Goal: Task Accomplishment & Management: Manage account settings

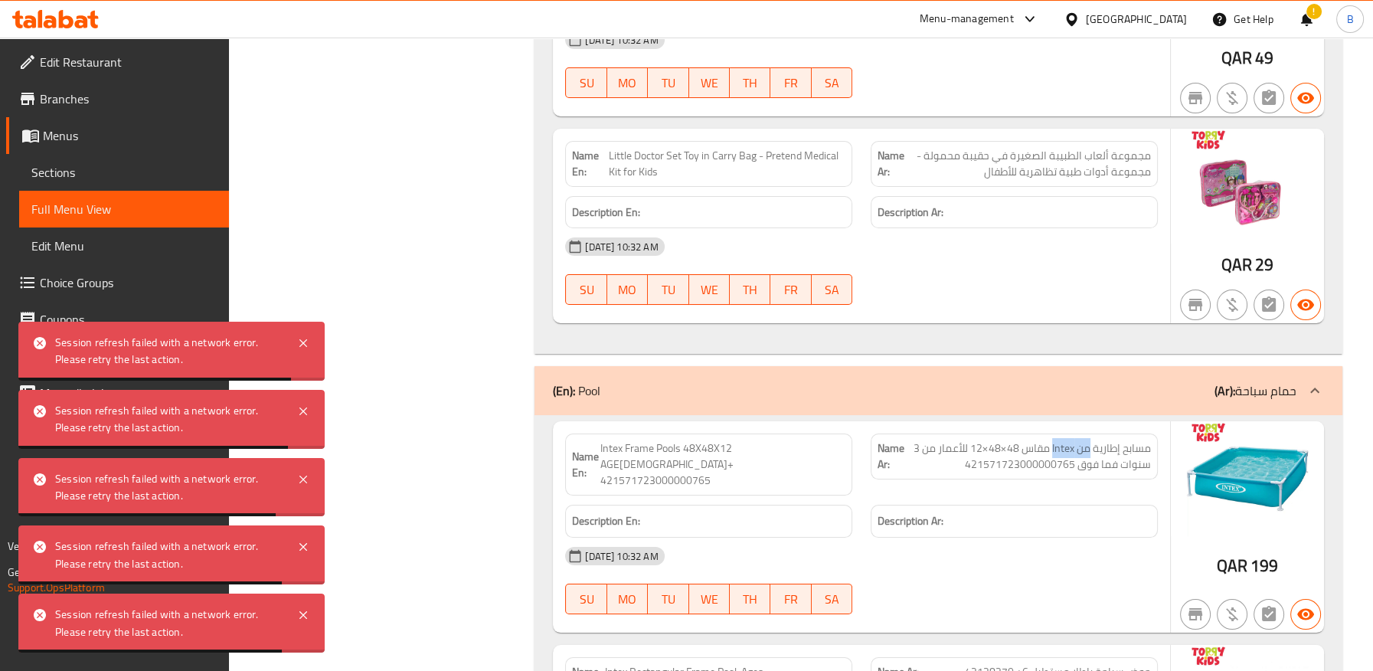
scroll to position [61502, 0]
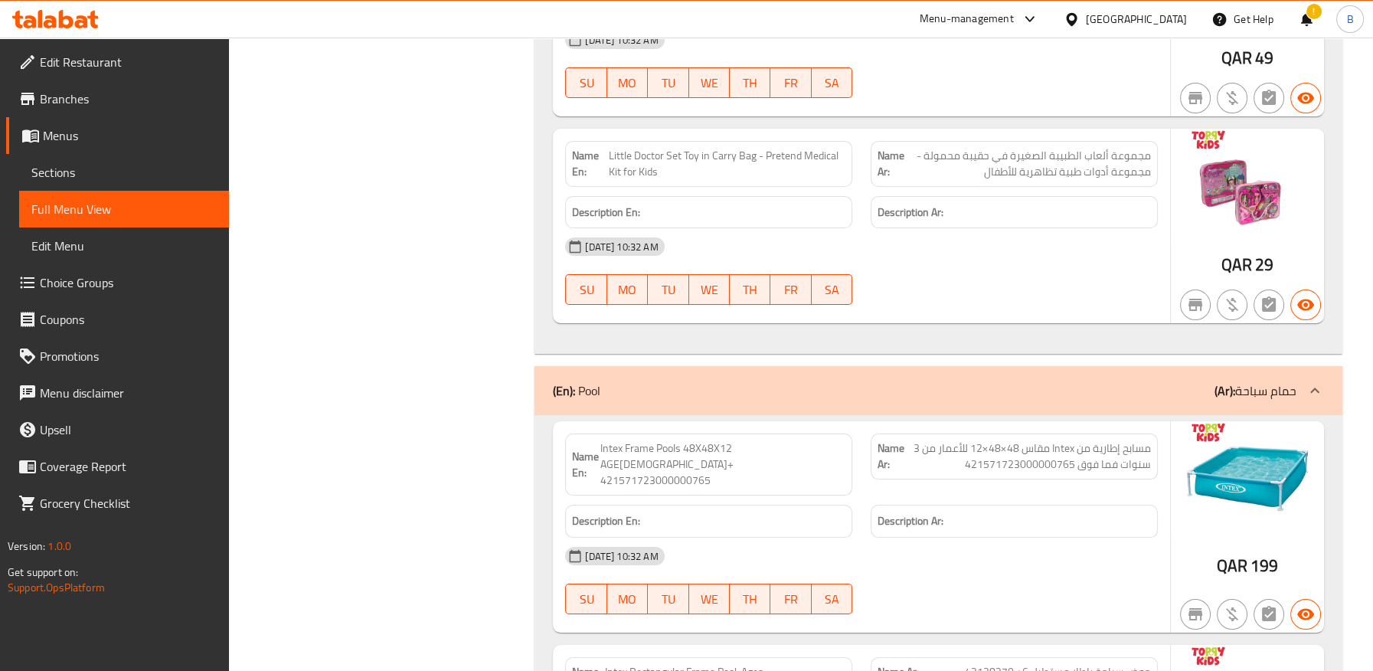
click at [779, 440] on span "Intex Frame Pools 48X48X12 AGE3+ 421571723000000765" at bounding box center [722, 464] width 245 height 48
drag, startPoint x: 743, startPoint y: 535, endPoint x: 799, endPoint y: 534, distance: 56.7
click at [799, 664] on span "Intex Rectangular Frame Pool, Ages 6+ 42128270" at bounding box center [724, 680] width 241 height 32
click at [929, 495] on div "Description Ar:" at bounding box center [1013, 520] width 305 height 51
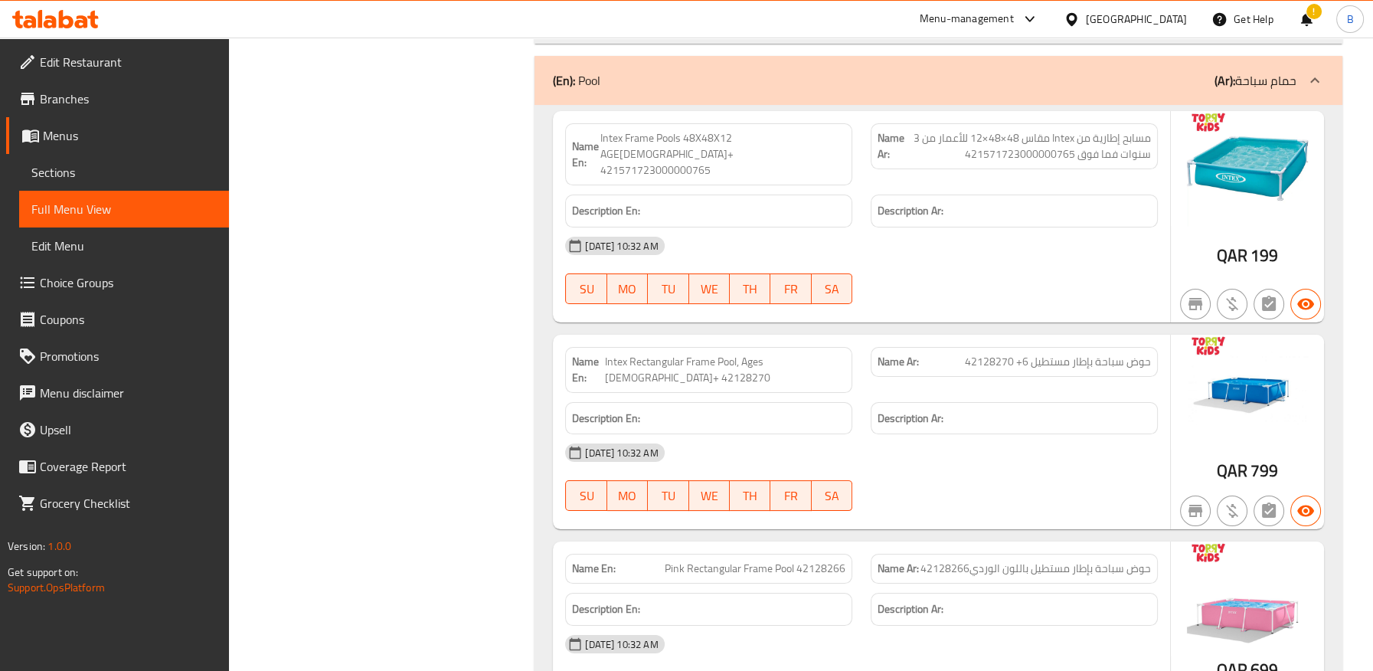
scroll to position [61843, 0]
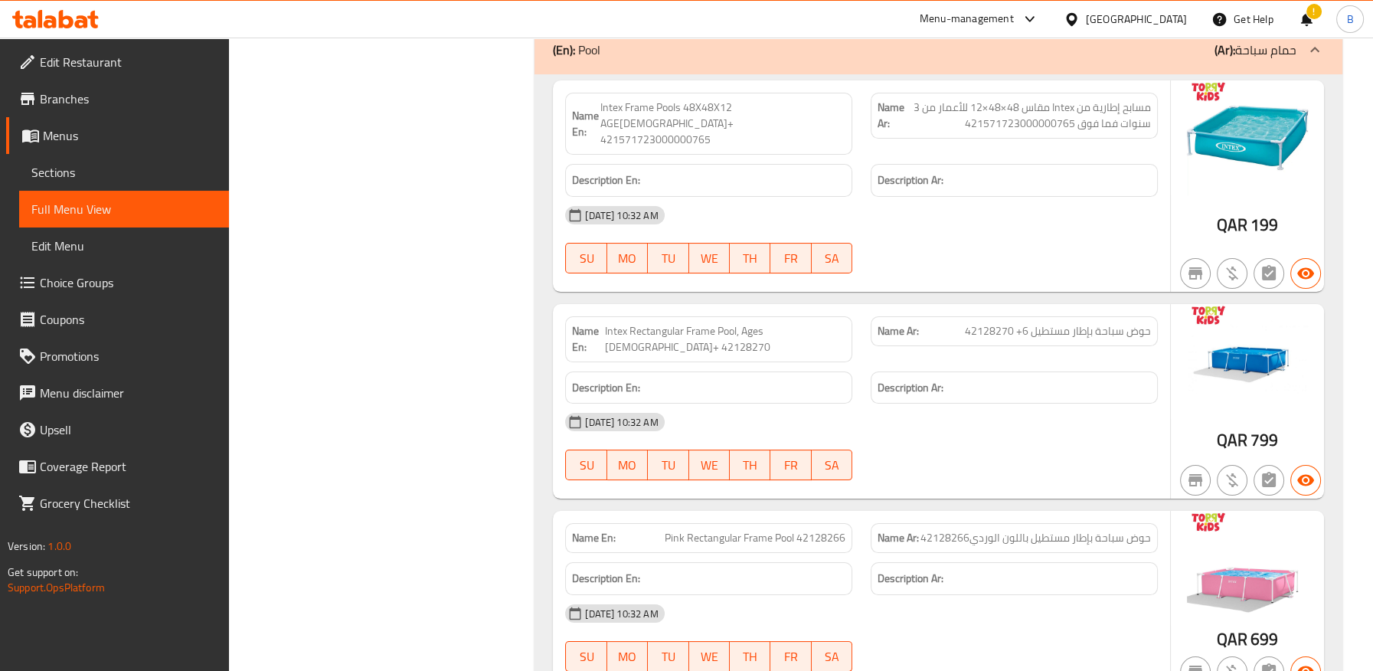
click at [747, 530] on span "Pink Rectangular Frame Pool 42128266" at bounding box center [754, 538] width 181 height 16
click at [746, 530] on span "Pink Rectangular Frame Pool 42128266" at bounding box center [754, 538] width 181 height 16
copy span "Pink Rectangular Frame Pool 42128266"
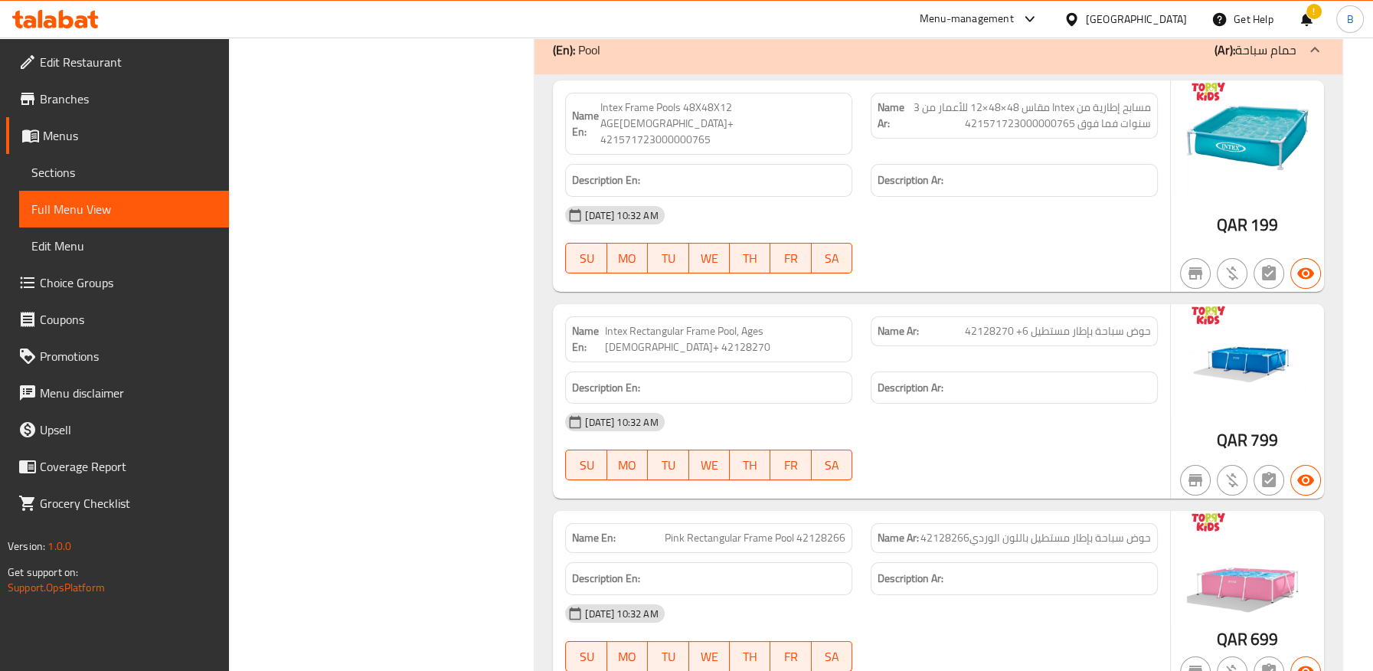
copy span "42128271"
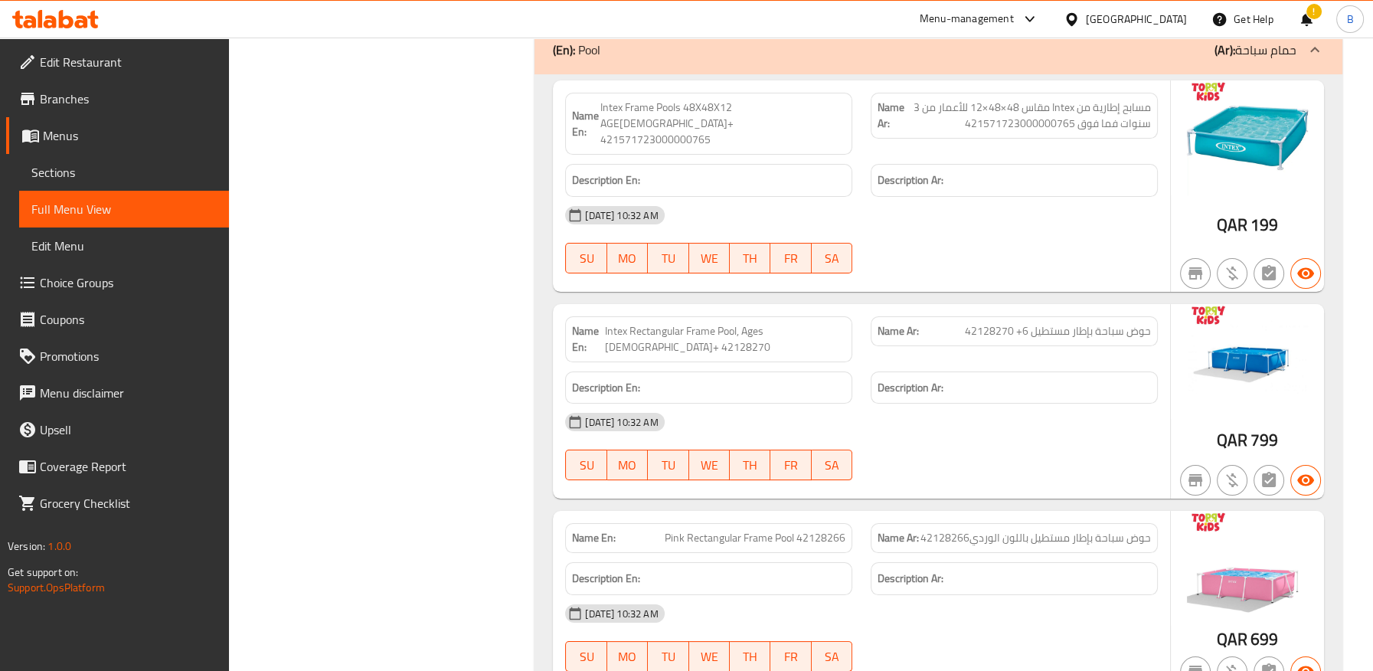
copy span "Intex Rectangular Frame Pool, Ages 6+ 42128271"
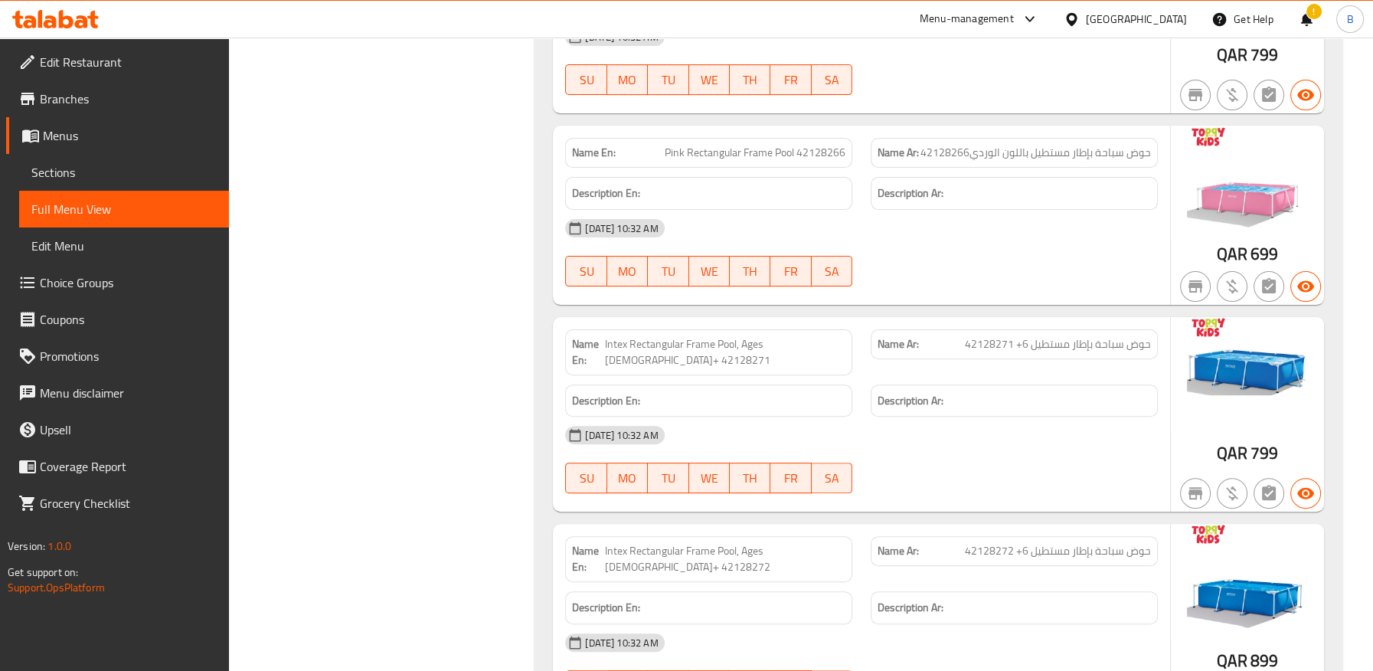
scroll to position [62189, 0]
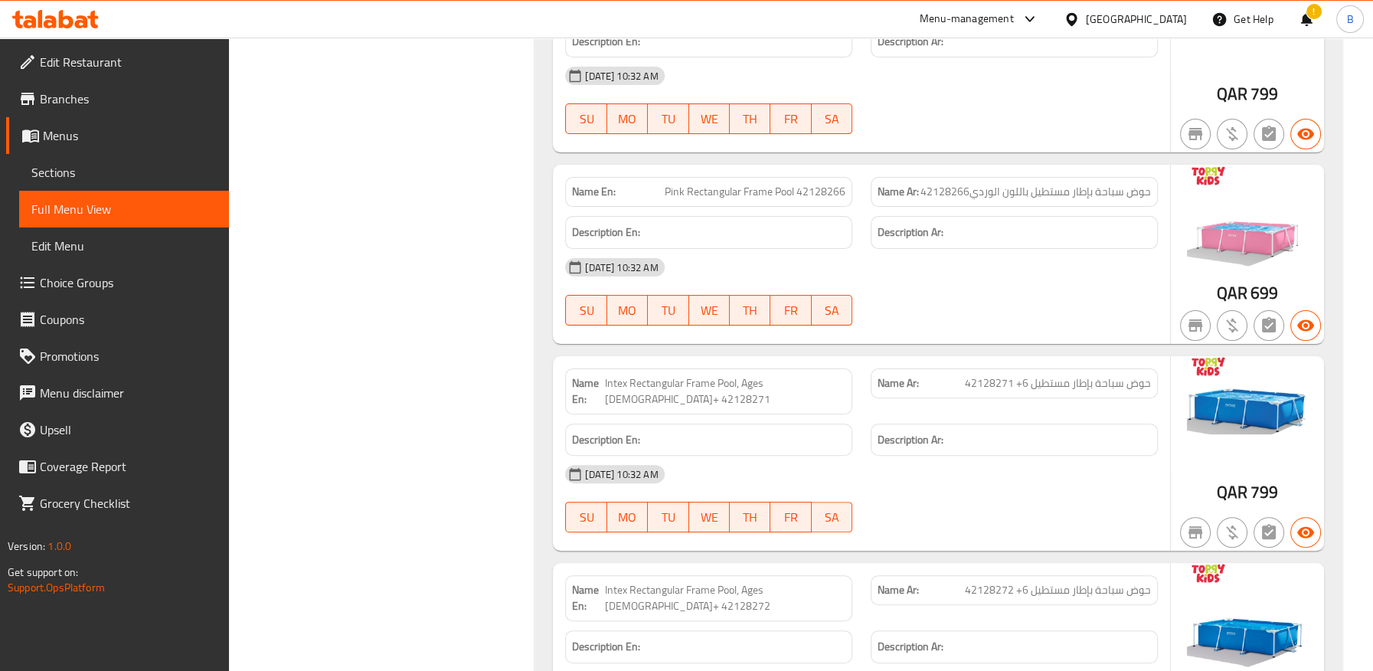
click at [823, 582] on span "Intex Rectangular Frame Pool, Ages 6+ 42128272" at bounding box center [724, 598] width 241 height 32
copy span "42128272"
click at [740, 582] on span "Intex Rectangular Frame Pool, Ages 6+ 42128272" at bounding box center [724, 598] width 241 height 32
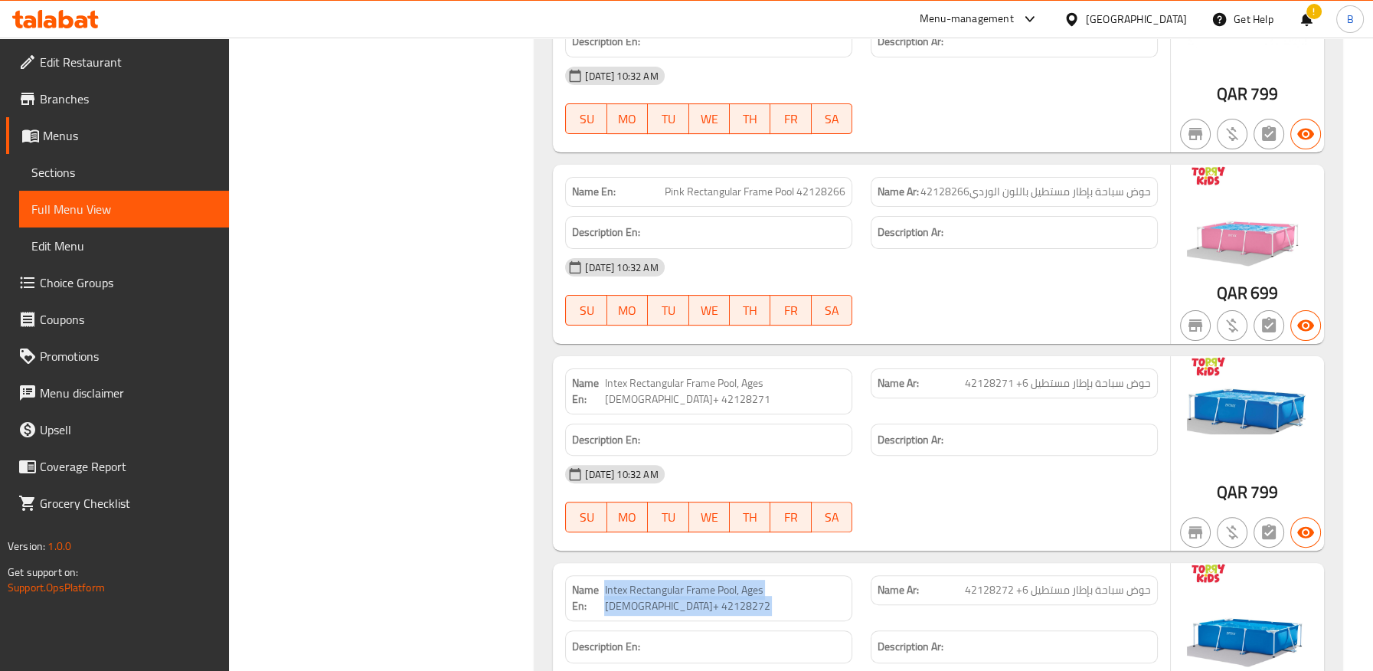
click at [740, 582] on span "Intex Rectangular Frame Pool, Ages 6+ 42128272" at bounding box center [724, 598] width 241 height 32
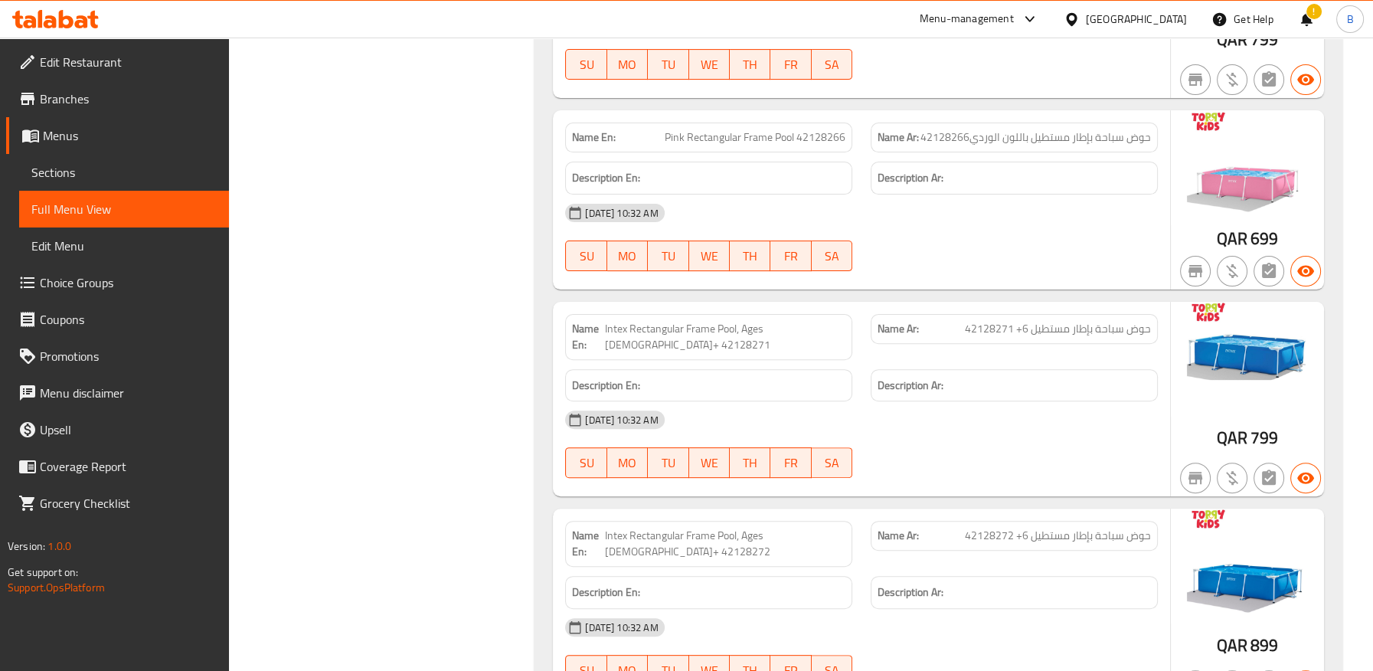
scroll to position [62274, 0]
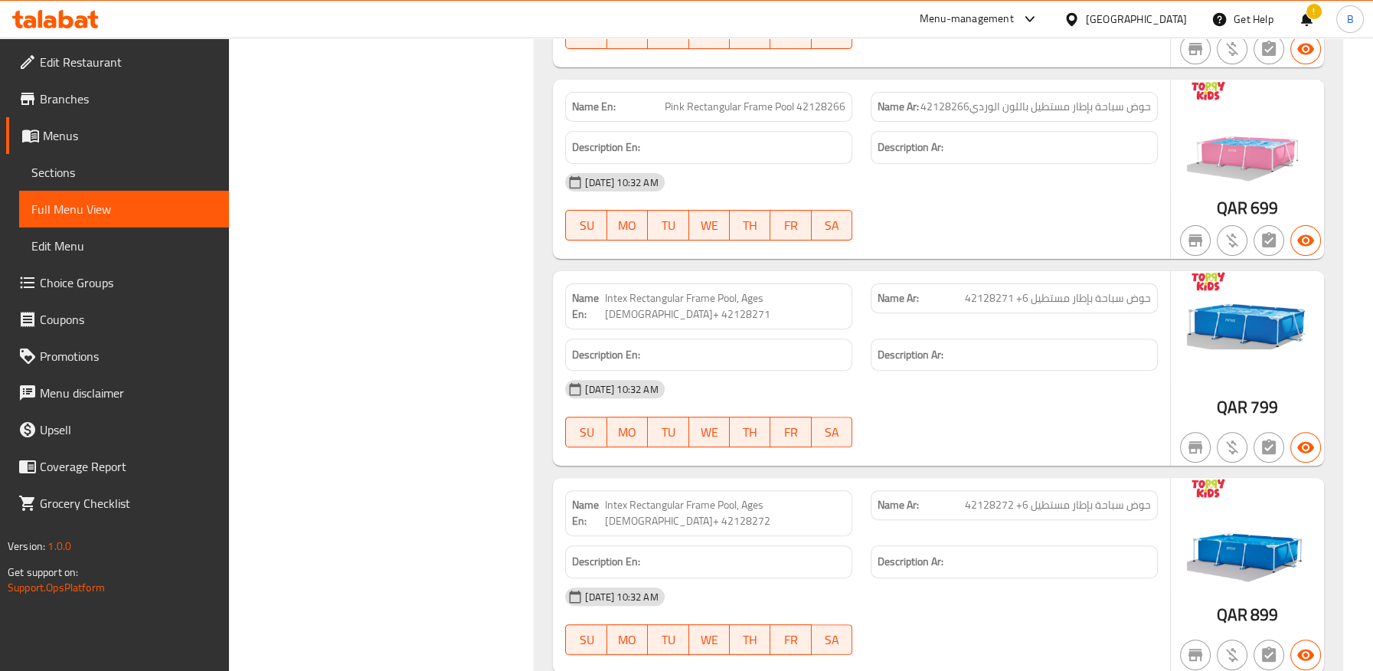
copy span "42128273"
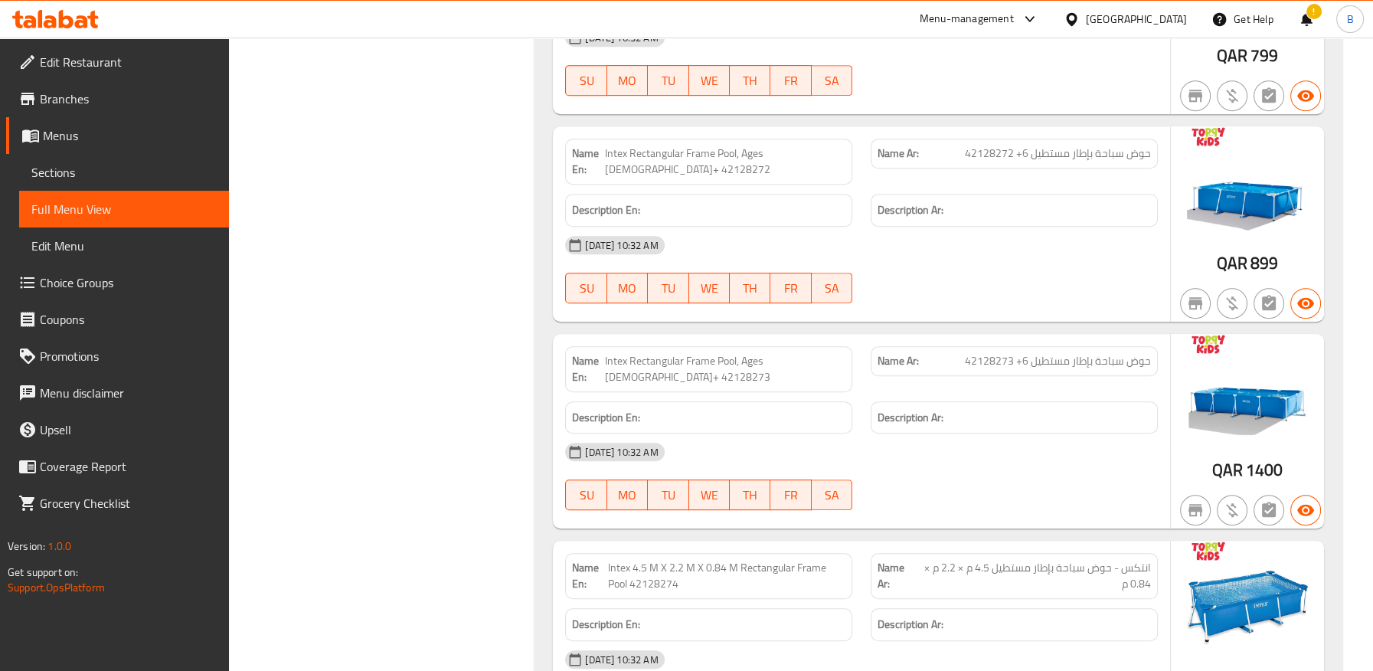
scroll to position [62586, 0]
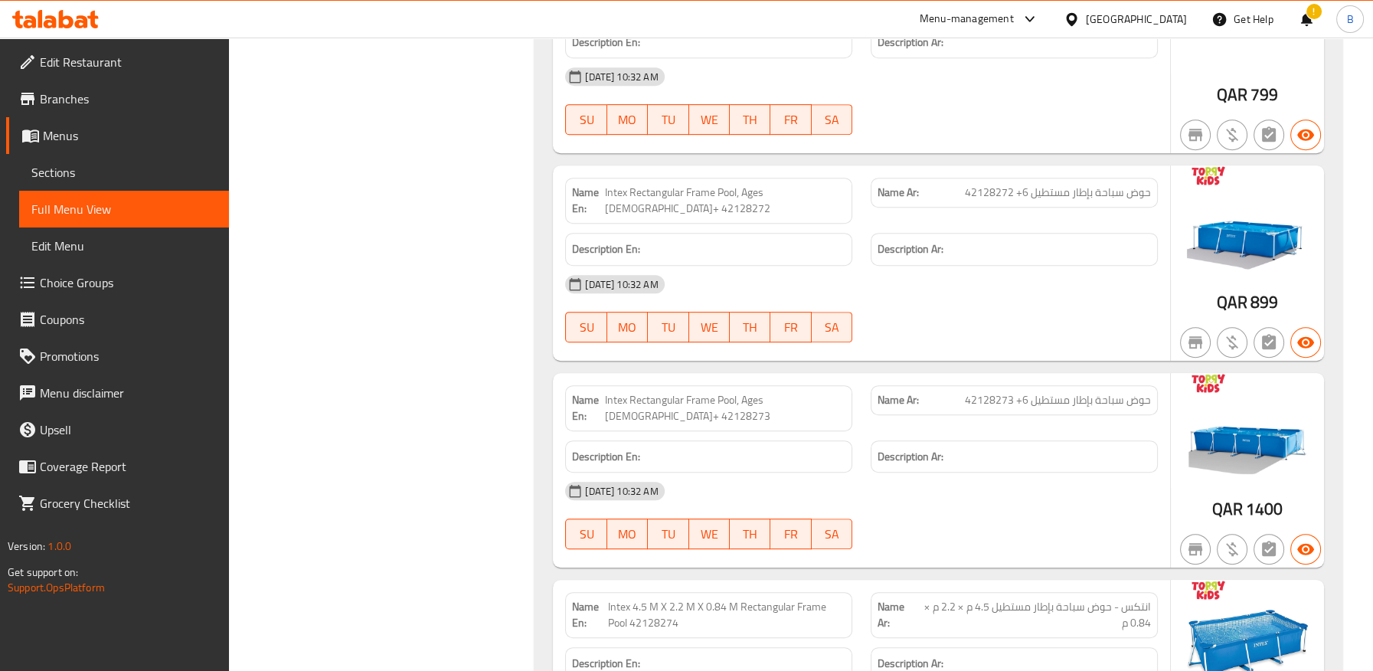
click at [658, 599] on span "Intex 4.5 M X 2.2 M X 0.84 M Rectangular Frame Pool 42128274" at bounding box center [726, 615] width 237 height 32
drag, startPoint x: 636, startPoint y: 405, endPoint x: 658, endPoint y: 406, distance: 22.2
click at [658, 599] on span "Intex 4.5 M X 2.2 M X 0.84 M Rectangular Frame Pool 42128274" at bounding box center [726, 615] width 237 height 32
drag, startPoint x: 668, startPoint y: 406, endPoint x: 688, endPoint y: 407, distance: 20.0
click at [688, 599] on span "Intex 4.5 M X 2.2 M X 0.84 M Rectangular Frame Pool 42128274" at bounding box center [726, 615] width 237 height 32
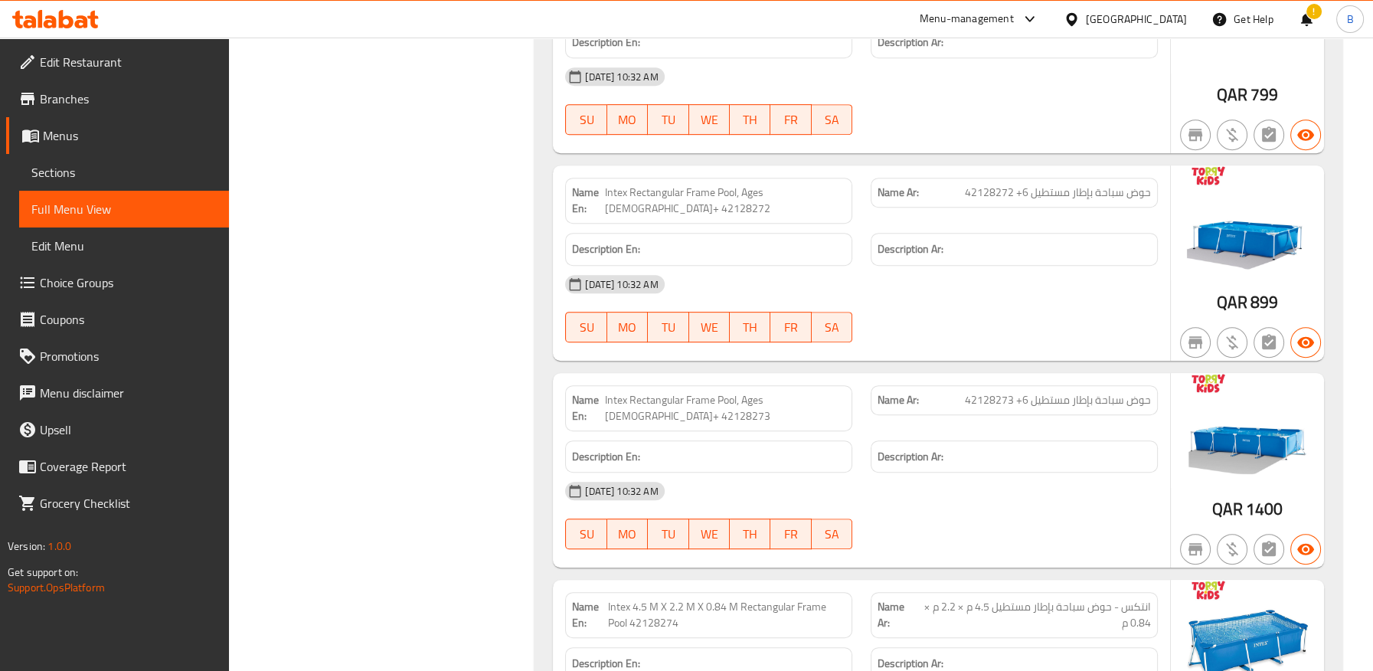
click at [739, 592] on div "Name En: Intex 4.5 M X 2.2 M X 0.84 M Rectangular Frame Pool 42128274" at bounding box center [708, 615] width 287 height 46
click at [619, 599] on span "Intex 4.5 M X 2.2 M X 0.84 M Rectangular Frame Pool 42128274" at bounding box center [726, 615] width 237 height 32
click at [618, 599] on span "Intex 4.5 M X 2.2 M X 0.84 M Rectangular Frame Pool 42128274" at bounding box center [726, 615] width 237 height 32
copy span "Intex 4.5 M X 2.2 M X 0.84 M Rectangular Frame Pool 42128274"
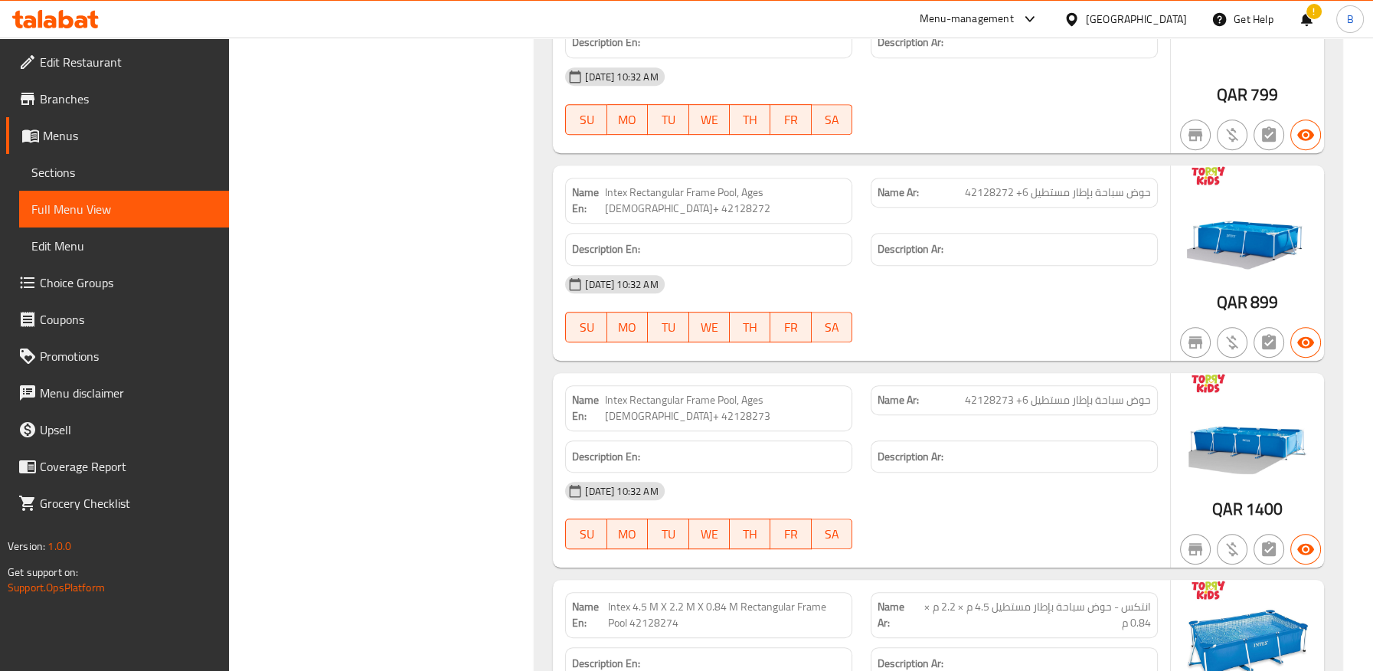
scroll to position [62671, 0]
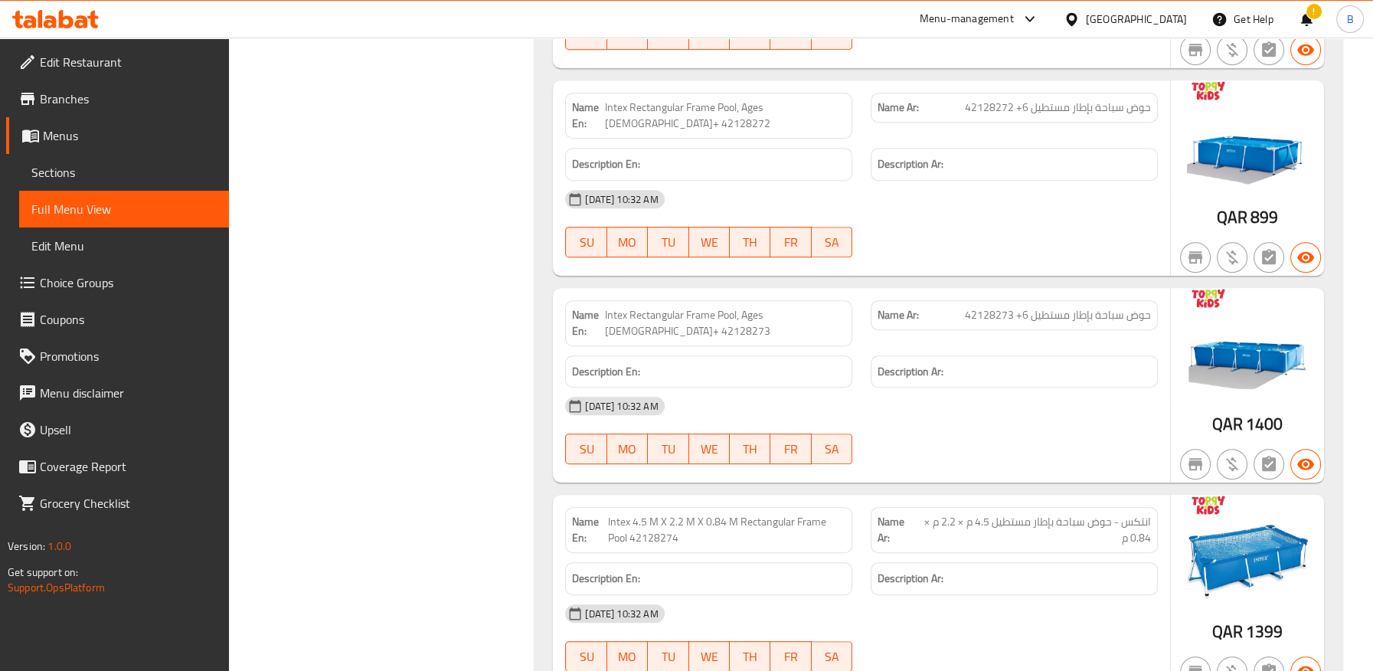
click at [901, 595] on div "17-09-2025 10:32 AM SU MO TU WE TH FR SA" at bounding box center [861, 638] width 611 height 86
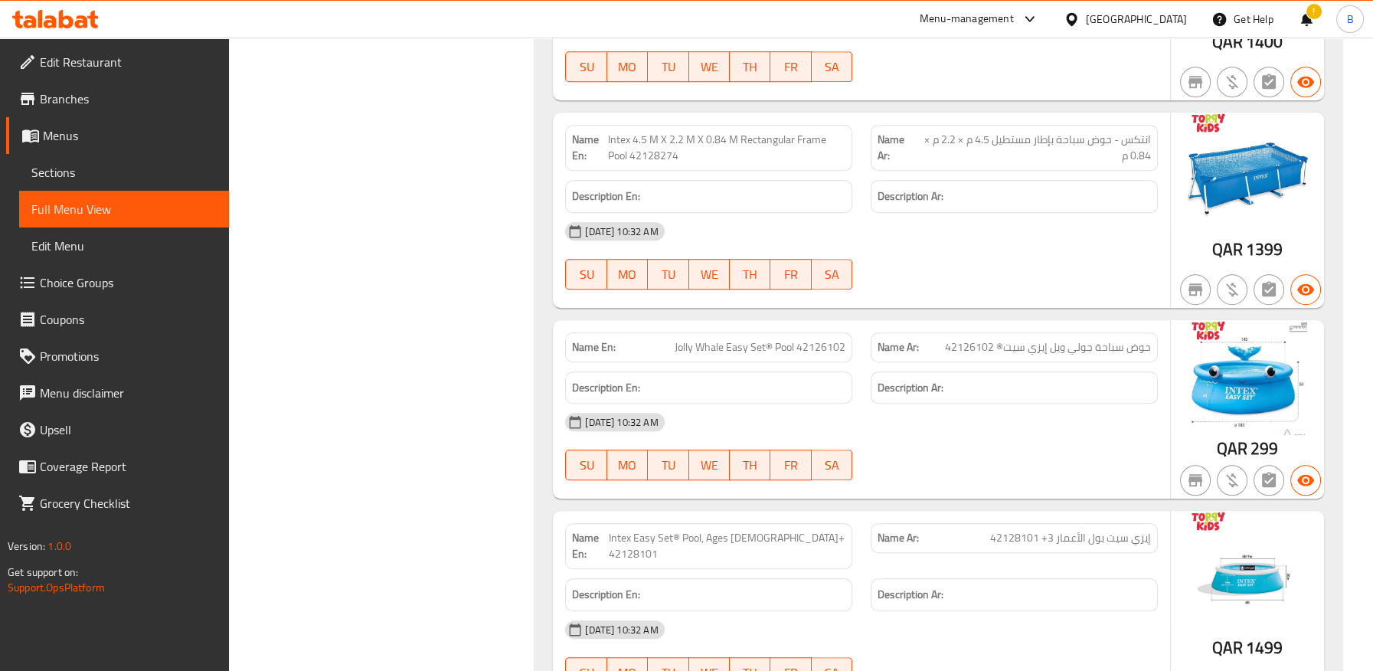
click at [821, 530] on span "Intex Easy Set® Pool, Ages 3+ 42128101" at bounding box center [726, 546] width 237 height 32
copy span "42128101"
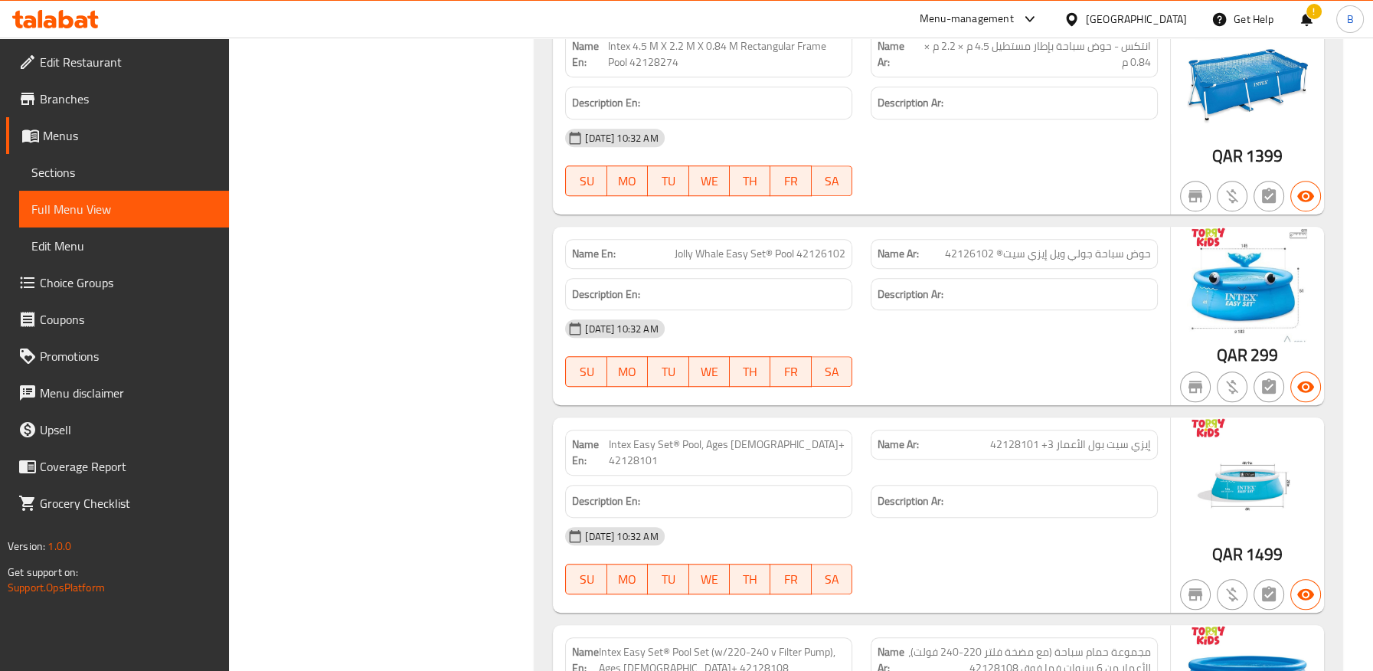
scroll to position [63223, 0]
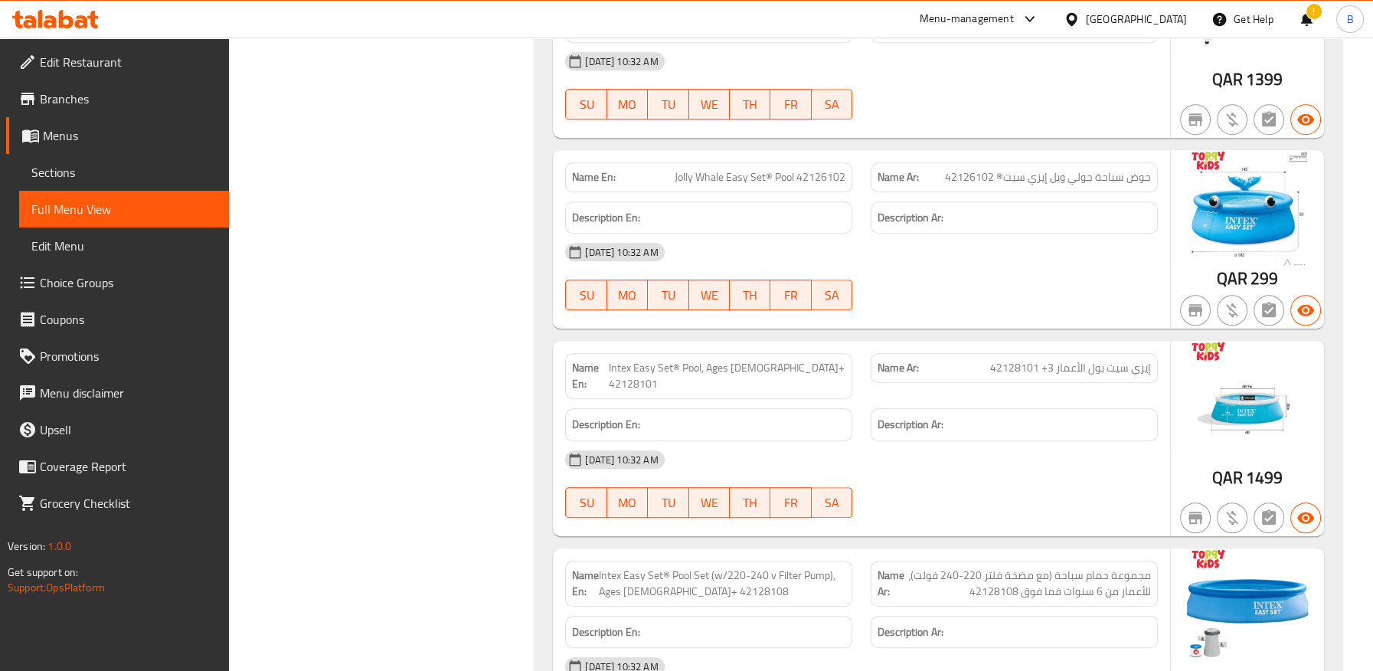
click at [664, 567] on span "Intex Easy Set® Pool Set (w/220-240 v Filter Pump), Ages 6+ 42128108" at bounding box center [722, 583] width 247 height 32
copy span "Intex Easy Set® Pool Set (w/220-240 v Filter Pump), Ages 6+ 42128108"
click at [774, 567] on span "Intex Easy Set® Pool Set (w/220-240 v Filter Pump), Ages 6+ 42128108" at bounding box center [722, 583] width 247 height 32
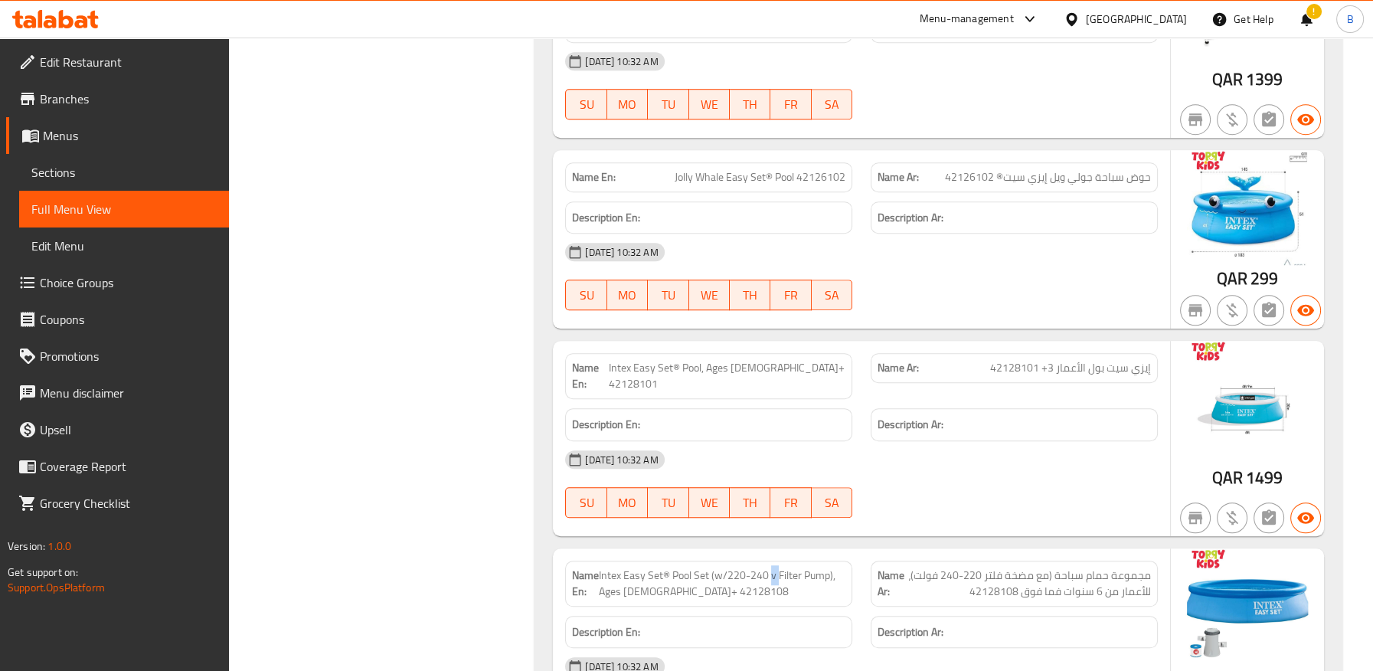
click at [774, 567] on span "Intex Easy Set® Pool Set (w/220-240 v Filter Pump), Ages 6+ 42128108" at bounding box center [722, 583] width 247 height 32
click at [773, 567] on span "Intex Easy Set® Pool Set (w/220-240 v Filter Pump), Ages 6+ 42128108" at bounding box center [722, 583] width 247 height 32
click at [743, 606] on div "Description En:" at bounding box center [708, 631] width 305 height 51
click at [934, 648] on div "17-09-2025 10:32 AM" at bounding box center [861, 666] width 611 height 37
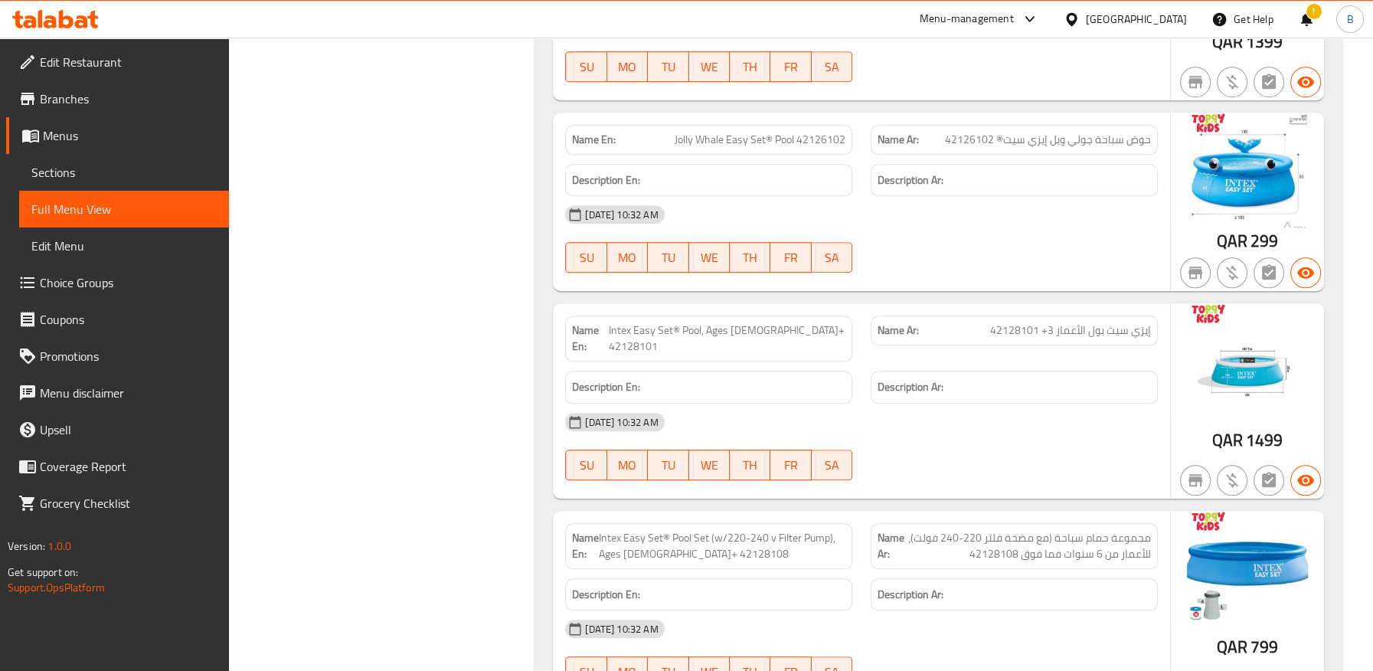
scroll to position [63232, 0]
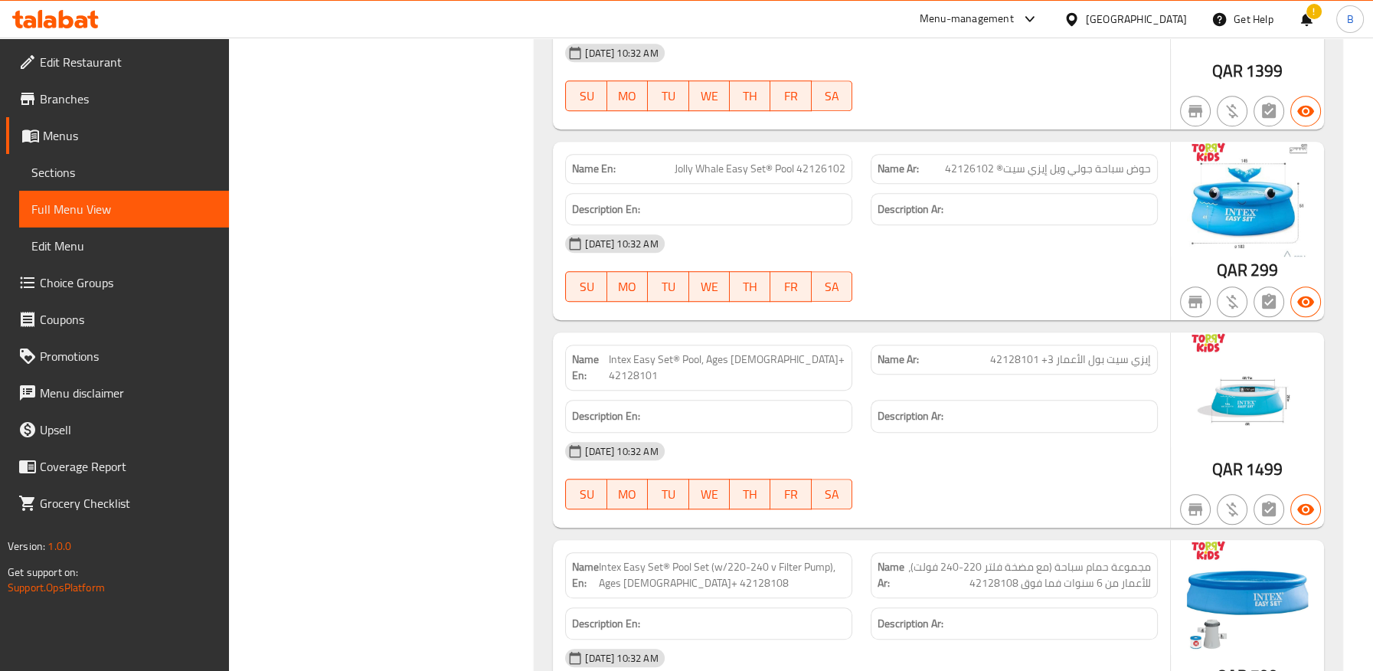
click at [785, 351] on span "Intex Easy Set® Pool, Ages 3+ 42128101" at bounding box center [726, 367] width 237 height 32
copy span "Intex Easy Set® Pool, Ages 3+ 42128101"
click at [908, 433] on div "17-09-2025 10:32 AM SU MO TU WE TH FR SA" at bounding box center [861, 476] width 611 height 86
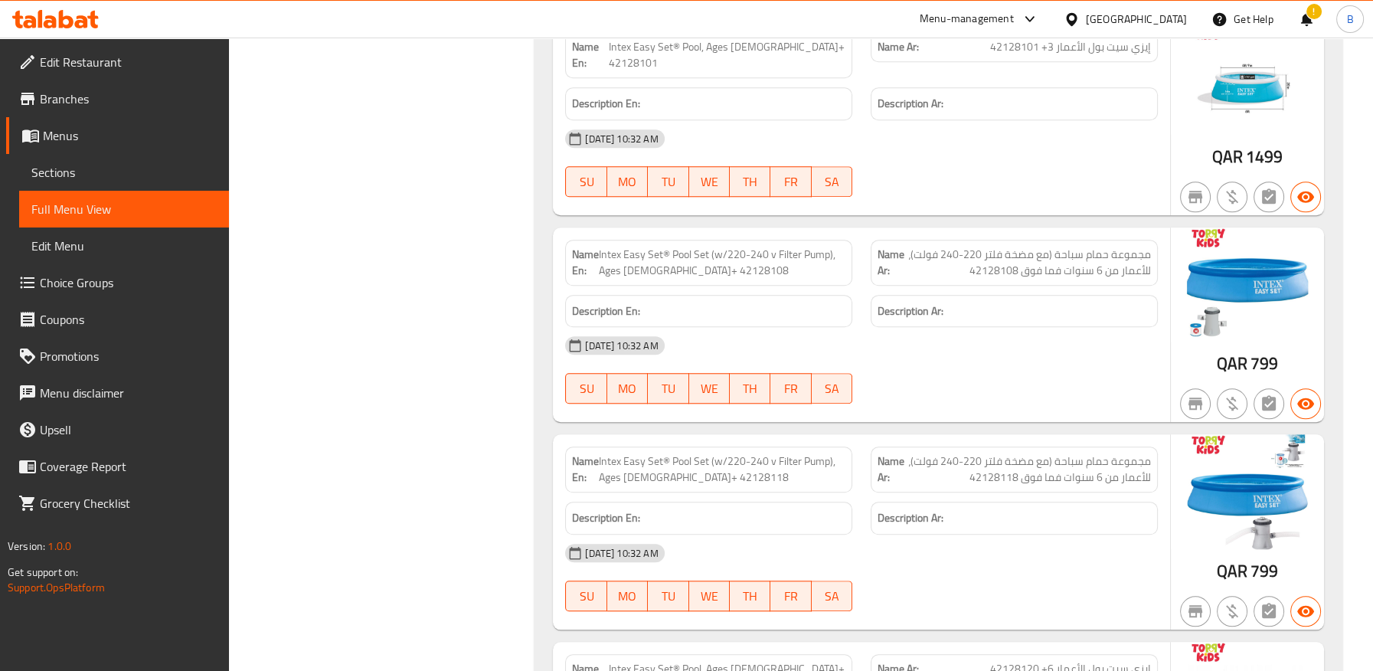
scroll to position [63657, 0]
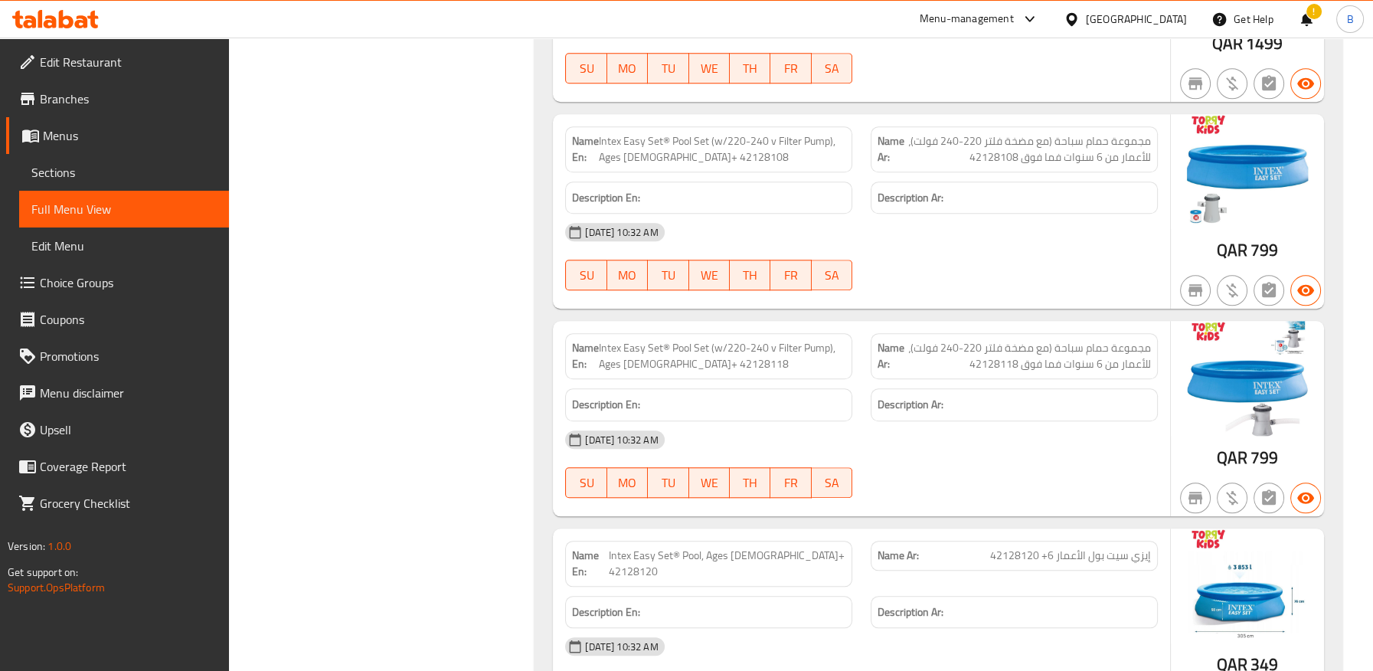
click at [762, 547] on span "Intex Easy Set® Pool, Ages 6+ 42128120" at bounding box center [726, 563] width 237 height 32
click at [940, 628] on div "17-09-2025 10:32 AM SU MO TU WE TH FR SA" at bounding box center [861, 671] width 611 height 86
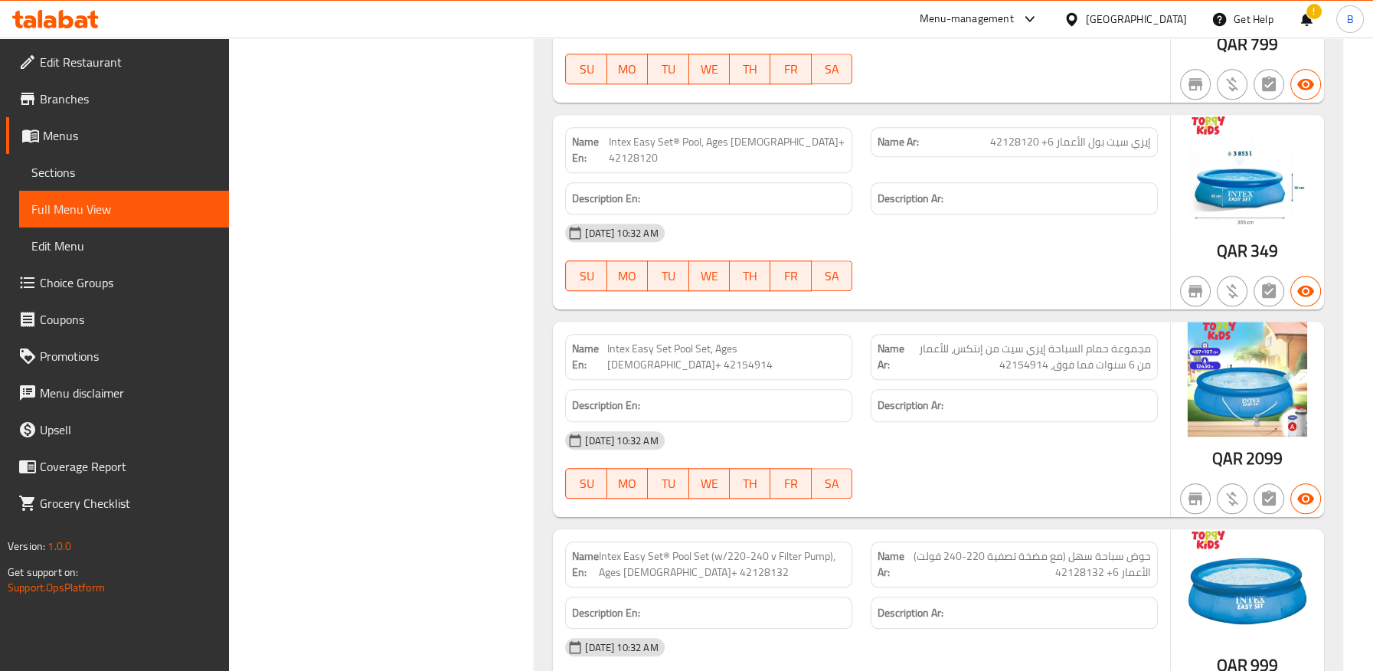
click at [651, 548] on span "Intex Easy Set® Pool Set (w/220-240 v Filter Pump), Ages 6+ 42128132" at bounding box center [722, 564] width 247 height 32
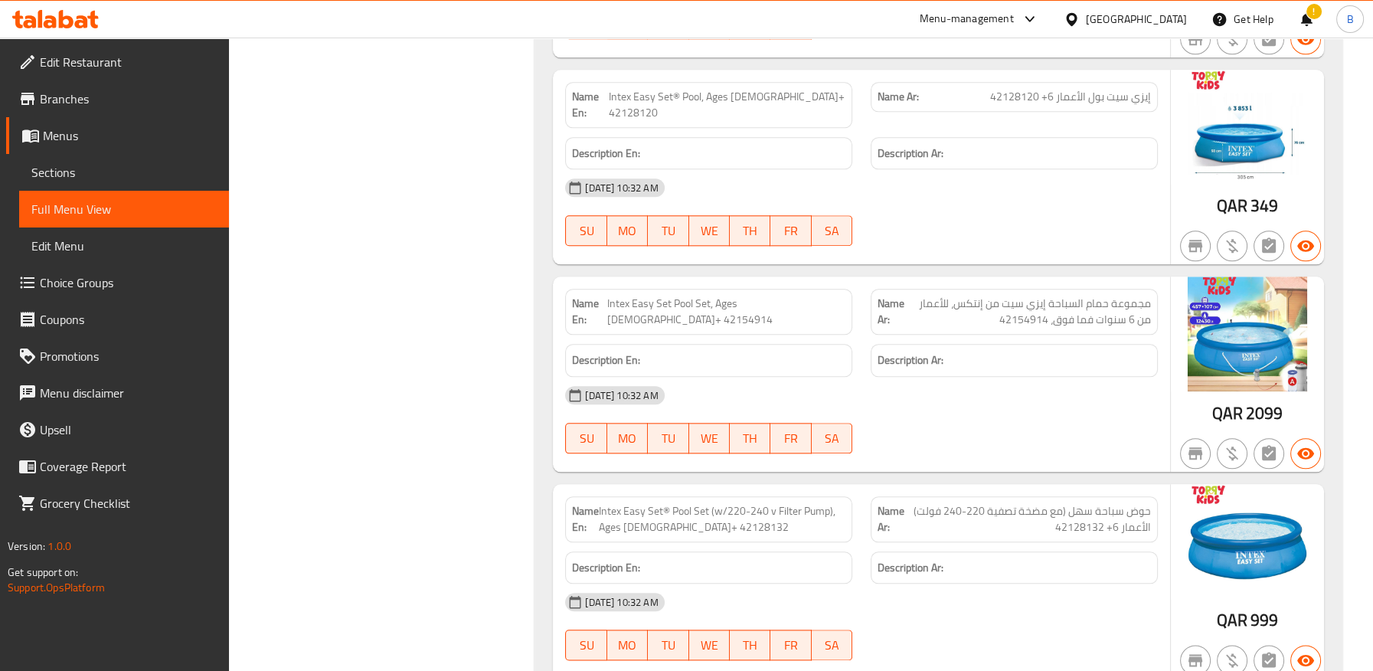
scroll to position [64156, 0]
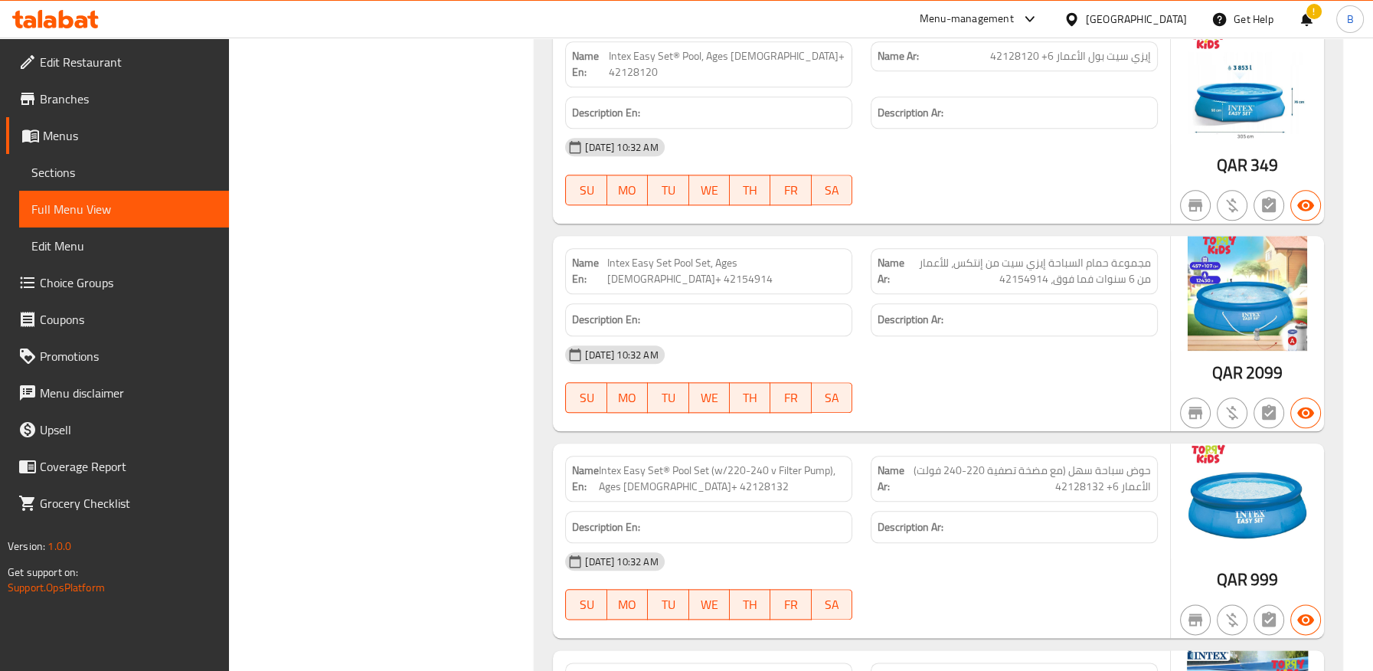
drag, startPoint x: 724, startPoint y: 442, endPoint x: 809, endPoint y: 444, distance: 85.0
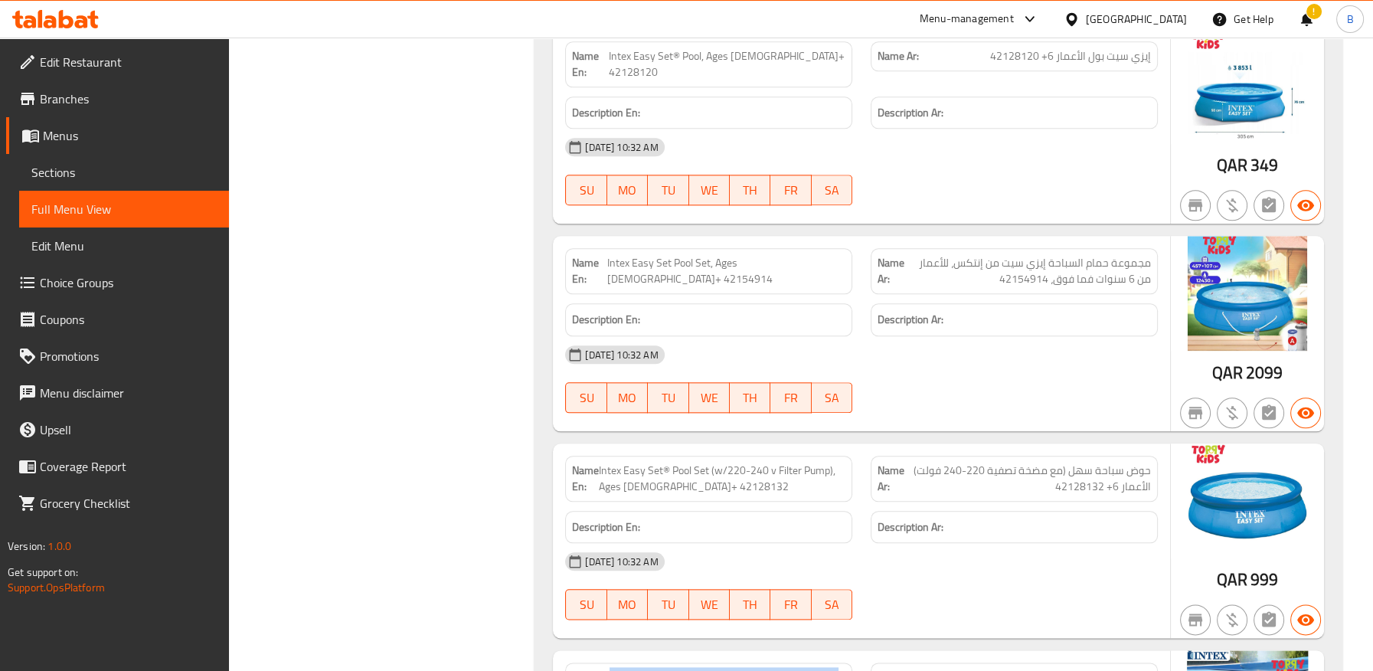
click at [953, 543] on div "17-09-2025 10:32 AM SU MO TU WE TH FR SA" at bounding box center [861, 586] width 611 height 86
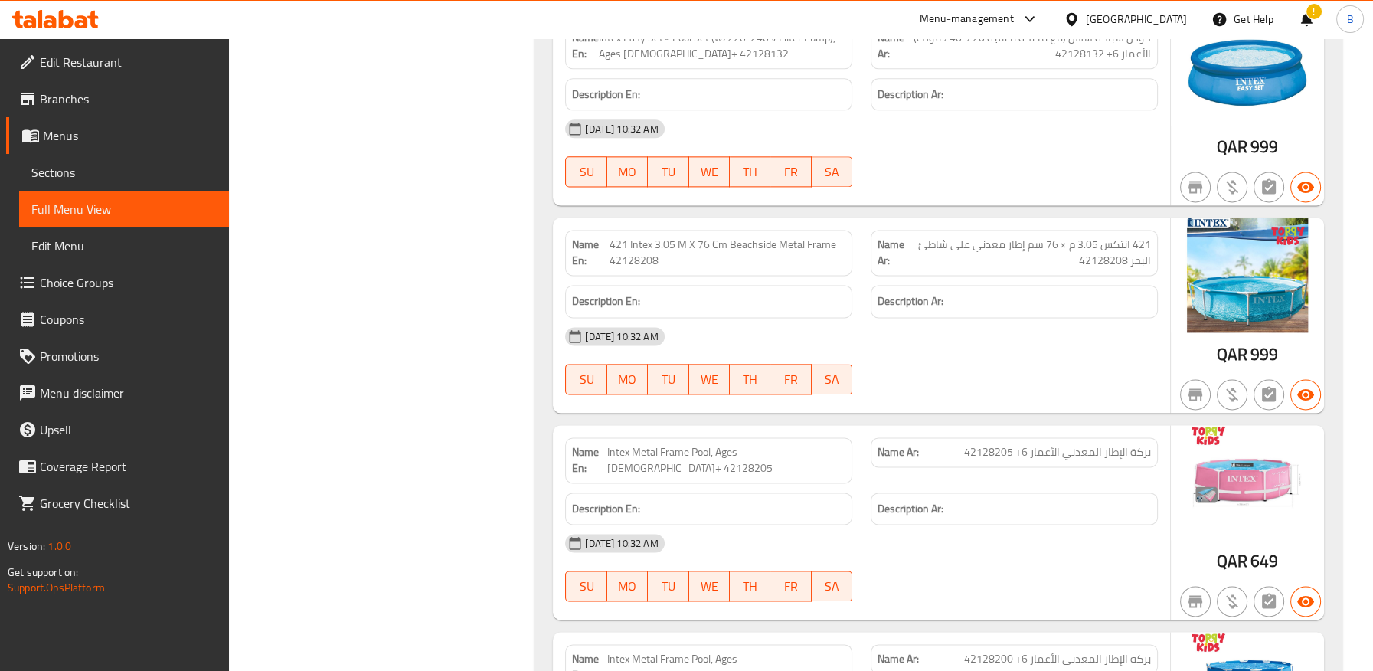
scroll to position [64675, 0]
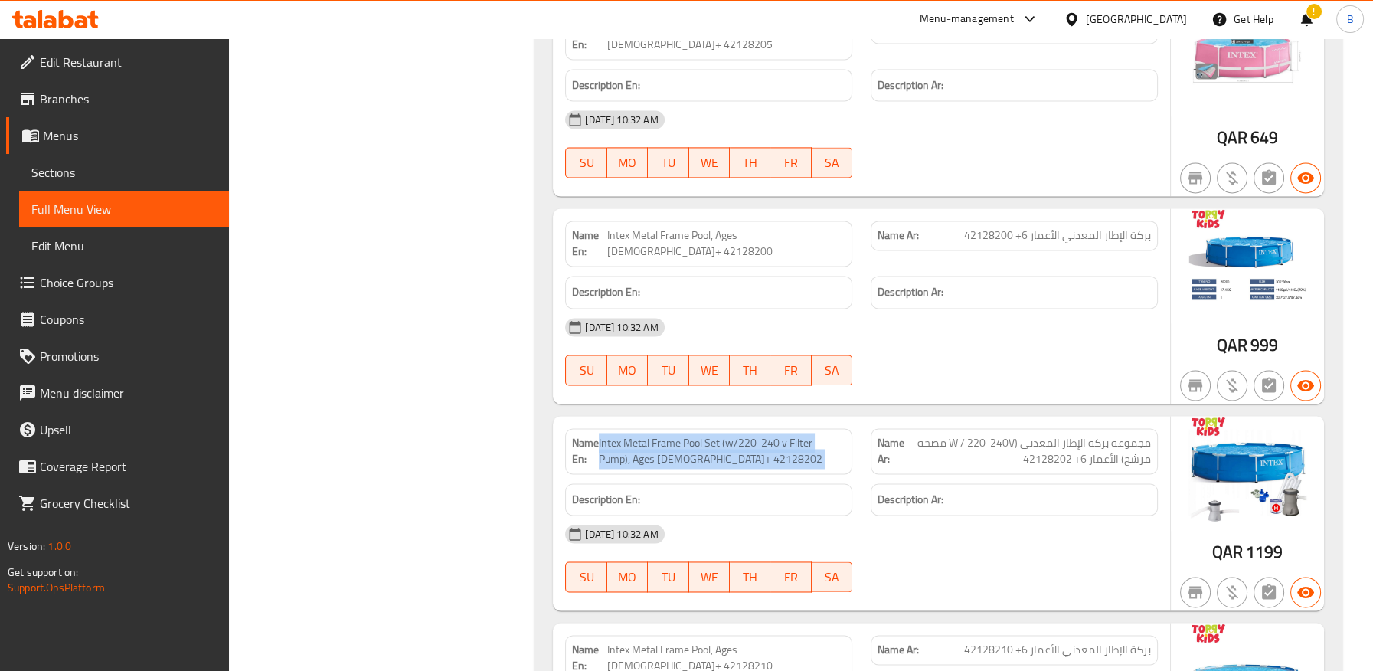
scroll to position [65185, 0]
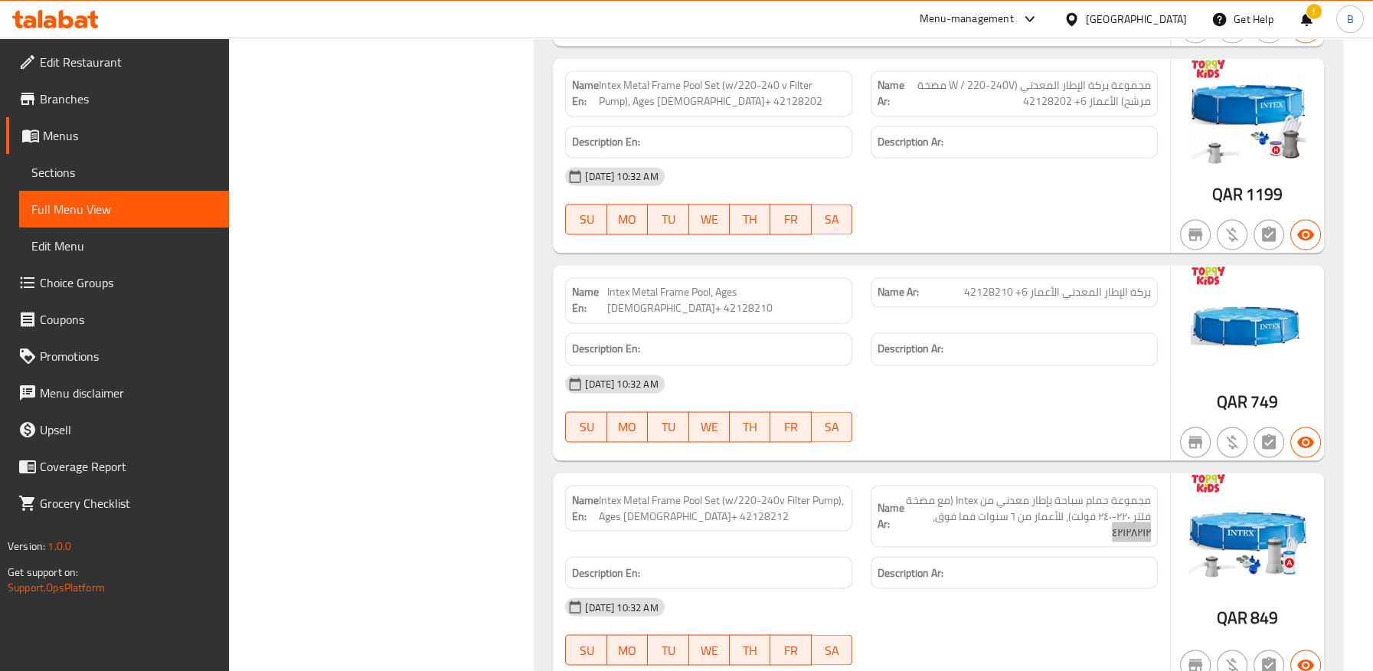
scroll to position [65440, 0]
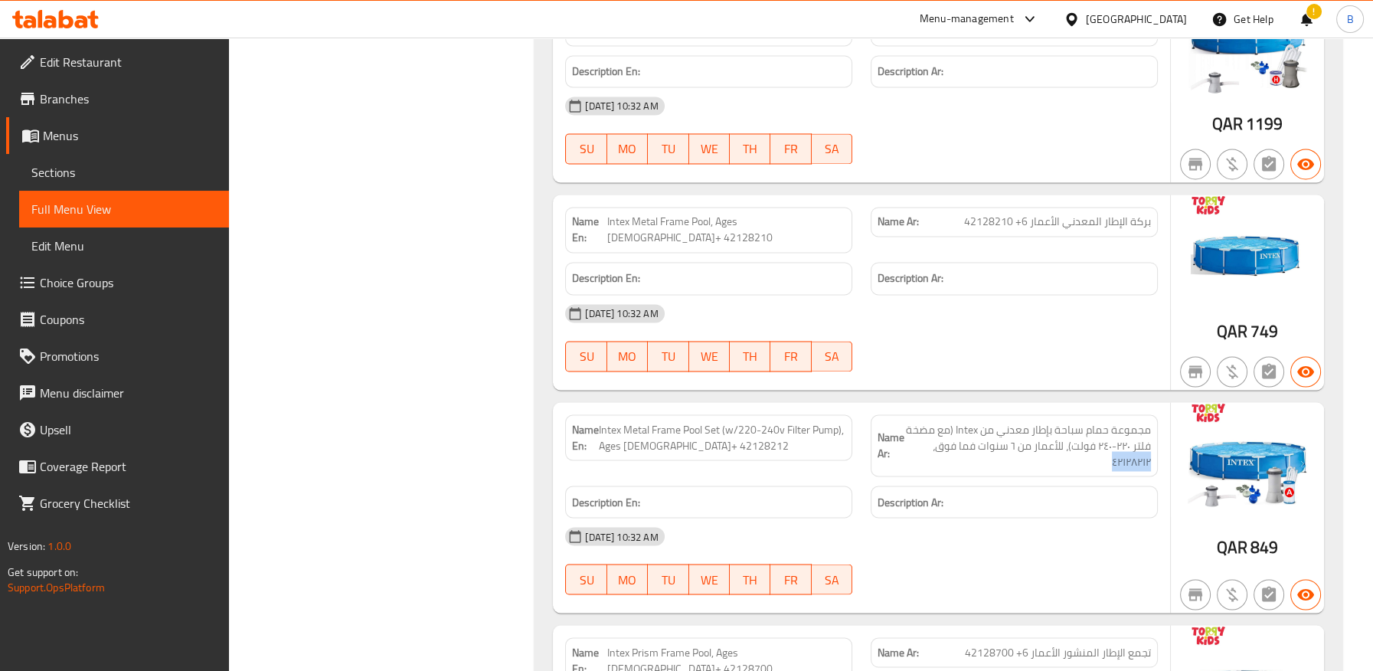
click at [971, 338] on div "Name En: Intex Frame Pools 48X48X12 AGE3+ 421571723000000765 Name Ar: مسابح إطا…" at bounding box center [938, 329] width 808 height 7704
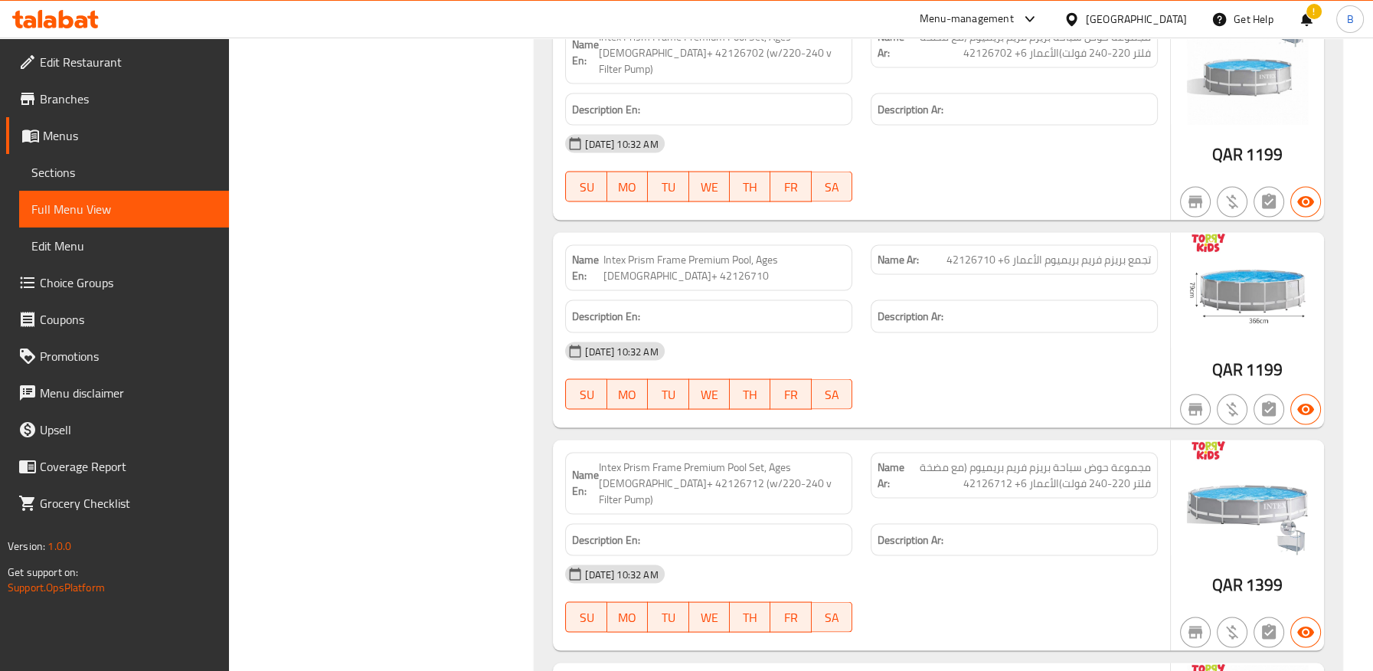
scroll to position [66291, 0]
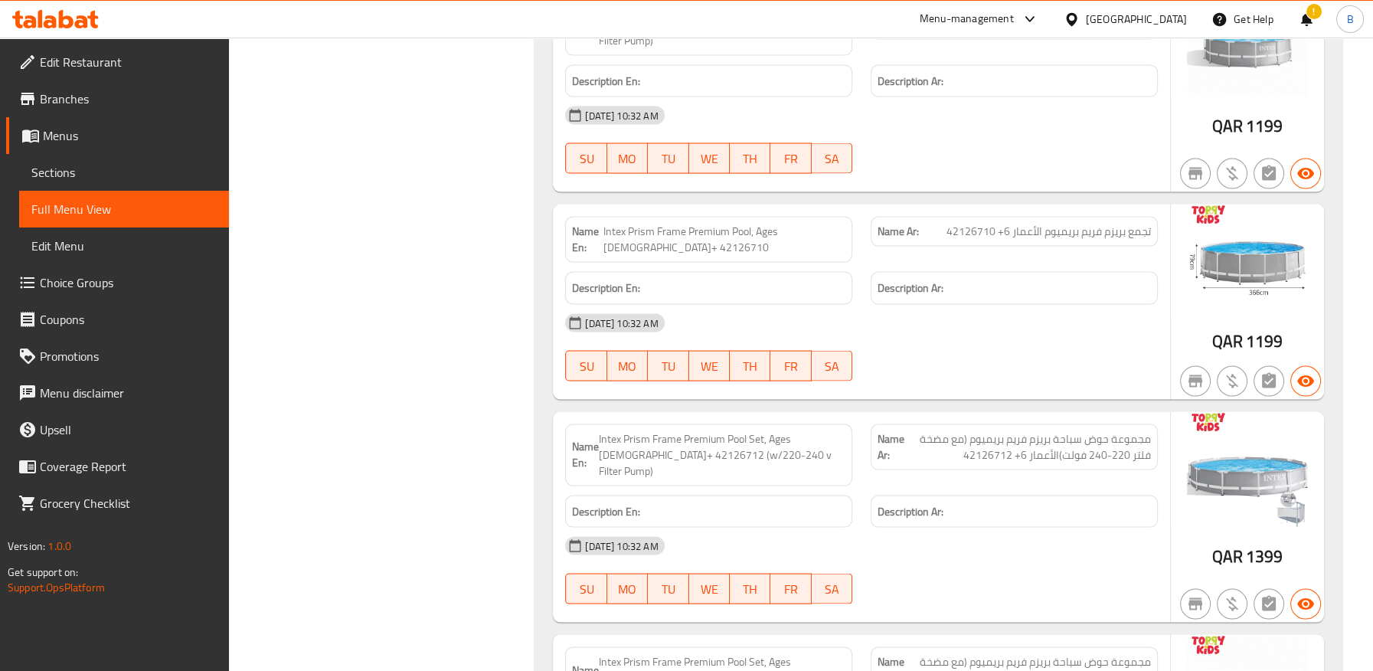
click at [607, 654] on span "Intex Prism Frame Premium Pool Set, Ages 6+ 42126716 (w/220-240 v Filter Pump, …" at bounding box center [722, 678] width 247 height 48
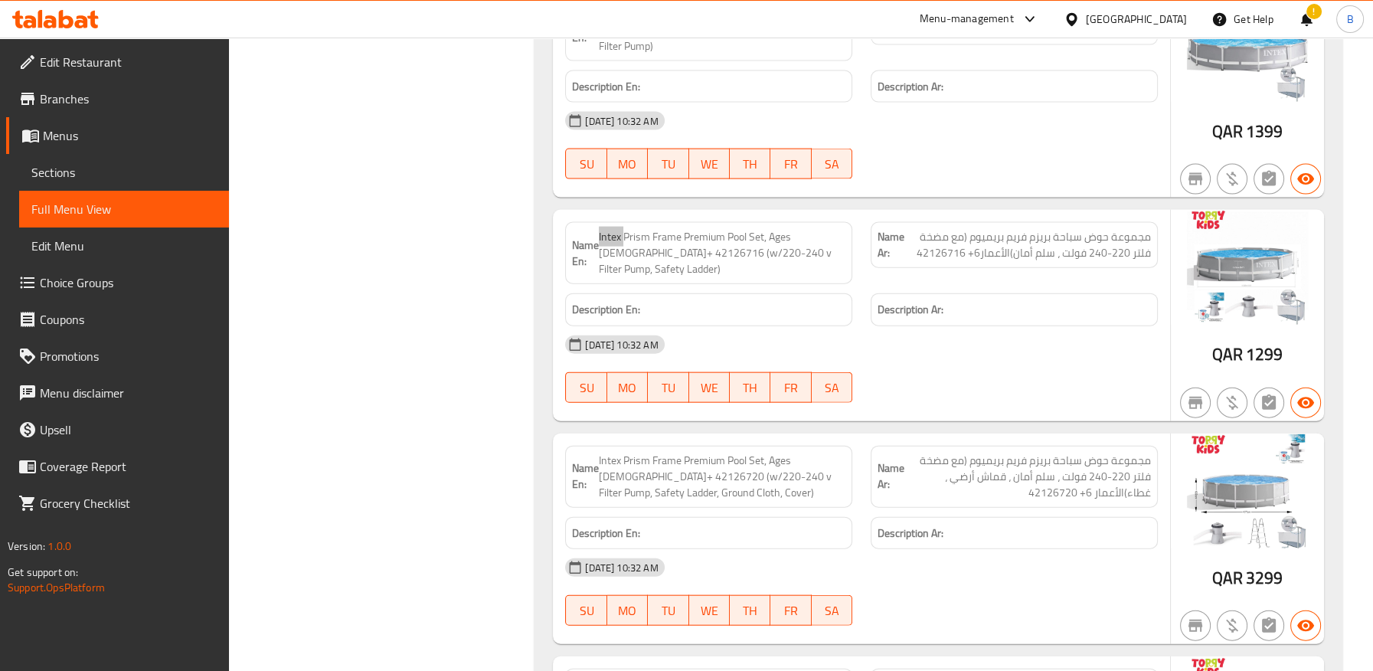
scroll to position [66801, 0]
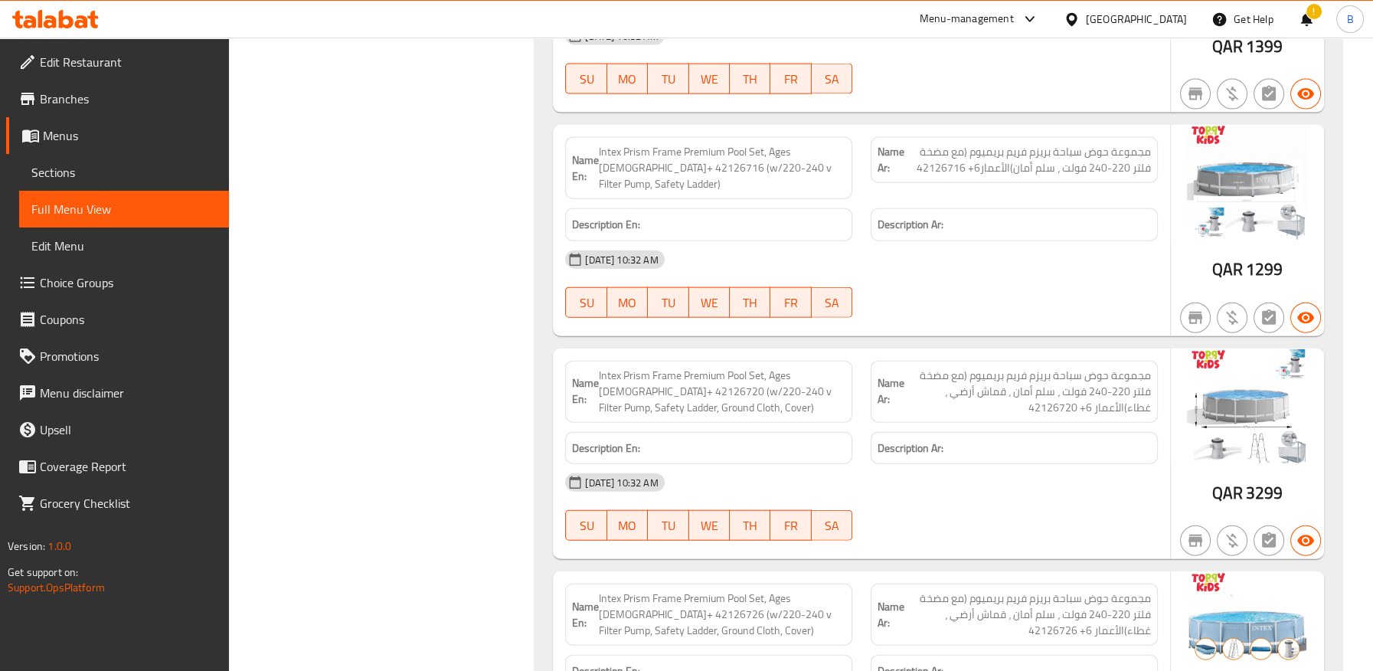
drag, startPoint x: 775, startPoint y: 487, endPoint x: 820, endPoint y: 510, distance: 50.7
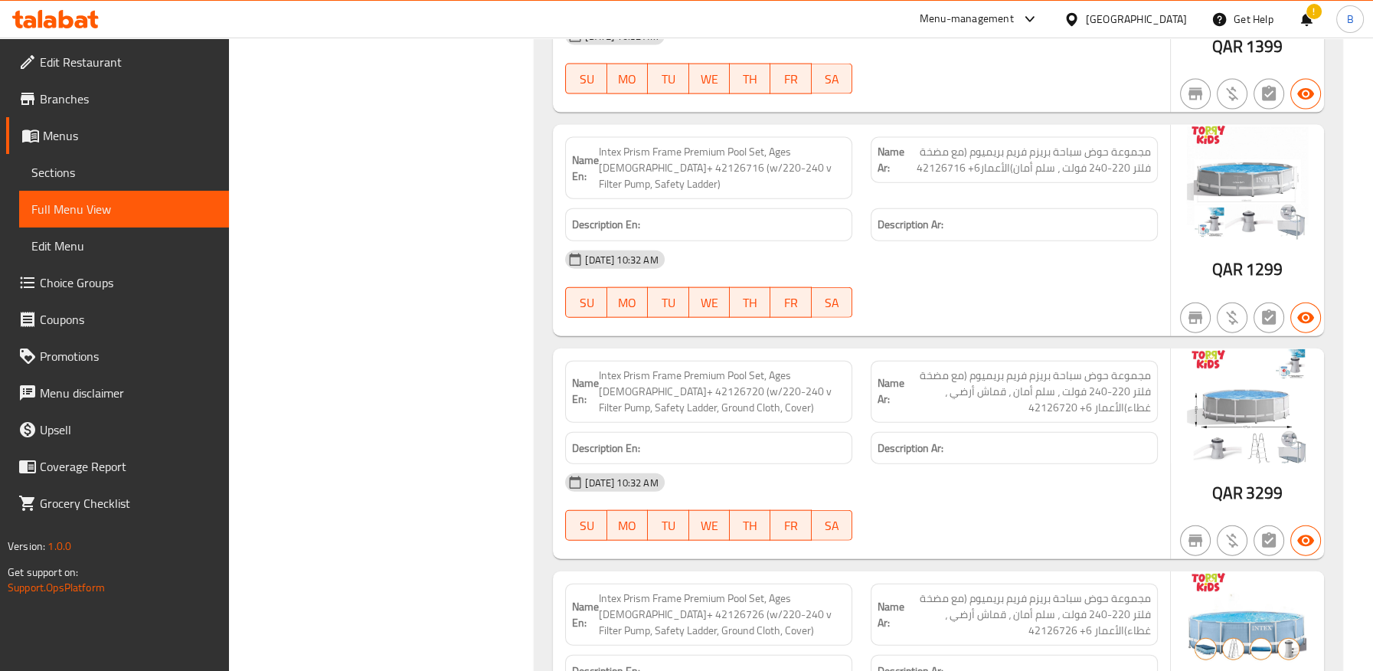
drag, startPoint x: 772, startPoint y: 486, endPoint x: 821, endPoint y: 512, distance: 55.5
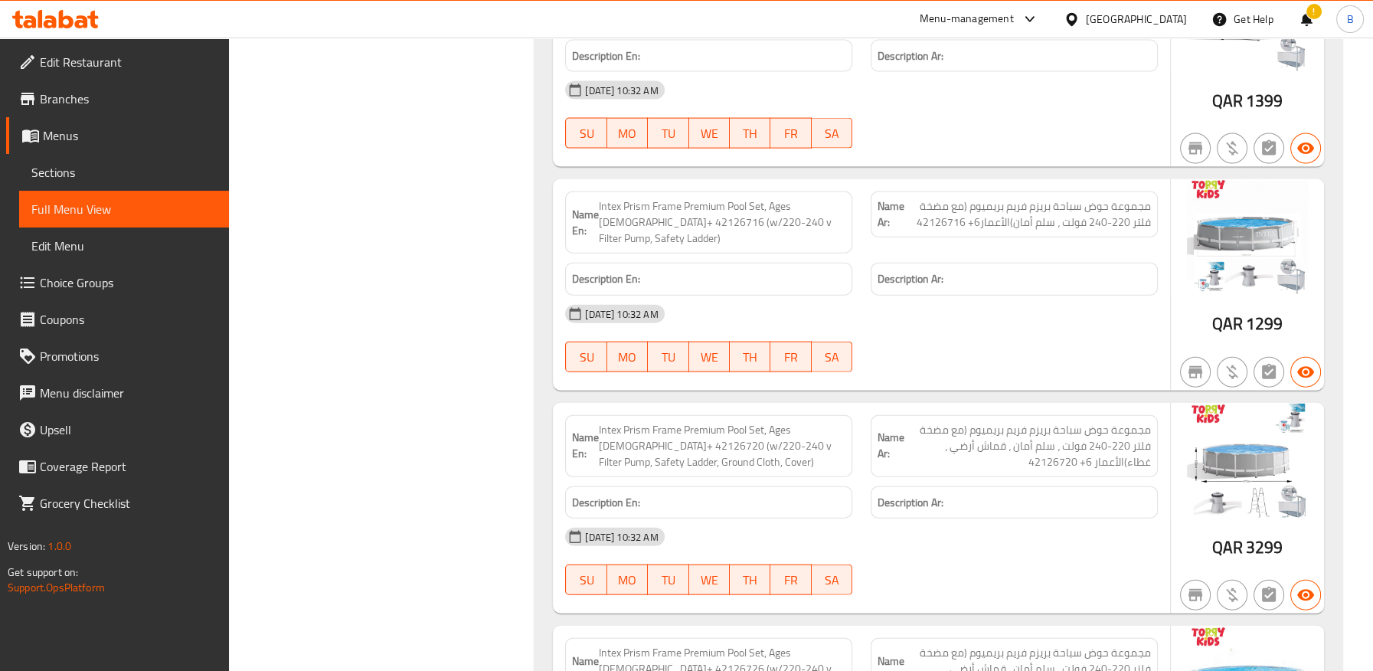
scroll to position [66716, 0]
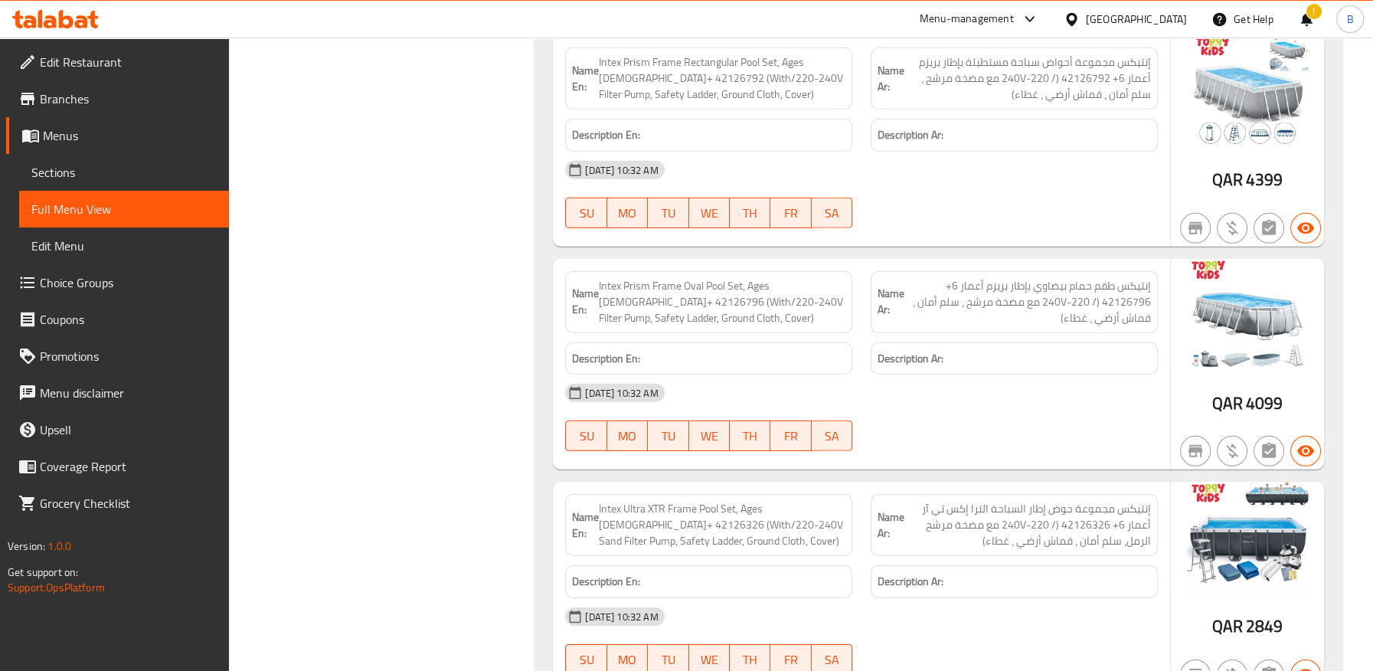
scroll to position [62083, 0]
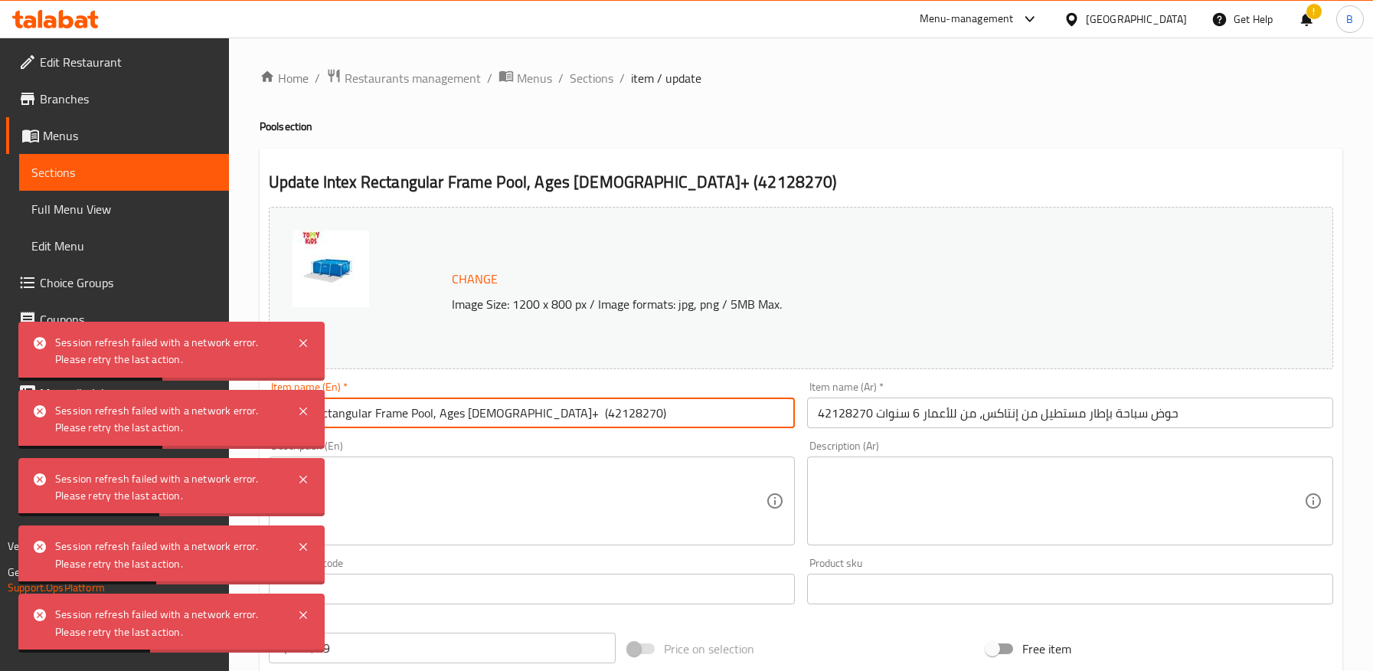
scroll to position [8, 0]
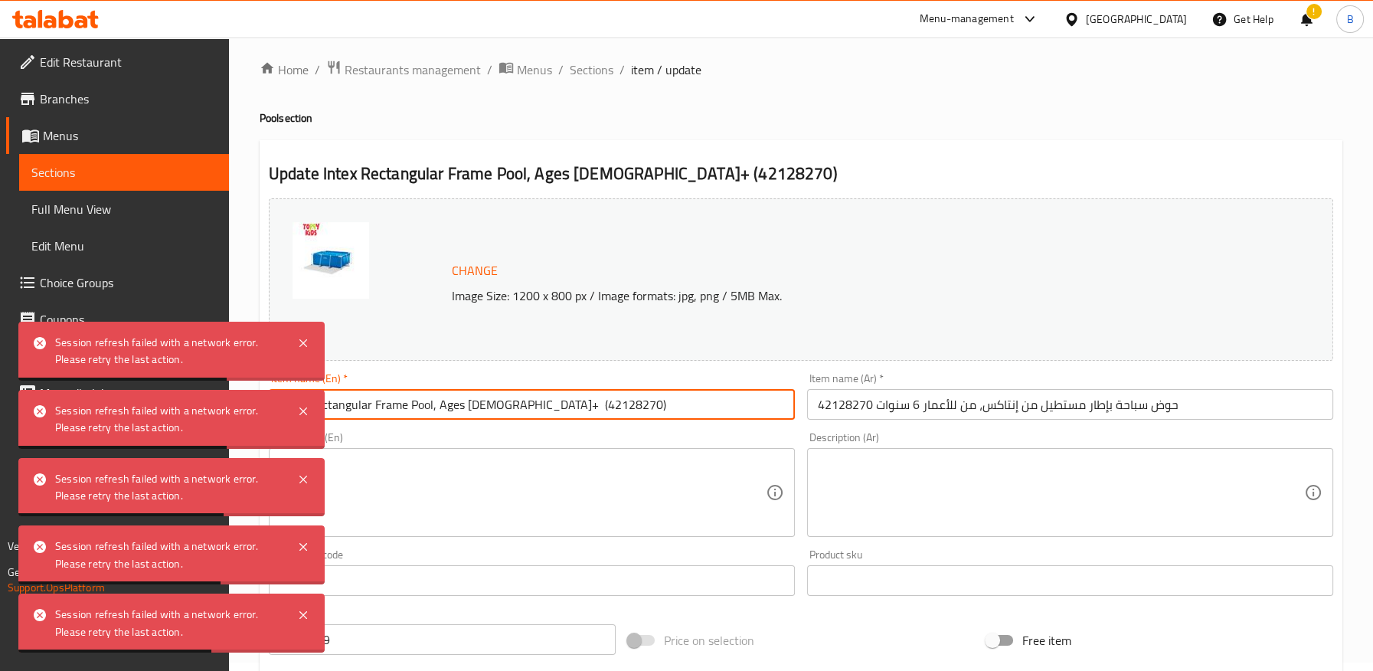
click at [1116, 470] on textarea at bounding box center [1061, 492] width 486 height 73
paste textarea "Intex Rectangular Frame Pool, Ages 6+ (42128270)"
type textarea "Intex Rectangular Frame Pool, Ages 6+ (42128270)"
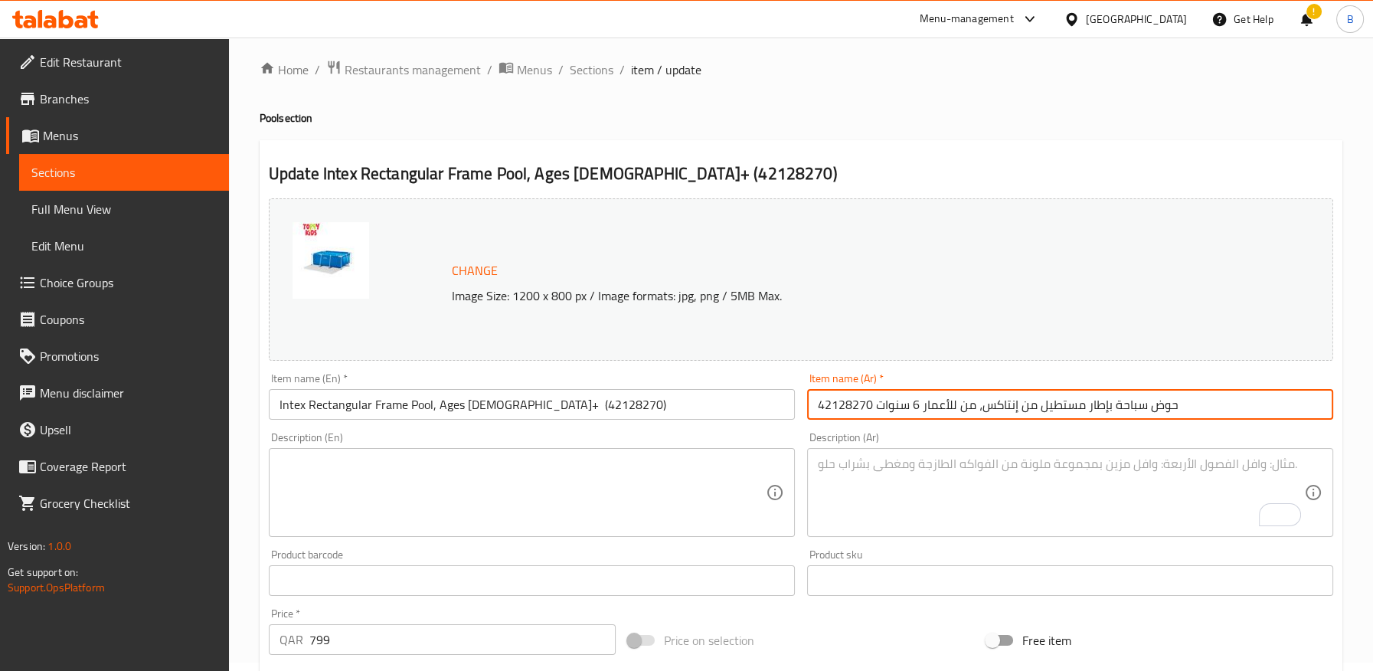
drag, startPoint x: 971, startPoint y: 406, endPoint x: 717, endPoint y: 408, distance: 254.9
click at [717, 408] on div "Change Image Size: 1200 x 800 px / Image formats: jpg, png / 5MB Max. Item name…" at bounding box center [801, 533] width 1076 height 682
paste input "لأعمار من 6 سنوات فما فوق"
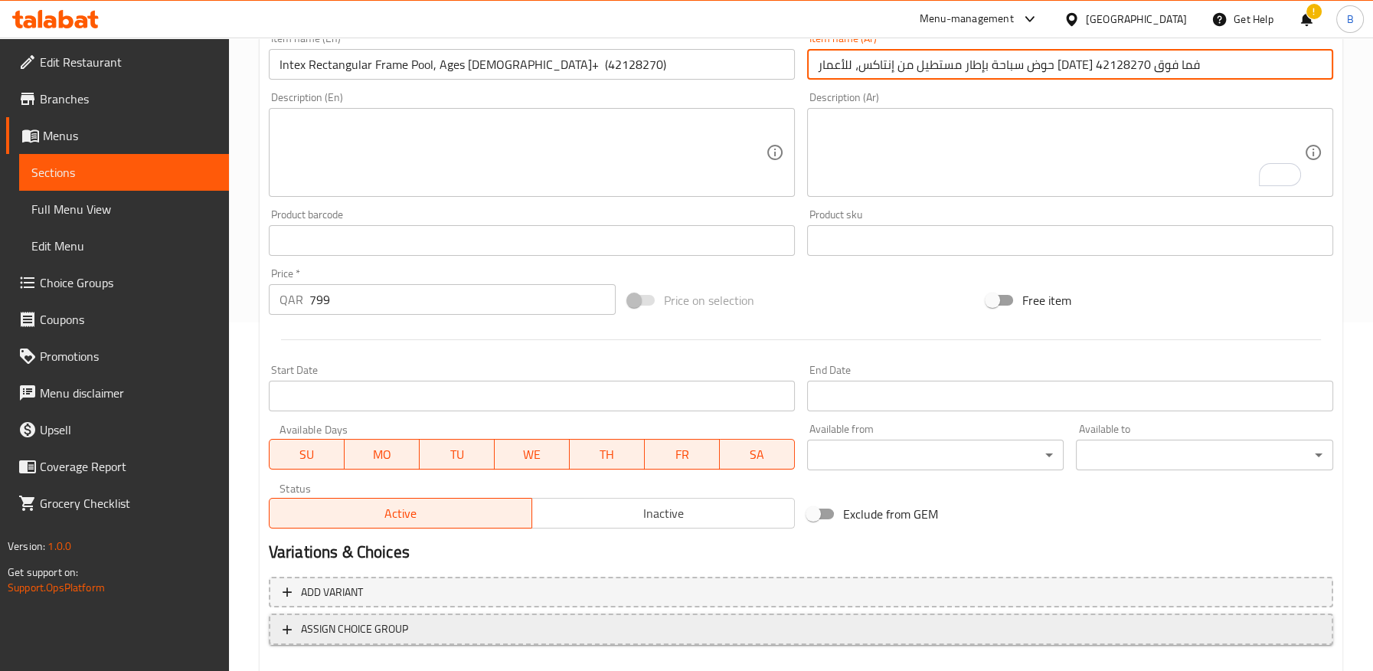
scroll to position [433, 0]
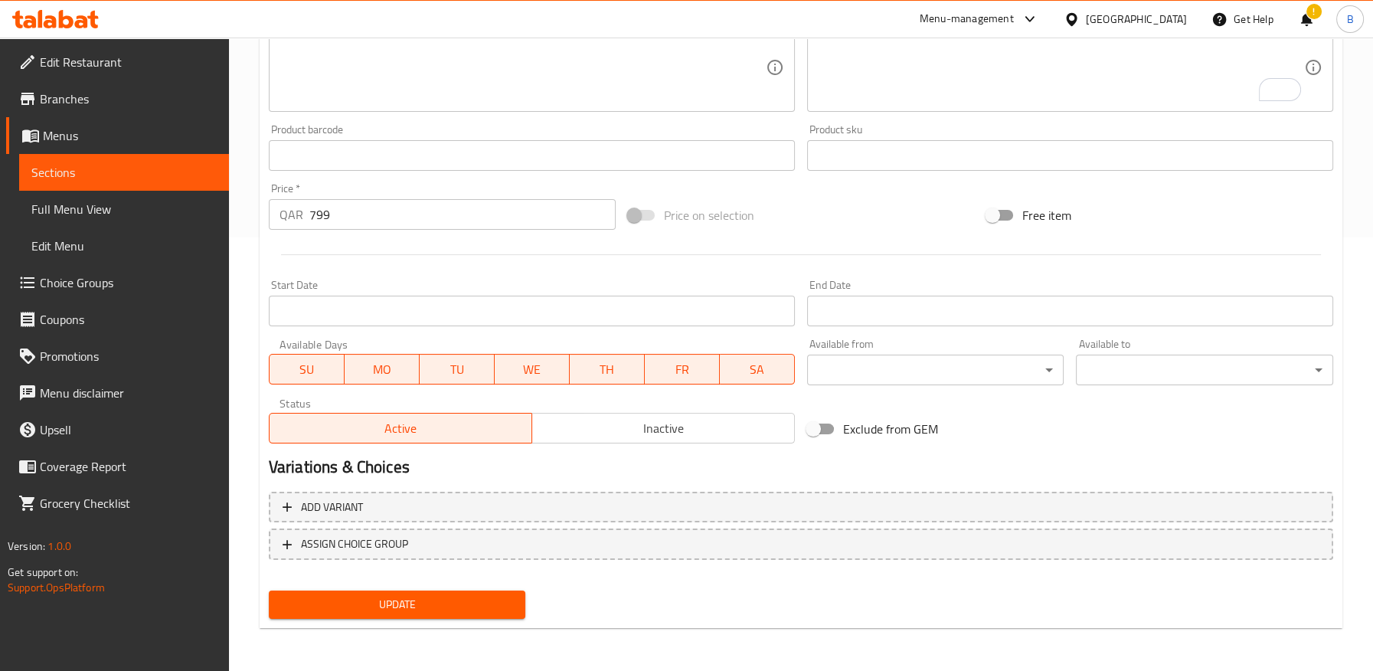
type input "حوض سباحة بإطار مستطيل من إنتاكس، للأعمار من 6 سنوات فما فوق 42128270"
click at [471, 613] on button "Update" at bounding box center [397, 604] width 257 height 28
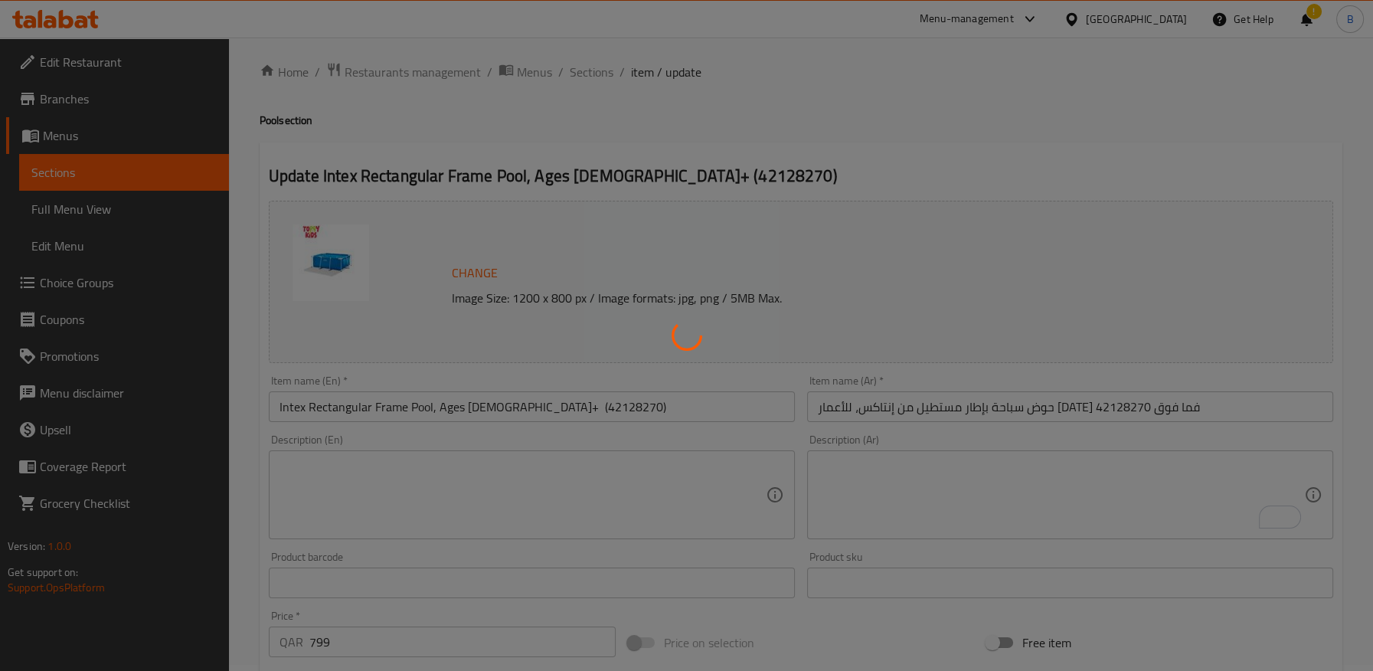
scroll to position [0, 0]
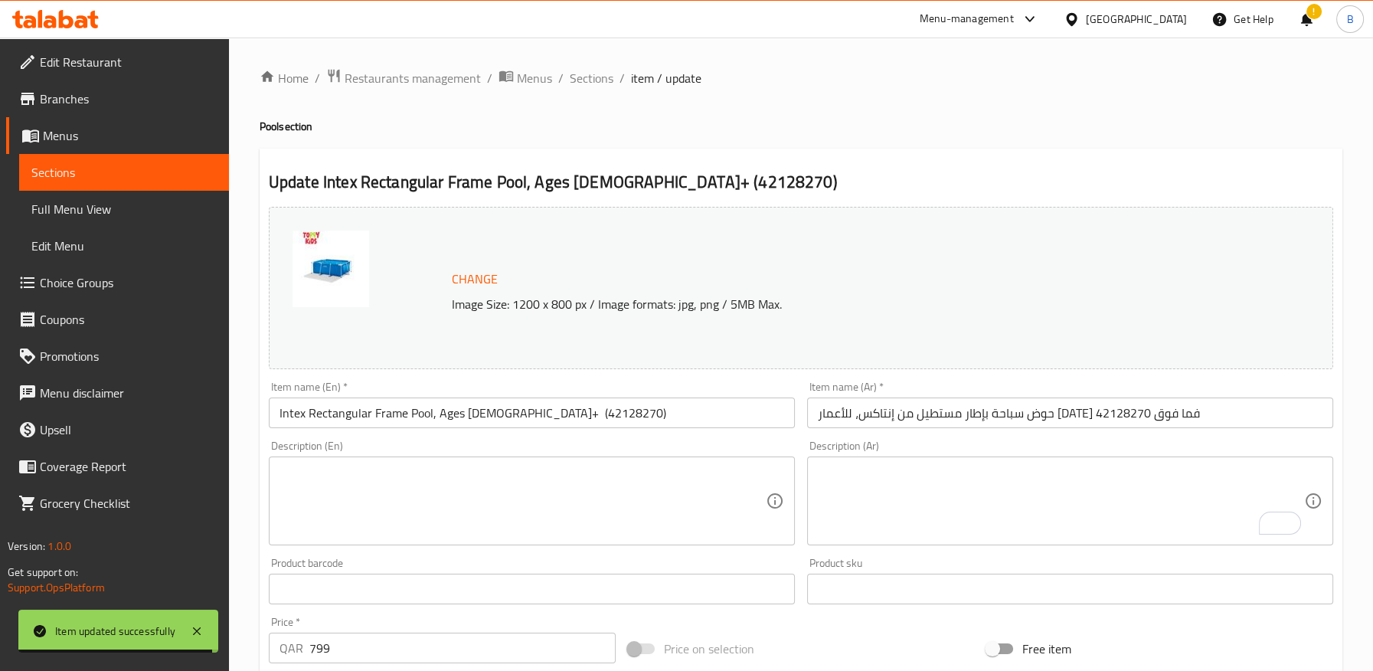
click at [472, 411] on input "Intex Rectangular Frame Pool, Ages 6+ (42128270)" at bounding box center [532, 412] width 526 height 31
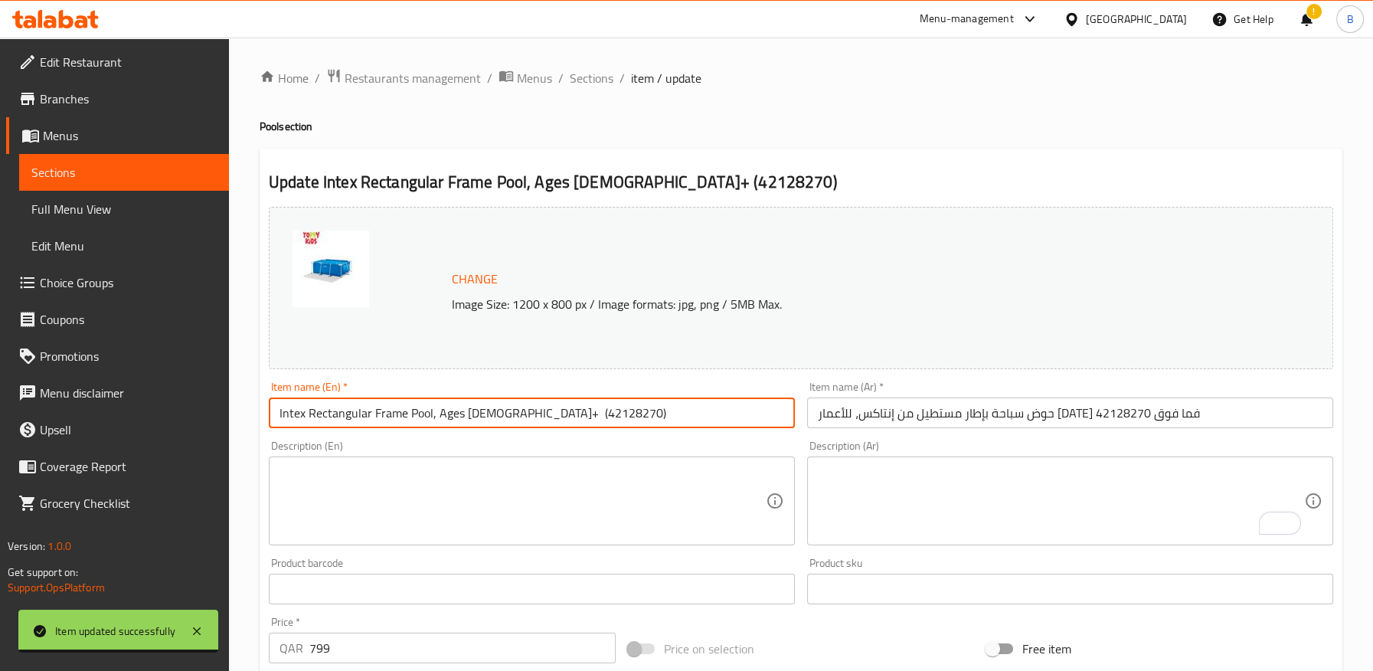
click at [472, 411] on input "Intex Rectangular Frame Pool, Ages 6+ (42128270)" at bounding box center [532, 412] width 526 height 31
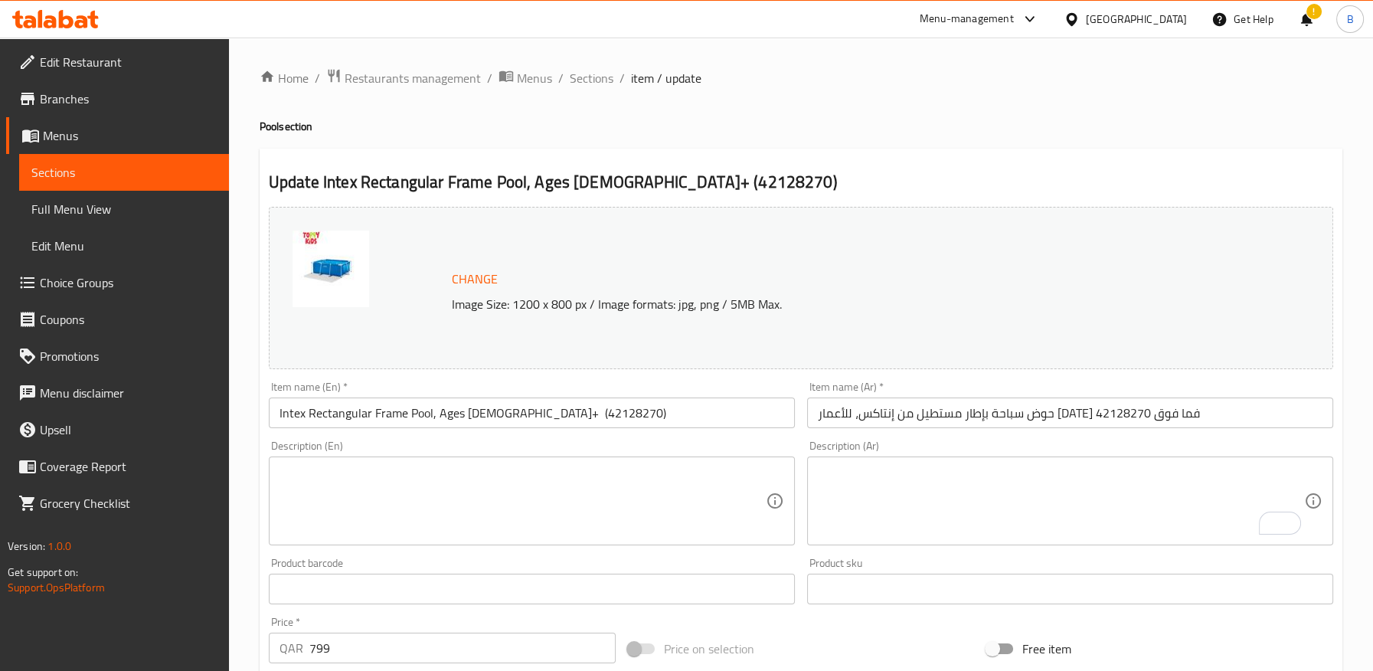
click at [555, 109] on div "Home / Restaurants management / Menus / Sections / item / update Pool section U…" at bounding box center [801, 570] width 1082 height 1005
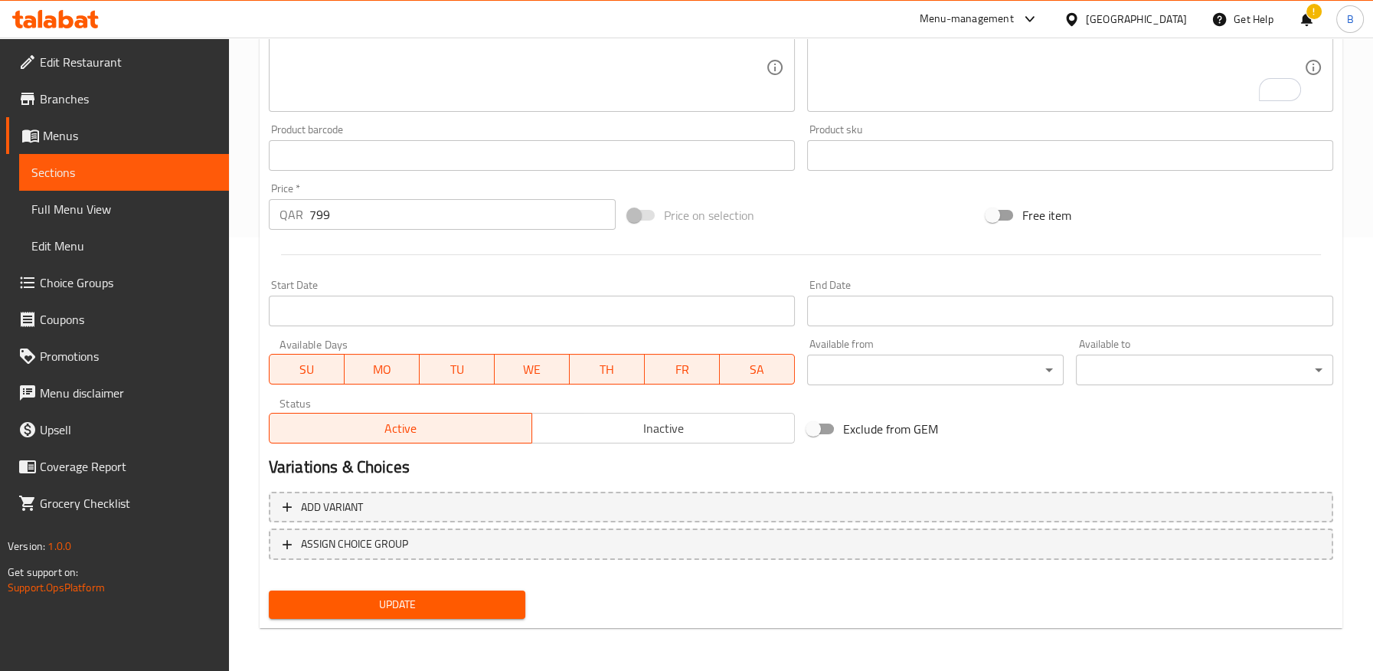
click at [480, 596] on span "Update" at bounding box center [397, 604] width 233 height 19
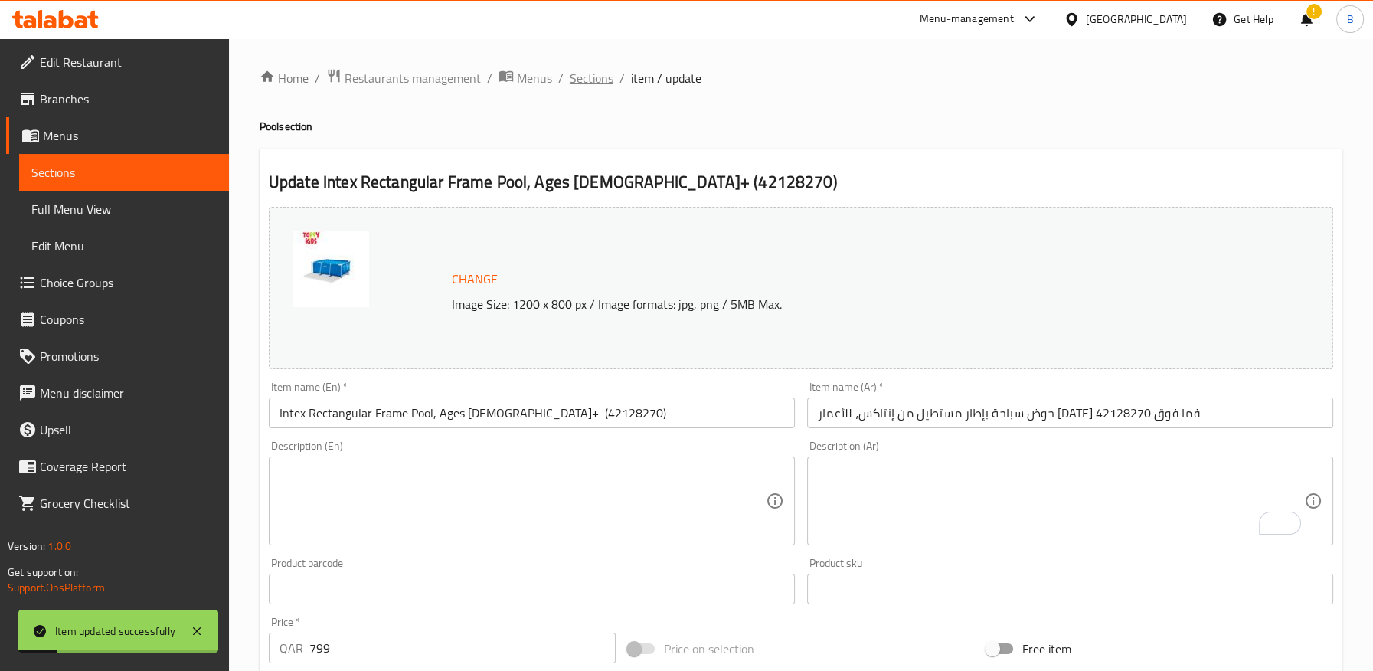
click at [589, 80] on span "Sections" at bounding box center [592, 78] width 44 height 18
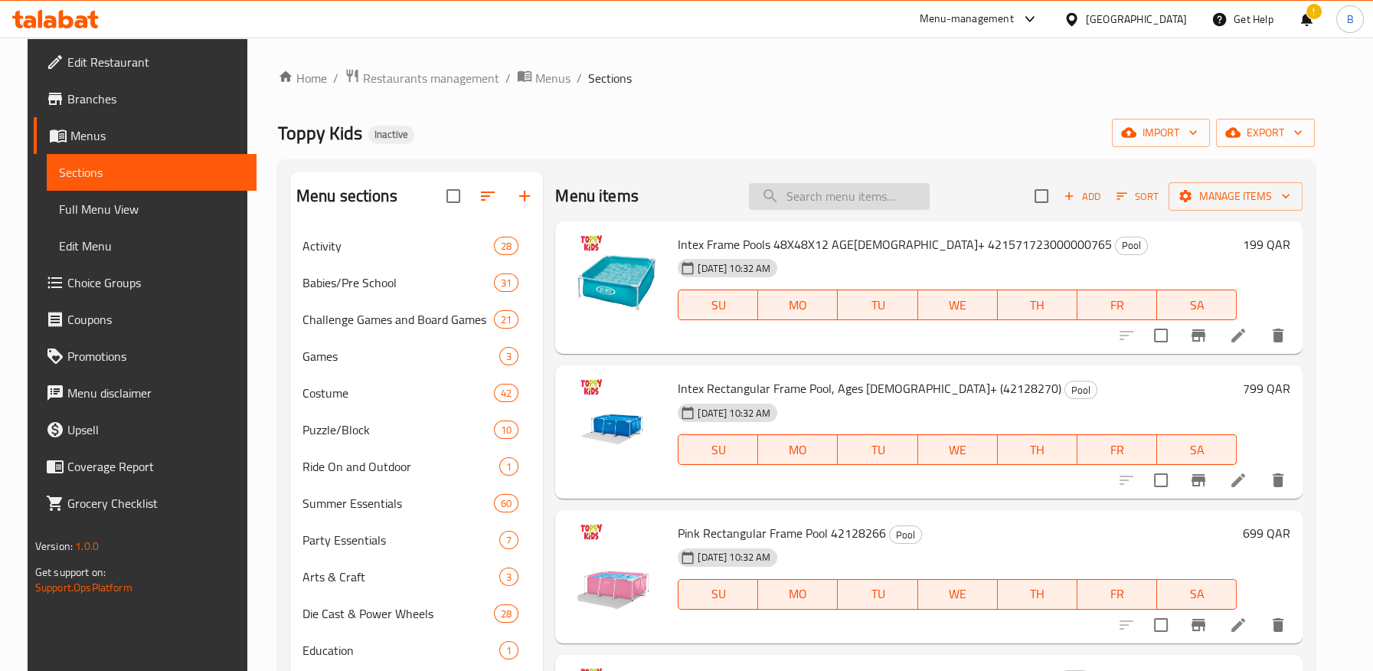
click at [867, 198] on input "search" at bounding box center [839, 196] width 181 height 27
paste input "Pink Rectangular Frame Pool 42128266"
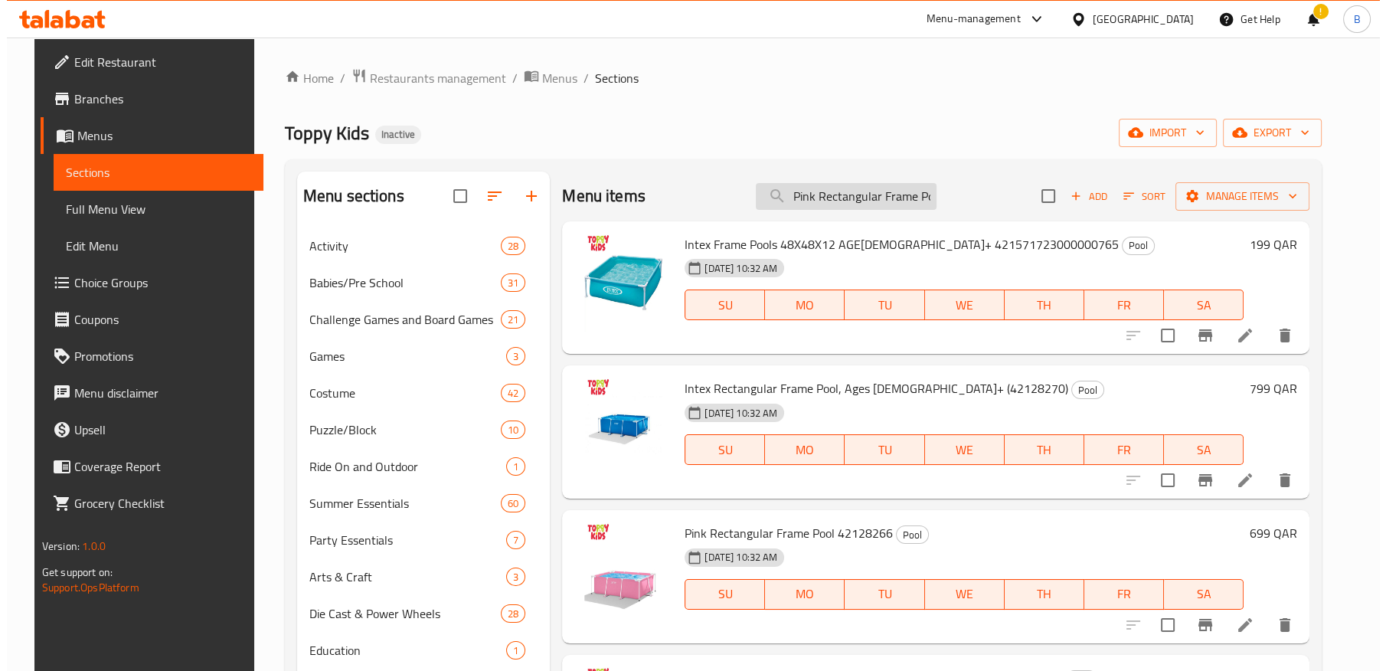
scroll to position [0, 69]
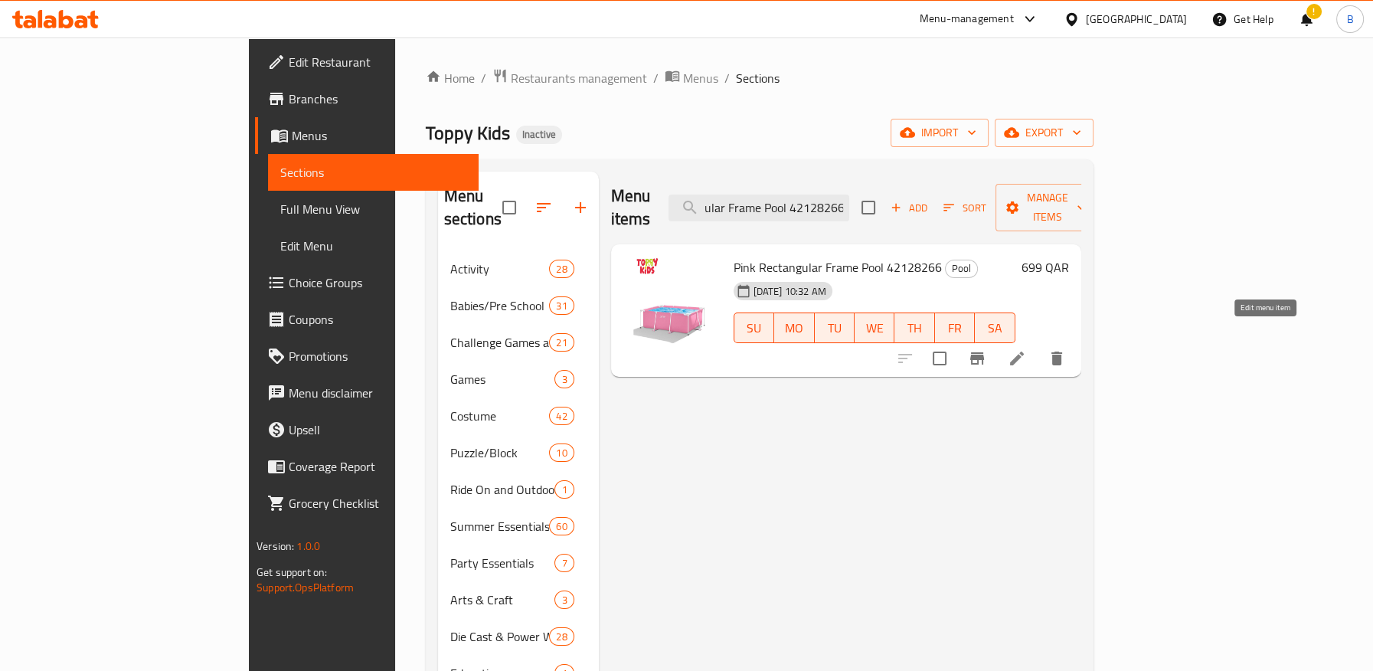
type input "Pink Rectangular Frame Pool 42128266"
click at [1024, 351] on icon at bounding box center [1017, 358] width 14 height 14
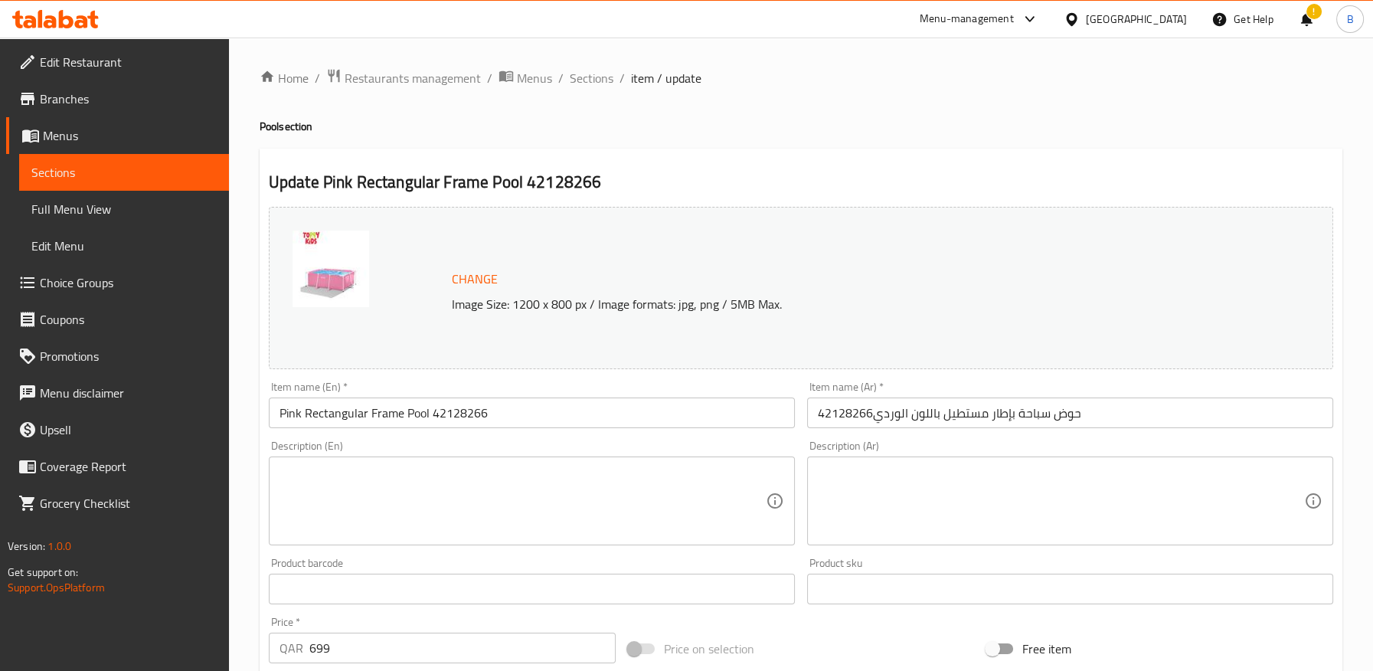
click at [870, 418] on input "حوض سباحة بإطار مستطيل باللون الوردي42128266" at bounding box center [1070, 412] width 526 height 31
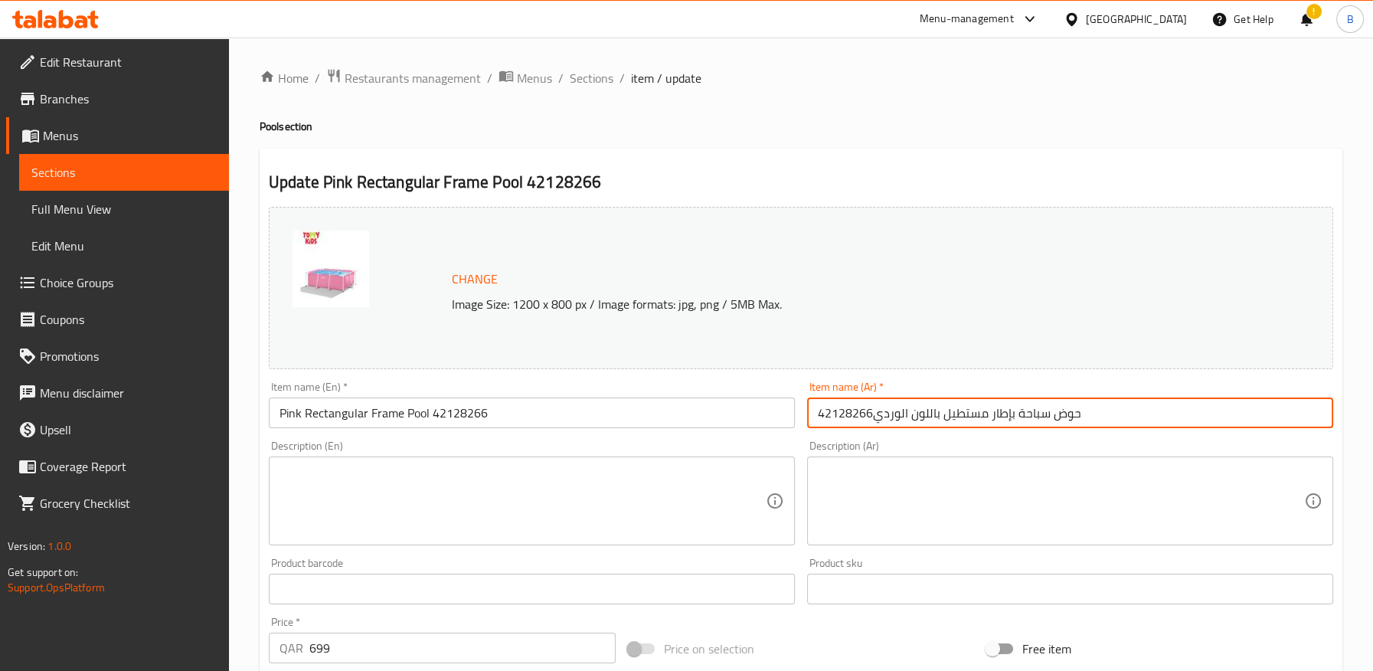
click at [870, 416] on input "حوض سباحة بإطار مستطيل باللون الوردي42128266" at bounding box center [1070, 412] width 526 height 31
click at [818, 420] on input "حوض سباحة بإطار مستطيل باللون الوردي42128266" at bounding box center [1070, 412] width 526 height 31
click at [1124, 408] on input "حوض سباحة بإطار مستطيل باللون الوردي 42128266" at bounding box center [1070, 412] width 526 height 31
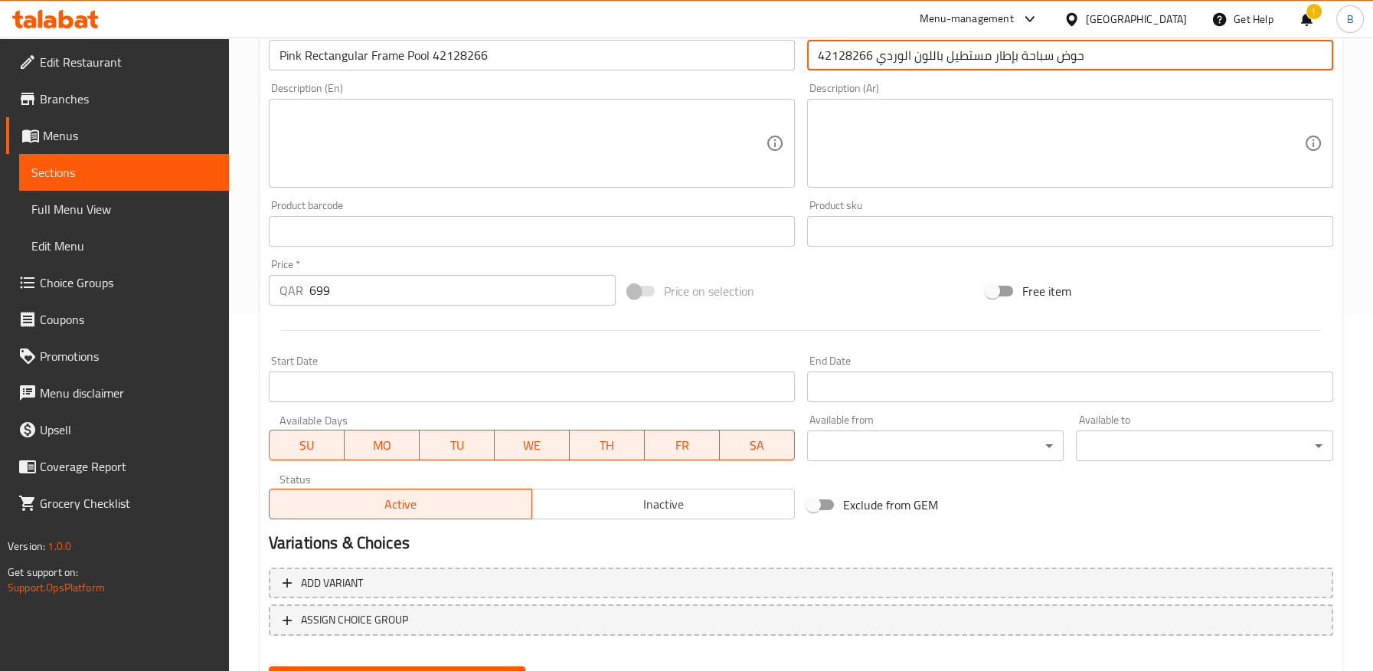
scroll to position [433, 0]
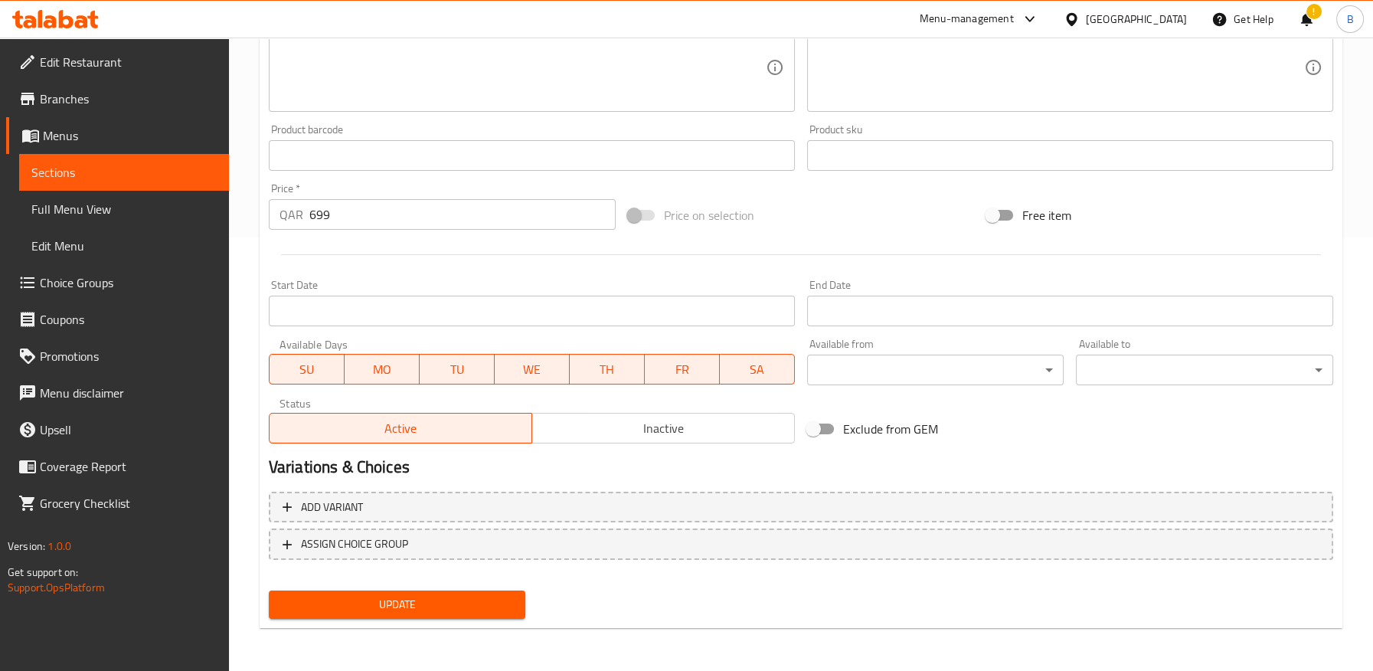
type input "حوض سباحة بإطار مستطيل باللون الوردي 42128266"
click at [433, 603] on span "Update" at bounding box center [397, 604] width 233 height 19
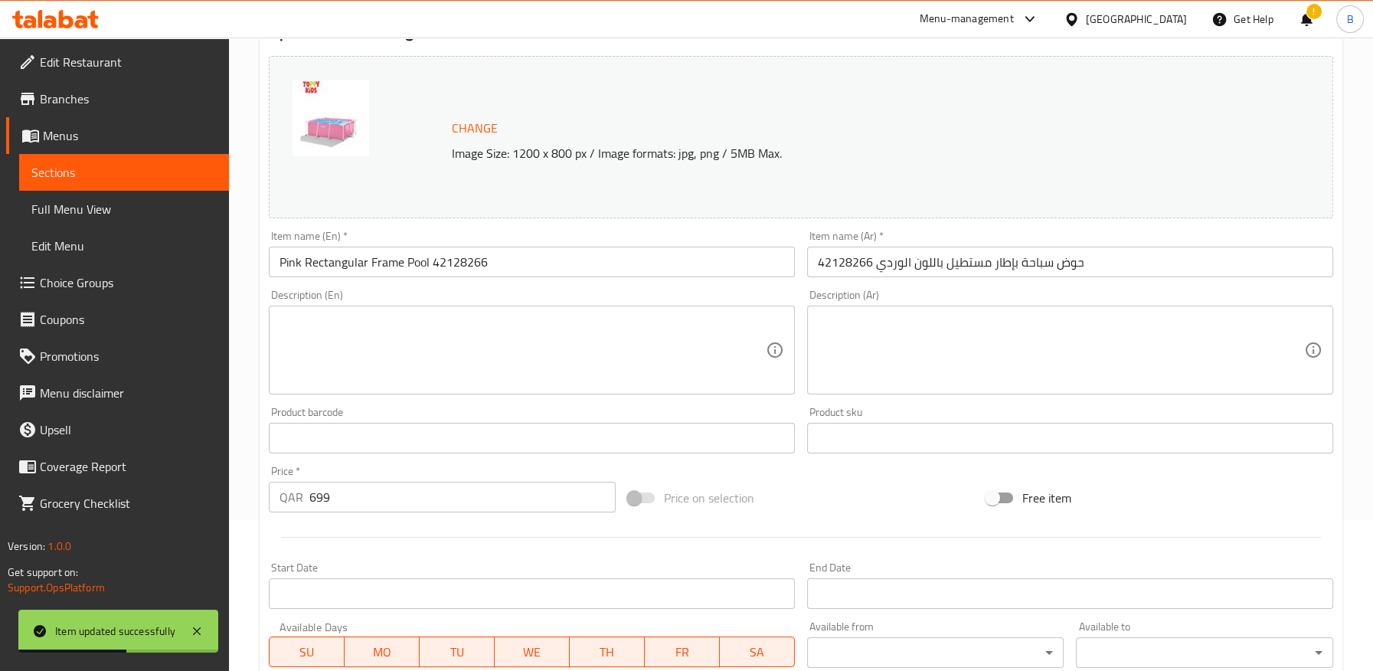
scroll to position [8, 0]
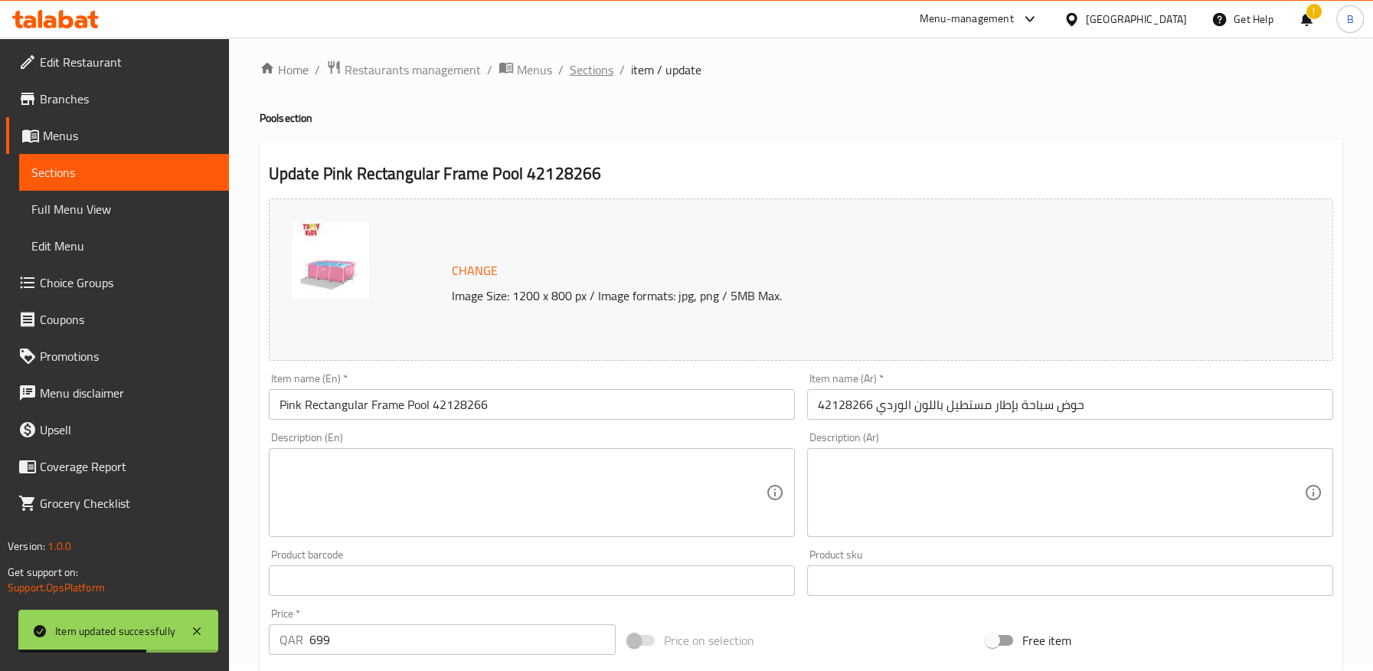
click at [591, 75] on span "Sections" at bounding box center [592, 69] width 44 height 18
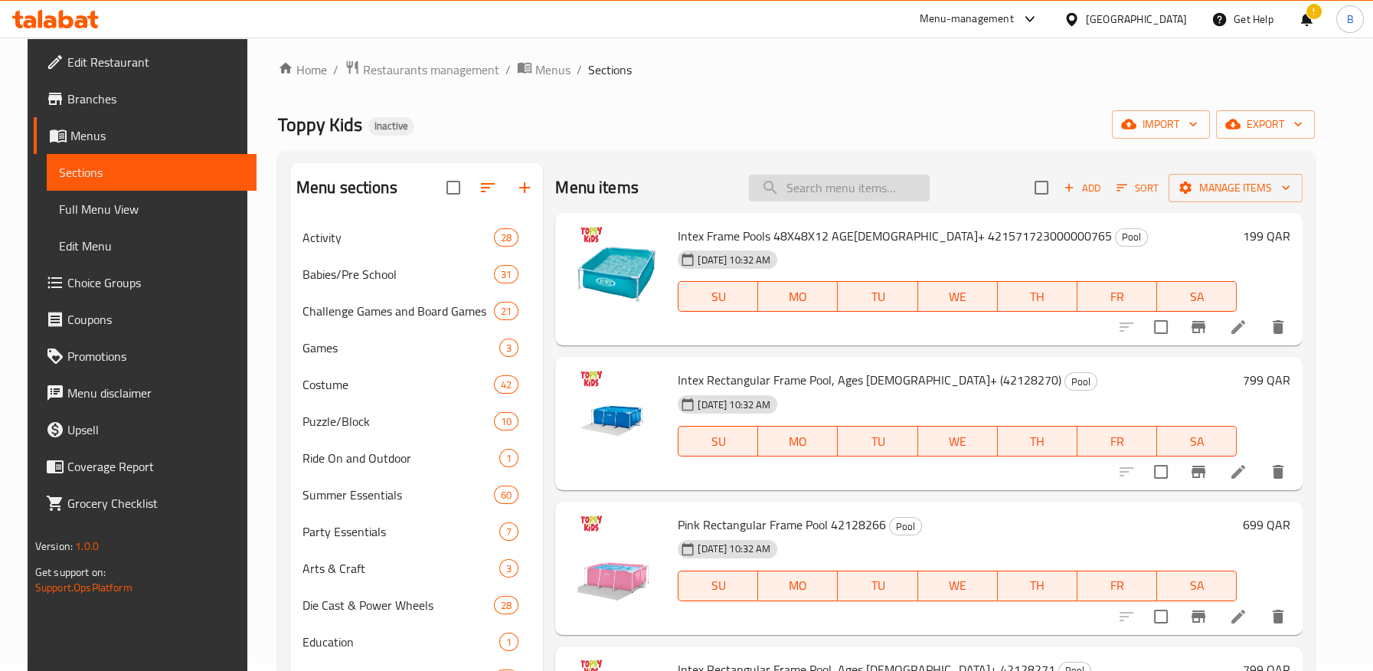
click at [816, 198] on input "search" at bounding box center [839, 188] width 181 height 27
paste input "Intex Rectangular Frame Pool, Ages 6+ 42128271"
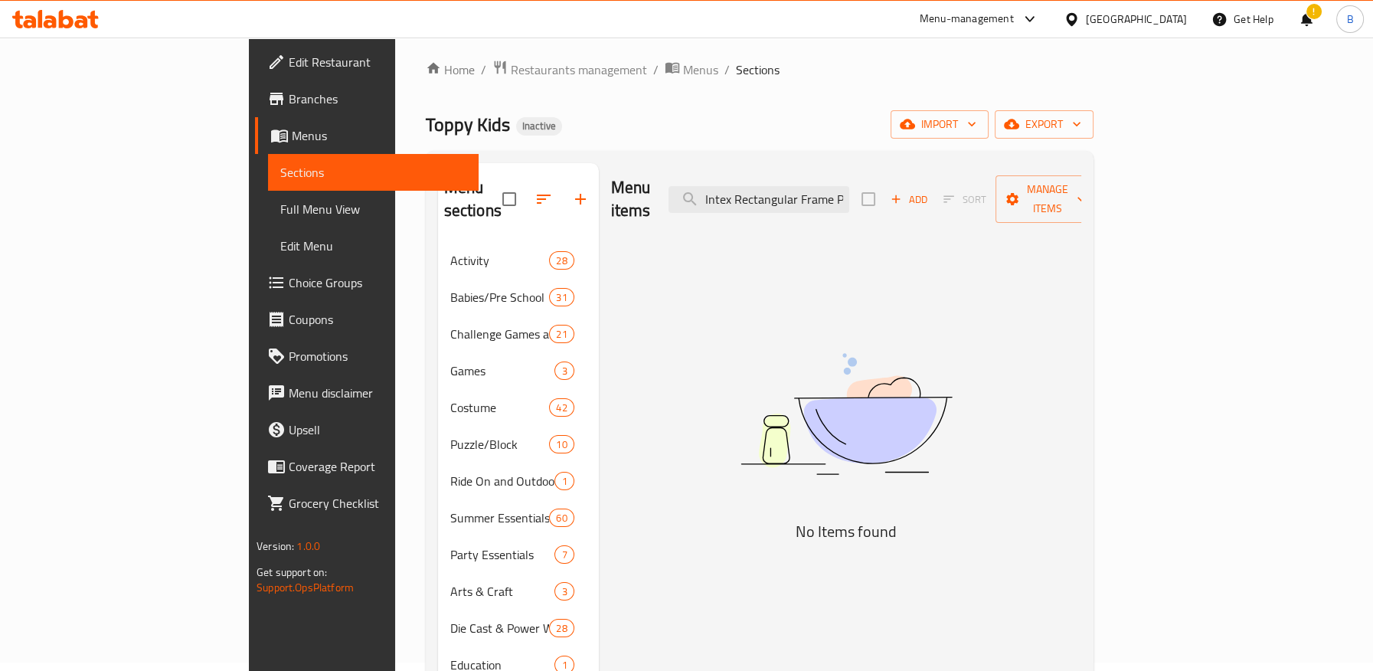
drag, startPoint x: 877, startPoint y: 189, endPoint x: 571, endPoint y: 179, distance: 305.6
click at [611, 179] on div "Menu items Intex Rectangular Frame Pool, Ages 6+ 42128271 Add Sort Manage items" at bounding box center [846, 199] width 470 height 73
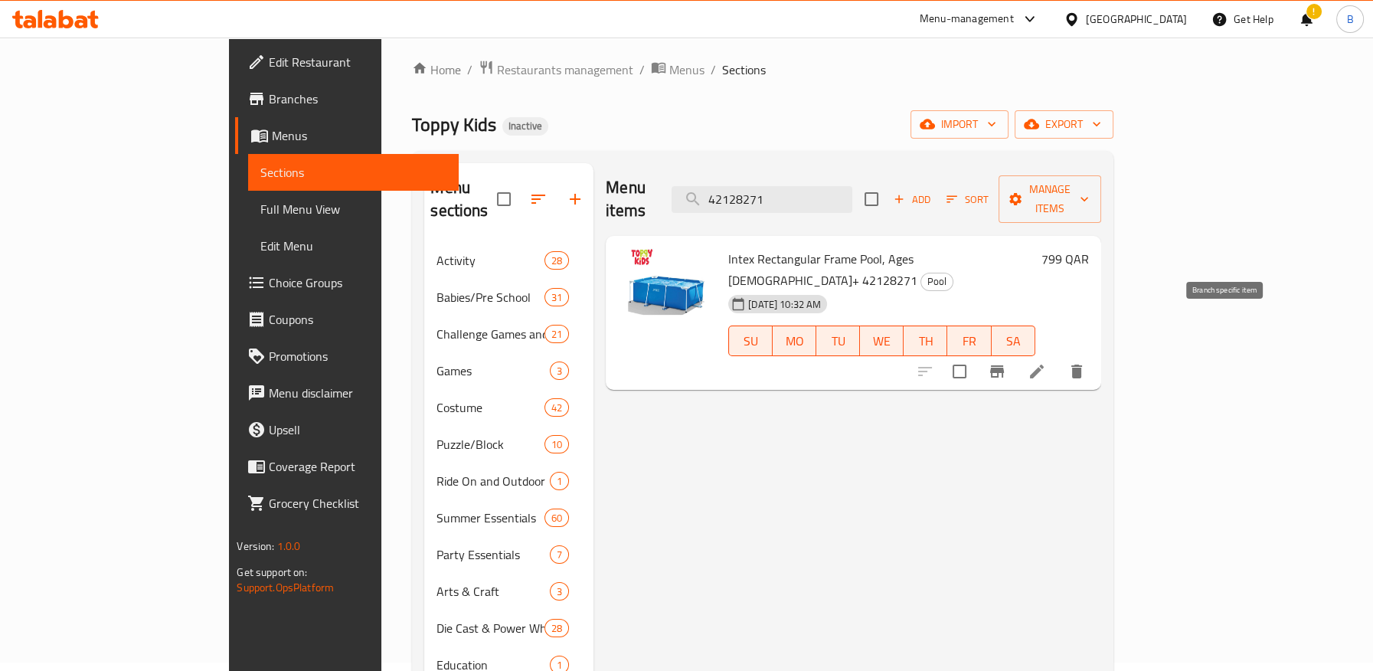
type input "42128271"
click at [1046, 362] on icon at bounding box center [1036, 371] width 18 height 18
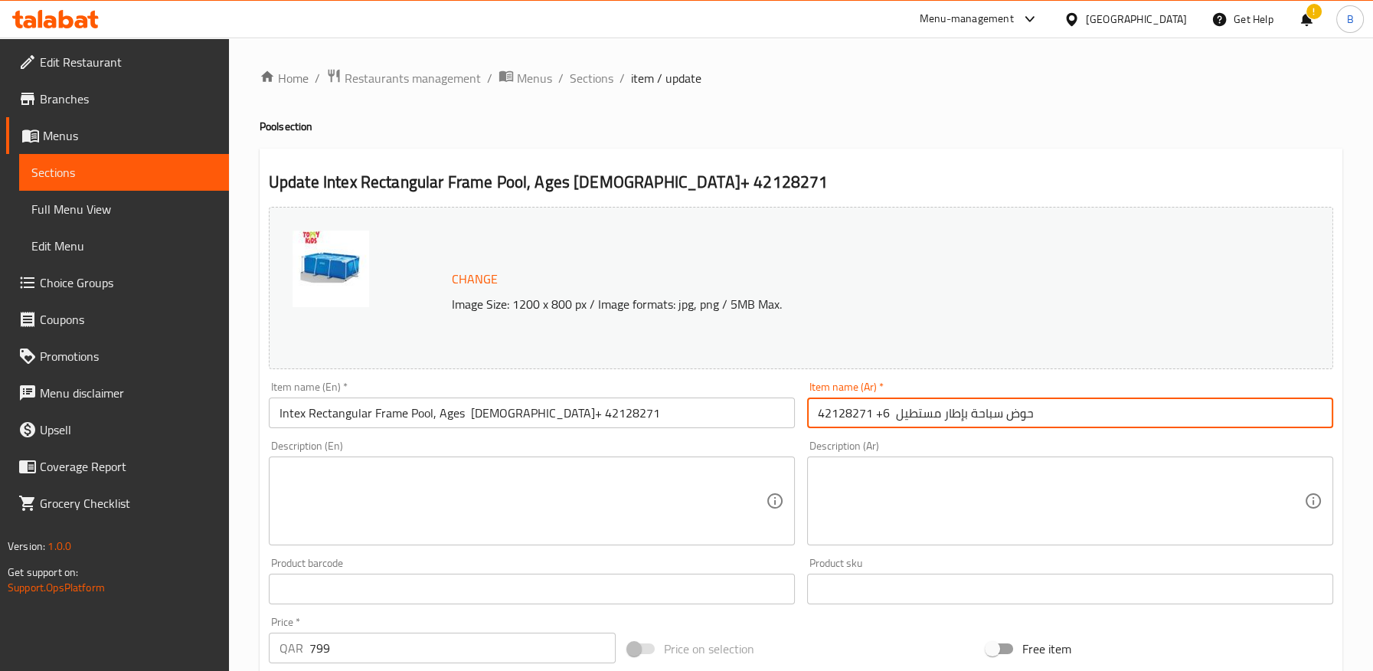
drag, startPoint x: 891, startPoint y: 416, endPoint x: 893, endPoint y: 430, distance: 14.0
click at [891, 418] on input "حوض سباحة بإطار مستطيل 6+ 42128271" at bounding box center [1070, 412] width 526 height 31
paste input "من إنتاكس، مناسب للأعمار من 6 سنوات فما فوق"
drag, startPoint x: 890, startPoint y: 416, endPoint x: 876, endPoint y: 416, distance: 14.5
click at [876, 416] on input "حوض سباحة بإطار مستطيل من إنتاكس، مناسب للأعمار من 6 سنوات فما فوق 6+ 42128271" at bounding box center [1070, 412] width 526 height 31
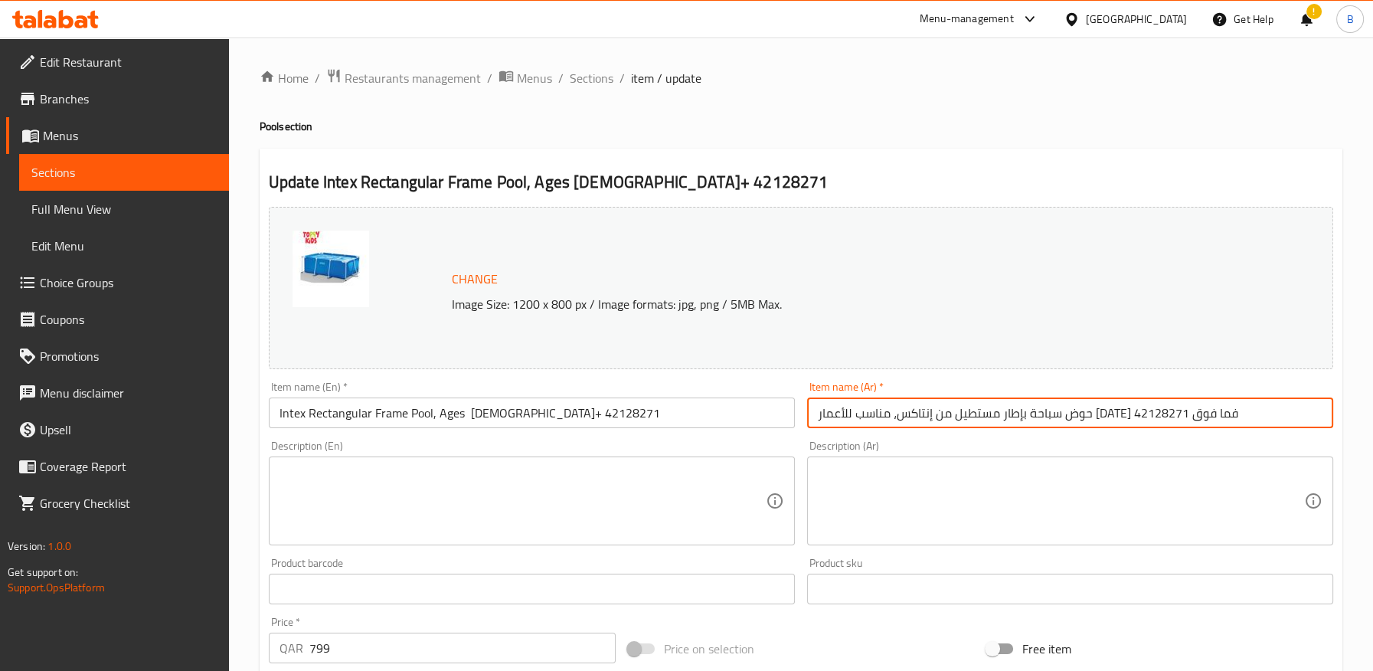
click at [1046, 416] on input "حوض سباحة بإطار مستطيل من إنتاكس، مناسب للأعمار من 6 سنوات فما فوق 42128271" at bounding box center [1070, 412] width 526 height 31
type input "حوض سباحة بإطار مستطيل من إنتاكس، للأعمار من 6 سنوات فما فوق 42128271"
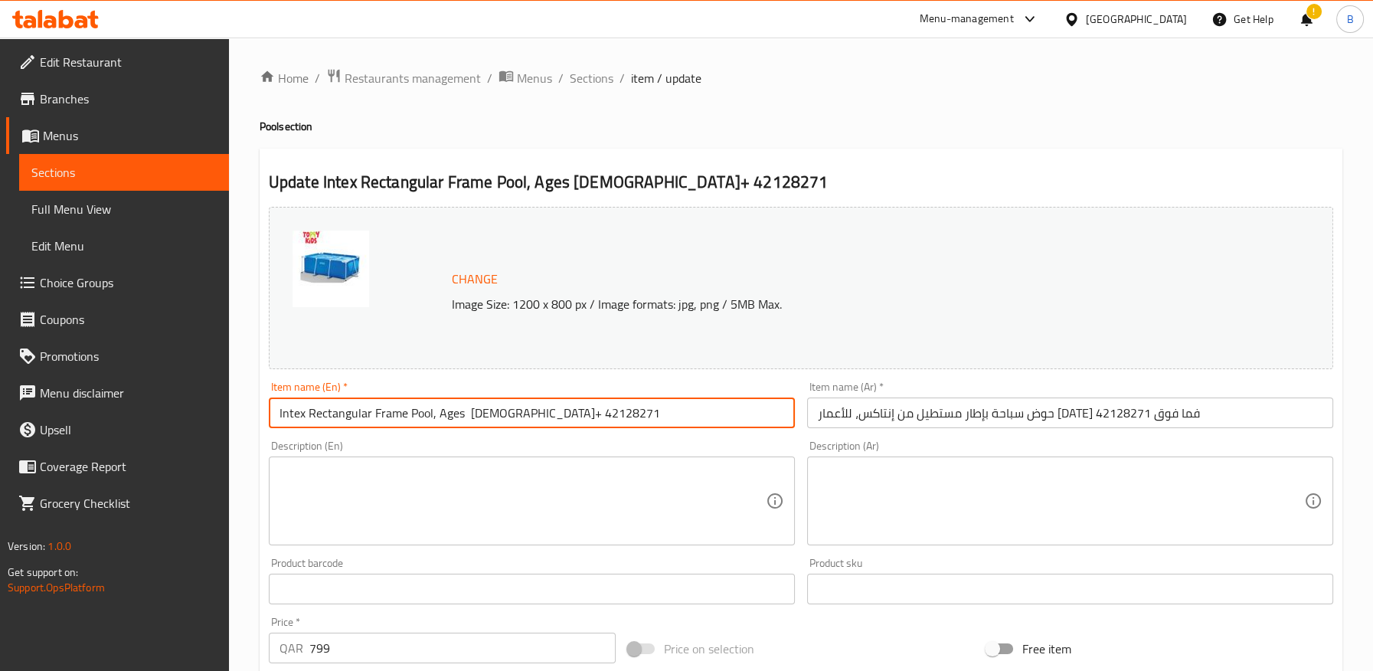
drag, startPoint x: 465, startPoint y: 417, endPoint x: 465, endPoint y: 439, distance: 21.4
click at [465, 420] on input "Intex Rectangular Frame Pool, Ages 6+ 42128271" at bounding box center [532, 412] width 526 height 31
click at [483, 418] on input "Intex Rectangular Frame Pool, Ages 6+ 42128271" at bounding box center [532, 412] width 526 height 31
click at [576, 410] on input "Intex Rectangular Frame Pool, Ages 6+ (42128271" at bounding box center [532, 412] width 526 height 31
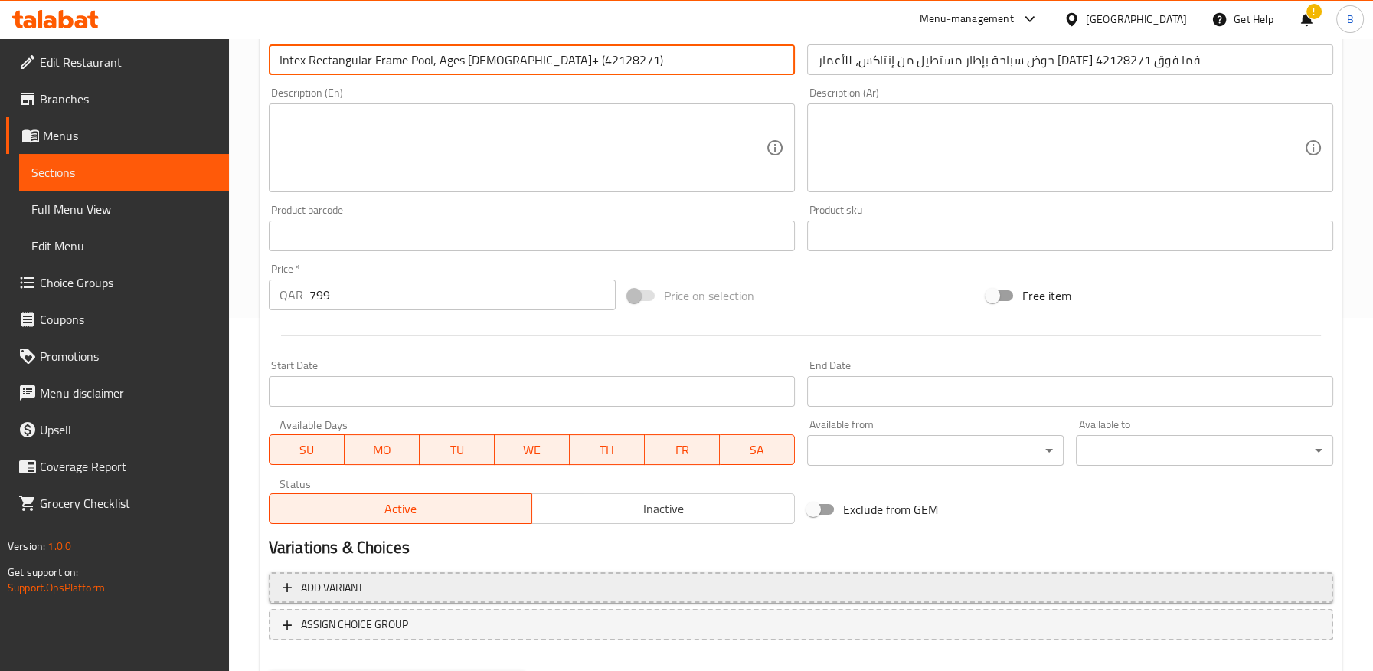
scroll to position [433, 0]
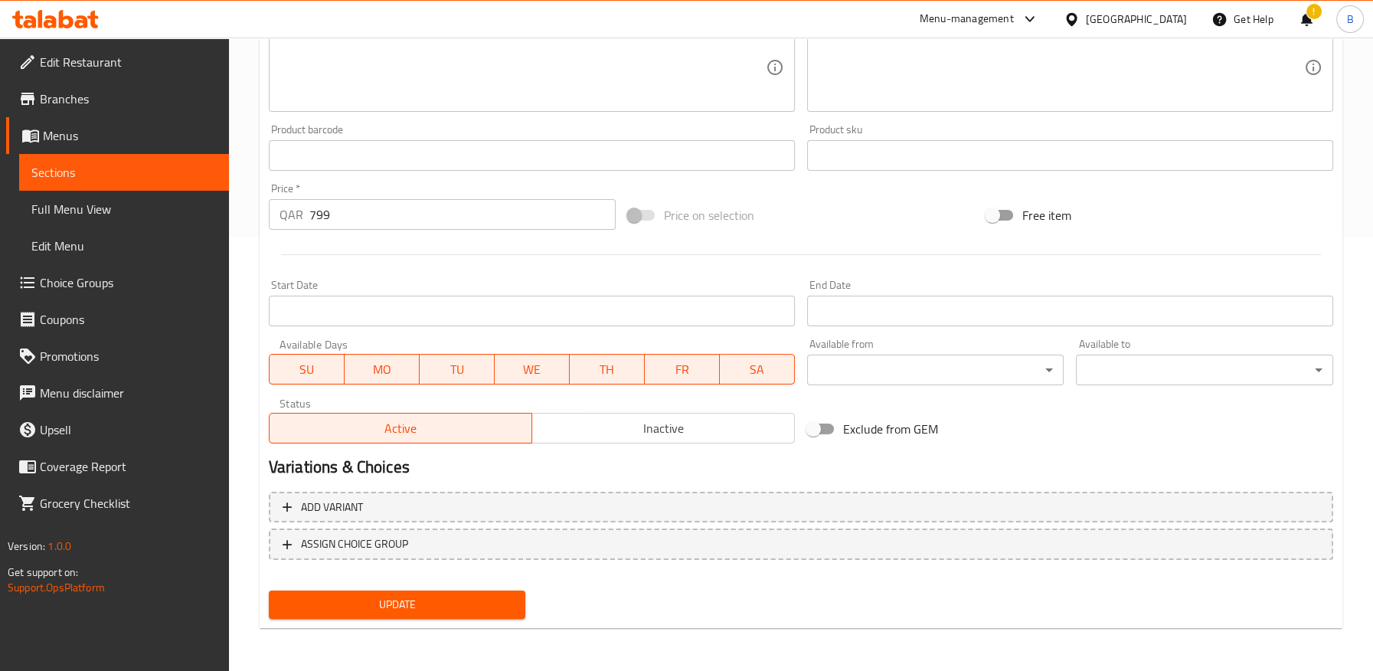
type input "Intex Rectangular Frame Pool, Ages [DEMOGRAPHIC_DATA]+ (42128271)"
click at [500, 609] on span "Update" at bounding box center [397, 604] width 233 height 19
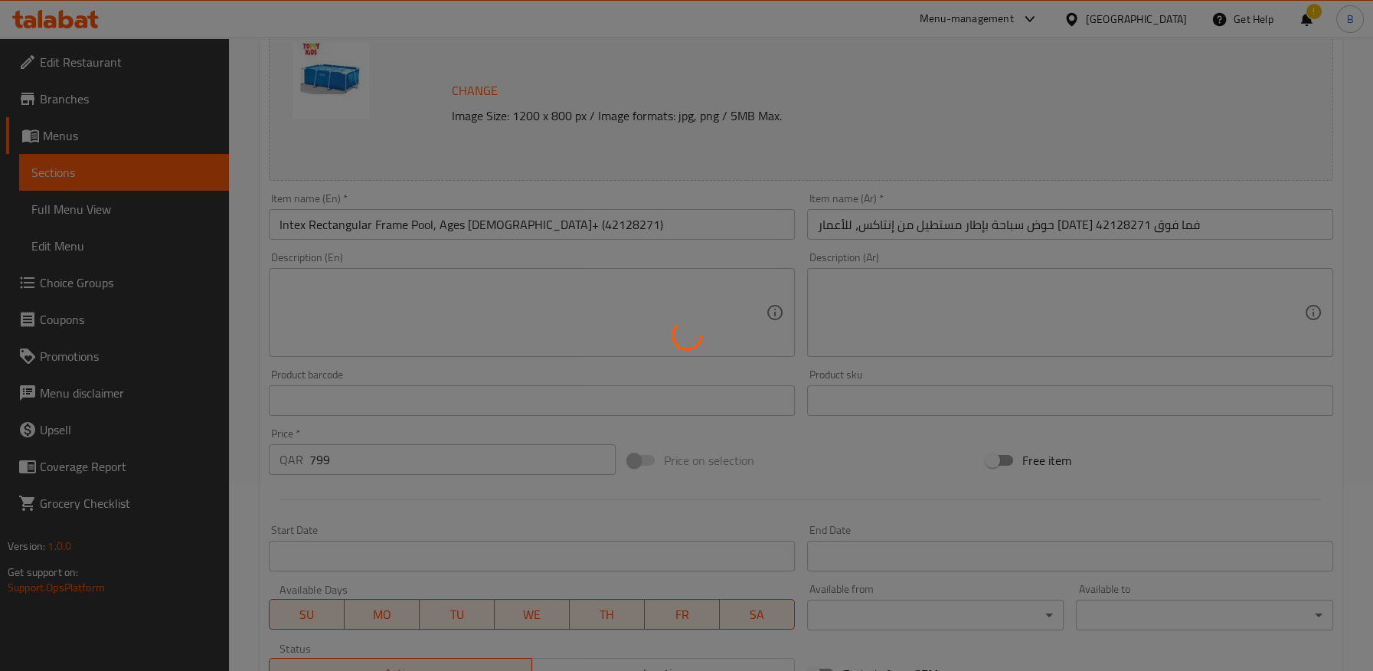
scroll to position [8, 0]
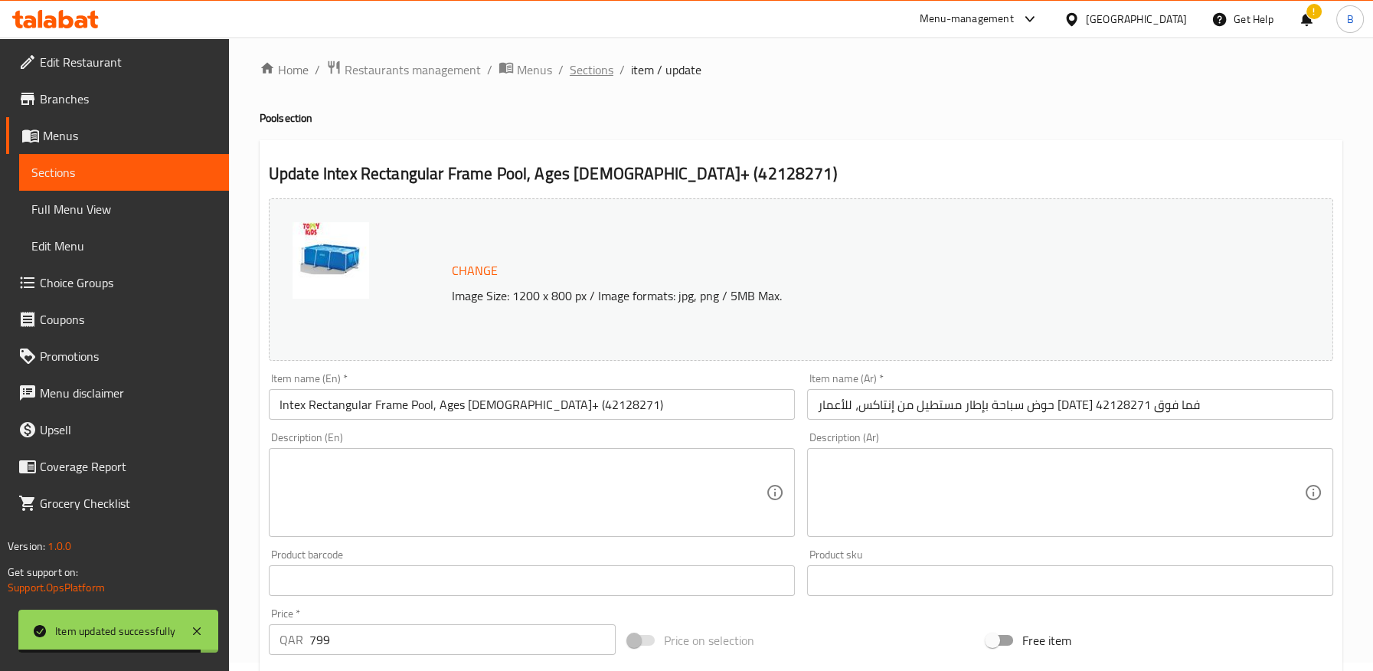
click at [591, 70] on span "Sections" at bounding box center [592, 69] width 44 height 18
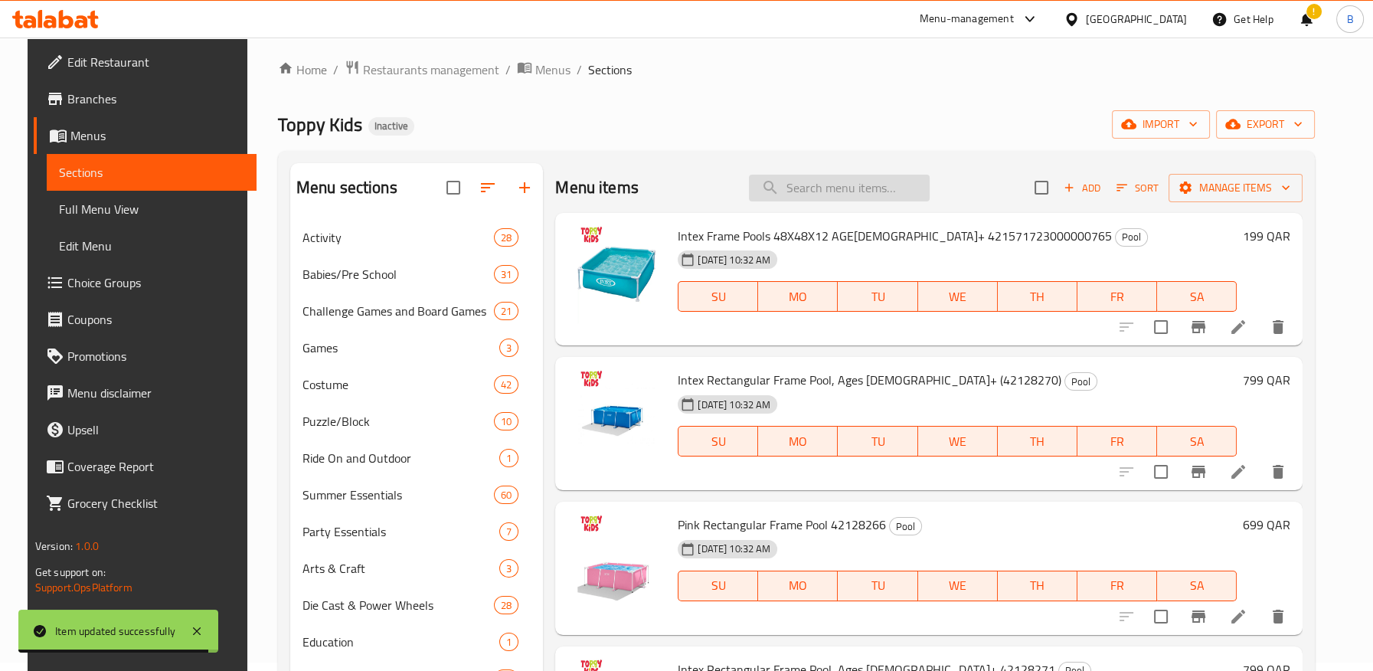
click at [809, 184] on input "search" at bounding box center [839, 188] width 181 height 27
paste input "42128272"
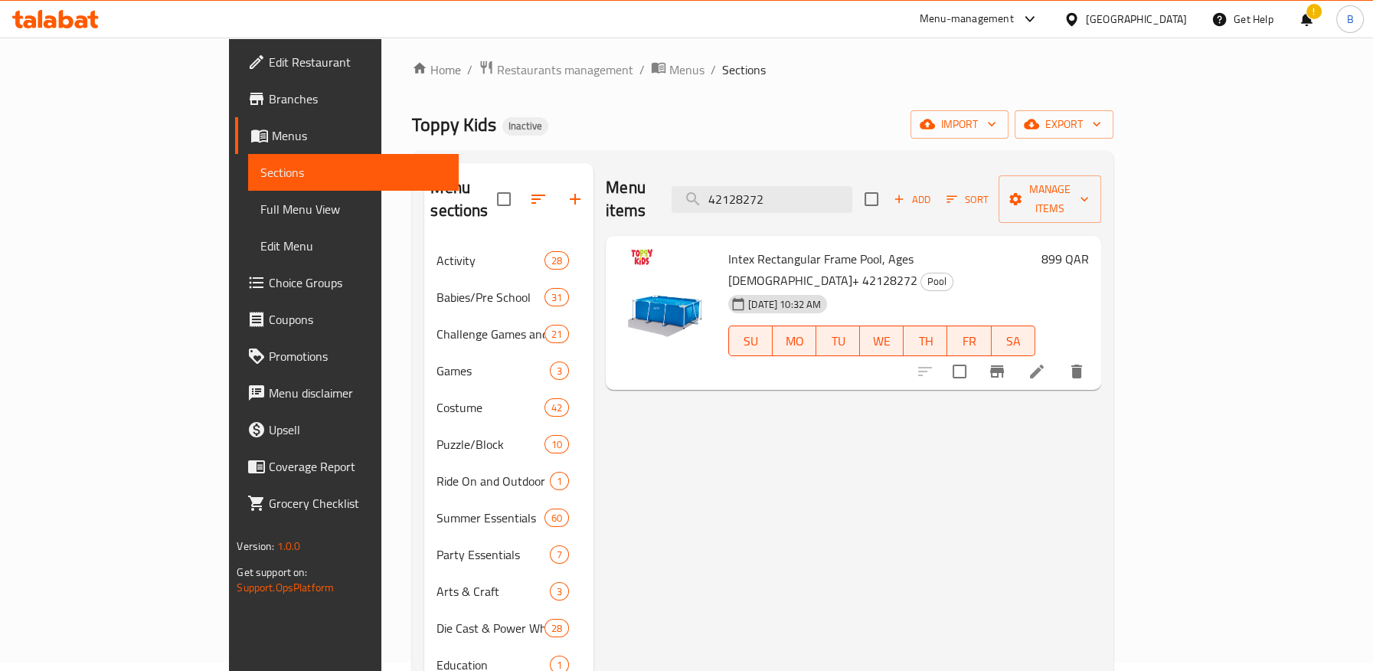
type input "42128272"
click at [1058, 358] on li at bounding box center [1036, 372] width 43 height 28
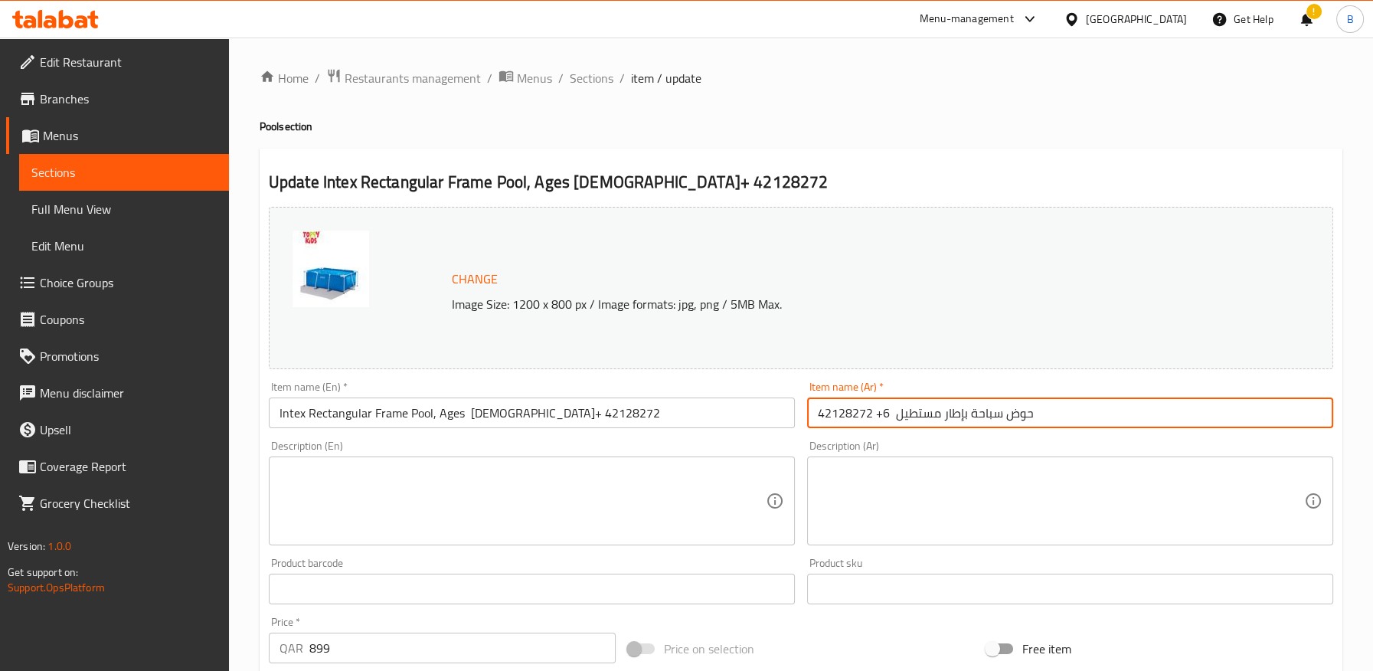
drag, startPoint x: 889, startPoint y: 414, endPoint x: 877, endPoint y: 413, distance: 12.3
click at [877, 413] on input "حوض سباحة بإطار مستطيل 6+ 42128272" at bounding box center [1070, 412] width 526 height 31
click at [880, 419] on input "حوض سباحة بإطار مستطيل 6 42128272" at bounding box center [1070, 412] width 526 height 31
paste input "من إنتاكس، مناسب للأعمار من 6 سنوات فما فوق"
click at [1047, 418] on input "حوض سباحة بإطار مستطيل من إنتاكس، مناسب للأعمار من 6 سنوات فما فوق 42128272" at bounding box center [1070, 412] width 526 height 31
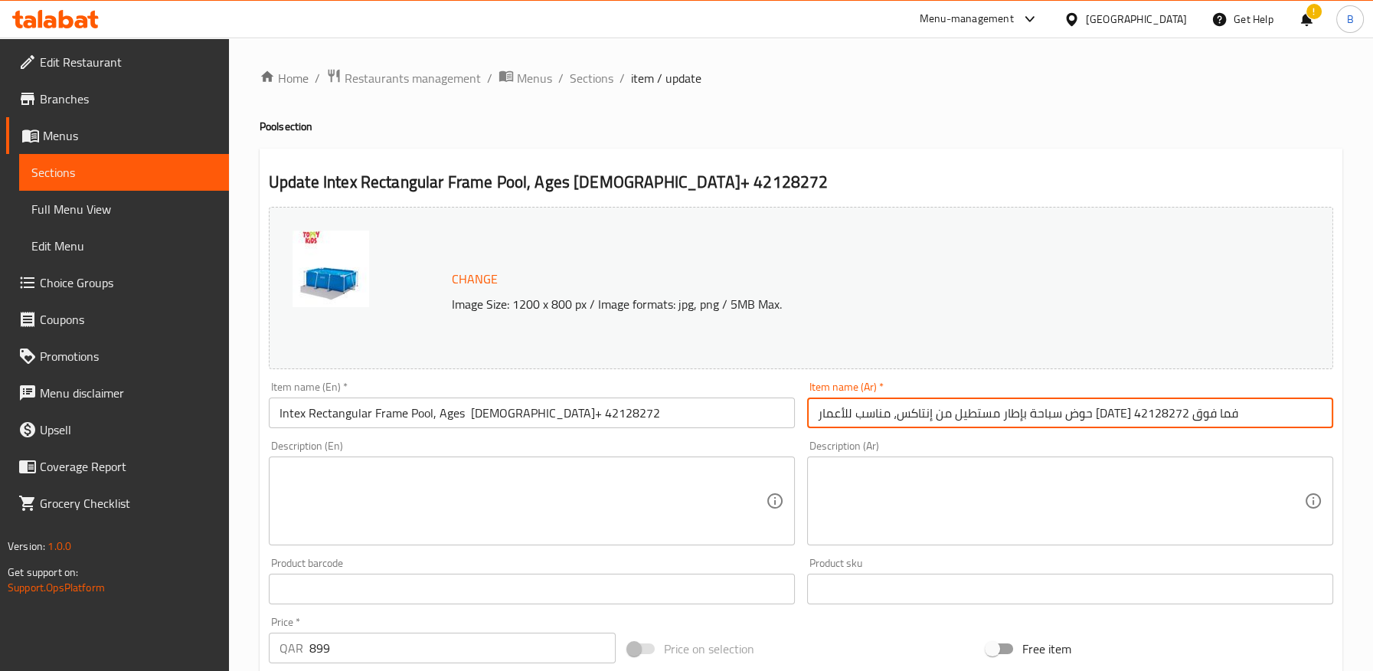
click at [1047, 418] on input "حوض سباحة بإطار مستطيل من إنتاكس، مناسب للأعمار من 6 سنوات فما فوق 42128272" at bounding box center [1070, 412] width 526 height 31
type input "حوض سباحة بإطار مستطيل من إنتاكس، للأعمار من 6 سنوات فما فوق 42128272"
click at [482, 418] on input "Intex Rectangular Frame Pool, Ages 6+ 42128272" at bounding box center [532, 412] width 526 height 31
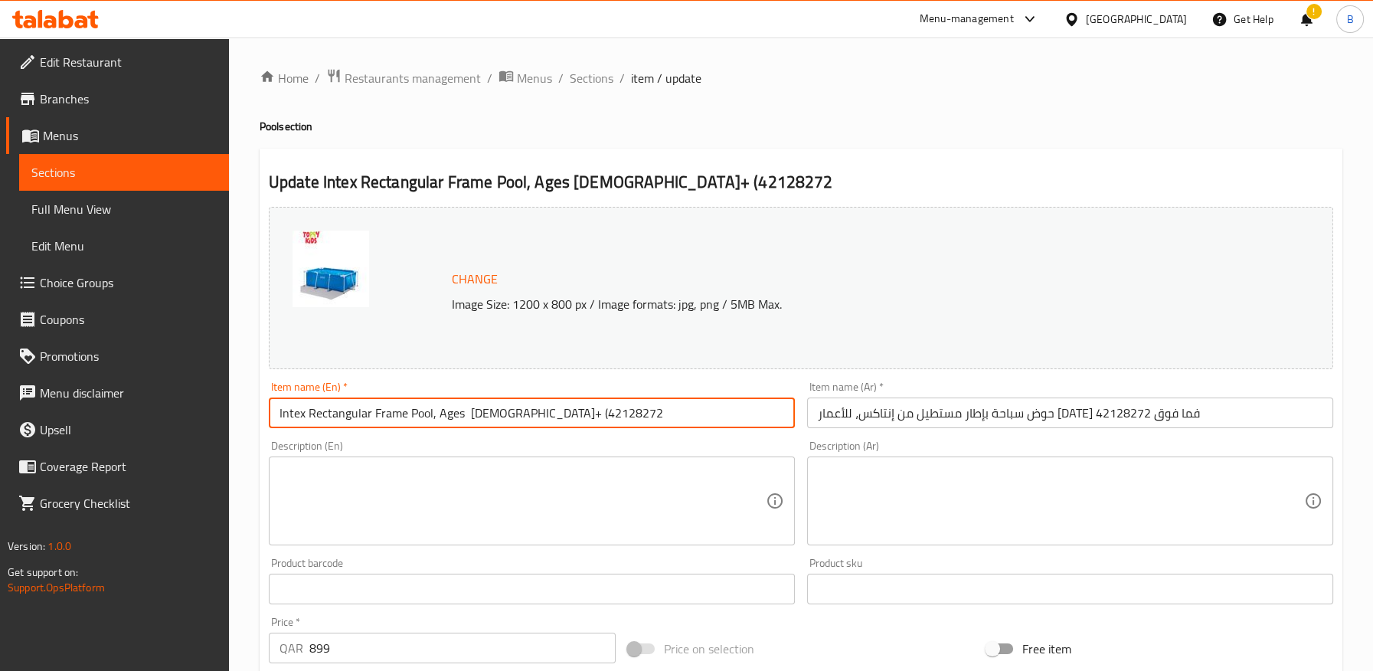
click at [566, 409] on input "Intex Rectangular Frame Pool, Ages 6+ (42128272" at bounding box center [532, 412] width 526 height 31
click at [465, 411] on input "Intex Rectangular Frame Pool, Ages 6+ (42128272)" at bounding box center [532, 412] width 526 height 31
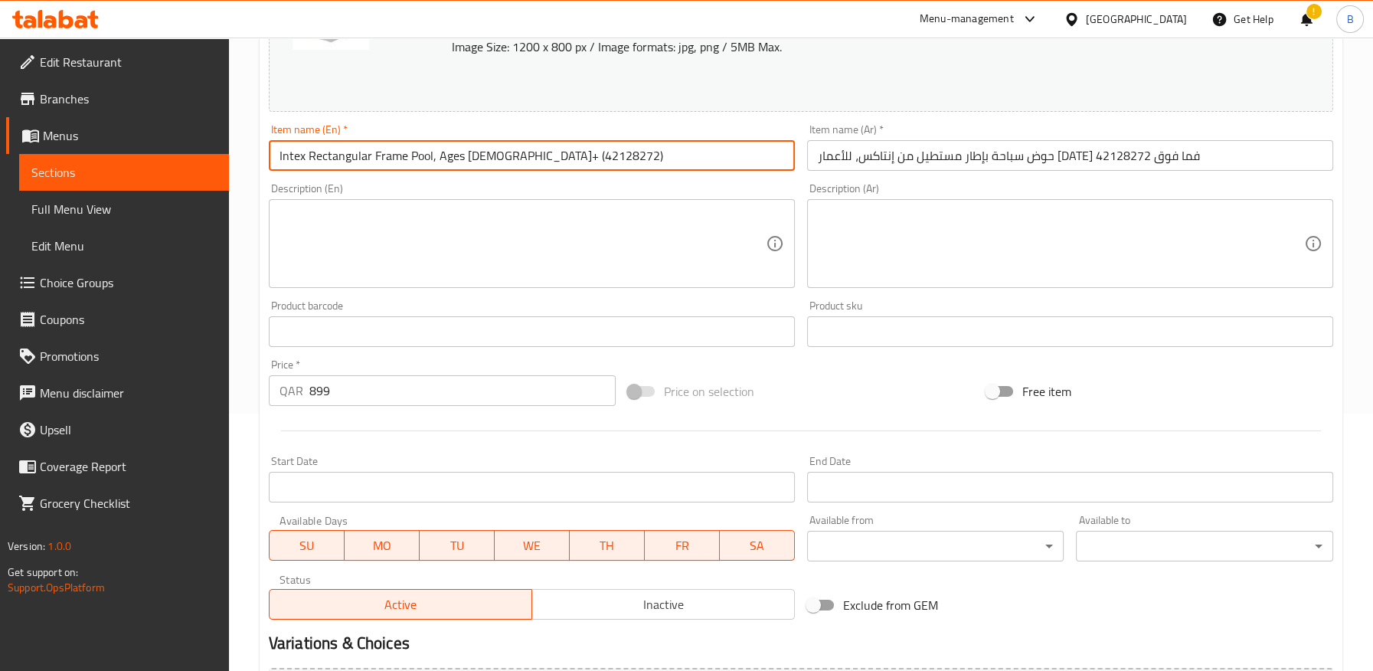
scroll to position [425, 0]
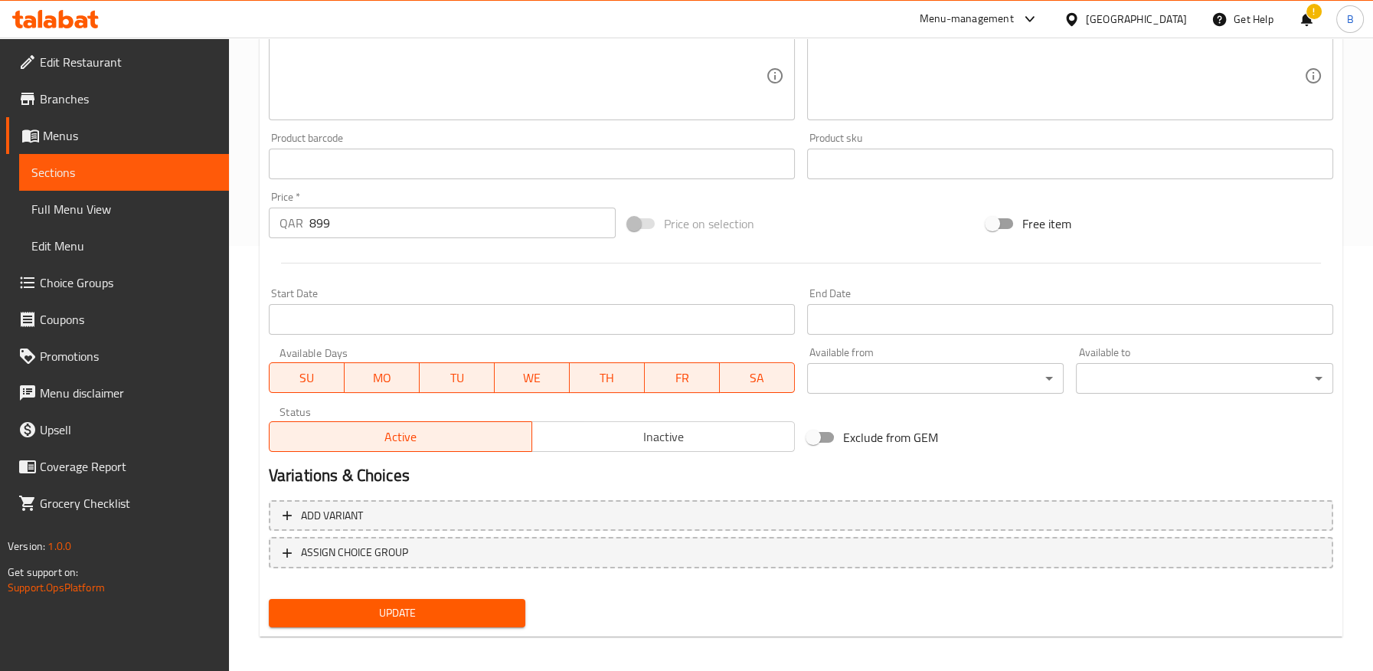
type input "Intex Rectangular Frame Pool, Ages [DEMOGRAPHIC_DATA]+ (42128272)"
drag, startPoint x: 452, startPoint y: 609, endPoint x: 497, endPoint y: 529, distance: 91.2
click at [453, 609] on span "Update" at bounding box center [397, 612] width 233 height 19
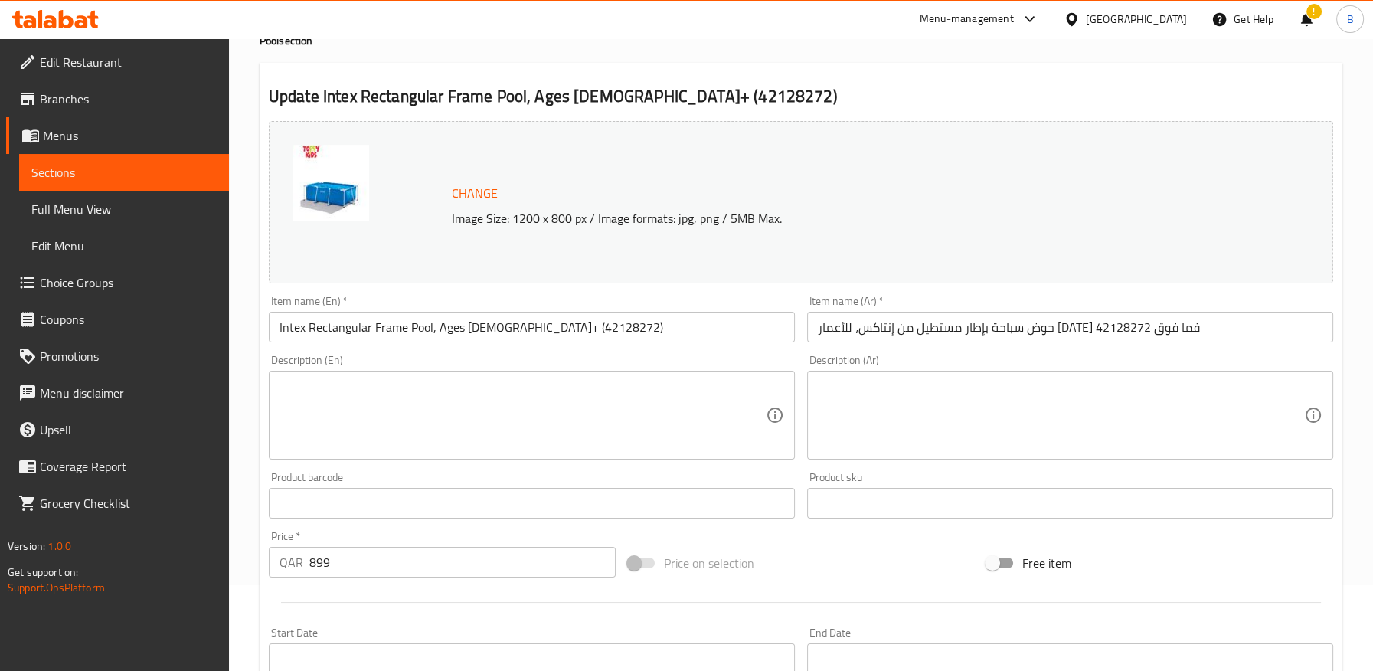
scroll to position [0, 0]
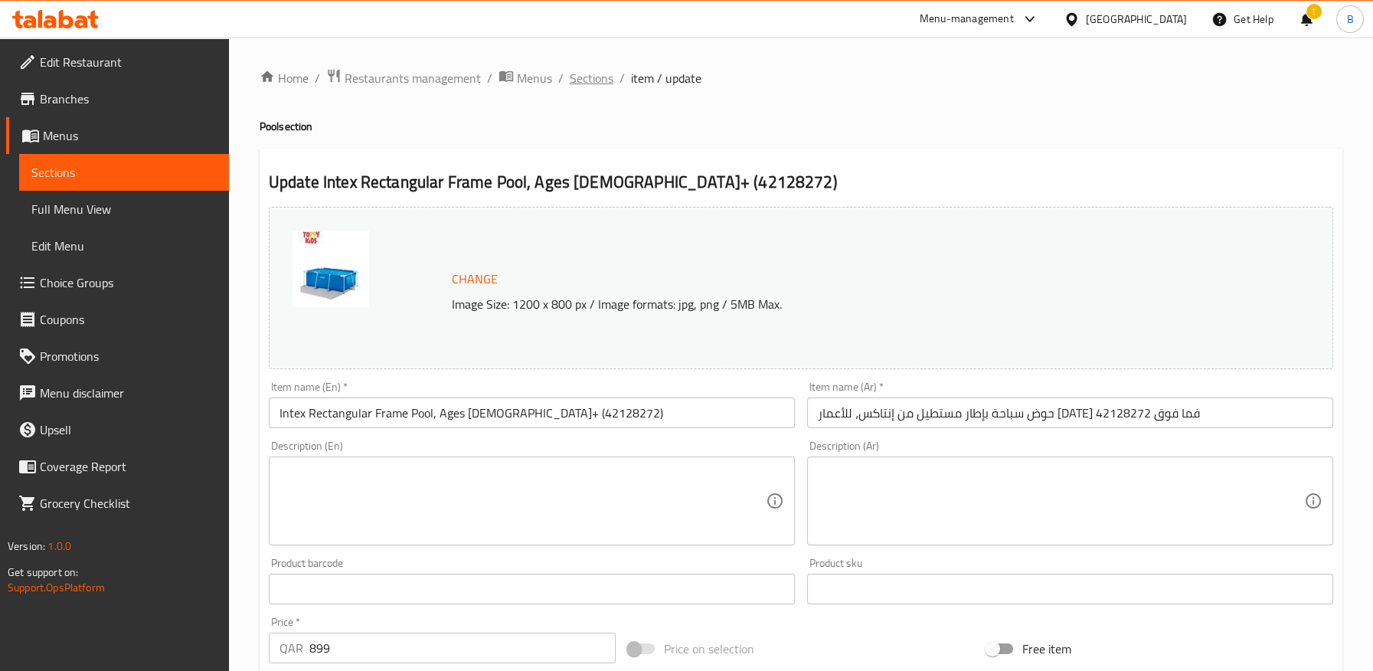
click at [590, 77] on span "Sections" at bounding box center [592, 78] width 44 height 18
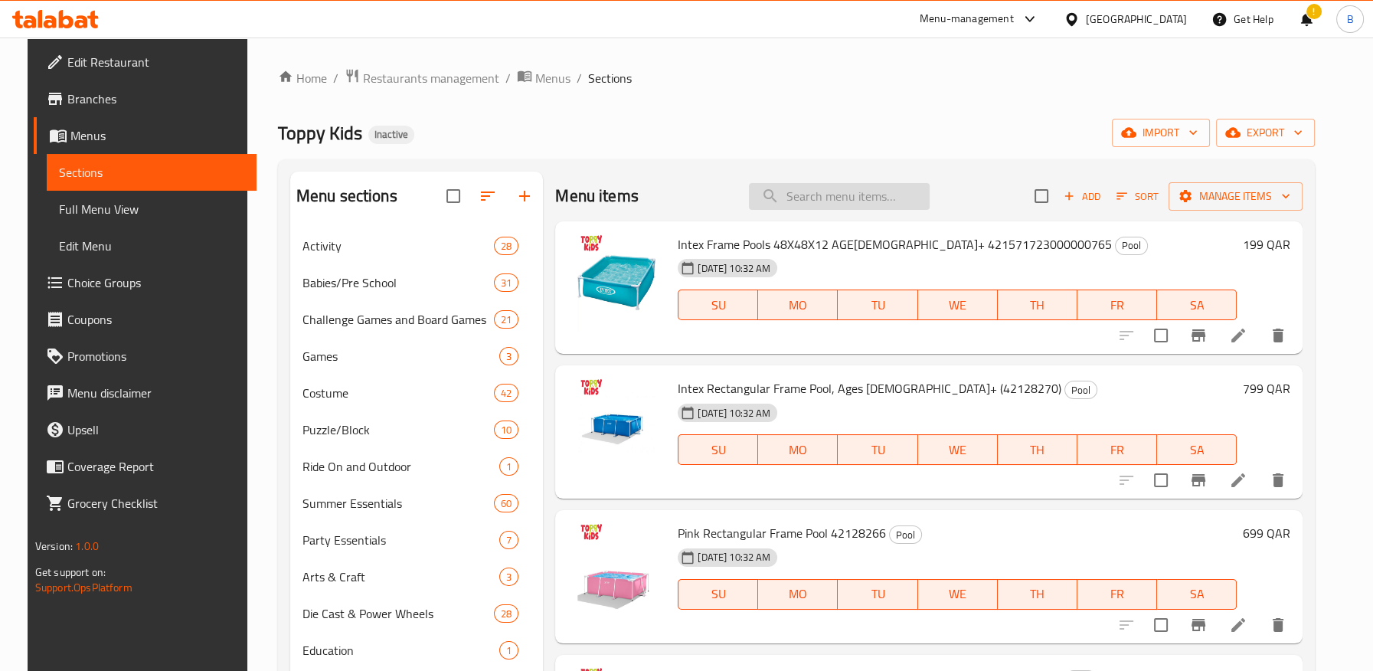
click at [817, 201] on input "search" at bounding box center [839, 196] width 181 height 27
paste input "42128273"
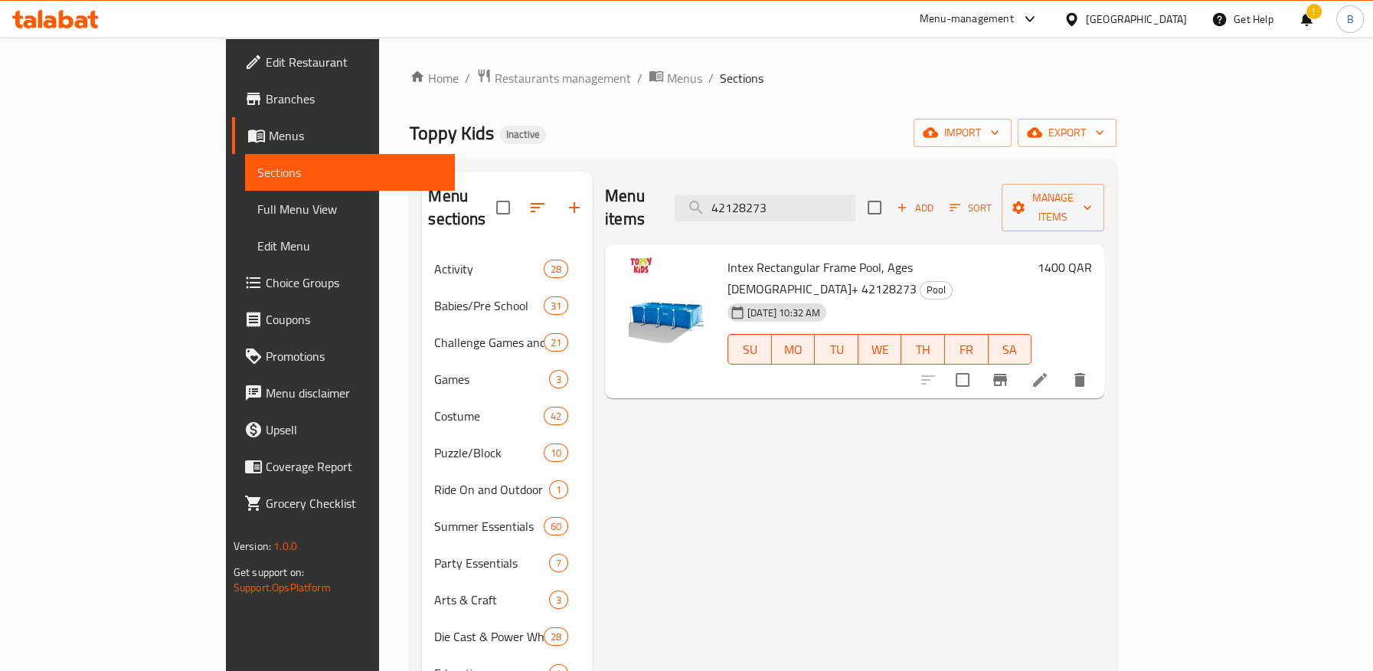
click at [1104, 252] on div "Intex Rectangular Frame Pool, Ages 6+ 42128273 Pool 17-09-2025 10:32 AM SU MO T…" at bounding box center [854, 248] width 499 height 8
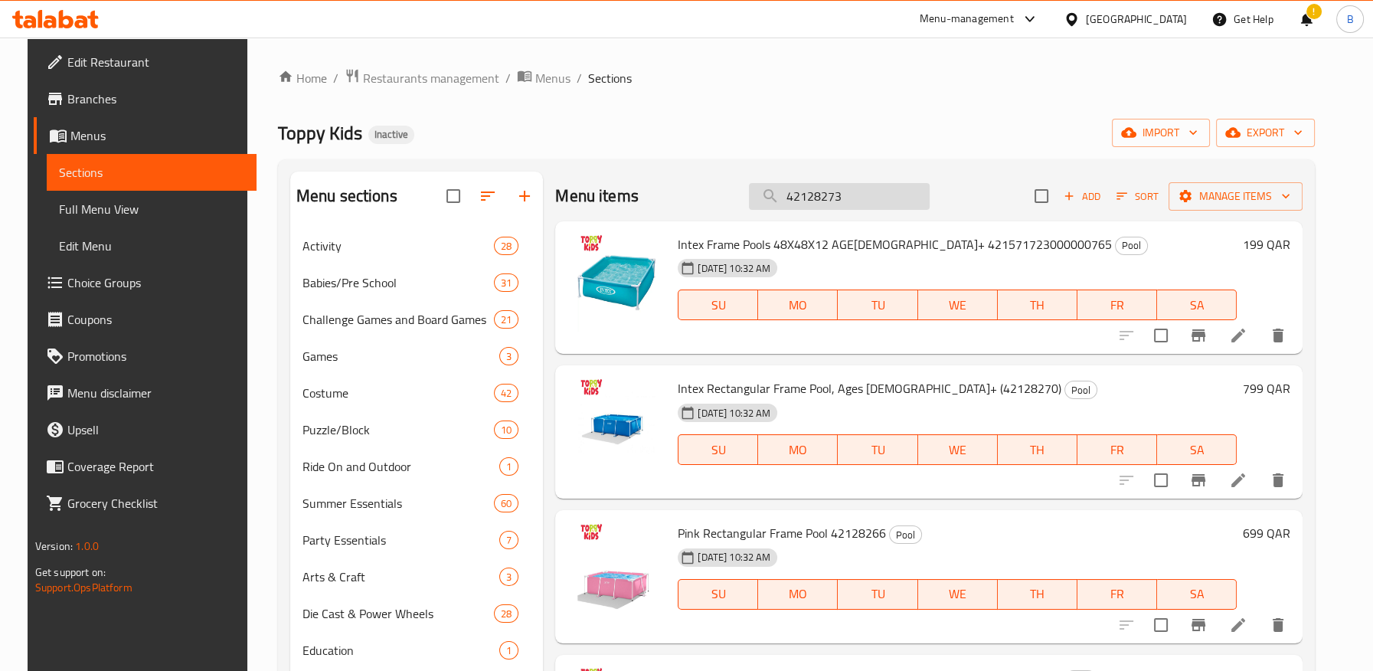
click at [873, 194] on input "42128273" at bounding box center [839, 196] width 181 height 27
type input "42128273"
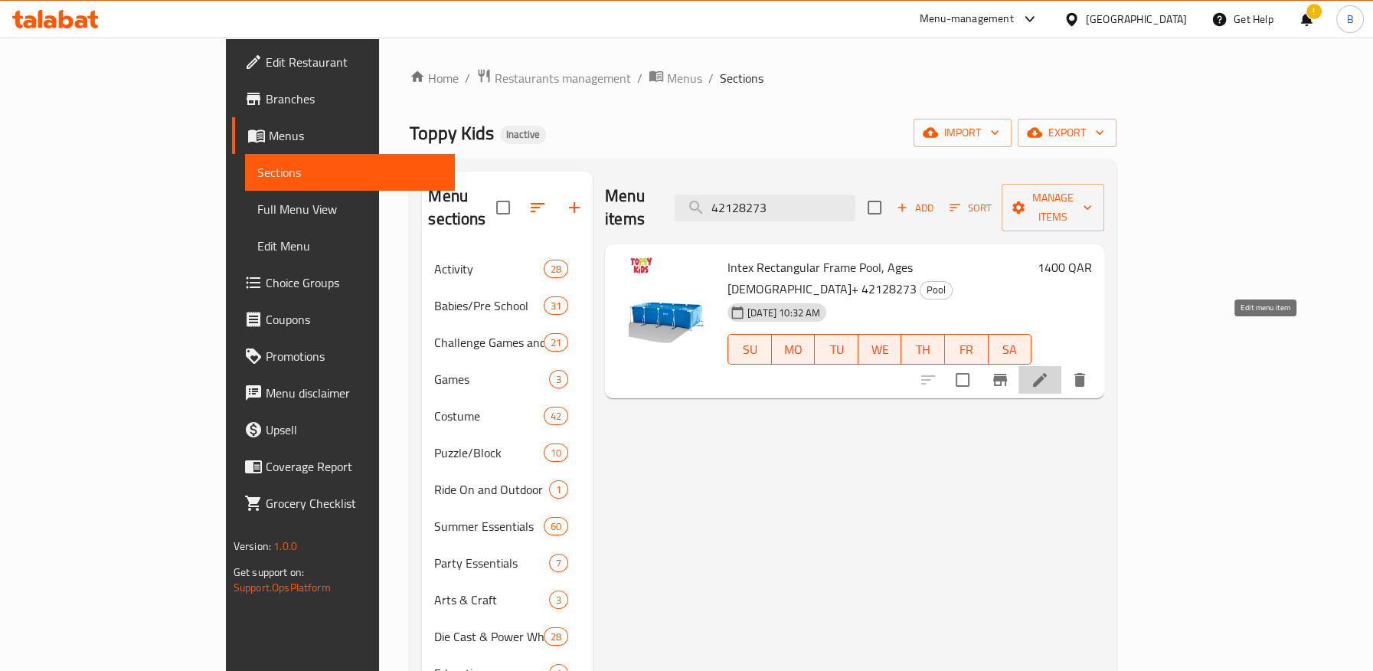
click at [1049, 371] on icon at bounding box center [1039, 380] width 18 height 18
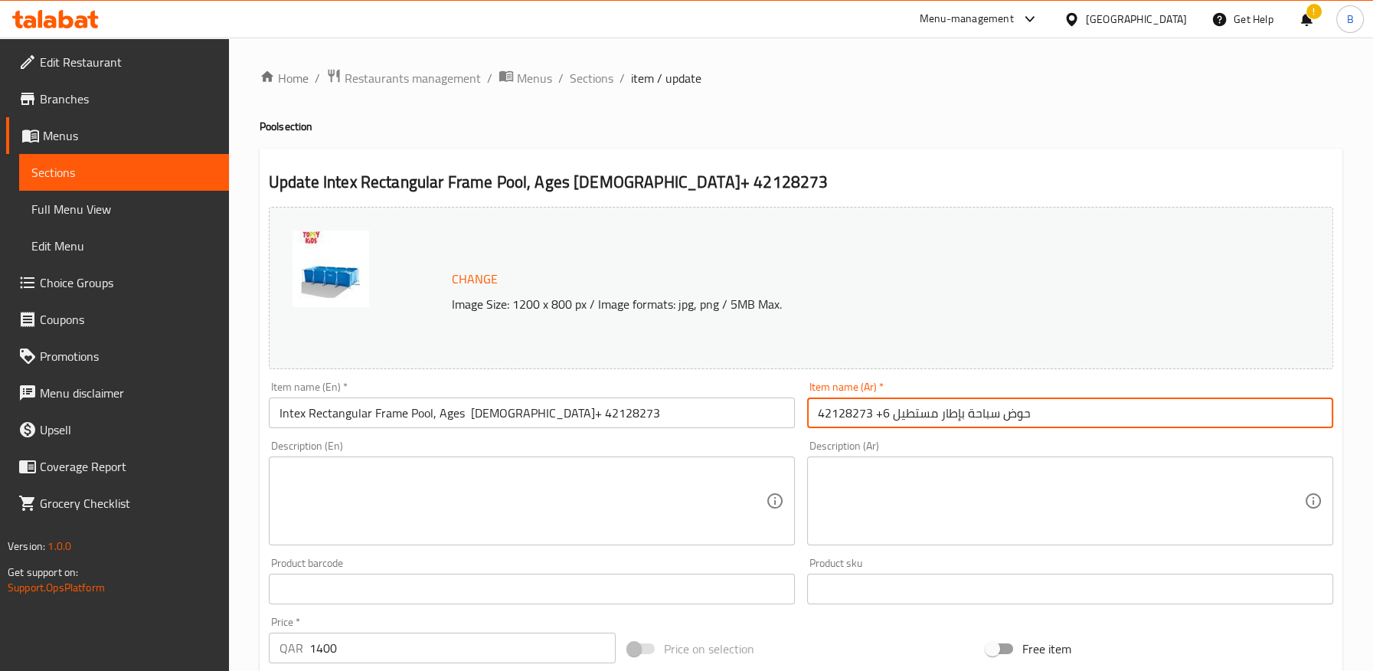
click at [877, 413] on input "حوض سباحة بإطار مستطيل 6+ 42128273" at bounding box center [1070, 412] width 526 height 31
click at [877, 420] on input "حوض سباحة بإطار مستطيل 6+ 42128273" at bounding box center [1070, 412] width 526 height 31
click at [880, 417] on input "حوض سباحة بإطار مستطيل 6+ 42128273" at bounding box center [1070, 412] width 526 height 31
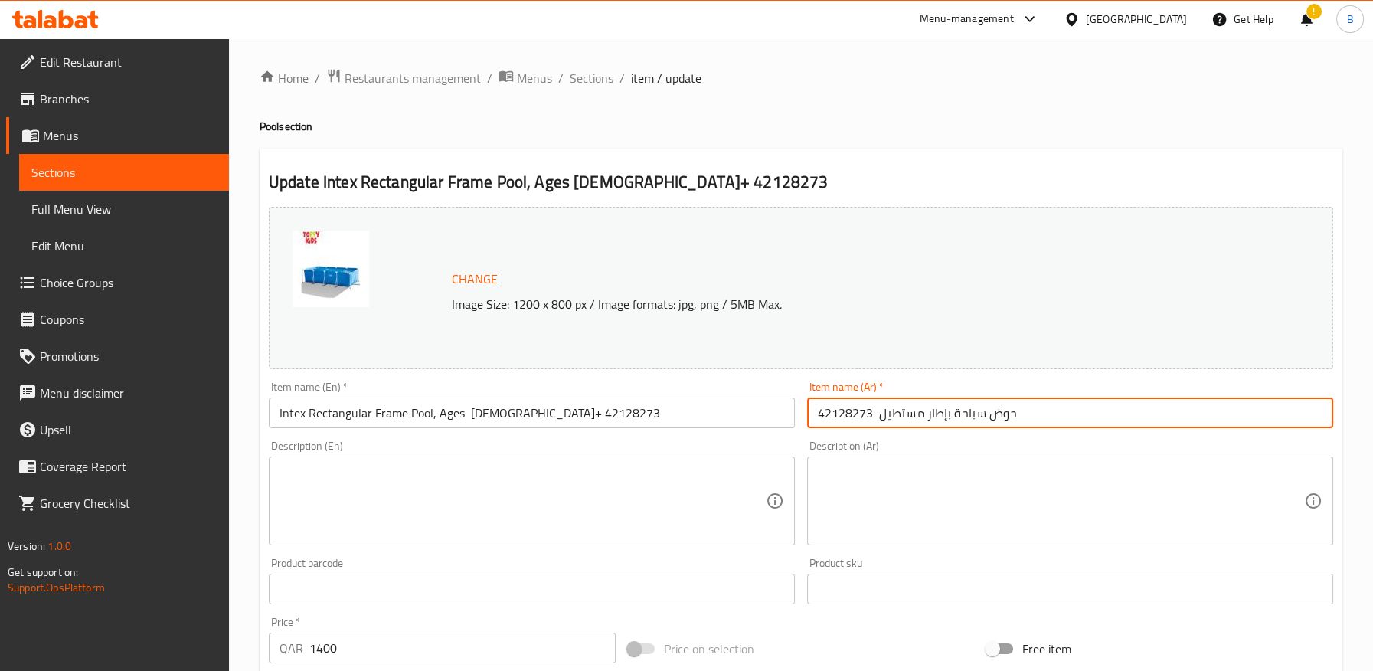
paste input "من إنتاكس، مناسب للأعمار من 6 سنوات فما فوق"
click at [1040, 412] on input "حوض سباحة بإطار مستطيل من إنتاكس، مناسب للأعمار من 6 سنوات فما فوق 42128273" at bounding box center [1070, 412] width 526 height 31
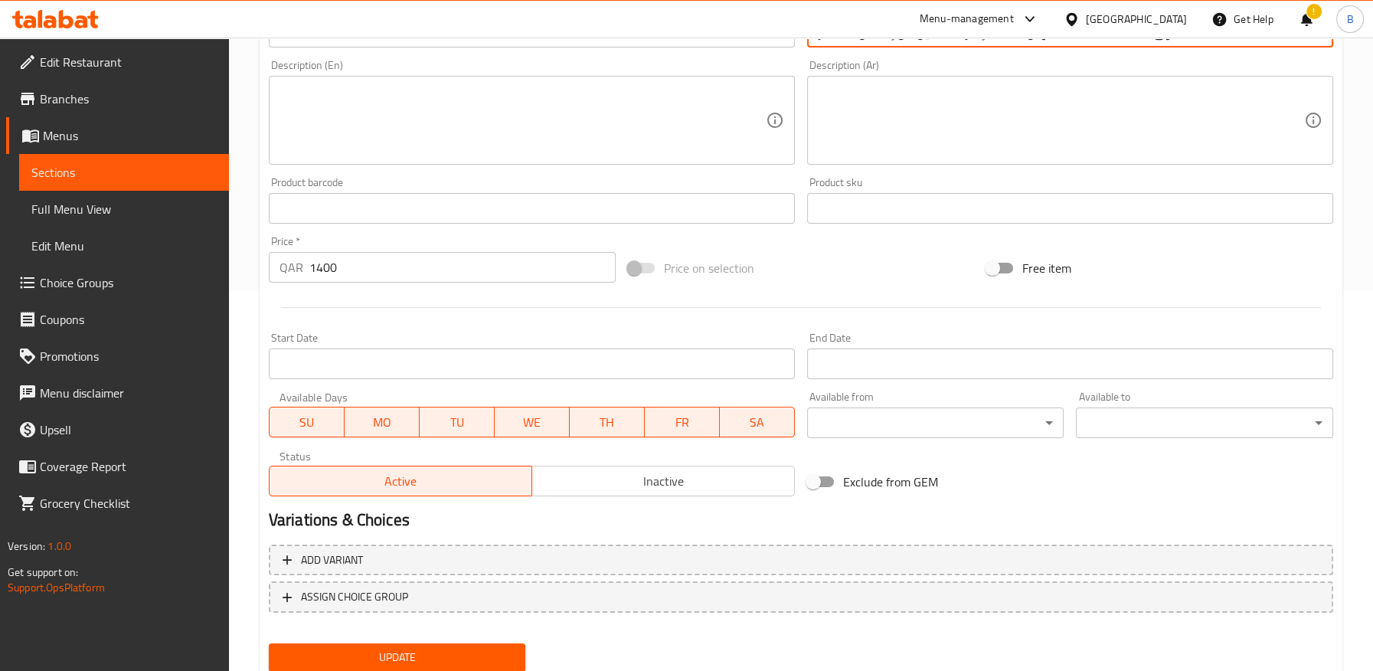
scroll to position [433, 0]
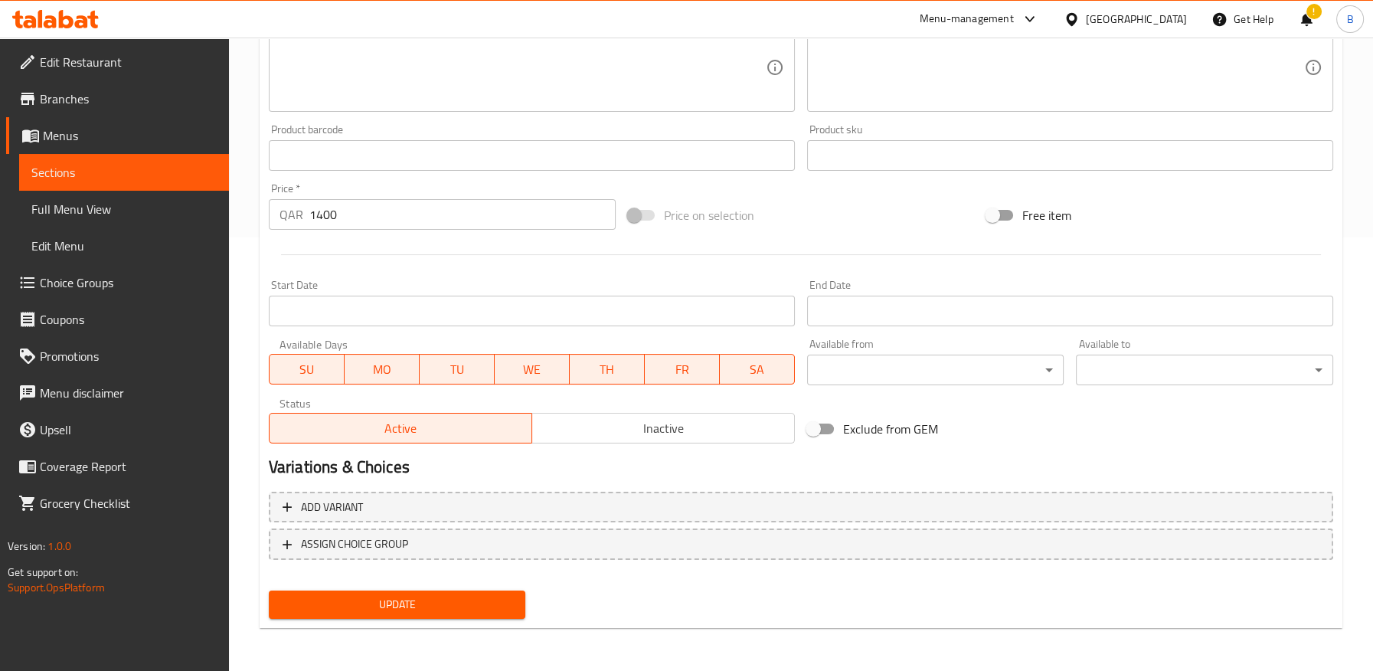
type input "حوض سباحة بإطار مستطيل من إنتاكس، للأعمار من 6 سنوات فما فوق 42128273"
click at [452, 596] on span "Update" at bounding box center [397, 604] width 233 height 19
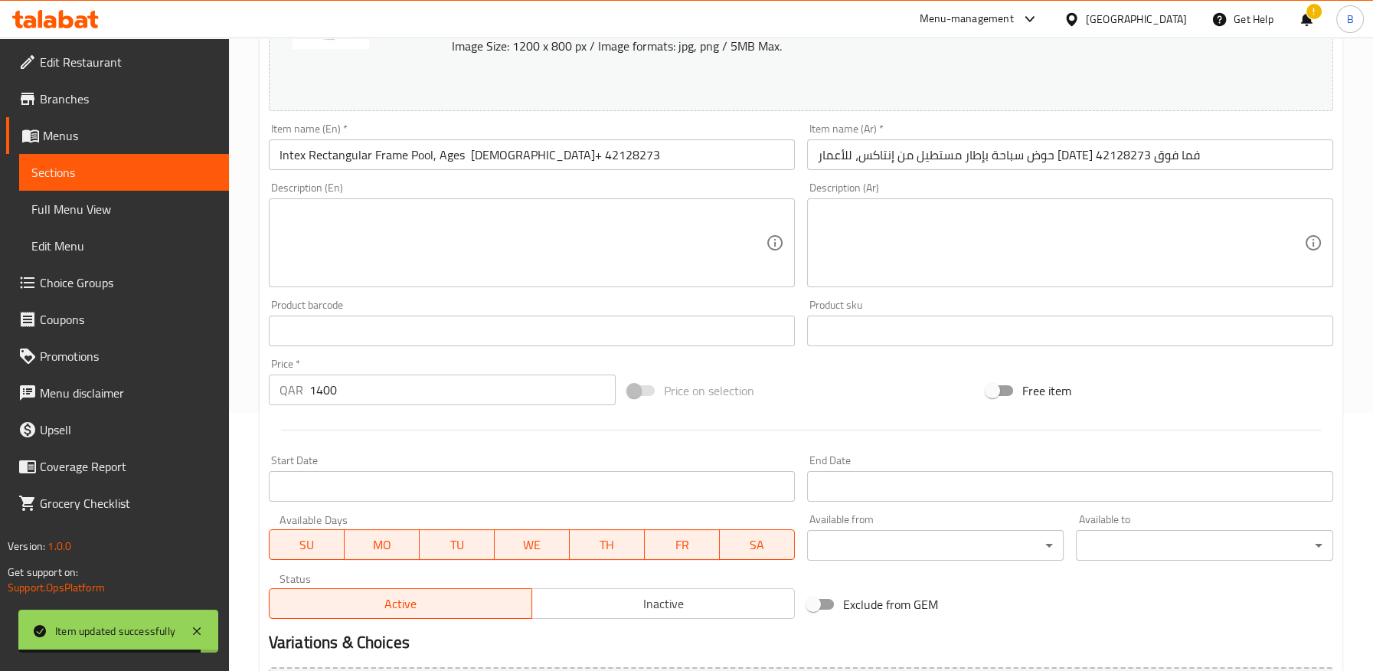
scroll to position [0, 0]
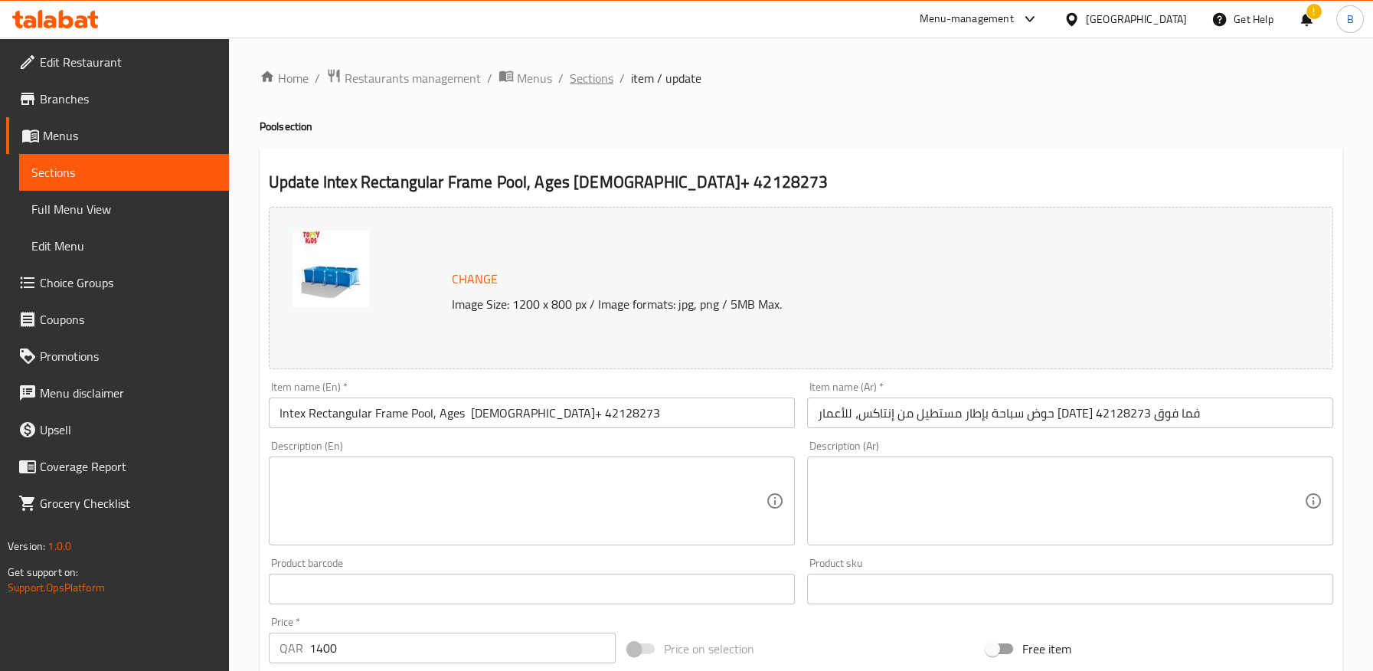
drag, startPoint x: 581, startPoint y: 73, endPoint x: 704, endPoint y: 155, distance: 146.9
click at [583, 76] on span "Sections" at bounding box center [592, 78] width 44 height 18
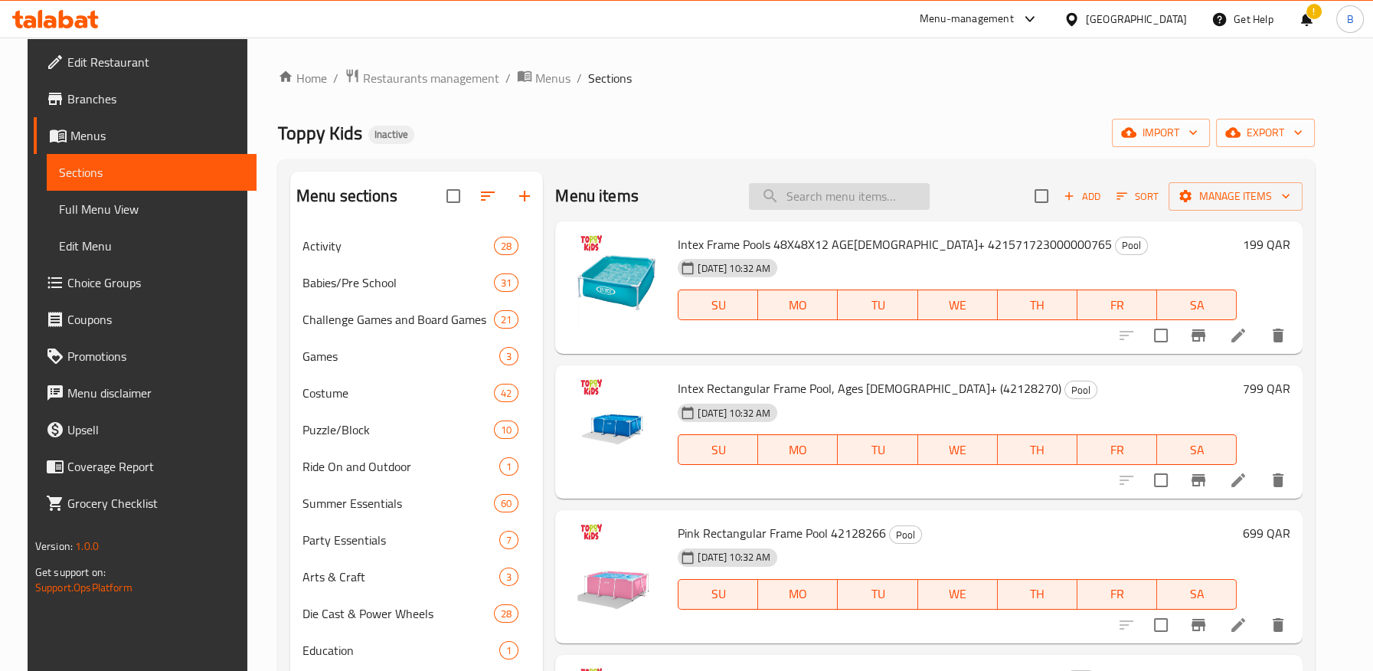
click at [842, 195] on input "search" at bounding box center [839, 196] width 181 height 27
paste input "إنتاكس"
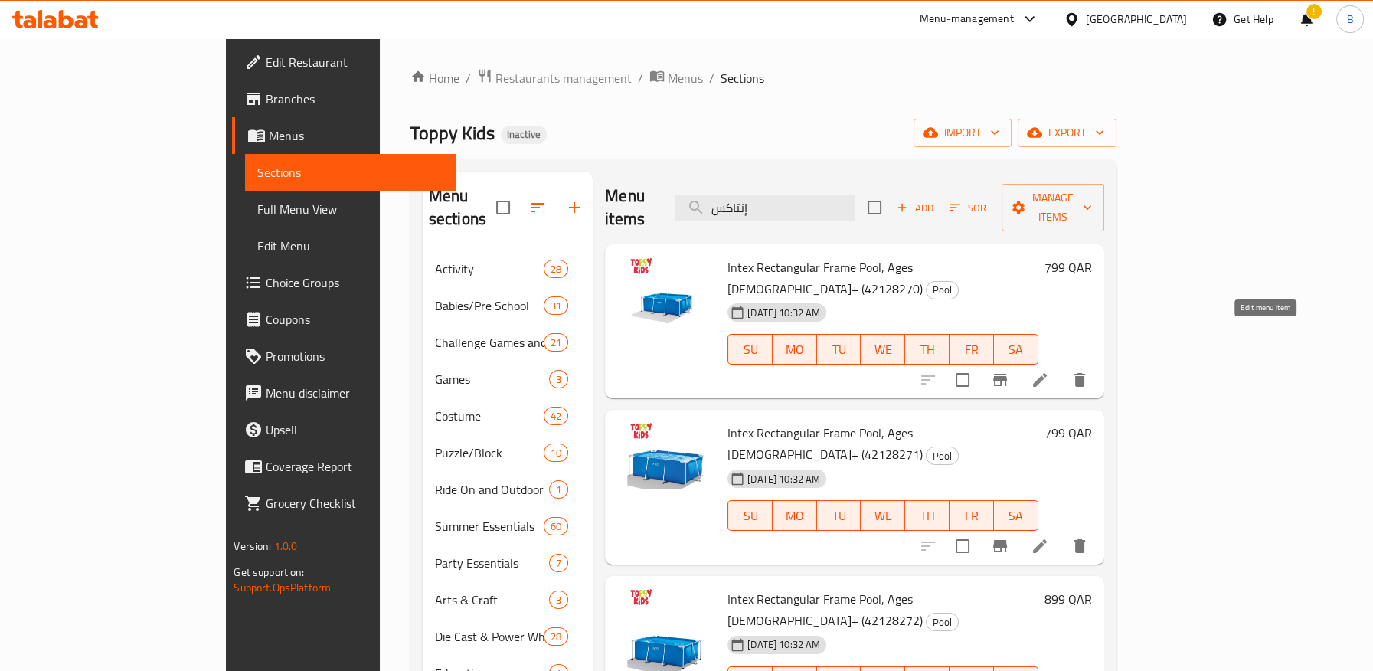
type input "إنتاكس"
click at [1049, 371] on icon at bounding box center [1039, 380] width 18 height 18
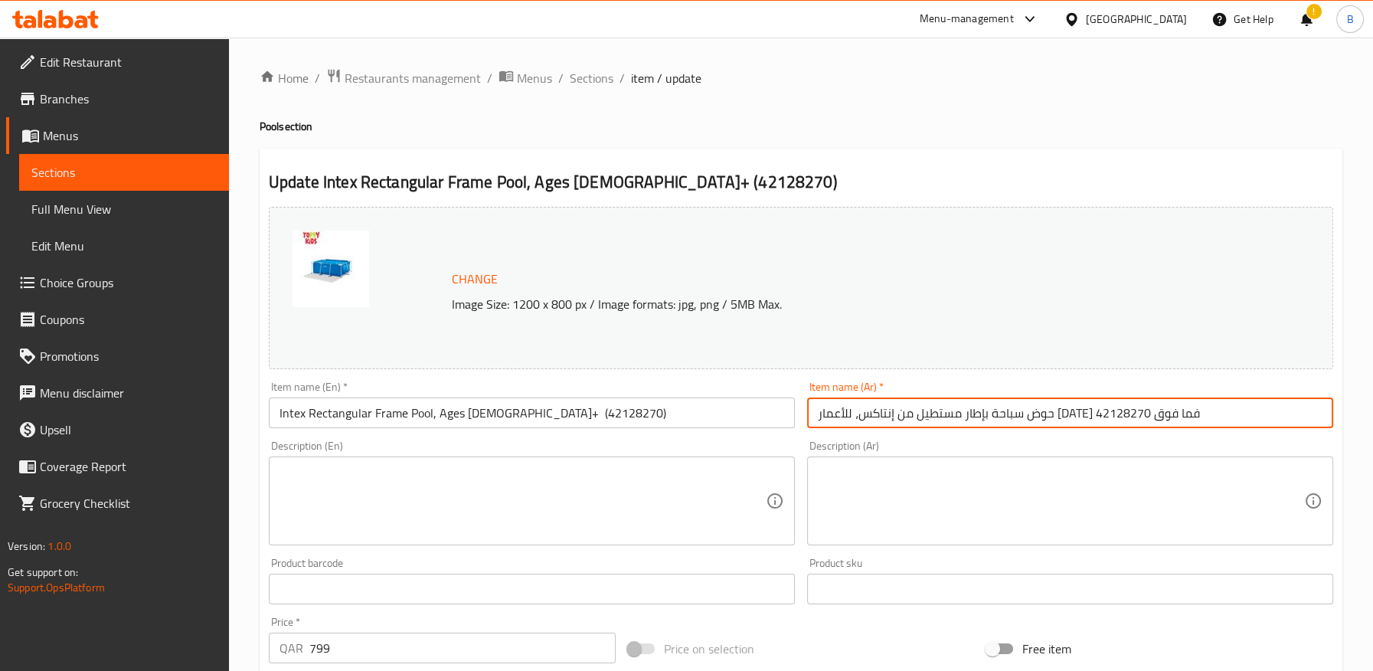
drag, startPoint x: 1049, startPoint y: 416, endPoint x: 1045, endPoint y: 449, distance: 33.1
click at [1049, 418] on input "حوض سباحة بإطار مستطيل من إنتاكس، للأعمار من 6 سنوات فما فوق 42128270" at bounding box center [1070, 412] width 526 height 31
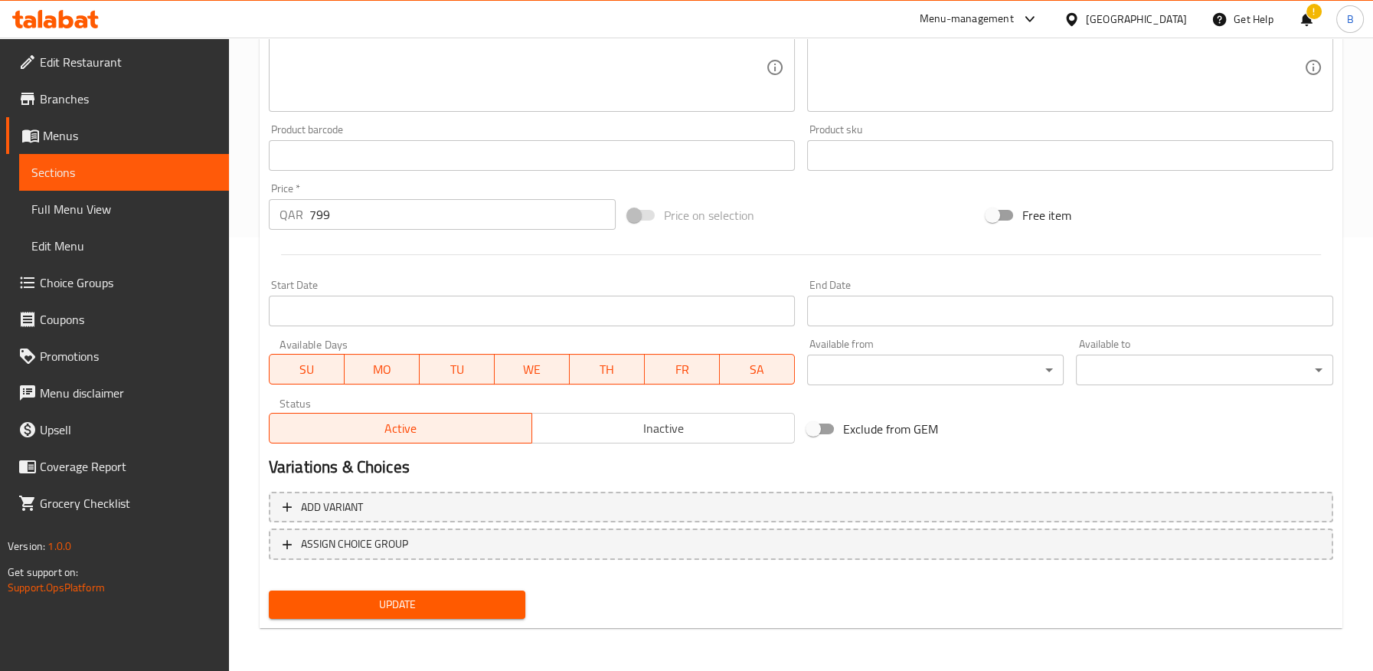
type input "حوض سباحة بإطار مستطيل من إنتكس، للأعمار [DATE] فما فوق 42128270"
click at [495, 601] on span "Update" at bounding box center [397, 604] width 233 height 19
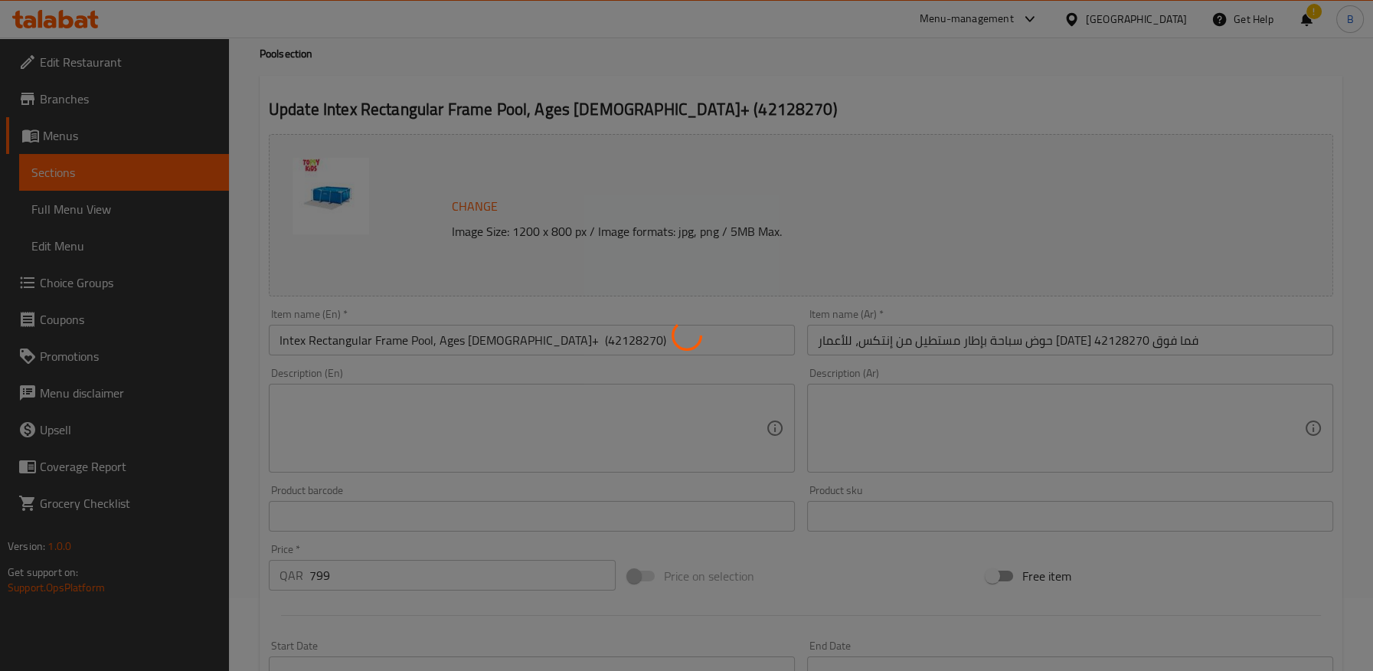
scroll to position [8, 0]
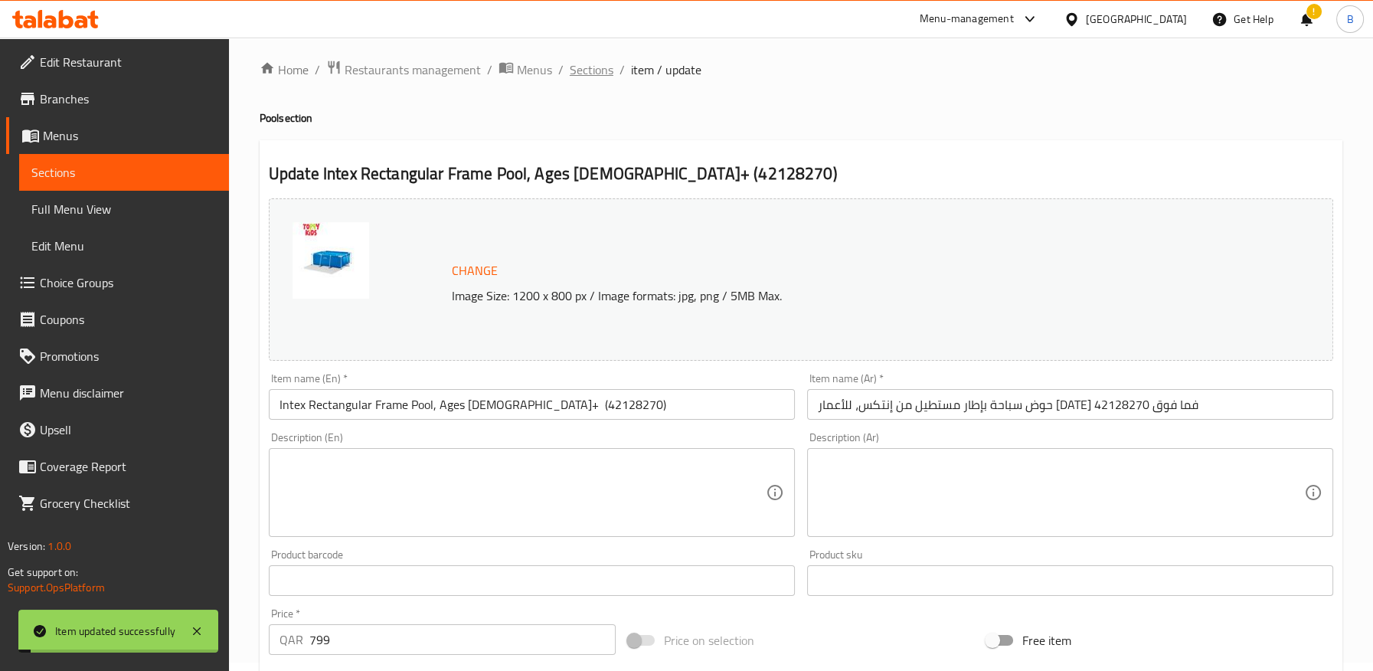
click at [588, 70] on span "Sections" at bounding box center [592, 69] width 44 height 18
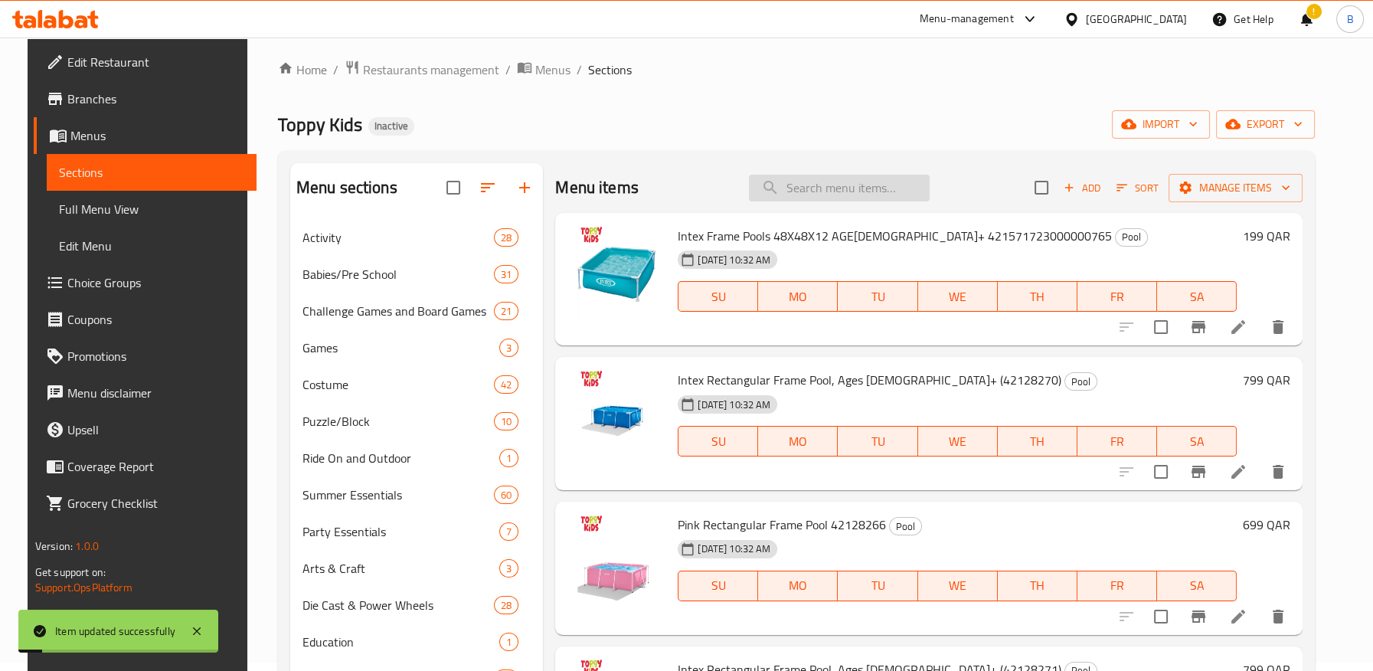
click at [845, 192] on input "search" at bounding box center [839, 188] width 181 height 27
paste input "إنتاكس"
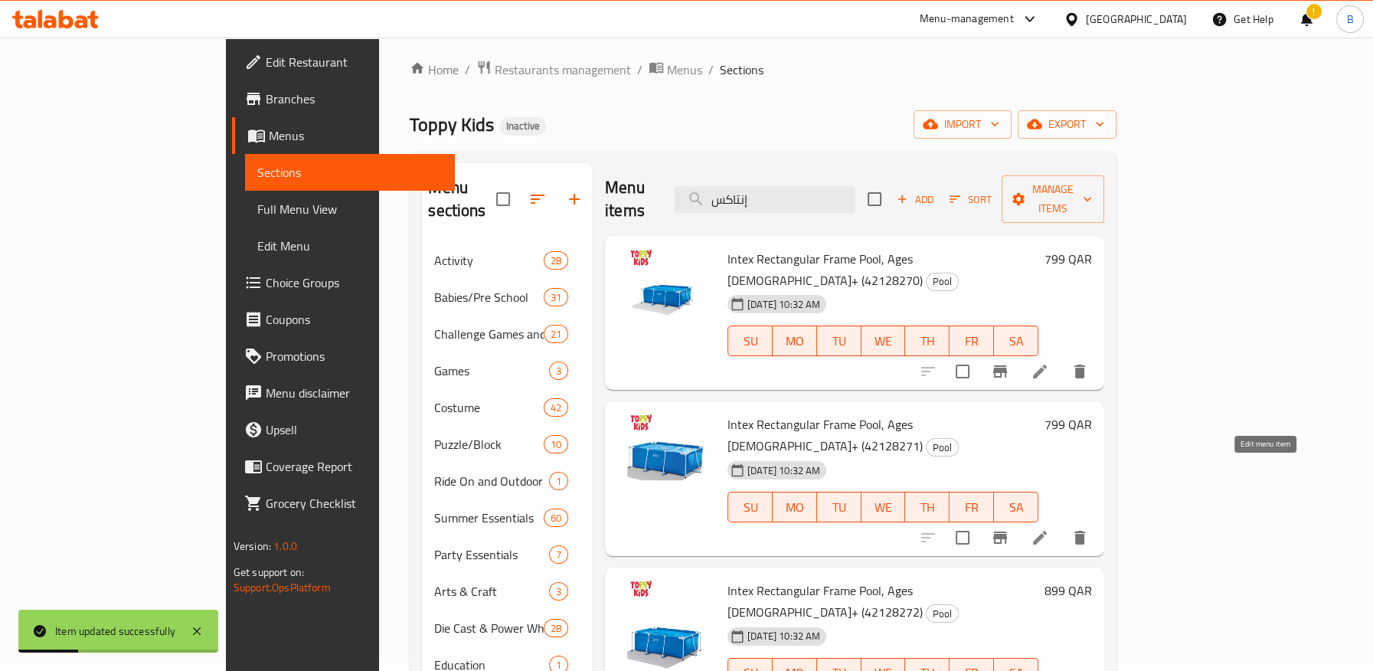
type input "إنتاكس"
click at [1049, 528] on icon at bounding box center [1039, 537] width 18 height 18
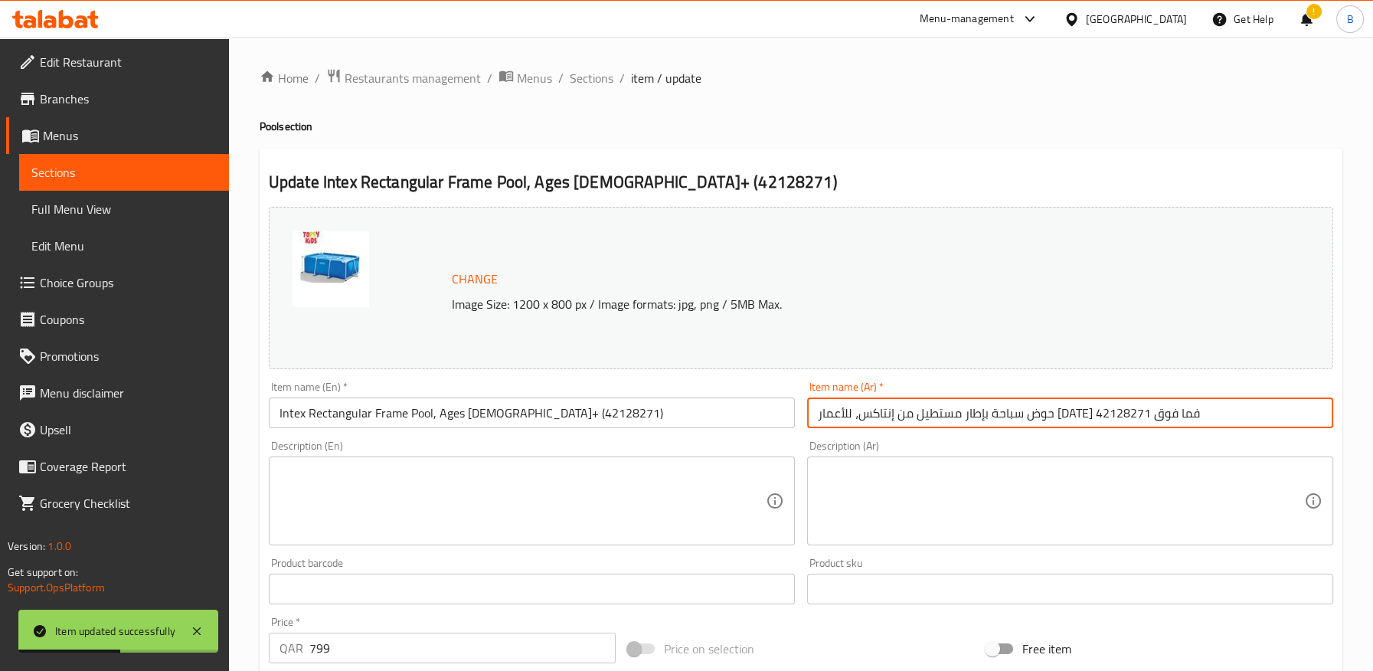
drag, startPoint x: 1046, startPoint y: 420, endPoint x: 1046, endPoint y: 435, distance: 14.5
click at [1046, 421] on input "حوض سباحة بإطار مستطيل من إنتاكس، للأعمار من 6 سنوات فما فوق 42128271" at bounding box center [1070, 412] width 526 height 31
click at [1047, 420] on input "حوض سباحة بإطار مستطيل من إنتاكس، للأعمار من 6 سنوات فما فوق 42128271" at bounding box center [1070, 412] width 526 height 31
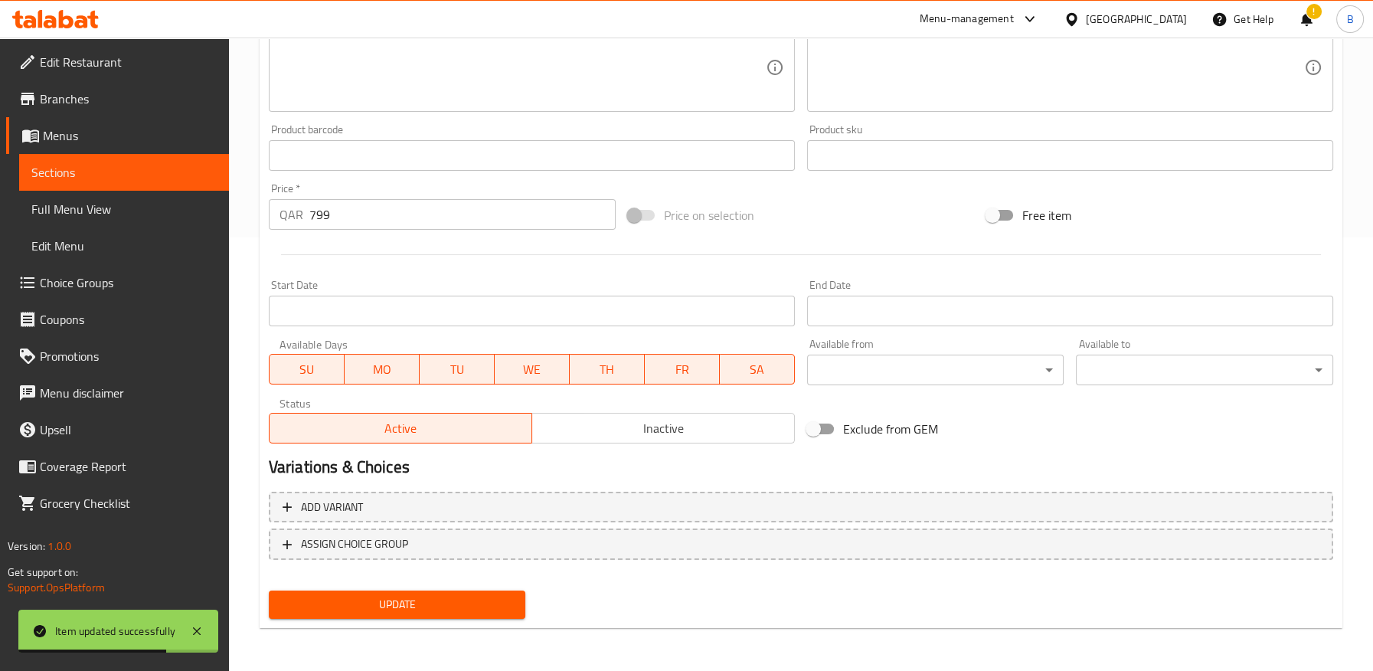
type input "حوض سباحة بإطار مستطيل من إنتكس، للأعمار [DATE] فما فوق 42128271"
click at [442, 606] on span "Update" at bounding box center [397, 604] width 233 height 19
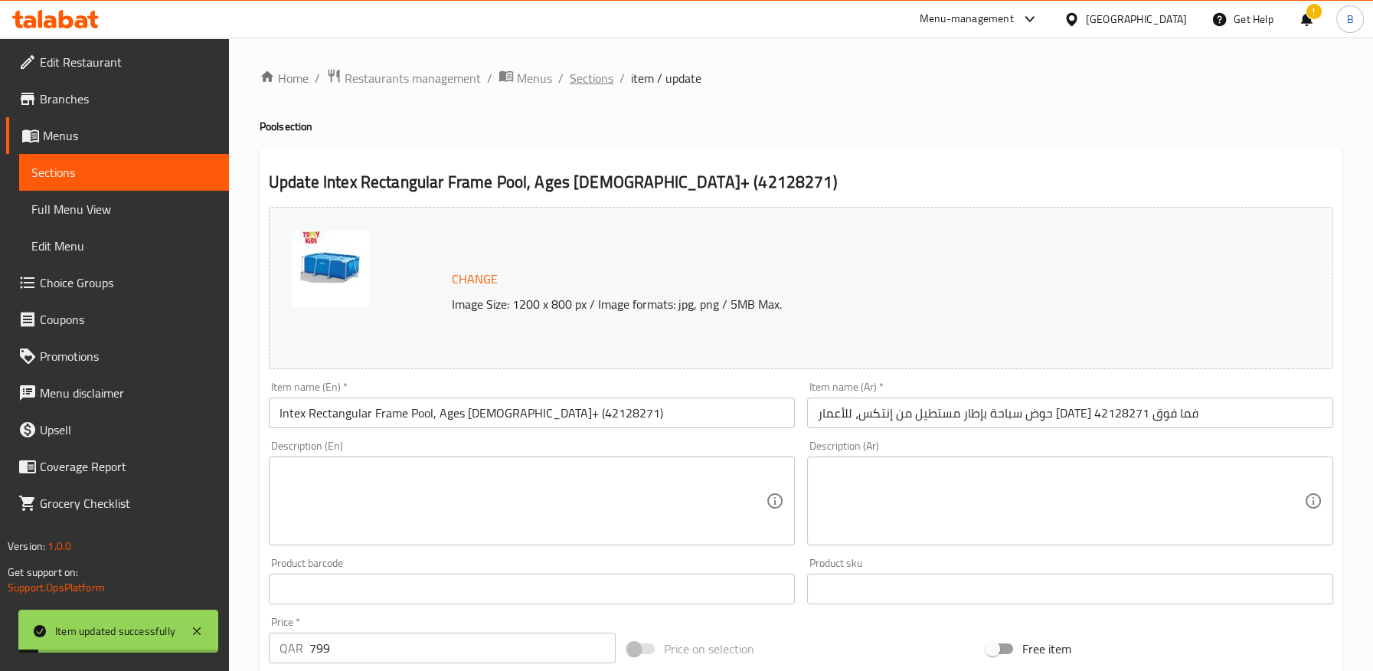
click at [589, 80] on span "Sections" at bounding box center [592, 78] width 44 height 18
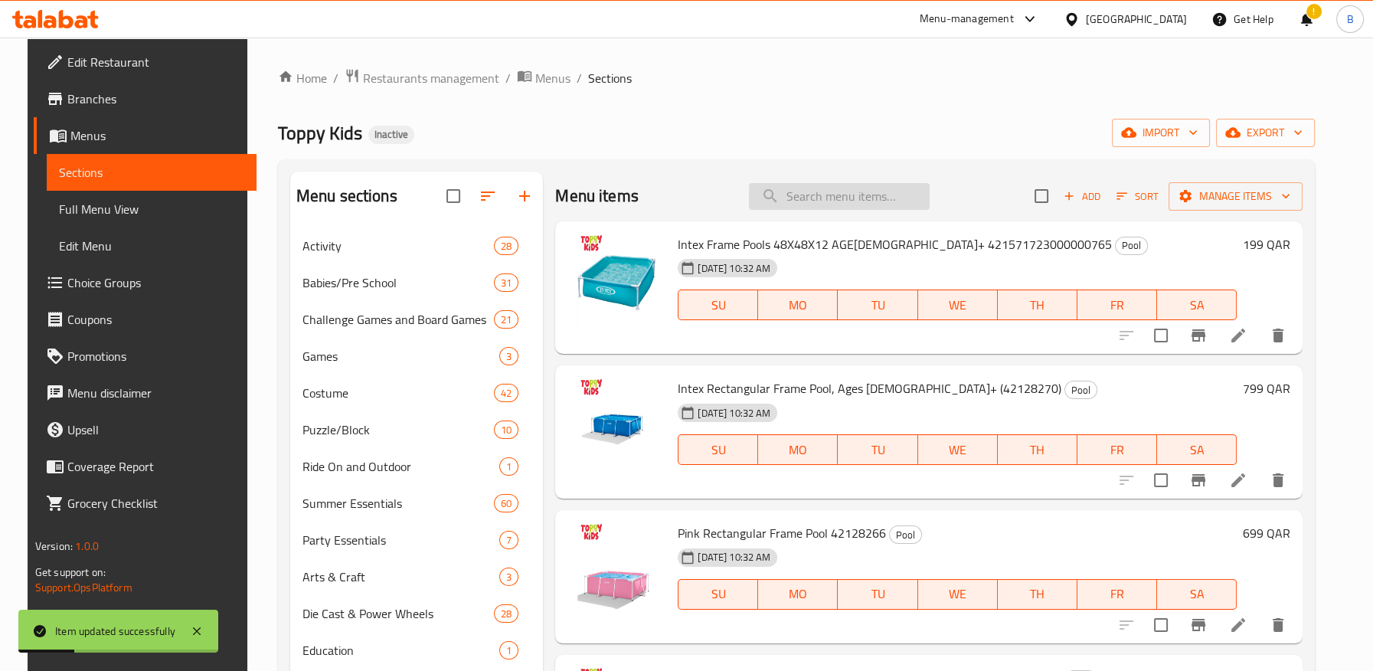
click at [831, 195] on input "search" at bounding box center [839, 196] width 181 height 27
paste input "إنتاكس"
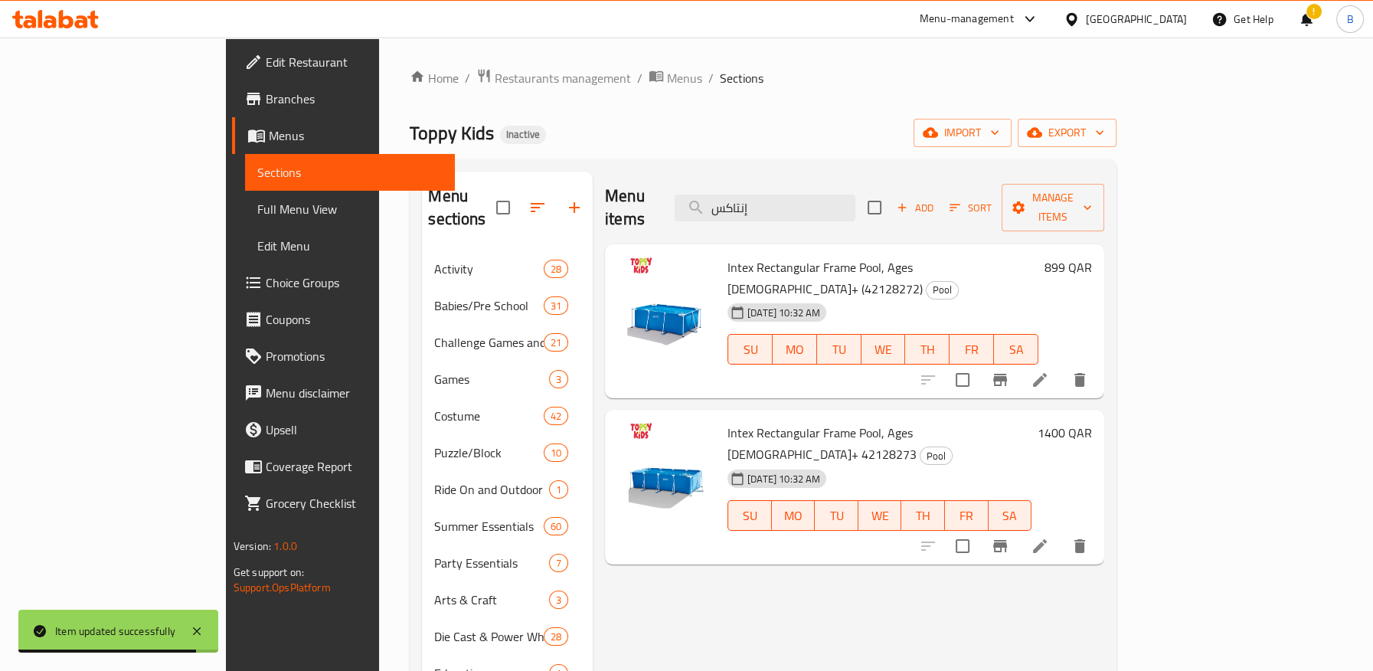
type input "إنتاكس"
click at [1049, 371] on icon at bounding box center [1039, 380] width 18 height 18
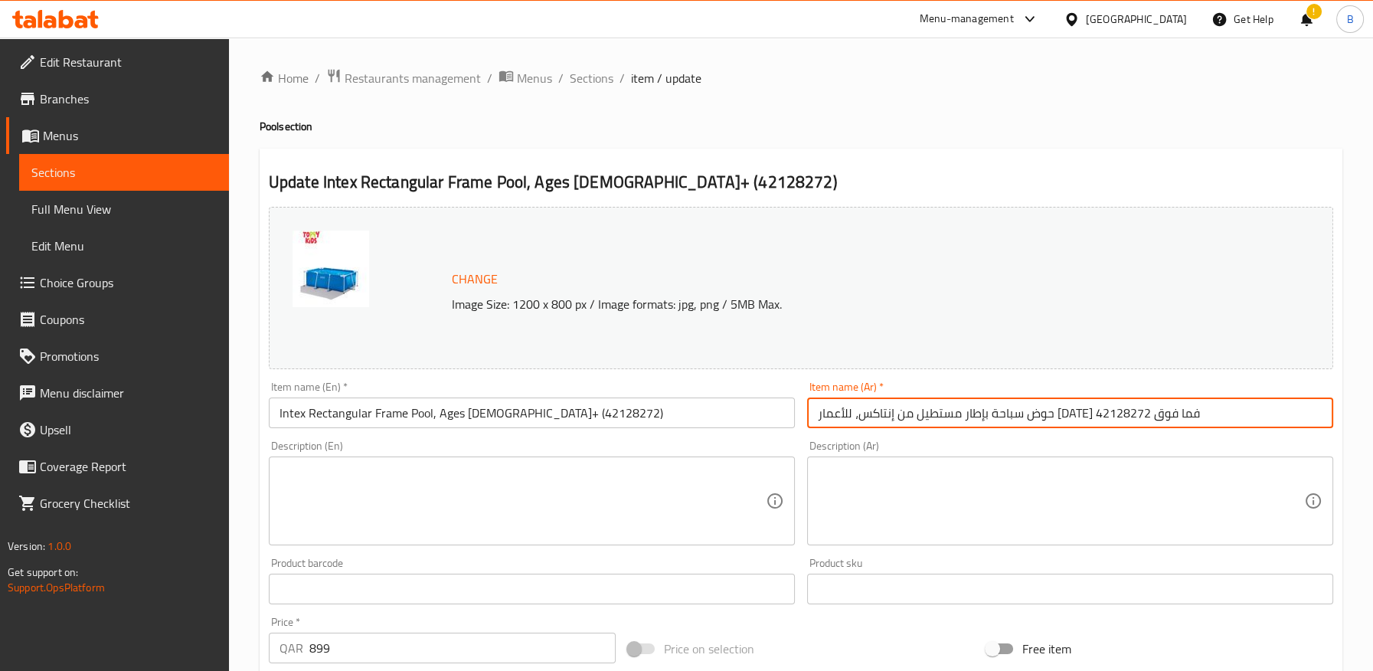
drag, startPoint x: 1046, startPoint y: 416, endPoint x: 1049, endPoint y: 429, distance: 13.2
click at [1046, 419] on input "حوض سباحة بإطار مستطيل من إنتاكس، للأعمار من 6 سنوات فما فوق 42128272" at bounding box center [1070, 412] width 526 height 31
click at [1048, 419] on input "حوض سباحة بإطار مستطيل من إنتاكس، للأعمار من 6 سنوات فما فوق 42128272" at bounding box center [1070, 412] width 526 height 31
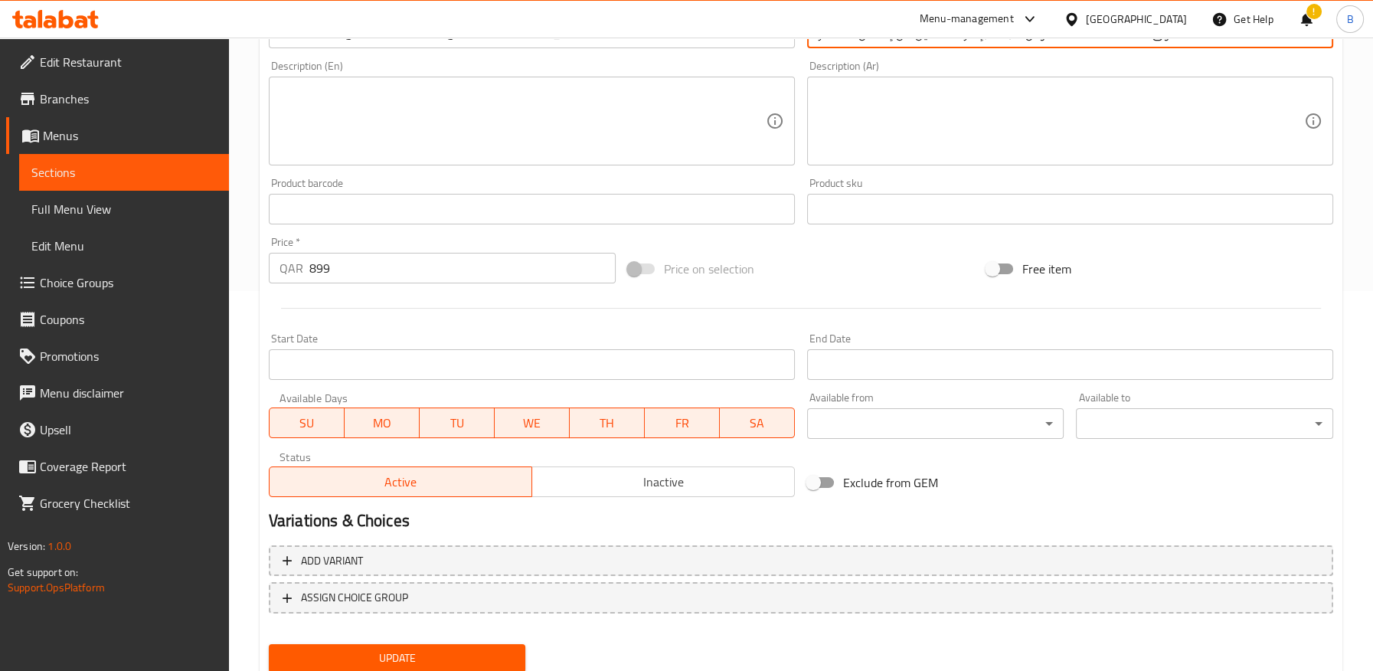
scroll to position [425, 0]
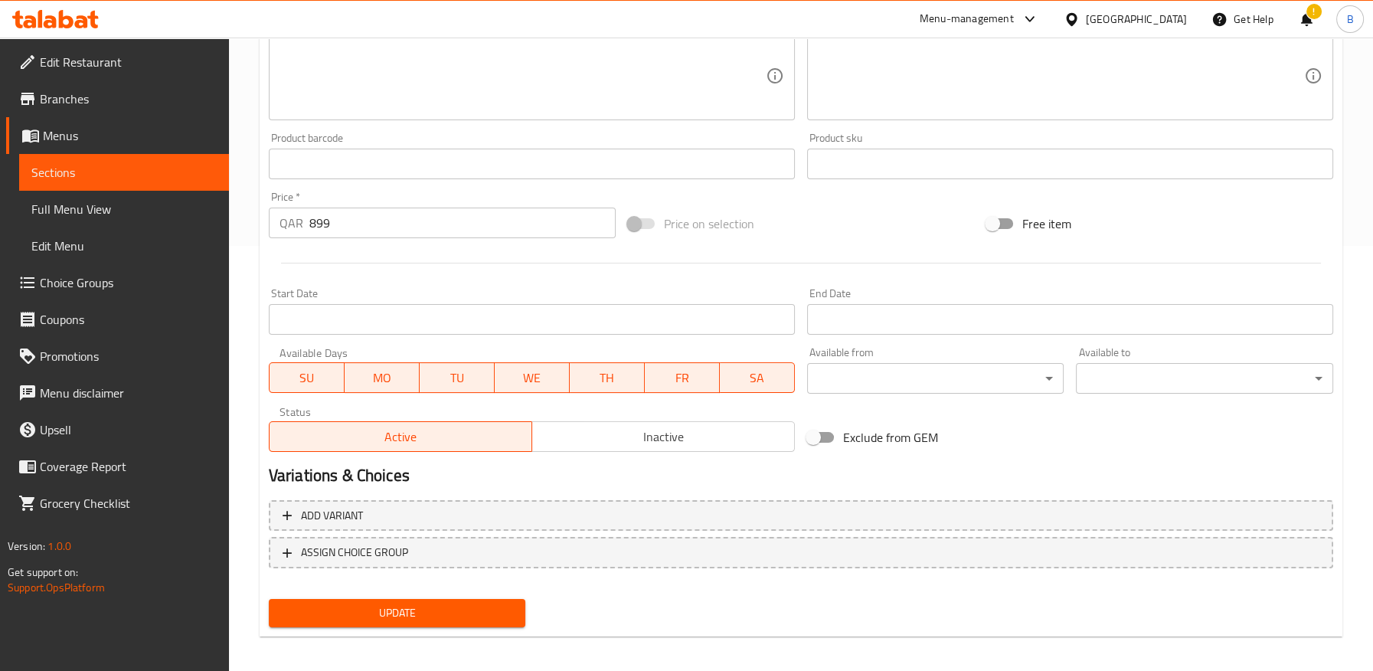
type input "حوض سباحة بإطار مستطيل من إنتكس، للأعمار [DATE] فما فوق 42128272"
click at [504, 616] on span "Update" at bounding box center [397, 612] width 233 height 19
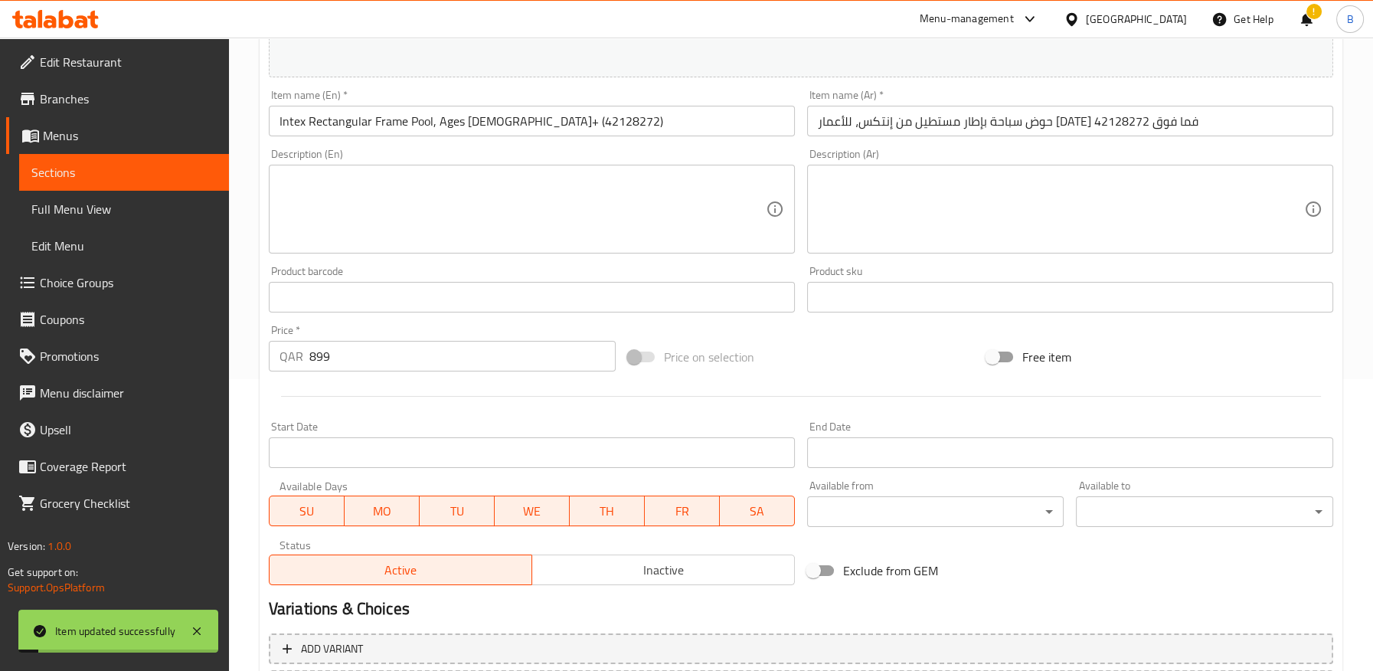
scroll to position [0, 0]
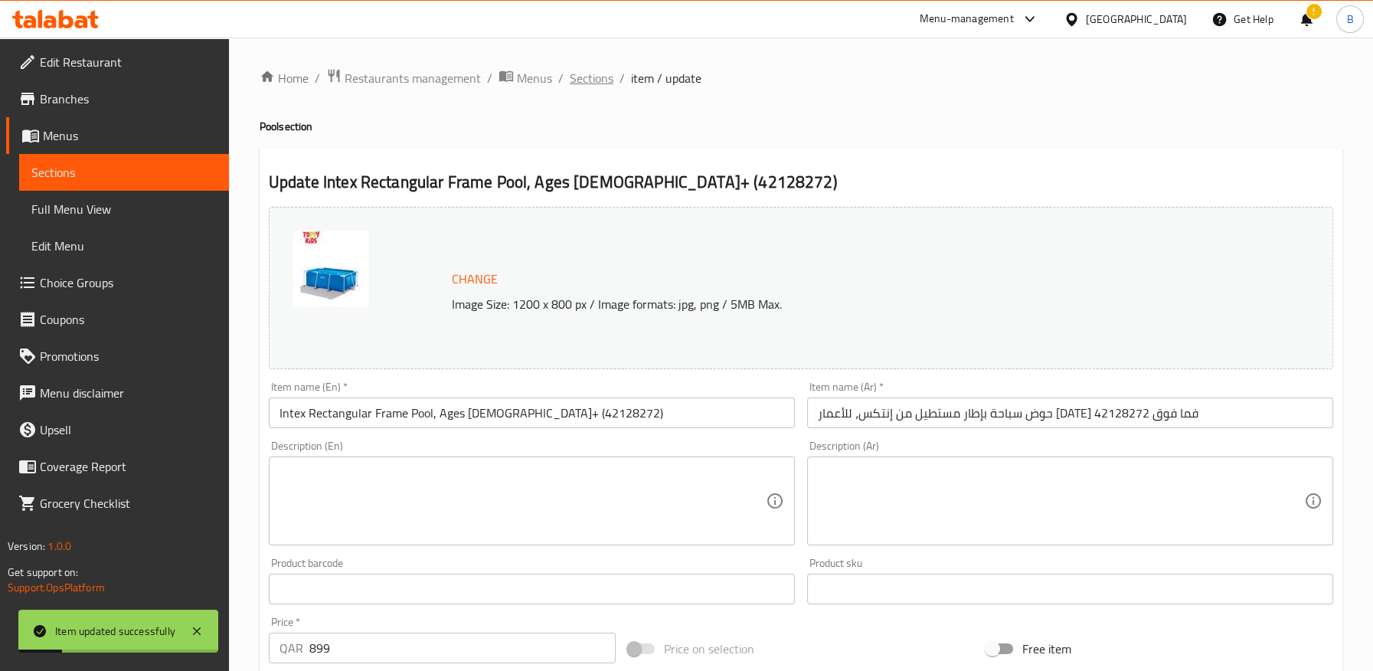
click at [580, 75] on span "Sections" at bounding box center [592, 78] width 44 height 18
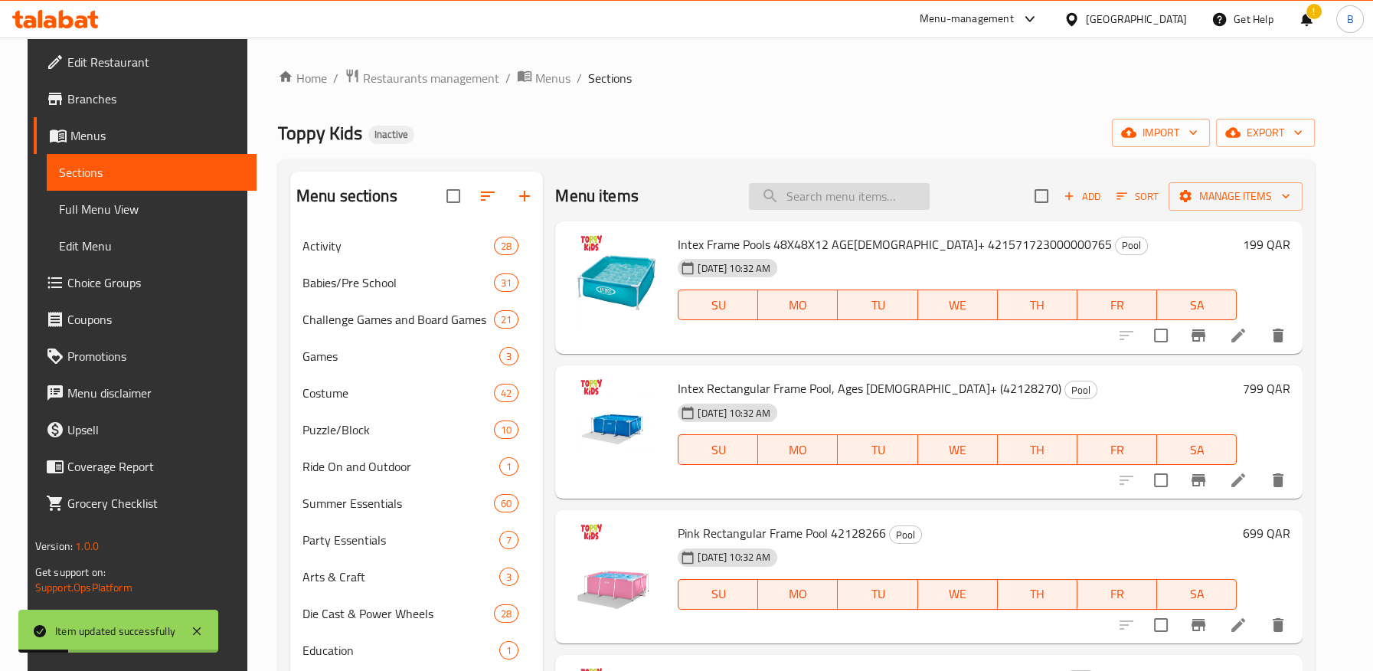
click at [835, 187] on input "search" at bounding box center [839, 196] width 181 height 27
paste input "إنتاكس"
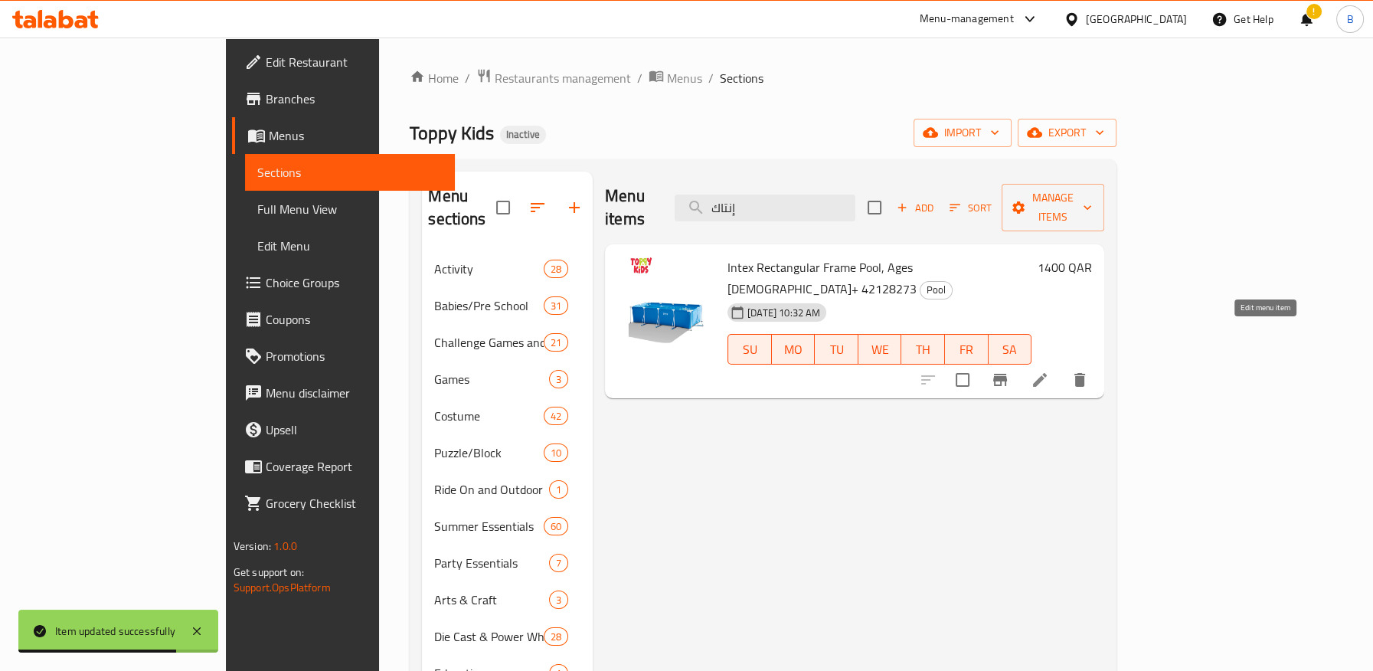
type input "إنتاك"
click at [1046, 373] on icon at bounding box center [1040, 380] width 14 height 14
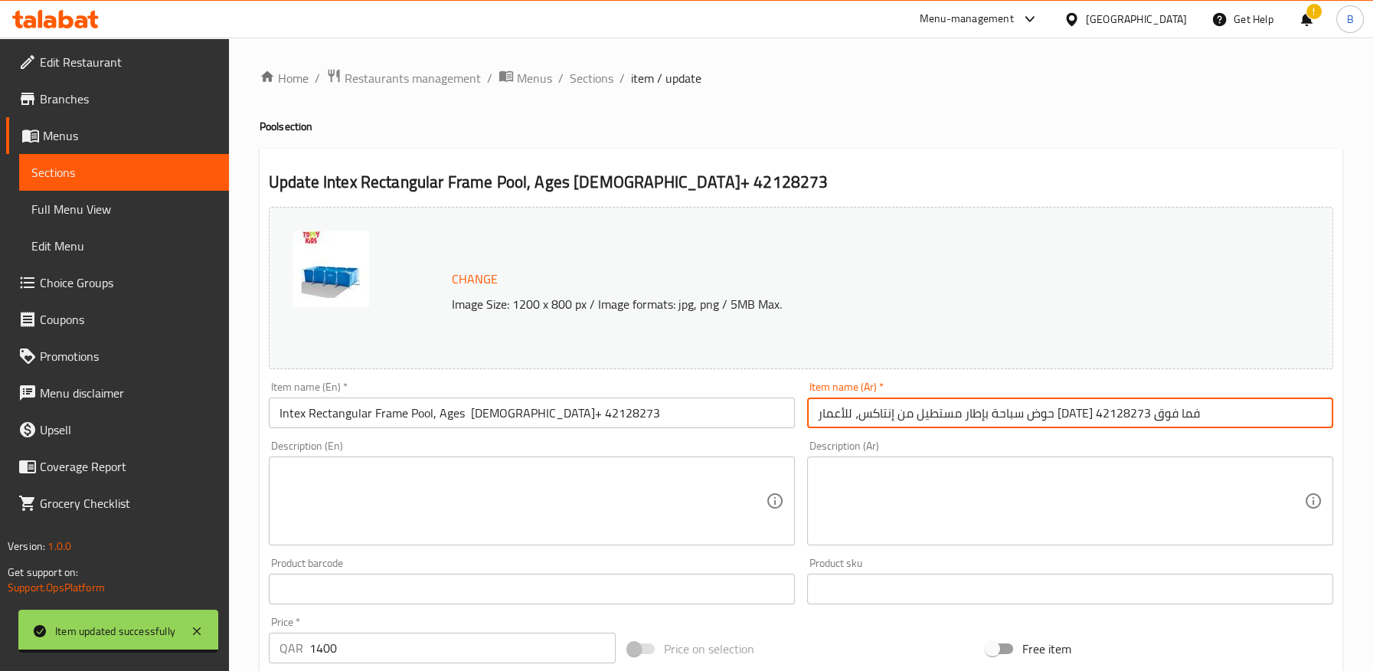
click at [1050, 414] on input "حوض سباحة بإطار مستطيل من إنتاكس، للأعمار من 6 سنوات فما فوق 42128273" at bounding box center [1070, 412] width 526 height 31
type input "حوض سباحة بإطار مستطيل من إنتكس، للأعمار [DATE] فما فوق 42128273"
drag, startPoint x: 484, startPoint y: 415, endPoint x: 495, endPoint y: 428, distance: 17.4
click at [488, 416] on input "Intex Rectangular Frame Pool, Ages 6+ 42128273" at bounding box center [532, 412] width 526 height 31
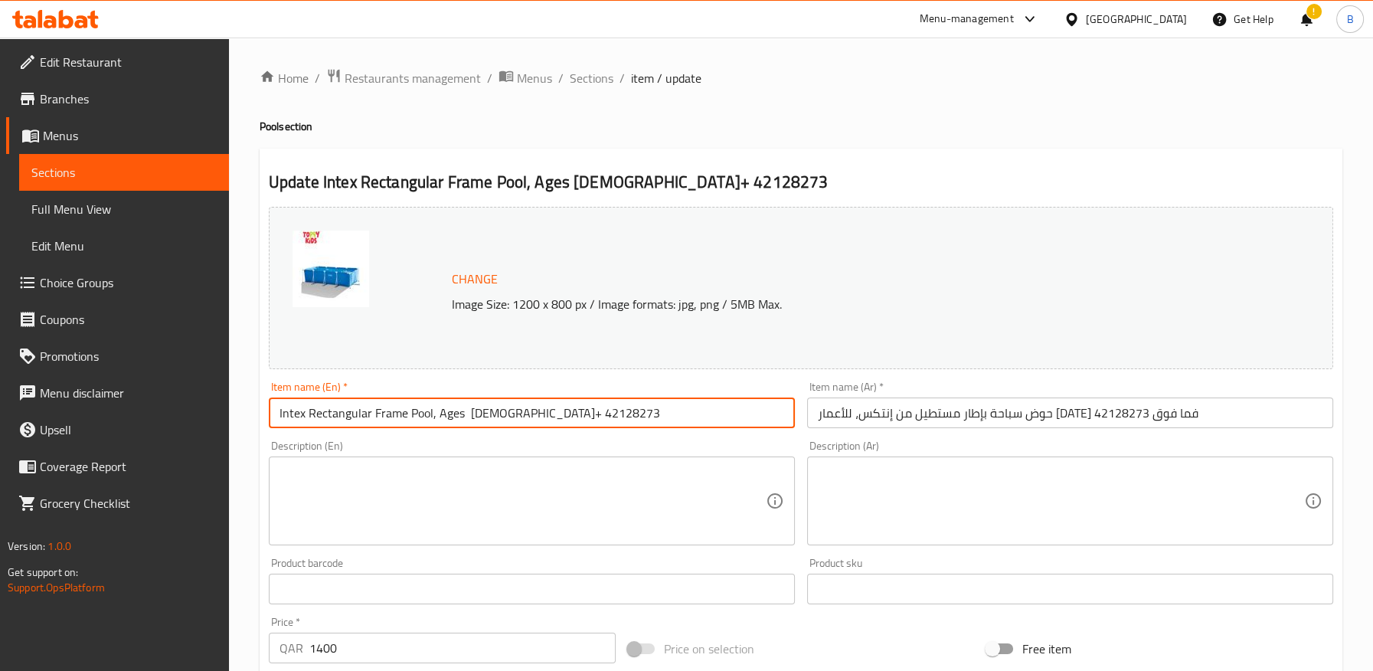
click at [490, 420] on input "Intex Rectangular Frame Pool, Ages 6+ 42128273" at bounding box center [532, 412] width 526 height 31
click at [475, 411] on input "Intex Rectangular Frame Pool, Ages 6+ 42128273" at bounding box center [532, 412] width 526 height 31
drag, startPoint x: 482, startPoint y: 412, endPoint x: 494, endPoint y: 441, distance: 31.3
click at [482, 413] on input "Intex Rectangular Frame Pool, Ages 6+ 42128273" at bounding box center [532, 412] width 526 height 31
click at [576, 411] on input "Intex Rectangular Frame Pool, Ages 6+ (42128273" at bounding box center [532, 412] width 526 height 31
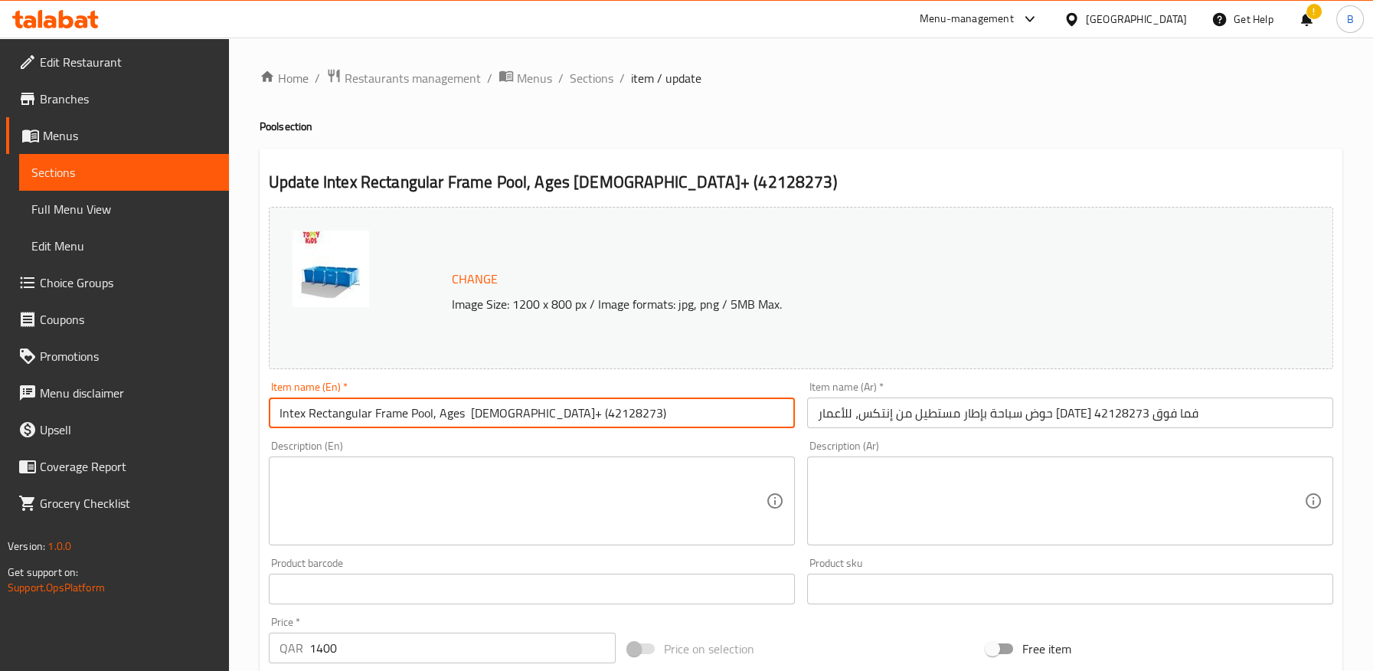
click at [464, 415] on input "Intex Rectangular Frame Pool, Ages 6+ (42128273)" at bounding box center [532, 412] width 526 height 31
click at [480, 411] on input "Intex Rectangular Frame Pool, Ages 6+ (42128273)" at bounding box center [532, 412] width 526 height 31
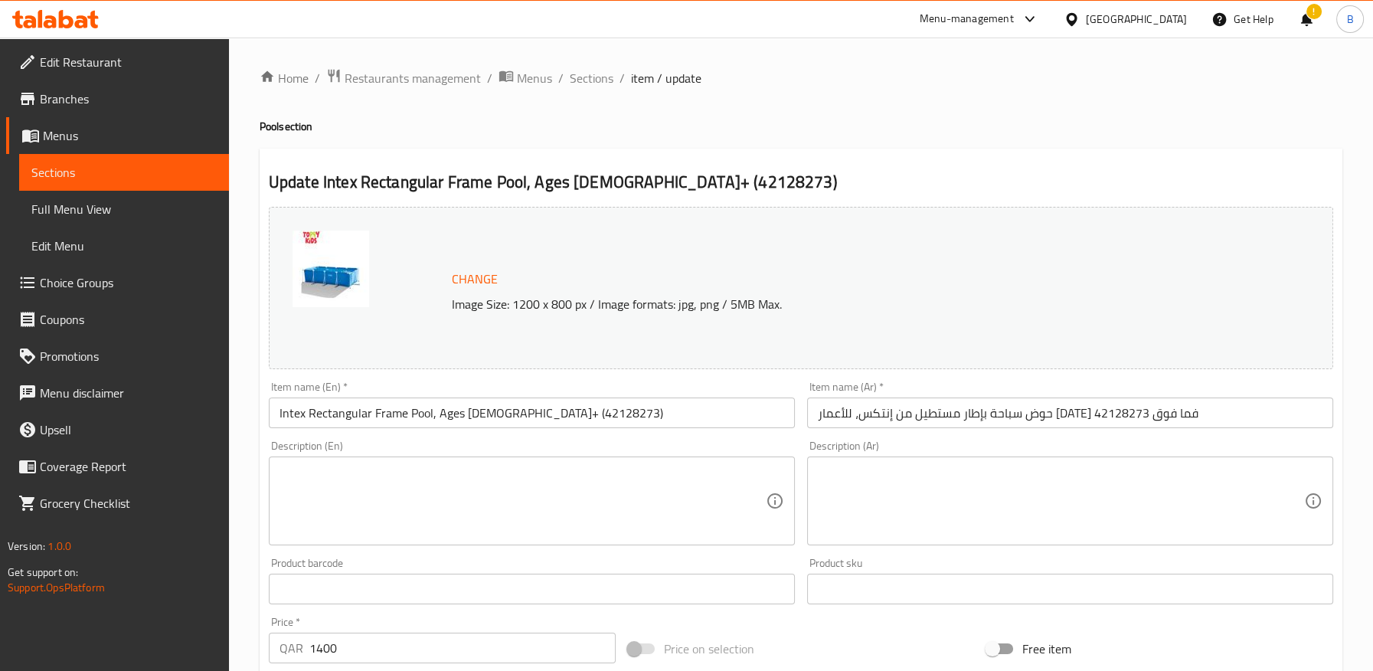
click at [482, 441] on div "Description (En) Description (En)" at bounding box center [532, 492] width 526 height 105
drag, startPoint x: 482, startPoint y: 412, endPoint x: 487, endPoint y: 436, distance: 25.1
click at [481, 412] on input "Intex Rectangular Frame Pool, Ages 6+ (42128273)" at bounding box center [532, 412] width 526 height 31
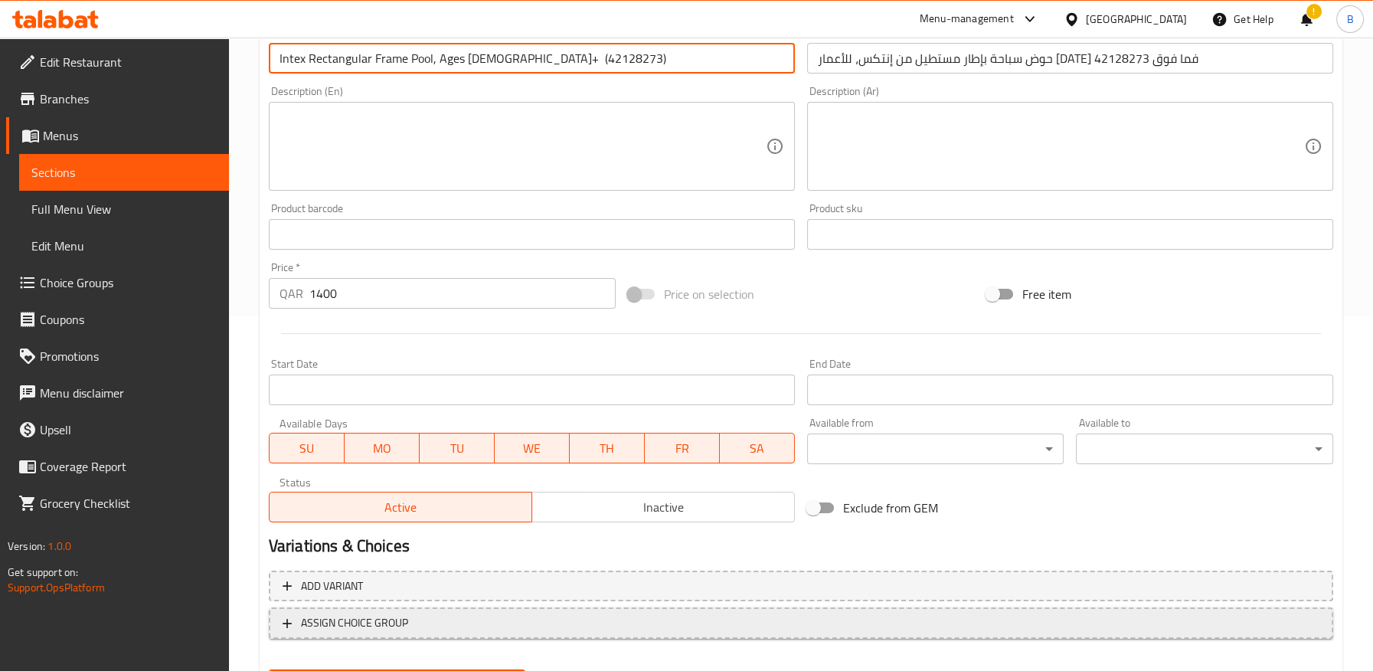
scroll to position [433, 0]
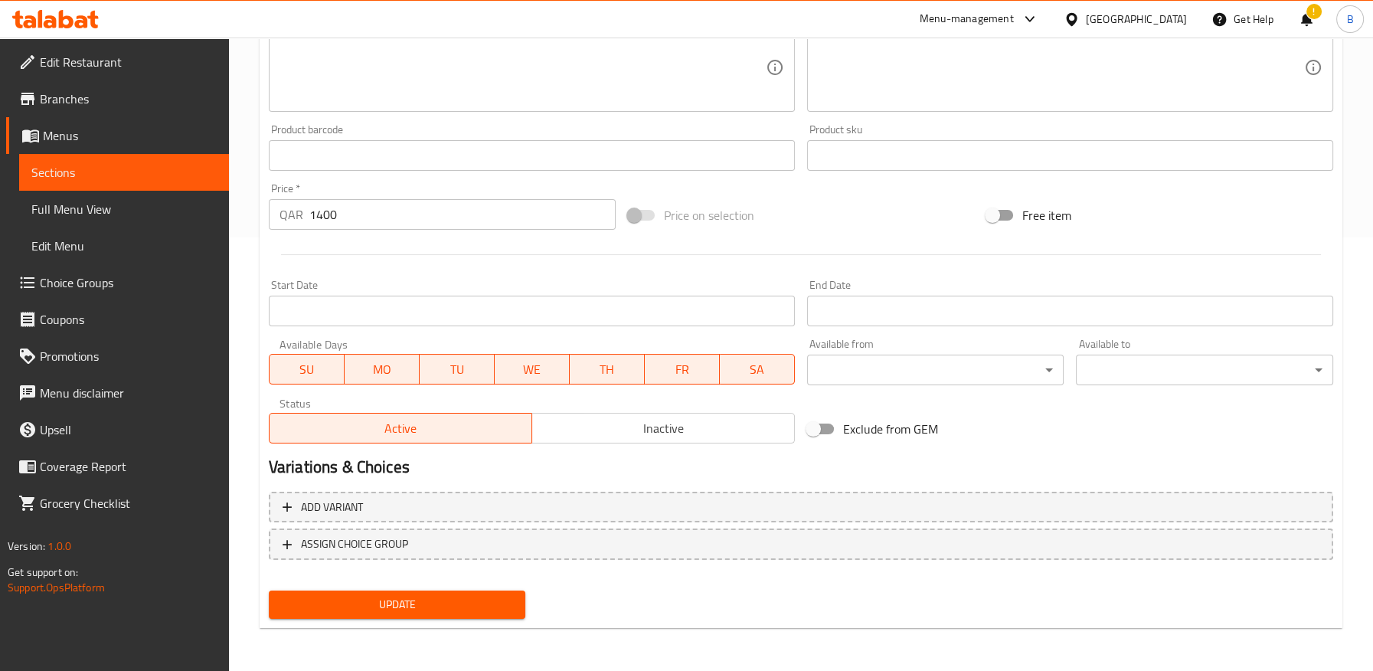
type input "Intex Rectangular Frame Pool, Ages [DEMOGRAPHIC_DATA]+ (42128273)"
click at [423, 599] on span "Update" at bounding box center [397, 604] width 233 height 19
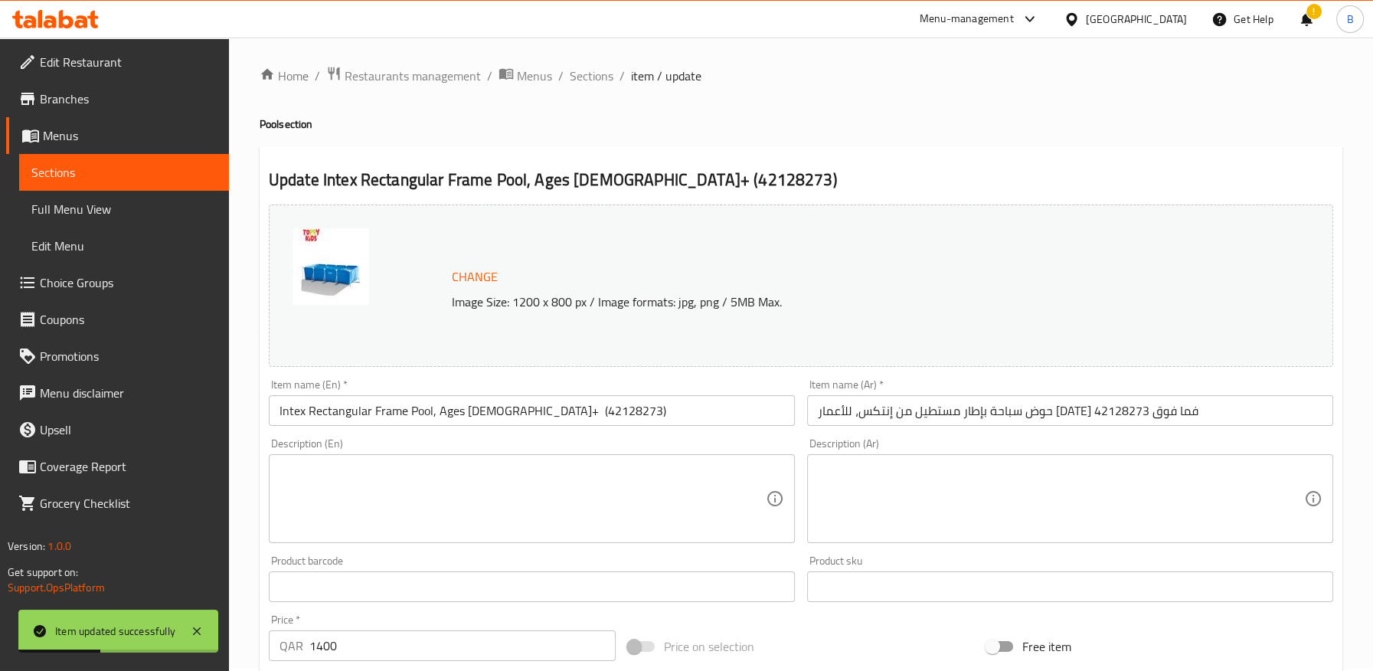
scroll to position [0, 0]
click at [595, 84] on span "Sections" at bounding box center [592, 78] width 44 height 18
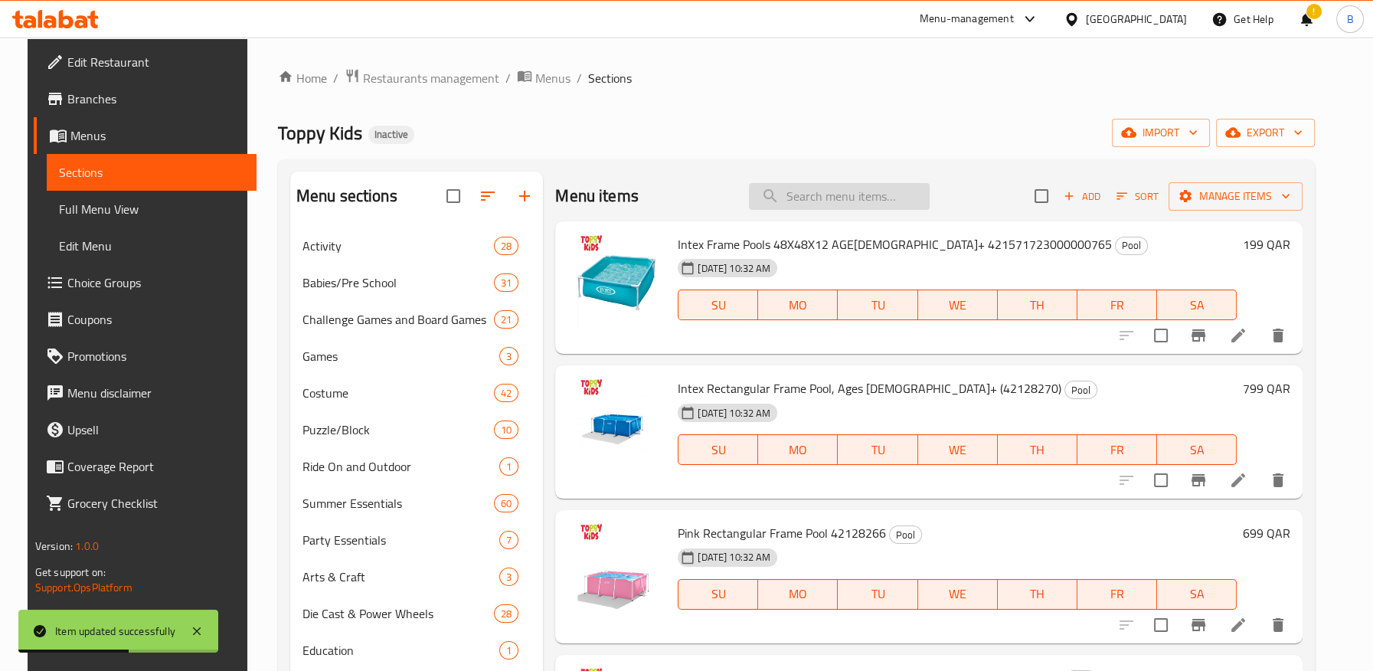
click at [821, 202] on input "search" at bounding box center [839, 196] width 181 height 27
paste input "Intex 4.5 M X 2.2 M X 0.84 M Rectangular Frame Pool 42128274"
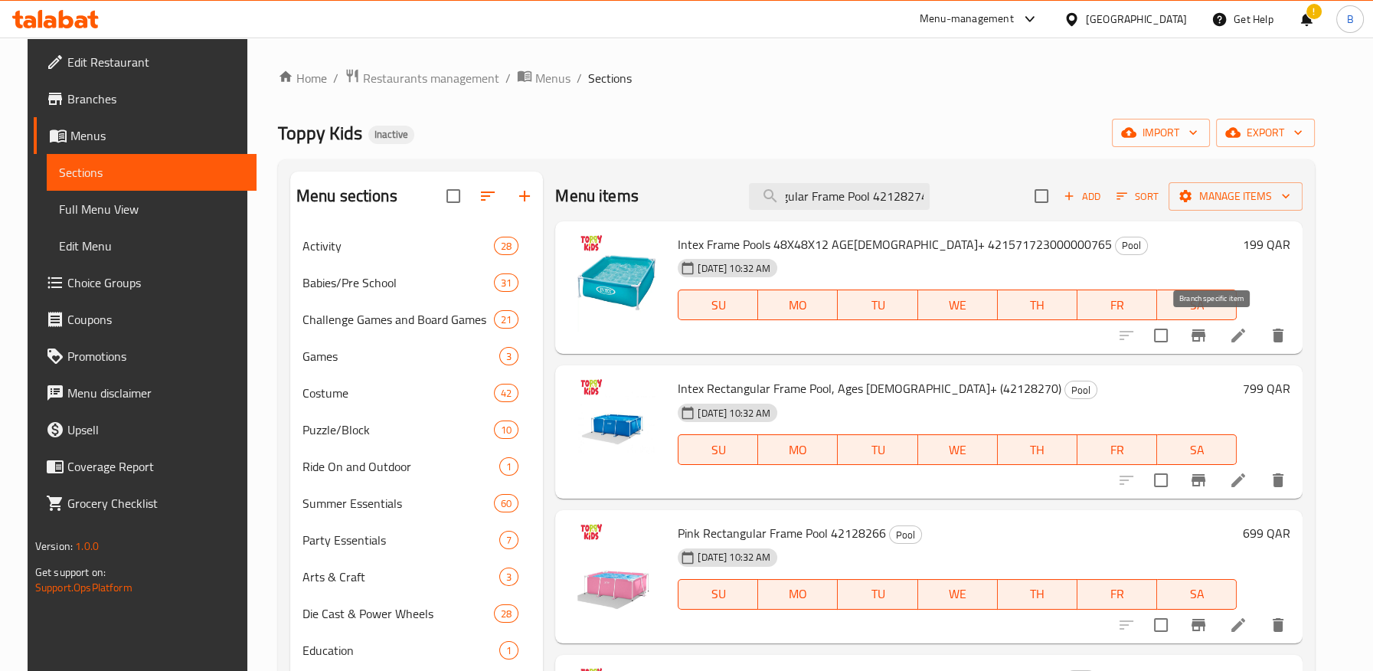
type input "Intex 4.5 M X 2.2 M X 0.84 M Rectangular Frame Pool 42128274"
click at [1246, 330] on icon at bounding box center [1238, 335] width 18 height 18
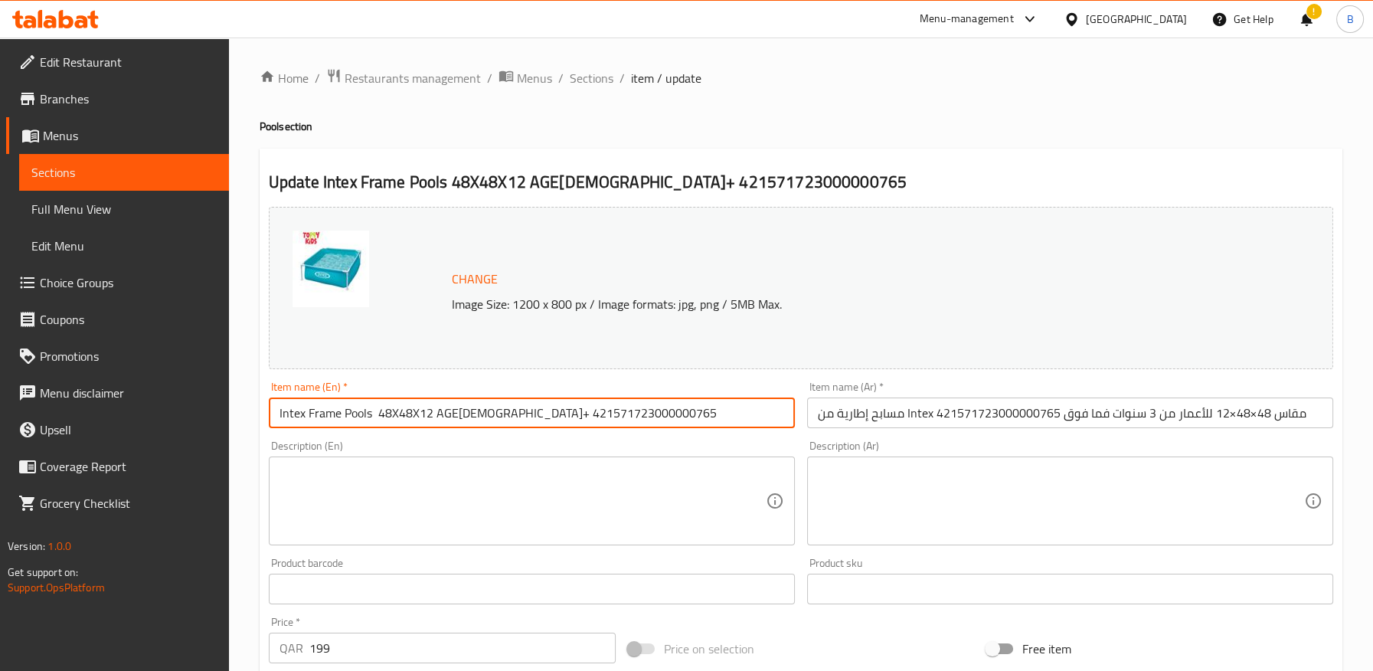
drag, startPoint x: 453, startPoint y: 415, endPoint x: 460, endPoint y: 439, distance: 25.4
click at [454, 416] on input "Intex Frame Pools 48X48X12 AGE3+ 421571723000000765" at bounding box center [532, 412] width 526 height 31
drag, startPoint x: 478, startPoint y: 415, endPoint x: 482, endPoint y: 452, distance: 37.7
click at [478, 416] on input "Intex Frame Pools 48X48X12 AGE 3+ 421571723000000765" at bounding box center [532, 412] width 526 height 31
click at [623, 420] on input "Intex Frame Pools 48X48X12 AGE 3+ (421571723000000765" at bounding box center [532, 412] width 526 height 31
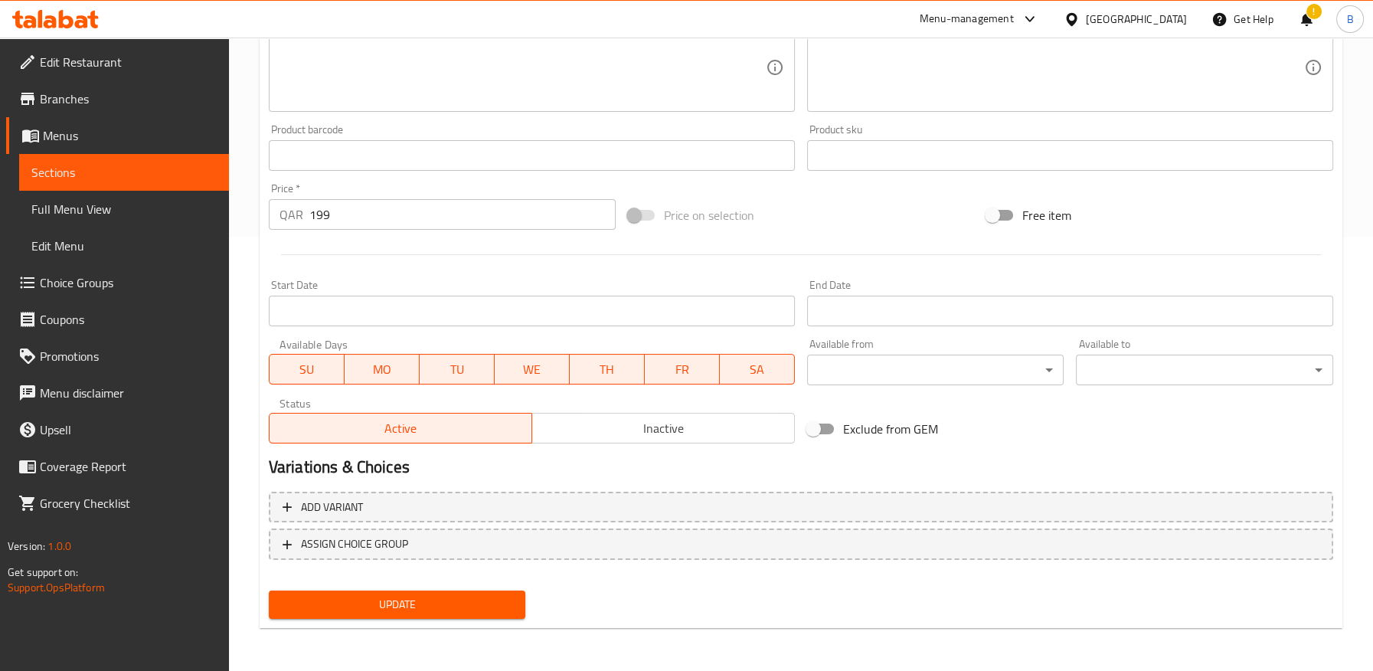
type input "Intex Frame Pools 48X48X12 AGE 3+ (421571723000000765)"
click at [485, 609] on span "Update" at bounding box center [397, 604] width 233 height 19
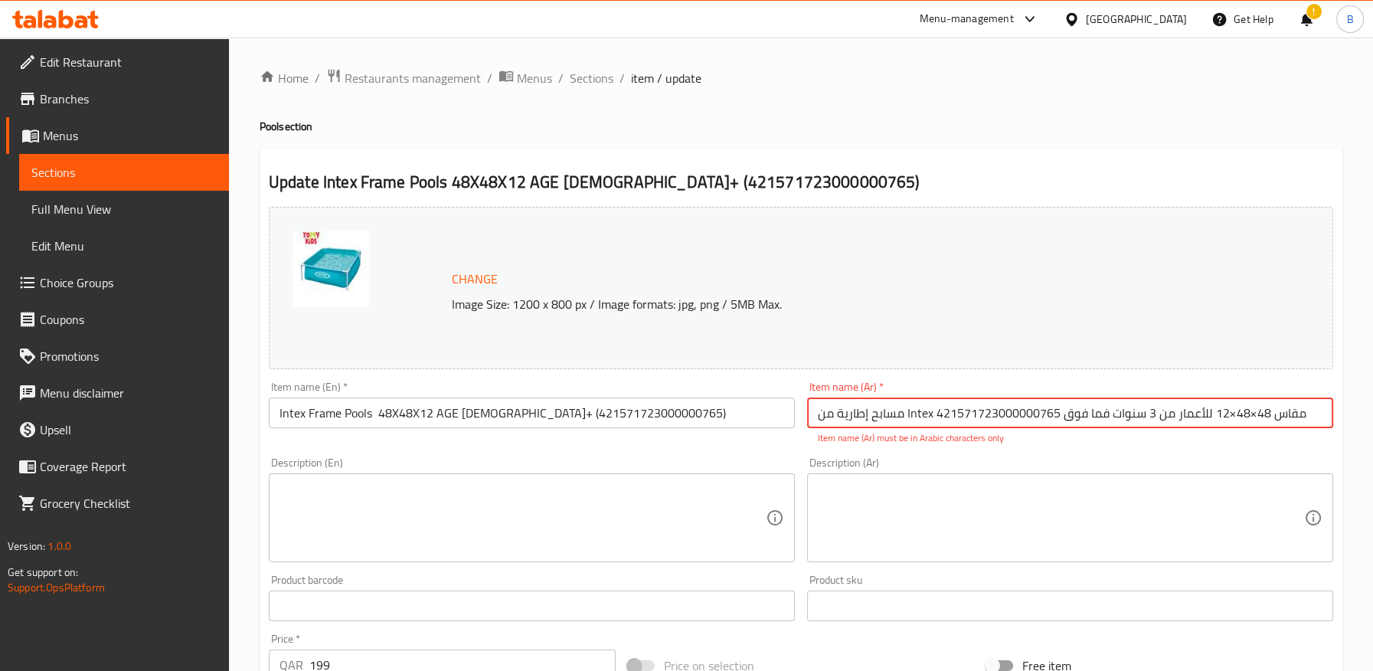
drag, startPoint x: 589, startPoint y: 84, endPoint x: 614, endPoint y: 96, distance: 27.1
click at [589, 84] on span "Sections" at bounding box center [592, 78] width 44 height 18
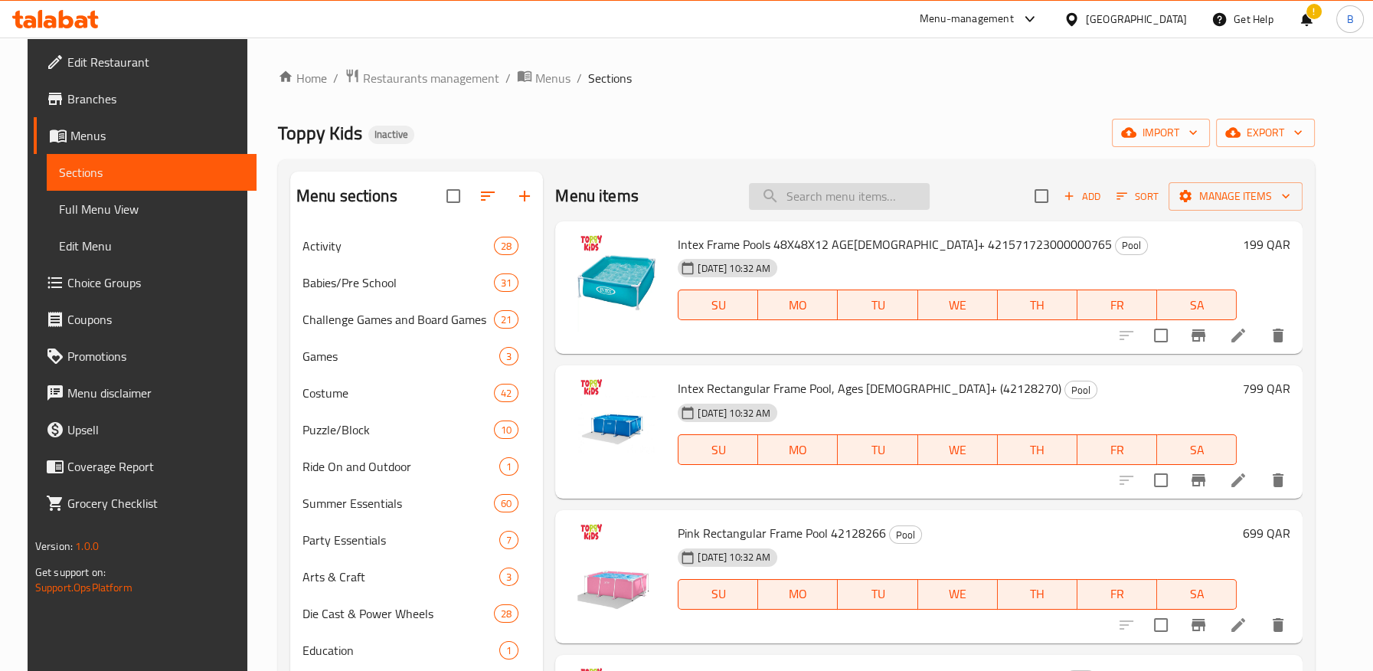
click at [843, 194] on input "search" at bounding box center [839, 196] width 181 height 27
paste input "Intex 4.5 M X 2.2 M X 0.84 M Rectangular Frame Pool 42128274"
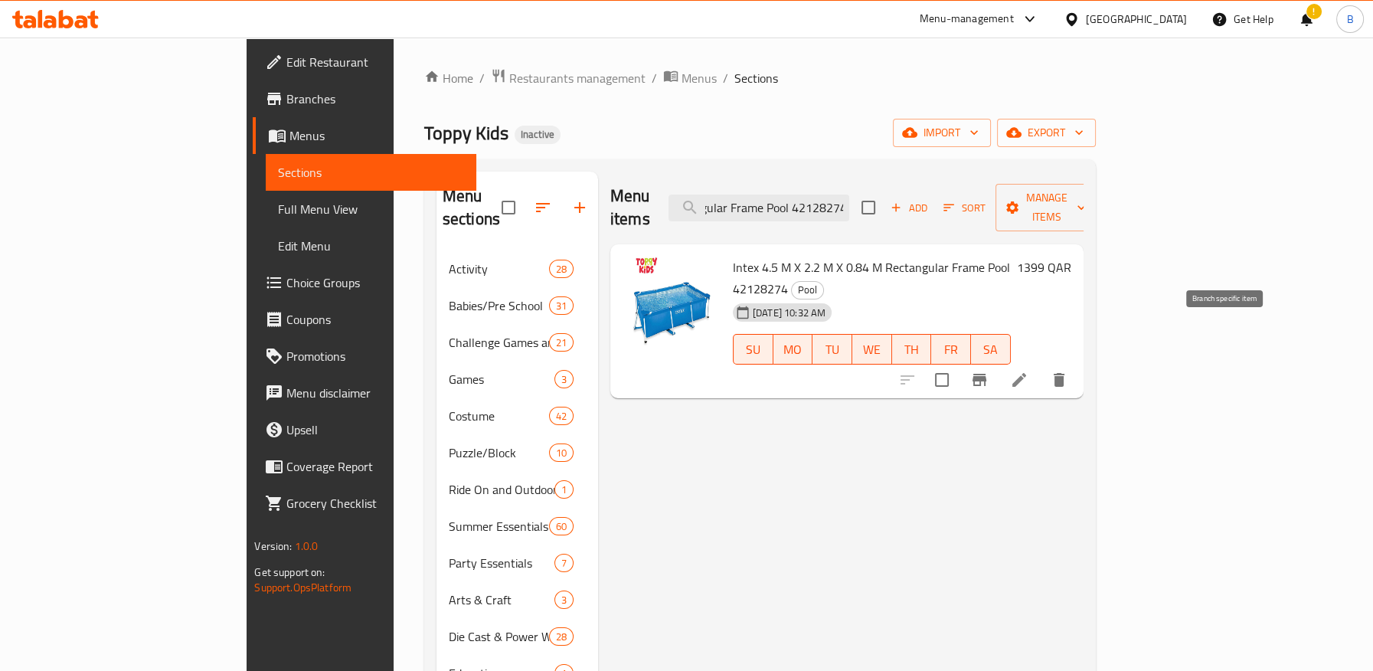
type input "Intex 4.5 M X 2.2 M X 0.84 M Rectangular Frame Pool 42128274"
click at [1028, 371] on icon at bounding box center [1019, 380] width 18 height 18
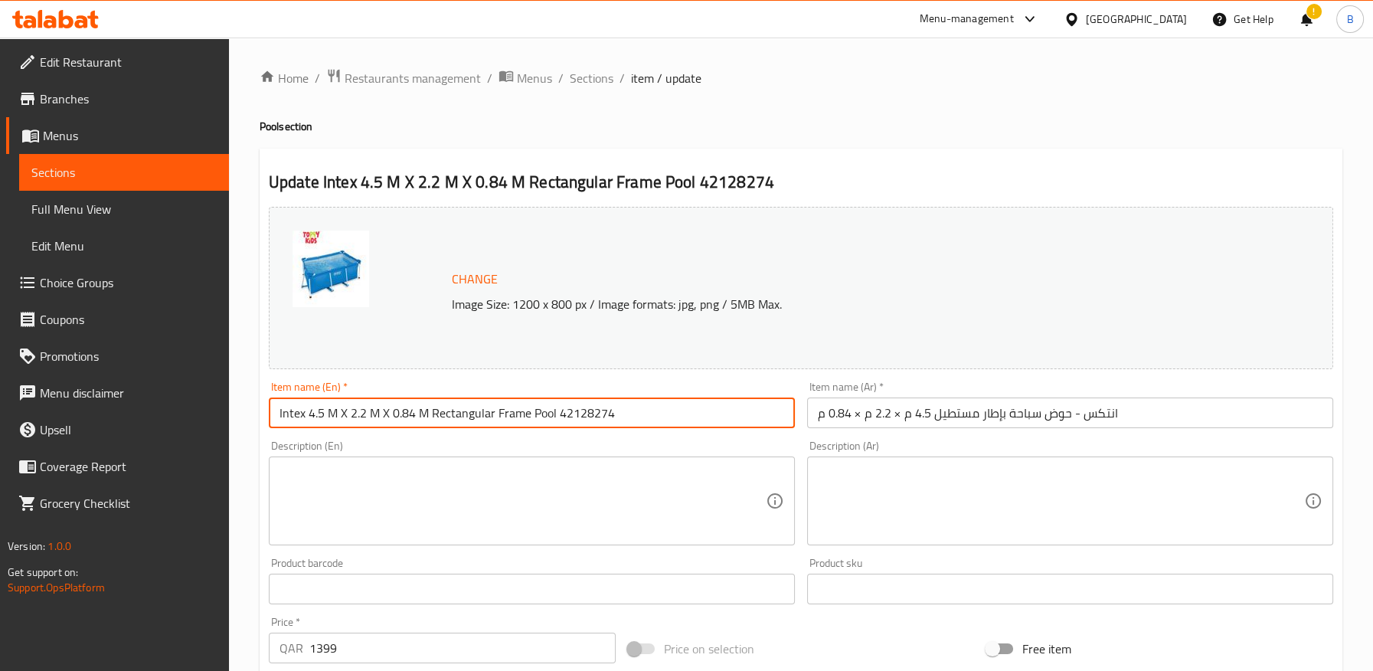
click at [589, 410] on input "Intex 4.5 M X 2.2 M X 0.84 M Rectangular Frame Pool 42128274" at bounding box center [532, 412] width 526 height 31
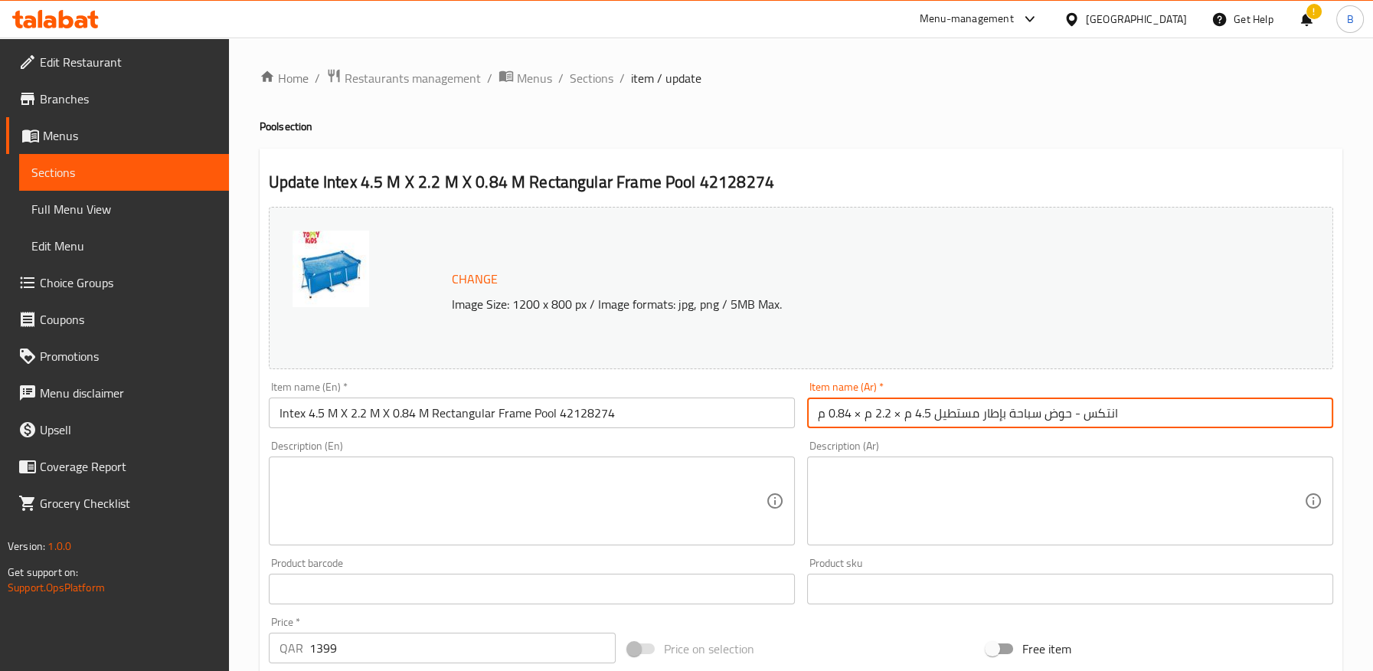
click at [1186, 413] on input "انتكس - حوض سباحة بإطار مستطيل 4.5 م × 2.2 م × 0.84 م" at bounding box center [1070, 412] width 526 height 31
paste input "42128274"
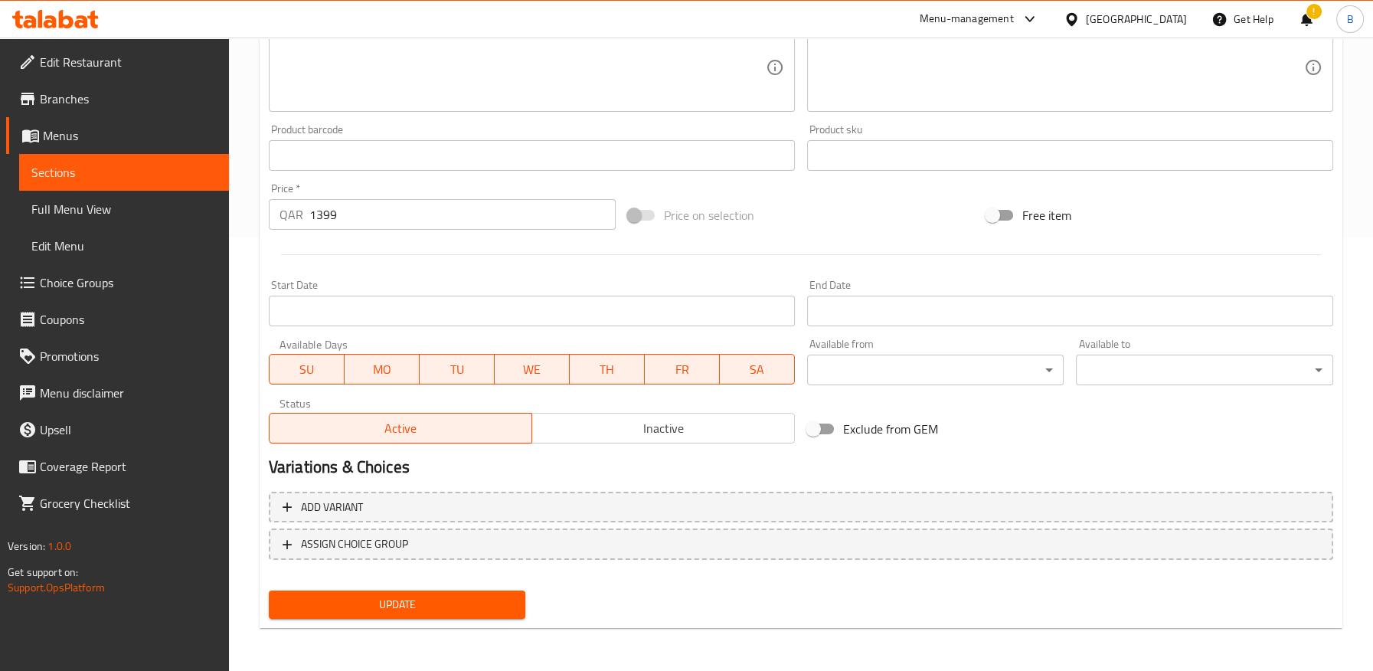
type input "انتكس - حوض سباحة بإطار مستطيل 4.5 م × 2.2 م × 0.84 م 42128274"
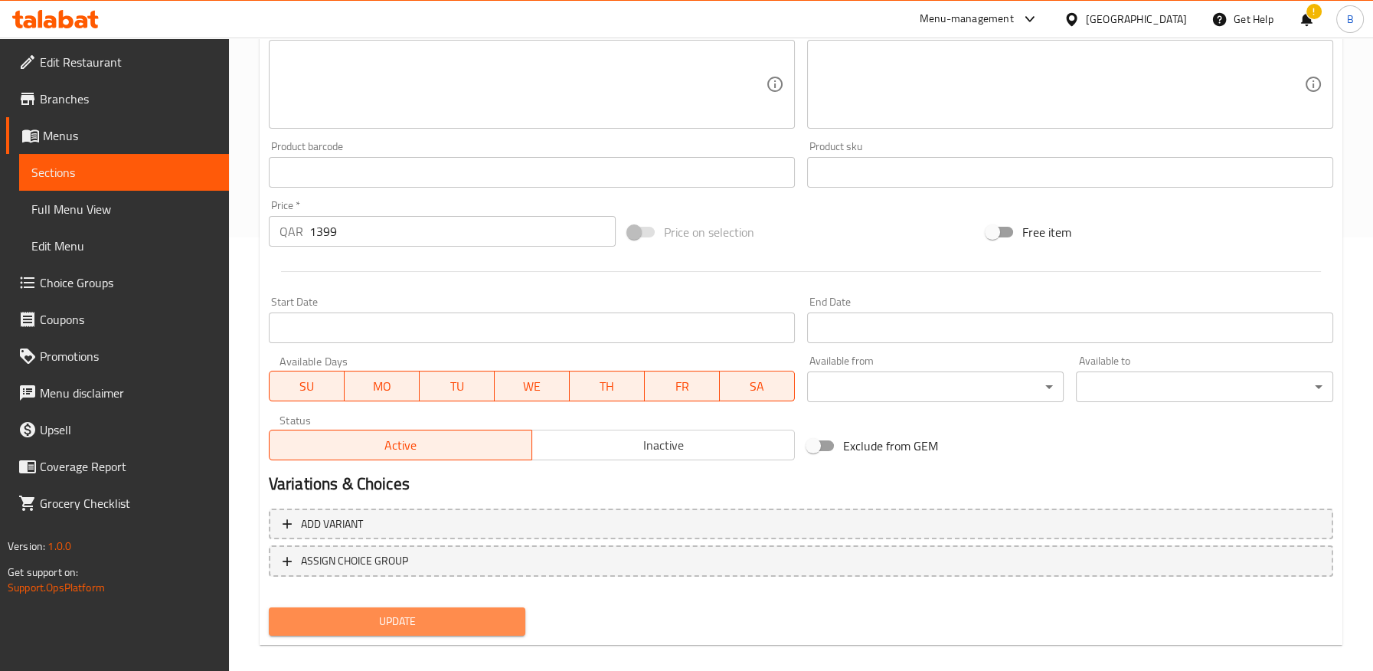
click at [498, 612] on span "Update" at bounding box center [397, 621] width 233 height 19
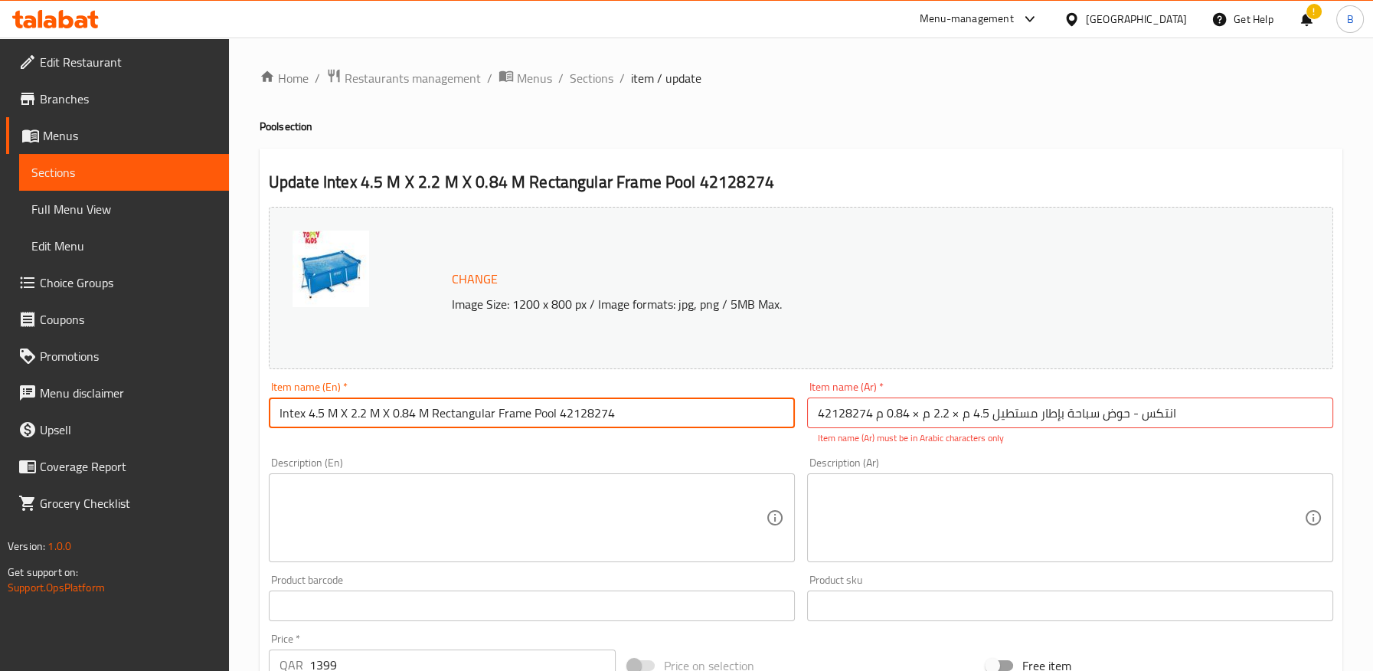
click at [576, 421] on input "Intex 4.5 M X 2.2 M X 0.84 M Rectangular Frame Pool 42128274" at bounding box center [532, 412] width 526 height 31
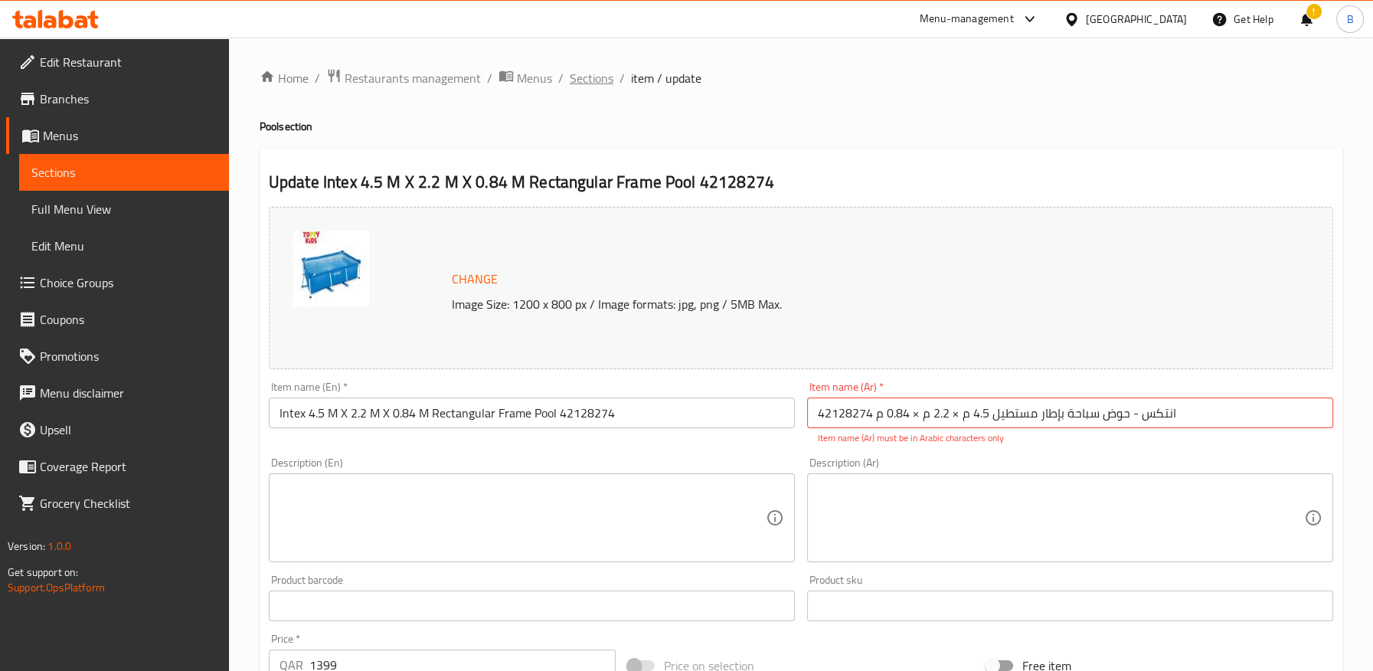
click at [602, 79] on span "Sections" at bounding box center [592, 78] width 44 height 18
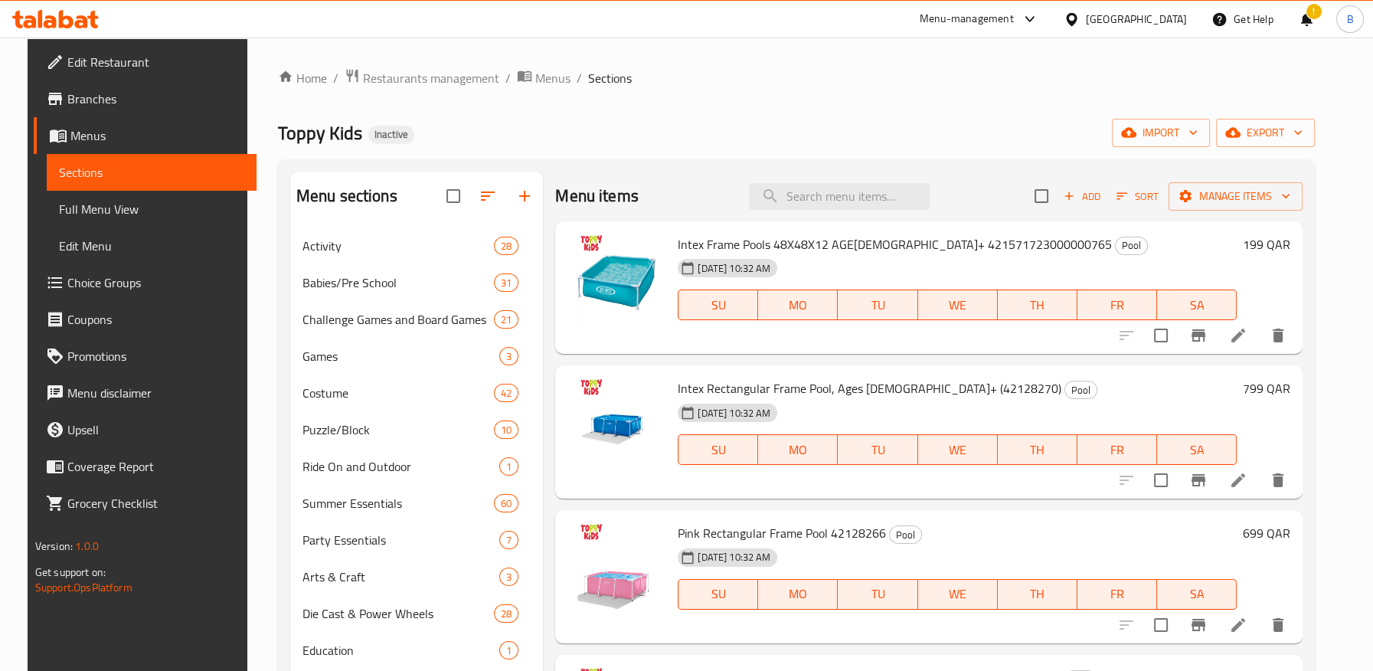
click at [860, 243] on span "Intex Frame Pools 48X48X12 AGE3+ 421571723000000765" at bounding box center [894, 244] width 434 height 23
copy h6 "Intex Frame Pools 48X48X12 AGE3+ 421571723000000765"
click at [837, 195] on input "search" at bounding box center [839, 196] width 181 height 27
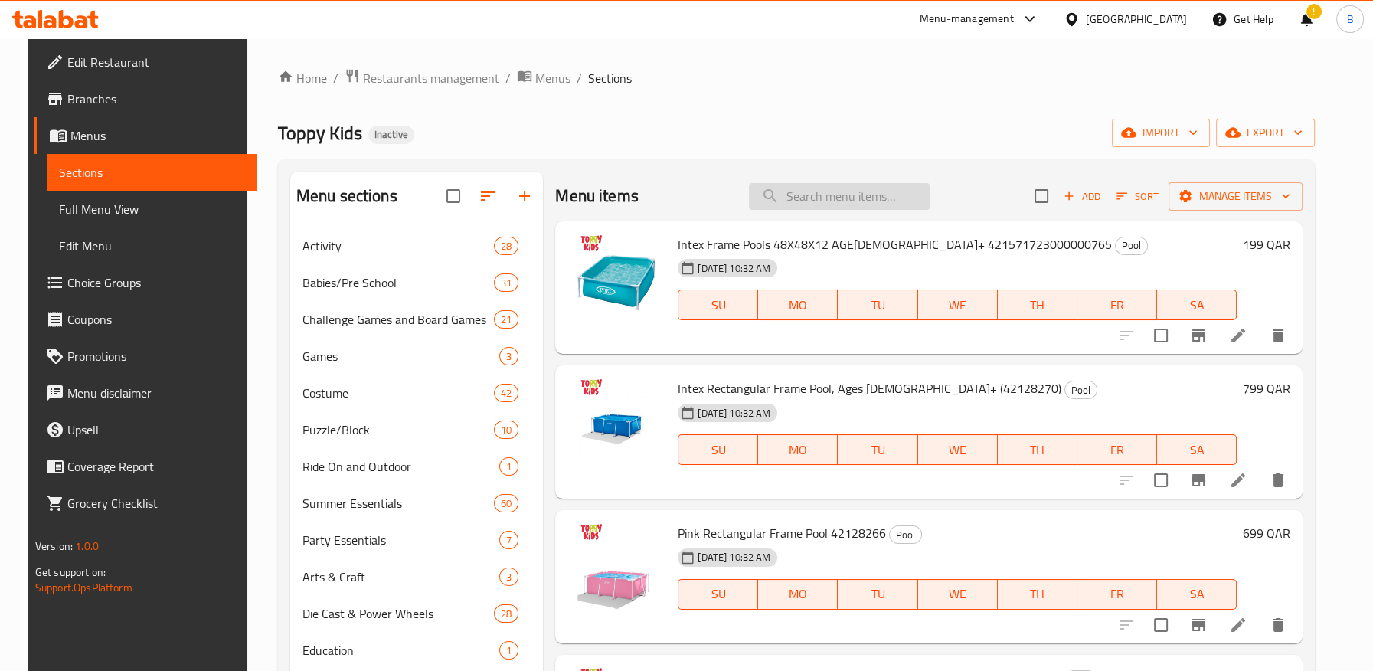
paste input "421 Intex 3.05 M X 76 Cm Beachside Metal Frame 42128208"
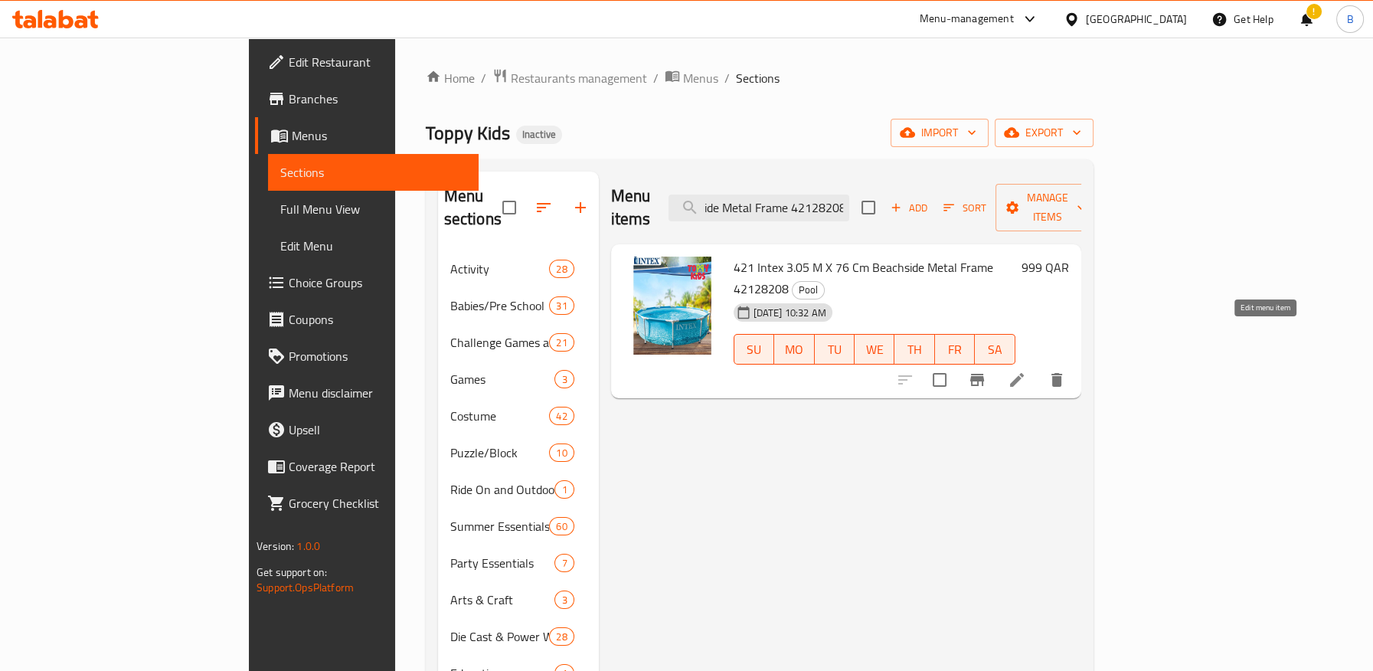
type input "421 Intex 3.05 M X 76 Cm Beachside Metal Frame 42128208"
click at [1024, 373] on icon at bounding box center [1017, 380] width 14 height 14
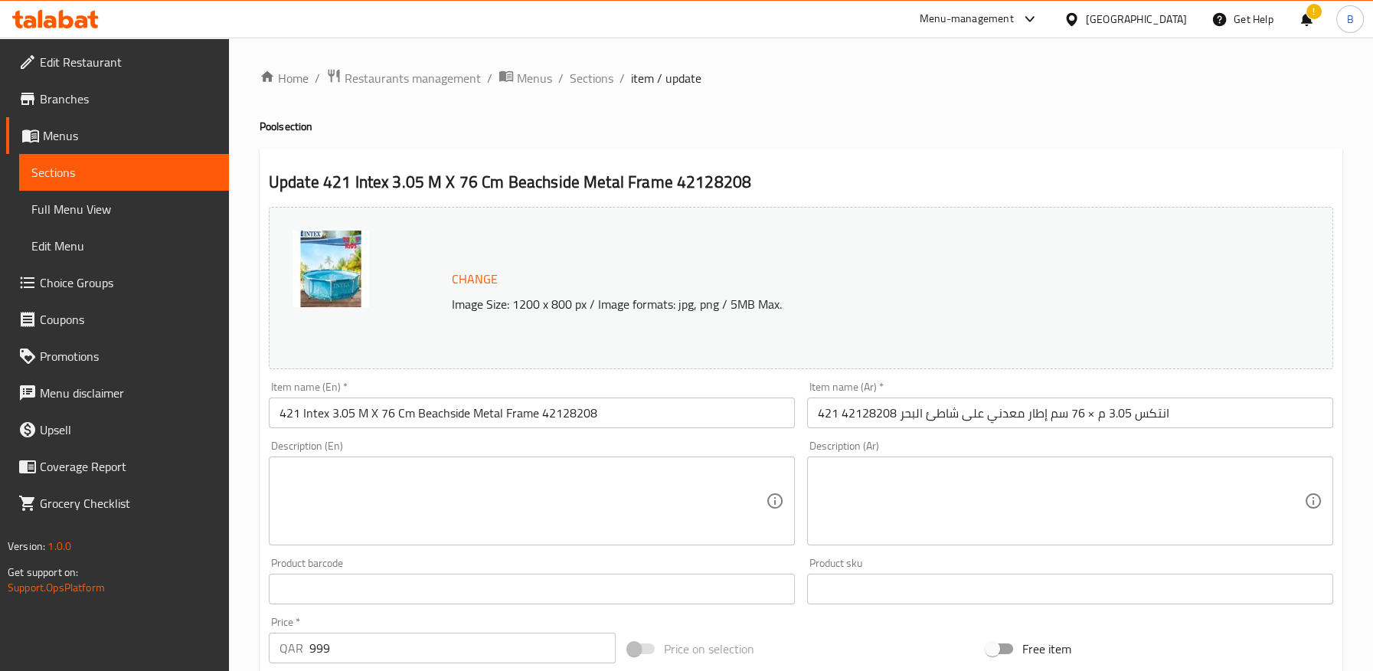
click at [1100, 416] on input "421 انتكس 3.05 م × 76 سم إطار معدني على شاطئ البحر 42128208" at bounding box center [1070, 412] width 526 height 31
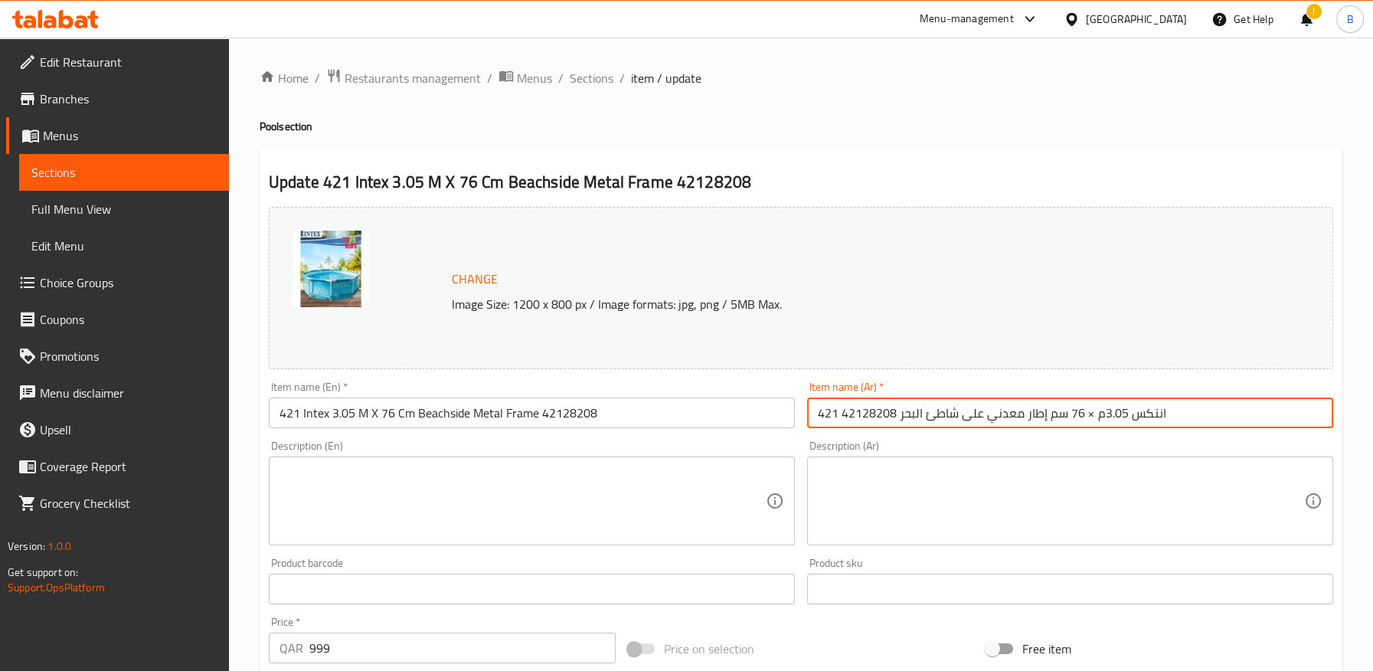
type input "421 انتكس 3.05 م × 76 سم إطار معدني على شاطئ البحر 42128208"
click at [358, 416] on input "421 Intex 3.05 M X 76 Cm Beachside Metal Frame 42128208" at bounding box center [532, 412] width 526 height 31
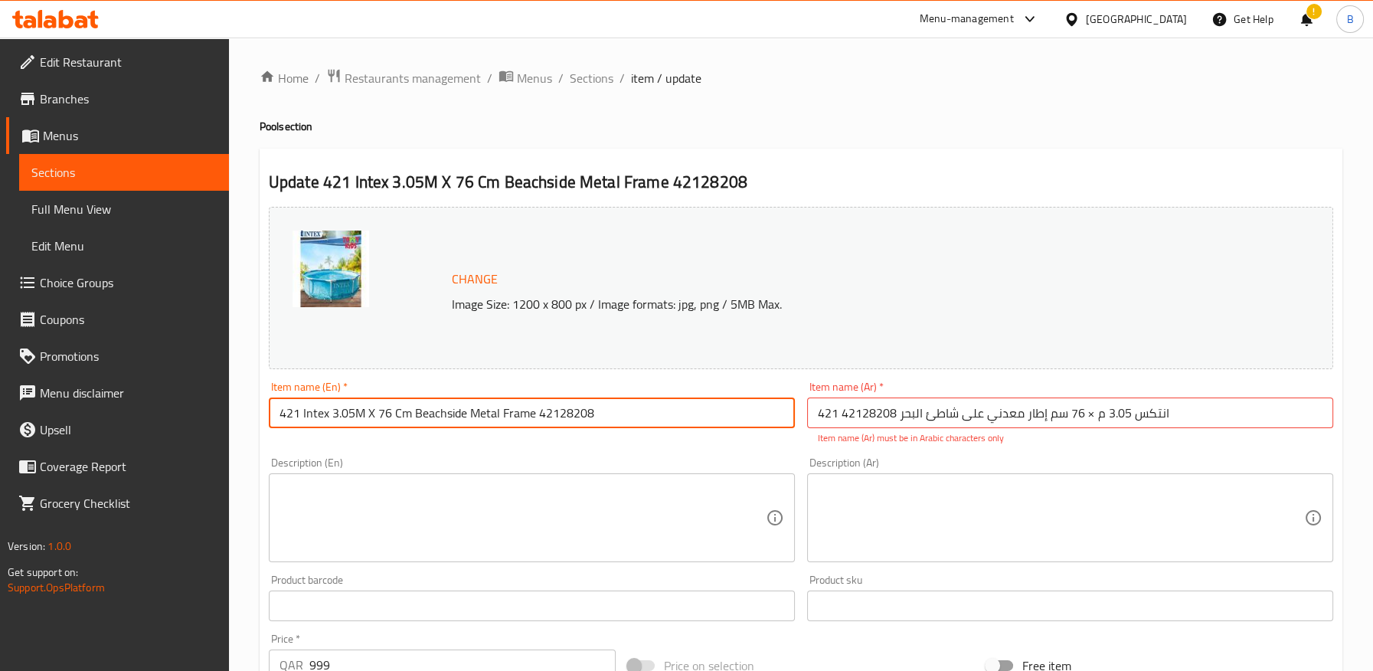
drag, startPoint x: 392, startPoint y: 414, endPoint x: 393, endPoint y: 430, distance: 16.1
click at [393, 415] on input "421 Intex 3.05M X 76 Cm Beachside Metal Frame 42128208" at bounding box center [532, 412] width 526 height 31
type input "421 Intex 3.05M X 76Cm Beachside Metal Frame 42128208"
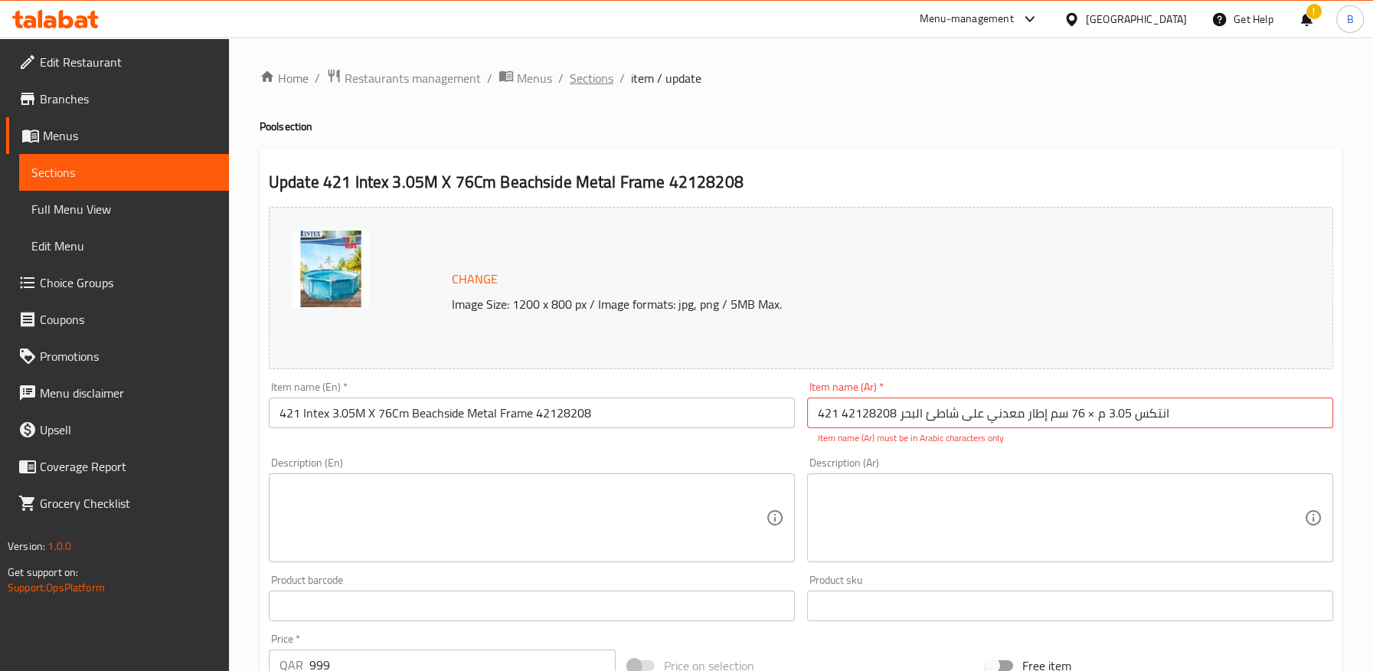
click at [586, 83] on span "Sections" at bounding box center [592, 78] width 44 height 18
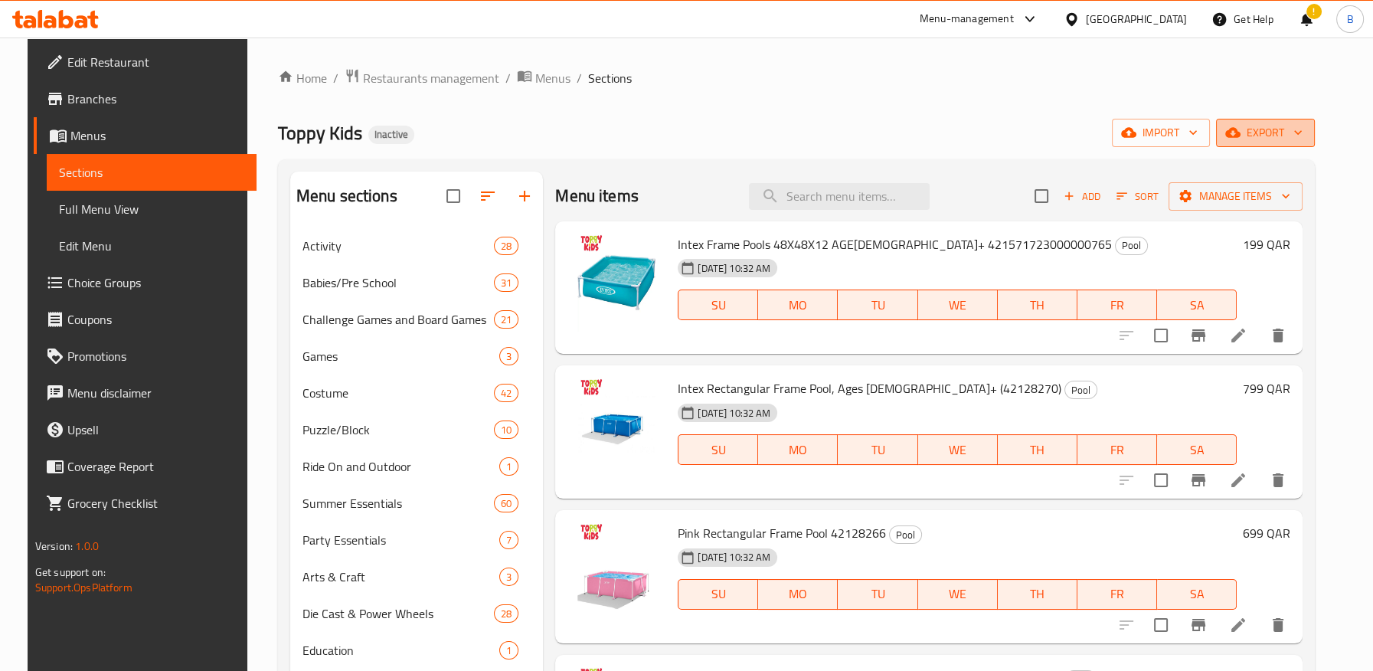
click at [1295, 135] on span "export" at bounding box center [1265, 132] width 74 height 19
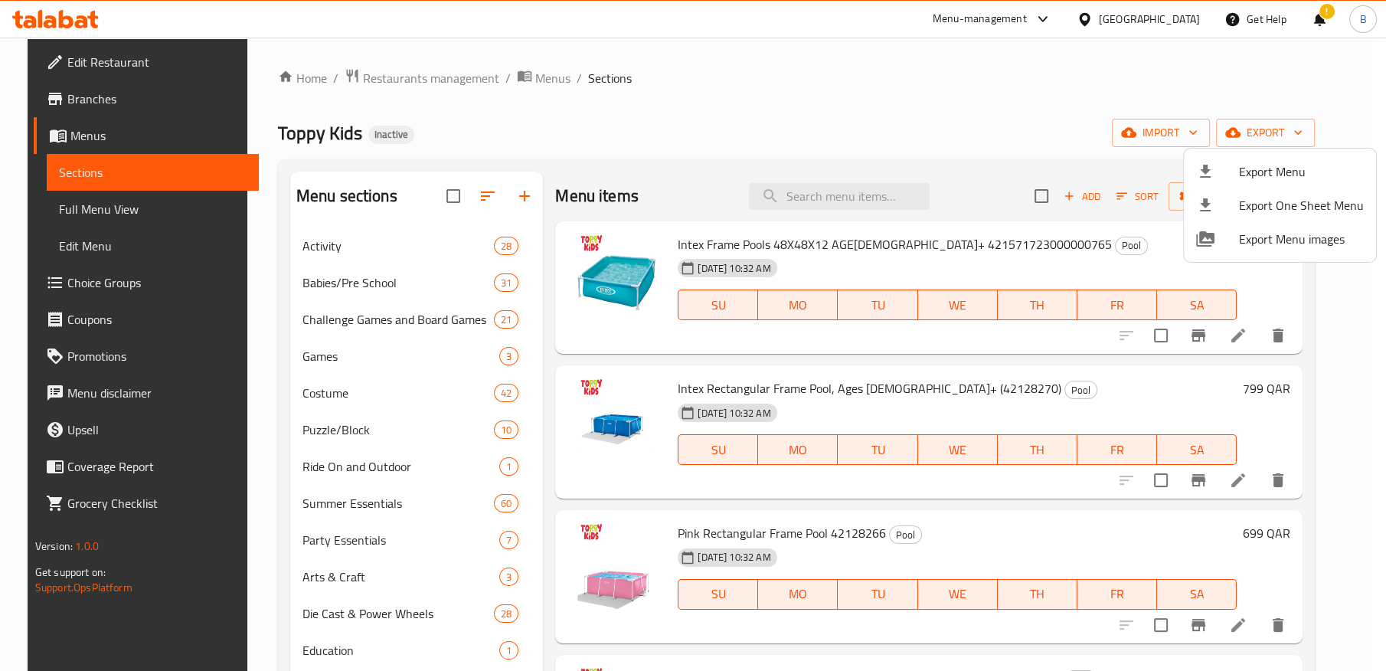
click at [1193, 131] on div at bounding box center [693, 335] width 1386 height 671
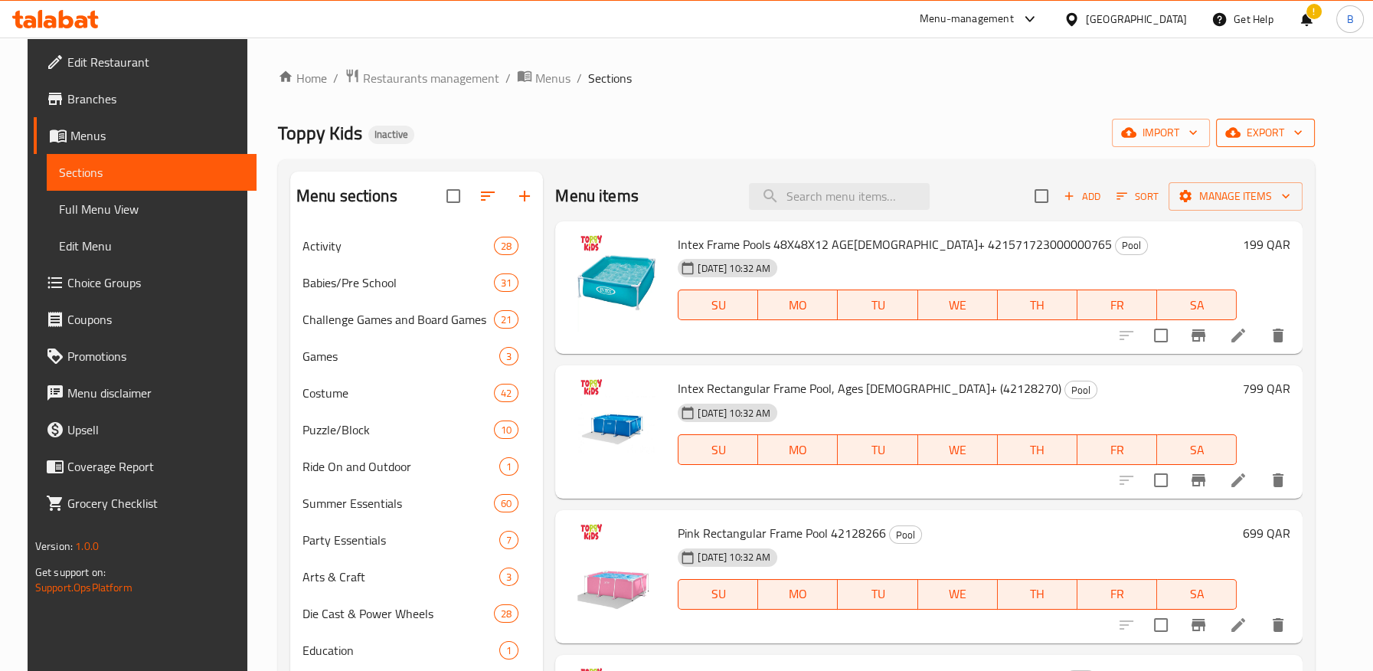
click at [1272, 136] on span "export" at bounding box center [1265, 132] width 74 height 19
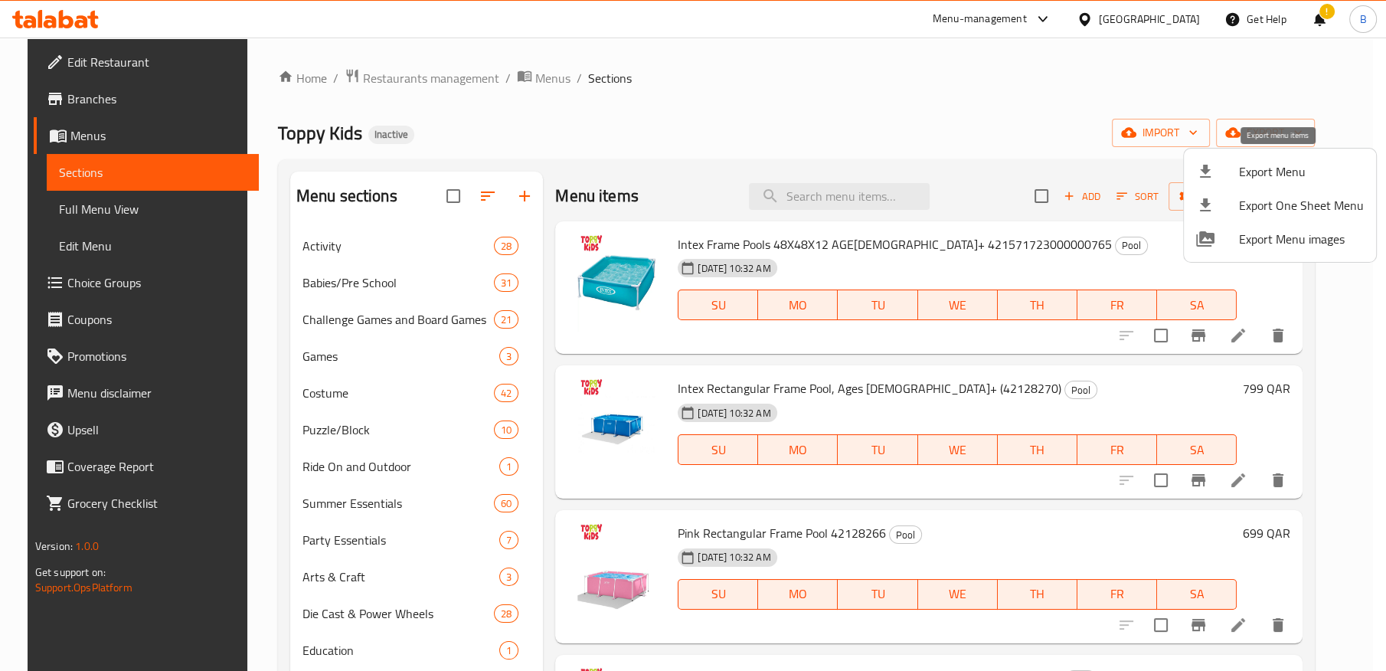
click at [1263, 173] on span "Export Menu" at bounding box center [1301, 171] width 125 height 18
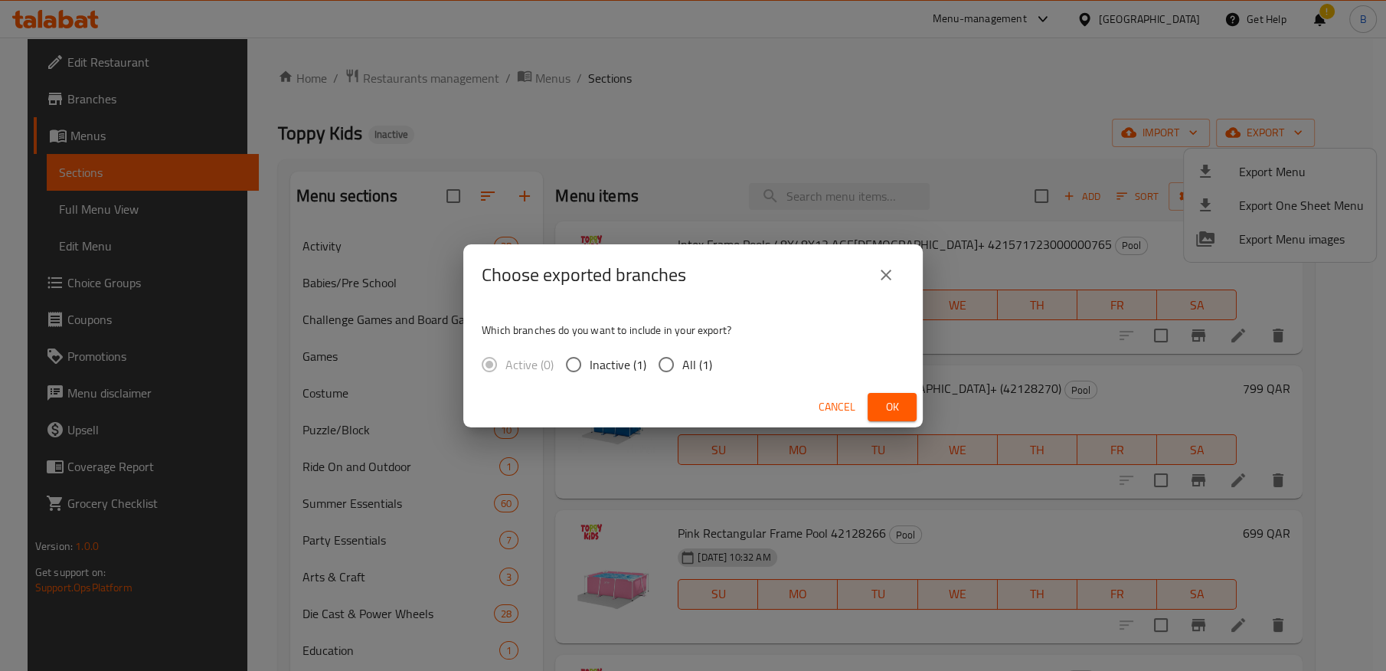
click at [661, 366] on input "All (1)" at bounding box center [666, 364] width 32 height 32
radio input "true"
click at [883, 407] on span "Ok" at bounding box center [892, 406] width 24 height 19
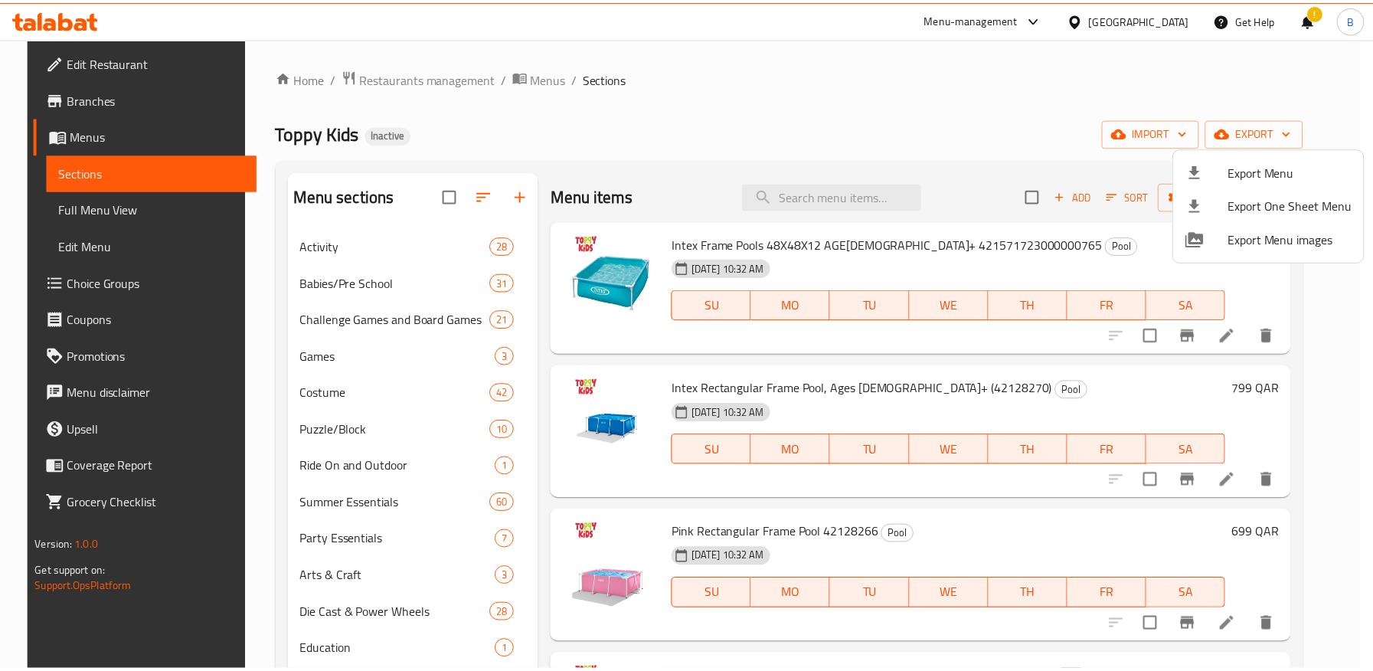
scroll to position [1893, 0]
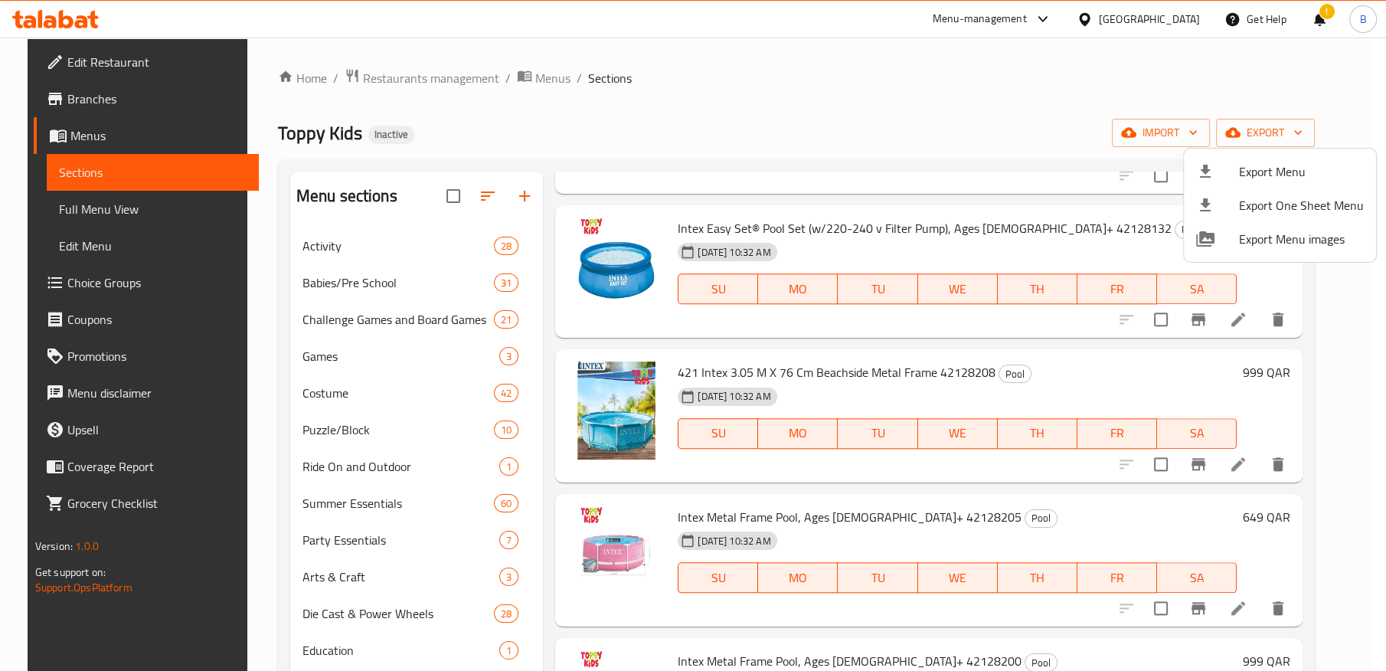
click at [975, 290] on div at bounding box center [693, 335] width 1386 height 671
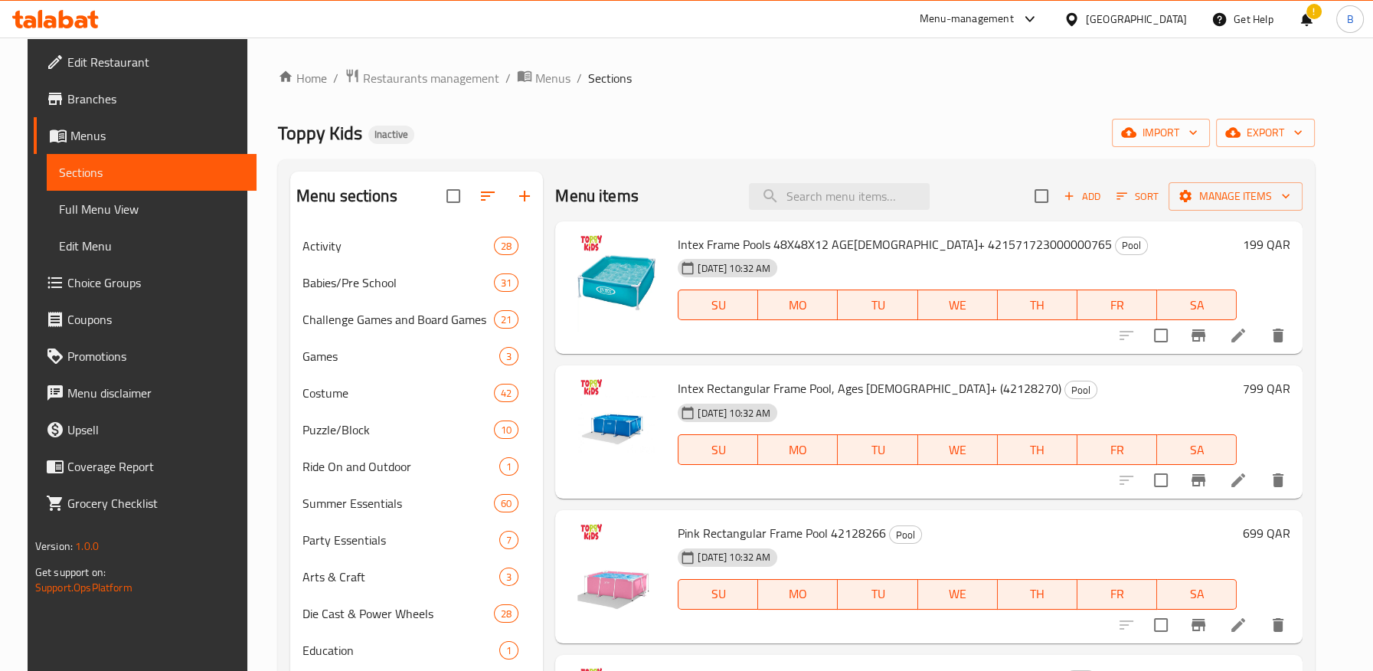
scroll to position [0, 0]
click at [847, 200] on input "search" at bounding box center [839, 196] width 181 height 27
paste input "42128700"
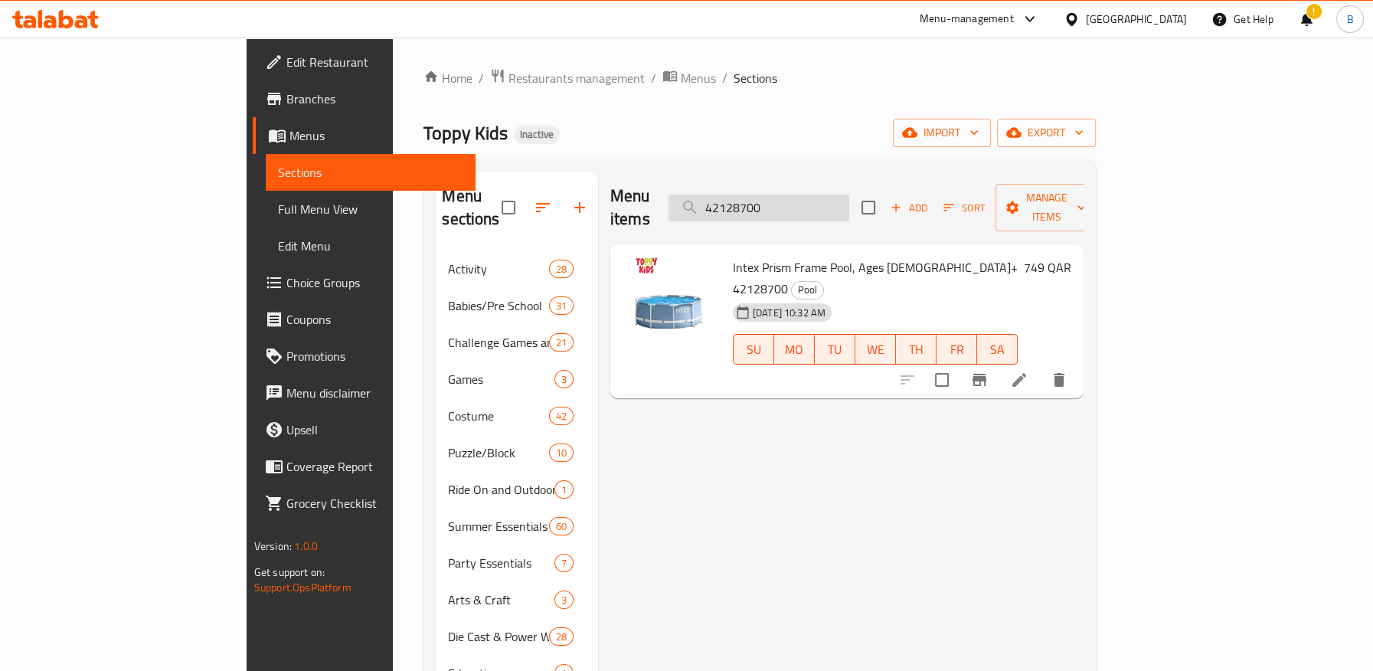
click at [815, 194] on input "42128700" at bounding box center [758, 207] width 181 height 27
paste input "6702"
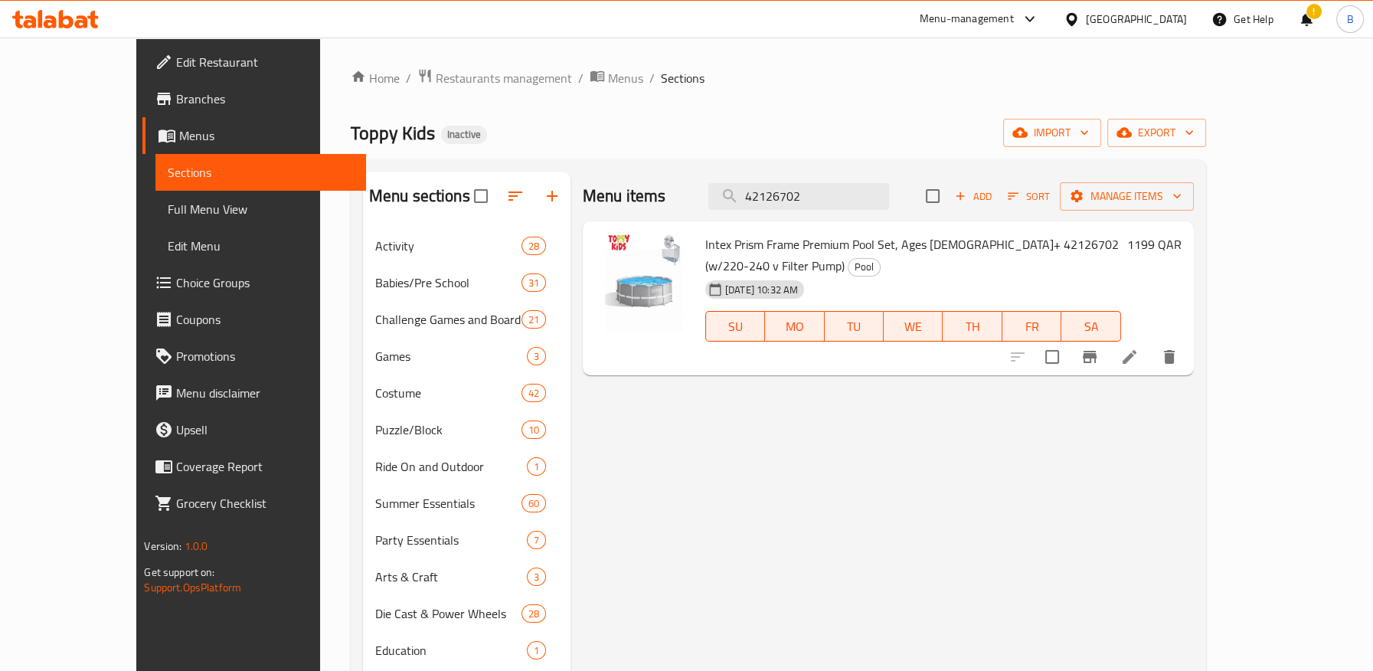
type input "42126702"
click at [465, 194] on input "checkbox" at bounding box center [481, 196] width 32 height 32
checkbox input "true"
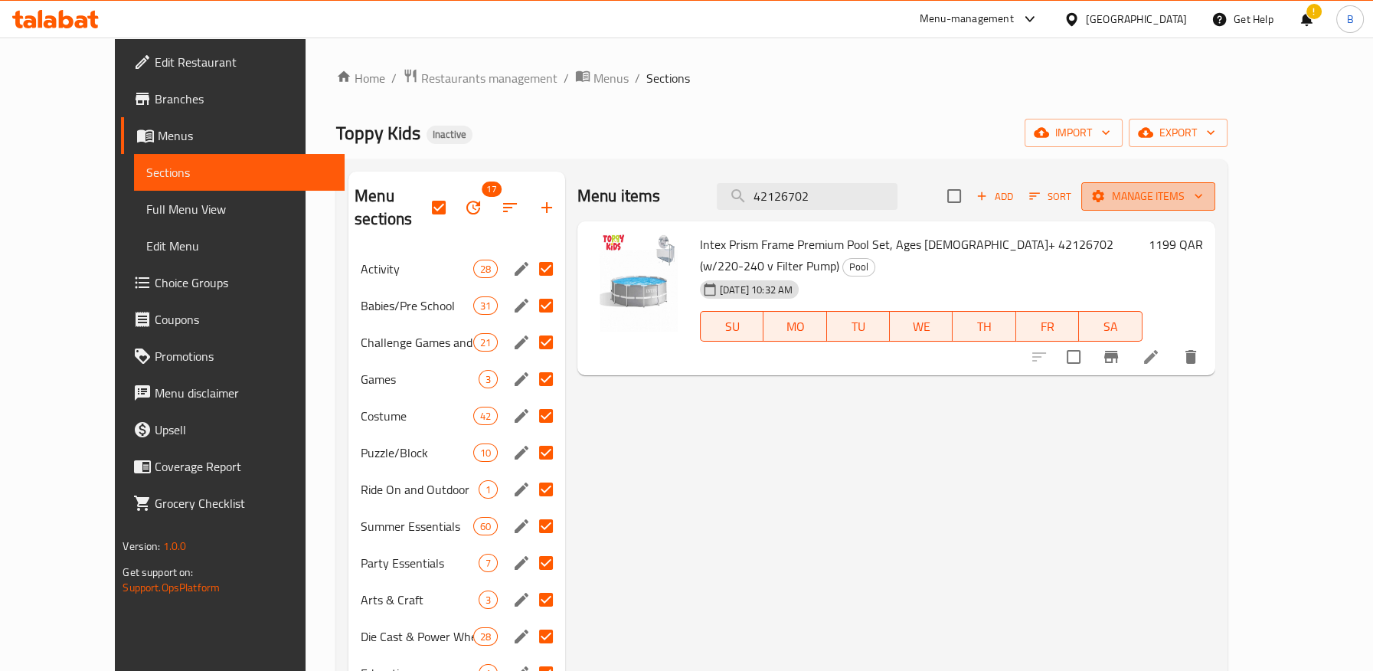
click at [1203, 187] on span "Manage items" at bounding box center [1147, 196] width 109 height 19
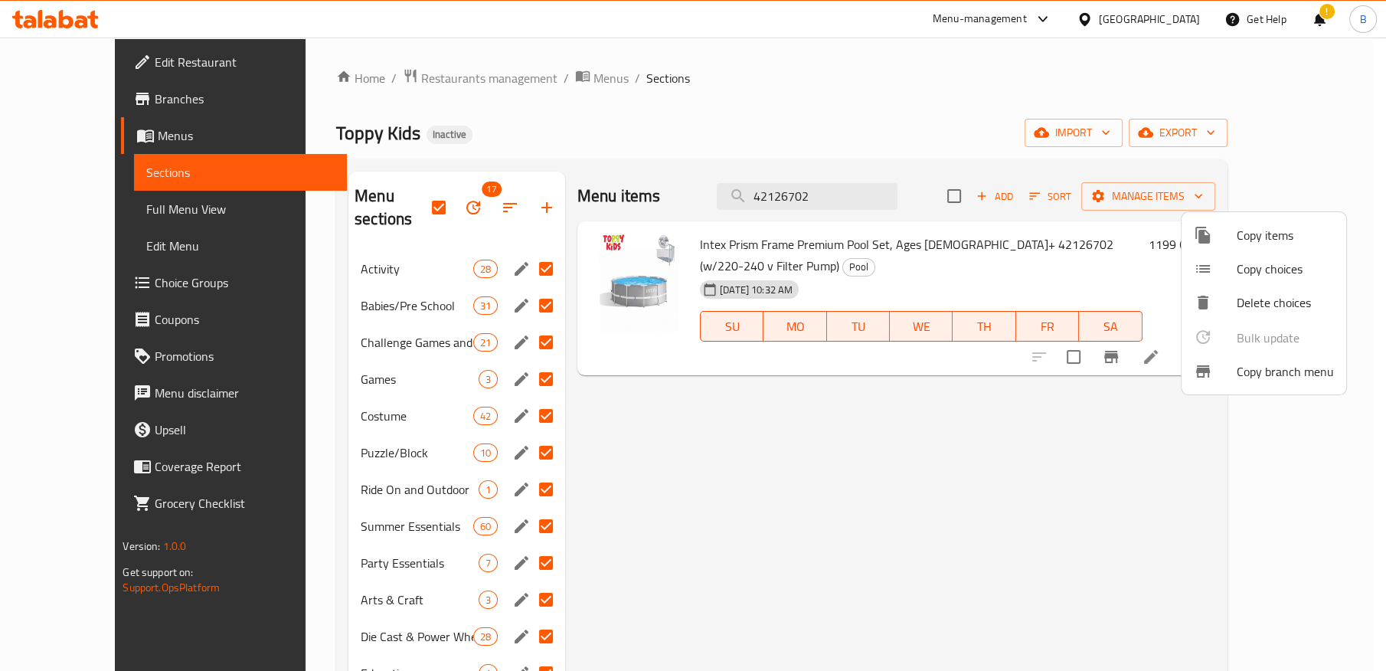
click at [448, 192] on div at bounding box center [693, 335] width 1386 height 671
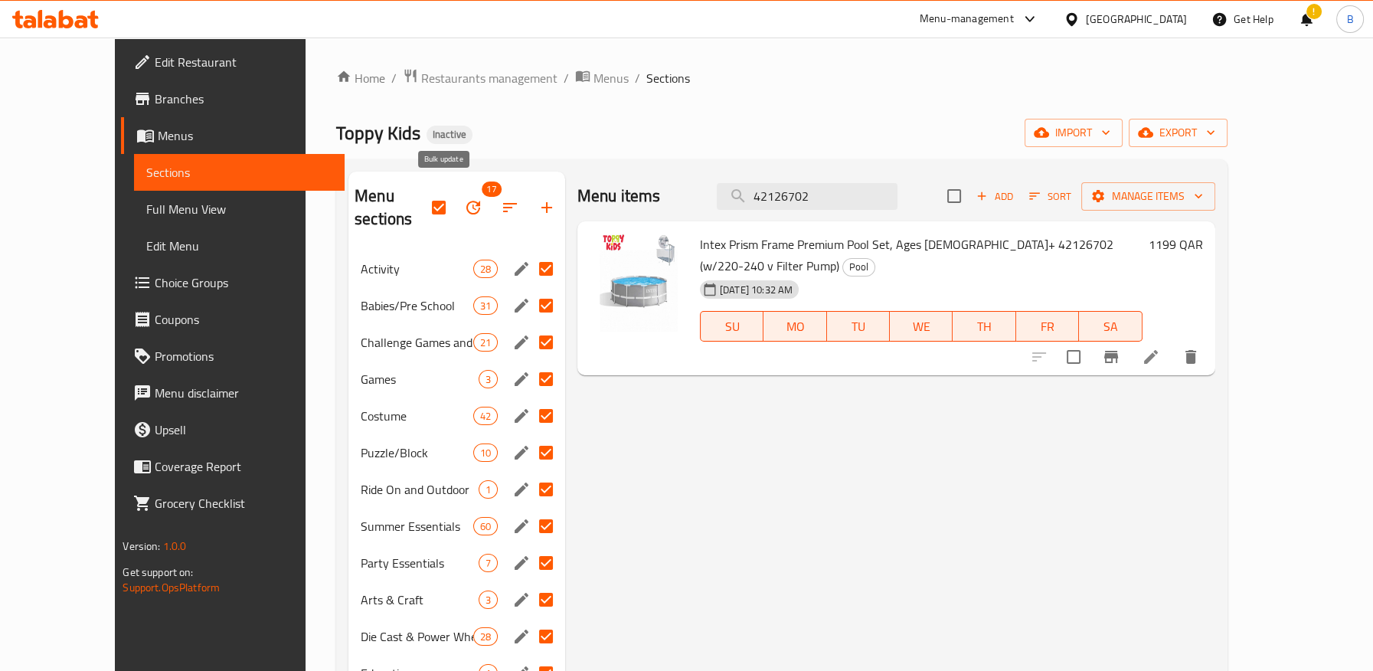
click at [466, 201] on icon "button" at bounding box center [473, 208] width 14 height 14
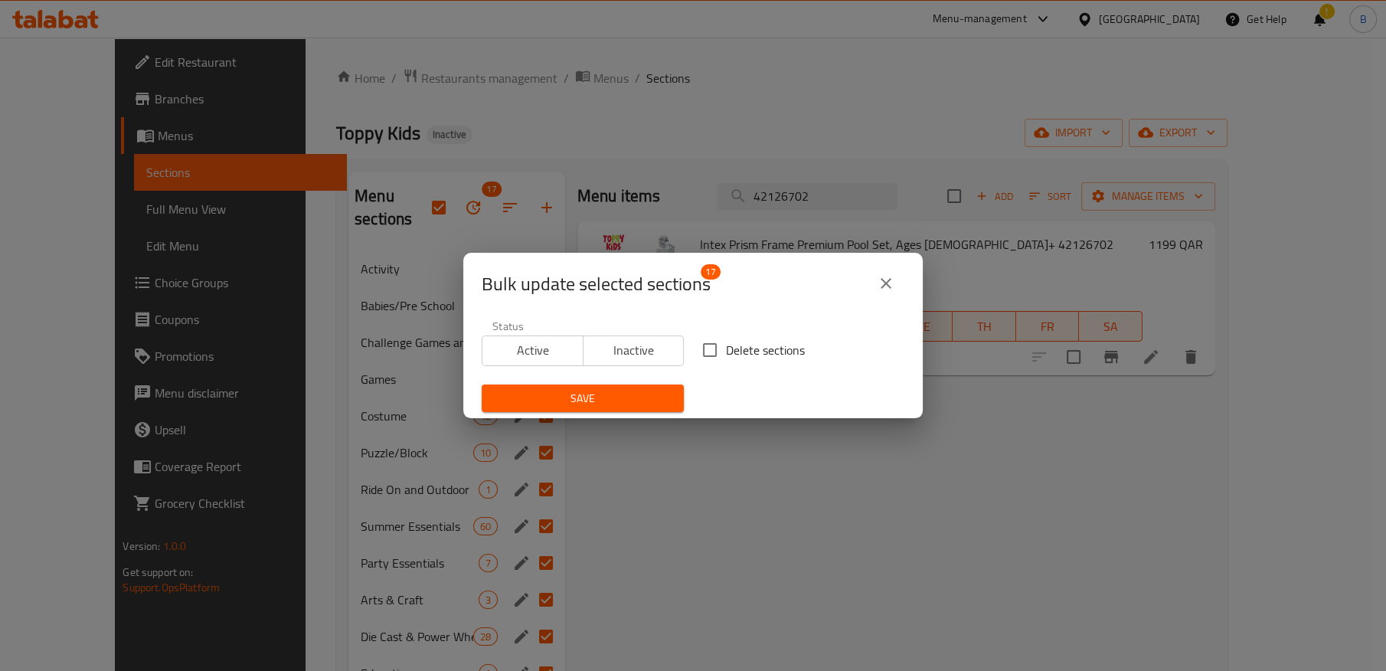
click at [704, 354] on input "Delete sections" at bounding box center [710, 350] width 32 height 32
checkbox input "true"
click at [602, 400] on span "Save" at bounding box center [583, 398] width 178 height 19
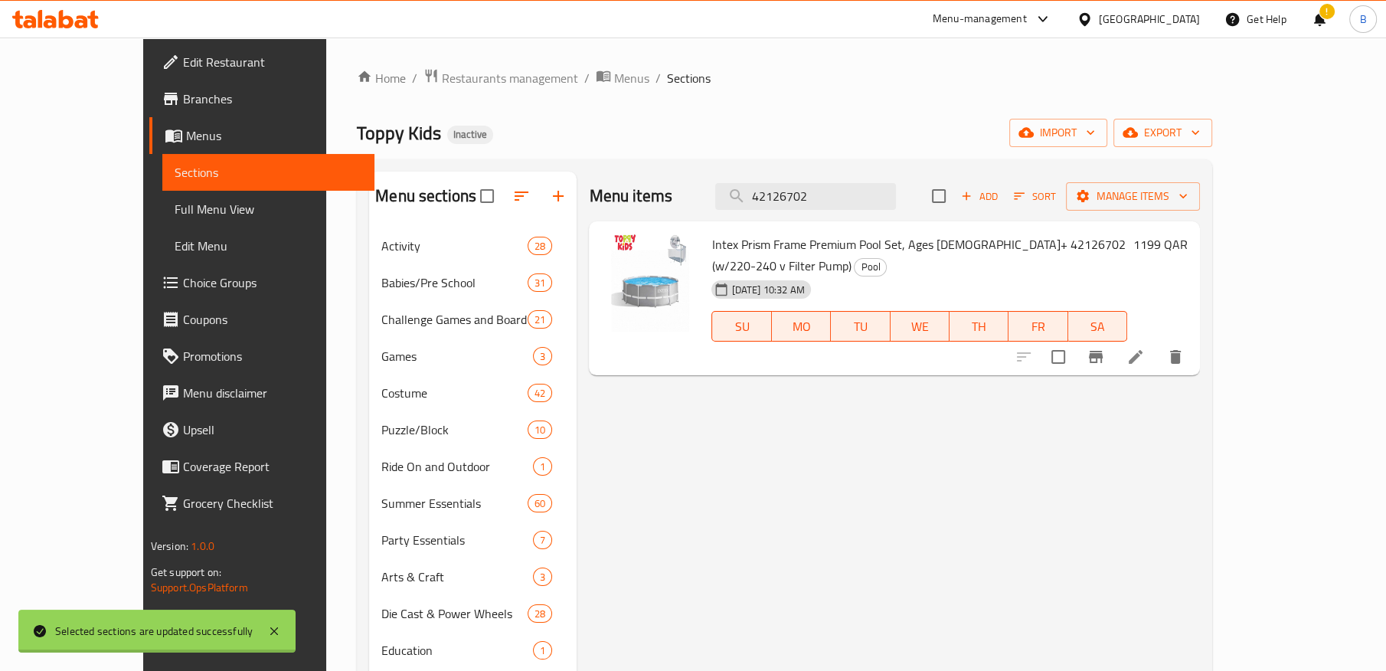
checkbox input "false"
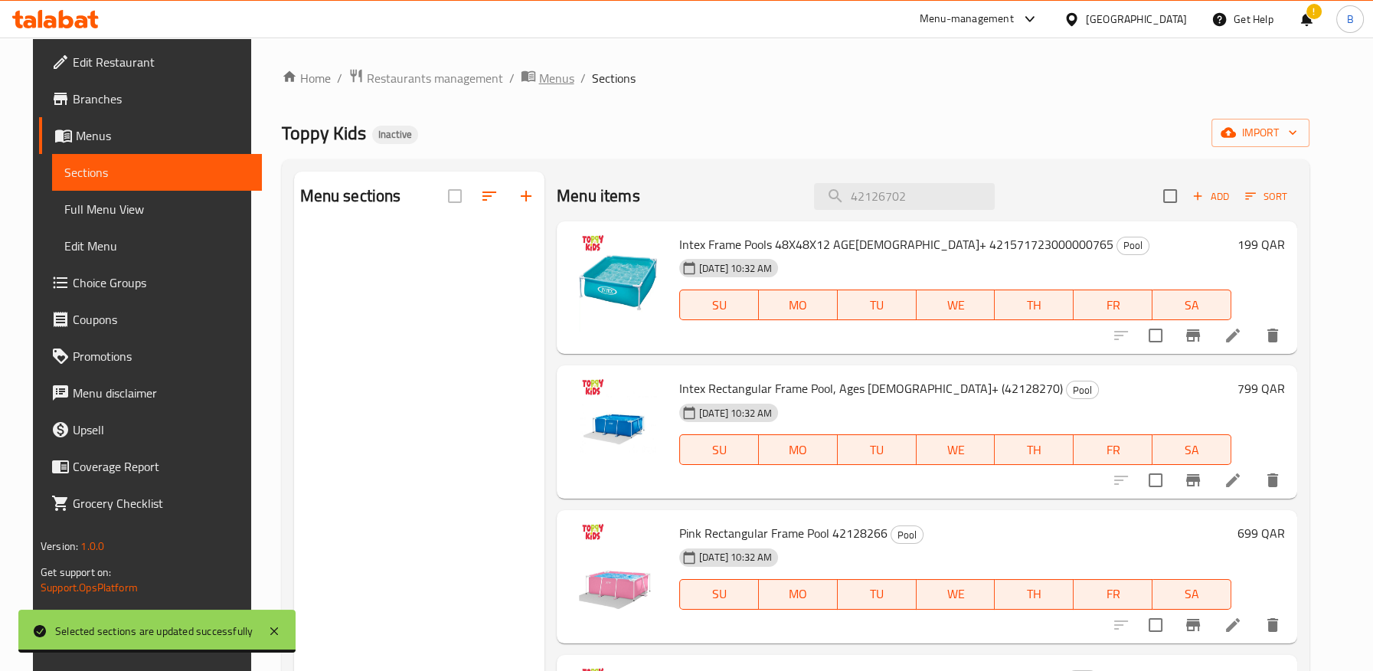
click at [521, 70] on icon "breadcrumb" at bounding box center [528, 75] width 15 height 15
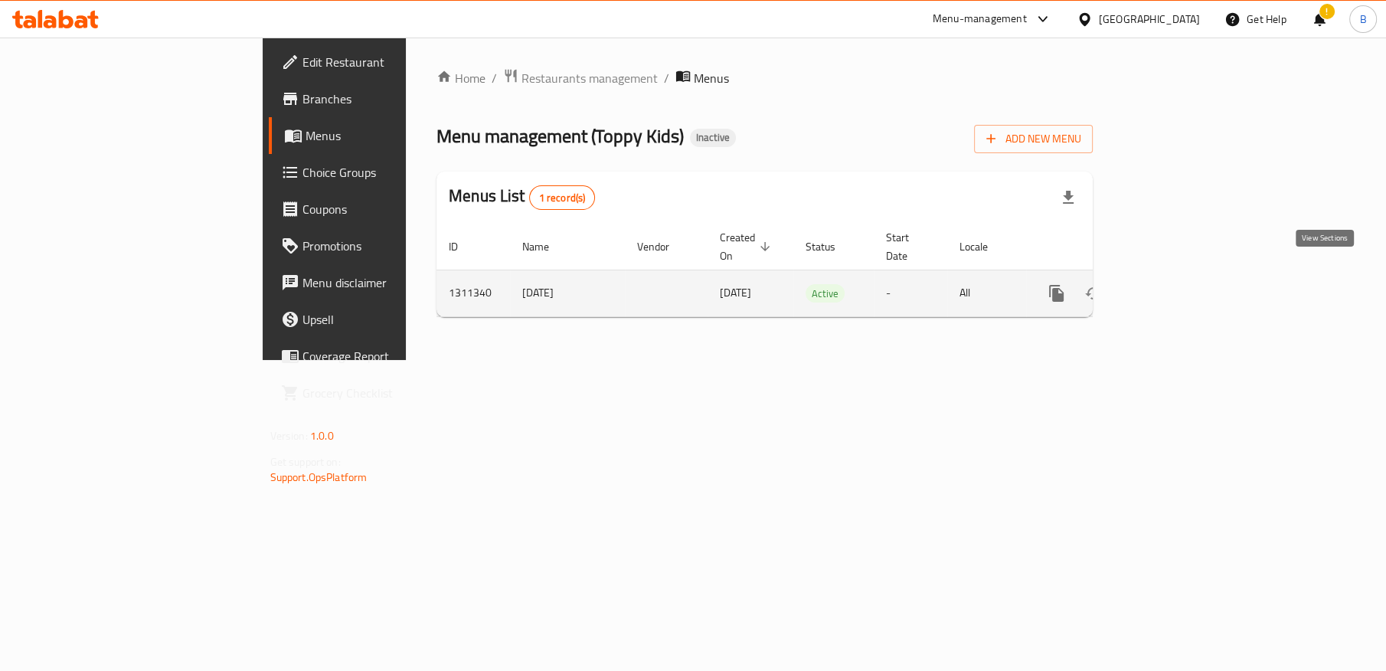
click at [1174, 286] on icon "enhanced table" at bounding box center [1167, 293] width 14 height 14
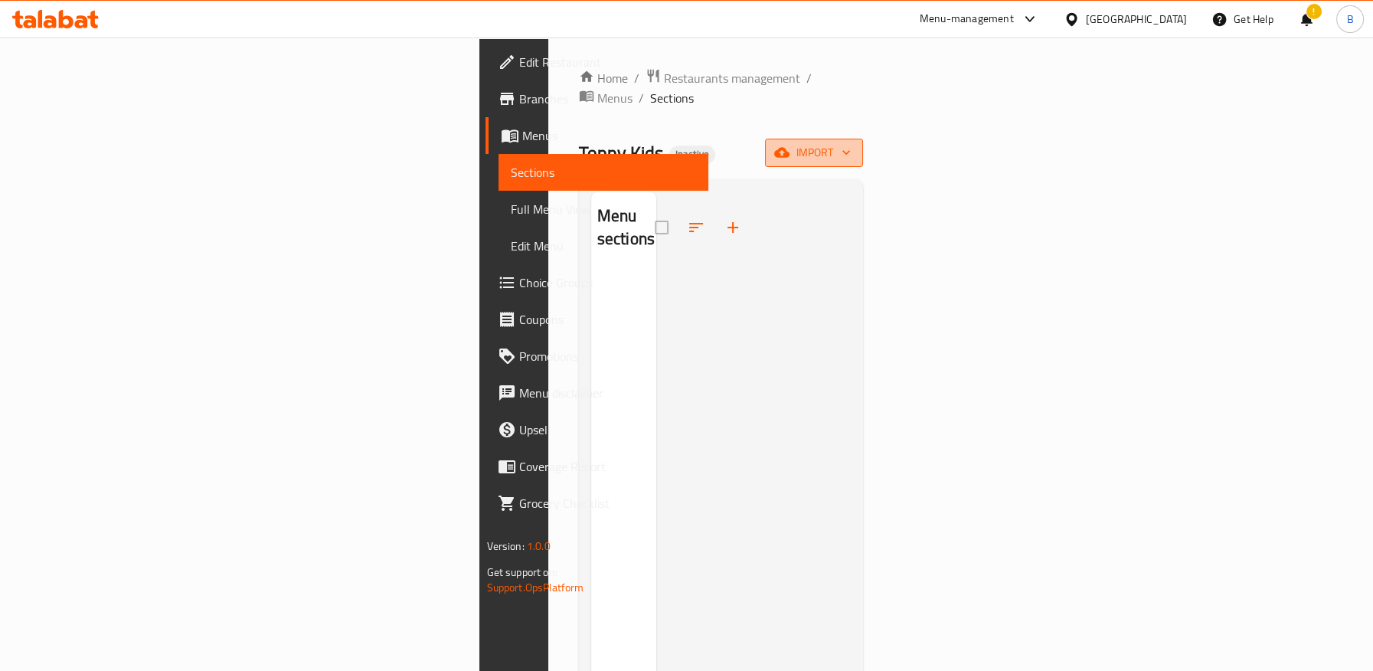
click at [851, 143] on span "import" at bounding box center [813, 152] width 73 height 19
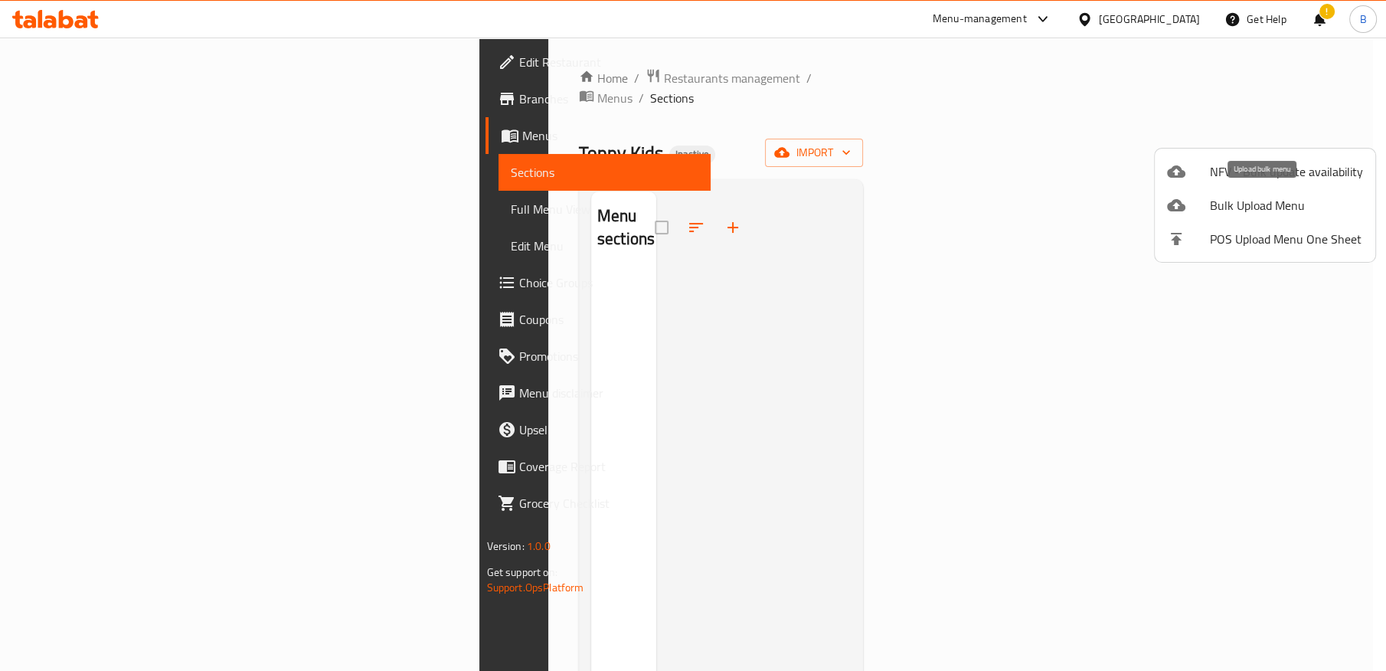
click at [1227, 202] on span "Bulk Upload Menu" at bounding box center [1286, 205] width 153 height 18
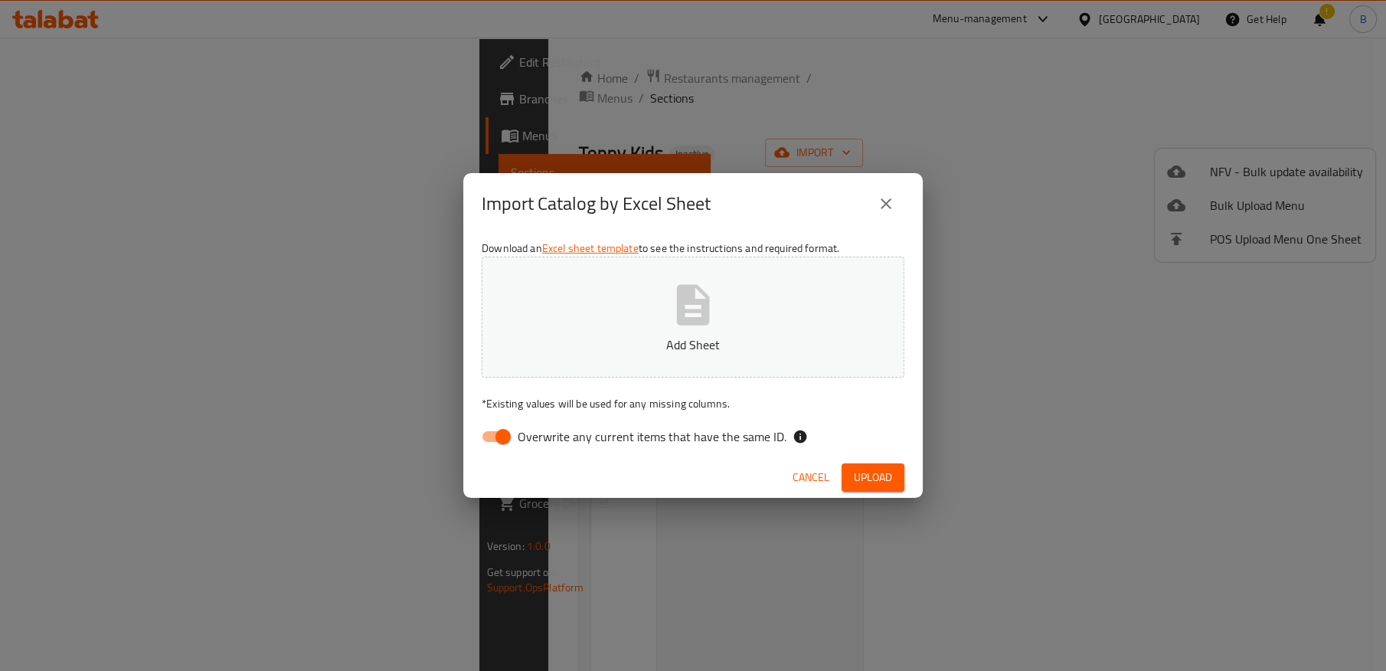
click at [513, 430] on input "Overwrite any current items that have the same ID." at bounding box center [502, 436] width 87 height 29
checkbox input "false"
click at [687, 341] on p "Add Sheet" at bounding box center [692, 344] width 375 height 18
click at [884, 478] on span "Upload" at bounding box center [873, 477] width 38 height 19
click at [875, 475] on span "Upload" at bounding box center [873, 477] width 38 height 19
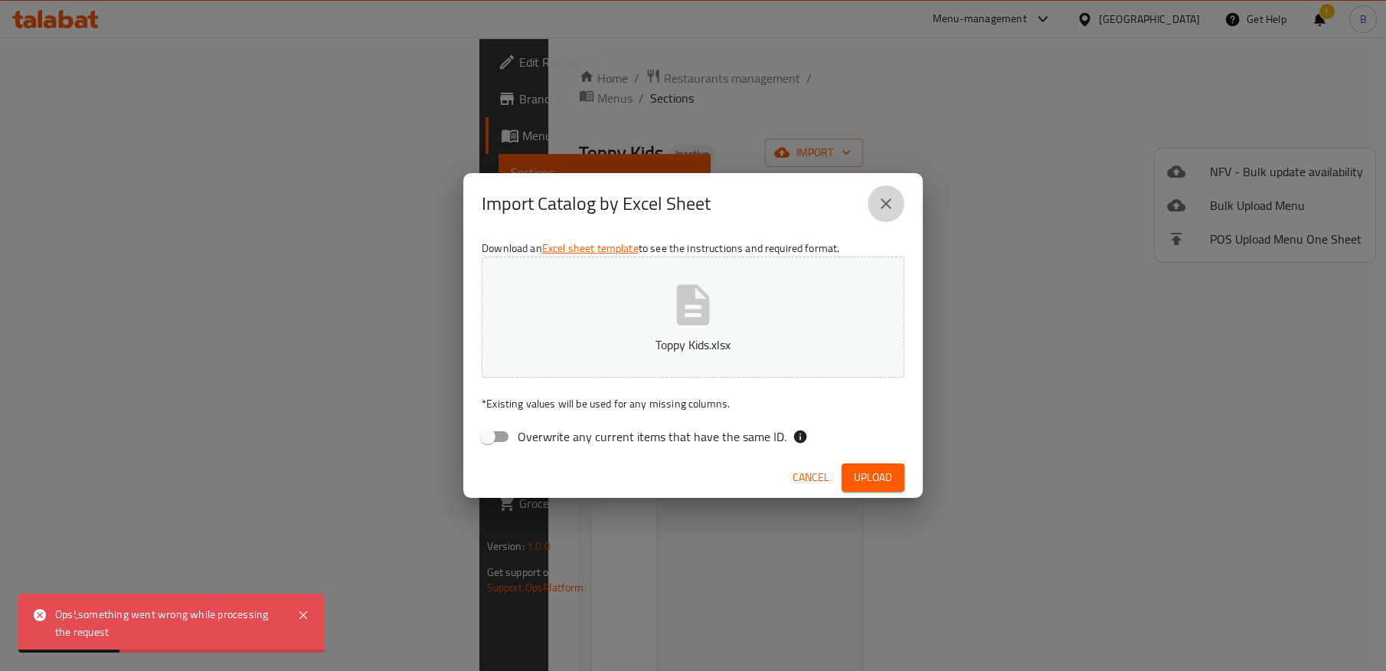
click at [893, 204] on icon "close" at bounding box center [886, 203] width 18 height 18
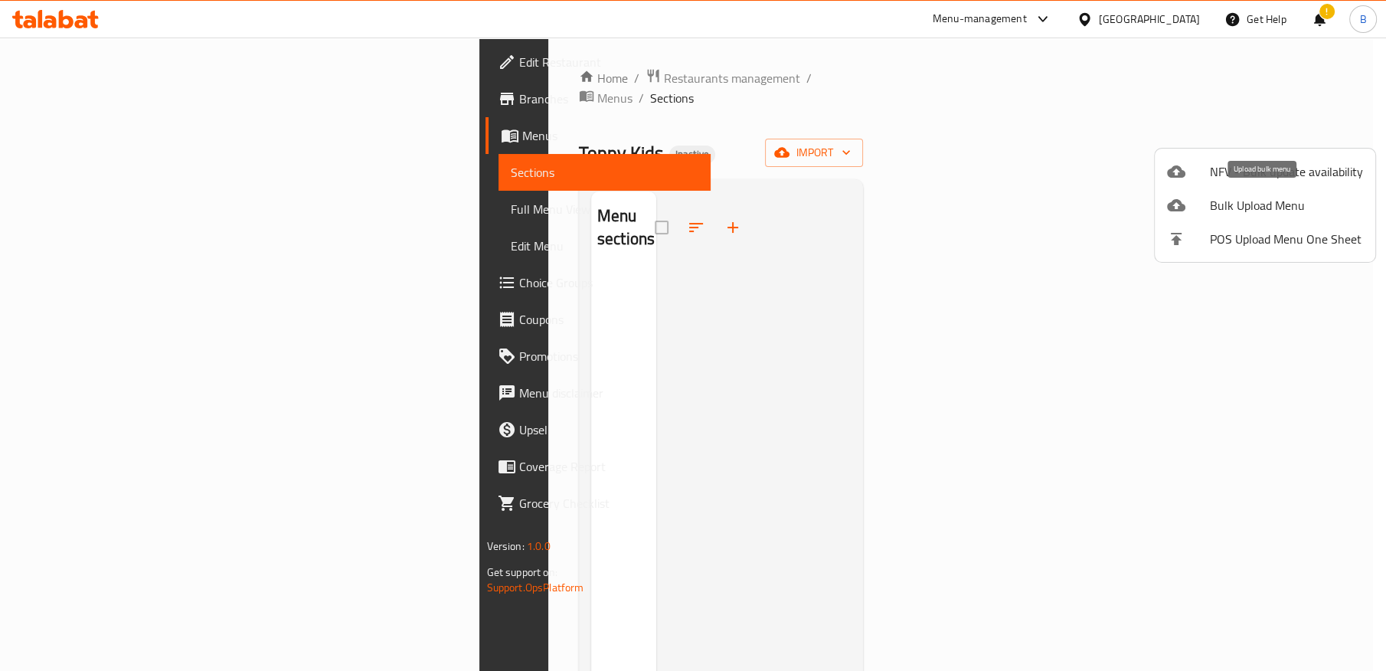
click at [1244, 202] on span "Bulk Upload Menu" at bounding box center [1286, 205] width 153 height 18
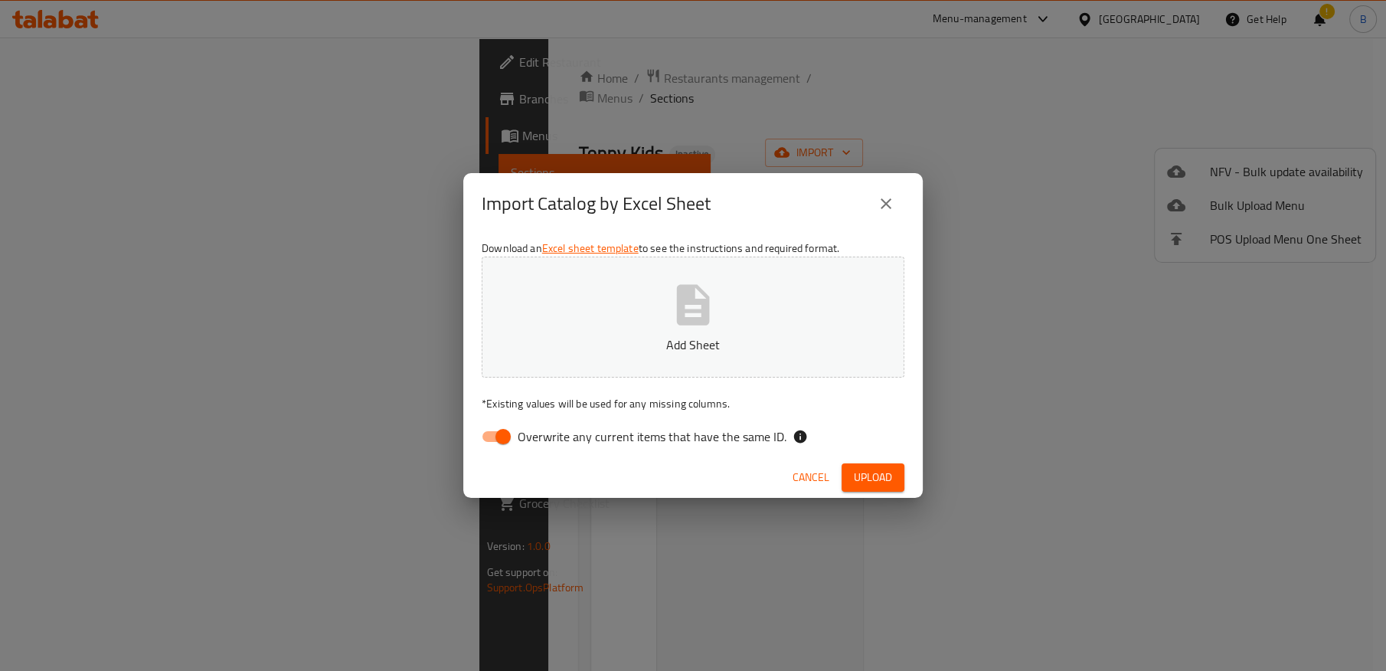
click at [518, 434] on span "Overwrite any current items that have the same ID." at bounding box center [652, 436] width 269 height 18
click at [518, 434] on input "Overwrite any current items that have the same ID." at bounding box center [502, 436] width 87 height 29
checkbox input "false"
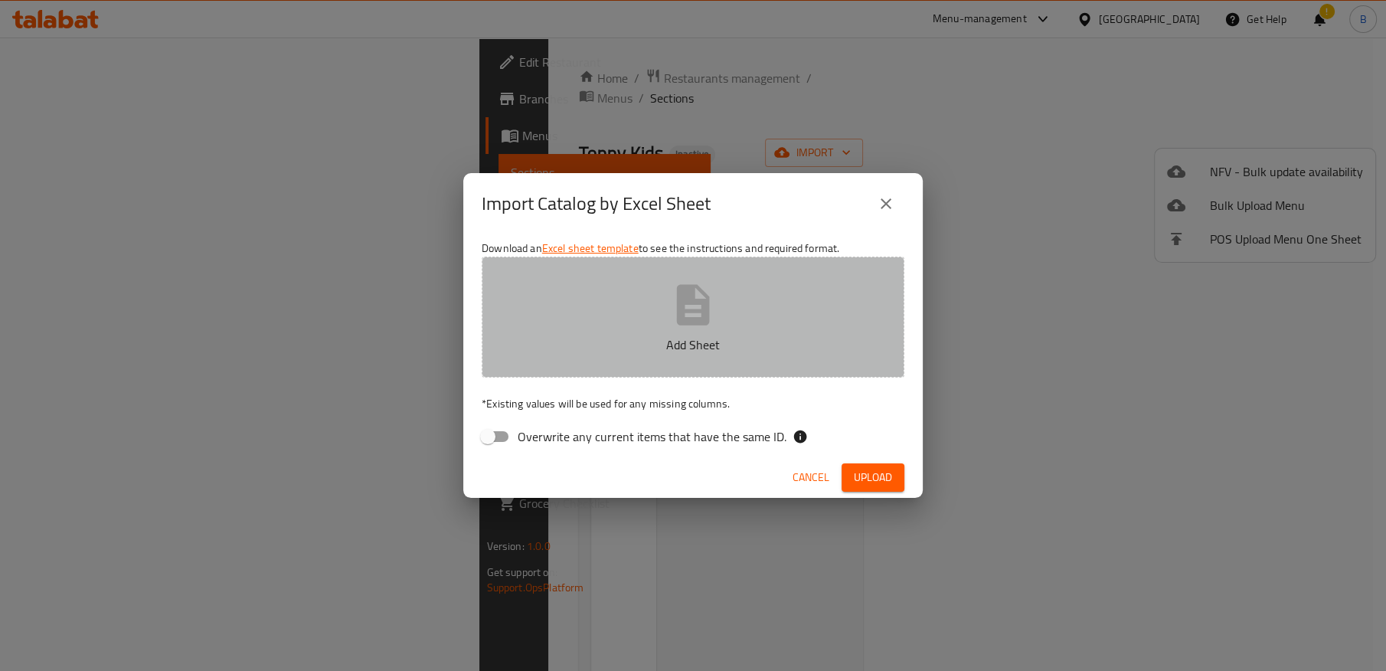
click at [744, 331] on button "Add Sheet" at bounding box center [693, 316] width 423 height 121
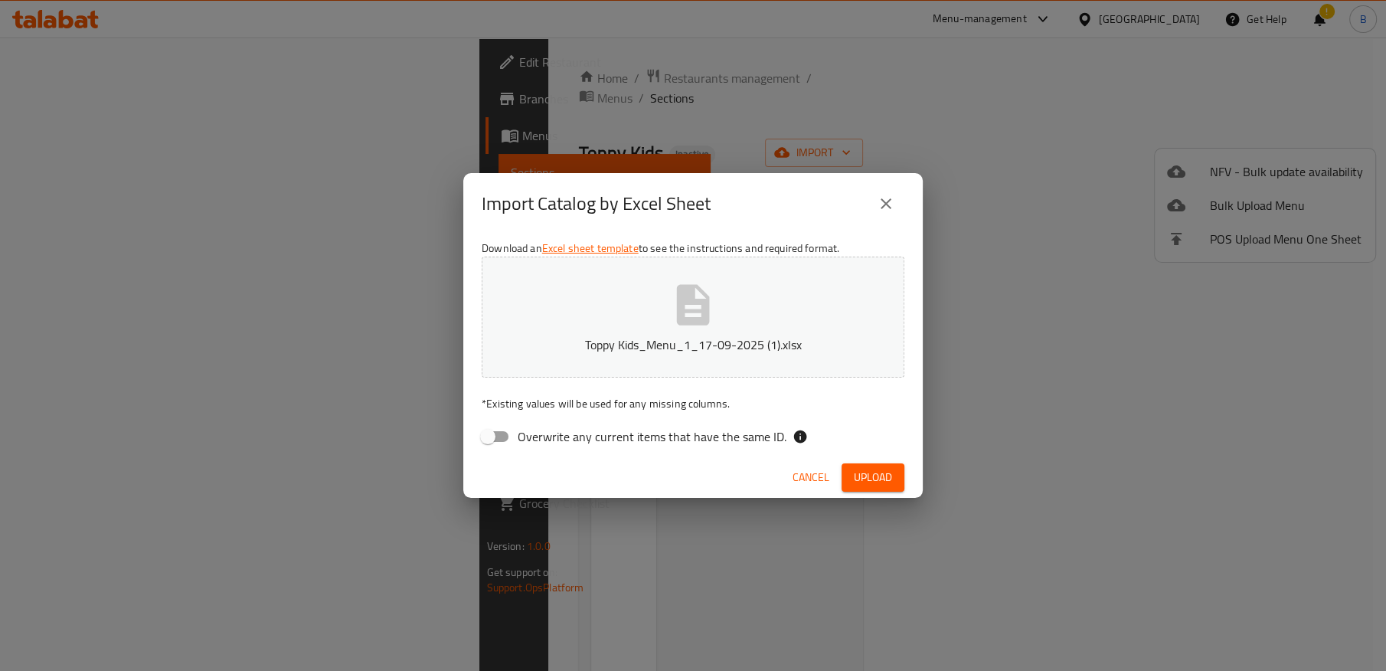
click at [872, 475] on span "Upload" at bounding box center [873, 477] width 38 height 19
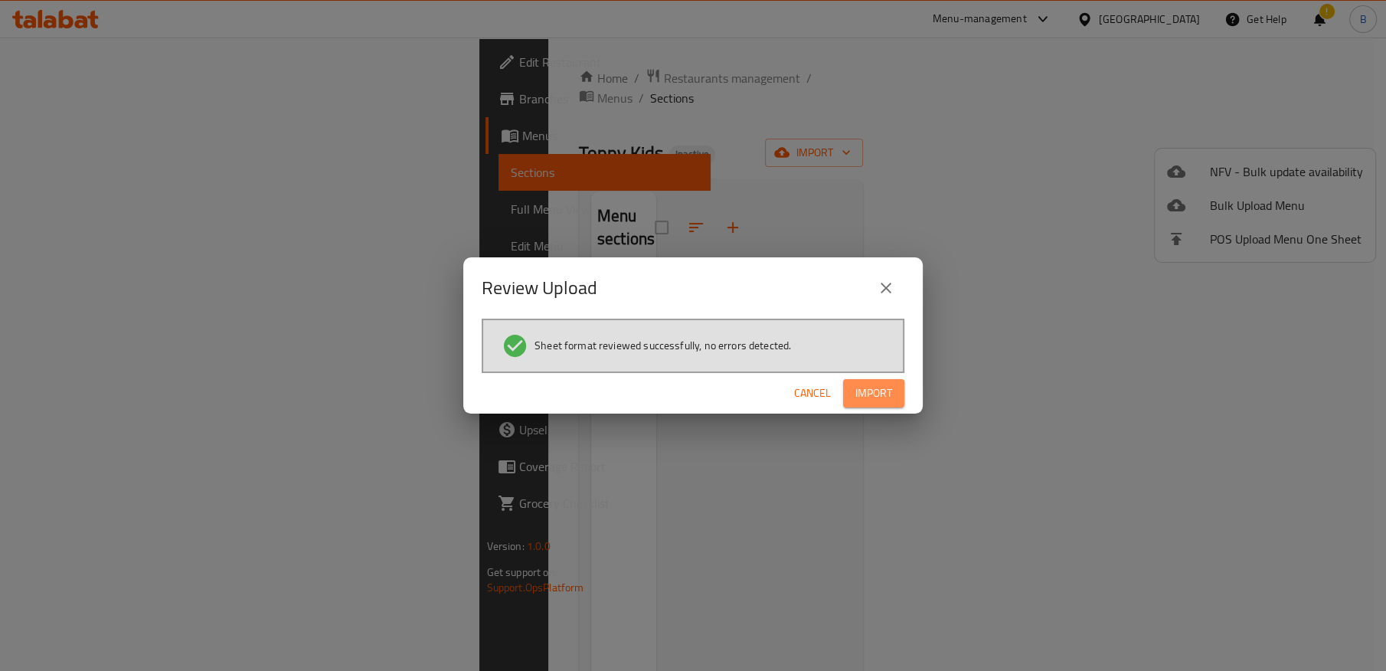
click at [873, 394] on span "Import" at bounding box center [873, 393] width 37 height 19
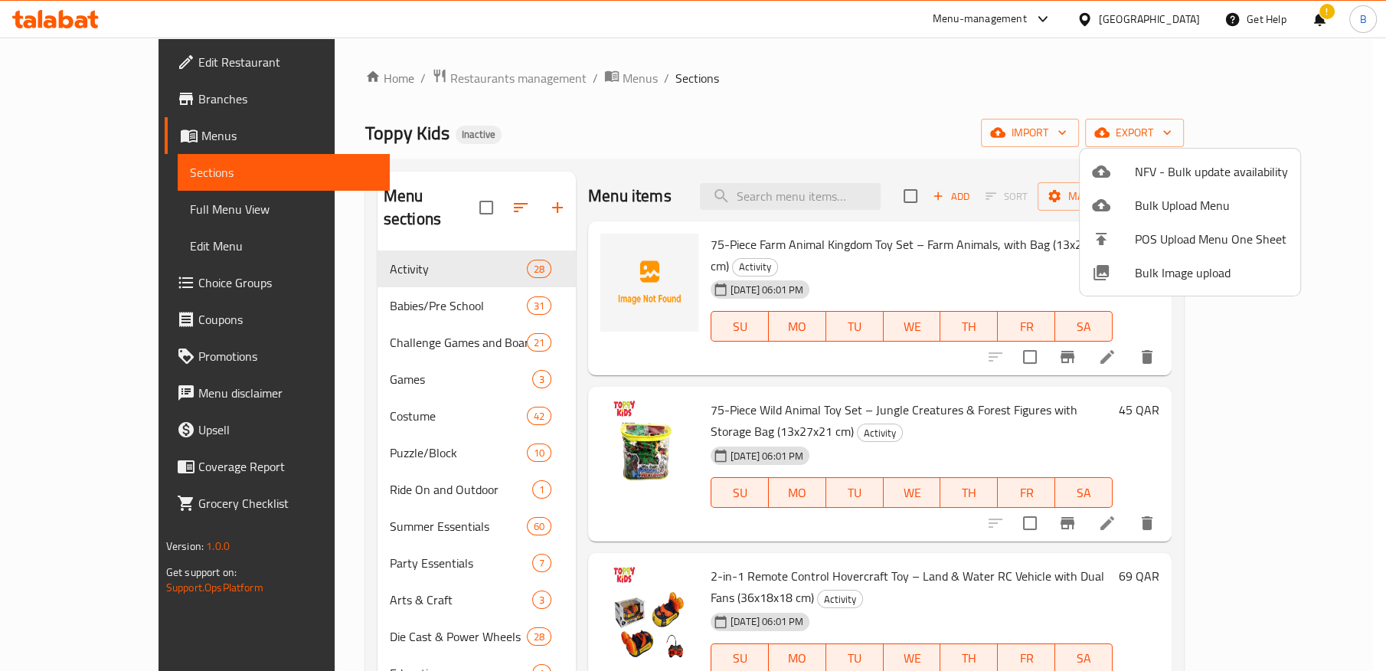
click at [630, 121] on div at bounding box center [693, 335] width 1386 height 671
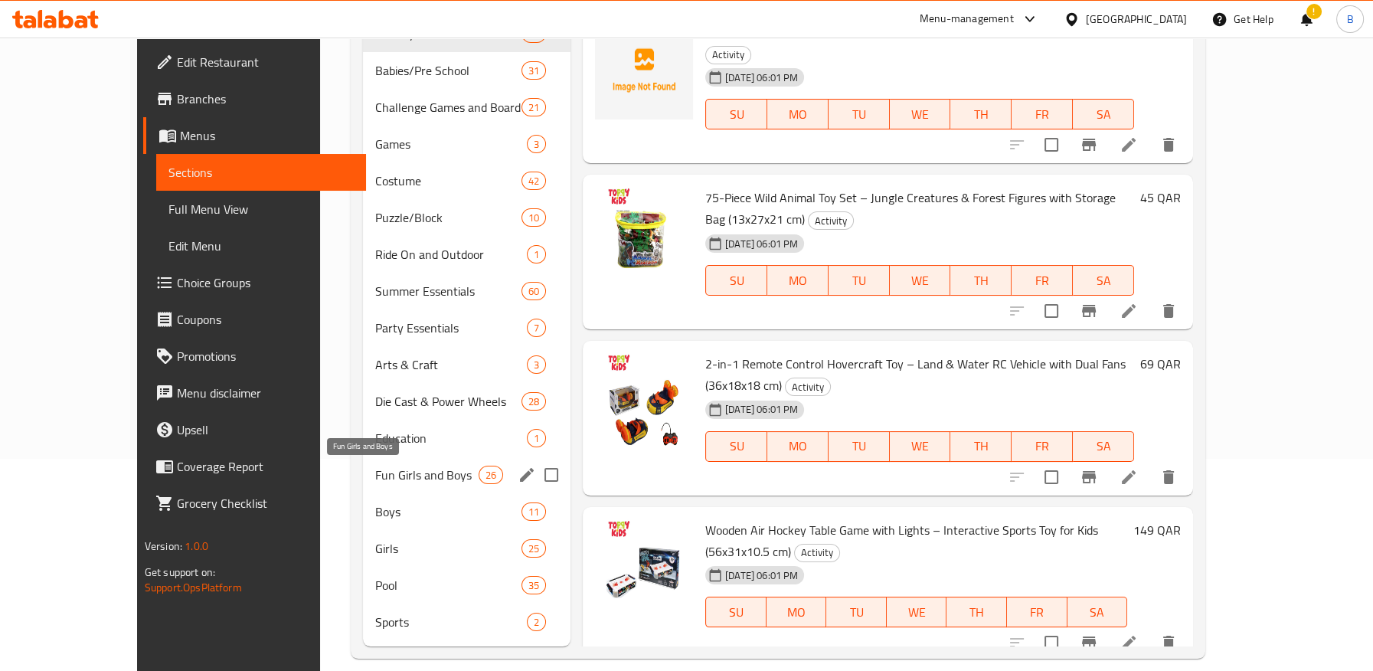
scroll to position [230, 0]
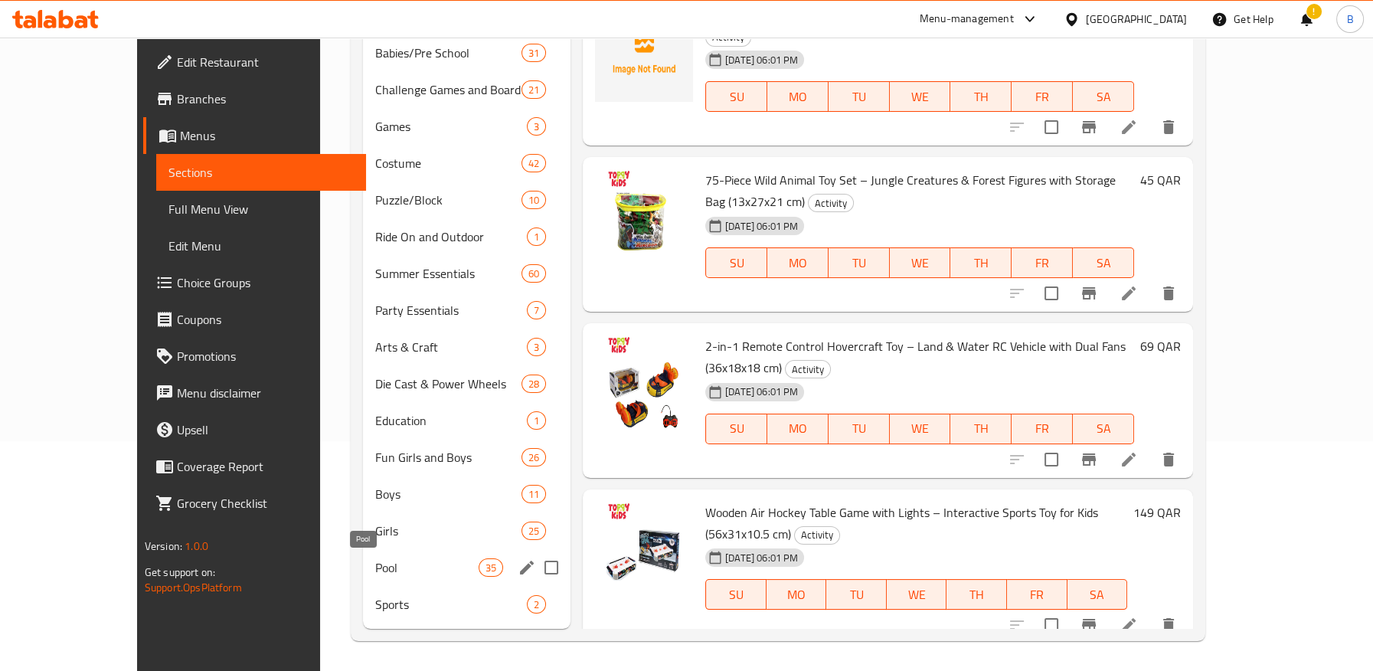
click at [388, 564] on span "Pool" at bounding box center [426, 567] width 103 height 18
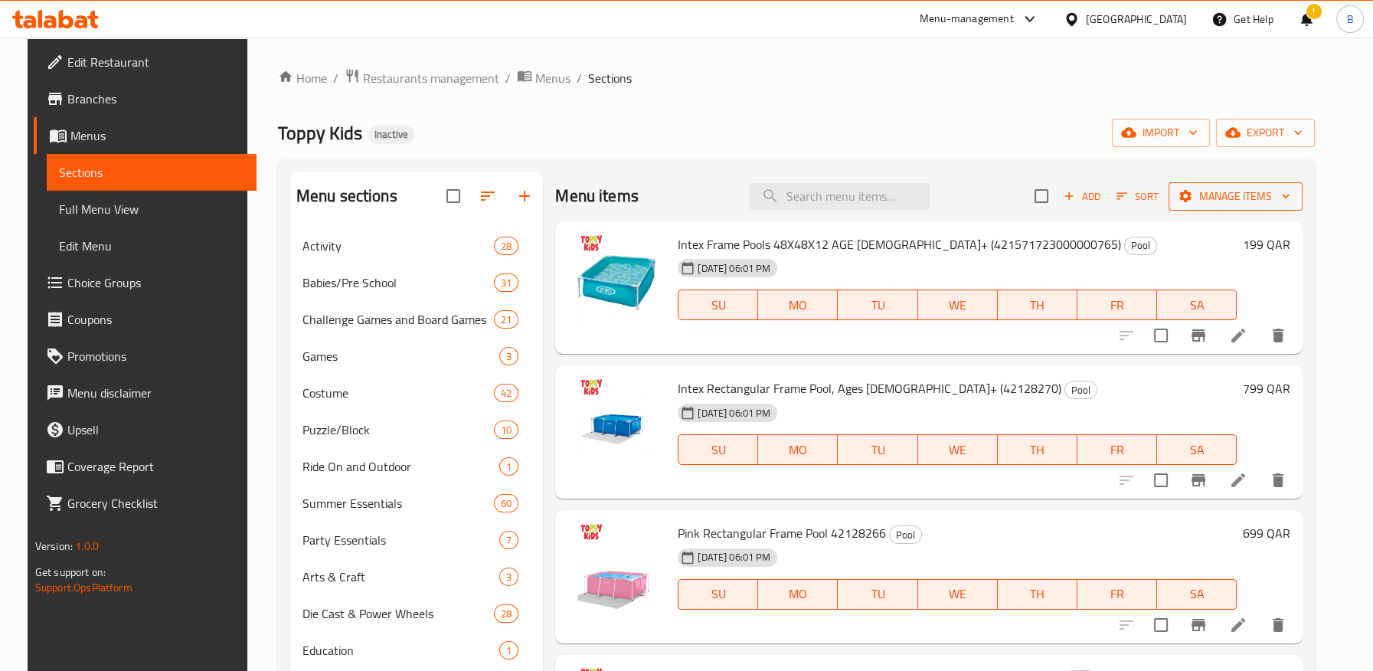
click at [1235, 200] on span "Manage items" at bounding box center [1234, 196] width 109 height 19
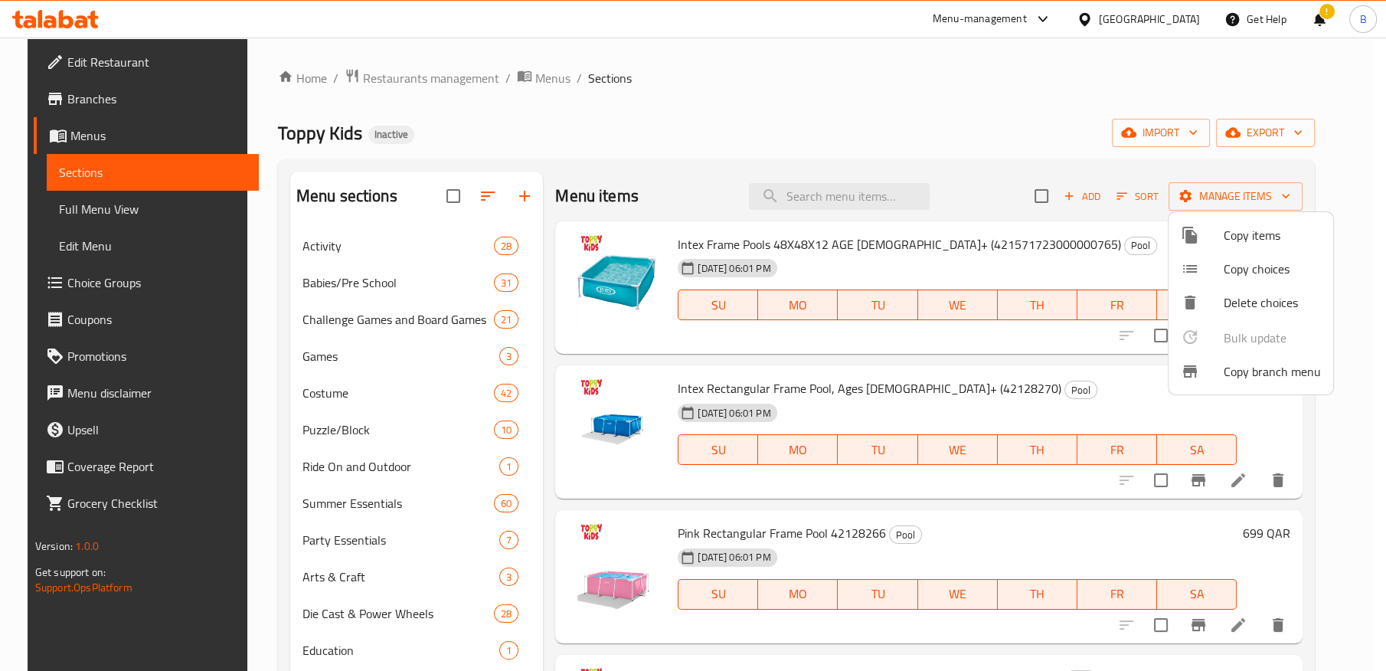
click at [797, 112] on div at bounding box center [693, 335] width 1386 height 671
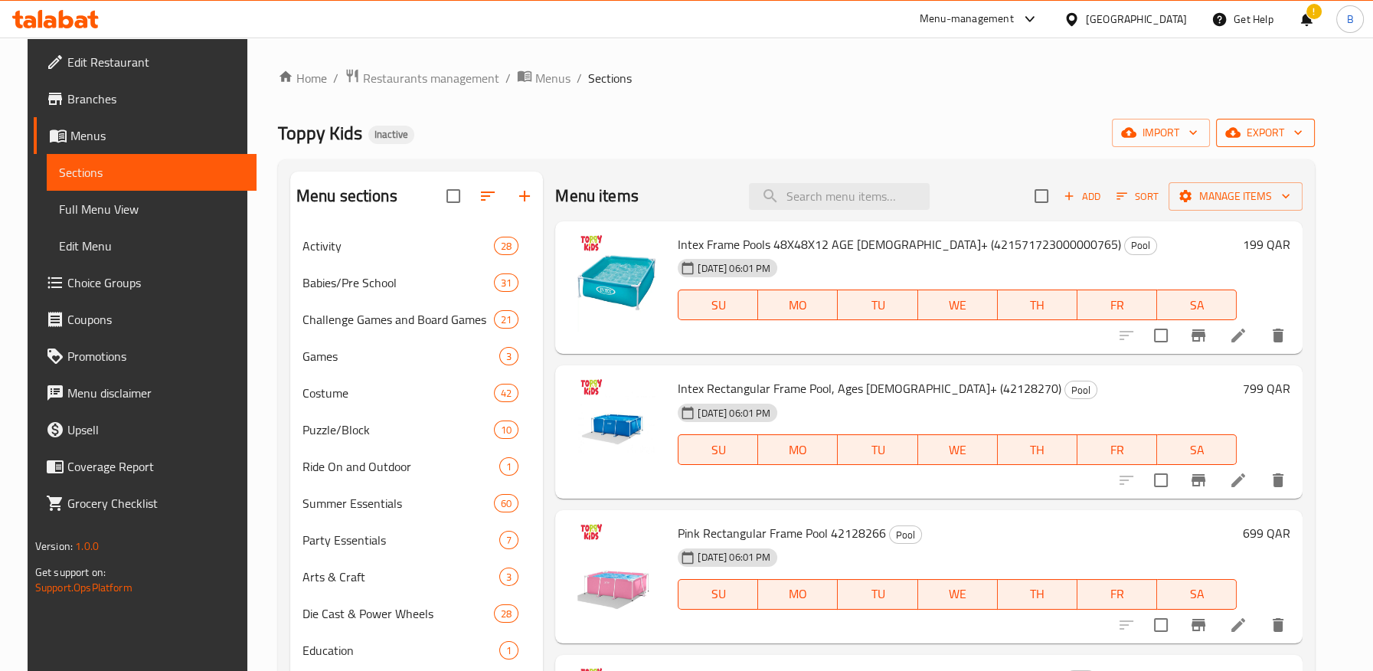
click at [1240, 127] on icon "button" at bounding box center [1232, 132] width 15 height 15
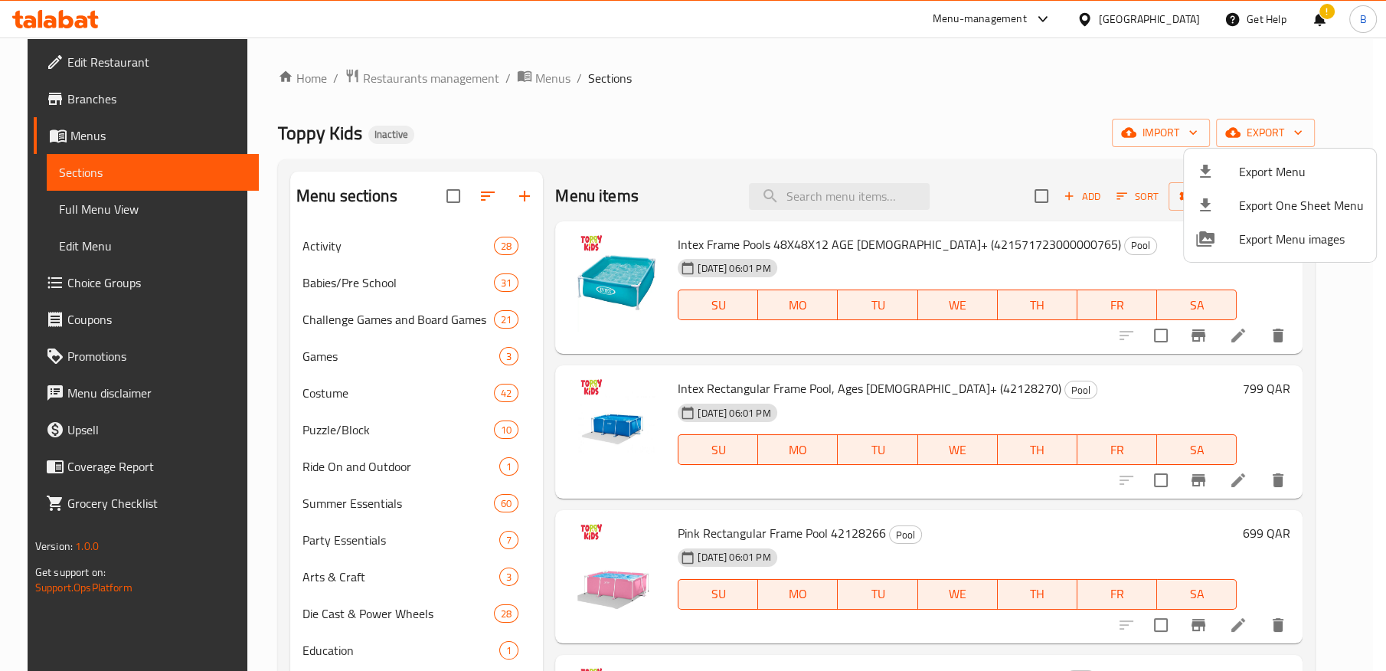
click at [1011, 131] on div at bounding box center [693, 335] width 1386 height 671
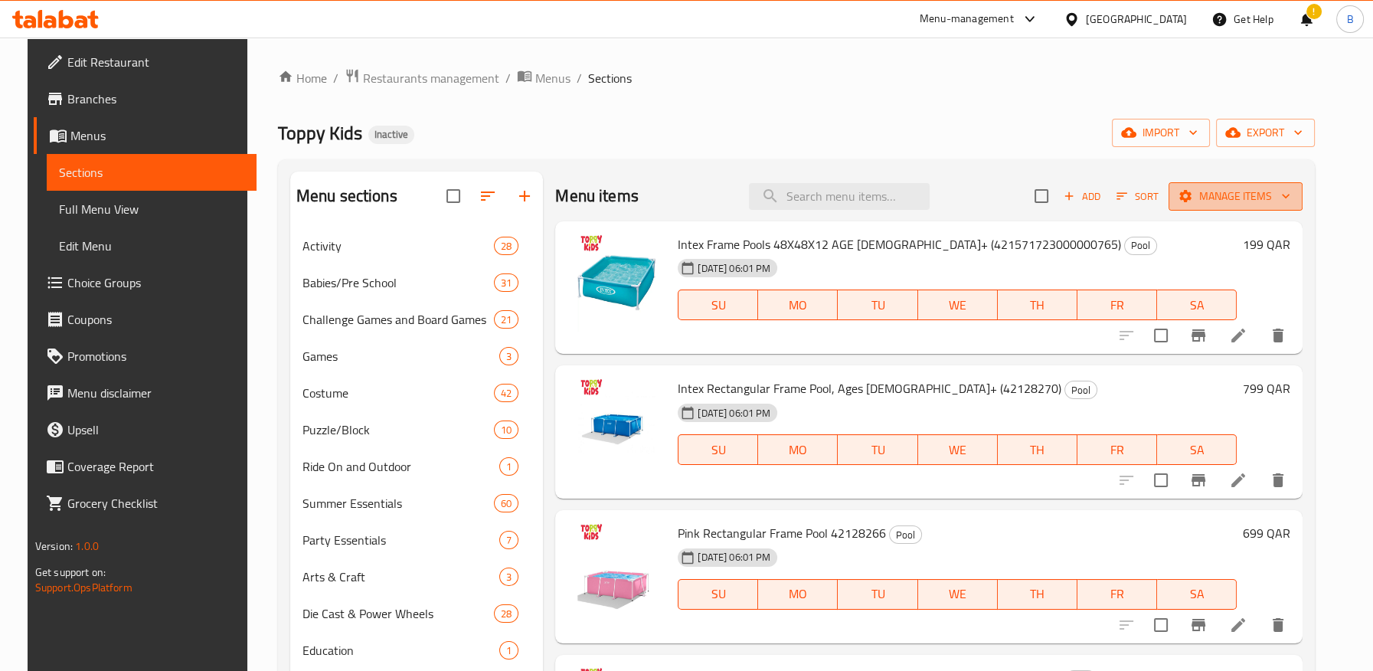
click at [1236, 208] on button "Manage items" at bounding box center [1235, 196] width 134 height 28
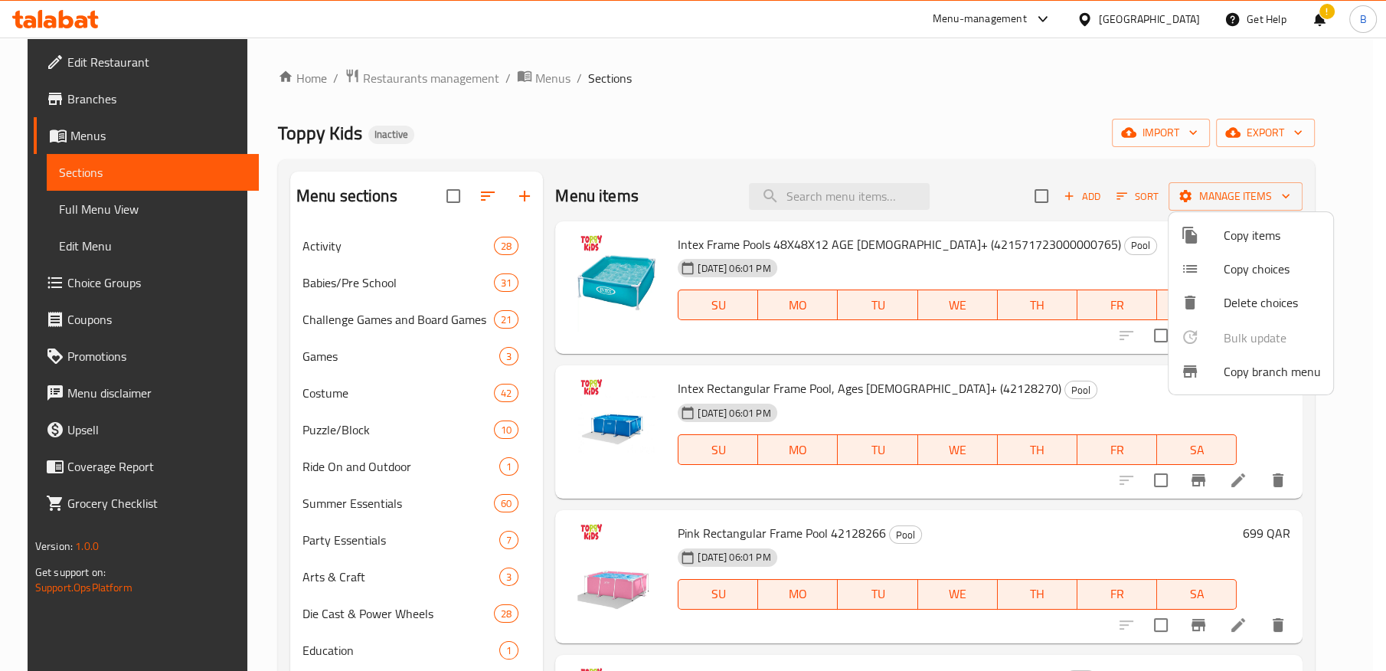
click at [1185, 115] on div at bounding box center [693, 335] width 1386 height 671
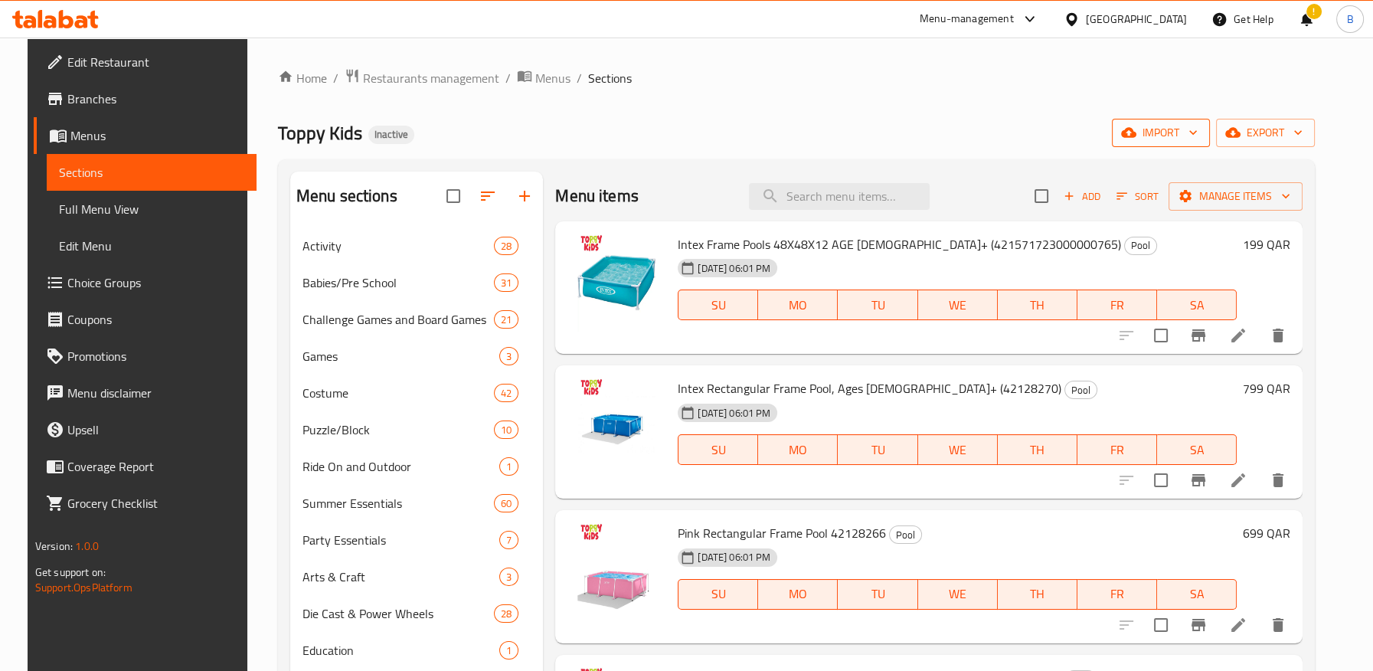
click at [1197, 140] on span "import" at bounding box center [1160, 132] width 73 height 19
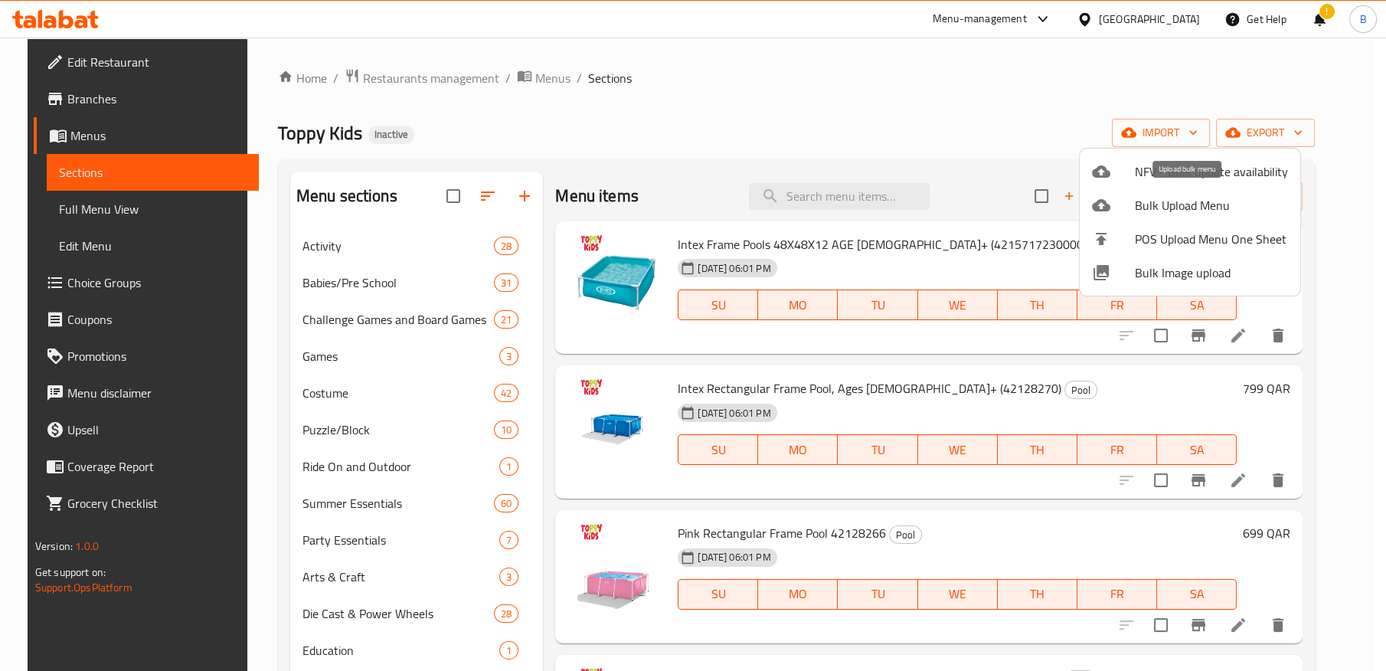
click at [1191, 207] on span "Bulk Upload Menu" at bounding box center [1211, 205] width 153 height 18
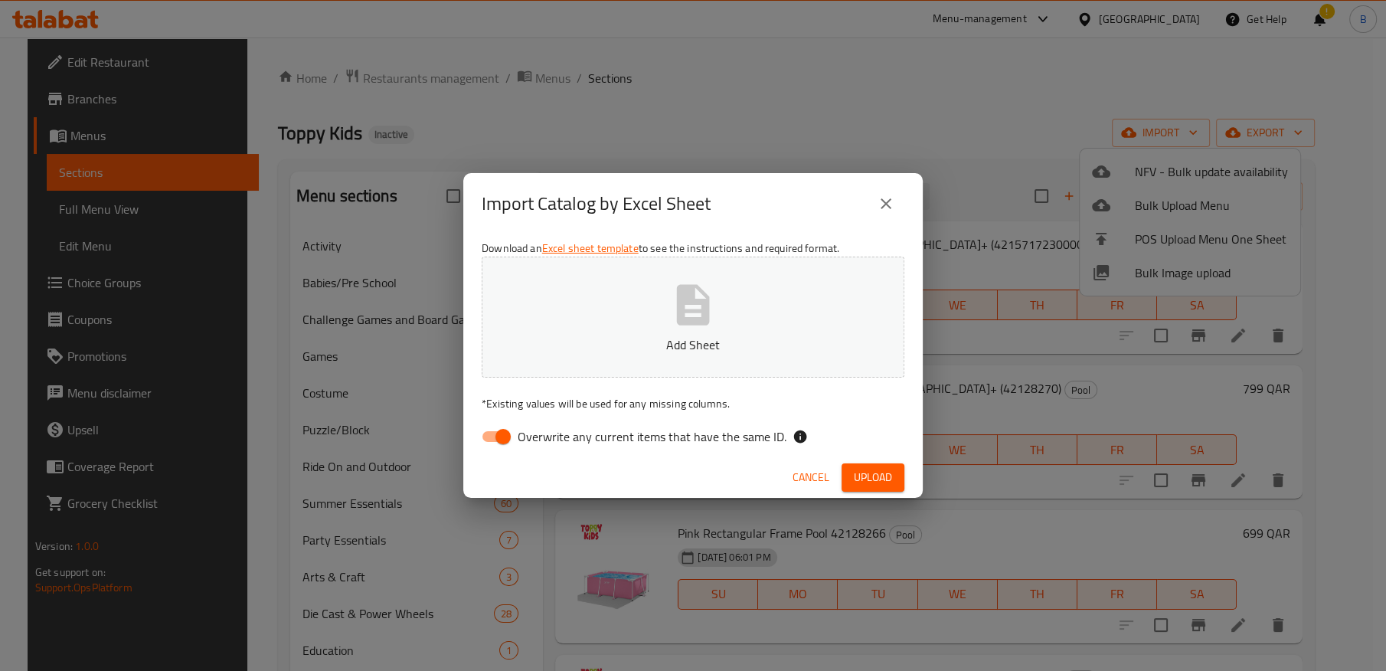
click at [518, 436] on span "Overwrite any current items that have the same ID." at bounding box center [652, 436] width 269 height 18
click at [518, 436] on input "Overwrite any current items that have the same ID." at bounding box center [502, 436] width 87 height 29
checkbox input "false"
click at [699, 309] on icon "button" at bounding box center [693, 304] width 33 height 41
click at [874, 479] on span "Upload" at bounding box center [873, 477] width 38 height 19
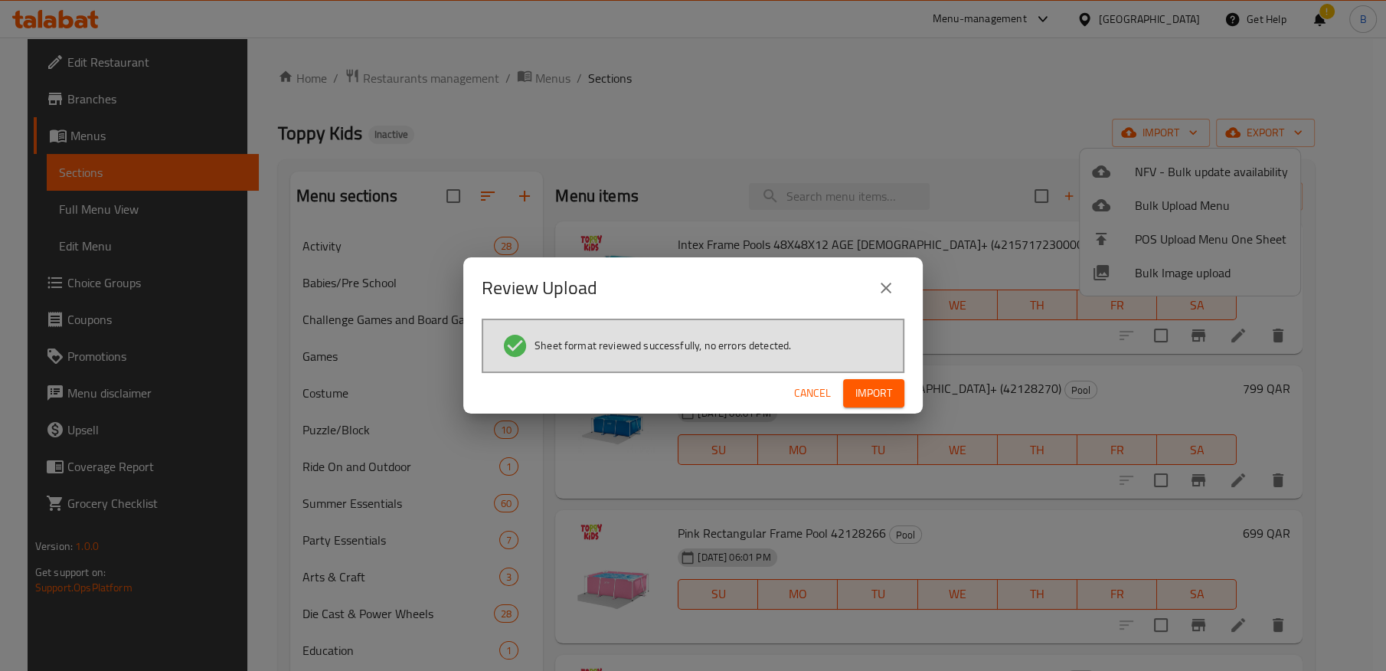
click at [877, 392] on span "Import" at bounding box center [873, 393] width 37 height 19
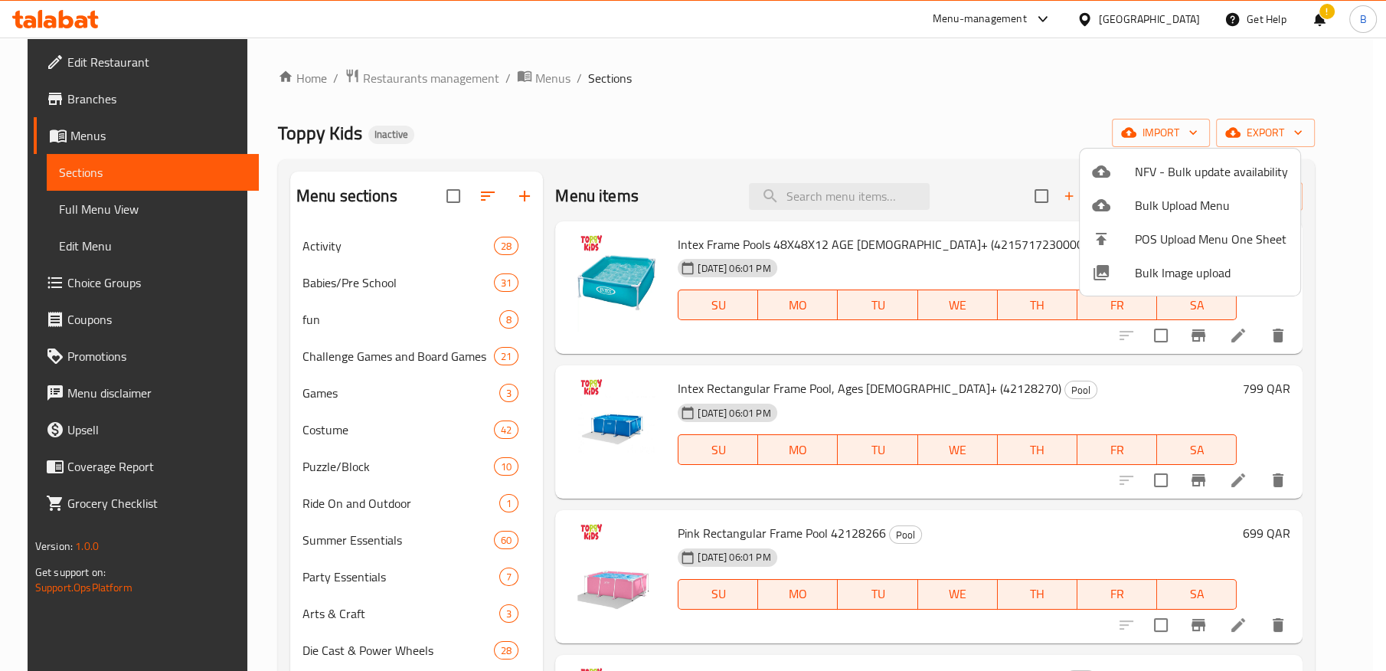
drag, startPoint x: 973, startPoint y: 167, endPoint x: 945, endPoint y: 158, distance: 28.8
click at [971, 165] on div at bounding box center [693, 335] width 1386 height 671
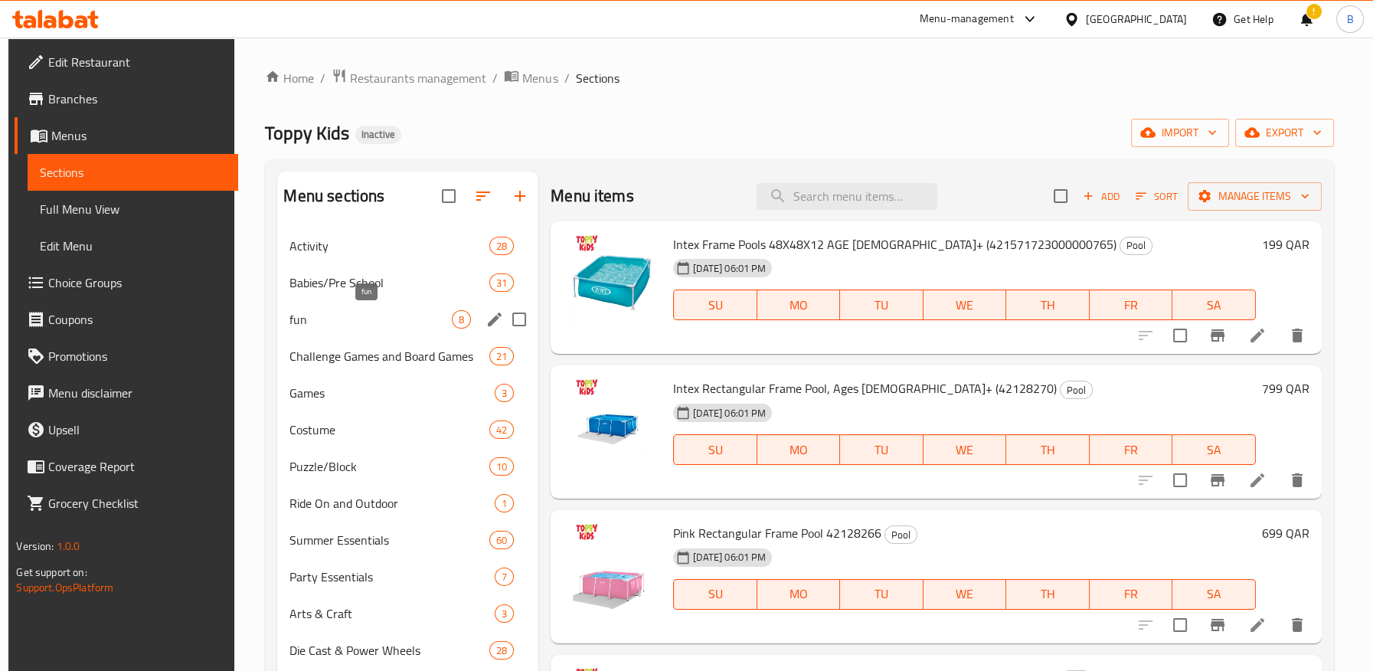
click at [361, 318] on span "fun" at bounding box center [370, 319] width 162 height 18
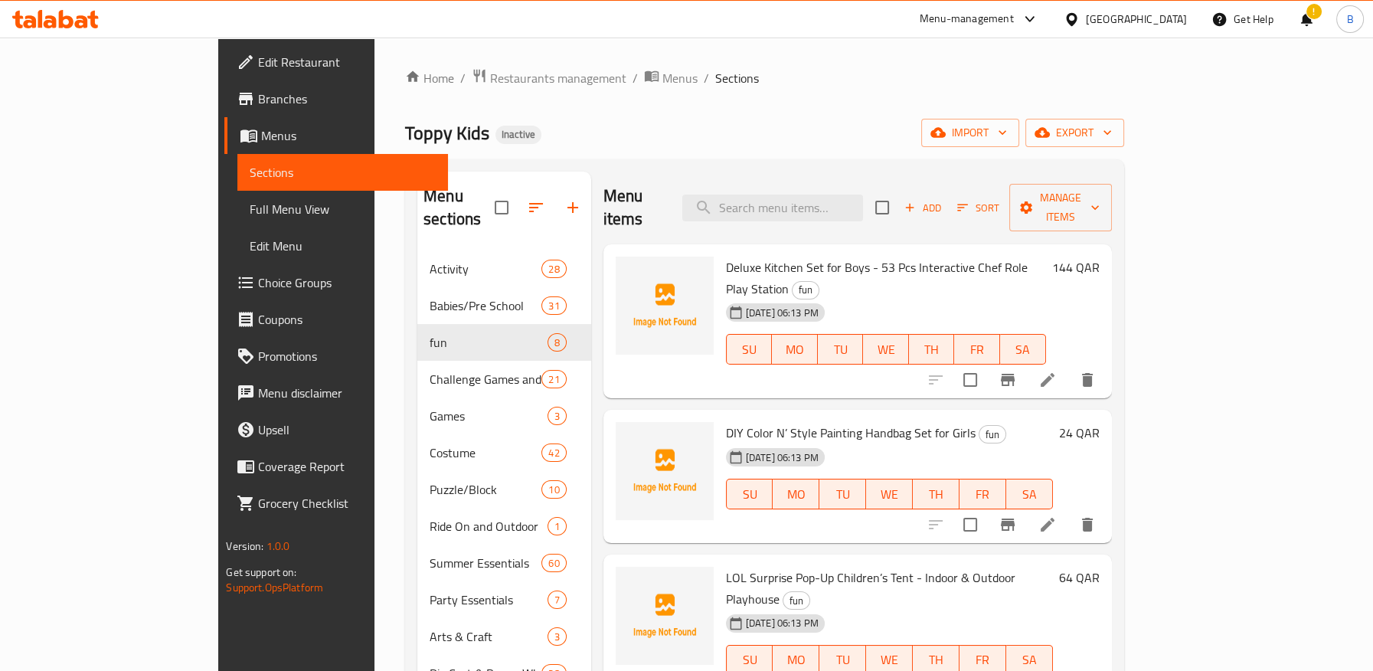
click at [720, 170] on div "Menu sections Activity 28 Babies/Pre School 31 fun 8 Challenge Games and Board …" at bounding box center [764, 544] width 719 height 771
drag, startPoint x: 674, startPoint y: 240, endPoint x: 778, endPoint y: 248, distance: 103.7
click at [781, 260] on div "Deluxe Kitchen Set for Boys - 53 Pcs Interactive Chef Role Play Station fun 17-…" at bounding box center [886, 321] width 332 height 142
click at [726, 256] on span "Deluxe Kitchen Set for Boys - 53 Pcs Interactive Chef Role Play Station" at bounding box center [877, 278] width 302 height 44
drag, startPoint x: 670, startPoint y: 243, endPoint x: 792, endPoint y: 244, distance: 122.5
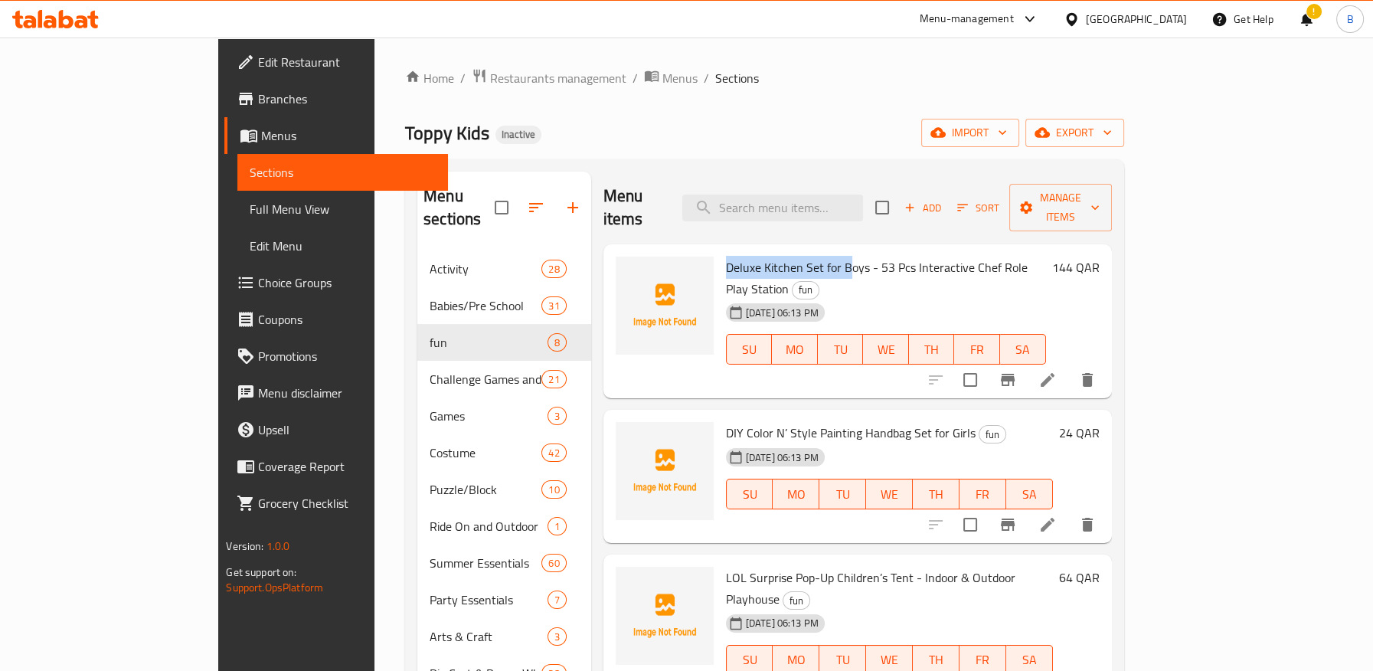
click at [792, 256] on span "Deluxe Kitchen Set for Boys - 53 Pcs Interactive Chef Role Play Station" at bounding box center [877, 278] width 302 height 44
copy span "Deluxe Kitchen Set for B"
click at [887, 256] on span "Deluxe Kitchen Set for Boys - 53 Pcs Interactive Chef Role Play Station" at bounding box center [877, 278] width 302 height 44
copy span "Interactive"
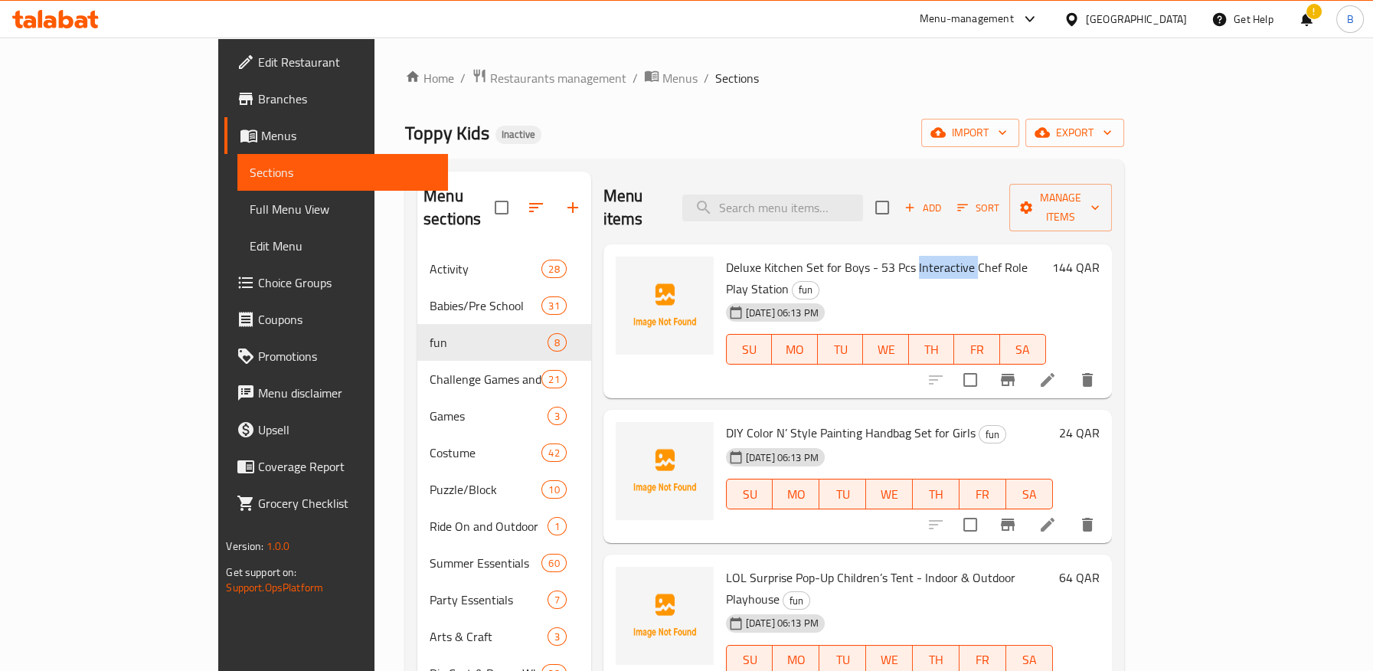
click at [937, 297] on div "17-09-2025 06:13 PM SU MO TU WE TH FR SA" at bounding box center [886, 338] width 332 height 83
drag, startPoint x: 671, startPoint y: 244, endPoint x: 726, endPoint y: 244, distance: 55.1
click at [726, 256] on span "Deluxe Kitchen Set for Boys - 53 Pcs Interactive Chef Role Play Station" at bounding box center [877, 278] width 302 height 44
copy span "Deluxe Kitc"
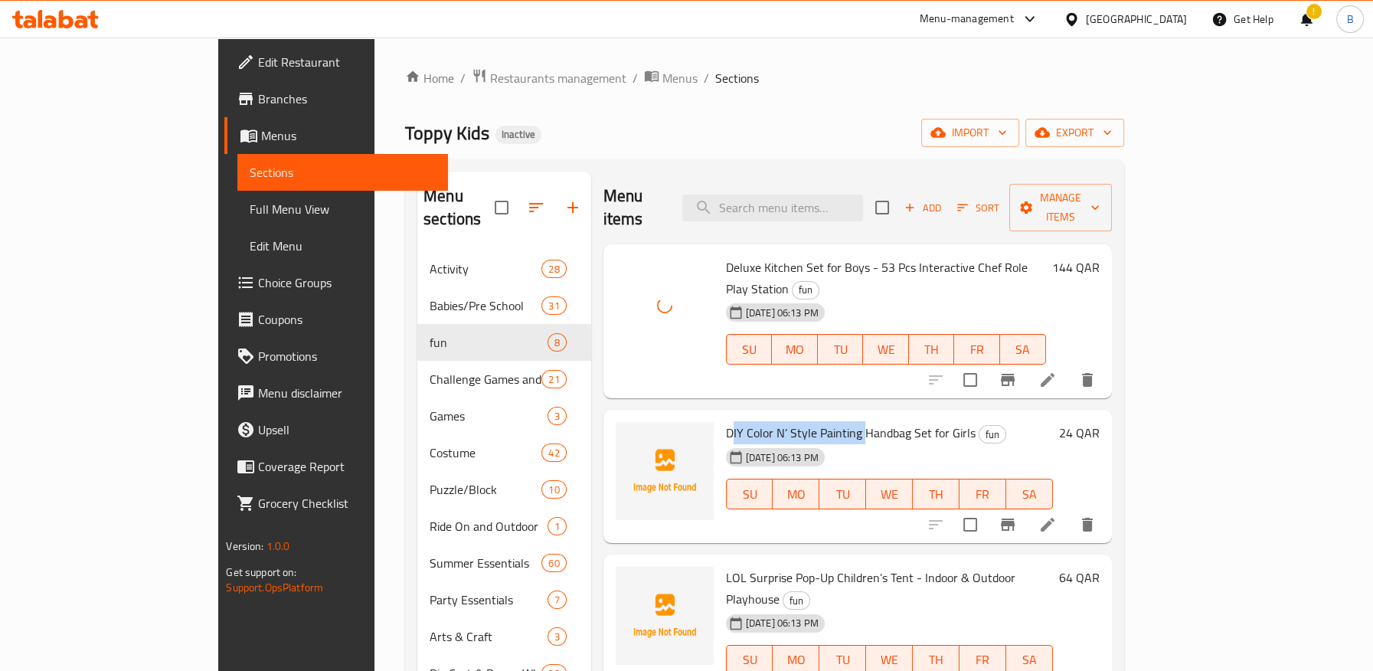
drag, startPoint x: 675, startPoint y: 384, endPoint x: 815, endPoint y: 390, distance: 140.3
click at [810, 421] on span "DIY Color N’ Style Painting Handbag Set for Girls" at bounding box center [851, 432] width 250 height 23
copy span "IY Color N’ Style Painting"
click at [726, 421] on span "DIY Color N’ Style Painting Handbag Set for Girls" at bounding box center [851, 432] width 250 height 23
drag, startPoint x: 669, startPoint y: 387, endPoint x: 847, endPoint y: 385, distance: 177.6
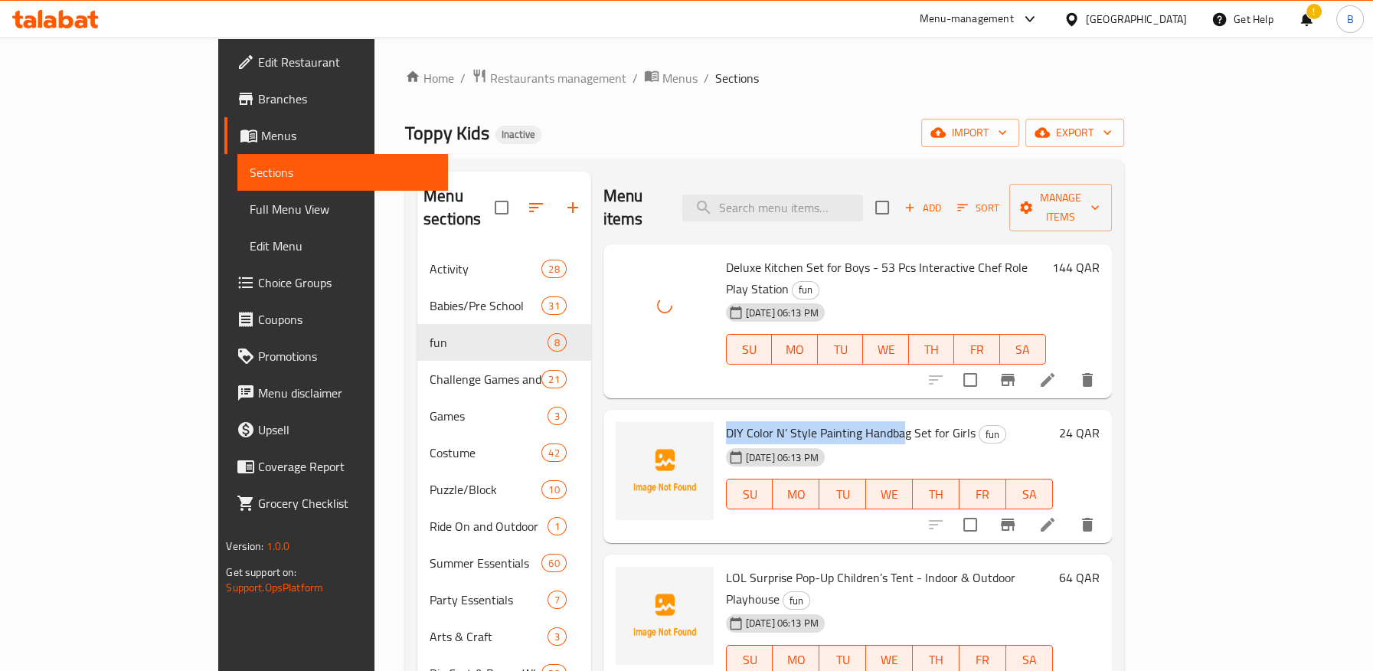
click at [847, 416] on div "DIY Color N’ Style Painting Handbag Set for Girls fun 17-09-2025 06:13 PM SU MO…" at bounding box center [889, 476] width 339 height 121
copy span "DIY Color N’ Style Painting Handba"
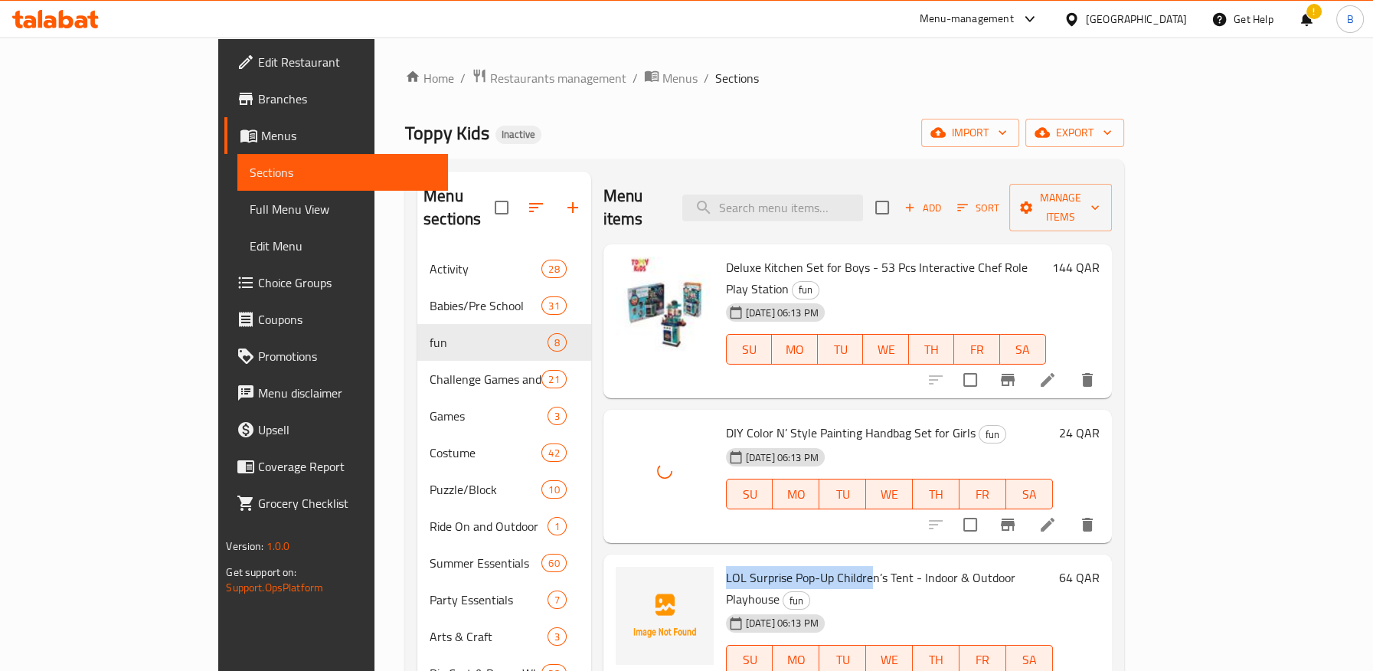
drag, startPoint x: 668, startPoint y: 534, endPoint x: 814, endPoint y: 530, distance: 145.5
click at [814, 560] on div "LOL Surprise Pop-Up Children’s Tent - Indoor & Outdoor Playhouse fun 17-09-2025…" at bounding box center [889, 631] width 339 height 142
copy span "LOL Surprise Pop-Up Childre"
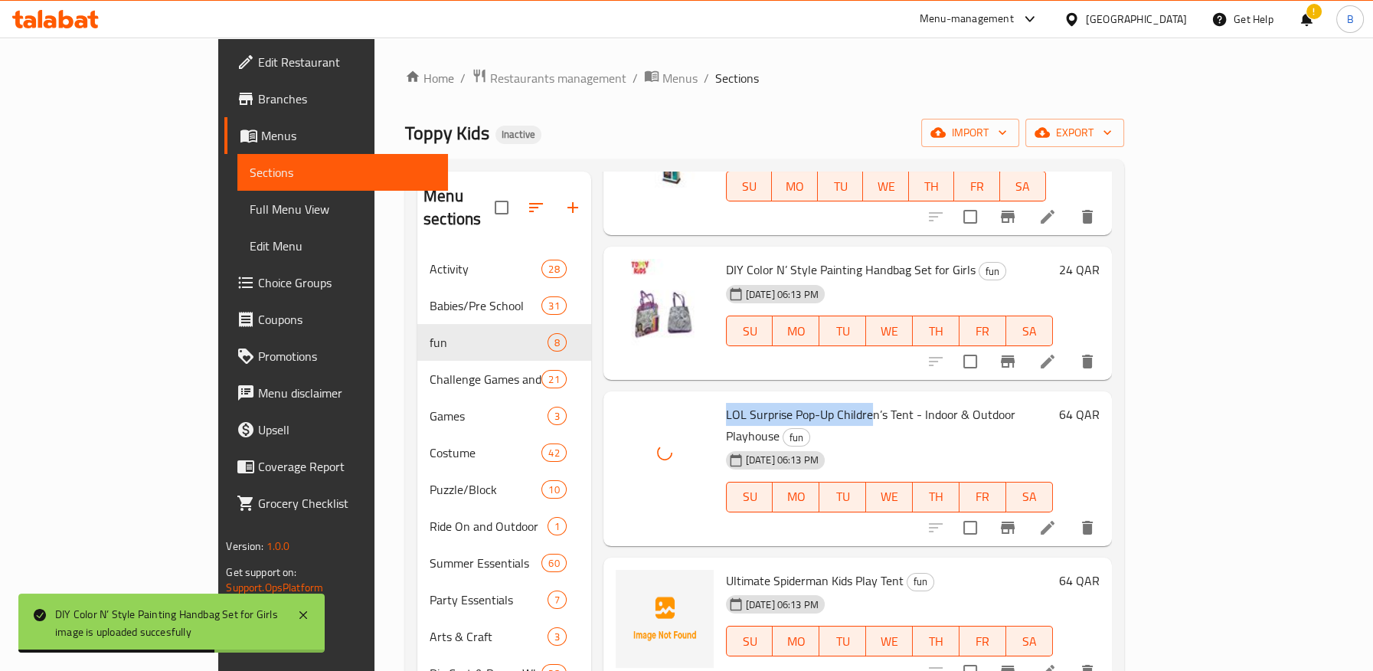
scroll to position [255, 0]
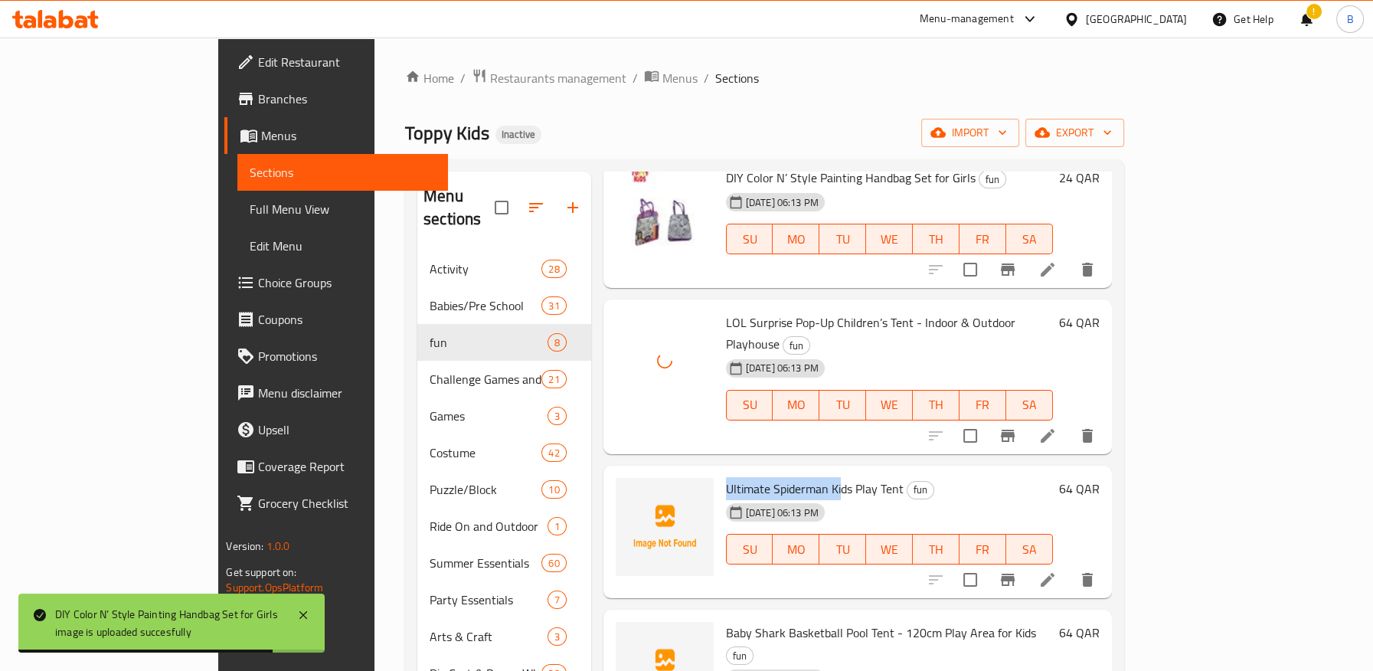
drag, startPoint x: 752, startPoint y: 425, endPoint x: 787, endPoint y: 426, distance: 35.2
click at [787, 472] on div "Ultimate Spiderman Kids Play Tent fun 17-09-2025 06:13 PM SU MO TU WE TH FR SA" at bounding box center [889, 532] width 339 height 121
copy span "Ultimate Spiderman Ki"
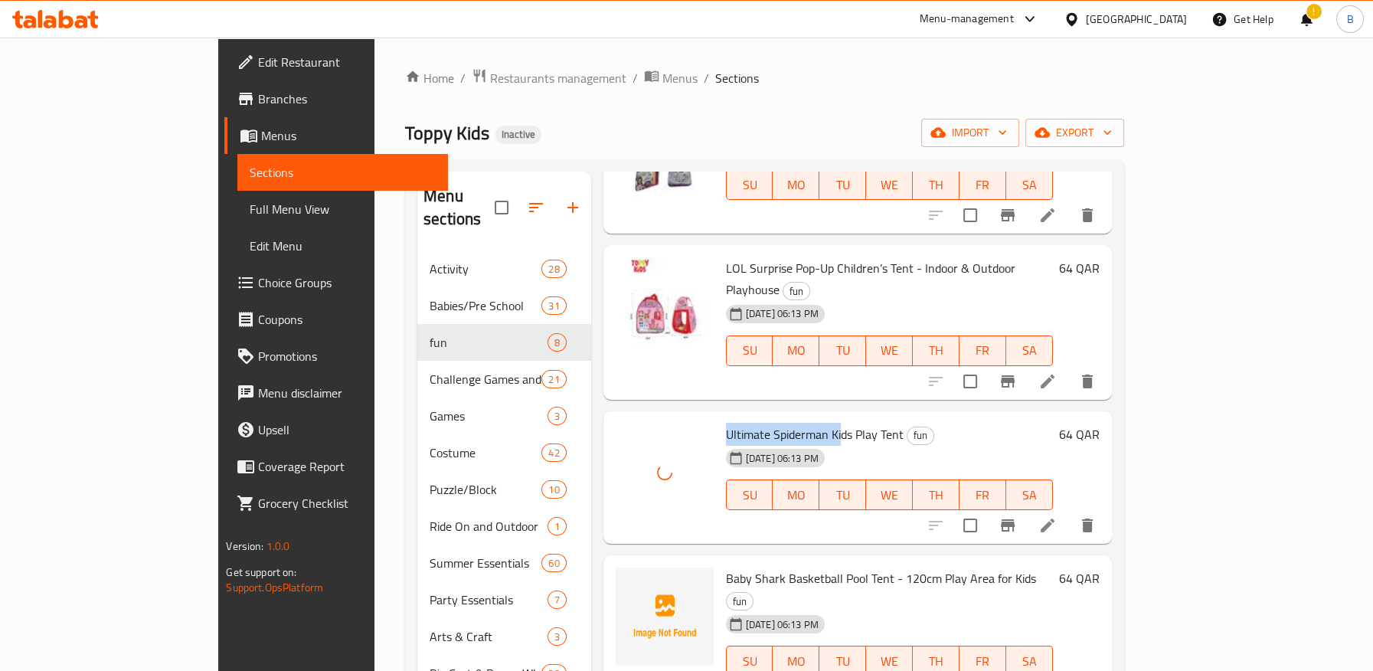
scroll to position [340, 0]
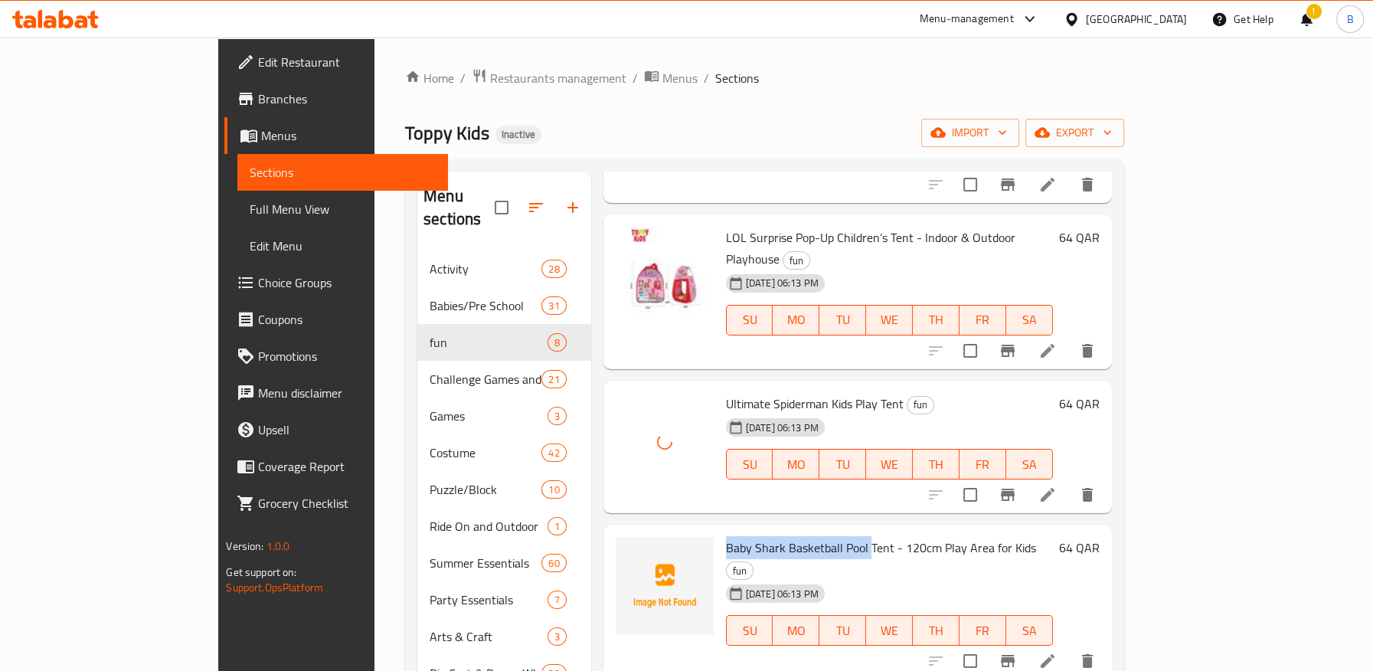
drag, startPoint x: 696, startPoint y: 478, endPoint x: 815, endPoint y: 478, distance: 118.7
click at [814, 531] on div "Baby Shark Basketball Pool Tent - 120cm Play Area for Kids fun 17-09-2025 06:13…" at bounding box center [889, 602] width 339 height 142
copy span "Baby Shark Basketball Pool"
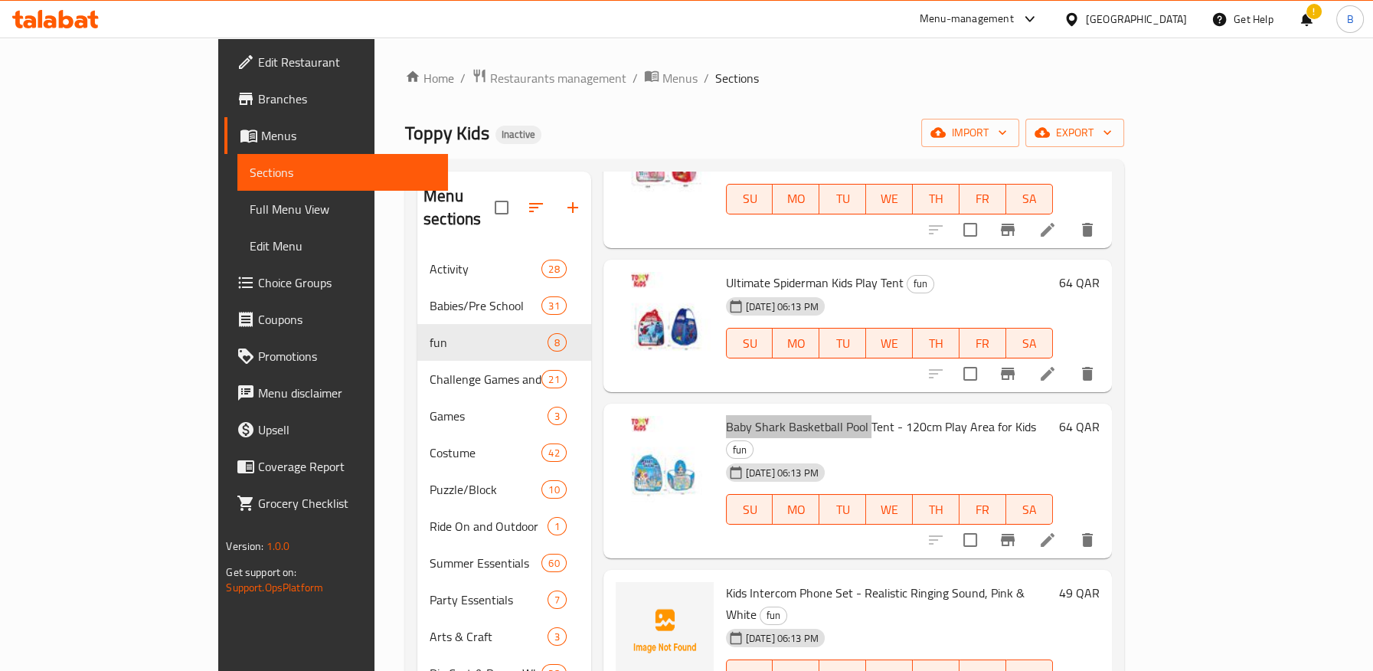
scroll to position [469, 0]
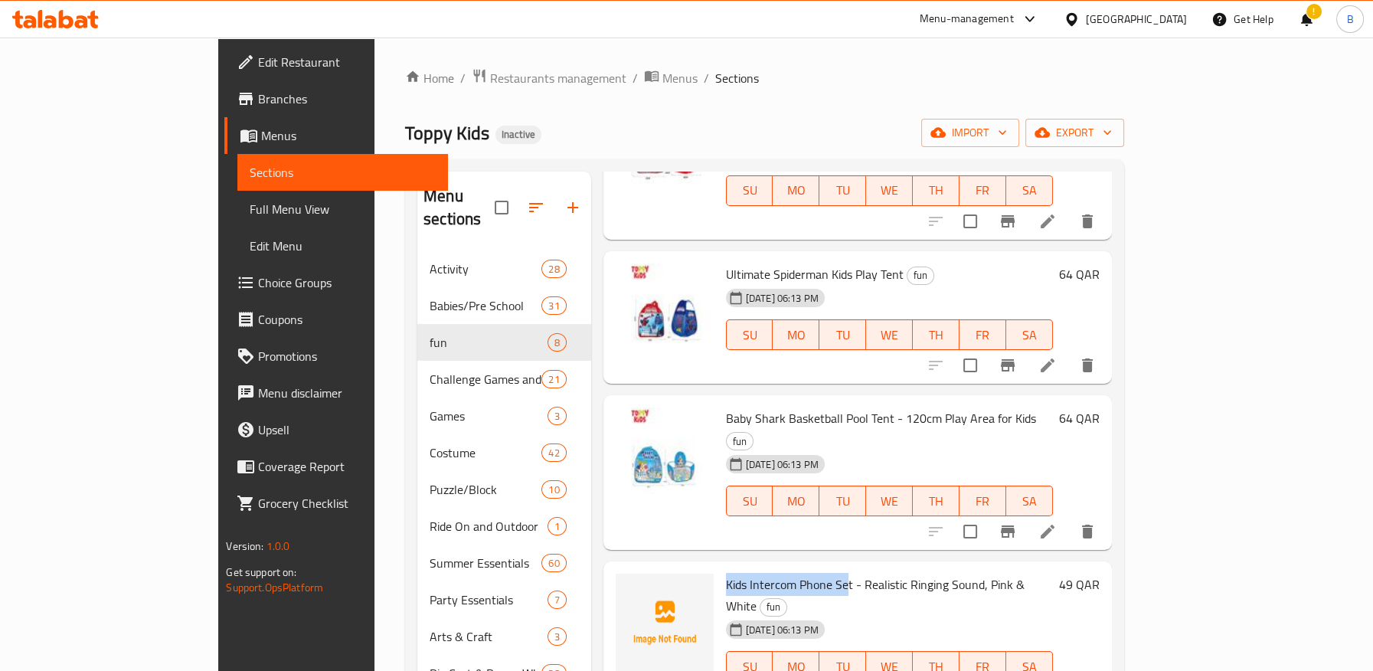
drag, startPoint x: 671, startPoint y: 495, endPoint x: 792, endPoint y: 485, distance: 121.4
click at [792, 573] on span "Kids Intercom Phone Set - Realistic Ringing Sound, Pink & White" at bounding box center [875, 595] width 299 height 44
copy span "Kids Intercom Phone Se"
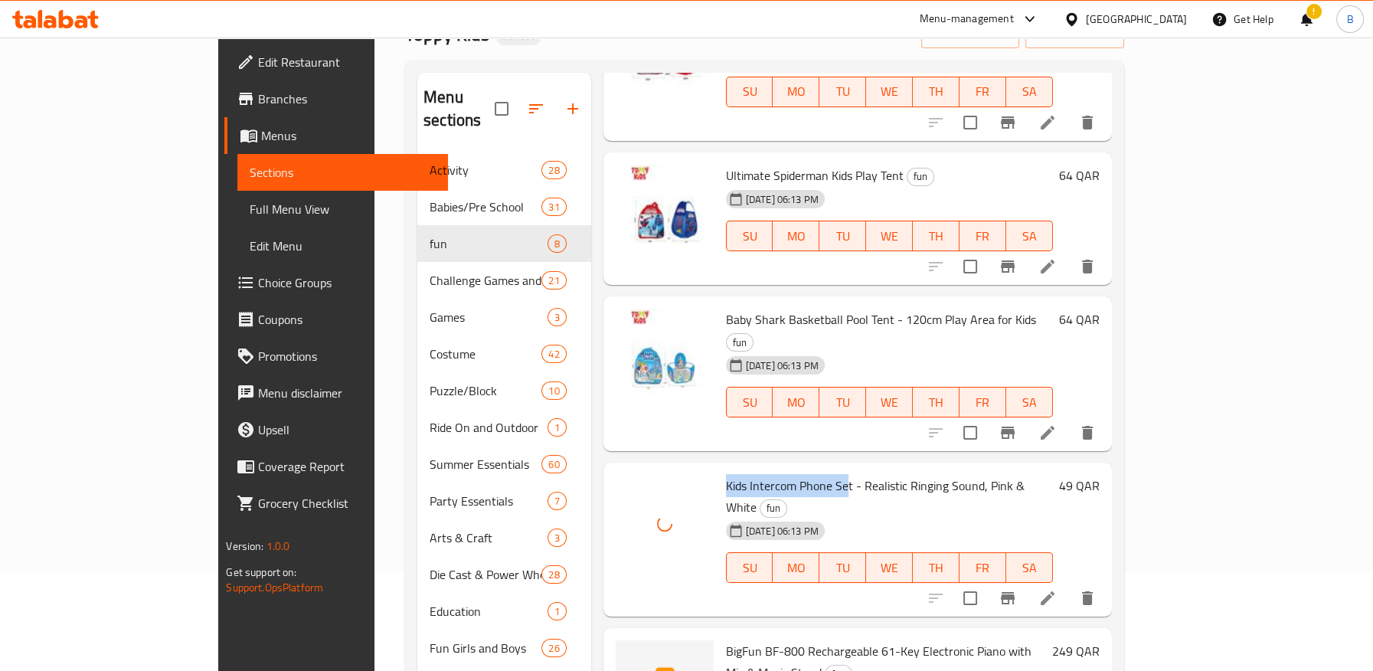
scroll to position [170, 0]
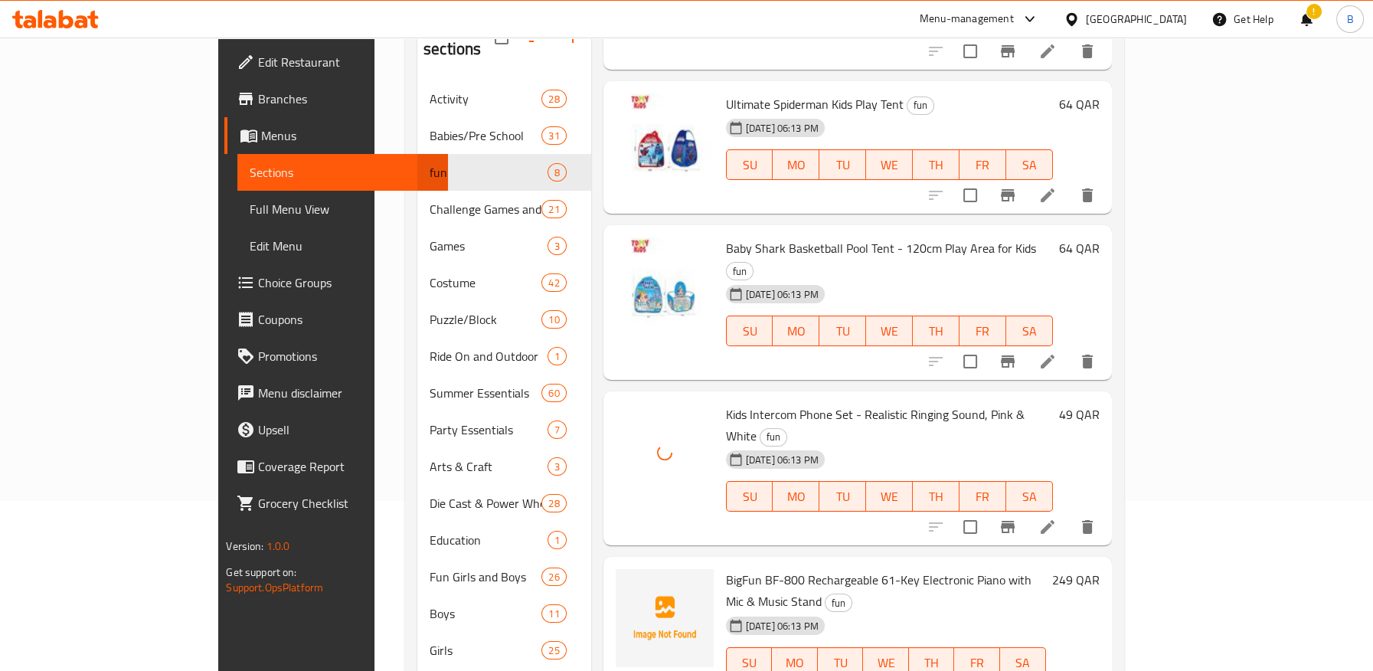
drag, startPoint x: 740, startPoint y: 472, endPoint x: 782, endPoint y: 473, distance: 42.1
click at [782, 568] on span "BigFun BF-800 Rechargeable 61-Key Electronic Piano with Mic & Music Stand" at bounding box center [878, 590] width 305 height 44
drag, startPoint x: 671, startPoint y: 468, endPoint x: 752, endPoint y: 471, distance: 80.4
click at [758, 568] on span "BigFun BF-800 Rechargeable 61-Key Electronic Piano with Mic & Music Stand" at bounding box center [878, 590] width 305 height 44
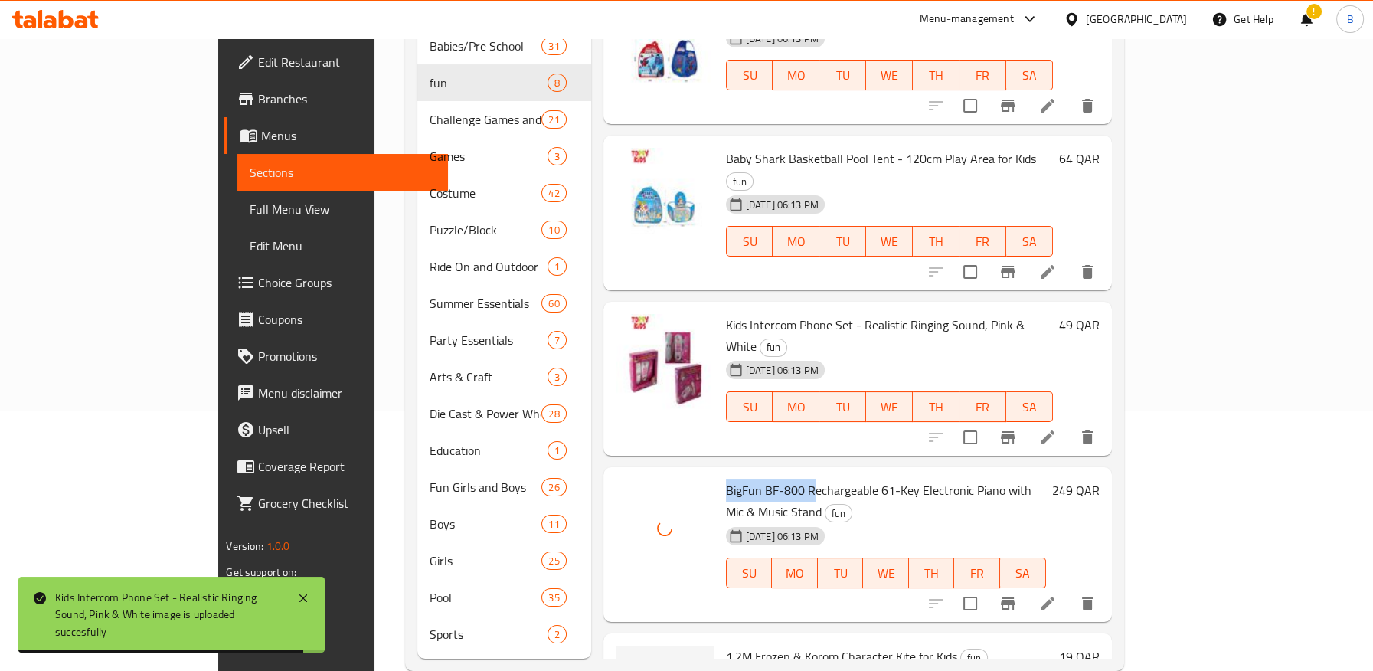
scroll to position [266, 0]
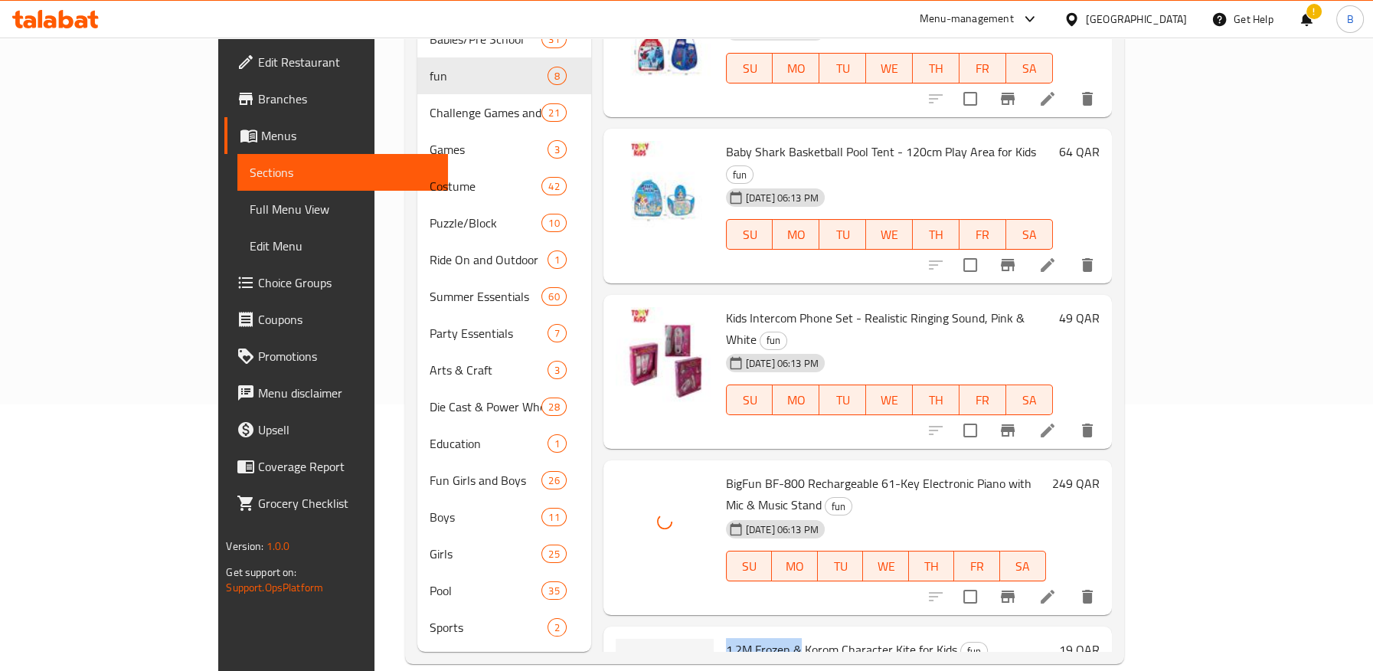
drag, startPoint x: 671, startPoint y: 515, endPoint x: 746, endPoint y: 511, distance: 75.1
click at [746, 638] on span "1.2M Frozen & Korom Character Kite for Kids" at bounding box center [841, 649] width 231 height 23
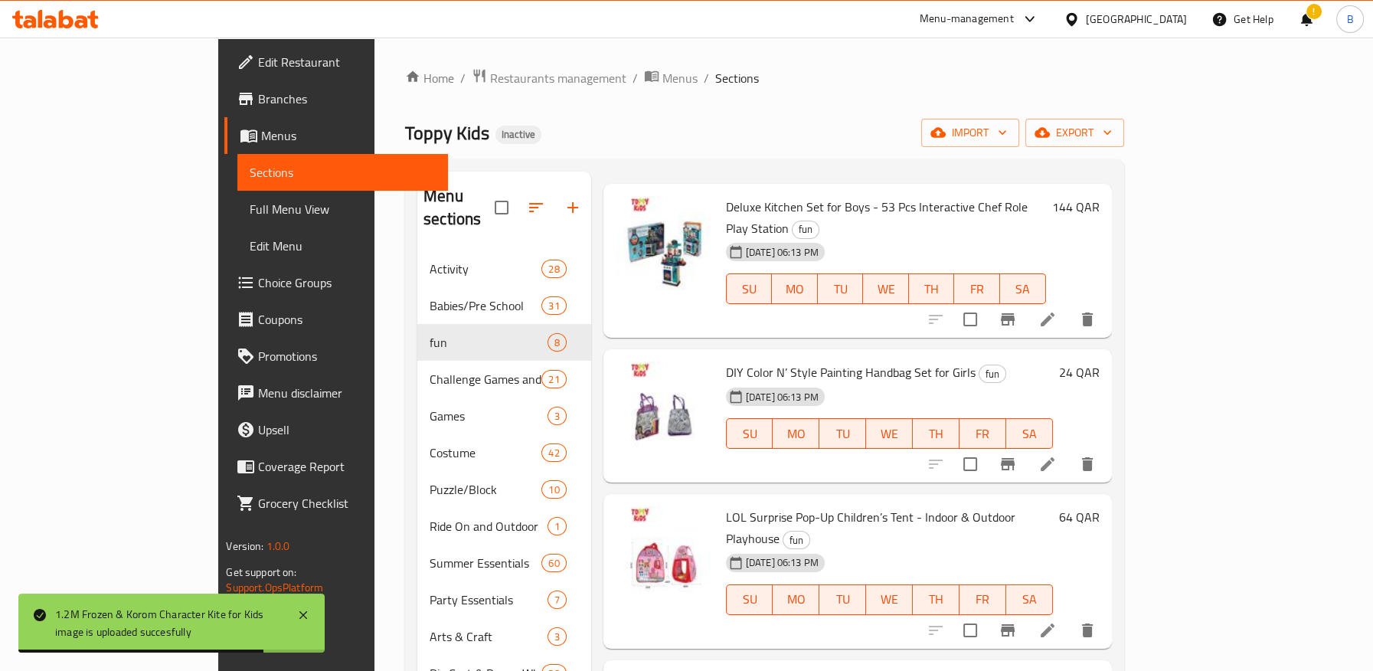
scroll to position [0, 0]
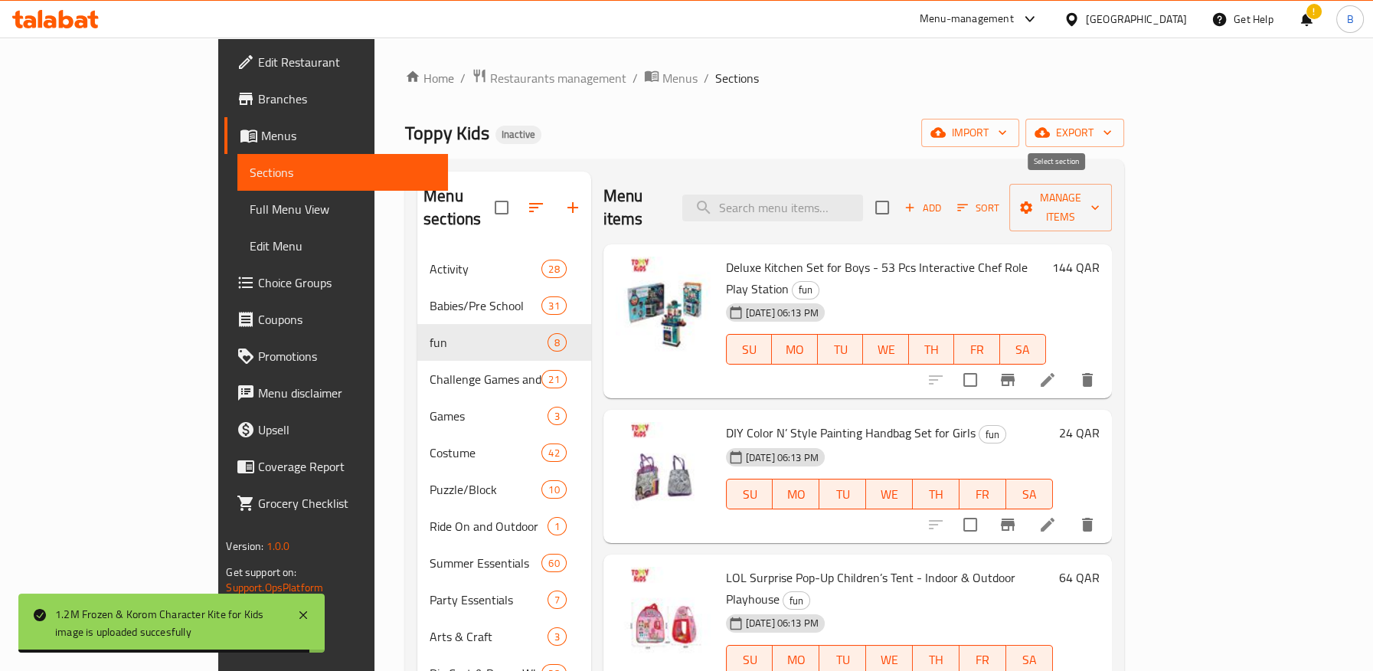
click at [898, 195] on input "checkbox" at bounding box center [882, 207] width 32 height 32
checkbox input "true"
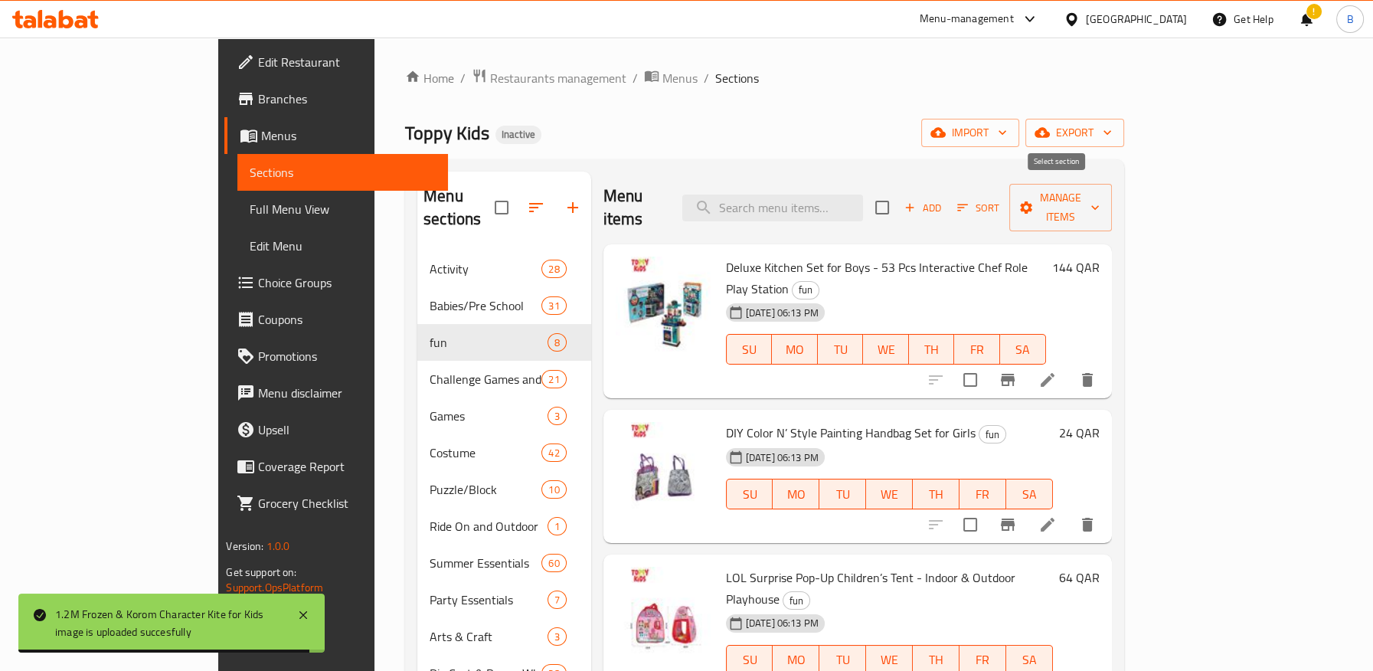
checkbox input "true"
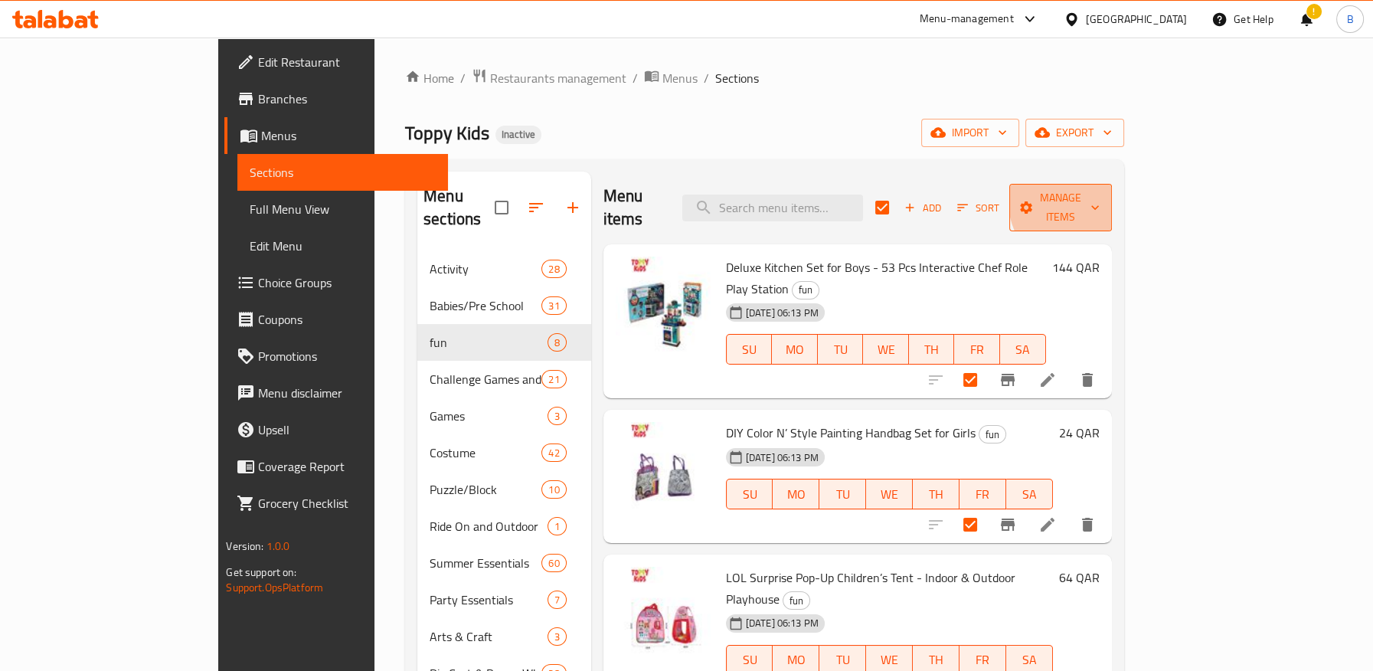
click at [1099, 197] on span "Manage items" at bounding box center [1060, 207] width 78 height 38
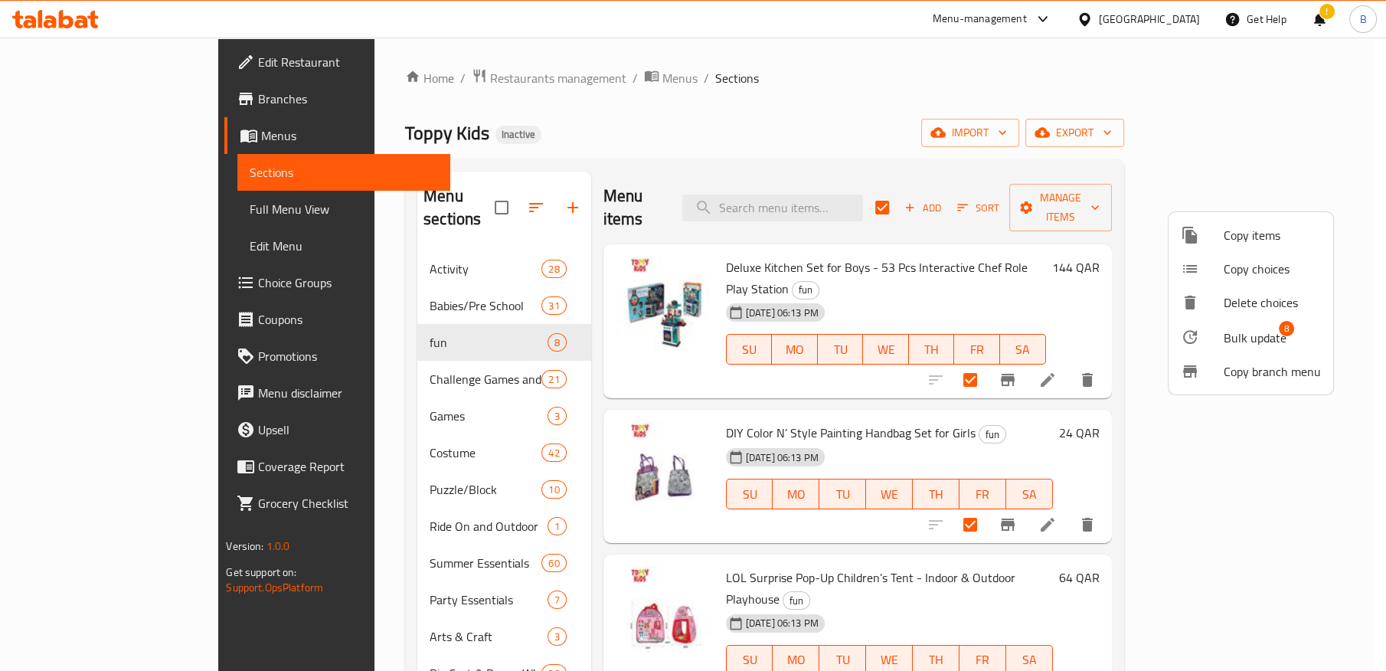
click at [1220, 337] on div at bounding box center [1201, 337] width 43 height 18
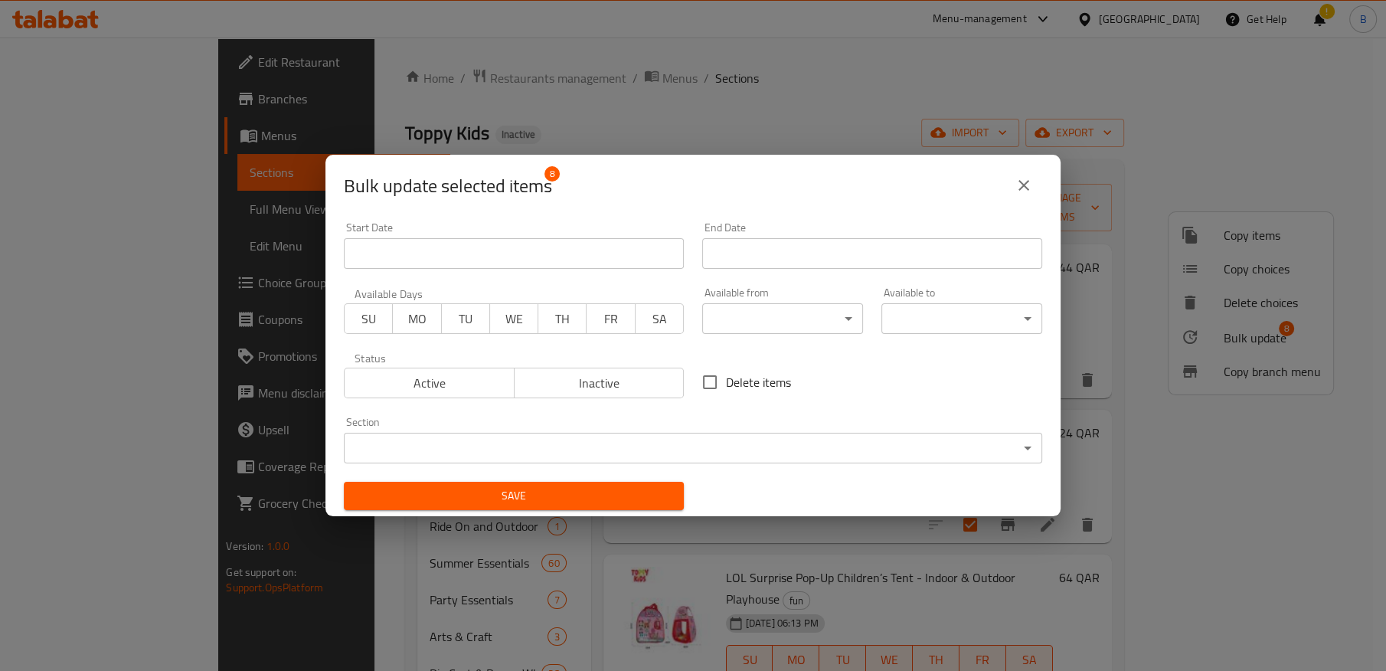
click at [609, 438] on body "​ Menu-management Qatar Get Help ! B Edit Restaurant Branches Menus Sections Fu…" at bounding box center [693, 354] width 1386 height 633
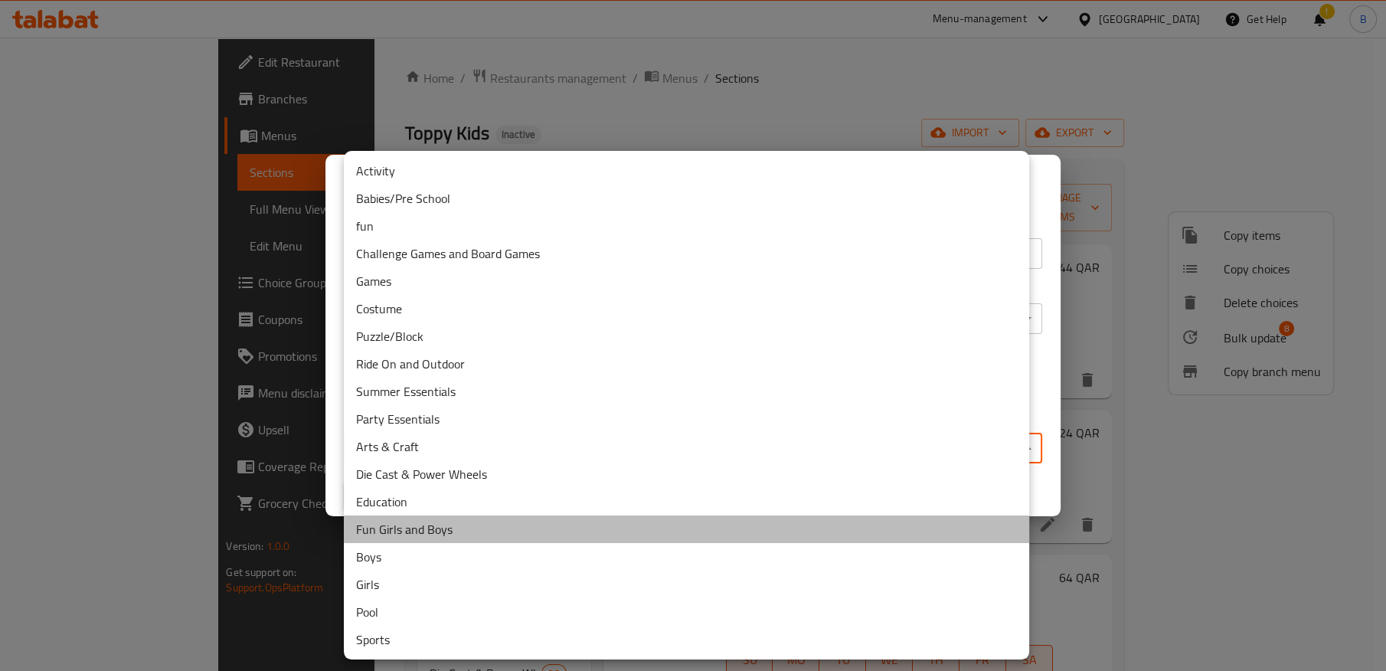
click at [495, 527] on li "Fun Girls and Boys" at bounding box center [686, 529] width 685 height 28
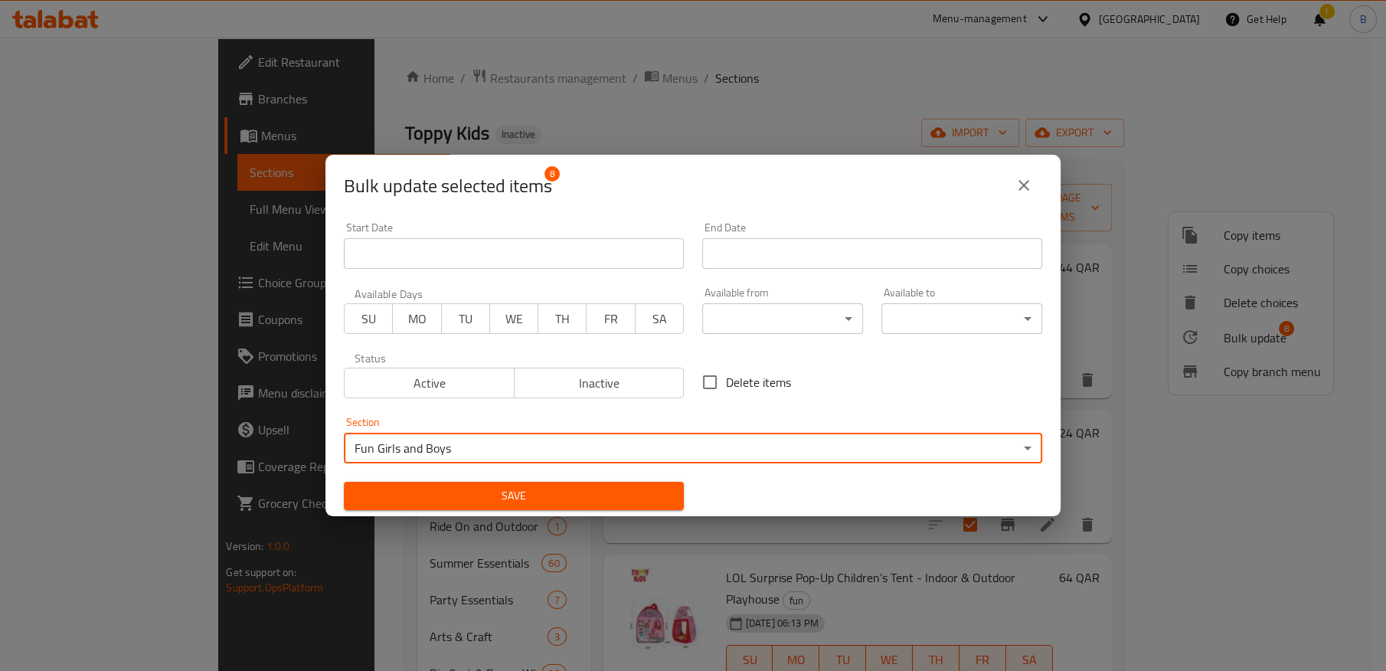
click at [557, 482] on button "Save" at bounding box center [514, 496] width 340 height 28
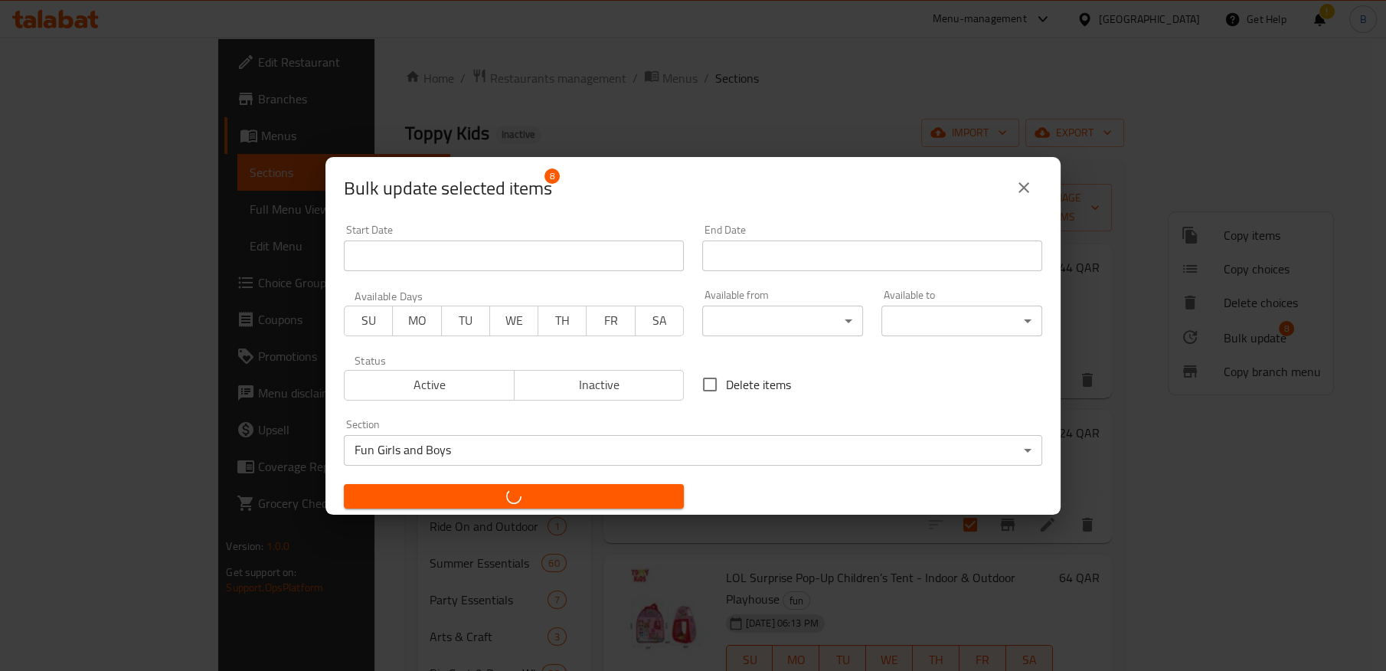
checkbox input "false"
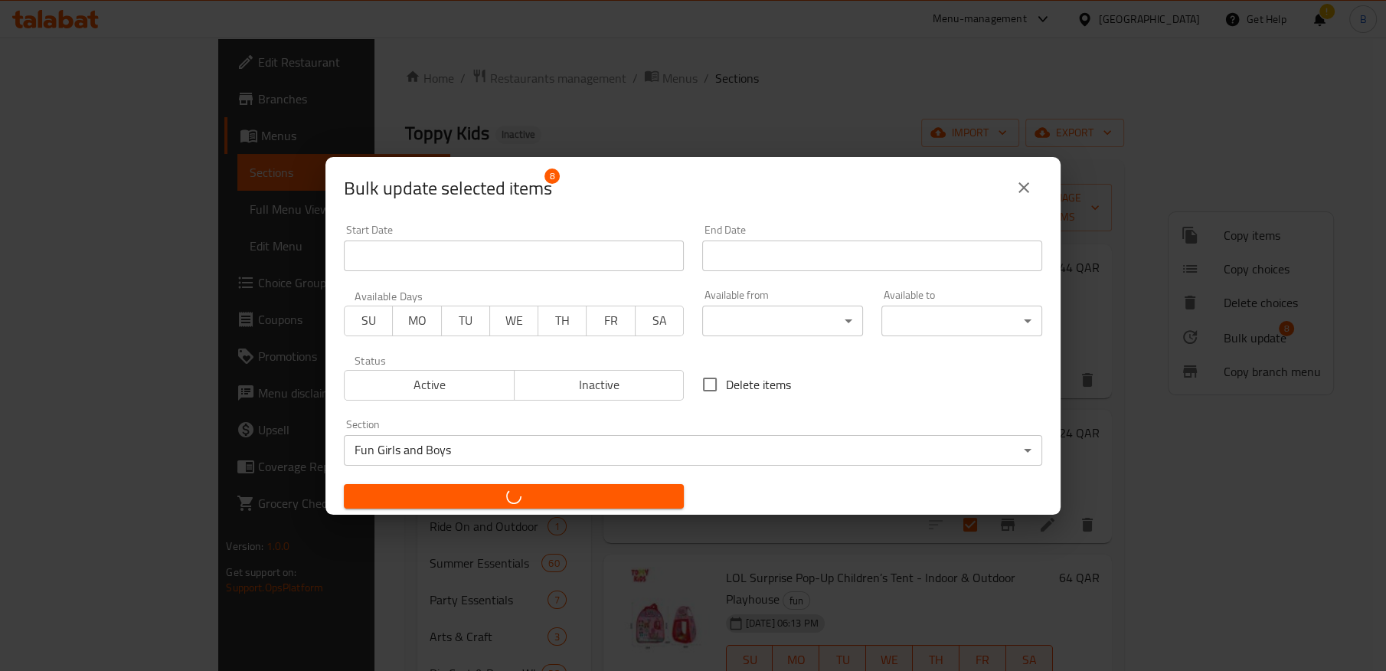
checkbox input "false"
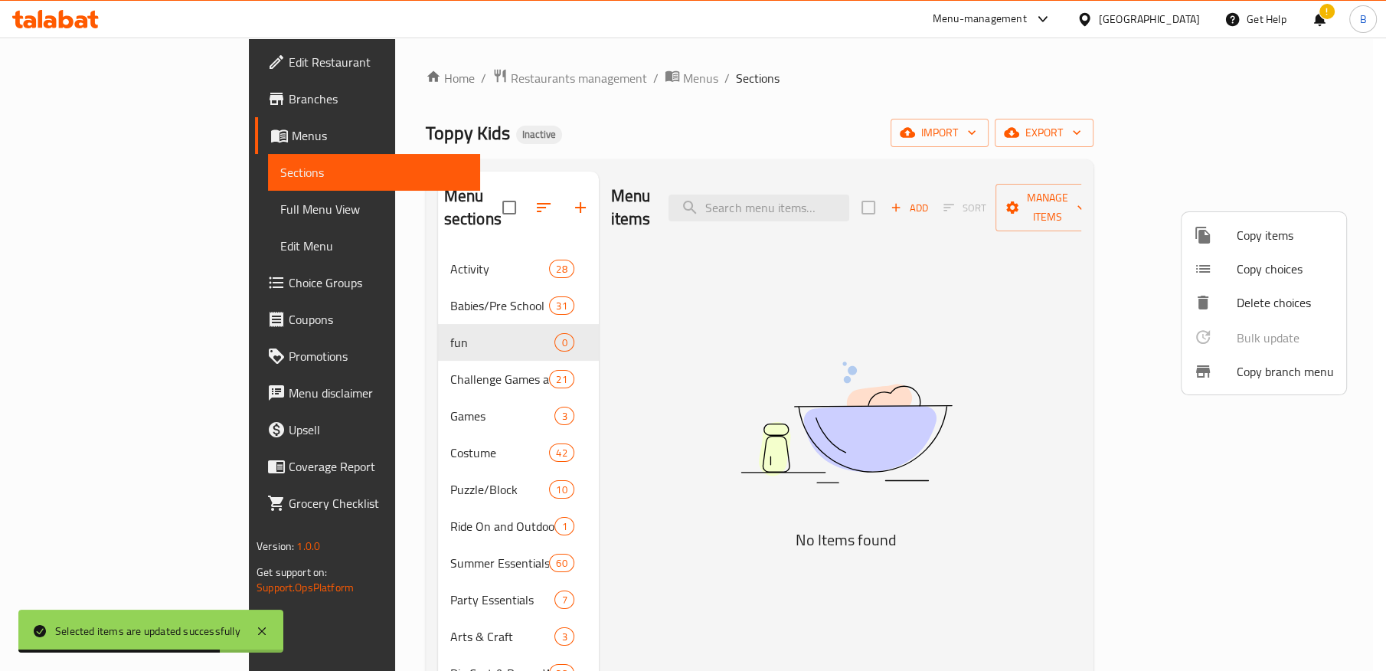
click at [722, 372] on div at bounding box center [693, 335] width 1386 height 671
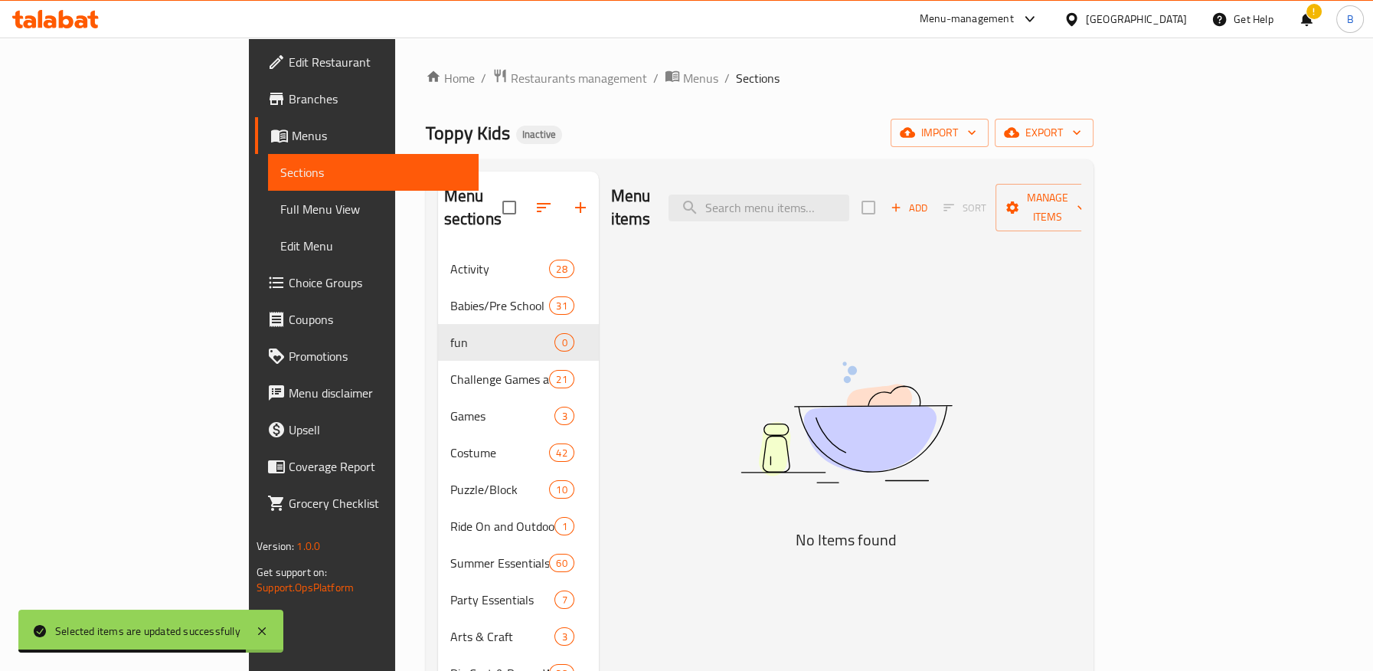
click at [1308, 33] on div "!" at bounding box center [1306, 19] width 17 height 37
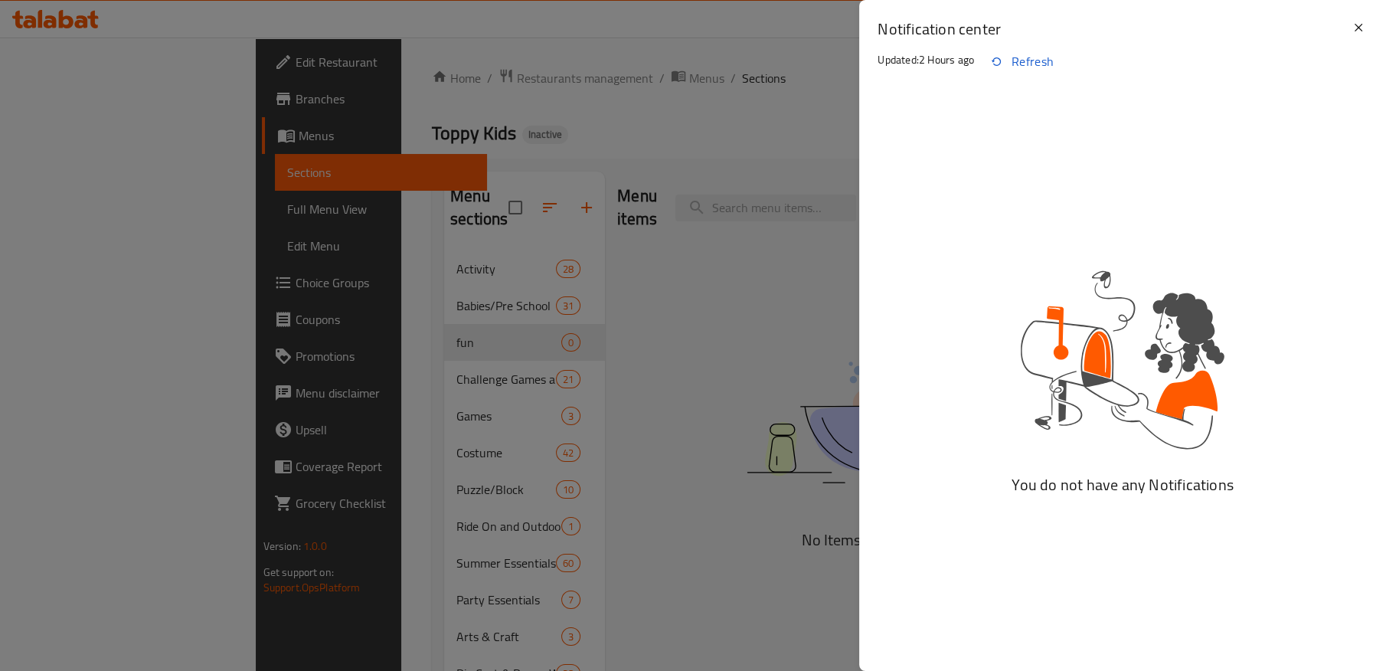
click at [289, 365] on div at bounding box center [693, 335] width 1386 height 671
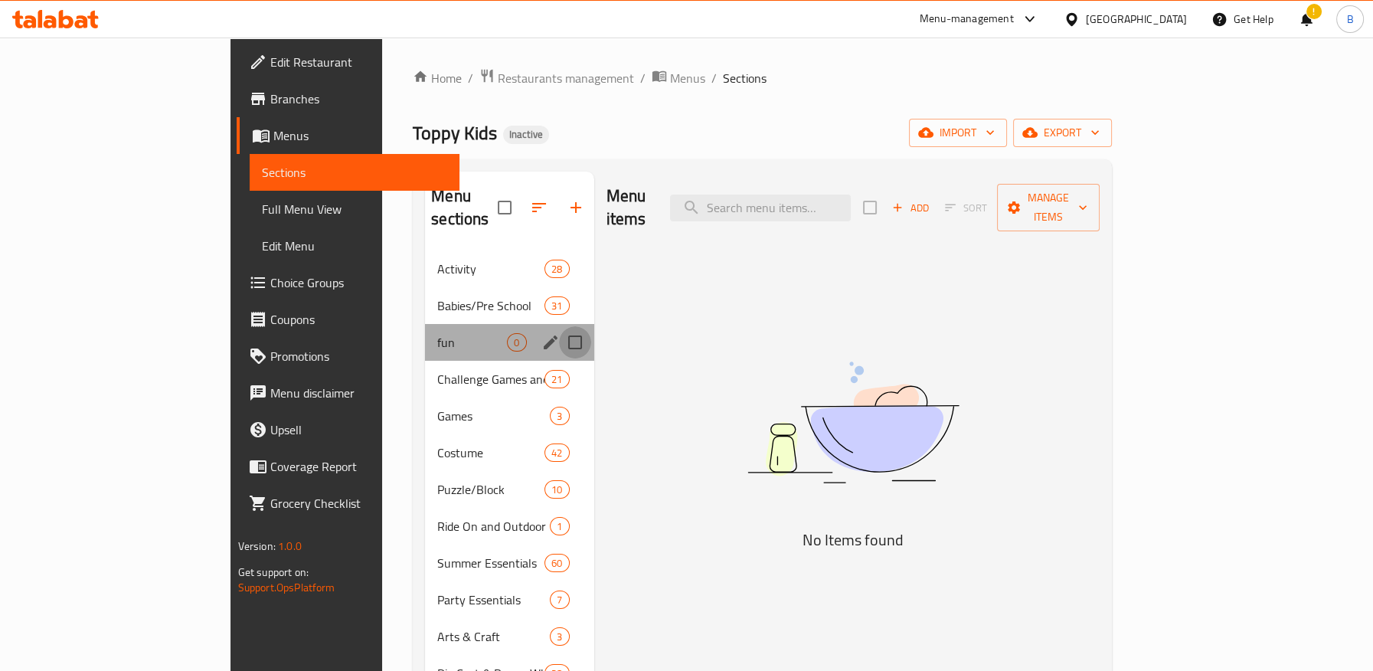
click at [559, 326] on input "Menu sections" at bounding box center [575, 342] width 32 height 32
checkbox input "true"
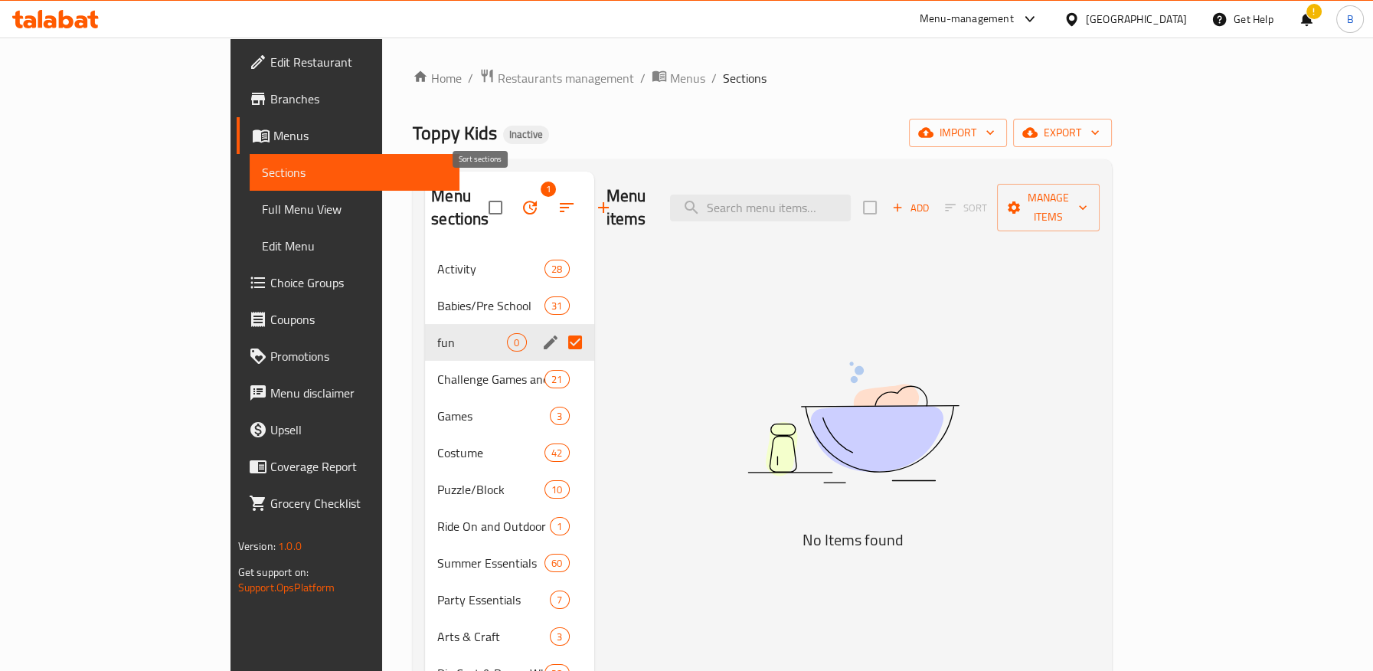
click at [548, 189] on button "button" at bounding box center [566, 207] width 37 height 37
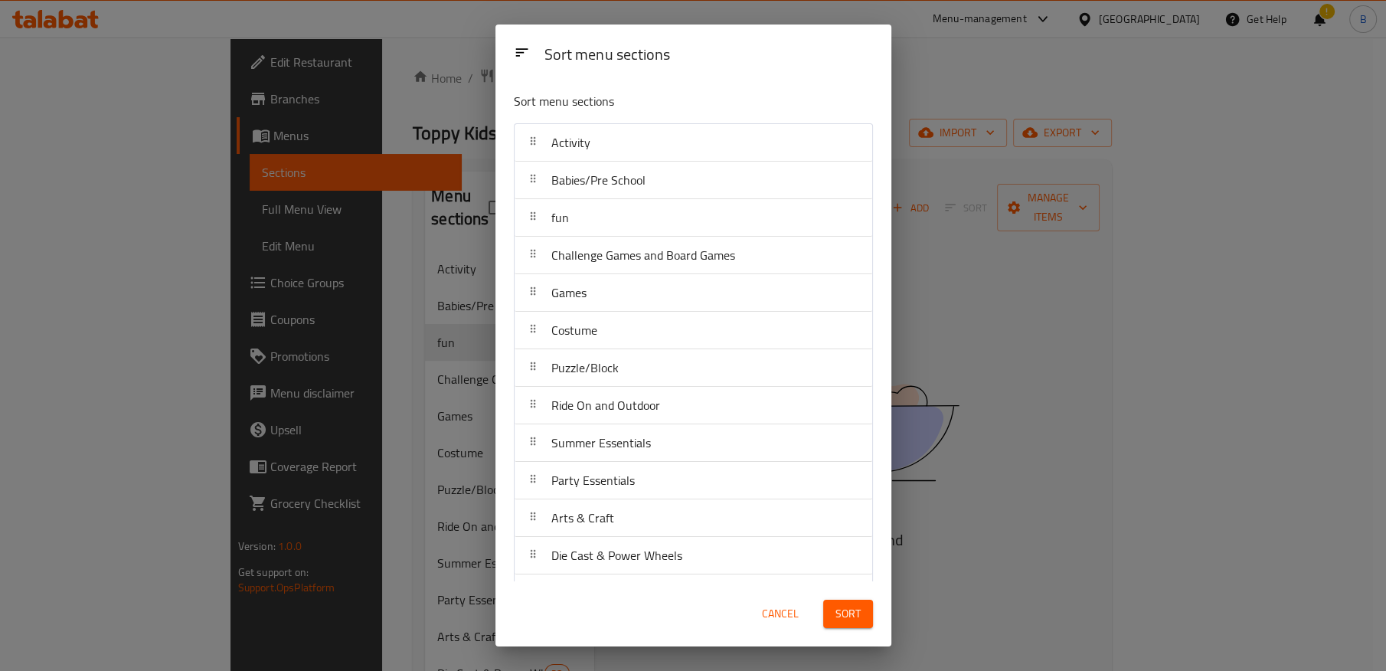
click at [797, 613] on span "Cancel" at bounding box center [780, 613] width 37 height 19
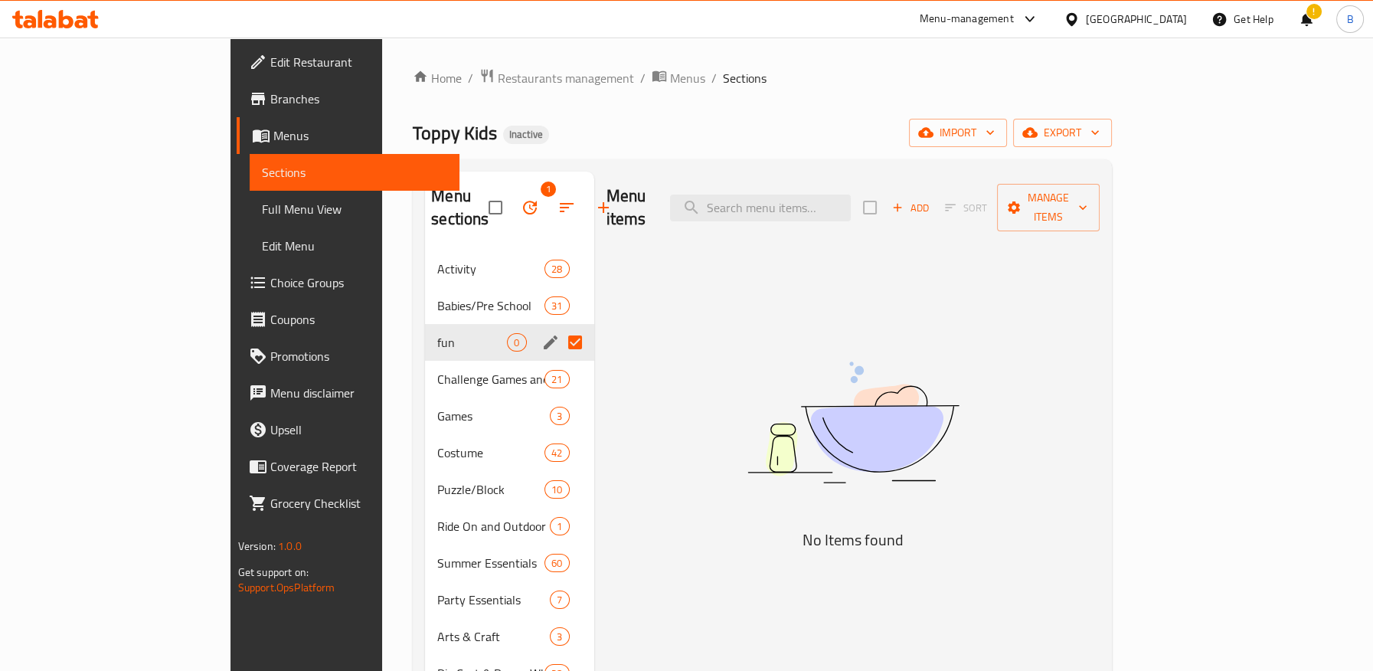
click at [521, 200] on icon "button" at bounding box center [530, 207] width 18 height 18
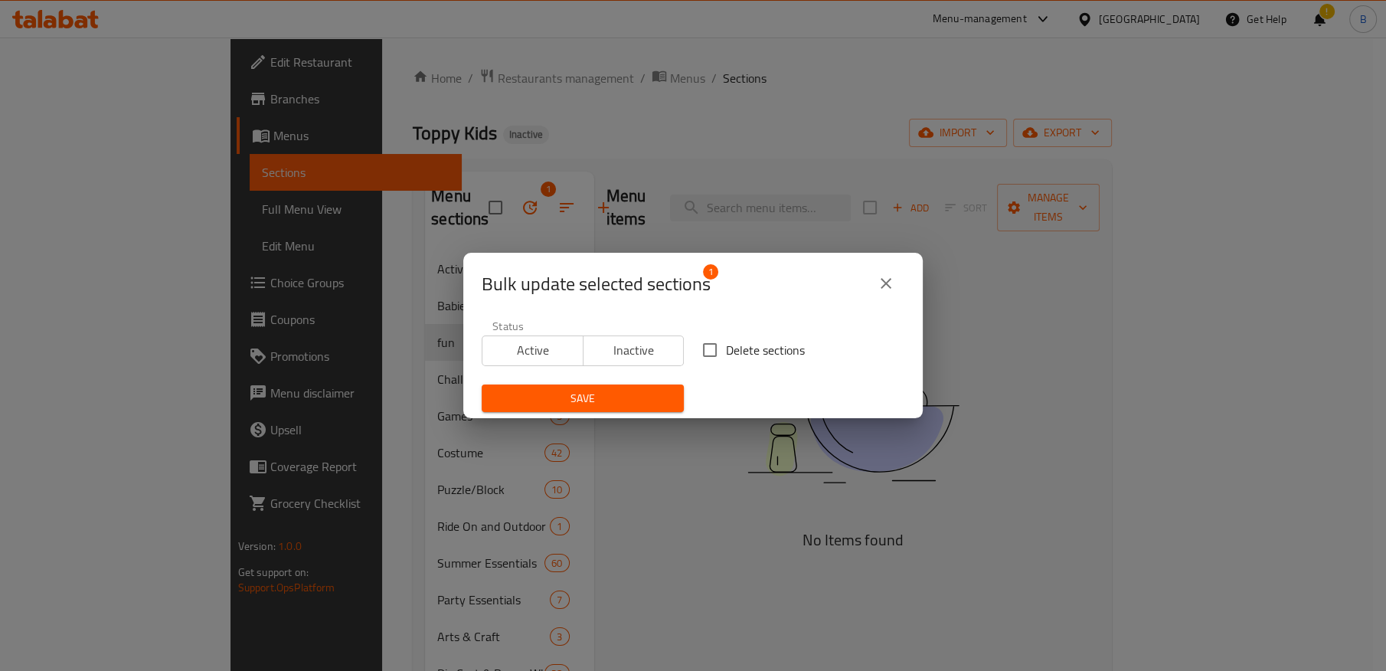
click at [703, 345] on input "Delete sections" at bounding box center [710, 350] width 32 height 32
checkbox input "true"
click at [611, 415] on div "Save" at bounding box center [582, 398] width 220 height 47
click at [614, 403] on span "Save" at bounding box center [583, 398] width 178 height 19
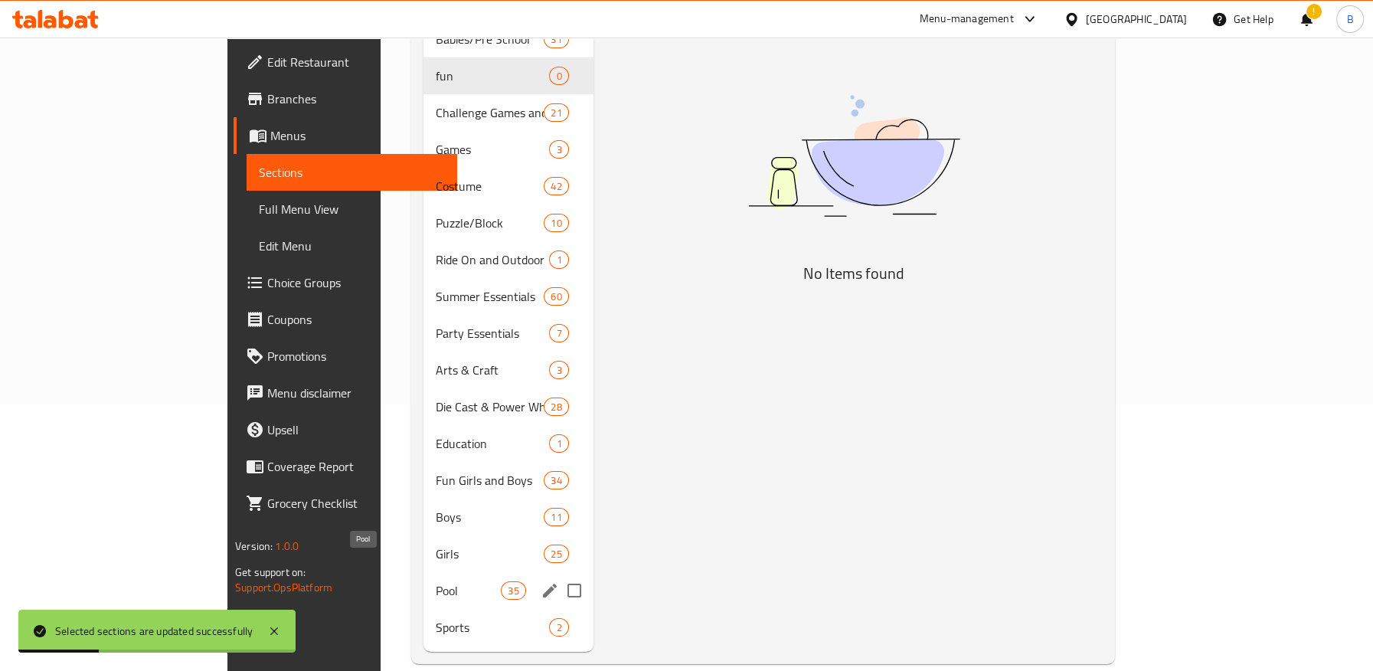
scroll to position [230, 0]
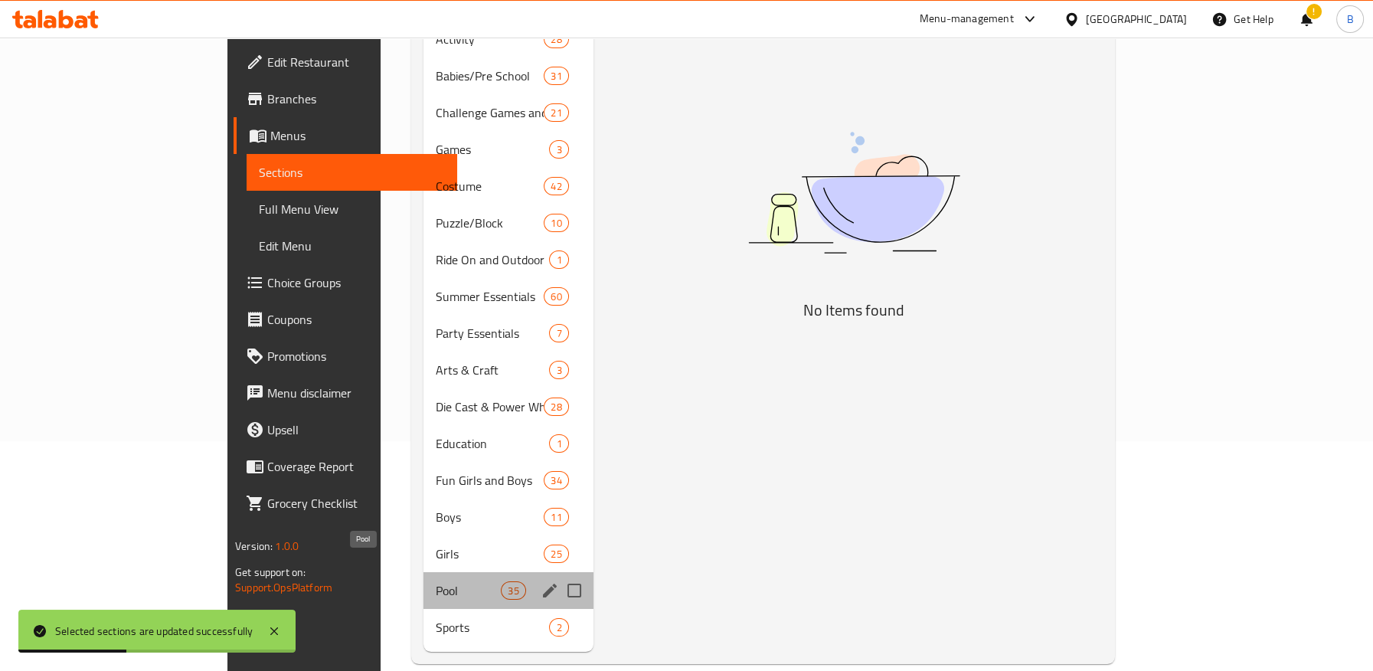
click at [436, 581] on span "Pool" at bounding box center [468, 590] width 65 height 18
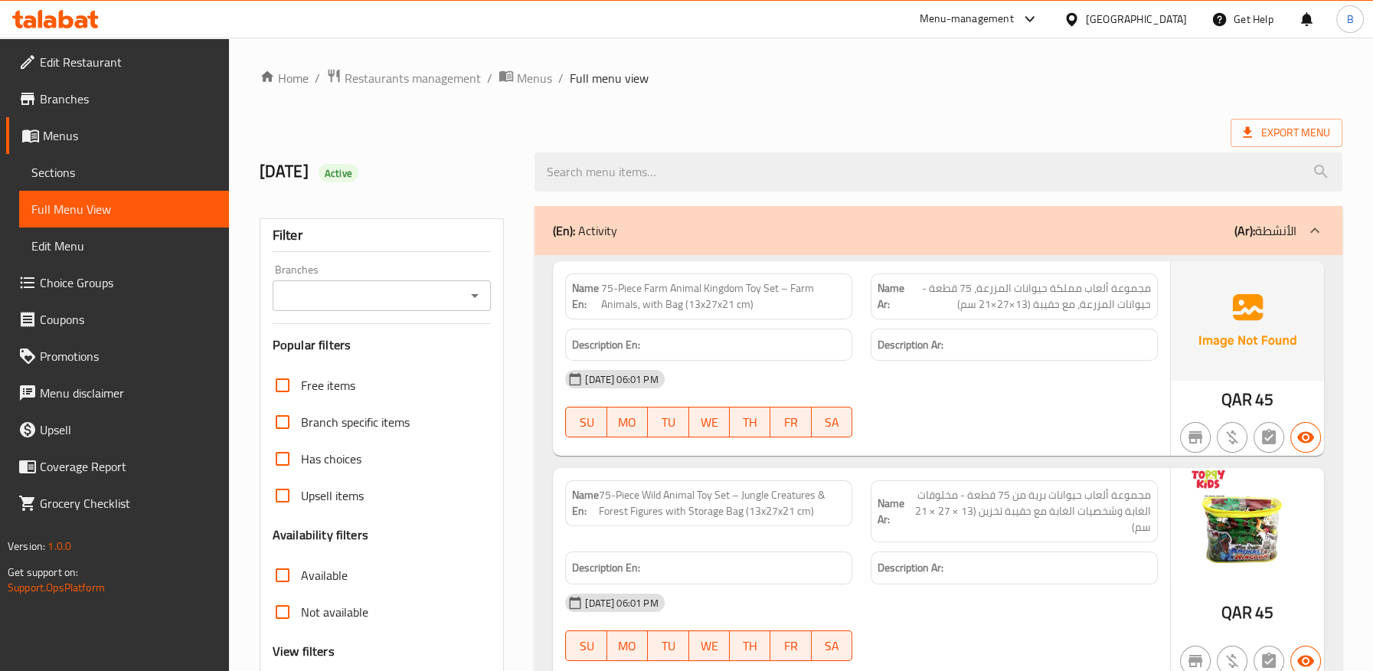
click at [475, 300] on icon "Open" at bounding box center [474, 295] width 18 height 18
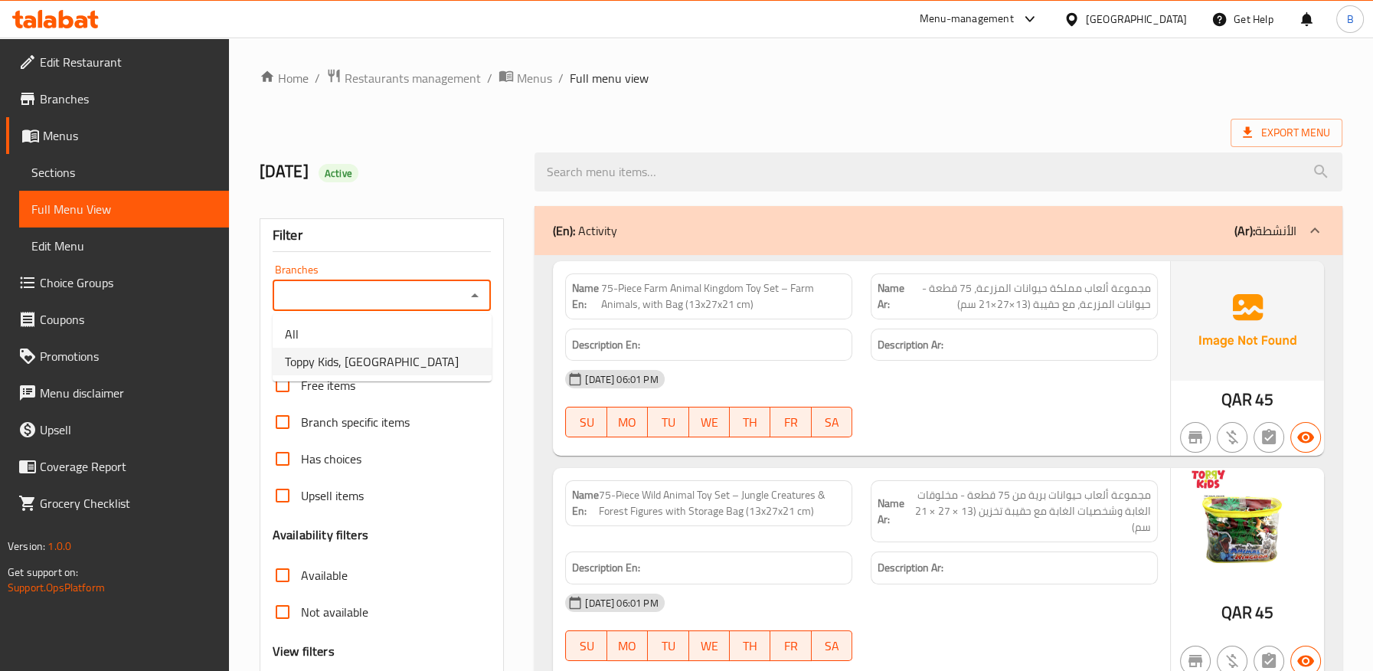
click at [403, 367] on span "Toppy Kids, Al Mansoura" at bounding box center [372, 361] width 174 height 18
type input "Toppy Kids, Al Mansoura"
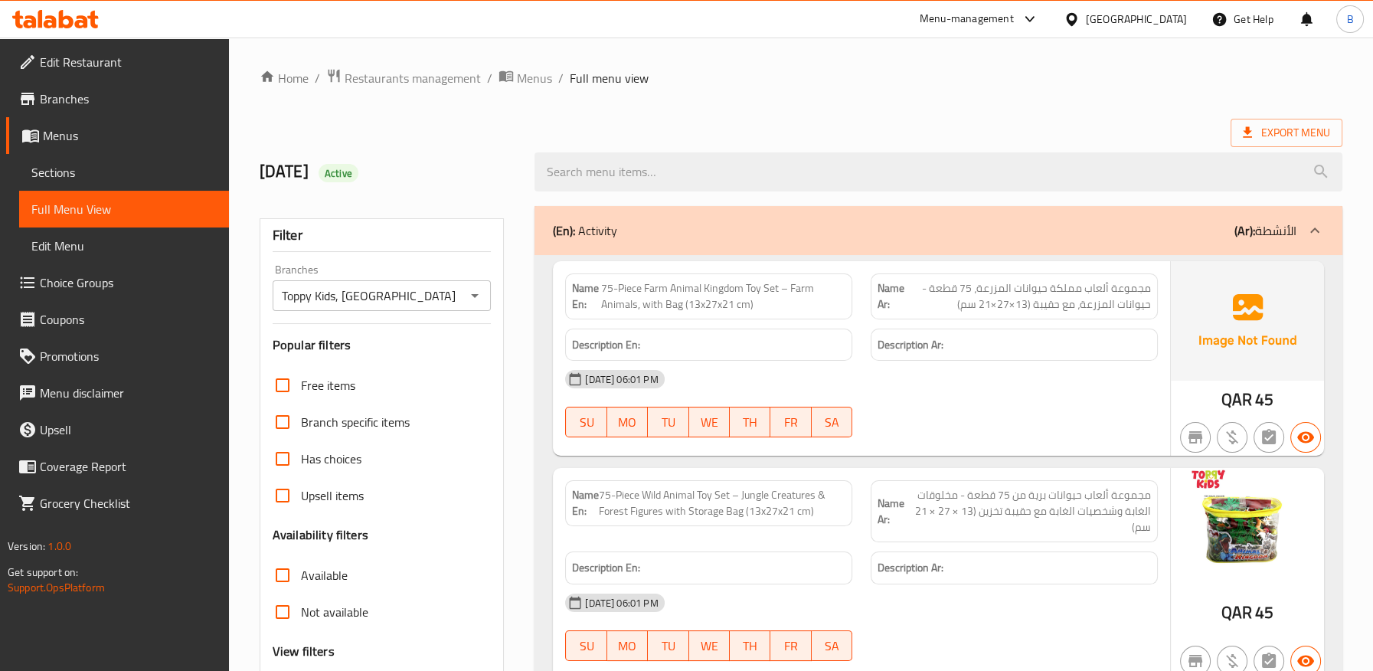
click at [922, 392] on div "[DATE] 06:01 PM" at bounding box center [861, 379] width 611 height 37
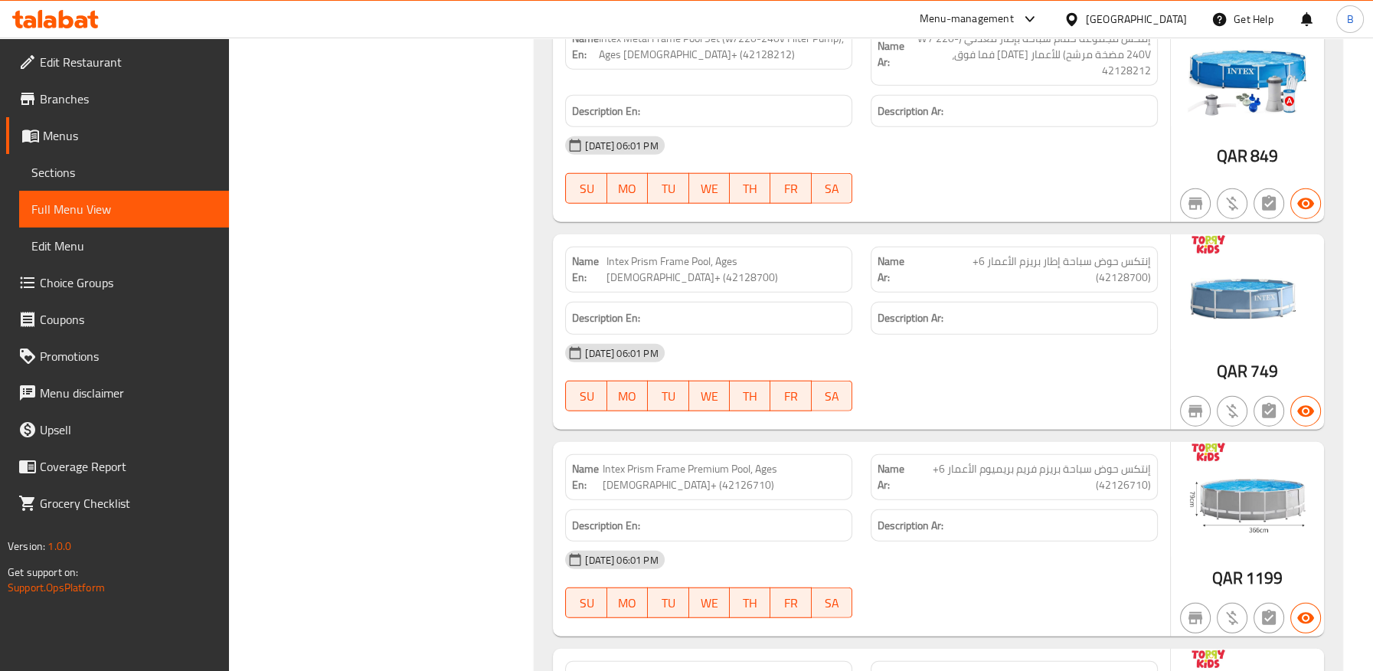
scroll to position [67441, 0]
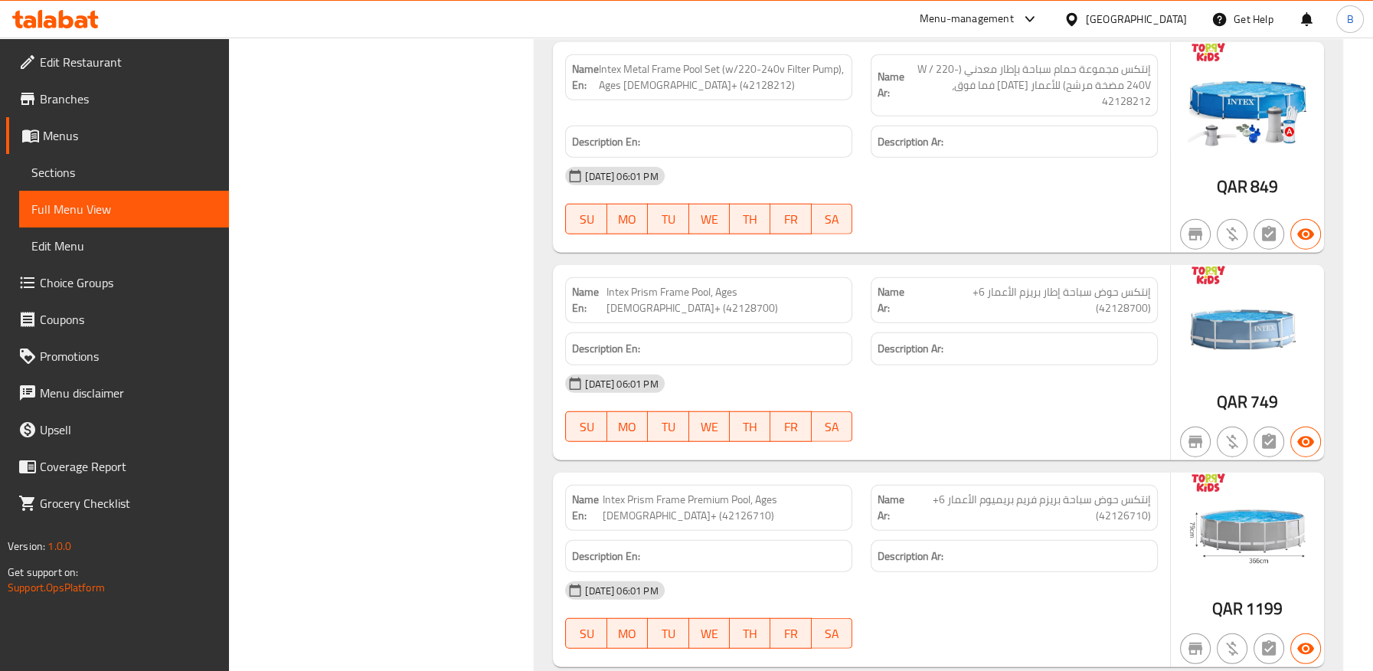
click at [642, 491] on span "Intex Prism Frame Premium Pool, Ages [DEMOGRAPHIC_DATA]+ (42126710)" at bounding box center [723, 507] width 243 height 32
click at [73, 133] on span "Menus" at bounding box center [130, 135] width 174 height 18
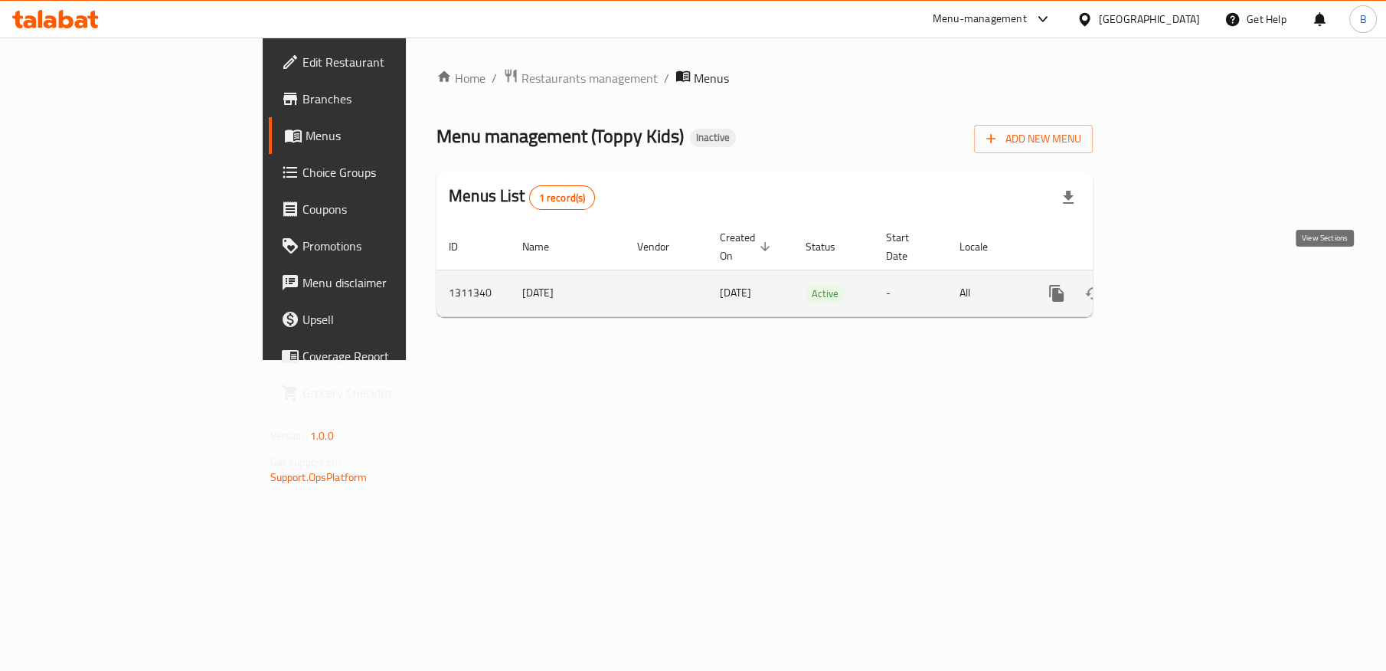
click at [1176, 284] on icon "enhanced table" at bounding box center [1166, 293] width 18 height 18
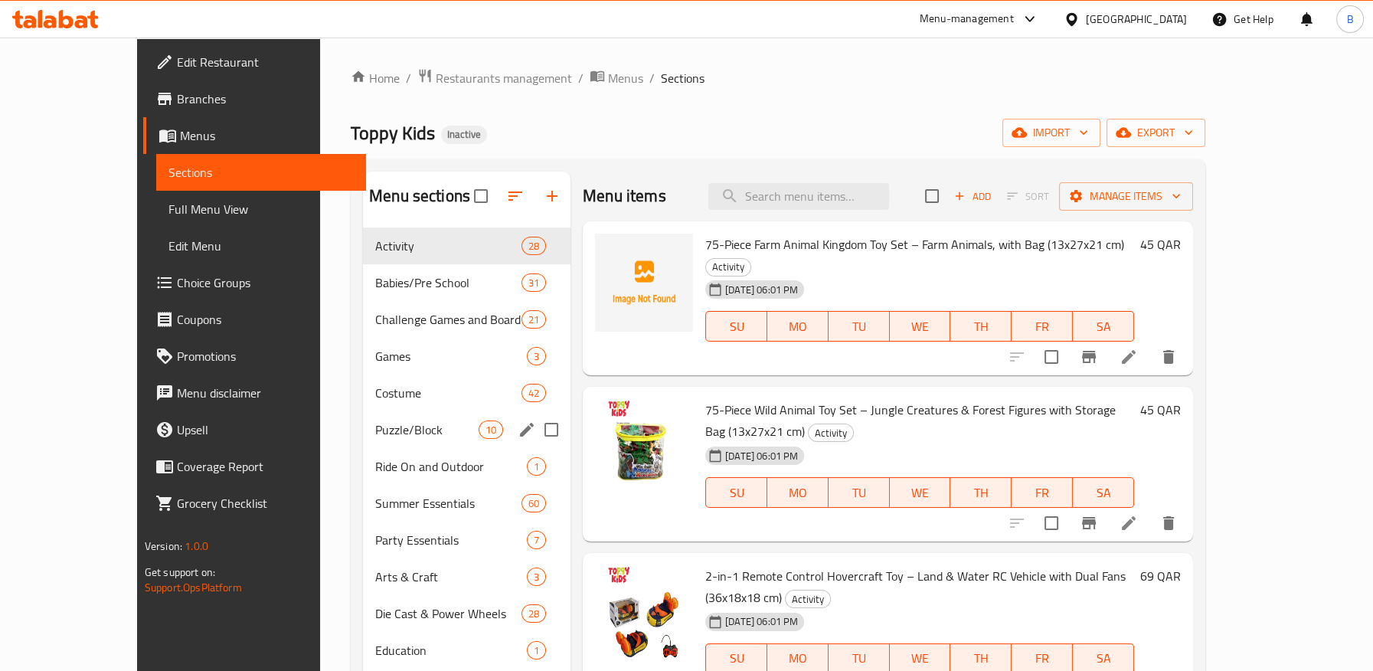
scroll to position [230, 0]
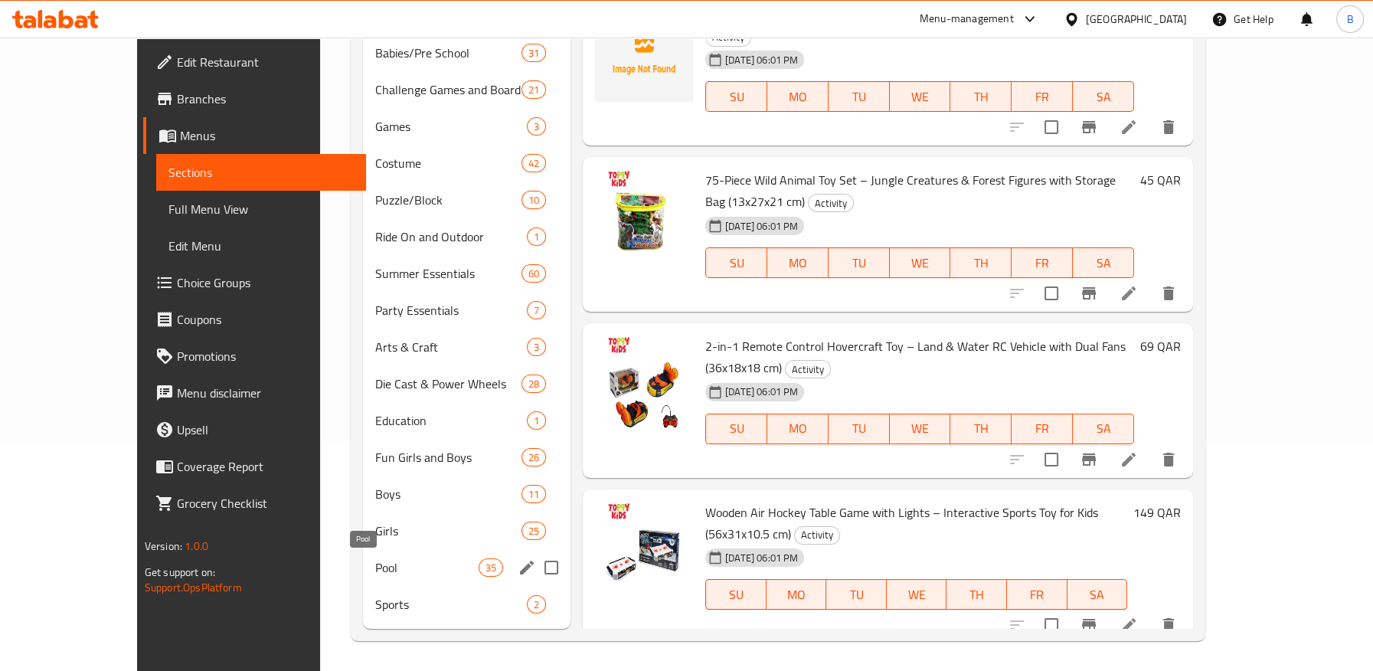
click at [375, 570] on span "Pool" at bounding box center [426, 567] width 103 height 18
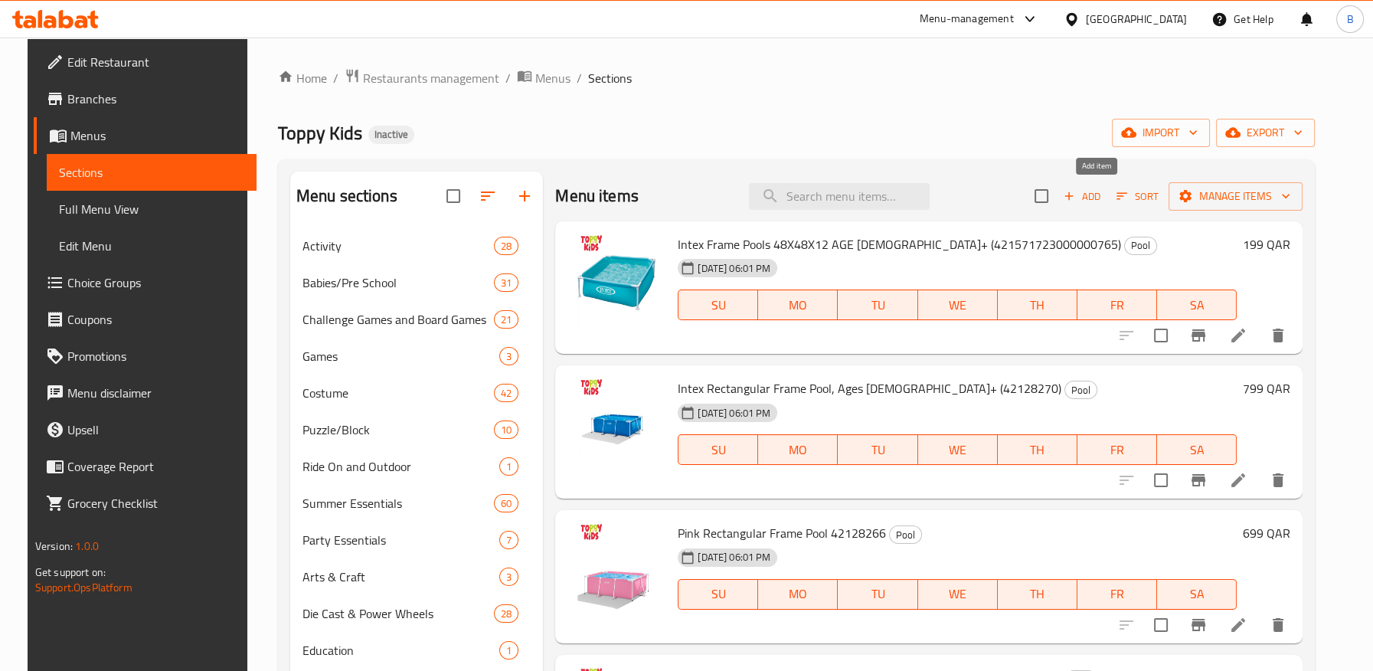
click at [1102, 199] on span "Add" at bounding box center [1081, 197] width 41 height 18
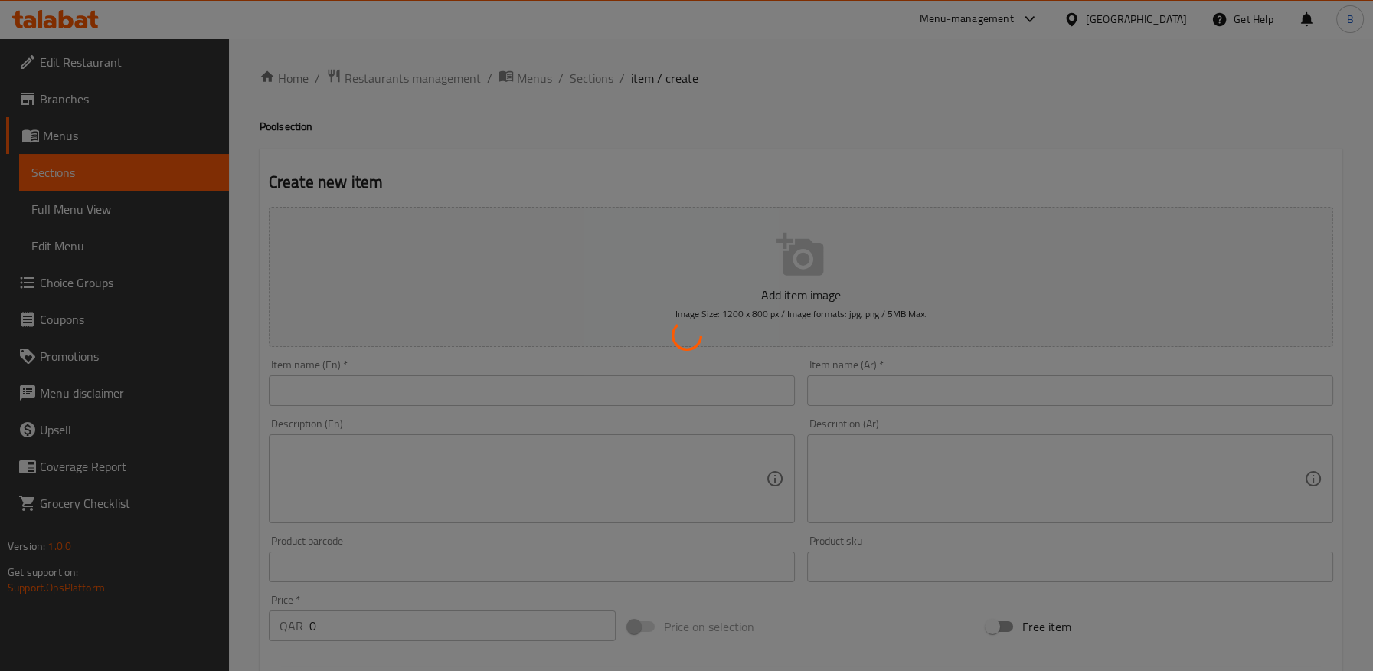
click at [448, 386] on div at bounding box center [686, 335] width 1373 height 671
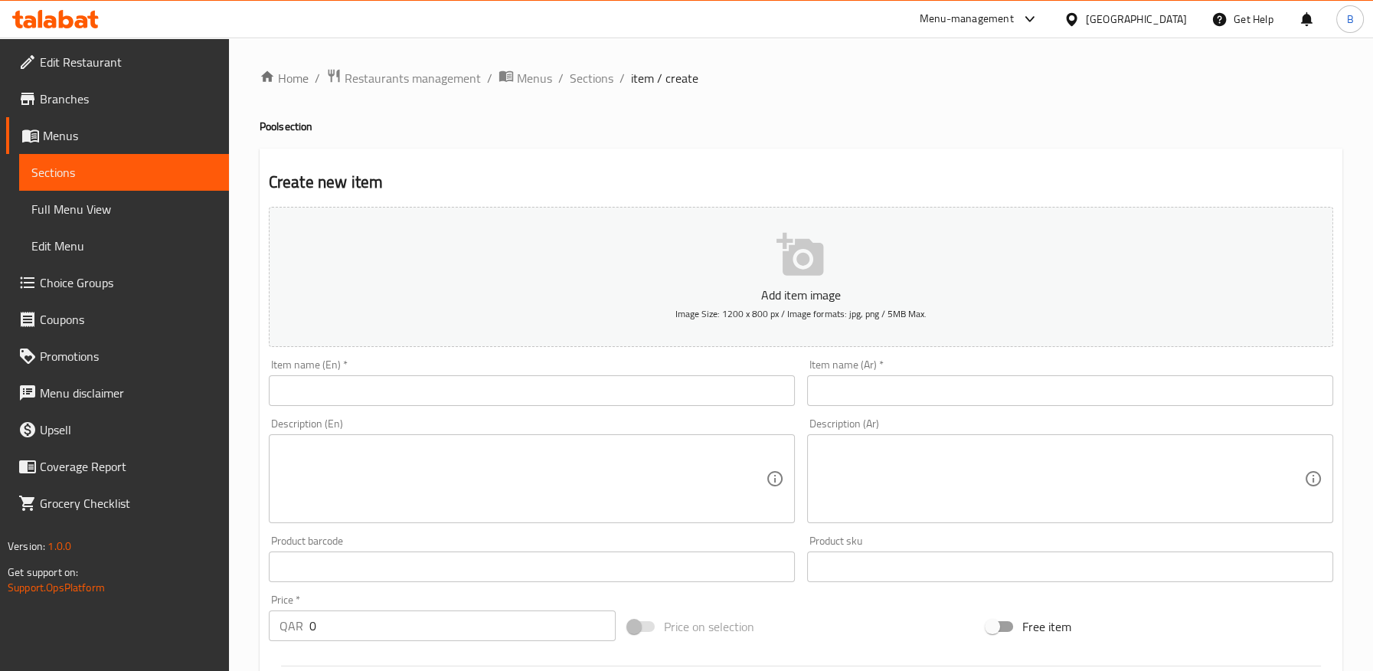
click at [501, 378] on input "text" at bounding box center [532, 390] width 526 height 31
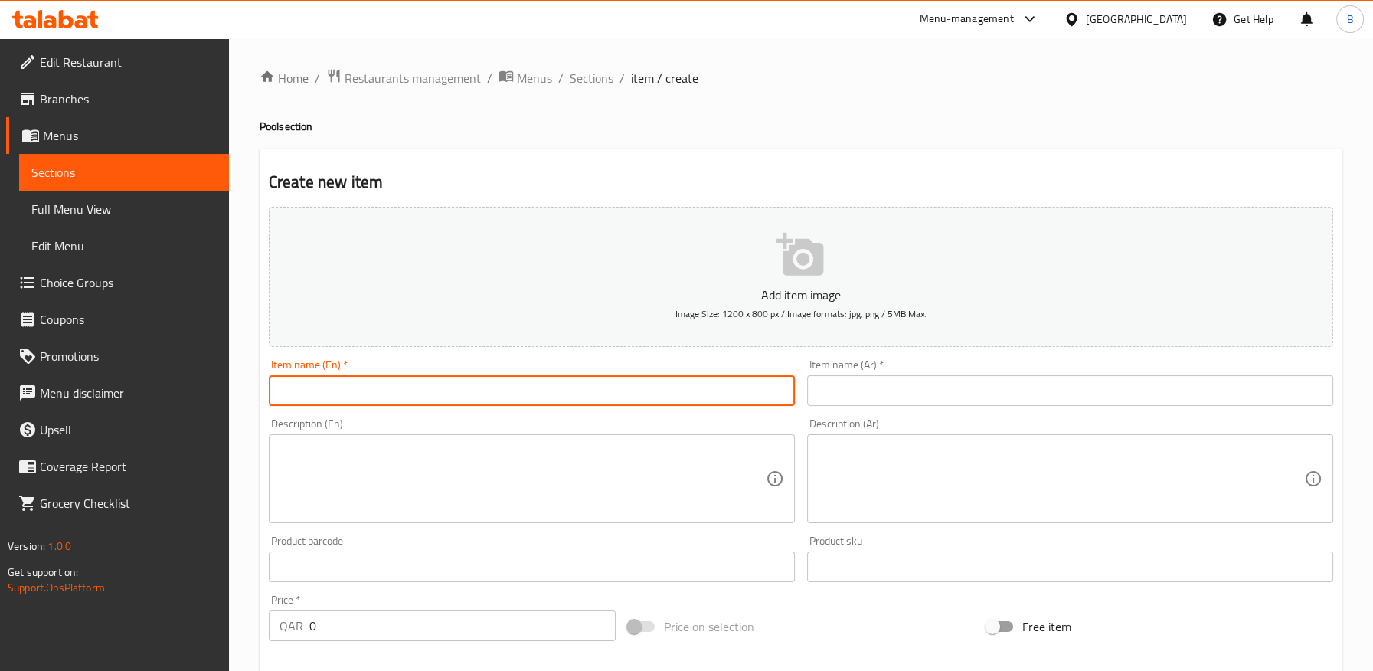
paste input "Intex Prism Frame Premium Pool Set, Ages [DEMOGRAPHIC_DATA]+ 42126702 (W/220-24…"
type input "Intex Prism Frame Premium Pool Set, Ages [DEMOGRAPHIC_DATA]+ 42126702 (W/220-24…"
click at [892, 387] on input "text" at bounding box center [1070, 390] width 526 height 31
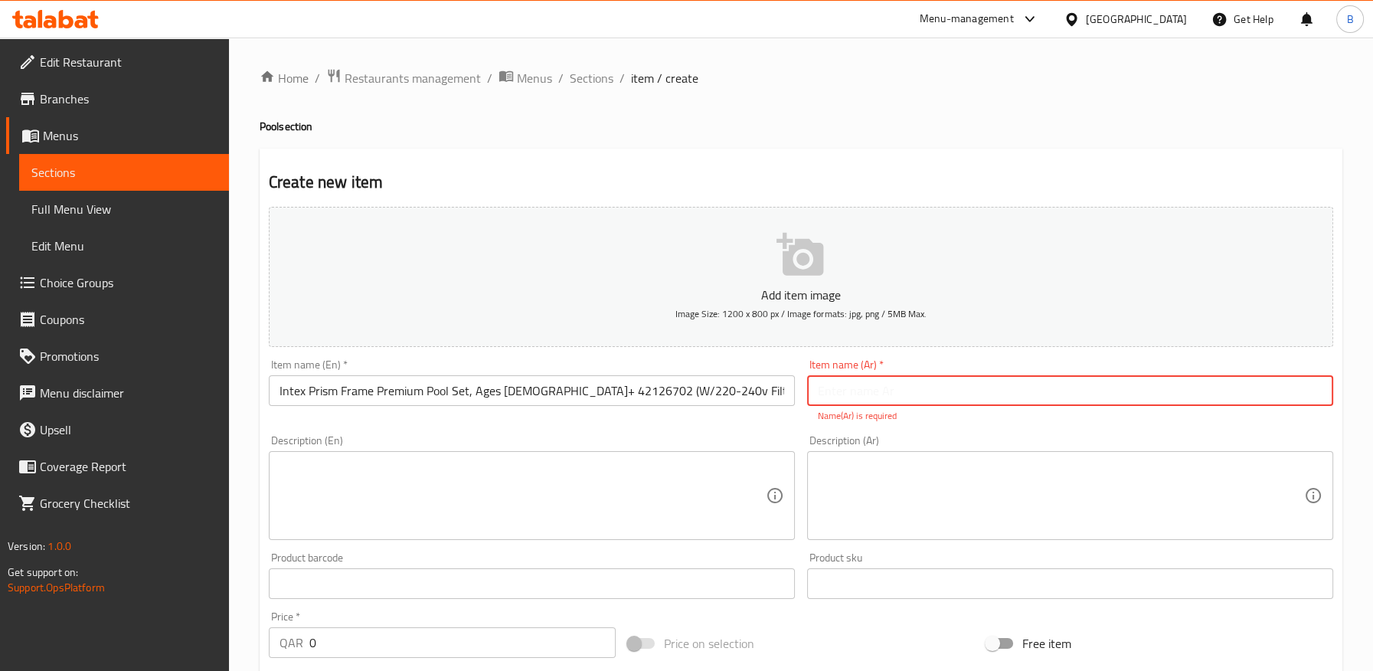
paste input "مجموعة حوض سباحة بريزم فريم بريميوم (مع مضخة فلتر 220-240 فولت)"
type input "مجموعة حوض سباحة بريزم فريم بريميوم (مع مضخة فلتر 220-240 فولت)"
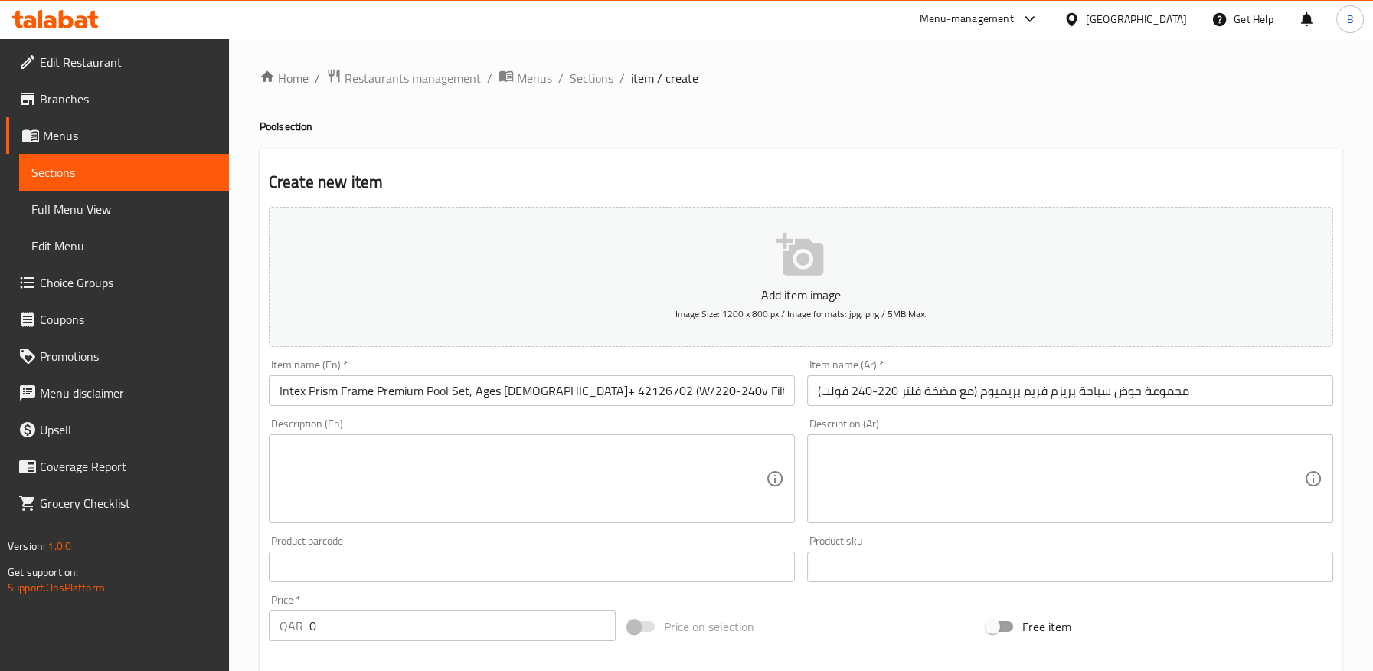
click at [883, 431] on div "Description (Ar) Description (Ar)" at bounding box center [1070, 470] width 538 height 117
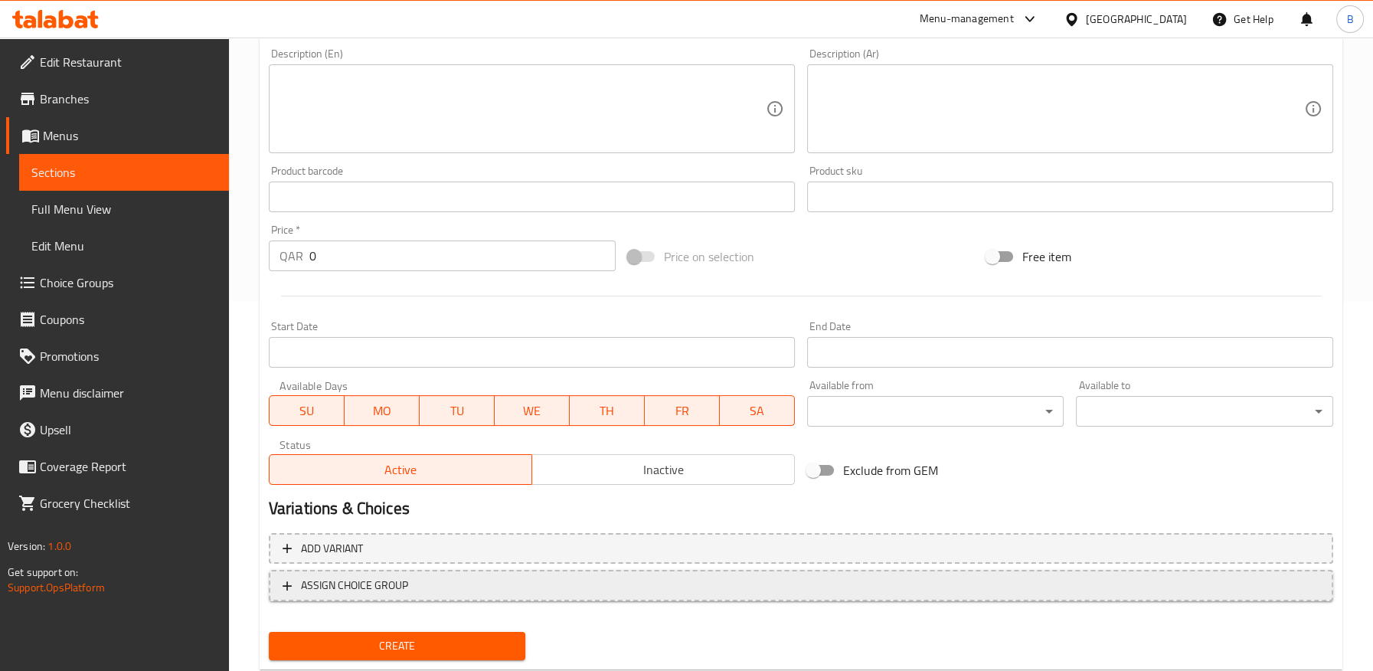
scroll to position [410, 0]
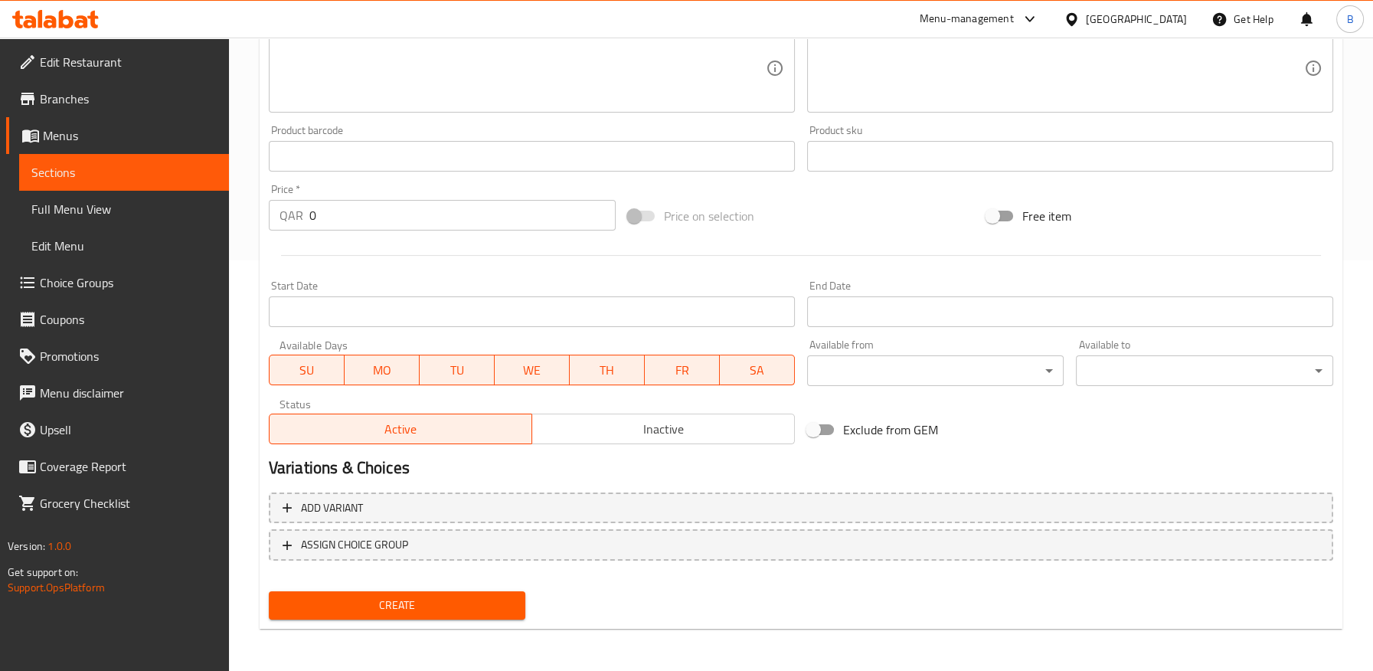
click at [466, 598] on span "Create" at bounding box center [397, 605] width 233 height 19
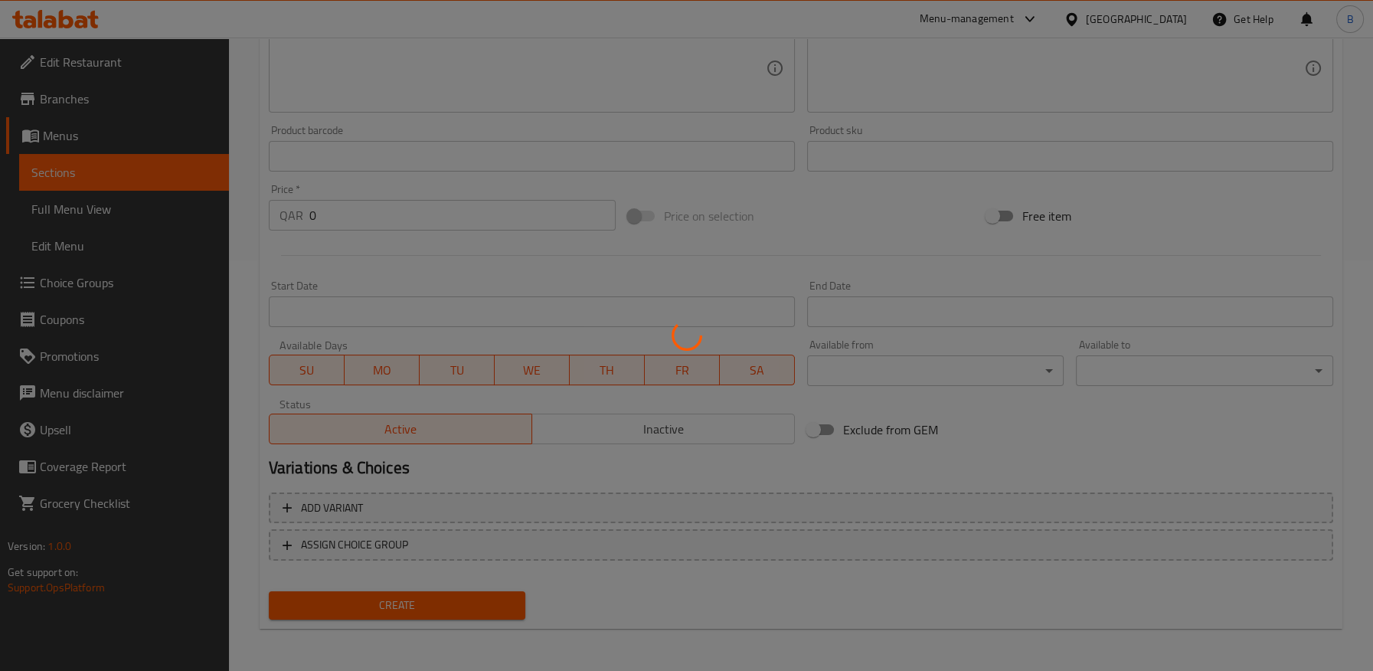
scroll to position [0, 0]
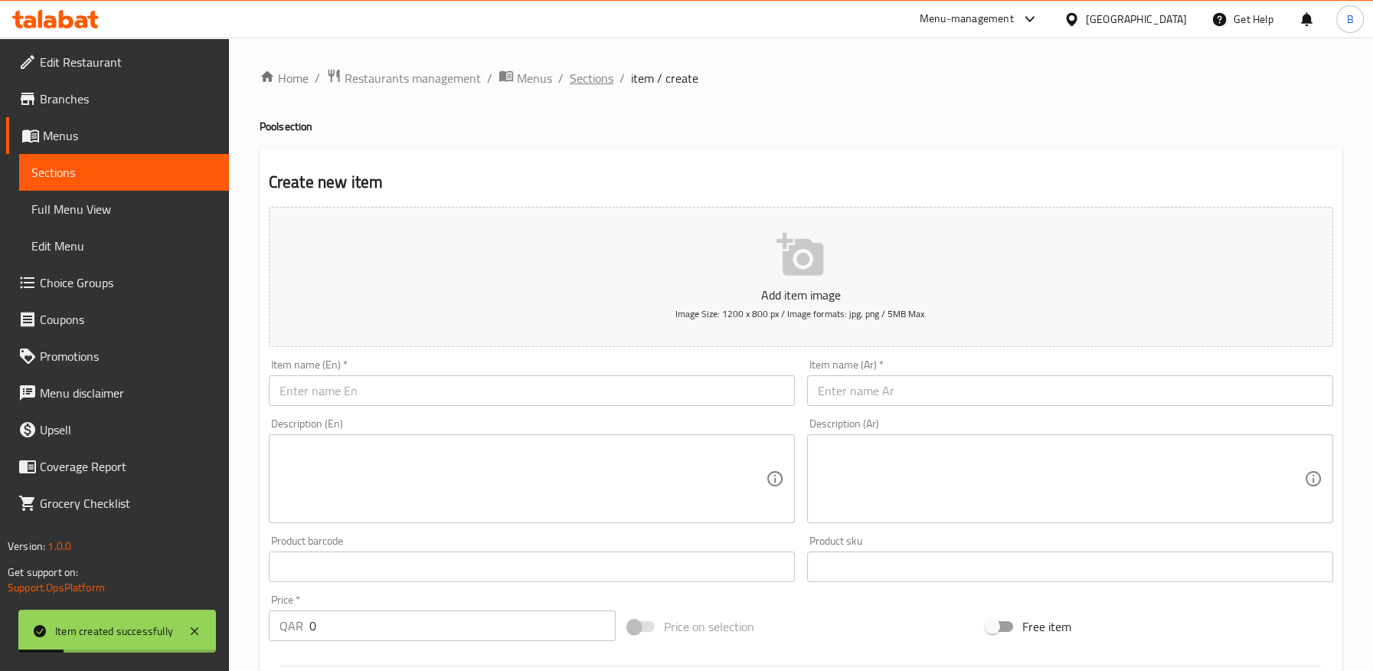
click at [578, 80] on span "Sections" at bounding box center [592, 78] width 44 height 18
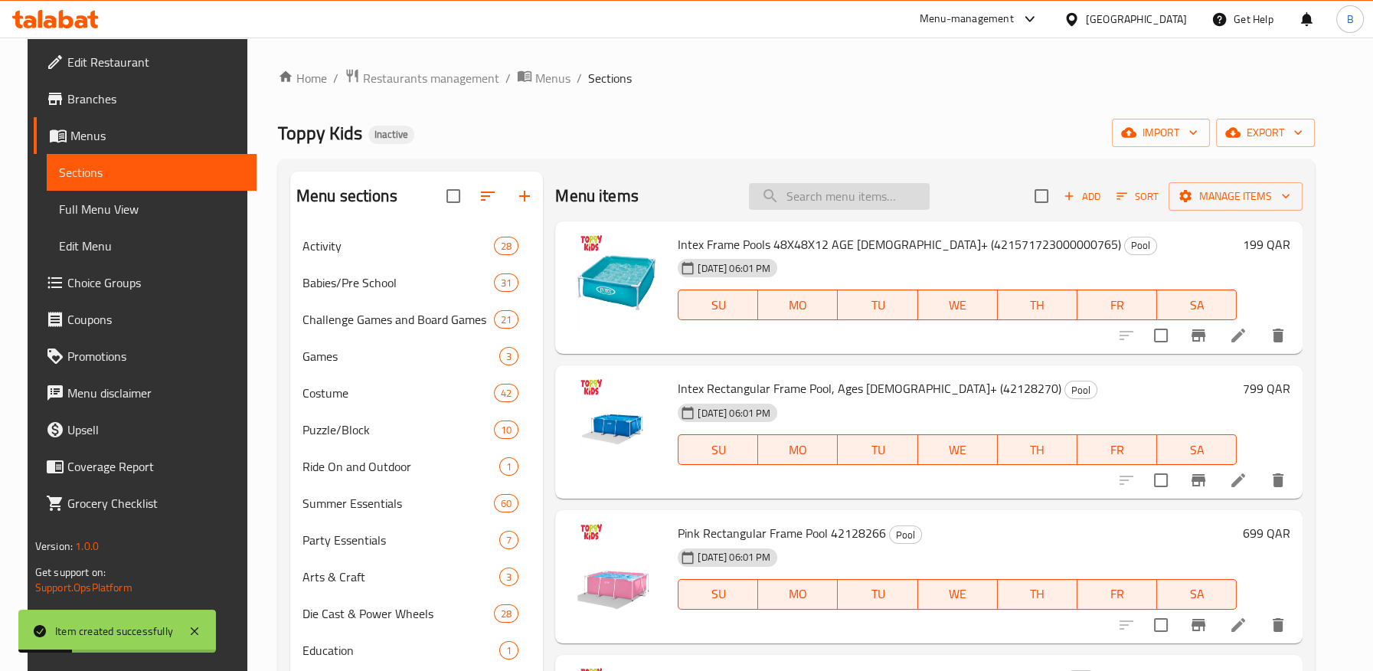
click at [837, 188] on input "search" at bounding box center [839, 196] width 181 height 27
paste input "مجموعة حوض سباحة بريزم فريم بريميوم (مع مضخة فلتر 220-240 فولت)"
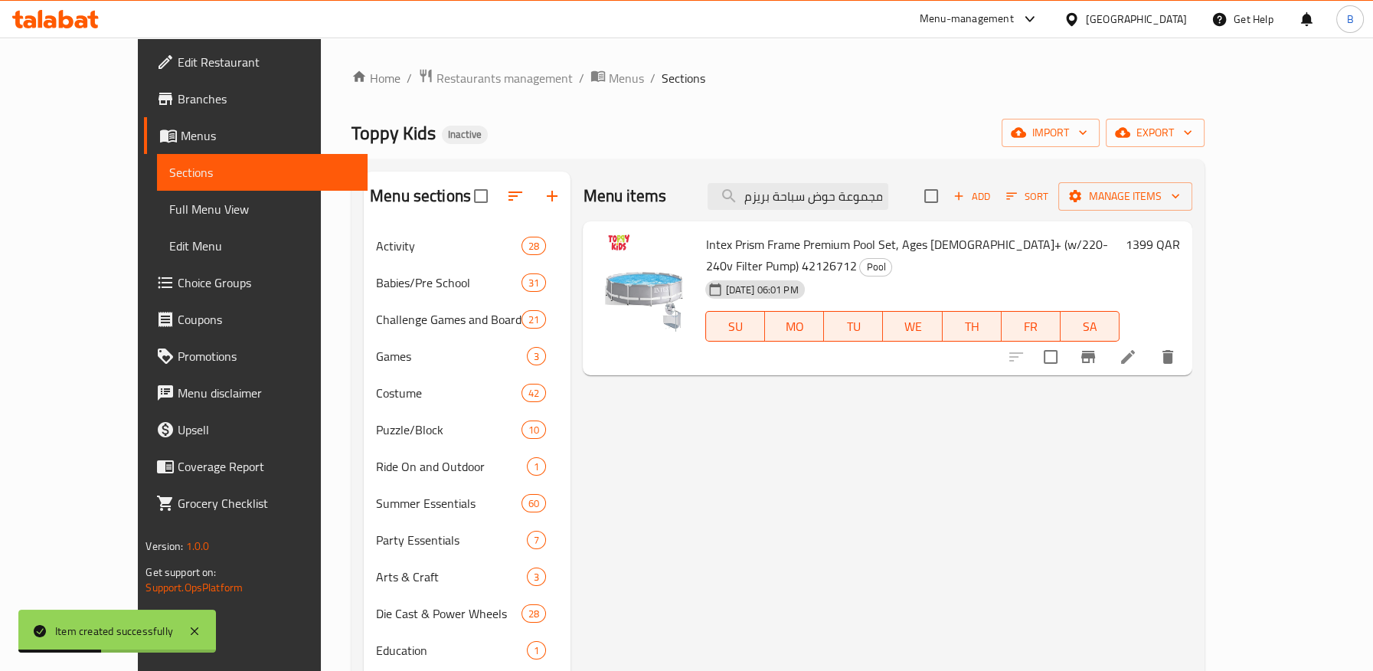
type input "مجموعة حوض سباحة بريزم فريم بريميوم (مع مضخة فلتر 220-240 فولت)"
click at [1149, 343] on li at bounding box center [1127, 357] width 43 height 28
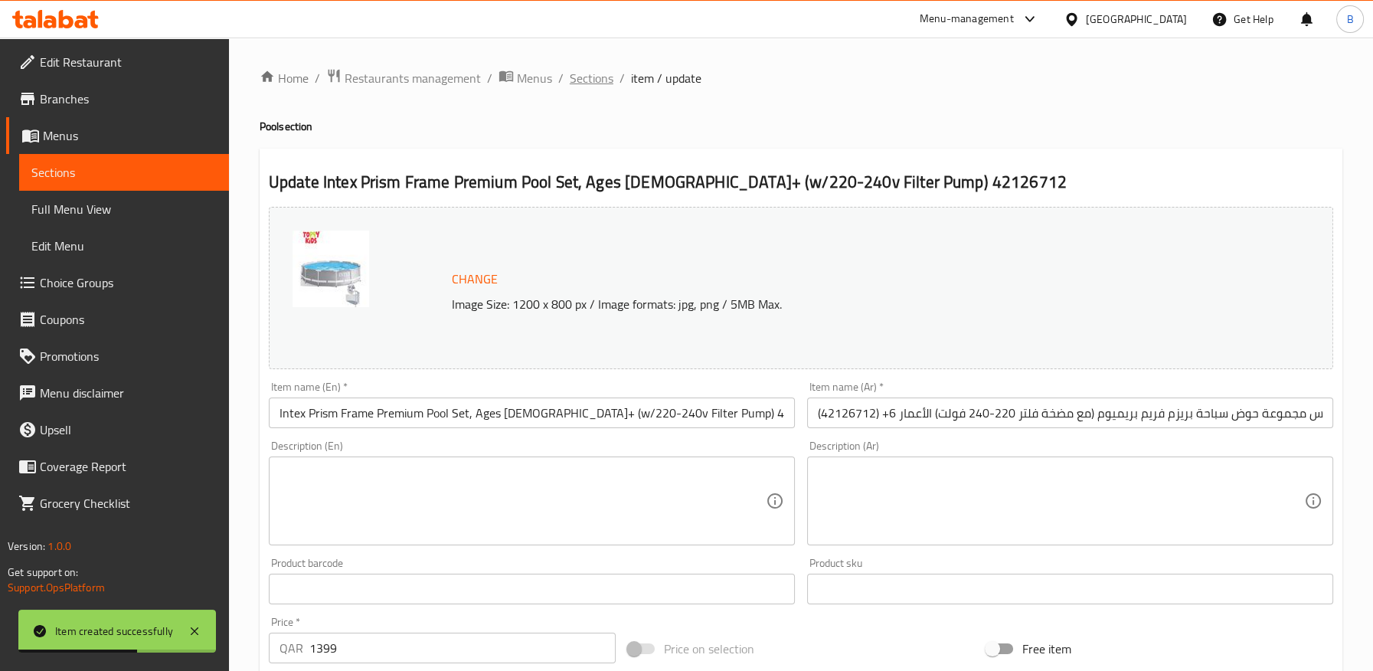
click at [600, 82] on span "Sections" at bounding box center [592, 78] width 44 height 18
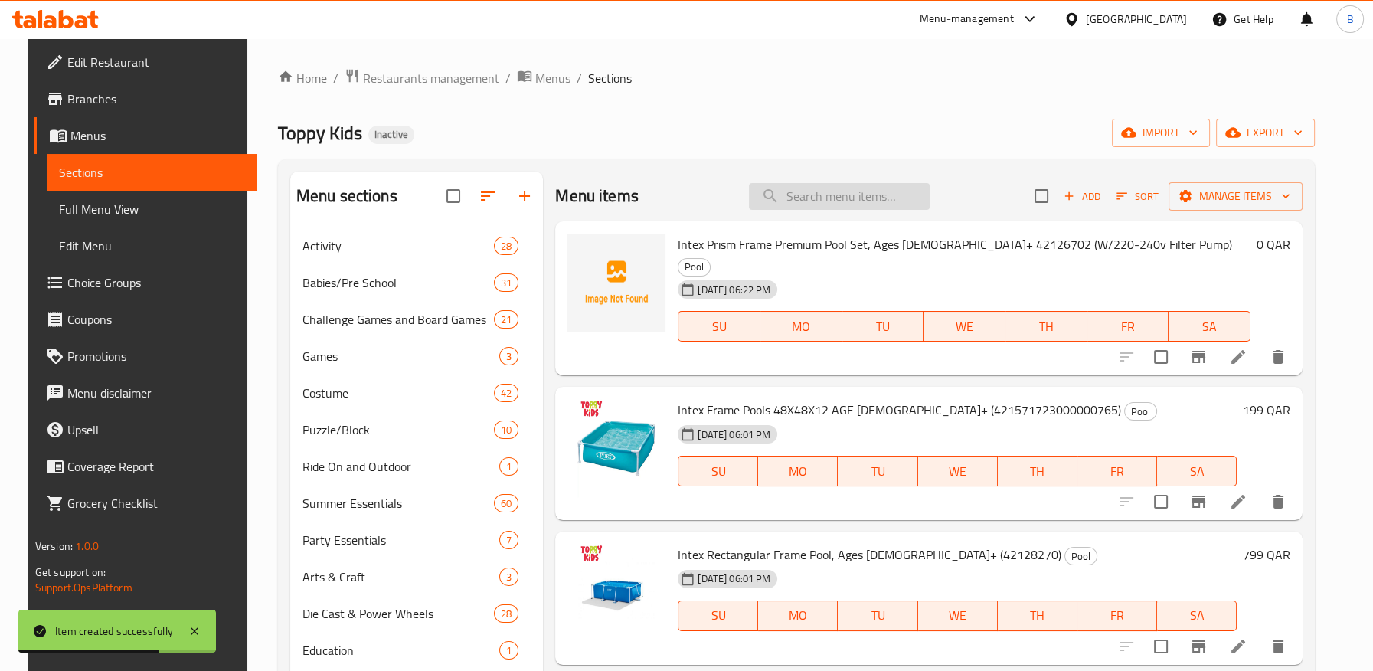
click at [822, 197] on input "search" at bounding box center [839, 196] width 181 height 27
paste input "مجموعة حوض سباحة بريزم فريم بريميوم (مع مضخة فلتر 220-240 فولت)"
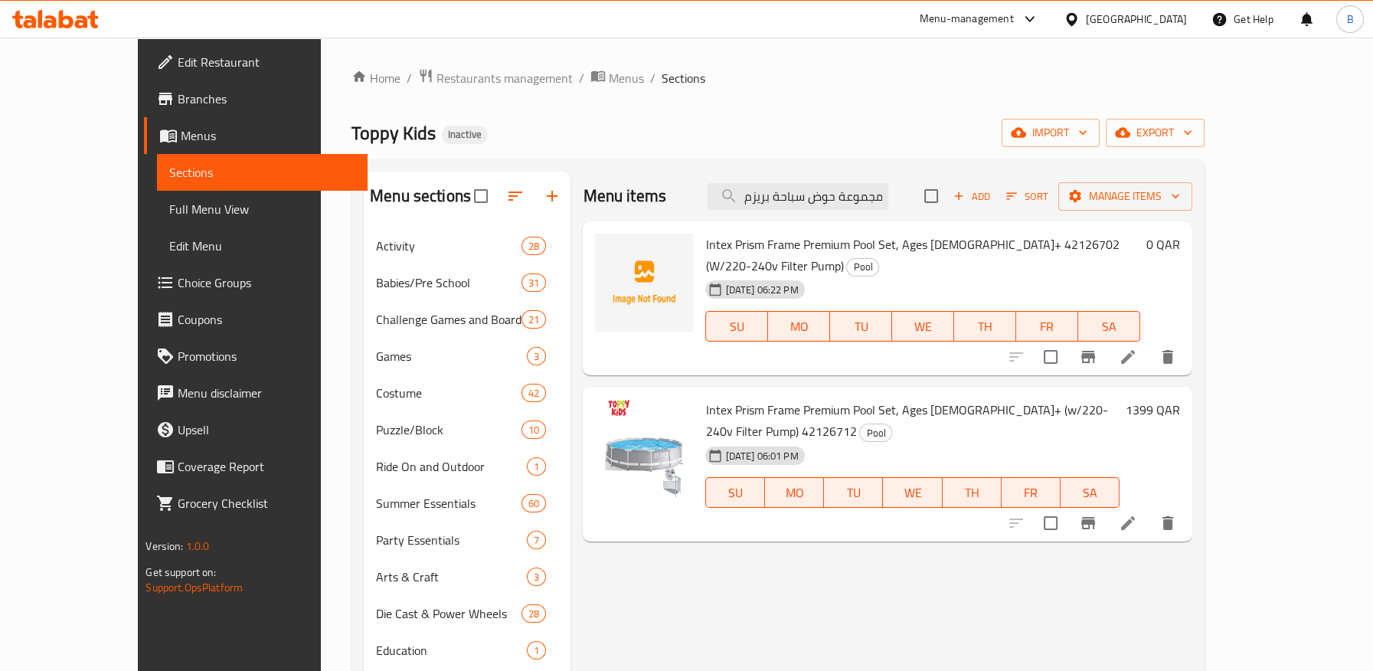
type input "مجموعة حوض سباحة بريزم فريم بريميوم (مع مضخة فلتر 220-240 فولت)"
click at [1074, 398] on span "Intex Prism Frame Premium Pool Set, Ages [DEMOGRAPHIC_DATA]+ (w/220-240v Filter…" at bounding box center [906, 420] width 402 height 44
copy span "42126712"
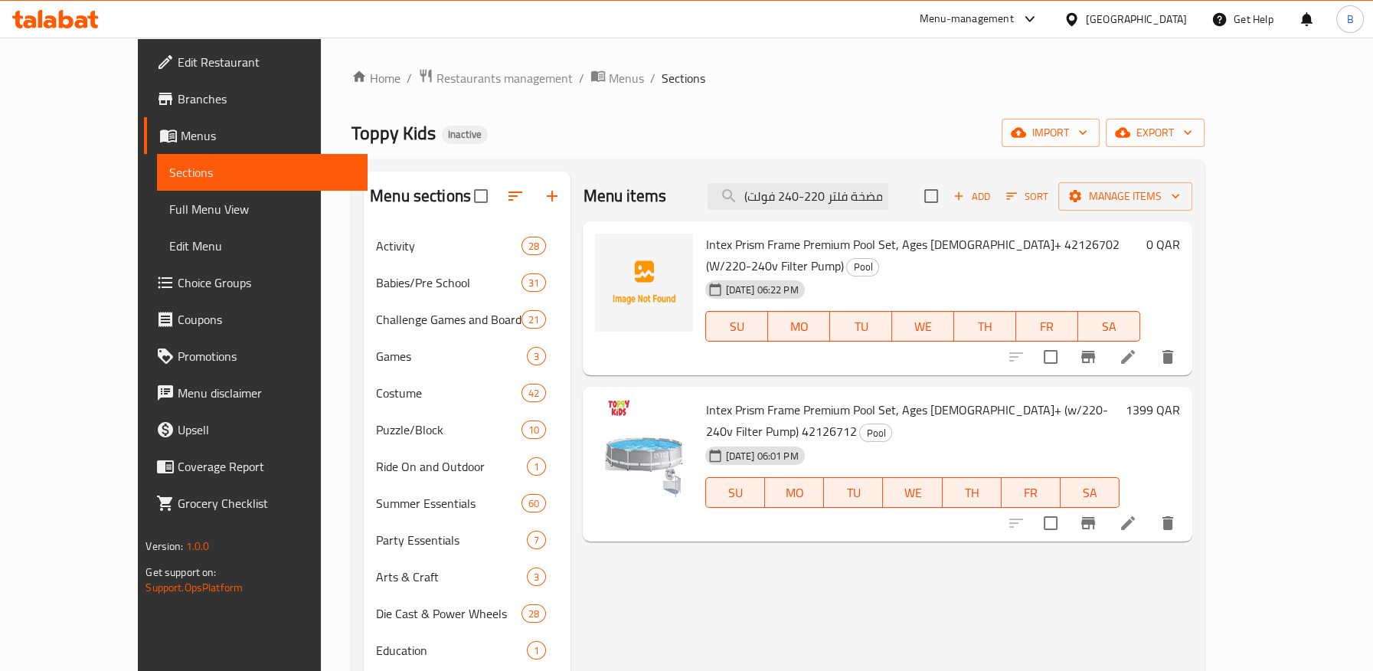
click at [978, 398] on span "Intex Prism Frame Premium Pool Set, Ages [DEMOGRAPHIC_DATA]+ (w/220-240v Filter…" at bounding box center [906, 420] width 402 height 44
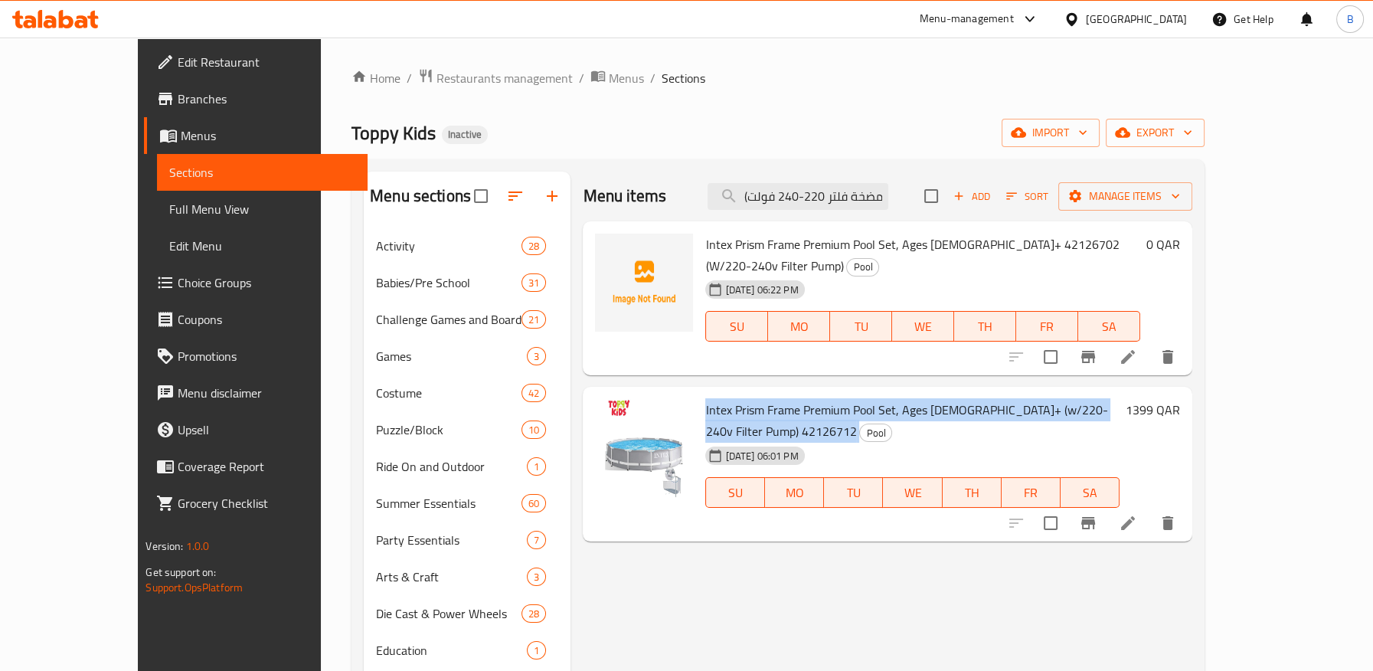
copy h6 "Intex Prism Frame Premium Pool Set, Ages [DEMOGRAPHIC_DATA]+ (w/220-240v Filter…"
click at [1135, 350] on icon at bounding box center [1128, 357] width 14 height 14
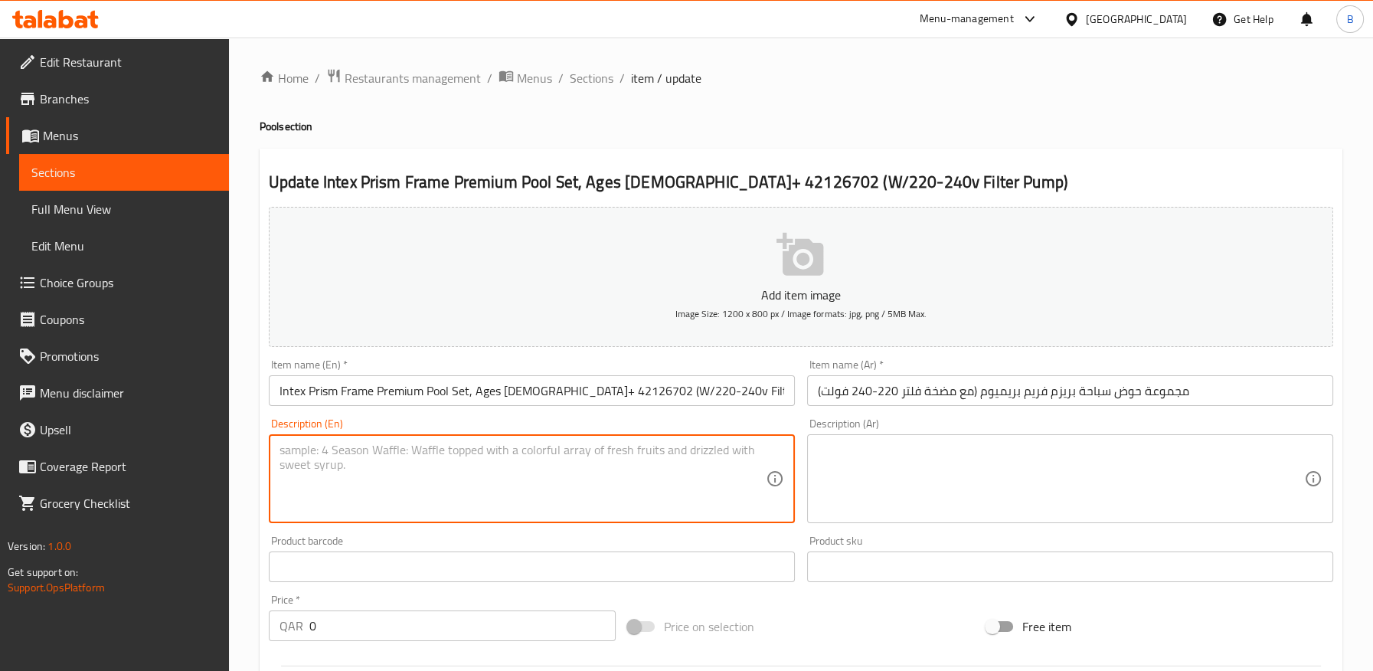
click at [478, 465] on textarea at bounding box center [522, 478] width 486 height 73
paste textarea "Intex Prism Frame Premium Pool Set, Ages [DEMOGRAPHIC_DATA]+ (w/220-240v Filter…"
click at [540, 393] on input "Intex Prism Frame Premium Pool Set, Ages [DEMOGRAPHIC_DATA]+ 42126702 (W/220-24…" at bounding box center [532, 390] width 526 height 31
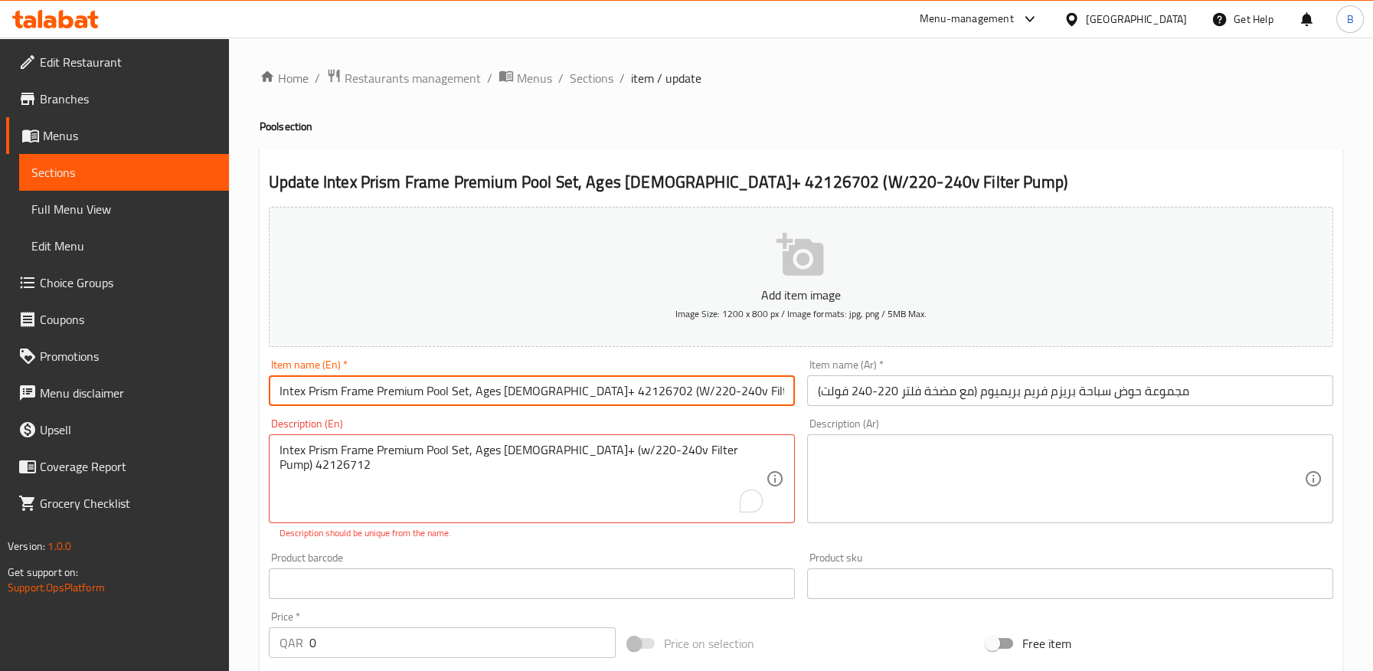
click at [540, 393] on input "Intex Prism Frame Premium Pool Set, Ages [DEMOGRAPHIC_DATA]+ 42126702 (W/220-24…" at bounding box center [532, 390] width 526 height 31
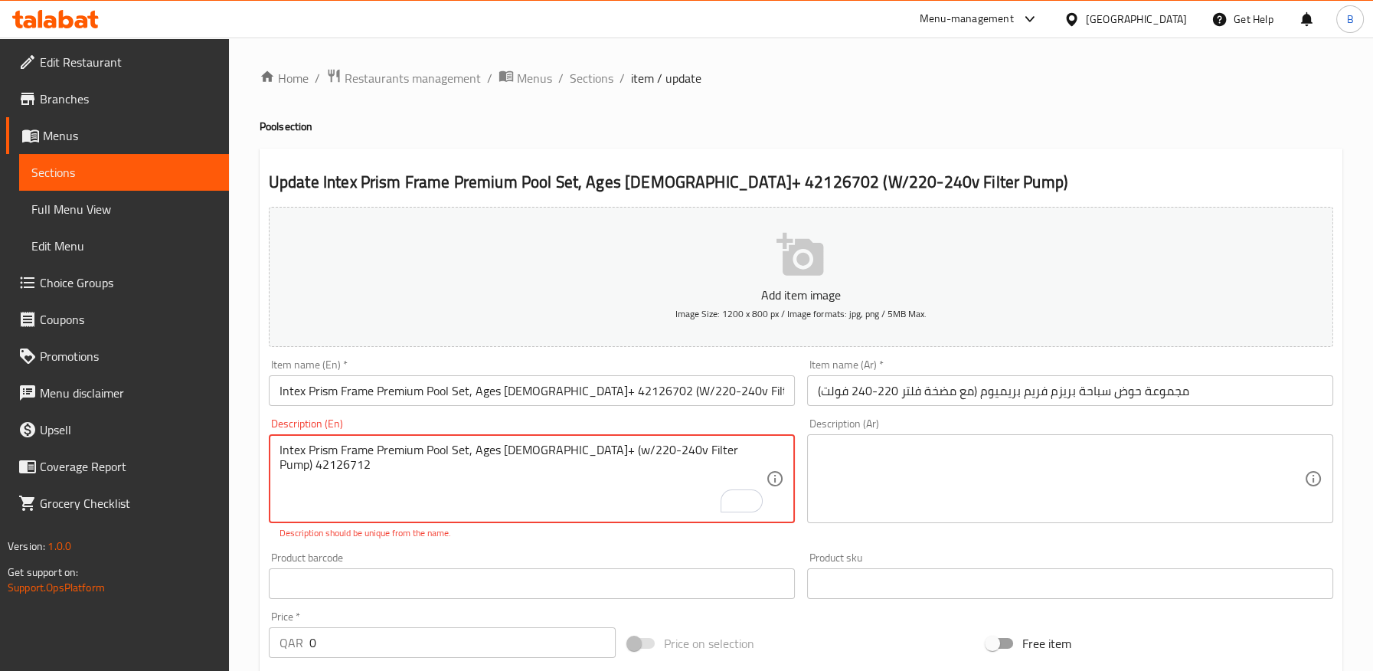
click at [664, 448] on textarea "Intex Prism Frame Premium Pool Set, Ages [DEMOGRAPHIC_DATA]+ (w/220-240v Filter…" at bounding box center [522, 478] width 486 height 73
paste textarea "0"
click at [575, 455] on textarea "Intex Prism Frame Premium Pool Set, Ages 6+ (w/220-240v Filter Pump) 42126702" at bounding box center [522, 478] width 486 height 73
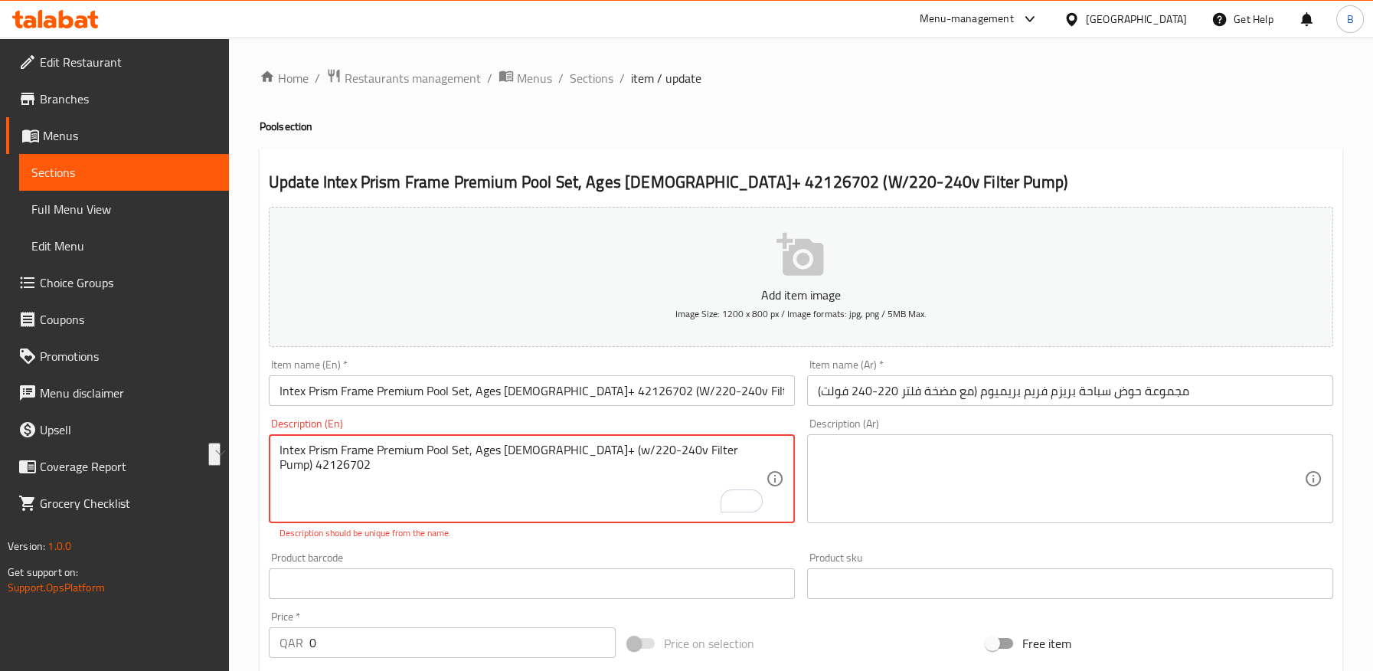
type textarea "Intex Prism Frame Premium Pool Set, Ages 6+ (w/220-240v Filter Pump) 42126702"
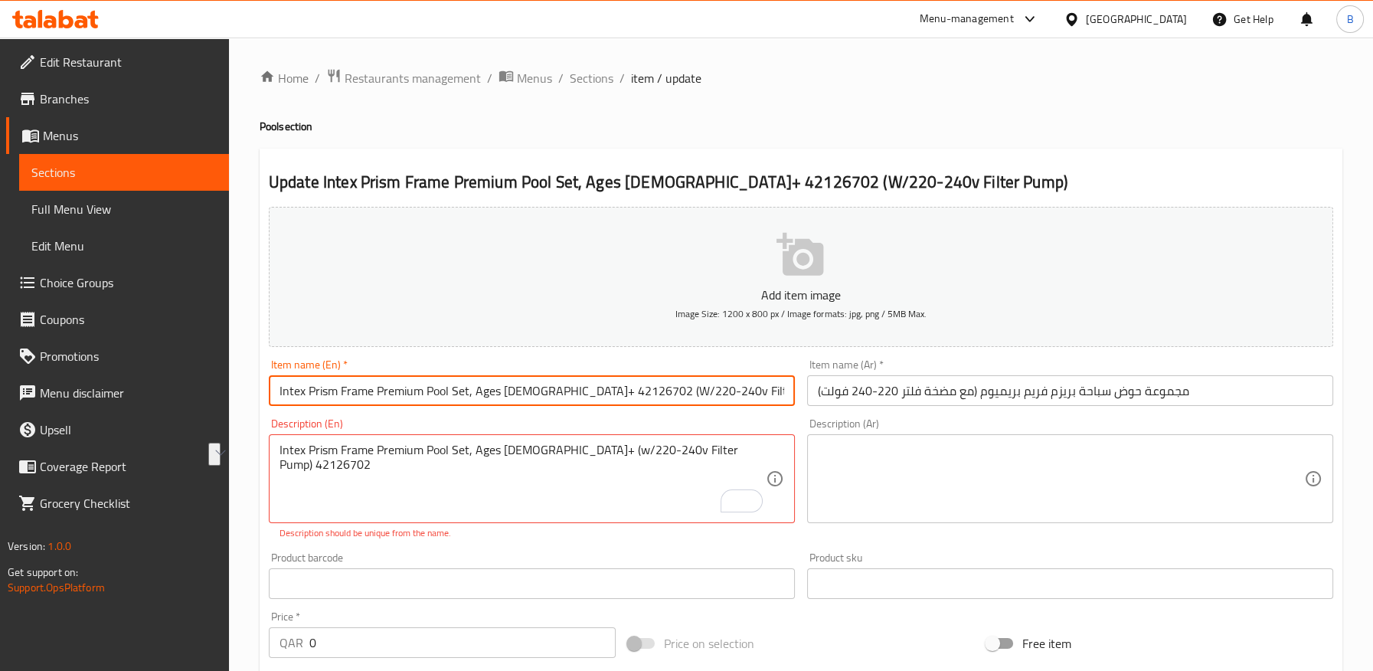
click at [546, 388] on input "Intex Prism Frame Premium Pool Set, Ages [DEMOGRAPHIC_DATA]+ 42126702 (W/220-24…" at bounding box center [532, 390] width 526 height 31
paste input "(w/220-240v Filter Pump) 42126702"
type input "Intex Prism Frame Premium Pool Set, Ages 6+ (w/220-240v Filter Pump) 42126702"
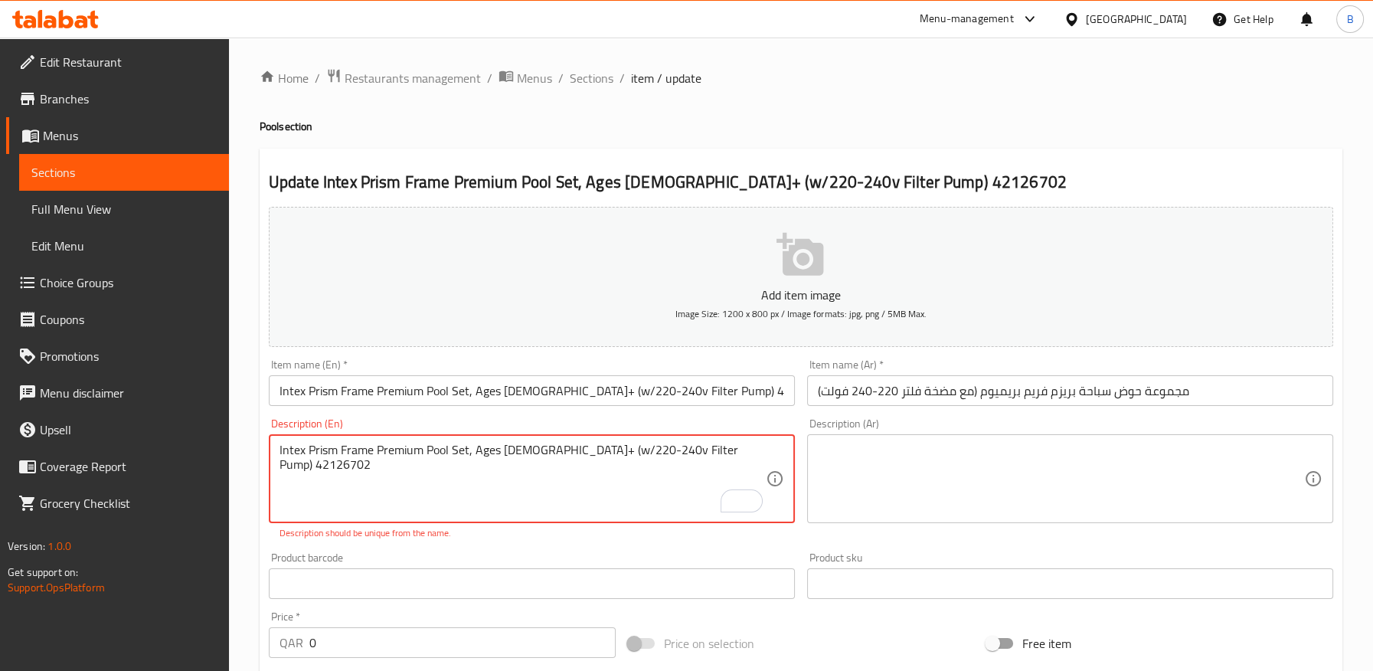
click at [500, 447] on textarea "Intex Prism Frame Premium Pool Set, Ages 6+ (w/220-240v Filter Pump) 42126702" at bounding box center [522, 478] width 486 height 73
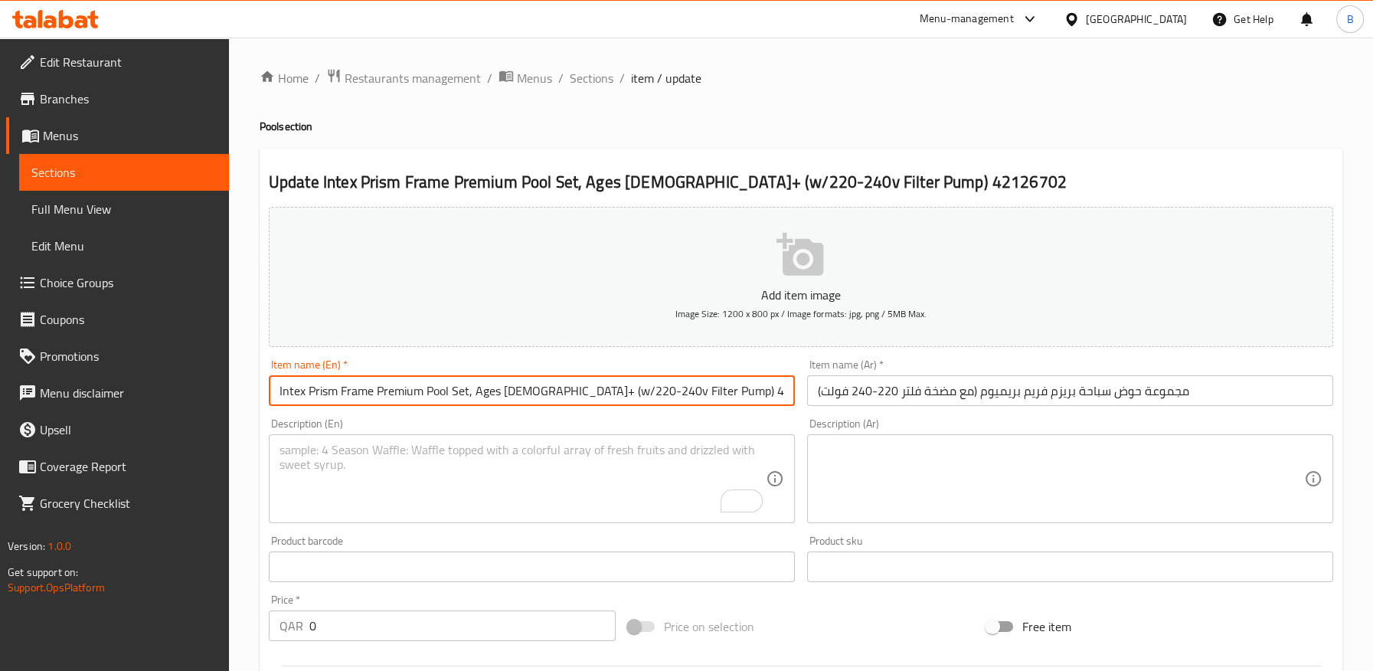
click at [683, 397] on input "Intex Prism Frame Premium Pool Set, Ages 6+ (w/220-240v Filter Pump) 42126702" at bounding box center [532, 390] width 526 height 31
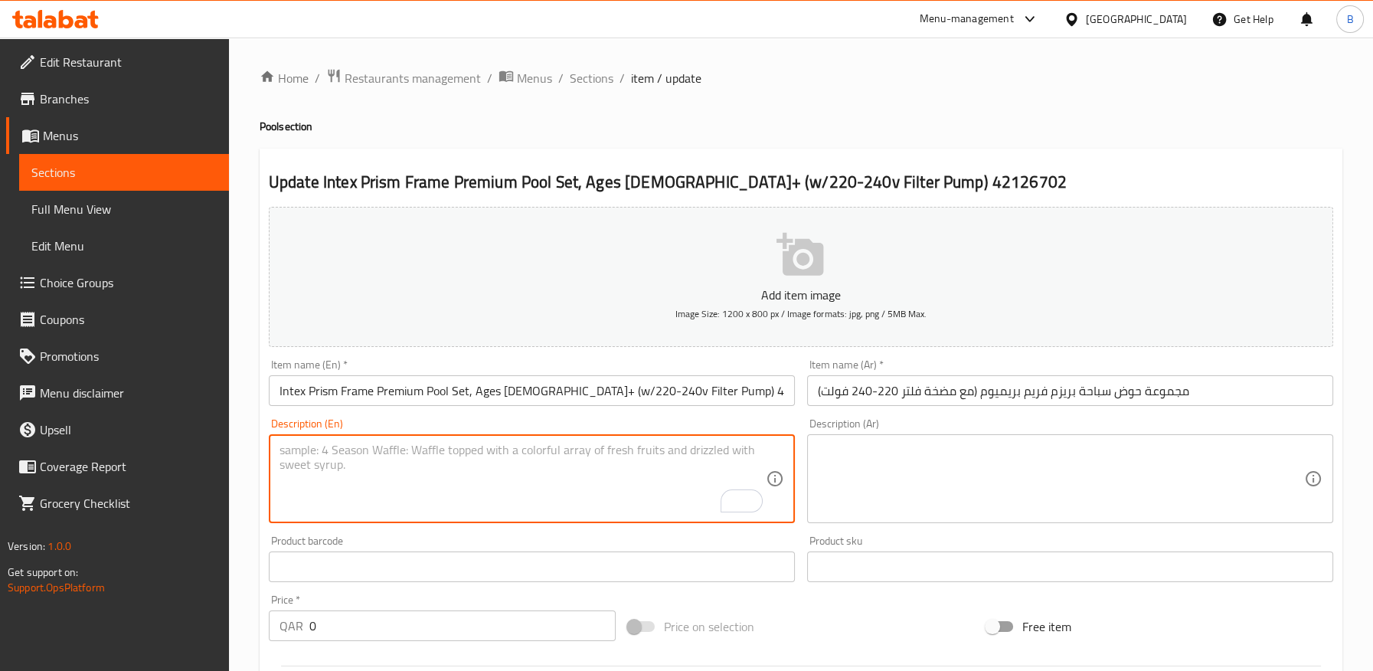
click at [605, 485] on textarea "To enrich screen reader interactions, please activate Accessibility in Grammarl…" at bounding box center [522, 478] width 486 height 73
click at [710, 448] on textarea "Intex Prism Frame Premium Pool Set, Ages 6+ (w/220-240v Filter Pump) 42126702" at bounding box center [522, 478] width 486 height 73
type textarea "Intex Prism Frame Premium Pool Set, Ages 6+ (w/220-240v Filter Pump) 42126702"
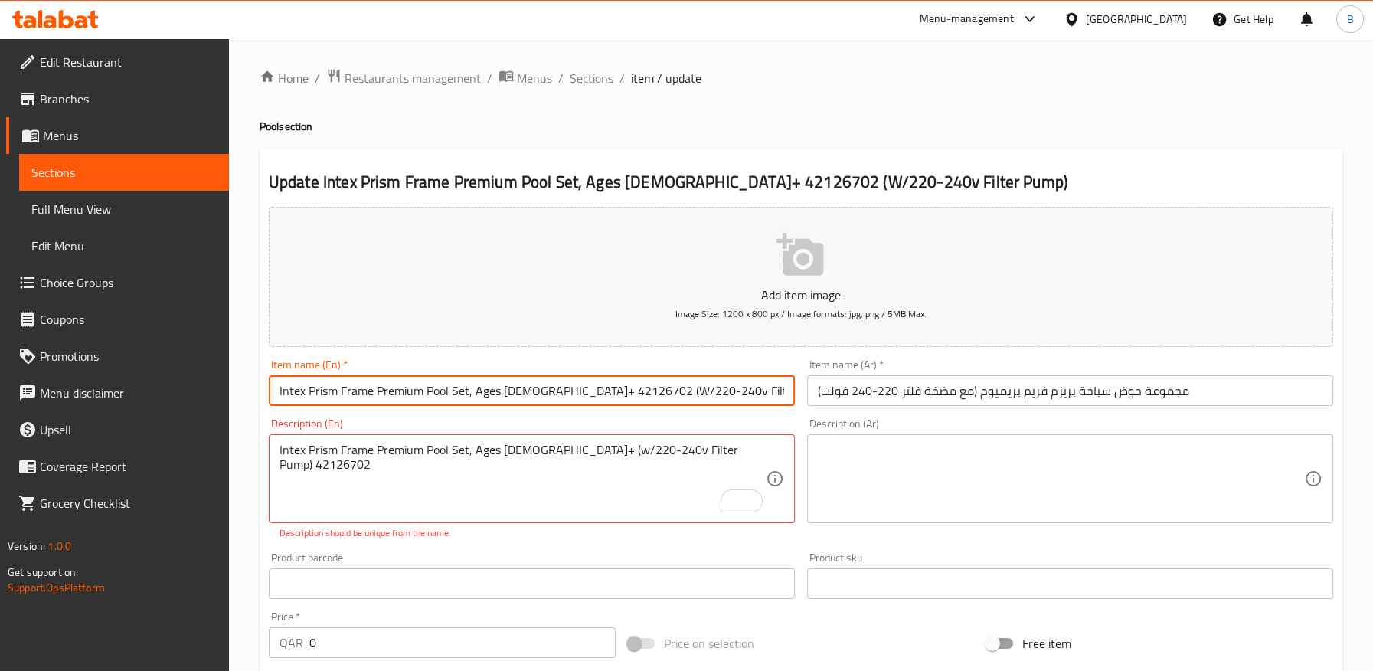
type input "Intex Prism Frame Premium Pool Set, Ages [DEMOGRAPHIC_DATA]+ 42126702 (W/220-24…"
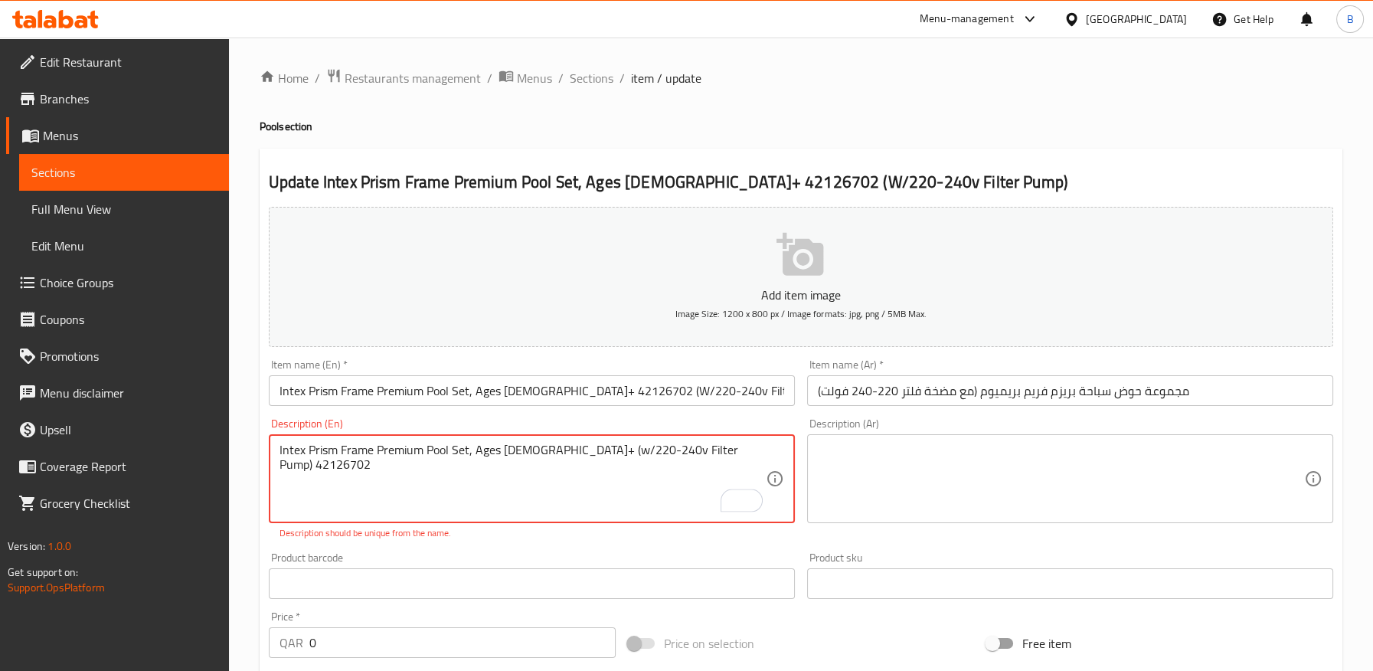
type textarea "Intex Prism Frame Premium Pool Set, Ages [DEMOGRAPHIC_DATA]+ (w/220-240v Filter…"
click at [689, 443] on textarea "Intex Prism Frame Premium Pool Set, Ages [DEMOGRAPHIC_DATA]+ (w/220-240v Filter…" at bounding box center [522, 478] width 486 height 73
type textarea "Intex Prism Frame Premium Pool Set, Ages [DEMOGRAPHIC_DATA]+ (w/220-240v Filter…"
click at [925, 473] on textarea at bounding box center [1061, 478] width 486 height 73
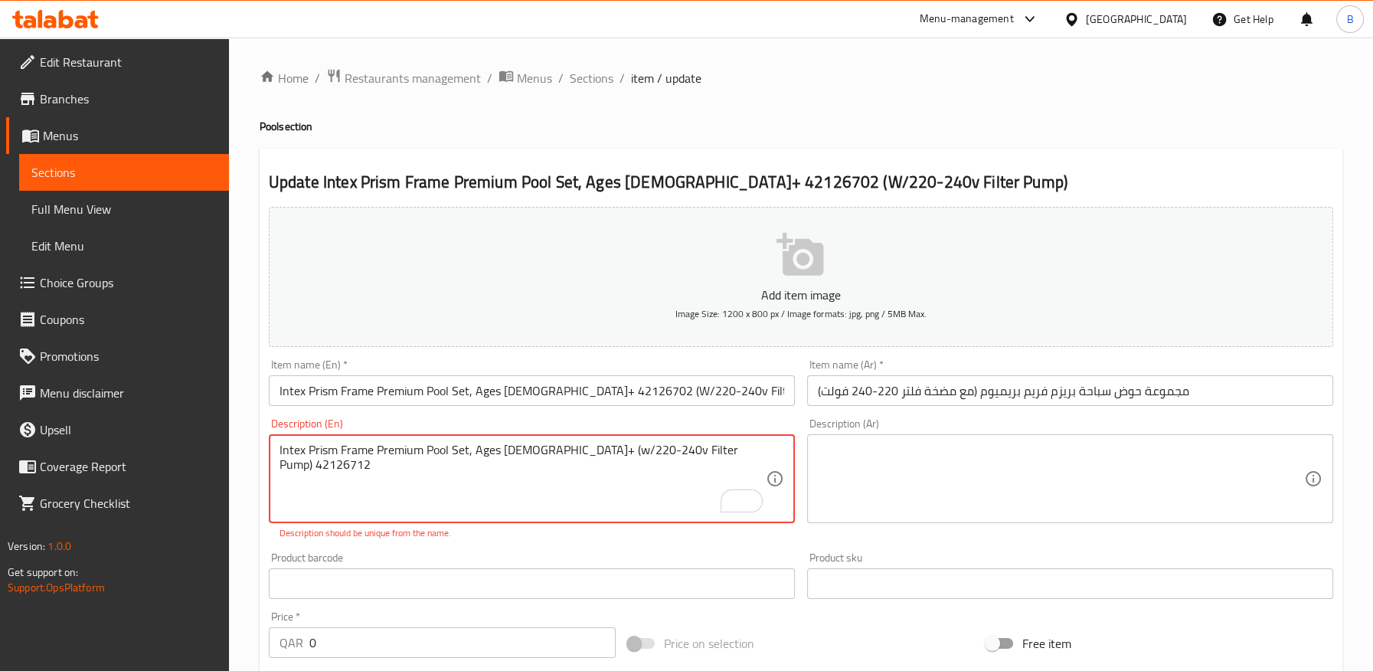
paste textarea "إنتكس مجموعة حوض سباحة بريزم فريم بريميوم (مع مضخة فلتر 220-240 فولت) الأعمار 6…"
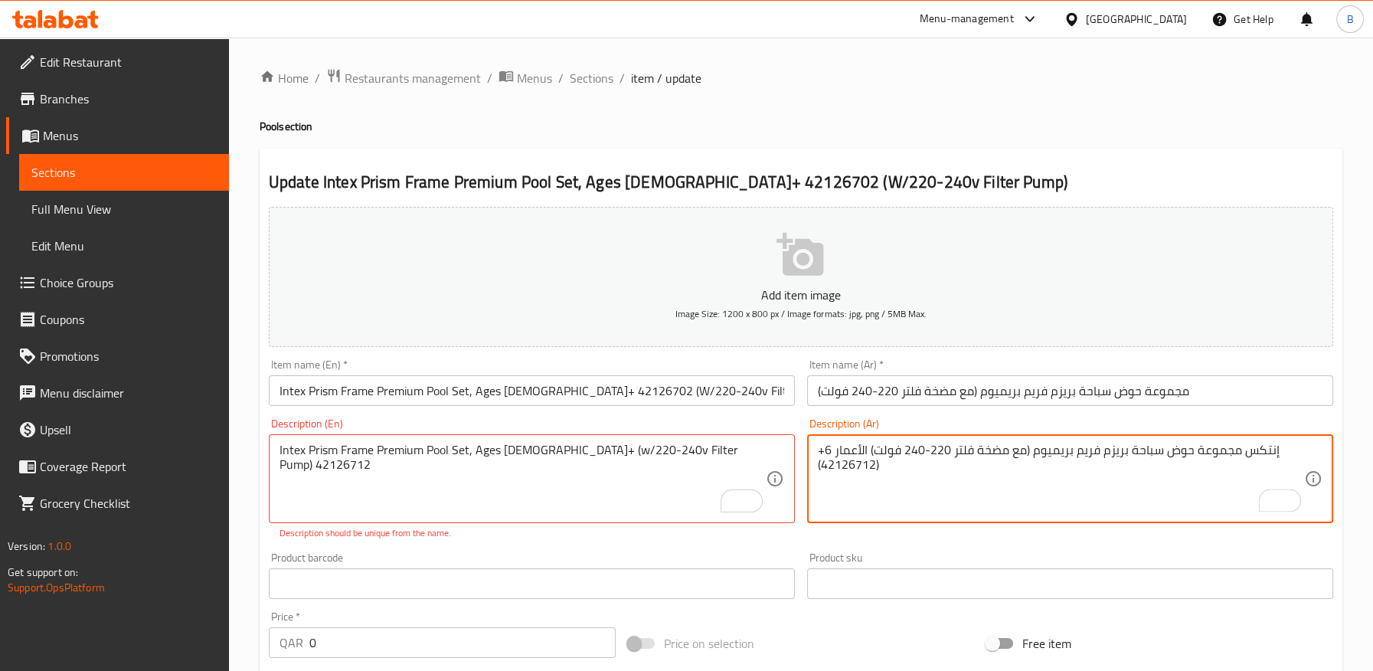
click at [1016, 449] on textarea "إنتكس مجموعة حوض سباحة بريزم فريم بريميوم (مع مضخة فلتر 220-240 فولت) الأعمار 6…" at bounding box center [1061, 478] width 486 height 73
type textarea "إنتكس مجموعة حوض سباحة بريزم فريم بريميوم (مع مضخة فلتر 220-240 فولت) الأعمار 6…"
click at [1051, 387] on input "مجموعة حوض سباحة بريزم فريم بريميوم (مع مضخة فلتر 220-240 فولت)" at bounding box center [1070, 390] width 526 height 31
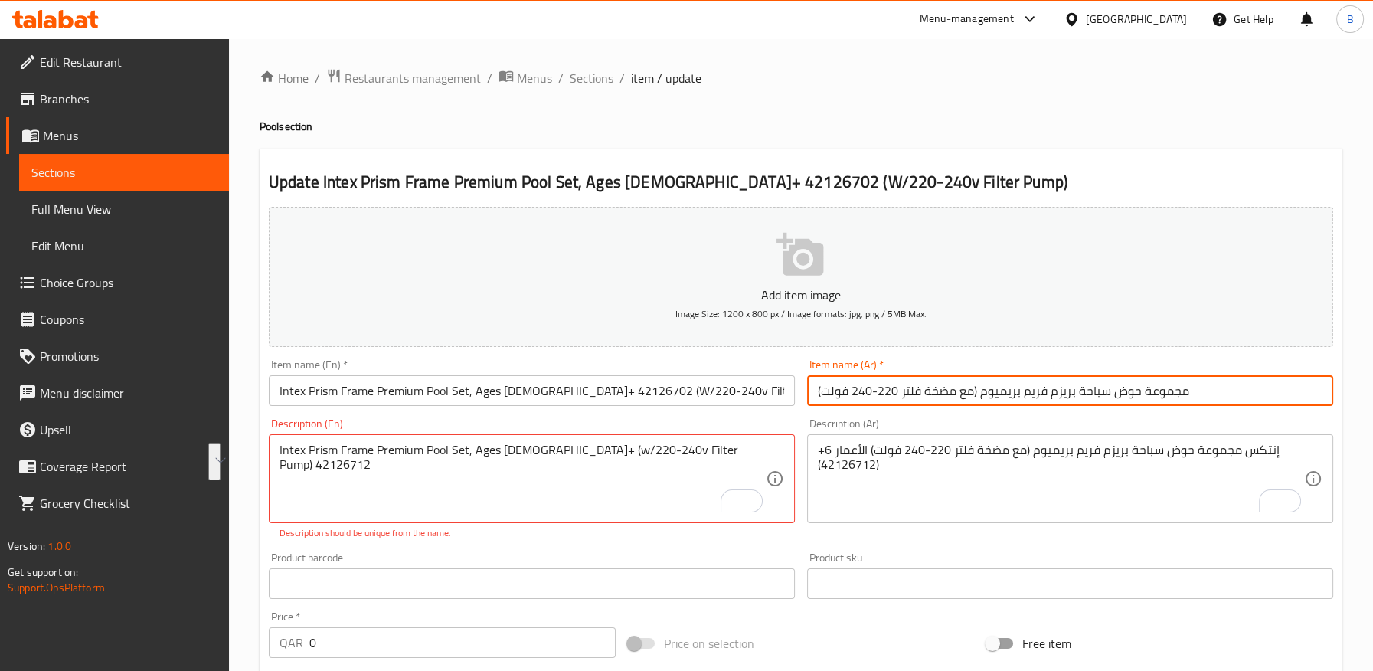
click at [1051, 387] on input "مجموعة حوض سباحة بريزم فريم بريميوم (مع مضخة فلتر 220-240 فولت)" at bounding box center [1070, 390] width 526 height 31
paste input "إنتكس مجموعة حوض سباحة بريزم فريم بريميوم (مع مضخة فلتر 220-240 فولت) الأعمار 6…"
click at [544, 393] on input "Intex Prism Frame Premium Pool Set, Ages [DEMOGRAPHIC_DATA]+ 42126702 (W/220-24…" at bounding box center [532, 390] width 526 height 31
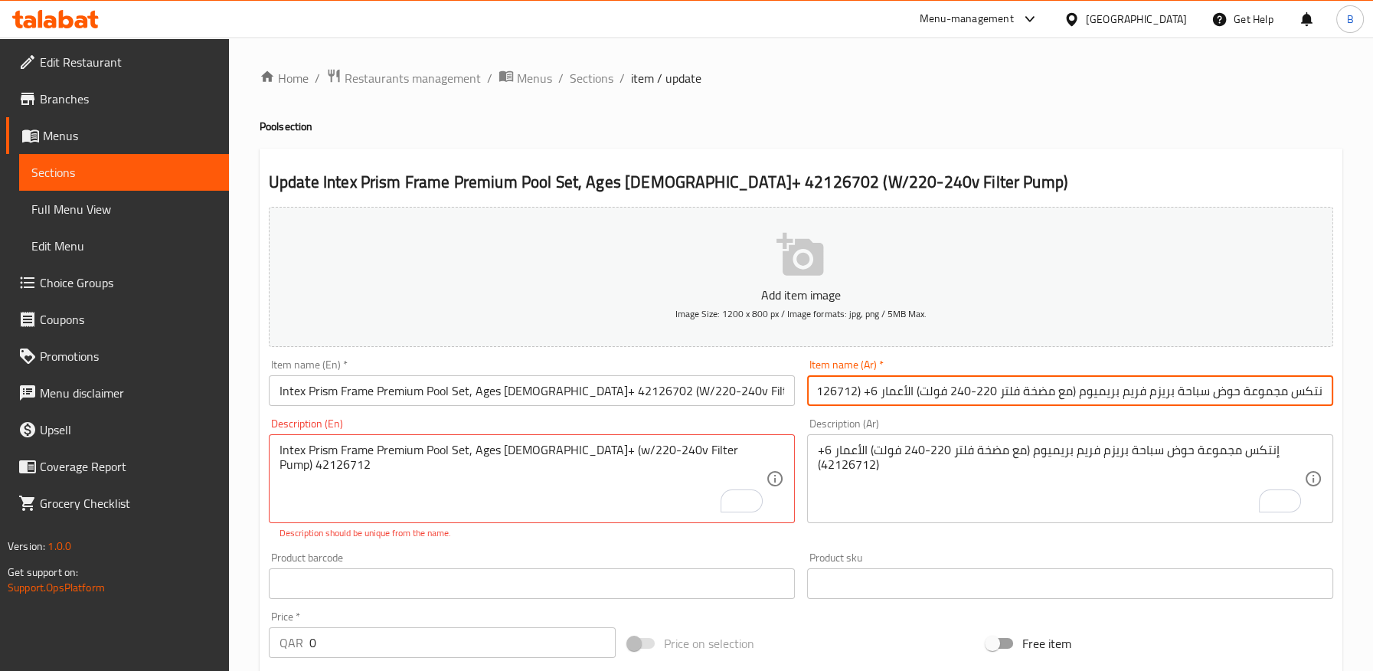
scroll to position [0, 0]
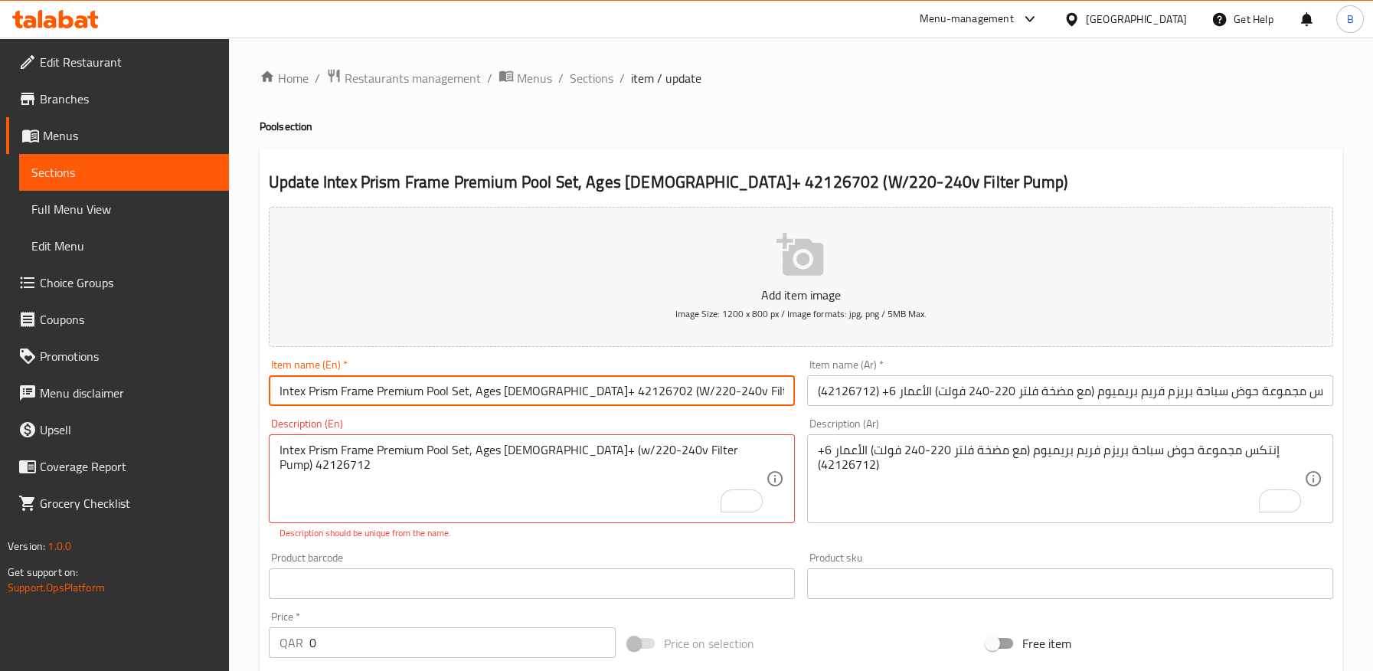
click at [544, 394] on input "Intex Prism Frame Premium Pool Set, Ages [DEMOGRAPHIC_DATA]+ 42126702 (W/220-24…" at bounding box center [532, 390] width 526 height 31
click at [847, 390] on input "إنتكس مجموعة حوض سباحة بريزم فريم بريميوم (مع مضخة فلتر 220-240 فولت) الأعمار 6…" at bounding box center [1070, 390] width 526 height 31
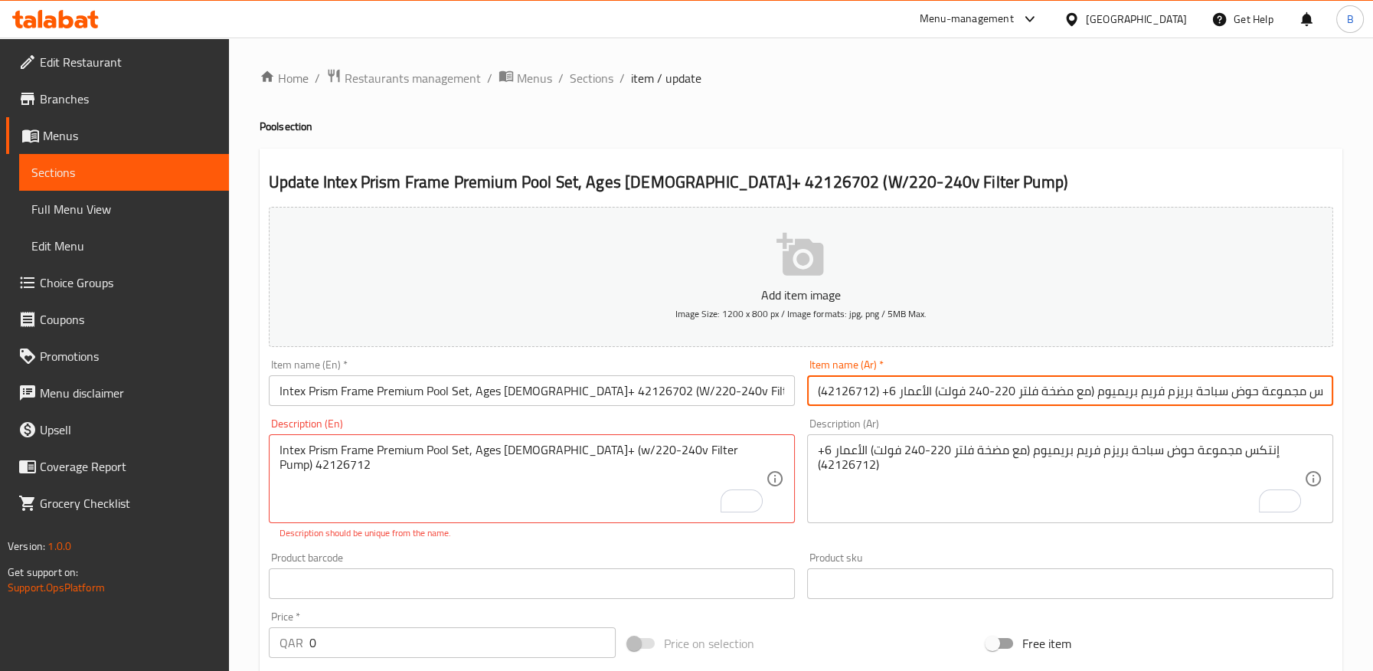
click at [847, 390] on input "إنتكس مجموعة حوض سباحة بريزم فريم بريميوم (مع مضخة فلتر 220-240 فولت) الأعمار 6…" at bounding box center [1070, 390] width 526 height 31
paste input "02"
type input "إنتكس مجموعة حوض سباحة بريزم فريم بريميوم (مع مضخة فلتر 220-240 فولت) الأعمار 6…"
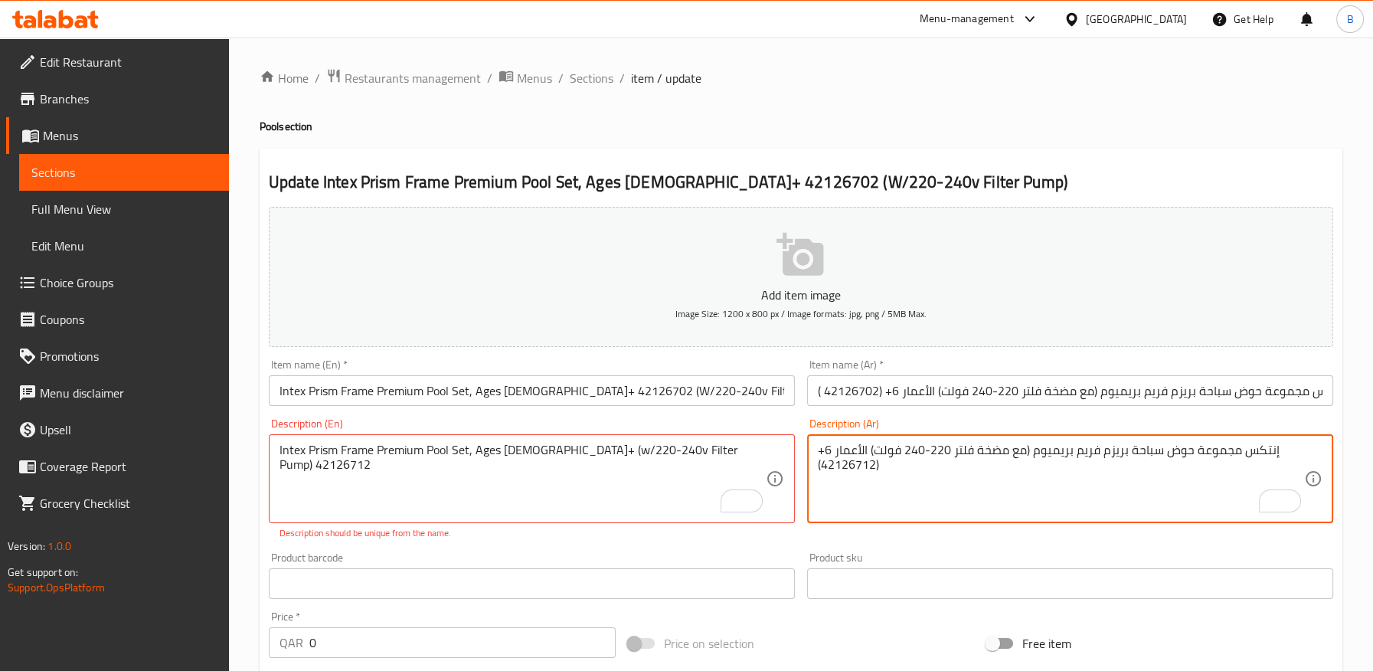
click at [856, 469] on textarea "إنتكس مجموعة حوض سباحة بريزم فريم بريميوم (مع مضخة فلتر 220-240 فولت) الأعمار 6…" at bounding box center [1061, 478] width 486 height 73
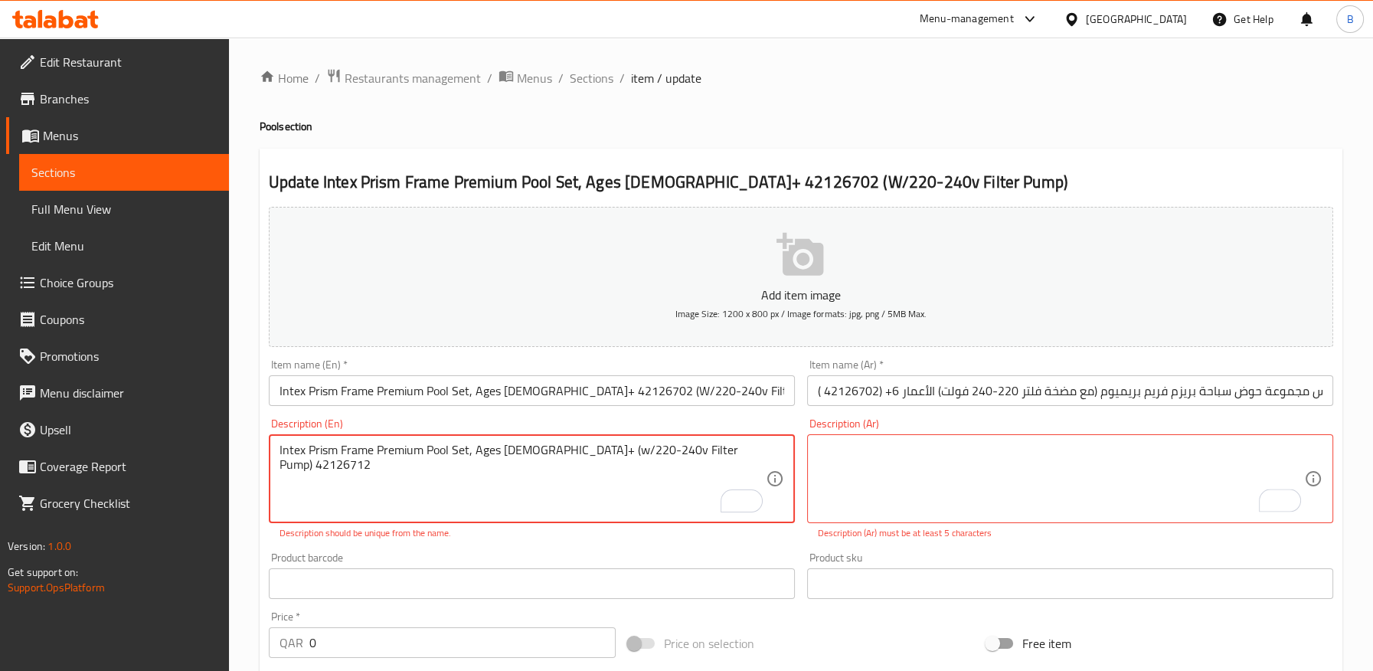
click at [691, 449] on textarea "Intex Prism Frame Premium Pool Set, Ages [DEMOGRAPHIC_DATA]+ (w/220-240v Filter…" at bounding box center [522, 478] width 486 height 73
click at [538, 391] on input "Intex Prism Frame Premium Pool Set, Ages [DEMOGRAPHIC_DATA]+ 42126702 (W/220-24…" at bounding box center [532, 390] width 526 height 31
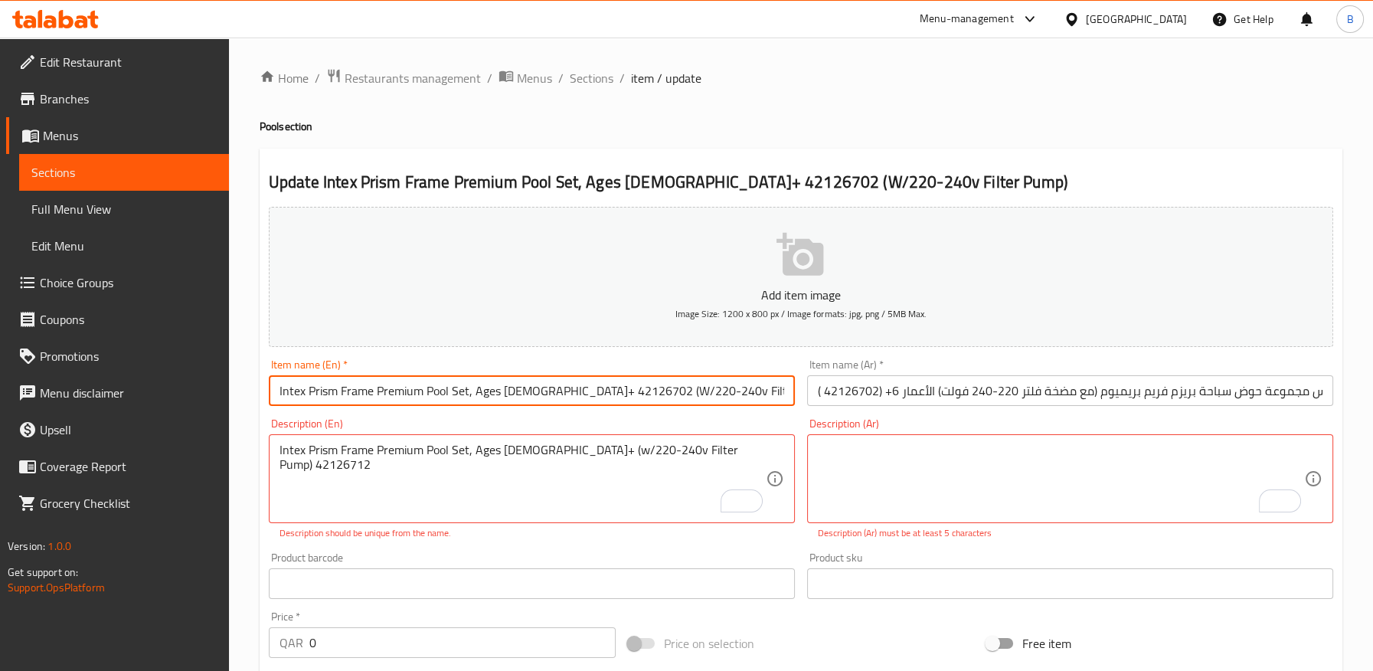
click at [538, 391] on input "Intex Prism Frame Premium Pool Set, Ages [DEMOGRAPHIC_DATA]+ 42126702 (W/220-24…" at bounding box center [532, 390] width 526 height 31
click at [767, 393] on input "Intex Prism Frame Premium Pool Set, Ages [DEMOGRAPHIC_DATA]+ 42126702 (W/220-24…" at bounding box center [532, 390] width 526 height 31
paste input "42126712"
click at [547, 386] on input "Intex Prism Frame Premium Pool Set, Ages 6+ 42126702 (W/220-240v Filter Pump) 4…" at bounding box center [532, 390] width 526 height 31
click at [546, 385] on input "Intex Prism Frame Premium Pool Set, Ages 6+ 42126702 (W/220-240v Filter Pump) 4…" at bounding box center [532, 390] width 526 height 31
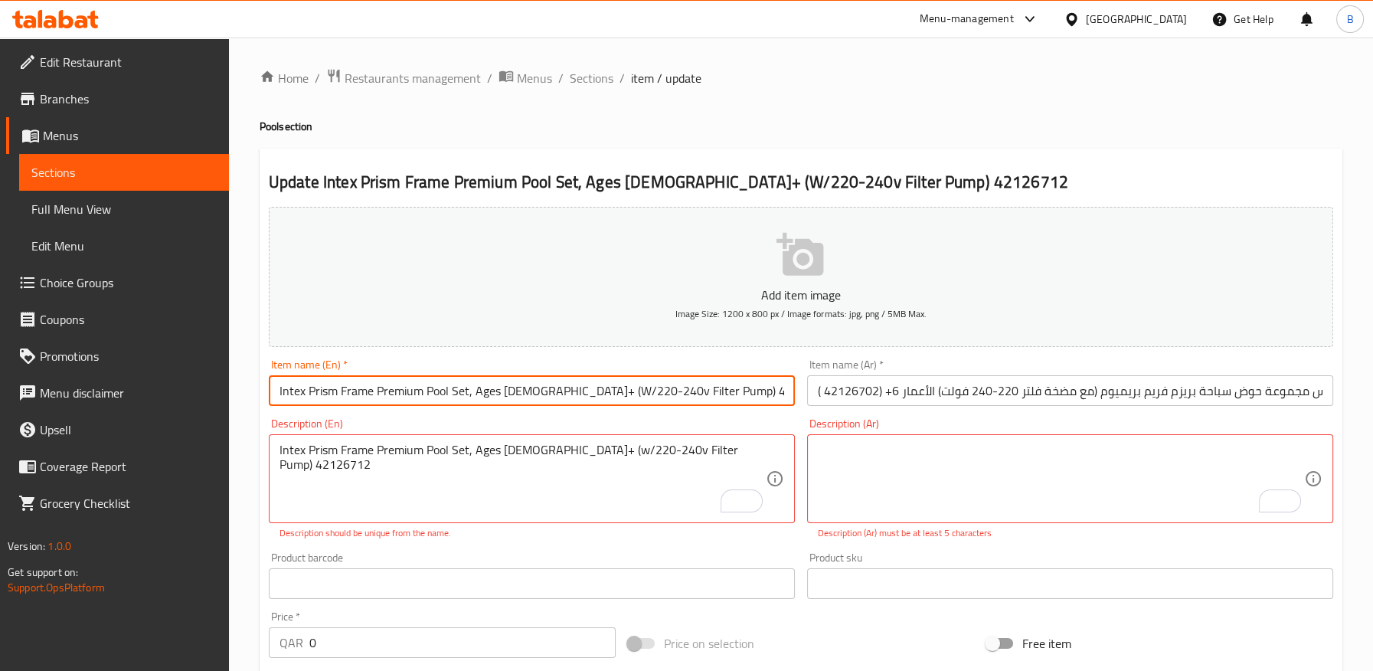
type input "Intex Prism Frame Premium Pool Set, Ages 6+ (W/220-240v Filter Pump) 42126712"
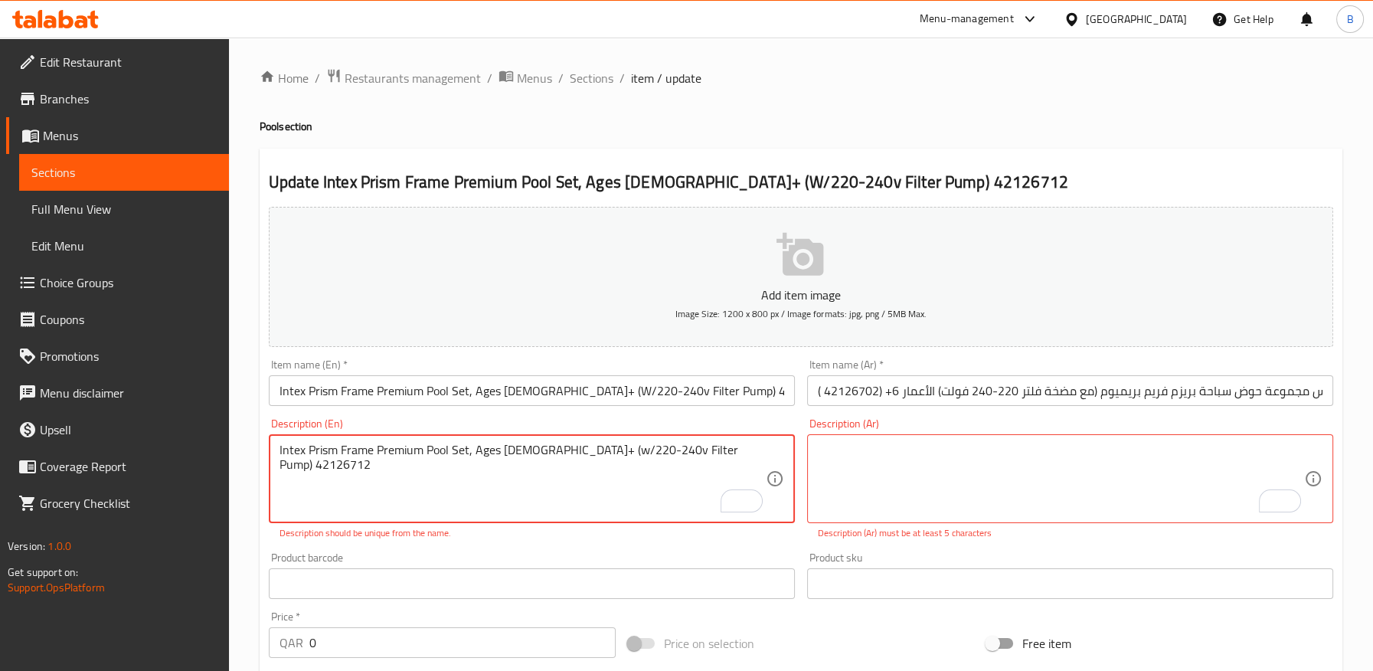
click at [549, 455] on textarea "Intex Prism Frame Premium Pool Set, Ages [DEMOGRAPHIC_DATA]+ (w/220-240v Filter…" at bounding box center [522, 478] width 486 height 73
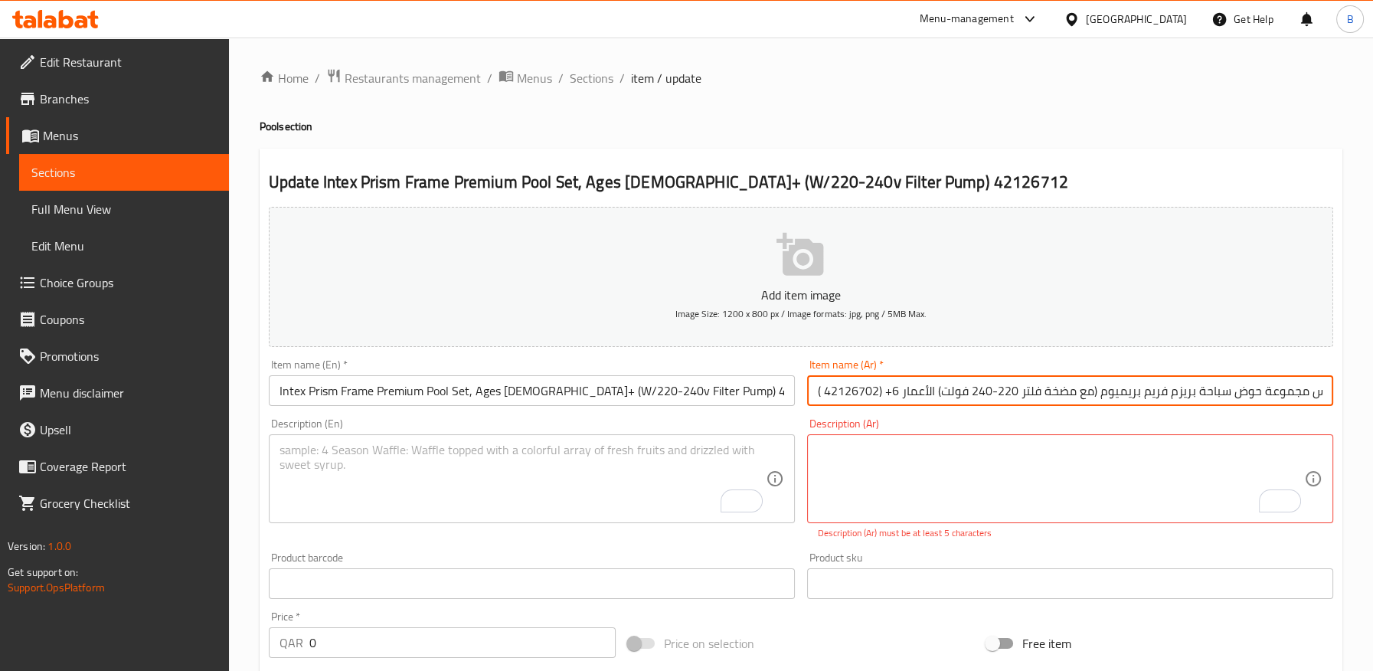
scroll to position [0, 21]
drag, startPoint x: 1228, startPoint y: 398, endPoint x: 1373, endPoint y: 393, distance: 144.8
click at [1372, 393] on html "​ Menu-management Qatar Get Help B Edit Restaurant Branches Menus Sections Full…" at bounding box center [686, 335] width 1373 height 671
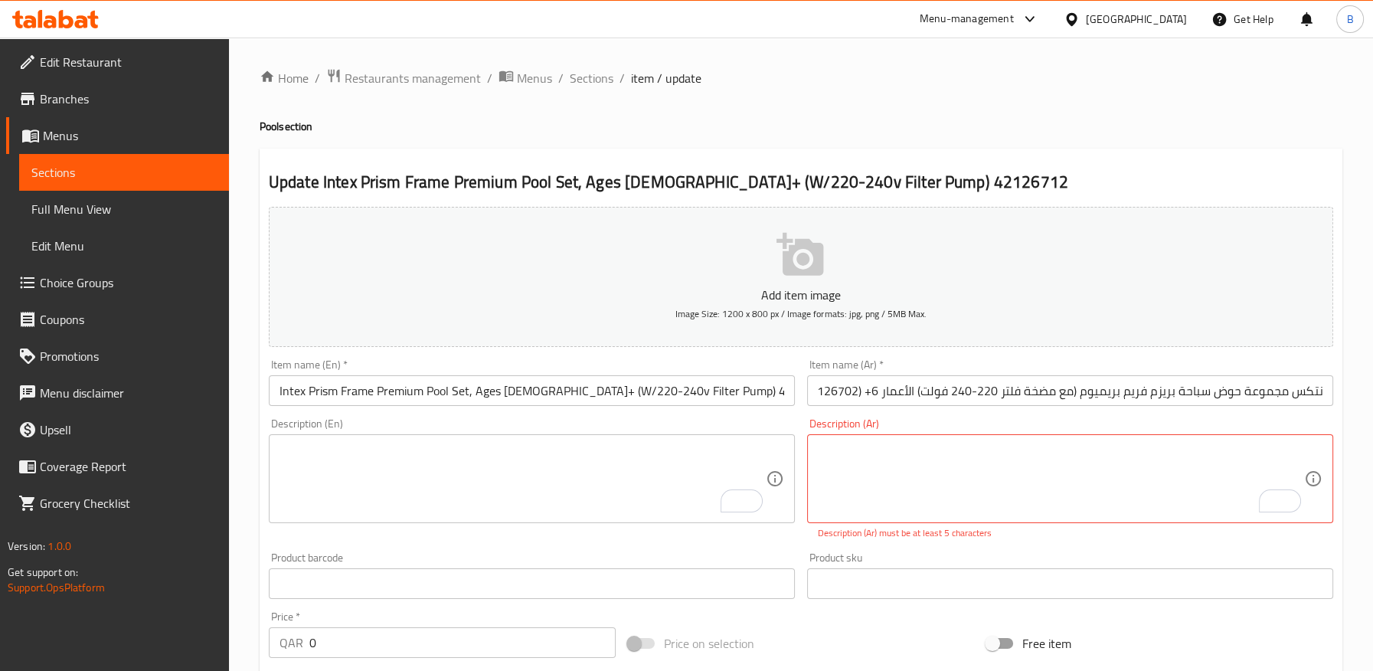
click at [1287, 407] on div "Item name (Ar)   * إنتكس مجموعة حوض سباحة بريزم فريم بريميوم (مع مضخة فلتر 220-…" at bounding box center [1070, 382] width 538 height 59
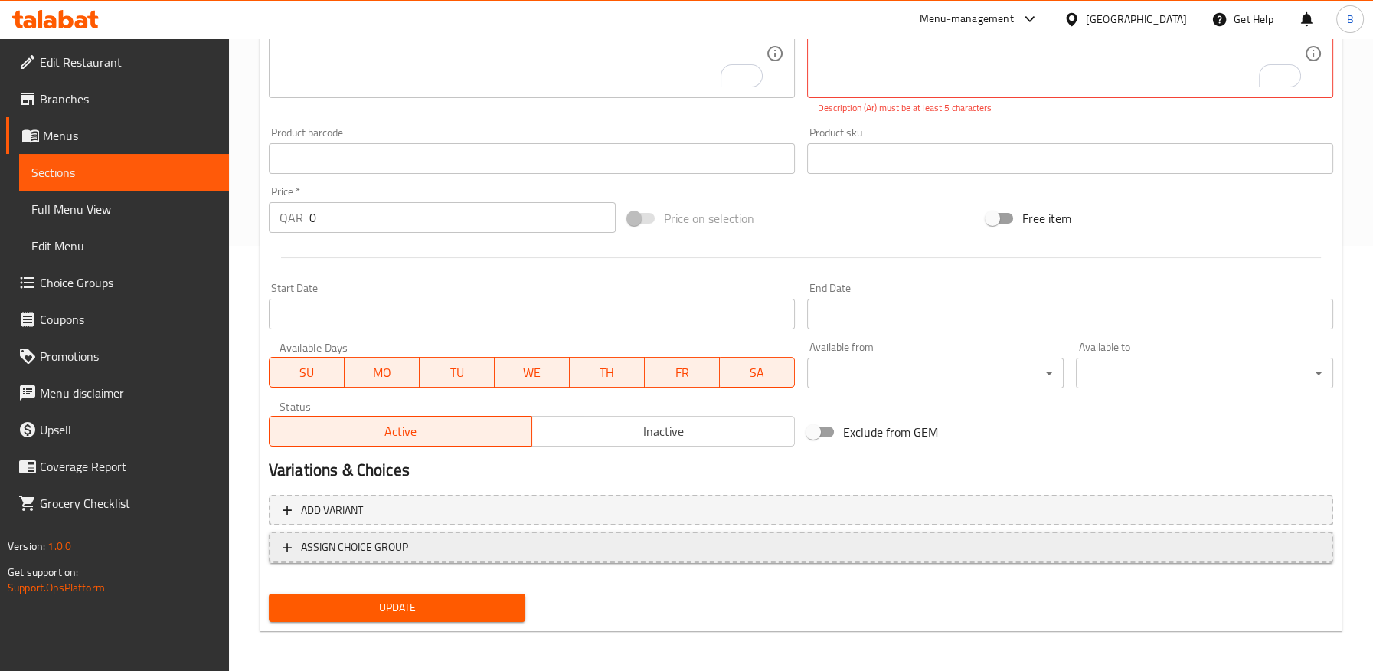
scroll to position [427, 0]
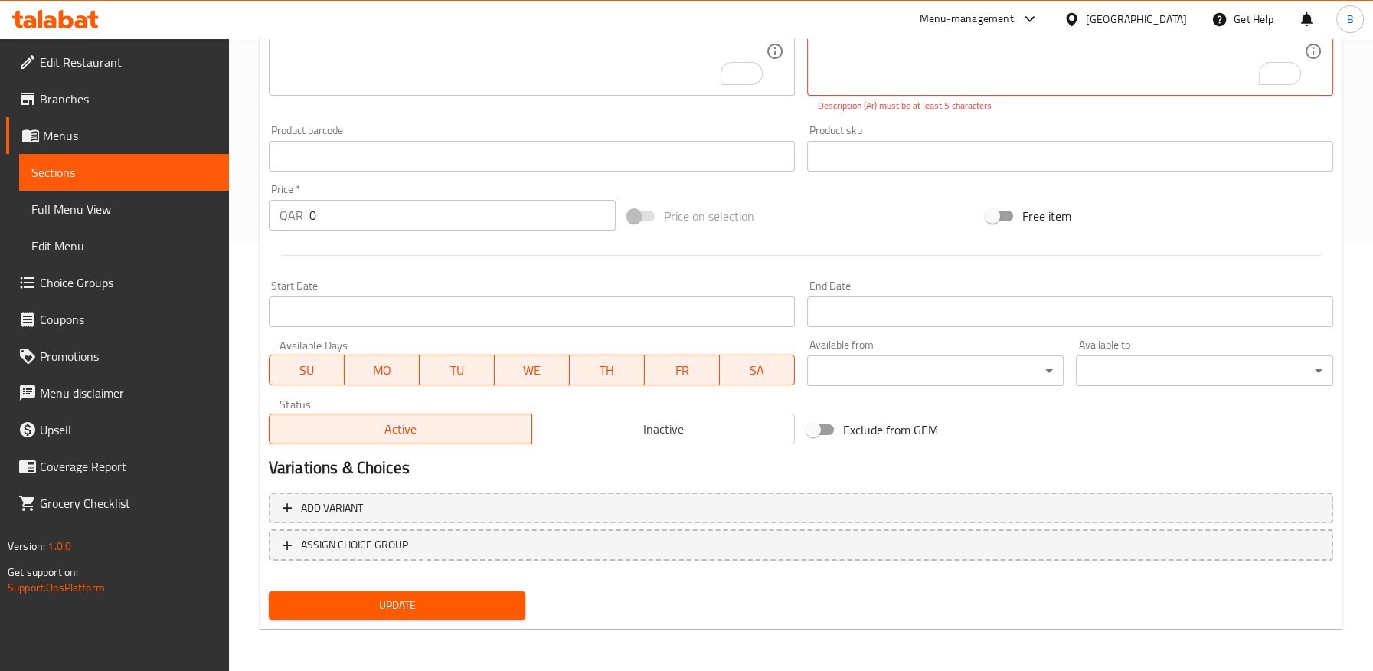
click at [896, 237] on div at bounding box center [801, 256] width 1076 height 38
click at [498, 599] on span "Update" at bounding box center [397, 605] width 233 height 19
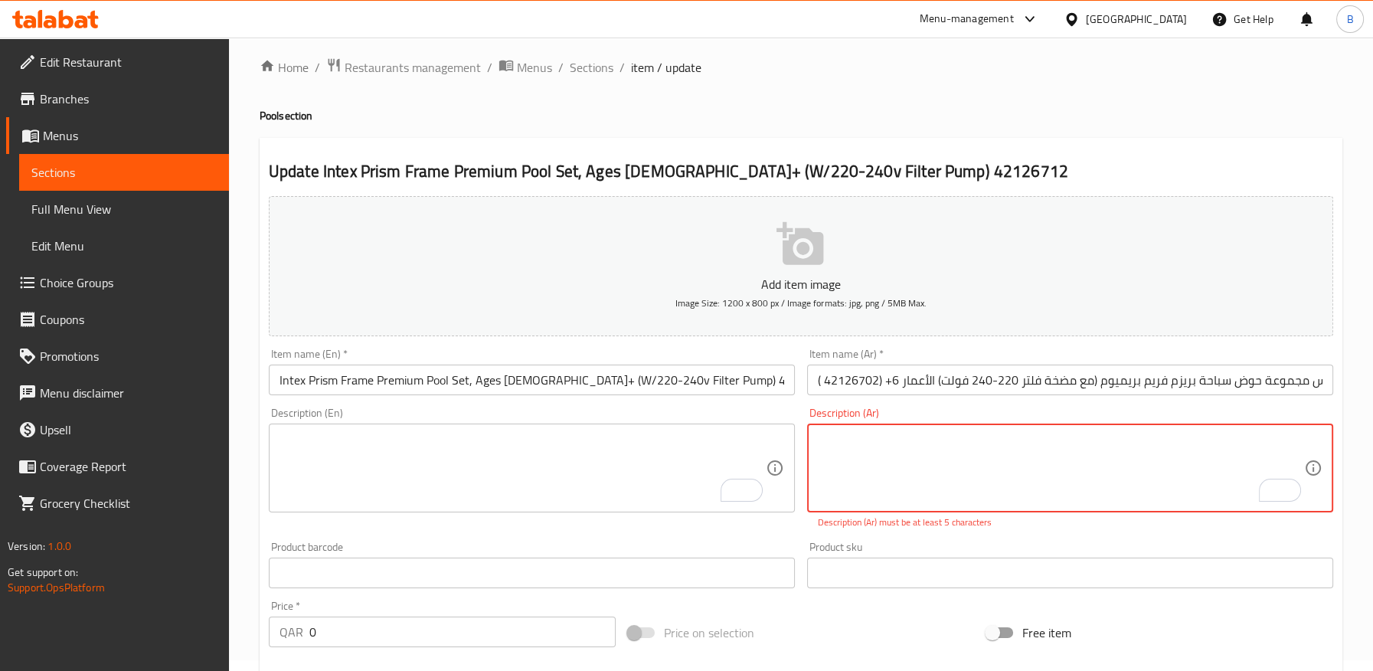
scroll to position [2, 0]
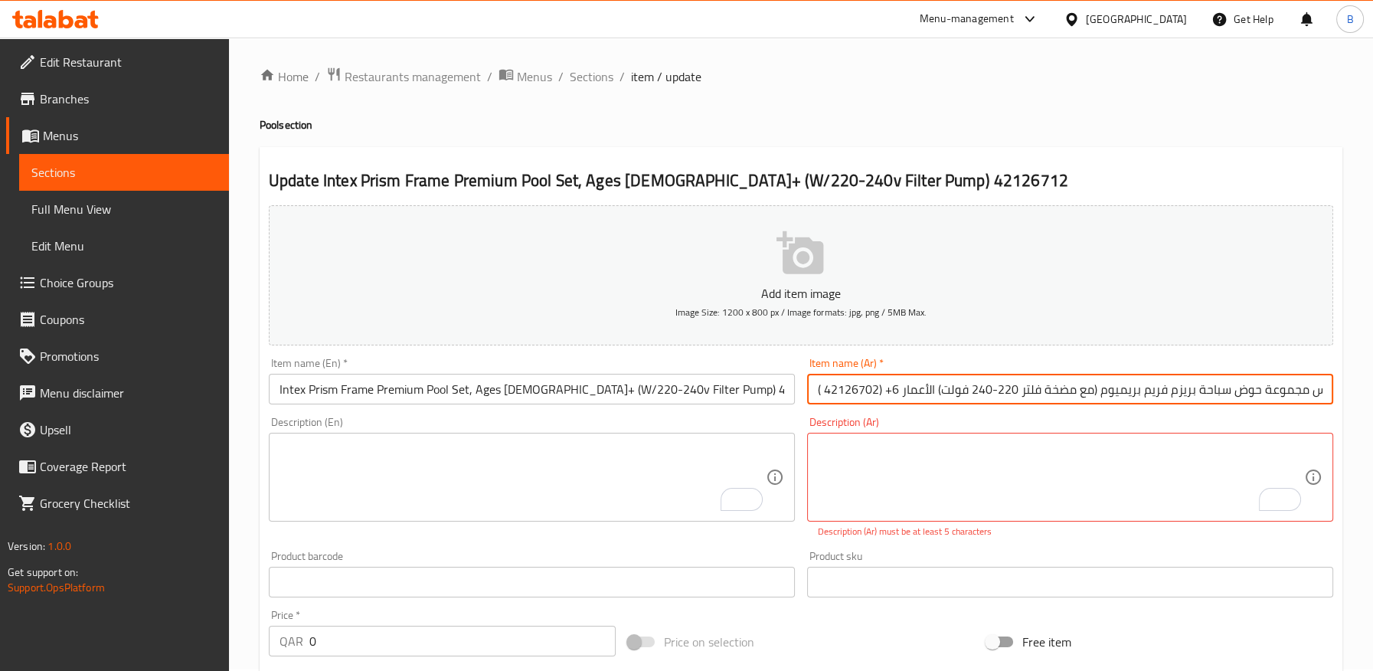
click at [811, 388] on input "إنتكس مجموعة حوض سباحة بريزم فريم بريميوم (مع مضخة فلتر 220-240 فولت) الأعمار 6…" at bounding box center [1070, 389] width 526 height 31
click at [821, 388] on input "إنتكس مجموعة حوض سباحة بريزم فريم بريميوم (مع مضخة فلتر 220-240 فولت) الأعمار 6…" at bounding box center [1070, 389] width 526 height 31
drag, startPoint x: 823, startPoint y: 390, endPoint x: 795, endPoint y: 391, distance: 27.6
click at [795, 391] on div "Add item image Image Size: 1200 x 800 px / Image formats: jpg, png / 5MB Max. I…" at bounding box center [801, 537] width 1076 height 677
click at [811, 392] on input "إنتكس مجموعة حوض سباحة بريزم فريم بريميوم (مع مضخة فلتر 220-240 فولت) الأعمار 6…" at bounding box center [1070, 389] width 526 height 31
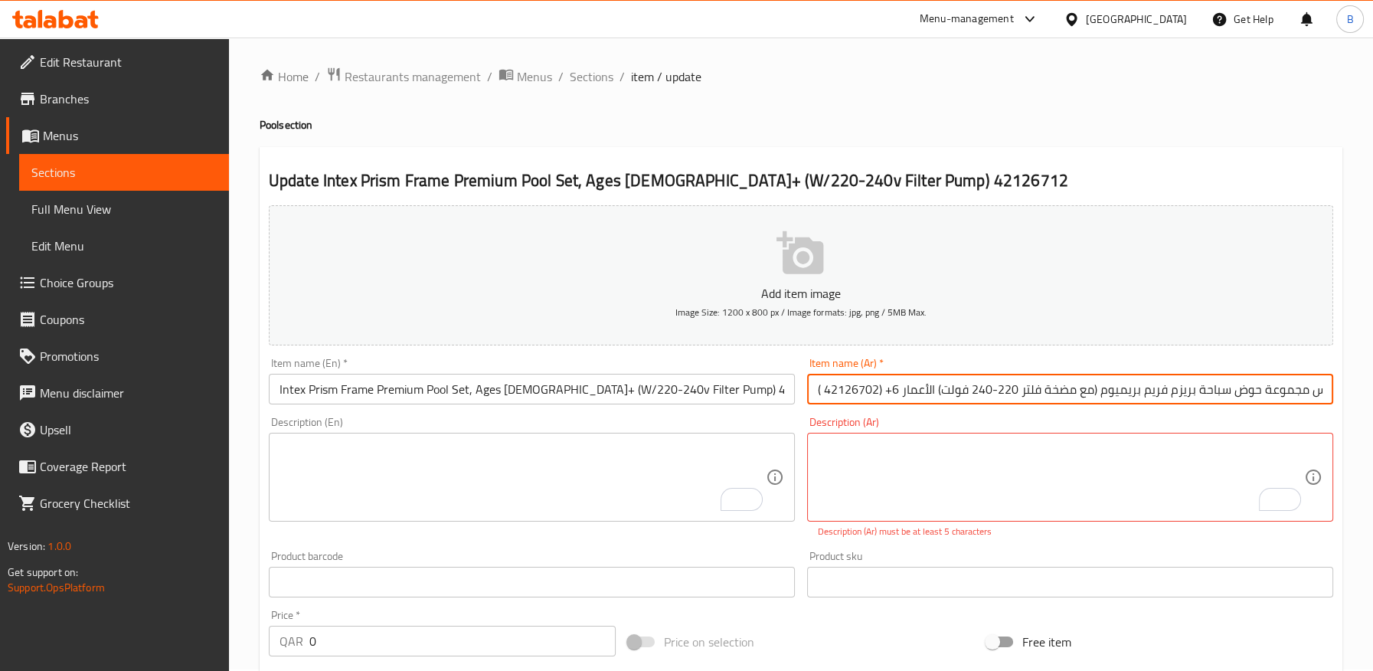
click at [816, 390] on input "إنتكس مجموعة حوض سباحة بريزم فريم بريميوم (مع مضخة فلتر 220-240 فولت) الأعمار 6…" at bounding box center [1070, 389] width 526 height 31
drag, startPoint x: 816, startPoint y: 393, endPoint x: 834, endPoint y: 393, distance: 17.6
click at [790, 393] on div "Add item image Image Size: 1200 x 800 px / Image formats: jpg, png / 5MB Max. I…" at bounding box center [801, 537] width 1076 height 677
click at [834, 393] on input "إنتكس مجموعة حوض سباحة بريزم فريم بريميوم (مع مضخة فلتر 220-240 فولت) الأعمار 6…" at bounding box center [1070, 389] width 526 height 31
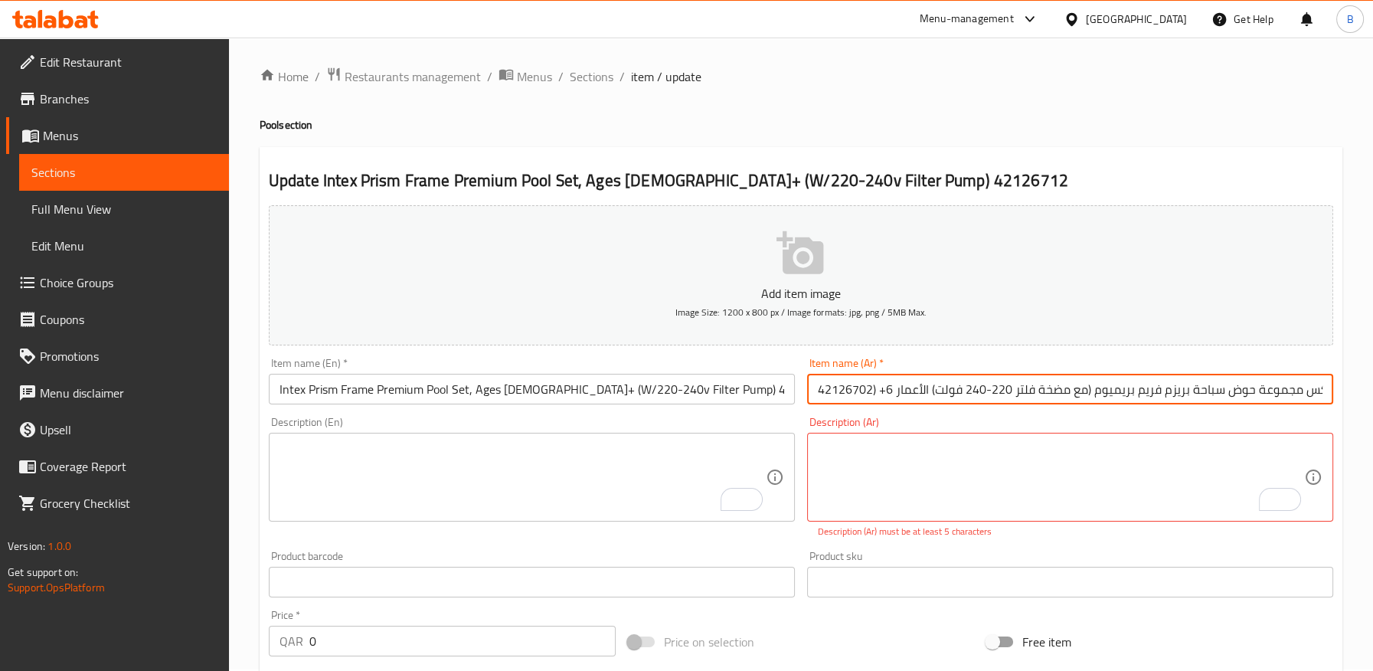
click at [873, 392] on input "إنتكس مجموعة حوض سباحة بريزم فريم بريميوم (مع مضخة فلتر 220-240 فولت) الأعمار 6…" at bounding box center [1070, 389] width 526 height 31
click at [859, 393] on input "إنتكس مجموعة حوض سباحة بريزم فريم بريميوم (مع مضخة فلتر 220-240 فولت) الأعمار 6…" at bounding box center [1070, 389] width 526 height 31
click at [874, 391] on input "إنتكس مجموعة حوض سباحة بريزم فريم بريميوم (مع مضخة فلتر 220-240 فولت) الأعمار 6…" at bounding box center [1070, 389] width 526 height 31
click at [869, 389] on input "إنتكس مجموعة حوض سباحة بريزم فريم بريميوم (مع مضخة فلتر 220-240 فولت) الأعمار 6…" at bounding box center [1070, 389] width 526 height 31
click at [875, 389] on input "إنتكس مجموعة حوض سباحة بريزم فريم بريميوم (مع مضخة فلتر 220-240 فولت) الأعمار 6…" at bounding box center [1070, 389] width 526 height 31
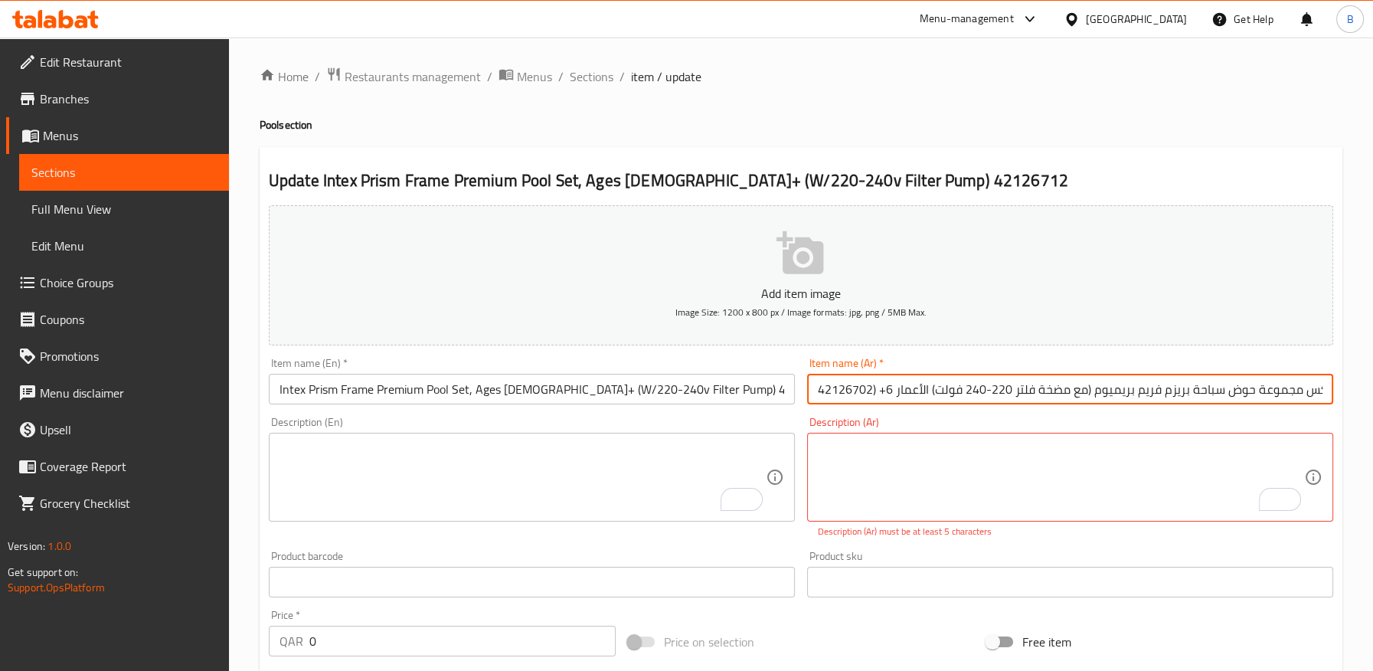
click at [831, 390] on input "إنتكس مجموعة حوض سباحة بريزم فريم بريميوم (مع مضخة فلتر 220-240 فولت) الأعمار 6…" at bounding box center [1070, 389] width 526 height 31
click at [815, 390] on input "إنتكس مجموعة حوض سباحة بريزم فريم بريميوم (مع مضخة فلتر 220-240 فولت) الأعمار 6…" at bounding box center [1070, 389] width 526 height 31
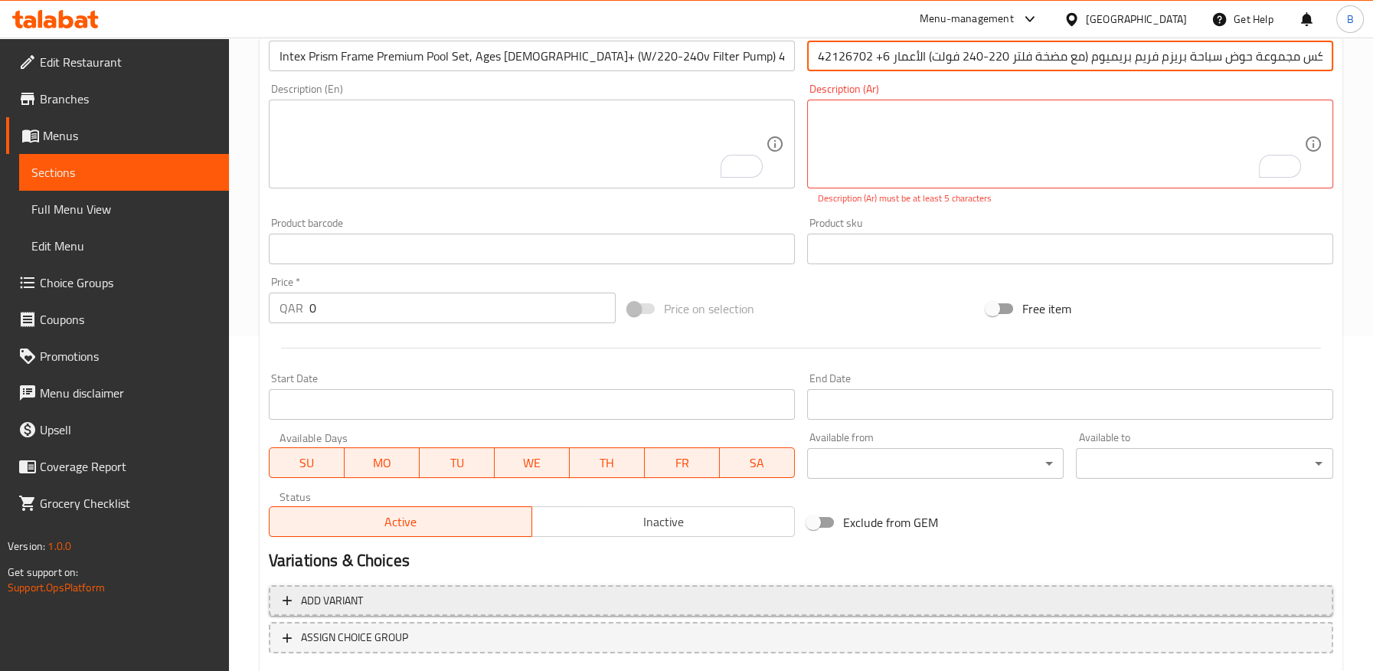
scroll to position [427, 0]
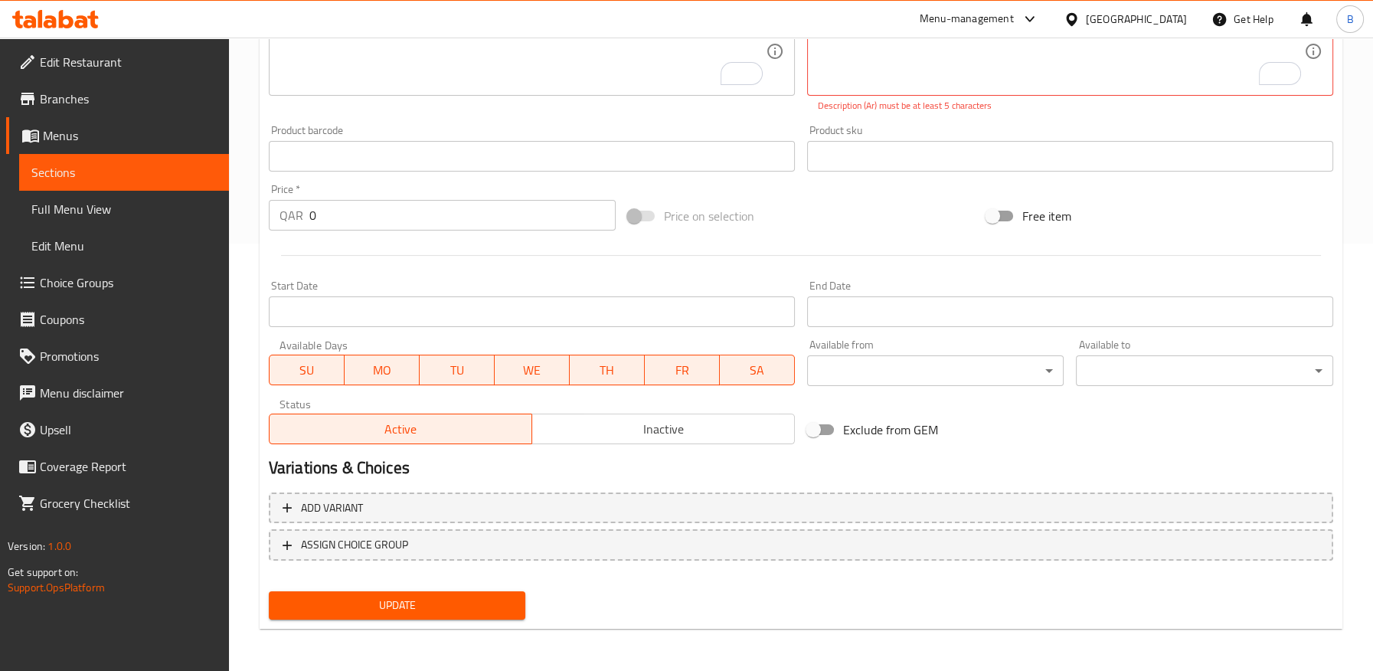
type input "إنتكس مجموعة حوض سباحة بريزم فريم بريميوم (مع مضخة فلتر 220-240 فولت) الأعمار 6…"
drag, startPoint x: 482, startPoint y: 601, endPoint x: 516, endPoint y: 558, distance: 55.0
click at [482, 601] on span "Update" at bounding box center [397, 605] width 233 height 19
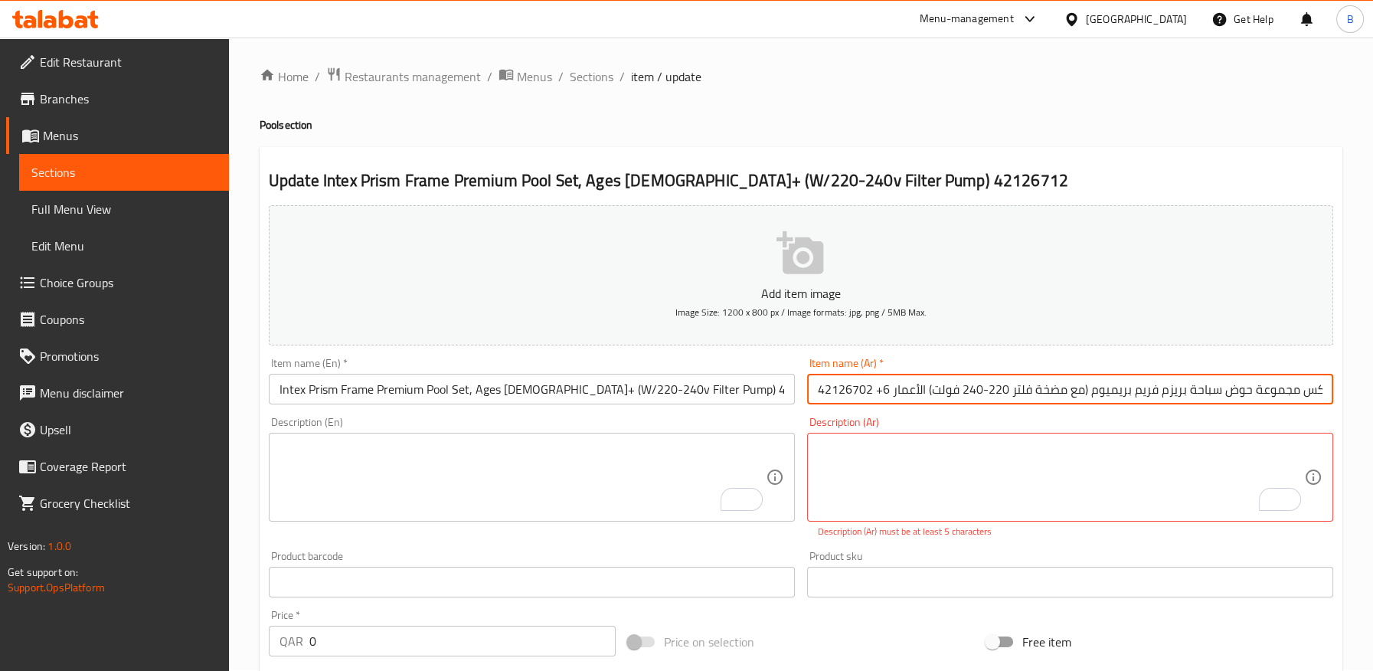
scroll to position [0, 14]
drag, startPoint x: 988, startPoint y: 376, endPoint x: 1383, endPoint y: 380, distance: 394.3
click at [1372, 380] on html "​ Menu-management Qatar Get Help B Edit Restaurant Branches Menus Sections Full…" at bounding box center [686, 333] width 1373 height 671
click at [1177, 416] on div "Description (Ar) Description (Ar) Description (Ar) must be at least 5 characters" at bounding box center [1070, 477] width 526 height 122
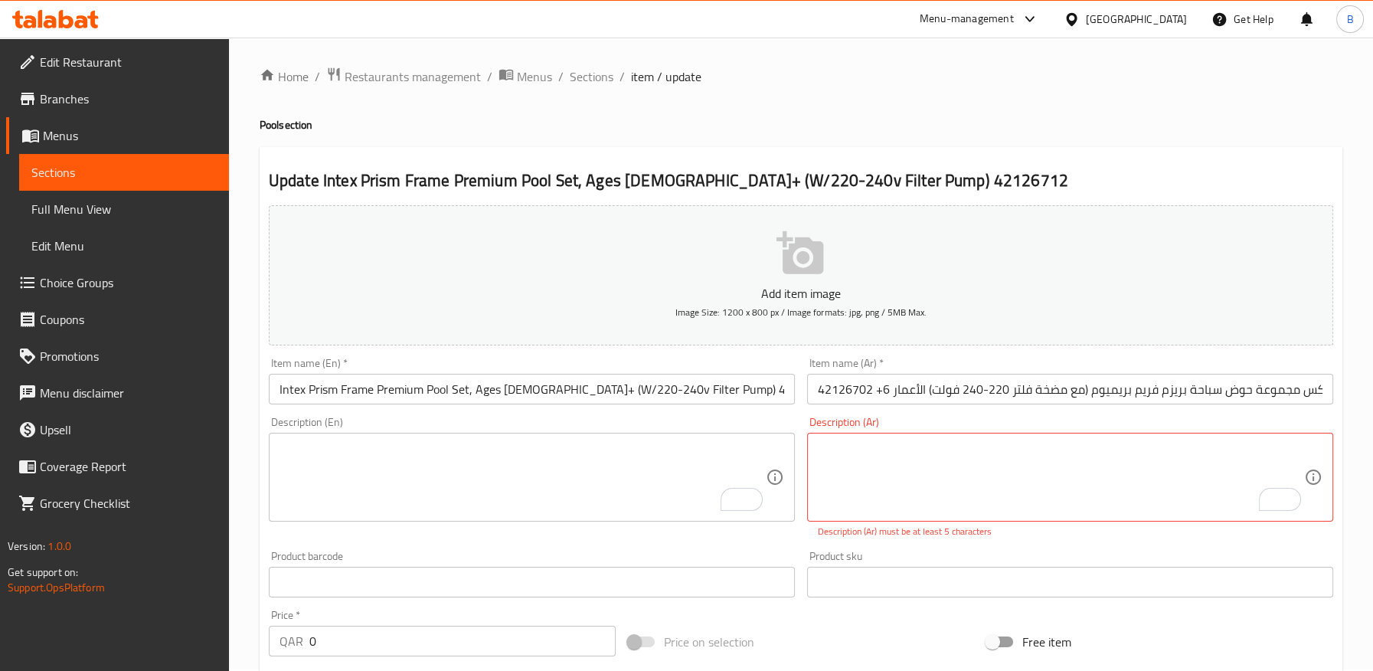
click at [822, 387] on input "إنتكس مجموعة حوض سباحة بريزم فريم بريميوم (مع مضخة فلتر 220-240 فولت) الأعمار 6…" at bounding box center [1070, 389] width 526 height 31
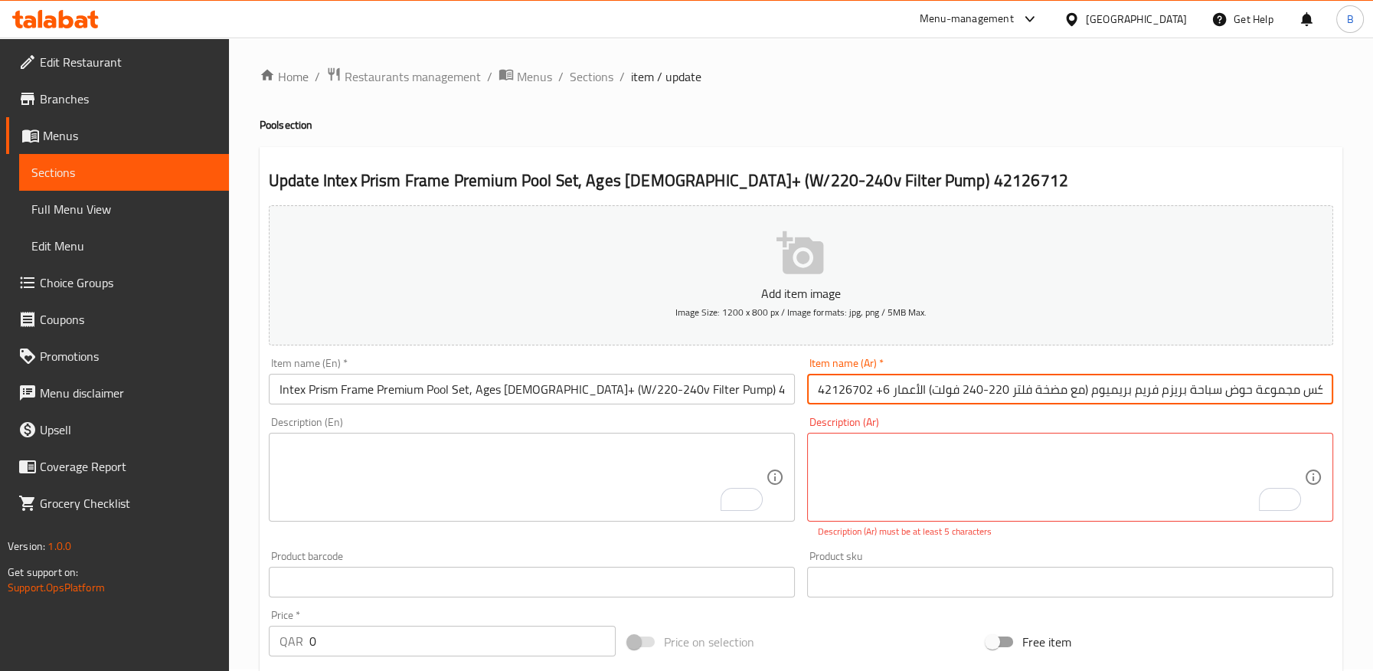
click at [822, 387] on input "إنتكس مجموعة حوض سباحة بريزم فريم بريميوم (مع مضخة فلتر 220-240 فولت) الأعمار 6…" at bounding box center [1070, 389] width 526 height 31
click at [691, 386] on input "Intex Prism Frame Premium Pool Set, Ages 6+ (W/220-240v Filter Pump) 42126712" at bounding box center [532, 389] width 526 height 31
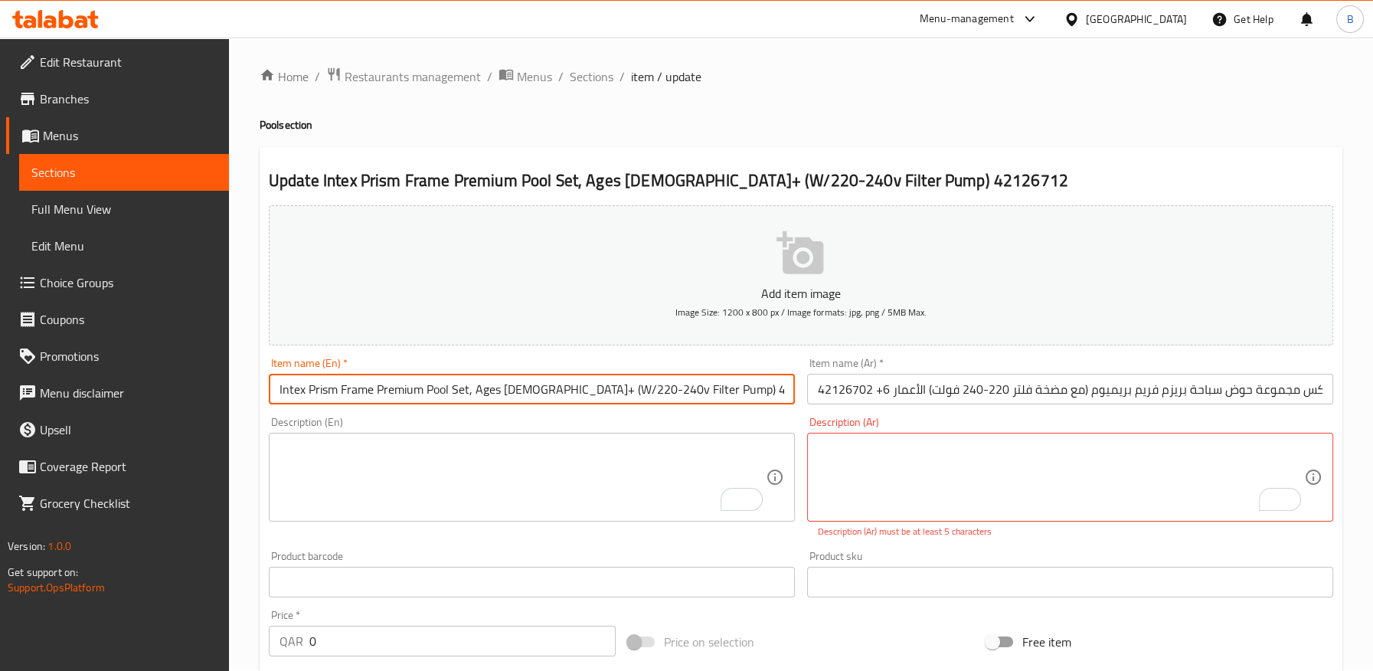
click at [691, 386] on input "Intex Prism Frame Premium Pool Set, Ages 6+ (W/220-240v Filter Pump) 42126712" at bounding box center [532, 389] width 526 height 31
click at [691, 387] on input "Intex Prism Frame Premium Pool Set, Ages 6+ (W/220-240v Filter Pump) 42126712" at bounding box center [532, 389] width 526 height 31
paste input "02"
type input "Intex Prism Frame Premium Pool Set, Ages 6+ (W/220-240v Filter Pump) 42126702"
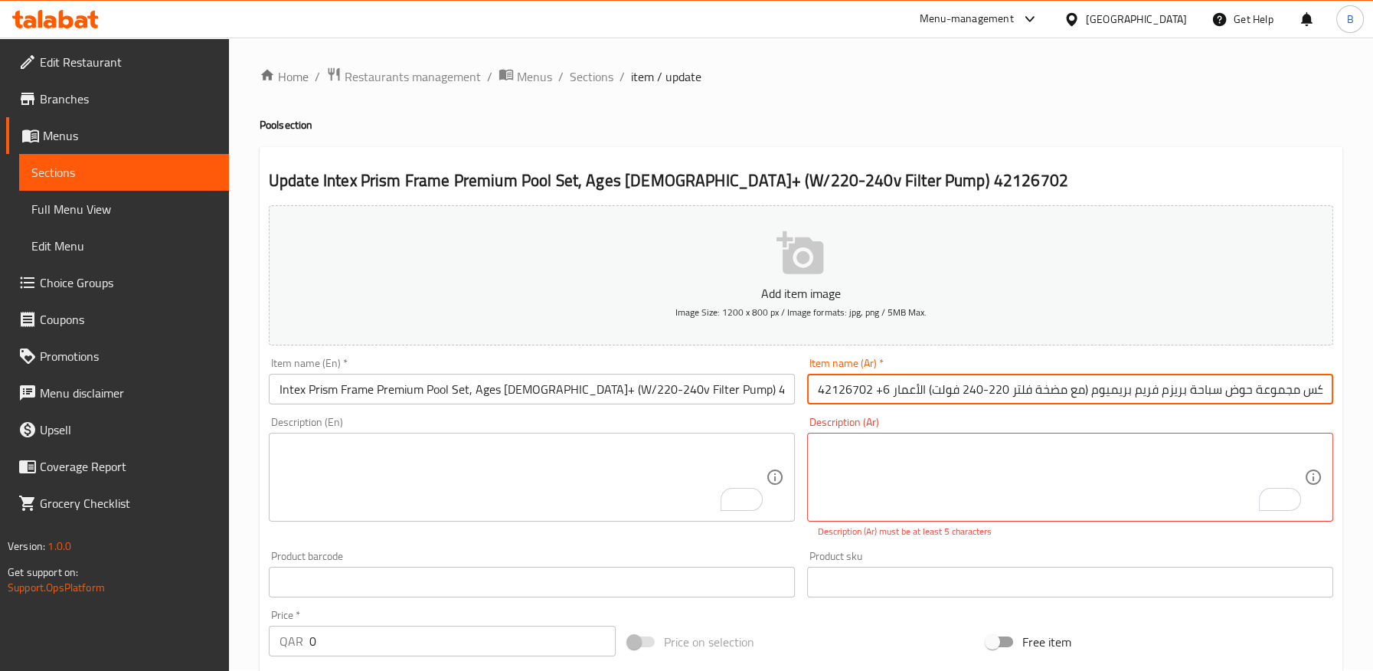
click at [839, 388] on input "إنتكس مجموعة حوض سباحة بريزم فريم بريميوم (مع مضخة فلتر 220-240 فولت) الأعمار 6…" at bounding box center [1070, 389] width 526 height 31
click at [673, 459] on textarea "To enrich screen reader interactions, please activate Accessibility in Grammarl…" at bounding box center [522, 477] width 486 height 73
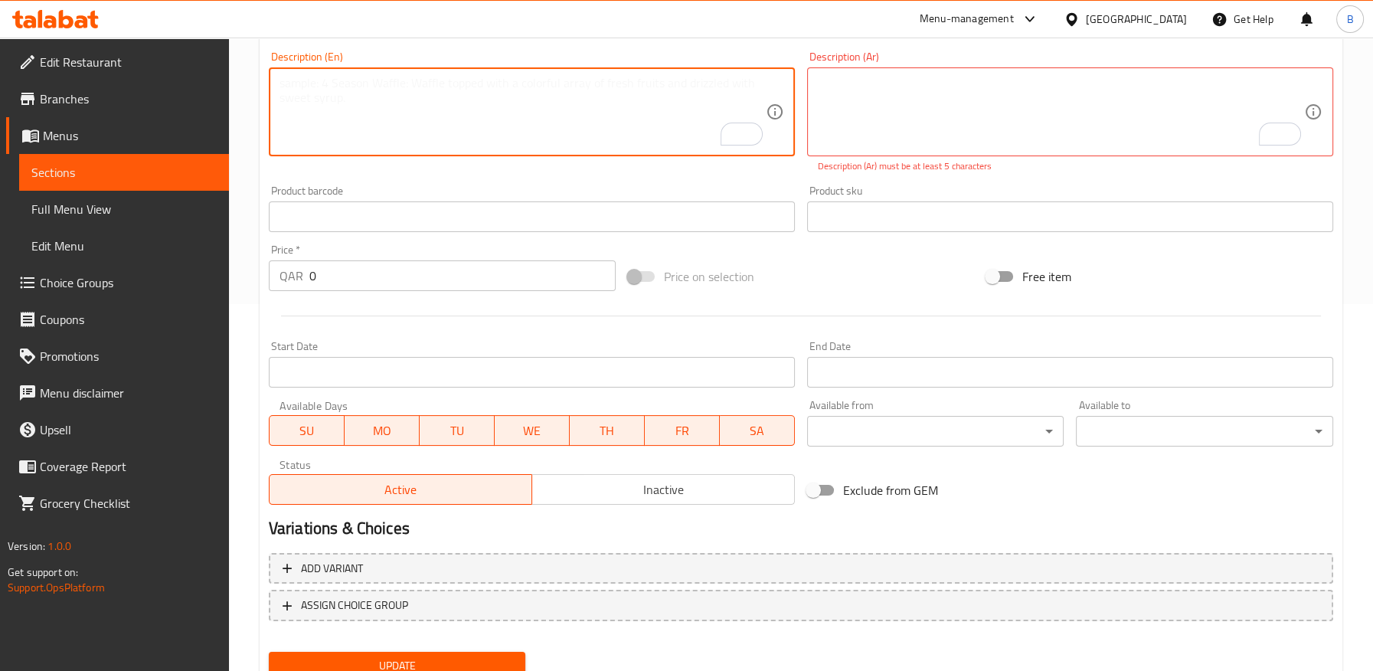
scroll to position [427, 0]
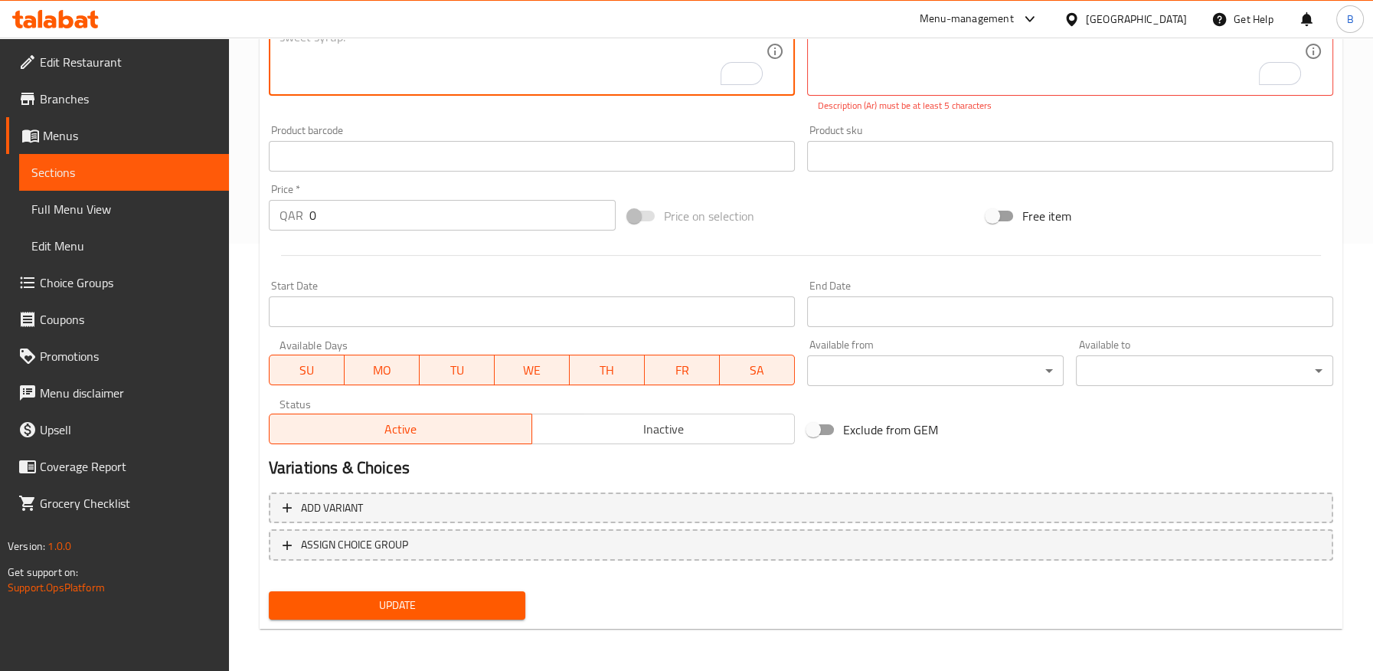
click at [476, 592] on button "Update" at bounding box center [397, 605] width 257 height 28
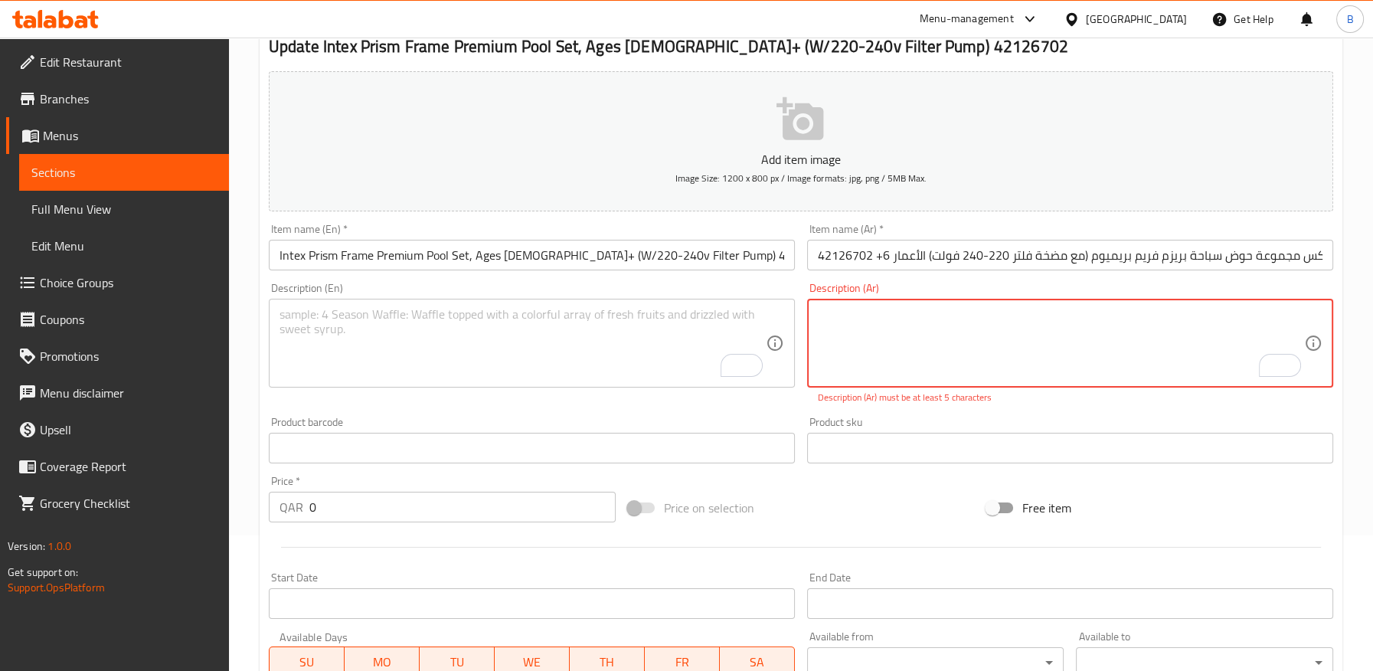
scroll to position [2, 0]
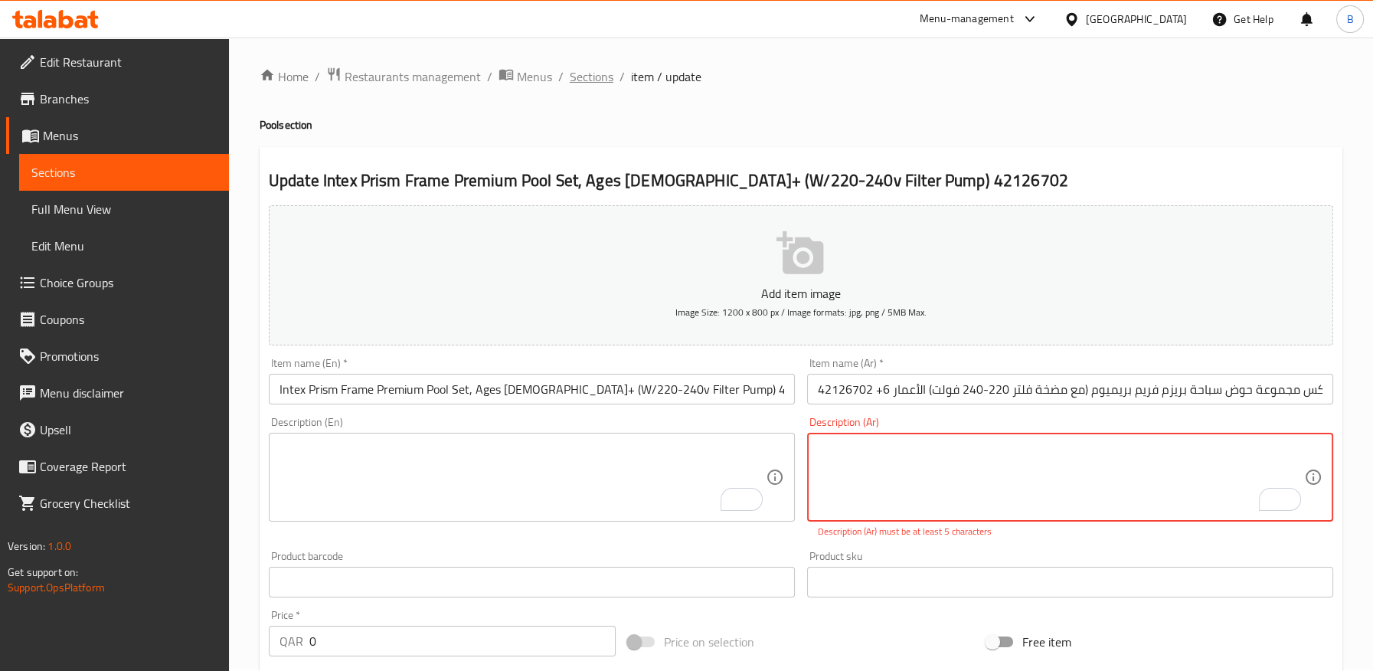
click at [586, 75] on span "Sections" at bounding box center [592, 76] width 44 height 18
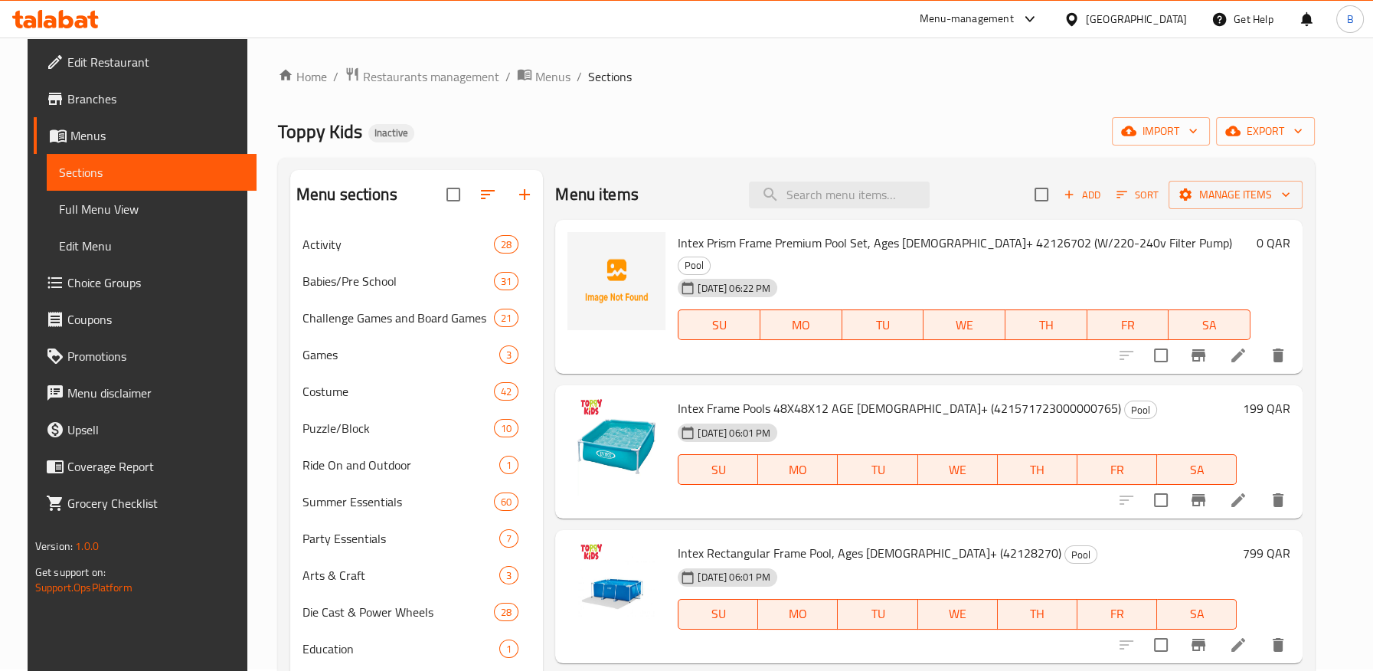
click at [932, 240] on span "Intex Prism Frame Premium Pool Set, Ages [DEMOGRAPHIC_DATA]+ 42126702 (W/220-24…" at bounding box center [954, 242] width 554 height 23
copy span "42126702"
click at [778, 249] on span "Intex Prism Frame Premium Pool Set, Ages [DEMOGRAPHIC_DATA]+ 42126702 (W/220-24…" at bounding box center [954, 242] width 554 height 23
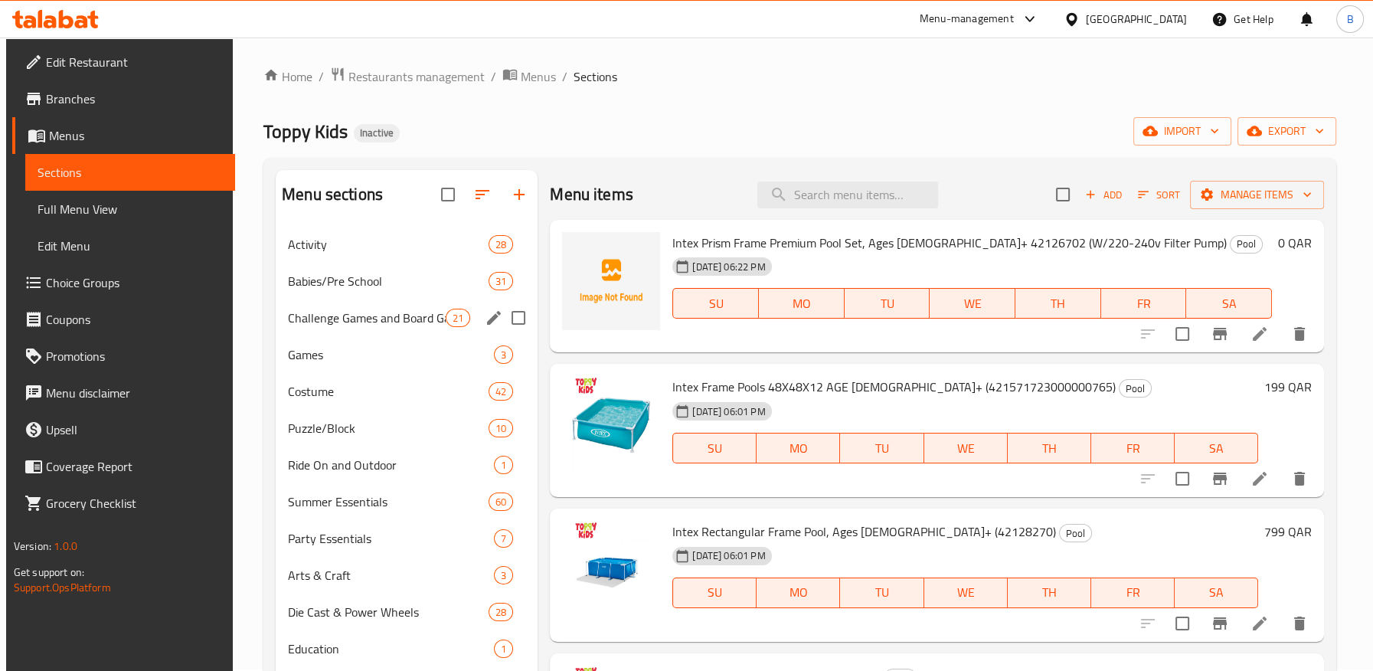
drag, startPoint x: 358, startPoint y: 332, endPoint x: 356, endPoint y: 362, distance: 29.9
click at [357, 333] on div "Challenge Games and Board Games 21" at bounding box center [407, 317] width 262 height 37
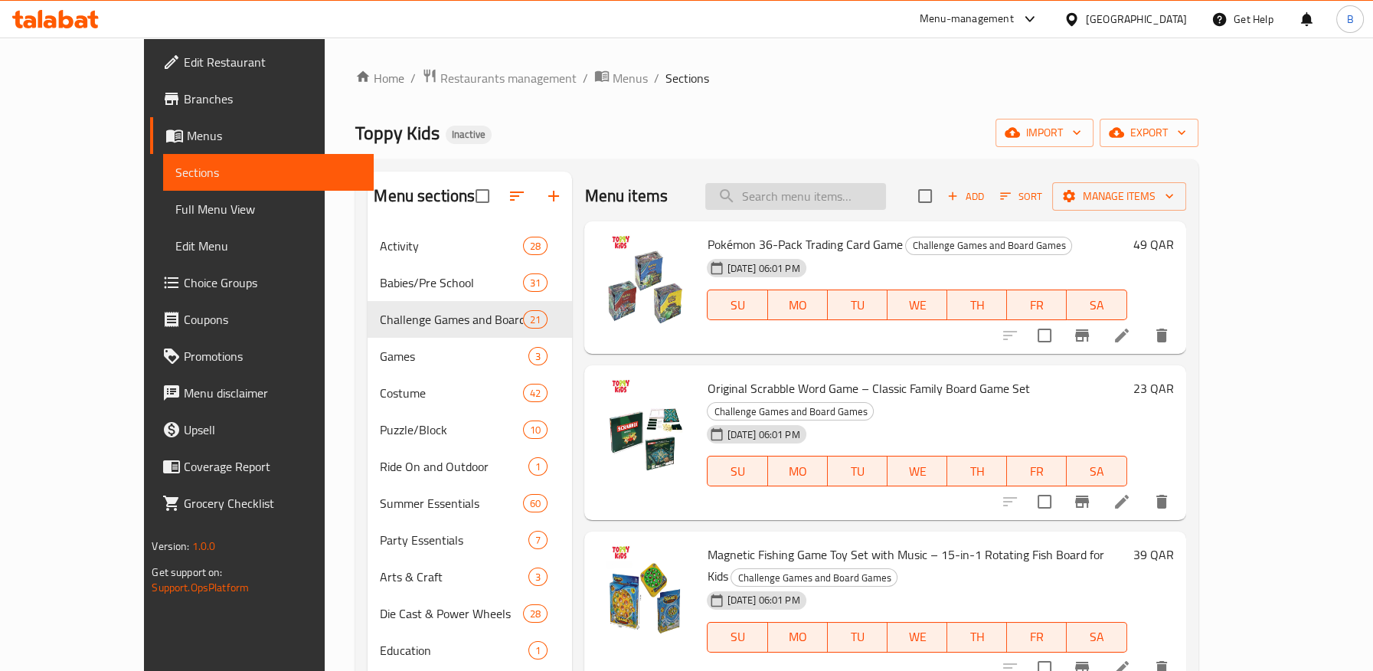
click at [828, 203] on input "search" at bounding box center [795, 196] width 181 height 27
paste input "42126702"
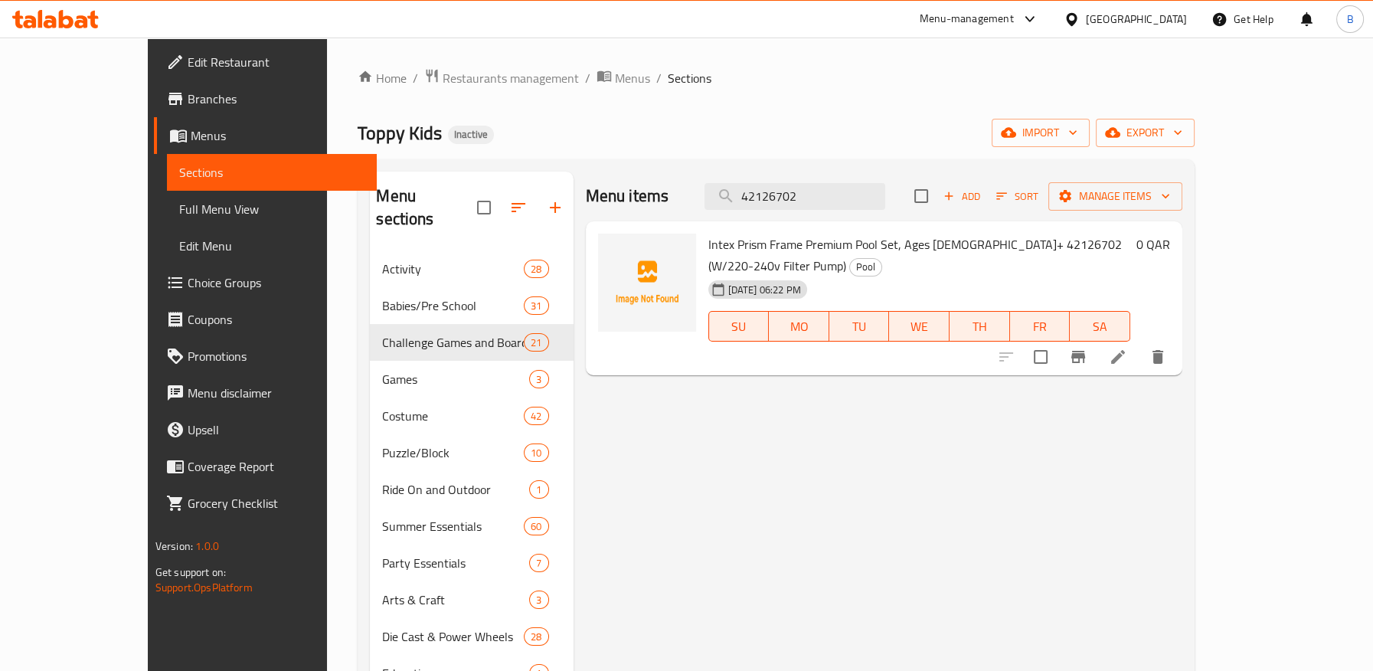
type input "42126702"
click at [704, 459] on div "Menu items 42126702 Add Sort Manage items Intex Prism Frame Premium Pool Set, A…" at bounding box center [877, 526] width 609 height 710
click at [1077, 136] on span "import" at bounding box center [1040, 132] width 73 height 19
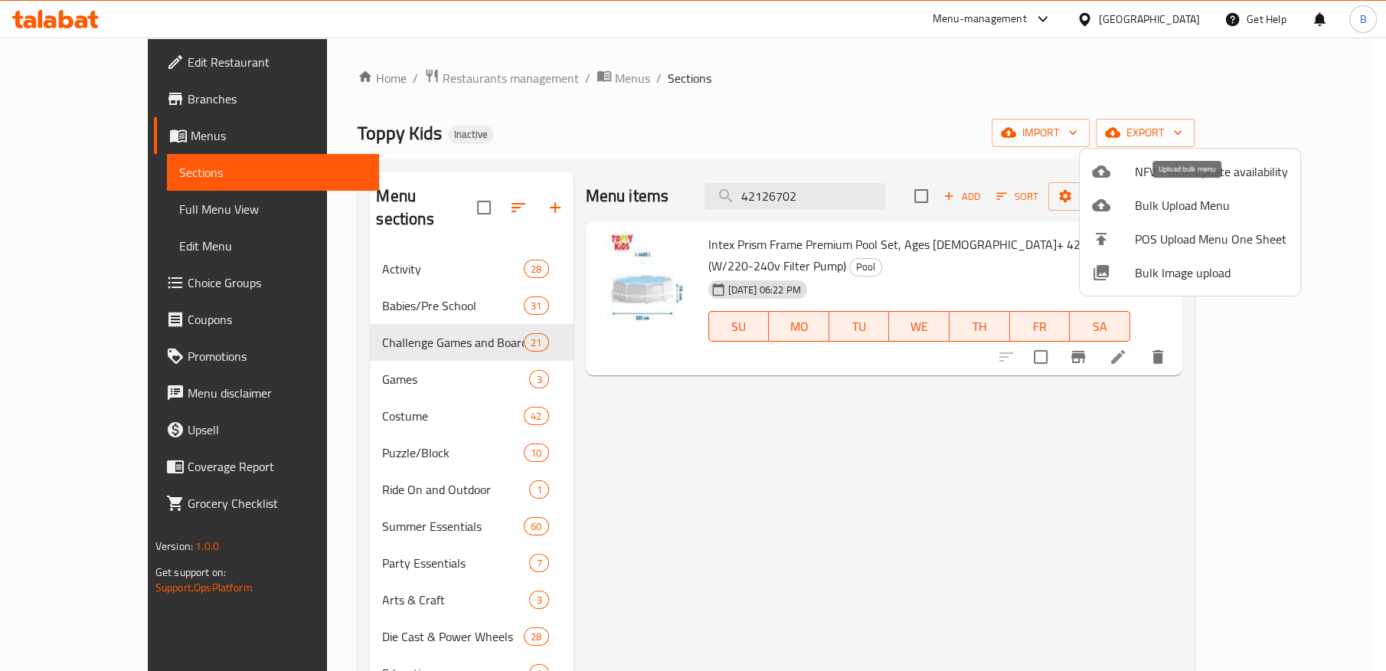
click at [972, 80] on div at bounding box center [693, 335] width 1386 height 671
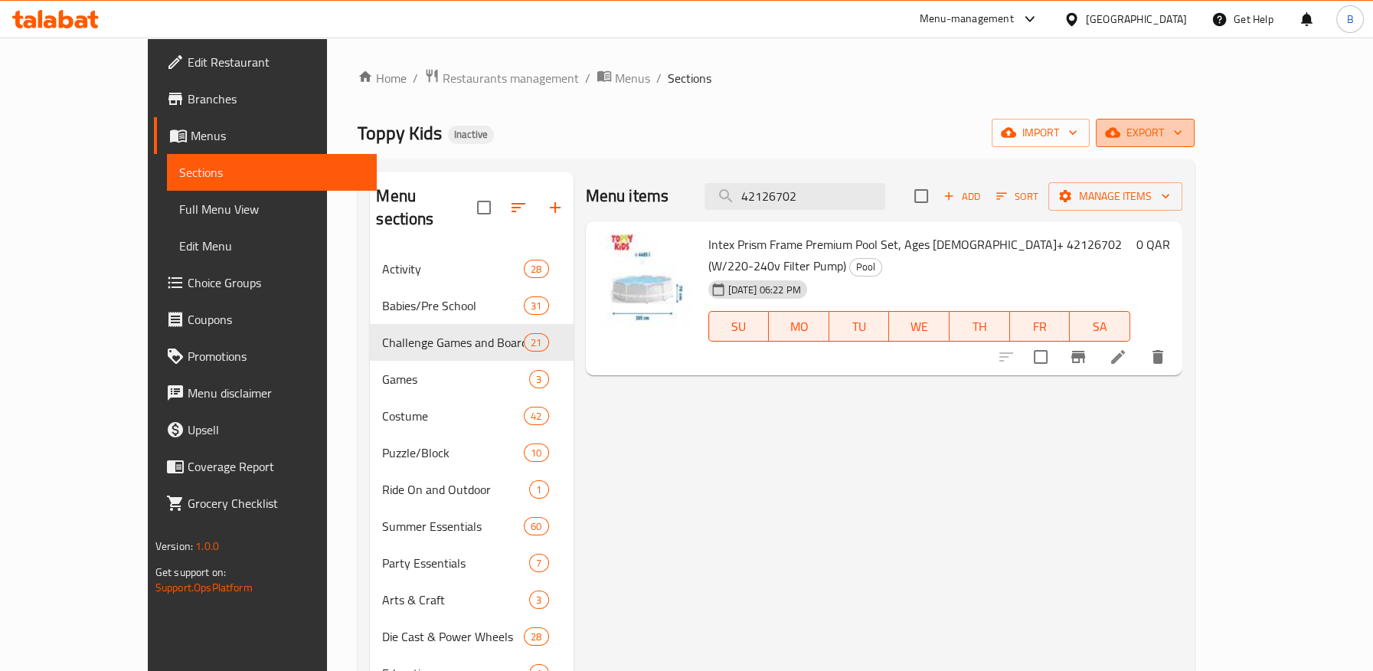
click at [1194, 120] on button "export" at bounding box center [1144, 133] width 99 height 28
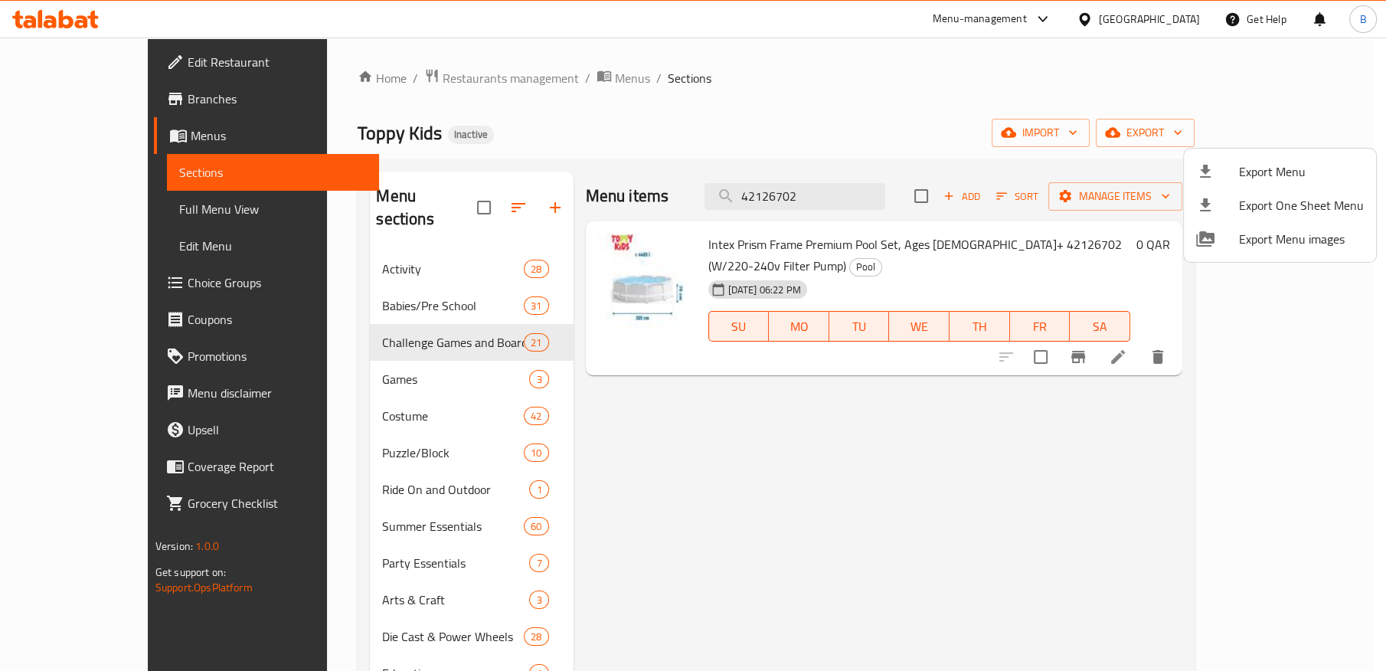
click at [1003, 116] on div at bounding box center [693, 335] width 1386 height 671
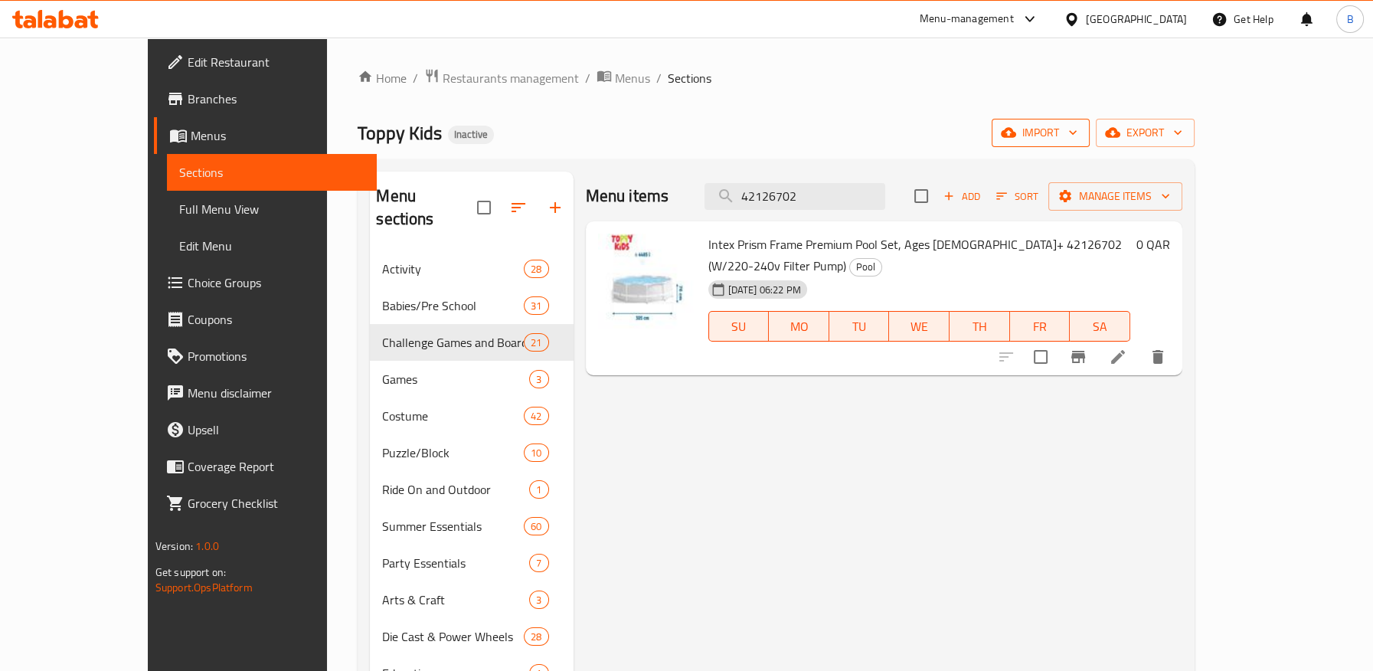
click at [1077, 126] on span "import" at bounding box center [1040, 132] width 73 height 19
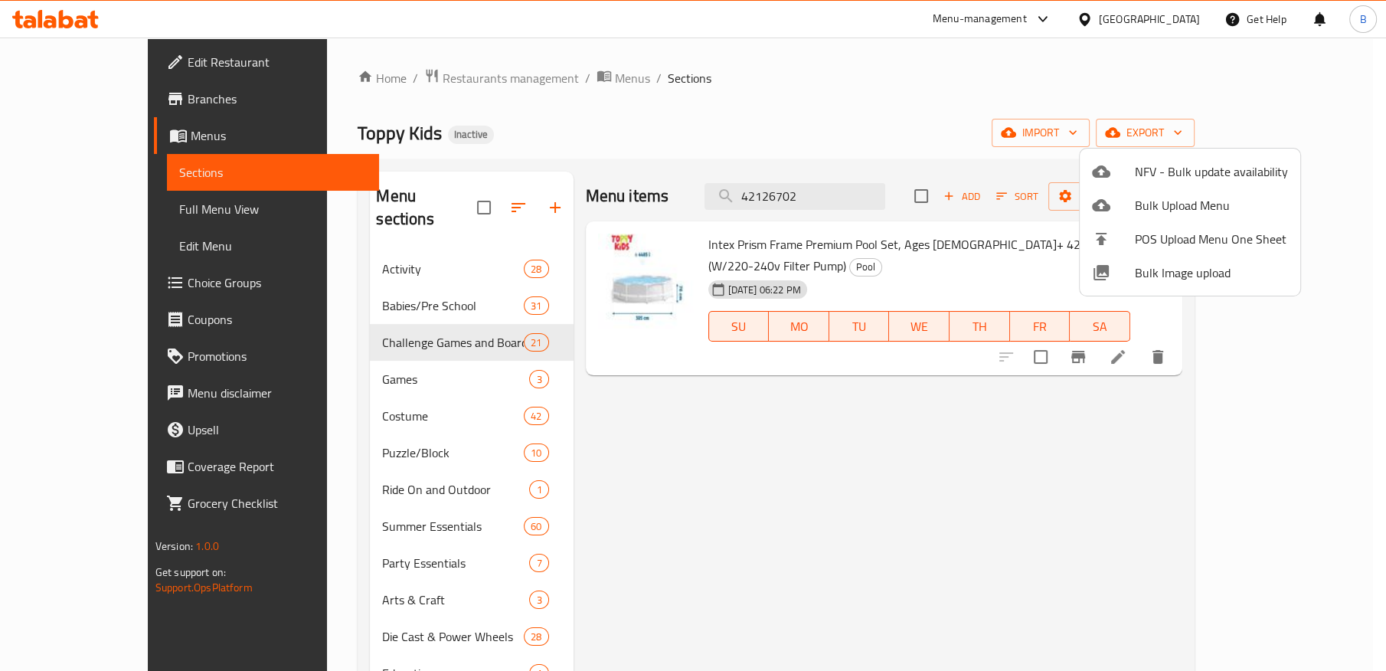
click at [985, 138] on div at bounding box center [693, 335] width 1386 height 671
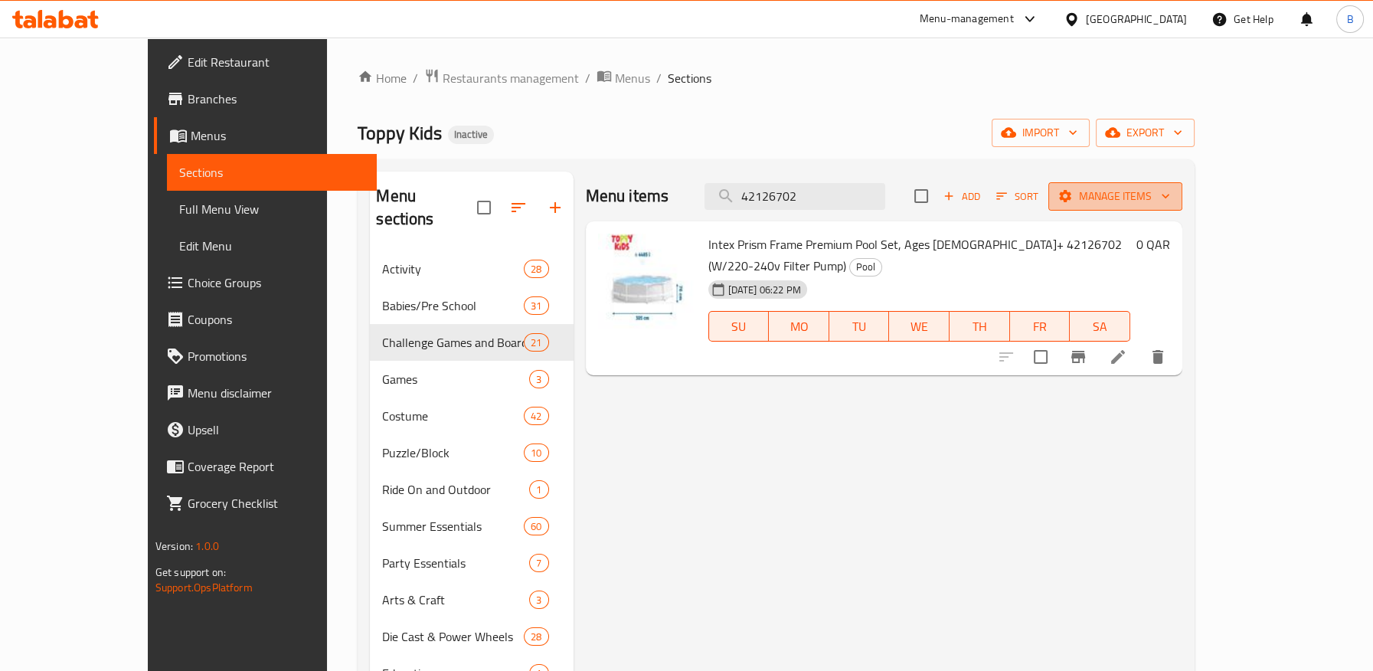
click at [1170, 194] on span "Manage items" at bounding box center [1114, 196] width 109 height 19
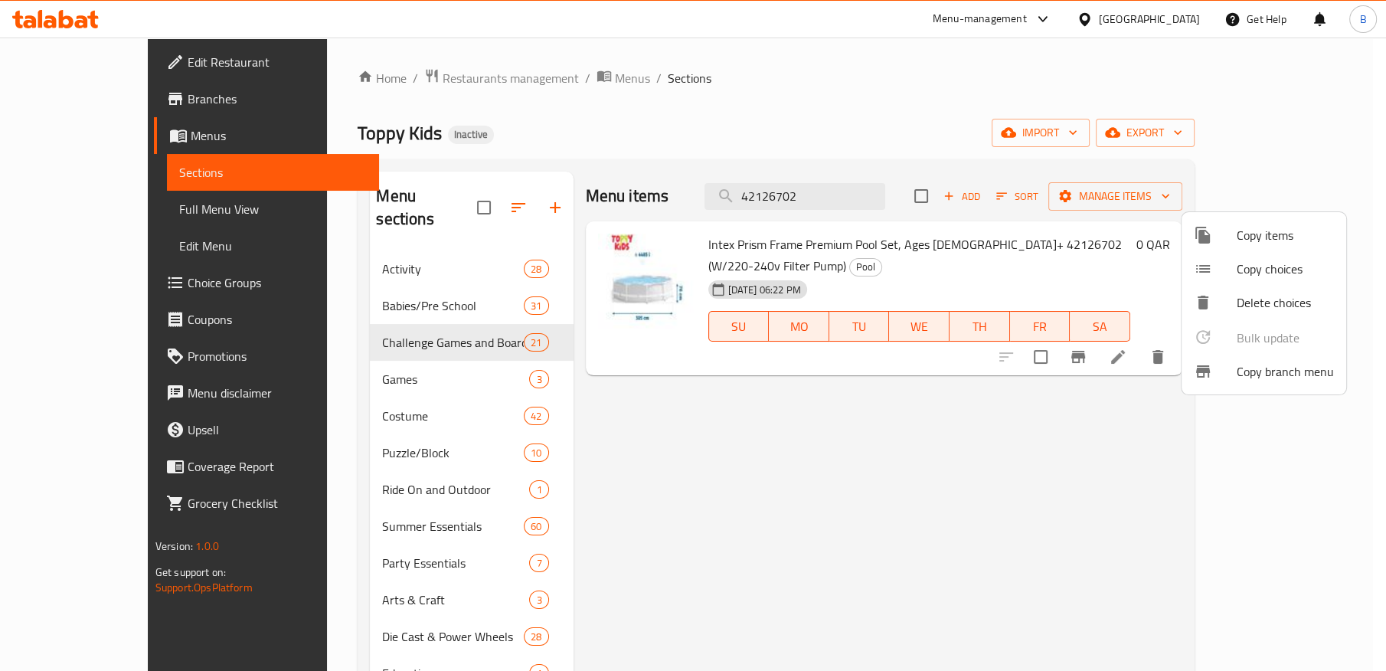
drag, startPoint x: 1033, startPoint y: 181, endPoint x: 1060, endPoint y: 177, distance: 27.9
click at [1033, 181] on div at bounding box center [693, 335] width 1386 height 671
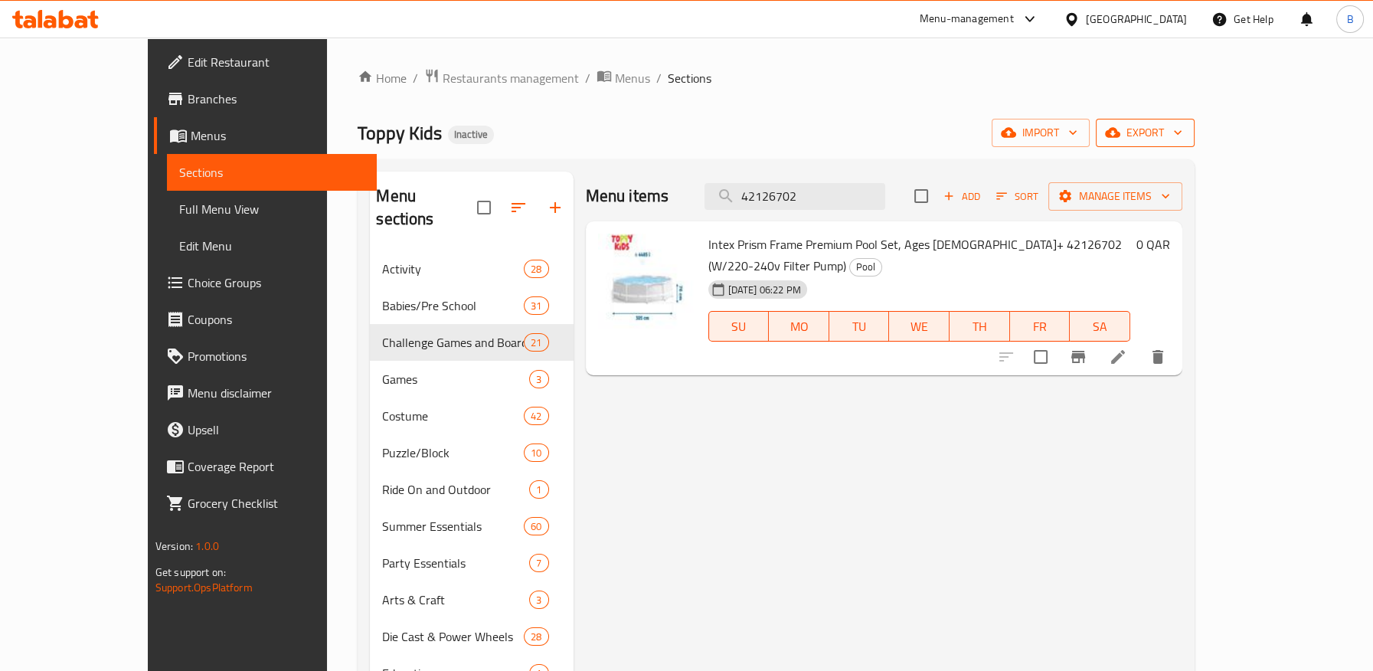
click at [1182, 138] on span "export" at bounding box center [1145, 132] width 74 height 19
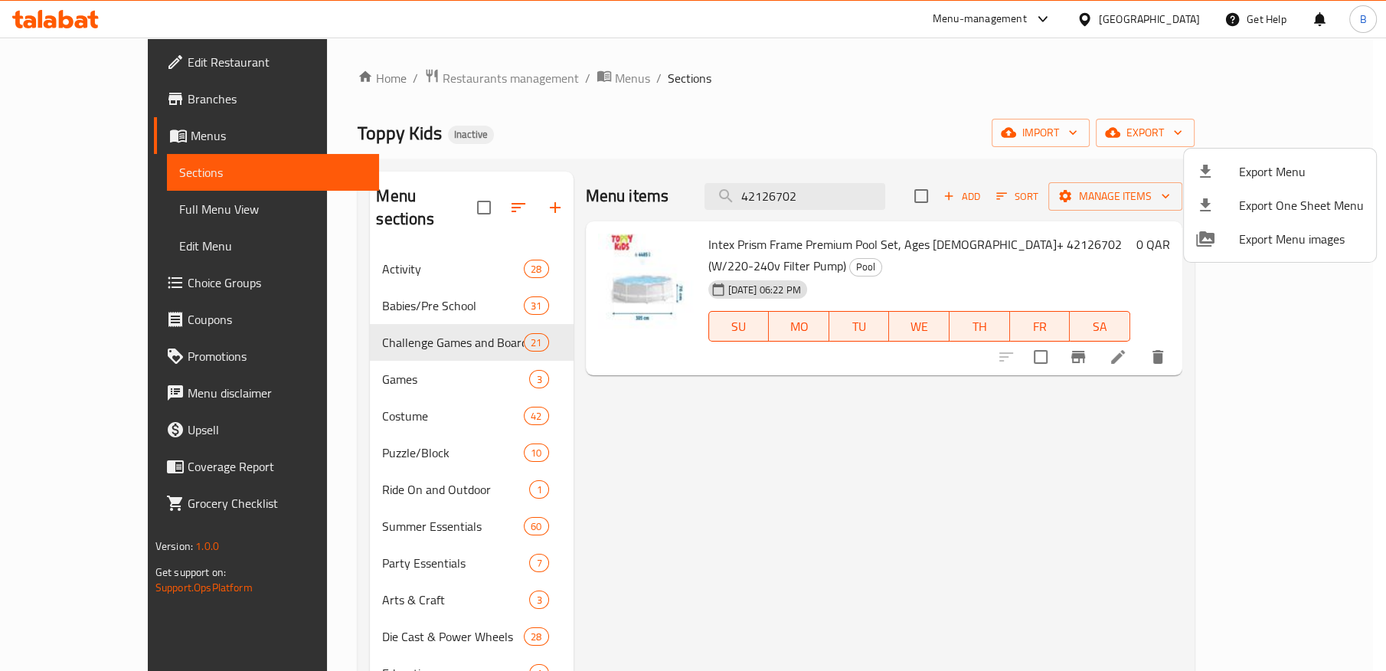
click at [935, 146] on div at bounding box center [693, 335] width 1386 height 671
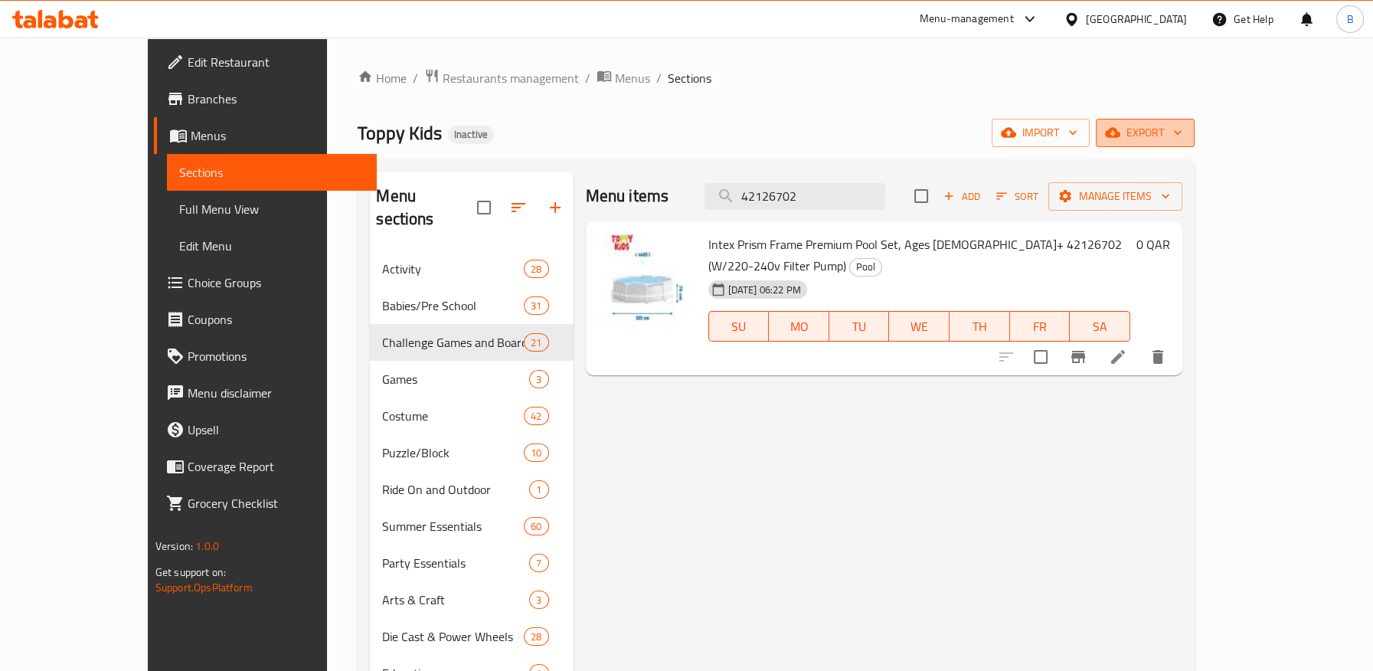
click at [1120, 126] on icon "button" at bounding box center [1112, 132] width 15 height 15
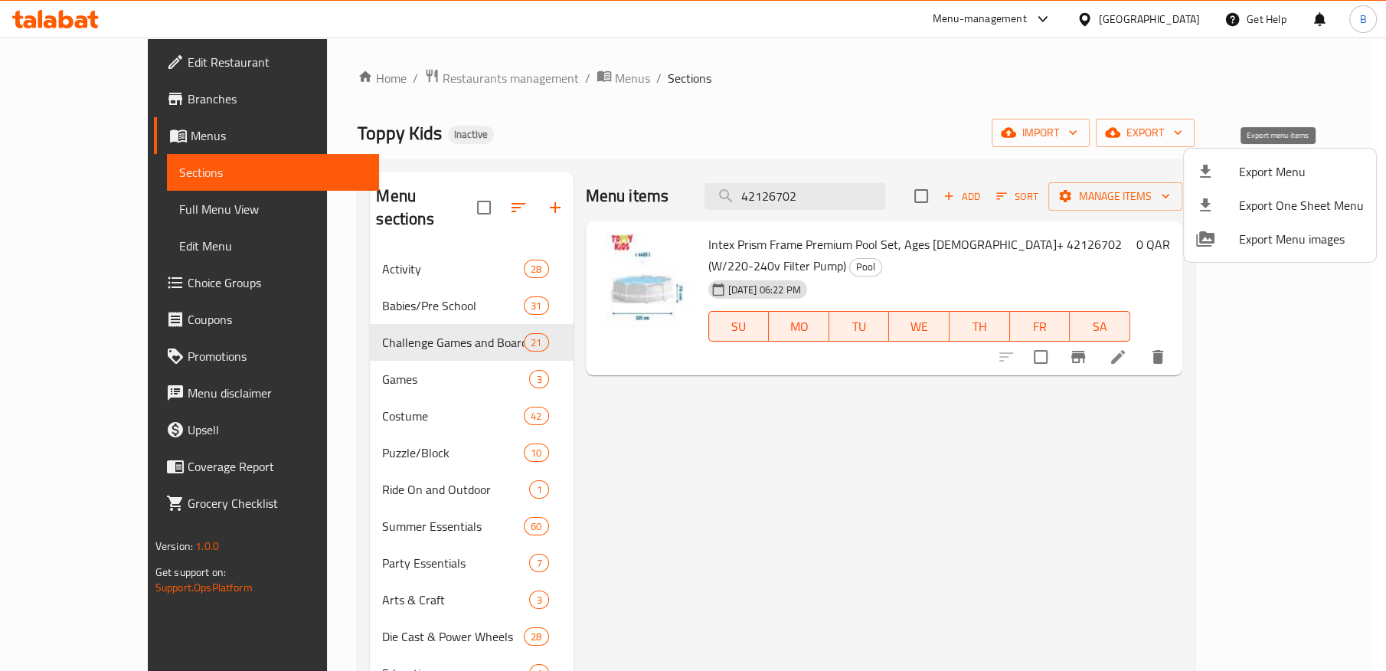
click at [1267, 171] on span "Export Menu" at bounding box center [1301, 171] width 125 height 18
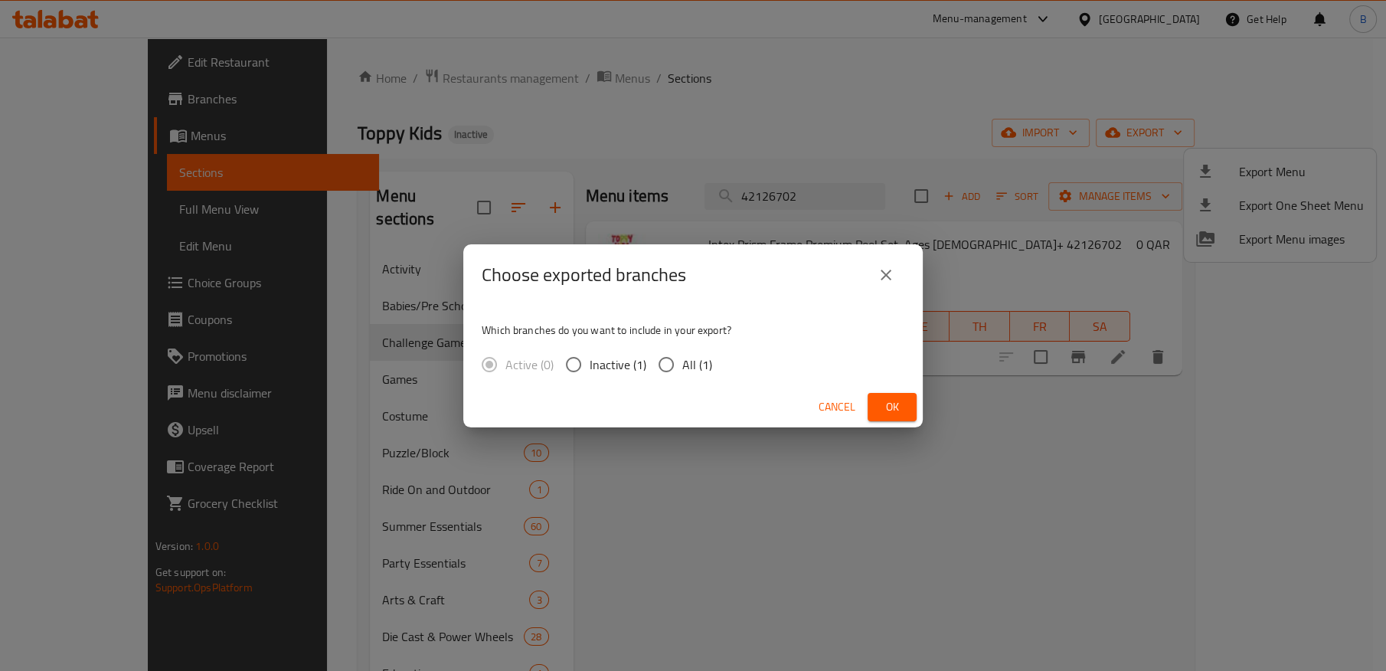
click at [674, 362] on input "All (1)" at bounding box center [666, 364] width 32 height 32
radio input "true"
click at [906, 406] on button "Ok" at bounding box center [891, 407] width 49 height 28
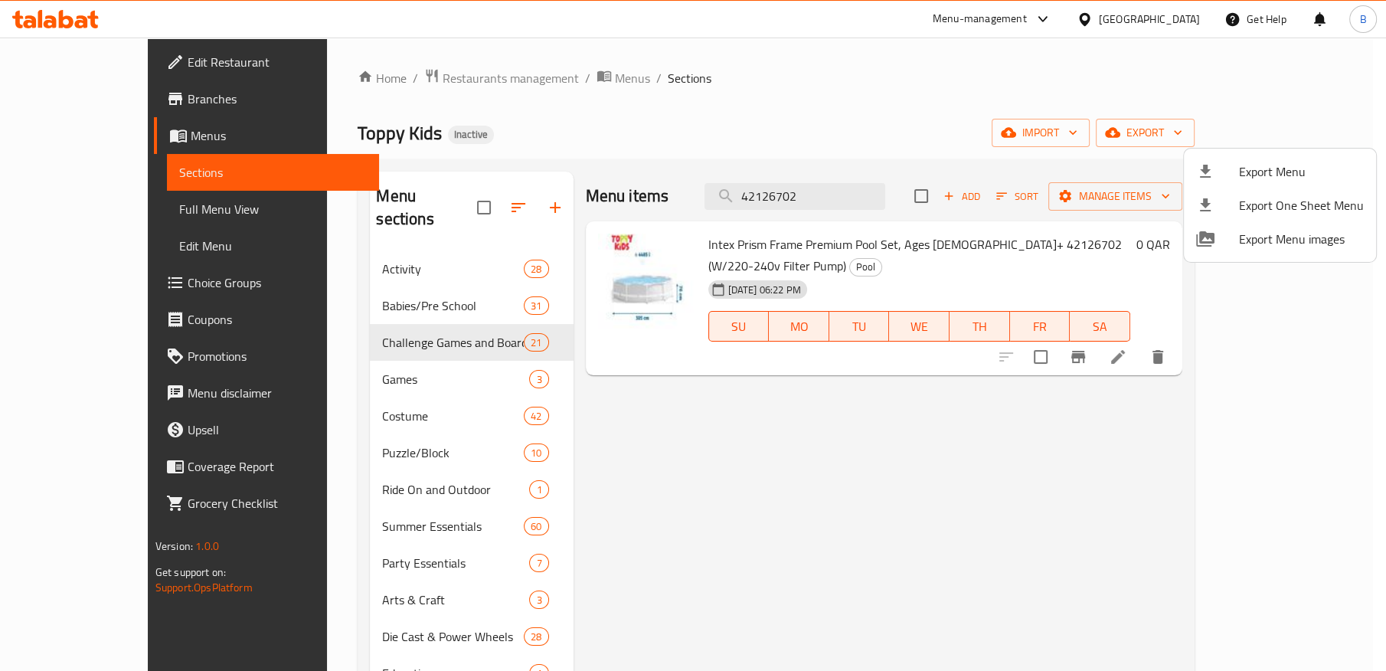
drag, startPoint x: 683, startPoint y: 242, endPoint x: 896, endPoint y: 240, distance: 212.8
click at [884, 238] on div at bounding box center [693, 335] width 1386 height 671
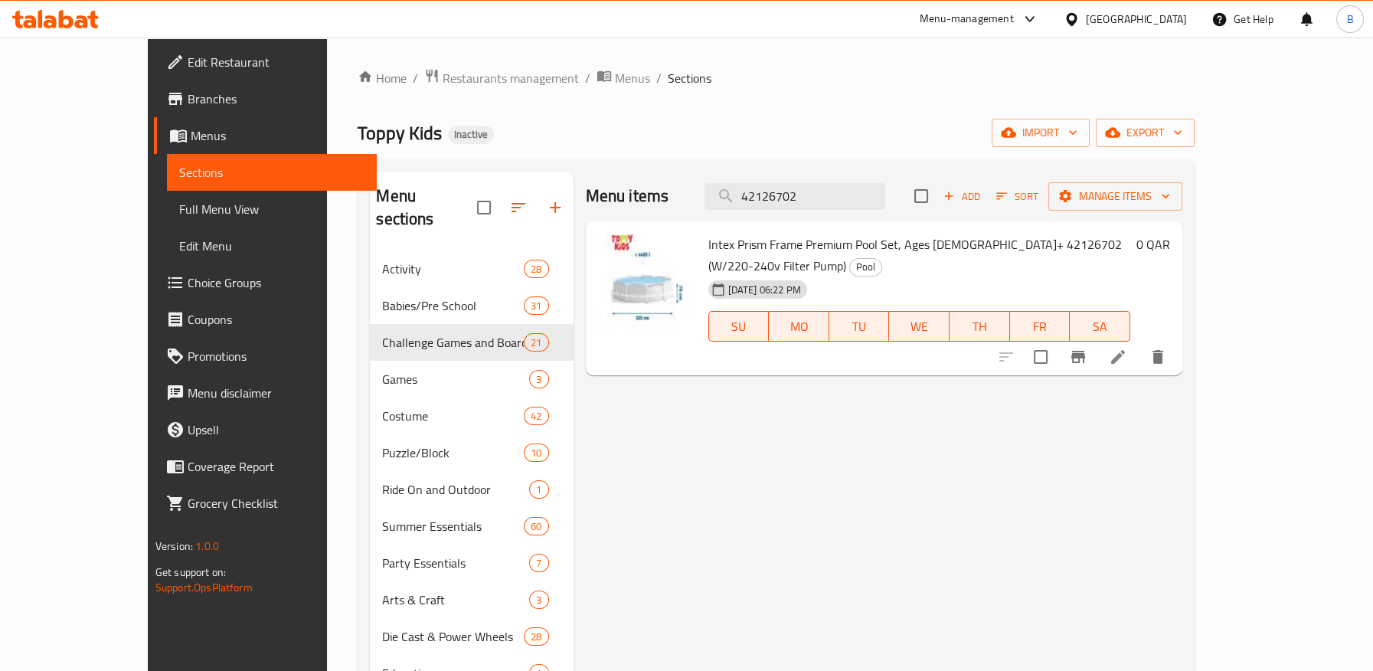
click at [896, 240] on span "Intex Prism Frame Premium Pool Set, Ages [DEMOGRAPHIC_DATA]+ 42126702 (W/220-24…" at bounding box center [914, 255] width 413 height 44
drag, startPoint x: 971, startPoint y: 241, endPoint x: 1100, endPoint y: 247, distance: 129.5
click at [1100, 247] on span "Intex Prism Frame Premium Pool Set, Ages [DEMOGRAPHIC_DATA]+ 42126702 (W/220-24…" at bounding box center [914, 255] width 413 height 44
copy span "W/220-240v Filter Pump"
click at [821, 192] on input "42126702" at bounding box center [794, 196] width 181 height 27
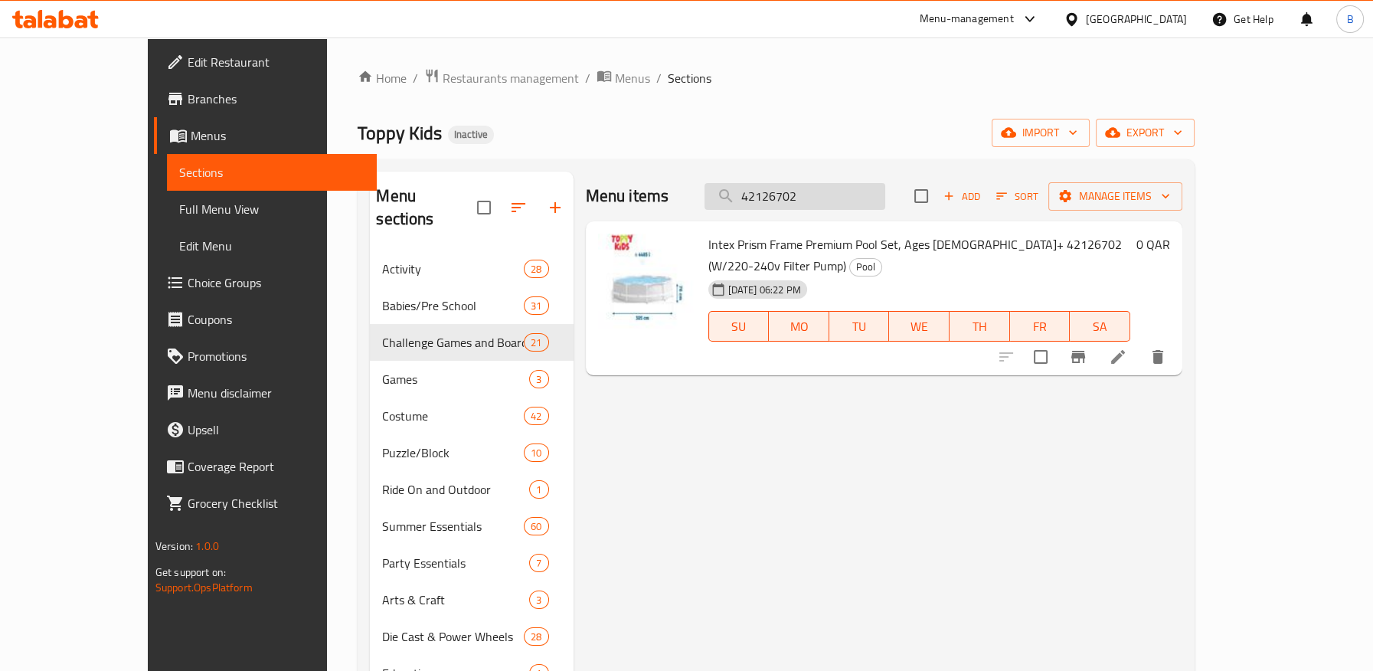
click at [821, 192] on input "42126702" at bounding box center [794, 196] width 181 height 27
paste input "W/220-240v Filter Pump"
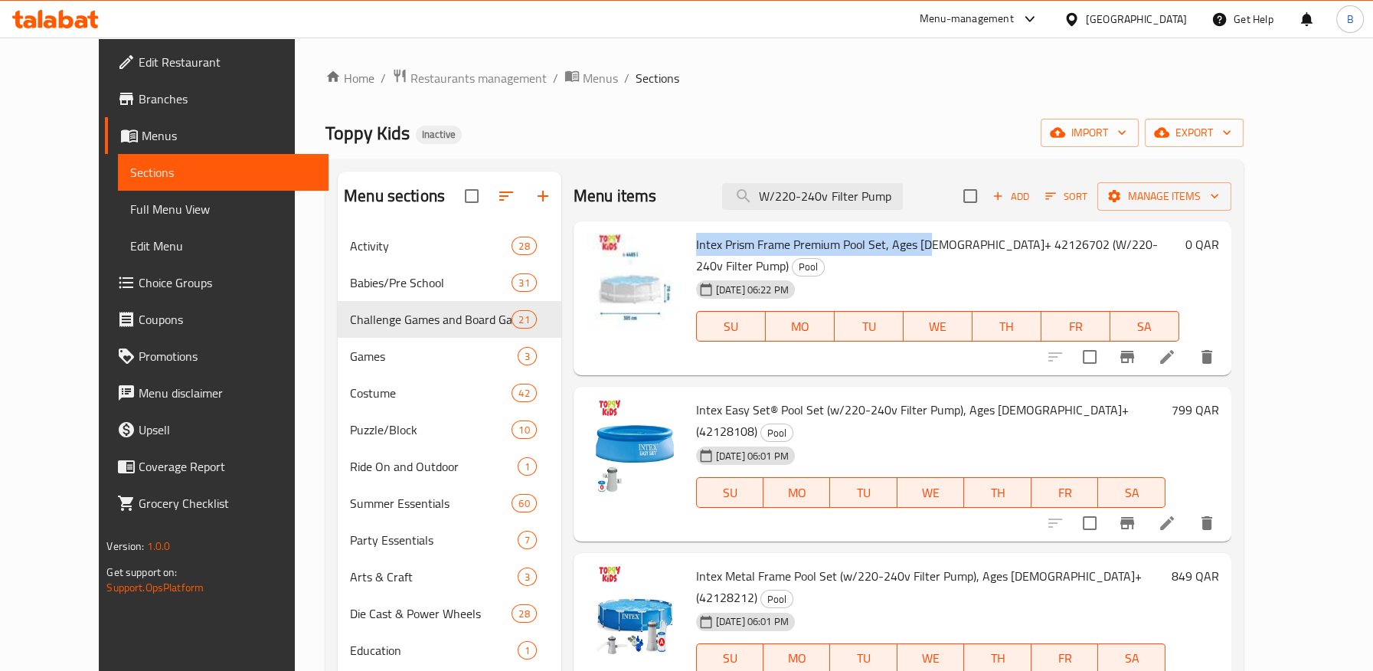
drag, startPoint x: 666, startPoint y: 242, endPoint x: 906, endPoint y: 233, distance: 240.5
click at [906, 233] on div "Intex Prism Frame Premium Pool Set, Ages 6+ 42126702 (W/220-240v Filter Pump) P…" at bounding box center [937, 298] width 495 height 142
copy span "Intex Prism Frame Premium Pool Set, Ages 6+"
click at [864, 207] on input "W/220-240v Filter Pump" at bounding box center [812, 196] width 181 height 27
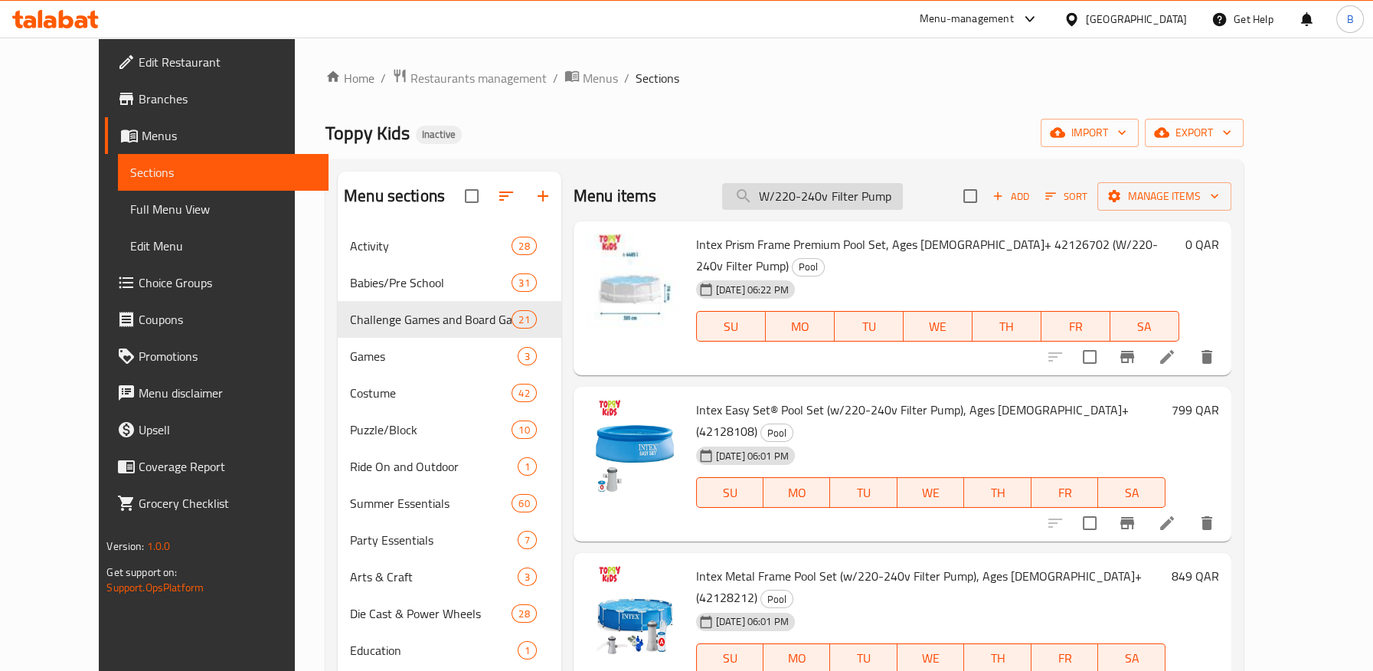
click at [864, 207] on input "W/220-240v Filter Pump" at bounding box center [812, 196] width 181 height 27
paste input "Intex Prism Frame Premium Pool Set, Ages 6+"
click at [852, 203] on input "W/220-240v Intex Prism Frame Premium Pool Set, Ages 6+Pump" at bounding box center [812, 196] width 181 height 27
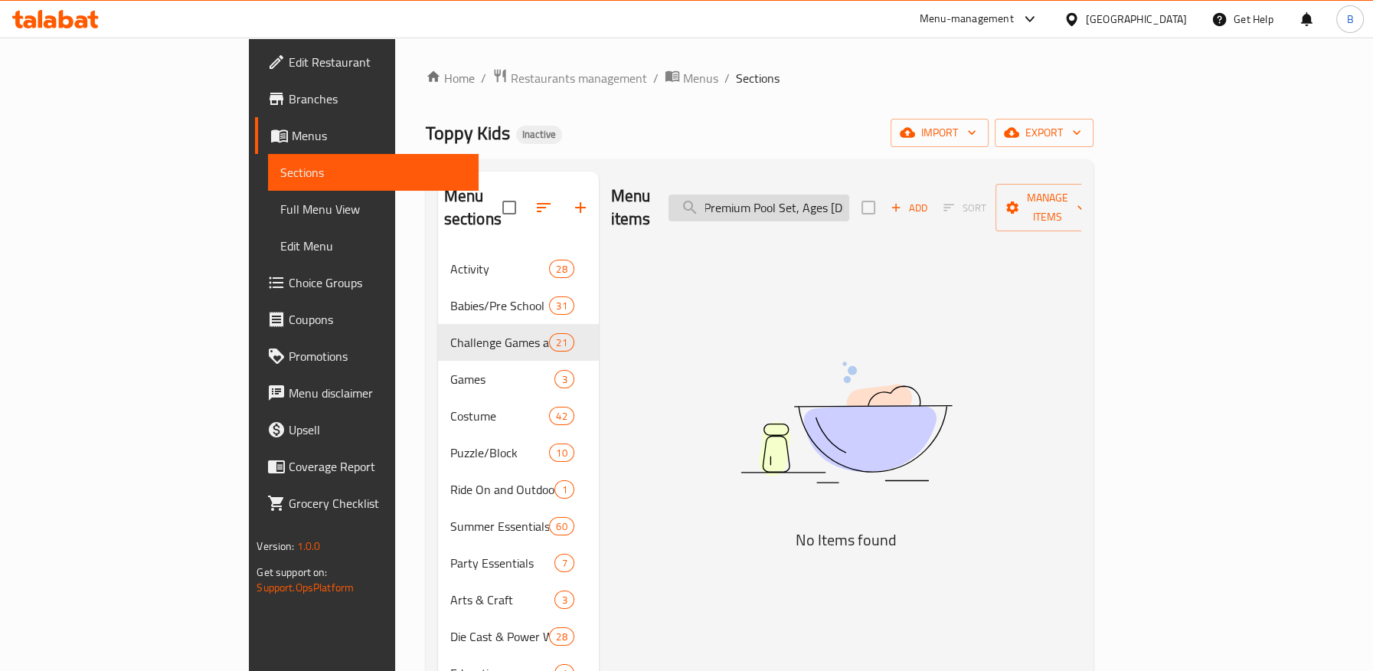
click at [849, 203] on input "W/220-240v Intex Prism Frame Premium Pool Set, Ages 6+Pump" at bounding box center [758, 207] width 181 height 27
paste input "Intex Prism Frame Premium Pool Set, Ages 6+"
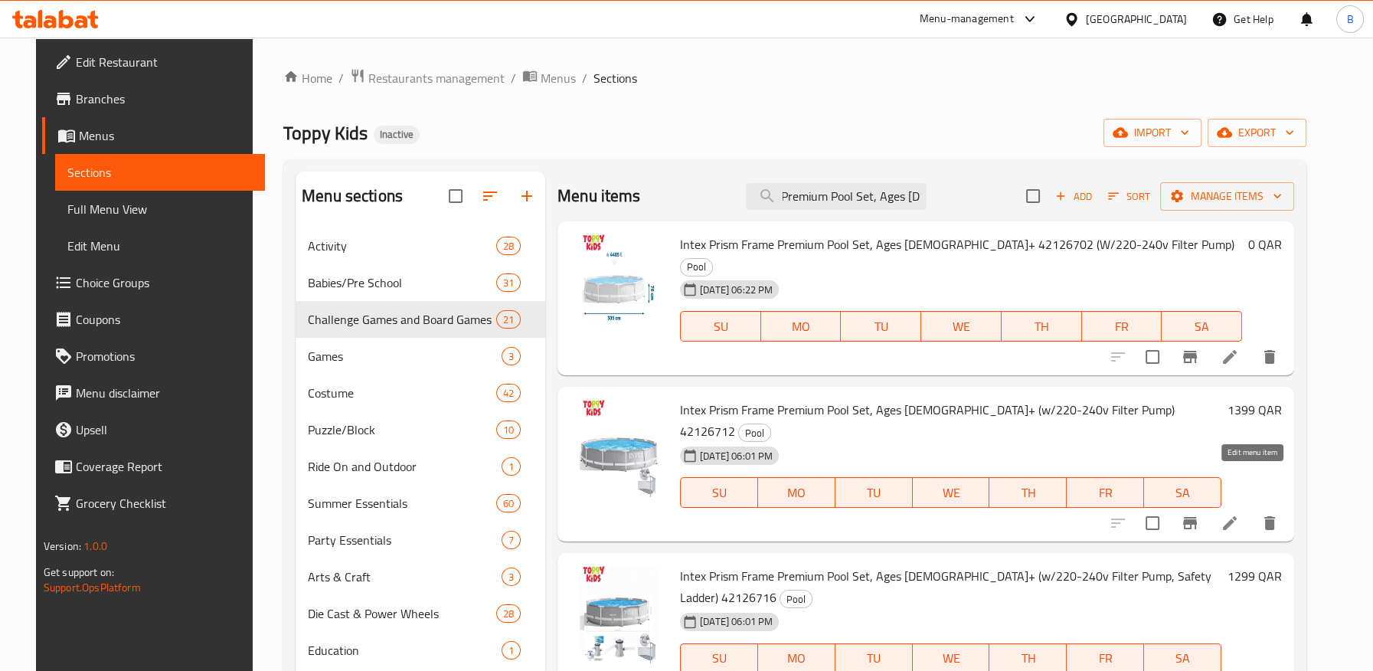
type input "Intex Prism Frame Premium Pool Set, Ages 6+"
click at [1239, 514] on icon at bounding box center [1229, 523] width 18 height 18
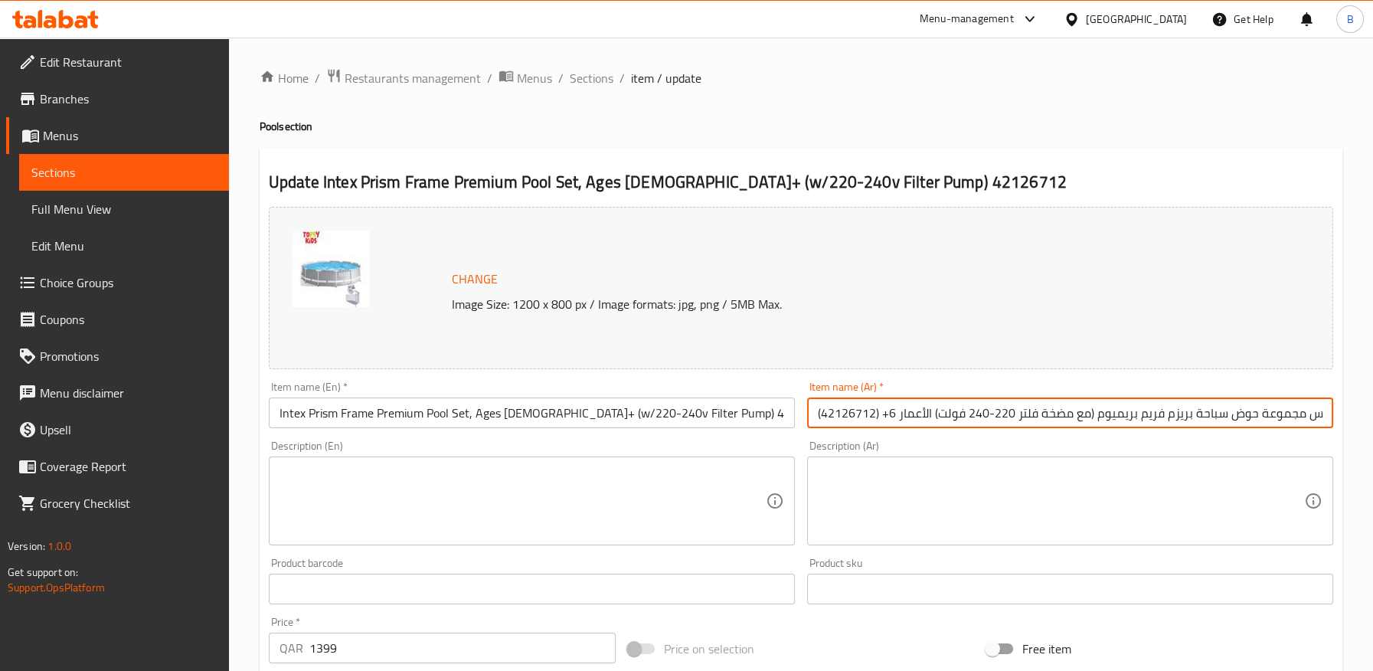
drag, startPoint x: 933, startPoint y: 413, endPoint x: 880, endPoint y: 420, distance: 53.4
click at [880, 420] on input "إنتكس مجموعة حوض سباحة بريزم فريم بريميوم (مع مضخة فلتر 220-240 فولت) الأعمار 6…" at bounding box center [1070, 412] width 526 height 31
drag, startPoint x: 903, startPoint y: 406, endPoint x: 909, endPoint y: 422, distance: 16.8
click at [903, 408] on input "إنتكس مجموعة حوض سباحة بريزم فريم بريميوم (مع مضخة فلتر 220-240 فولت) الأعمار 6…" at bounding box center [1070, 412] width 526 height 31
click at [927, 422] on input "إنتكس مجموعة حوض سباحة بريزم فريم بريميوم (مع مضخة فلتر 220-240 فولت) الأعمار 6…" at bounding box center [1070, 412] width 526 height 31
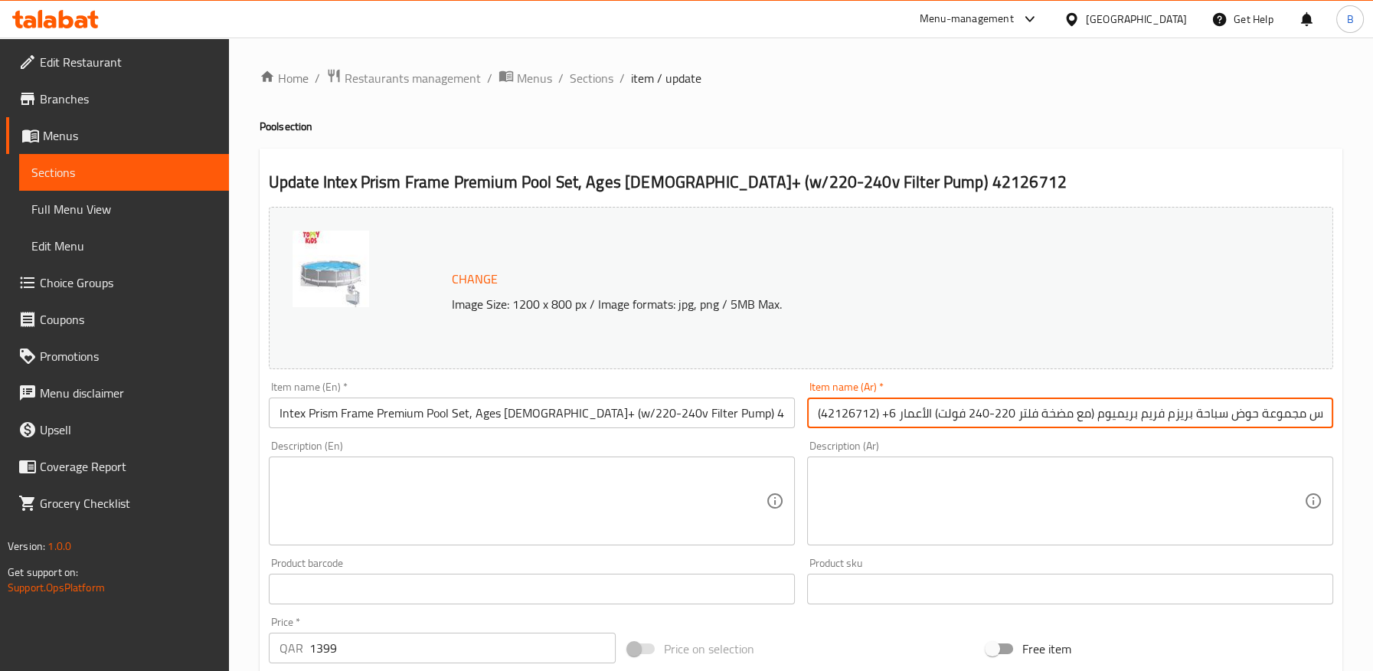
click at [925, 420] on input "إنتكس مجموعة حوض سباحة بريزم فريم بريميوم (مع مضخة فلتر 220-240 فولت) الأعمار 6…" at bounding box center [1070, 412] width 526 height 31
drag, startPoint x: 880, startPoint y: 415, endPoint x: 933, endPoint y: 414, distance: 52.8
click at [933, 414] on input "إنتكس مجموعة حوض سباحة بريزم فريم بريميوم (مع مضخة فلتر 220-240 فولت) للأعمار 6…" at bounding box center [1070, 412] width 526 height 31
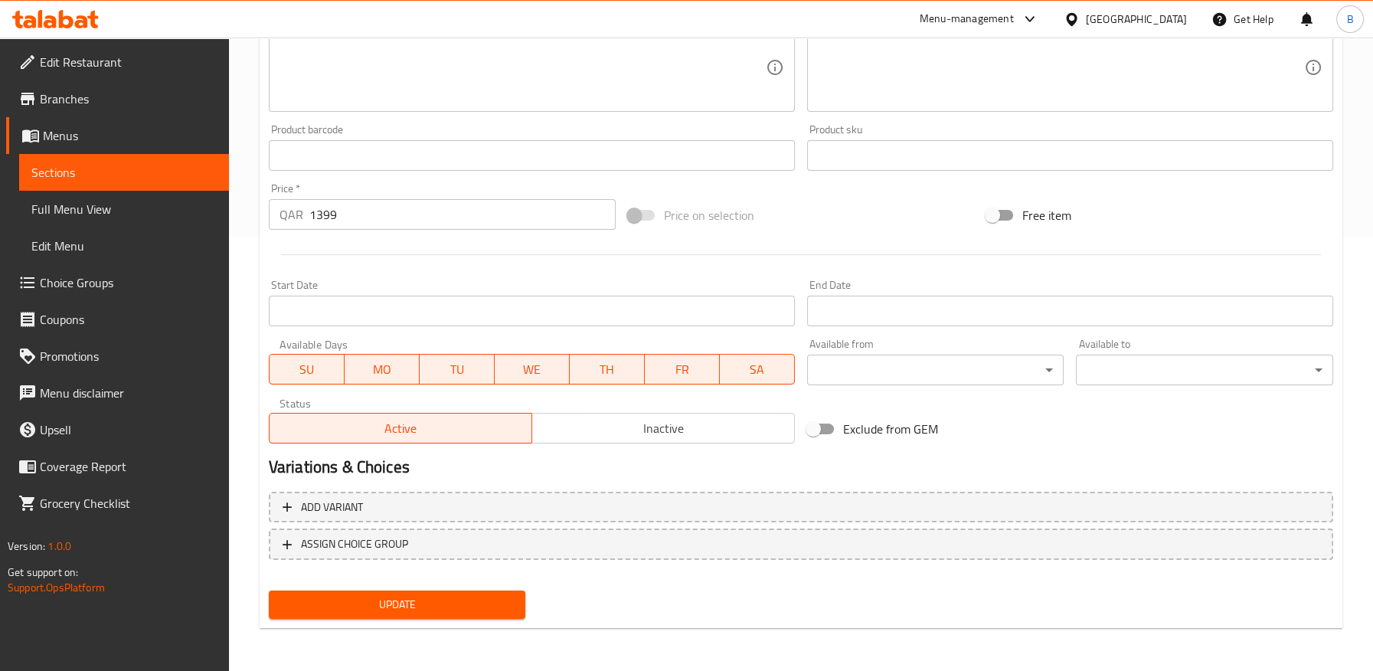
type input "إنتكس مجموعة حوض سباحة بريزم فريم بريميوم (مع مضخة فلتر 220-240 فولت) للأعمار 6…"
click at [475, 599] on span "Update" at bounding box center [397, 604] width 233 height 19
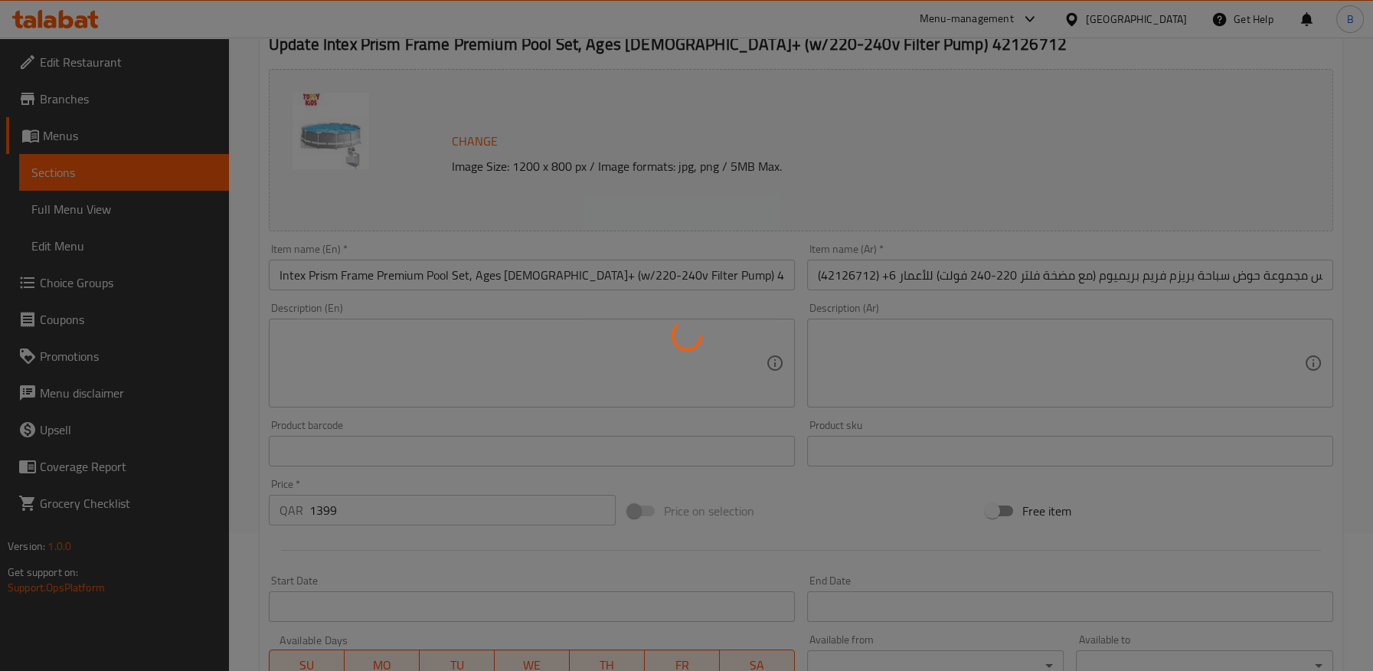
scroll to position [8, 0]
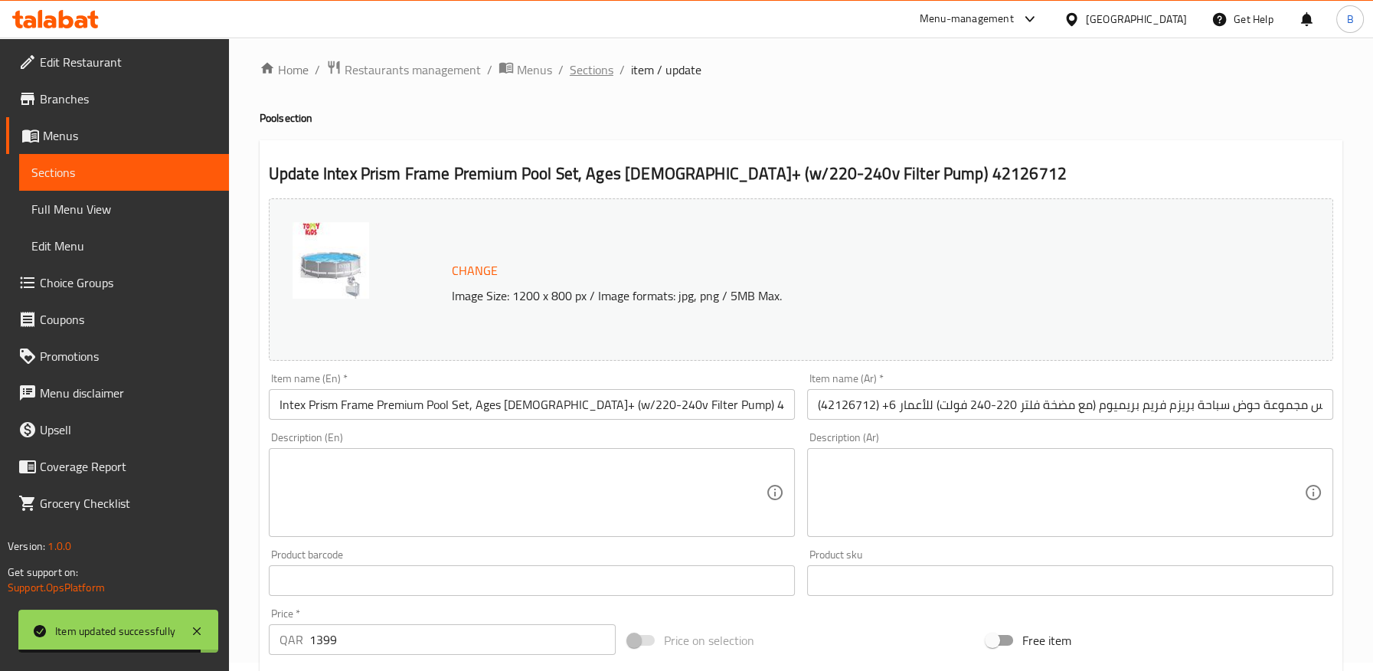
click at [590, 64] on span "Sections" at bounding box center [592, 69] width 44 height 18
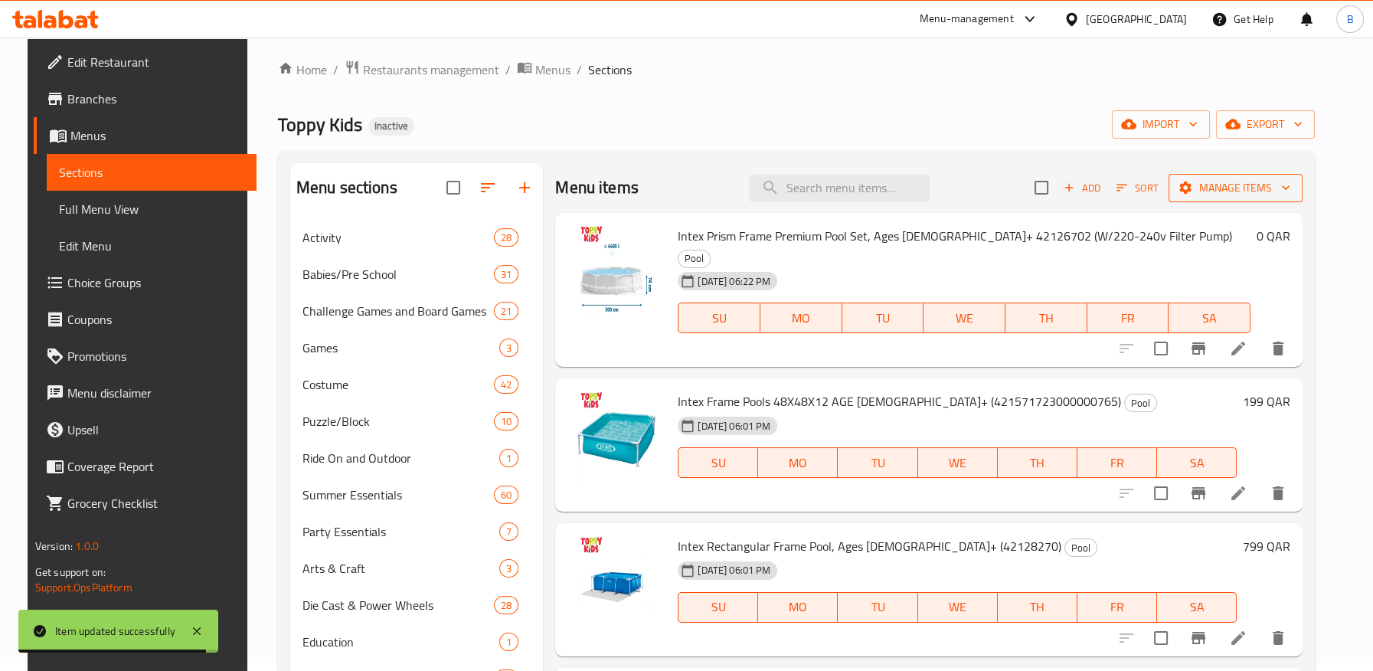
click at [1237, 178] on span "Manage items" at bounding box center [1234, 187] width 109 height 19
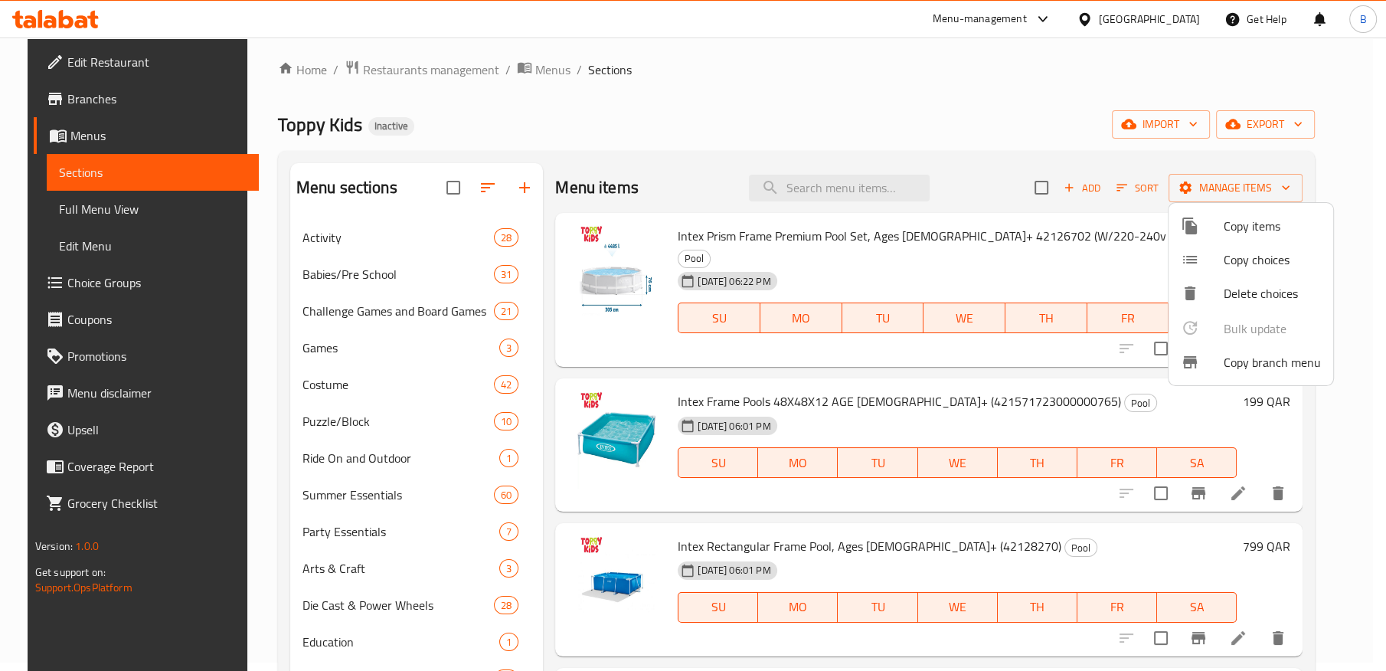
click at [1276, 128] on div at bounding box center [693, 335] width 1386 height 671
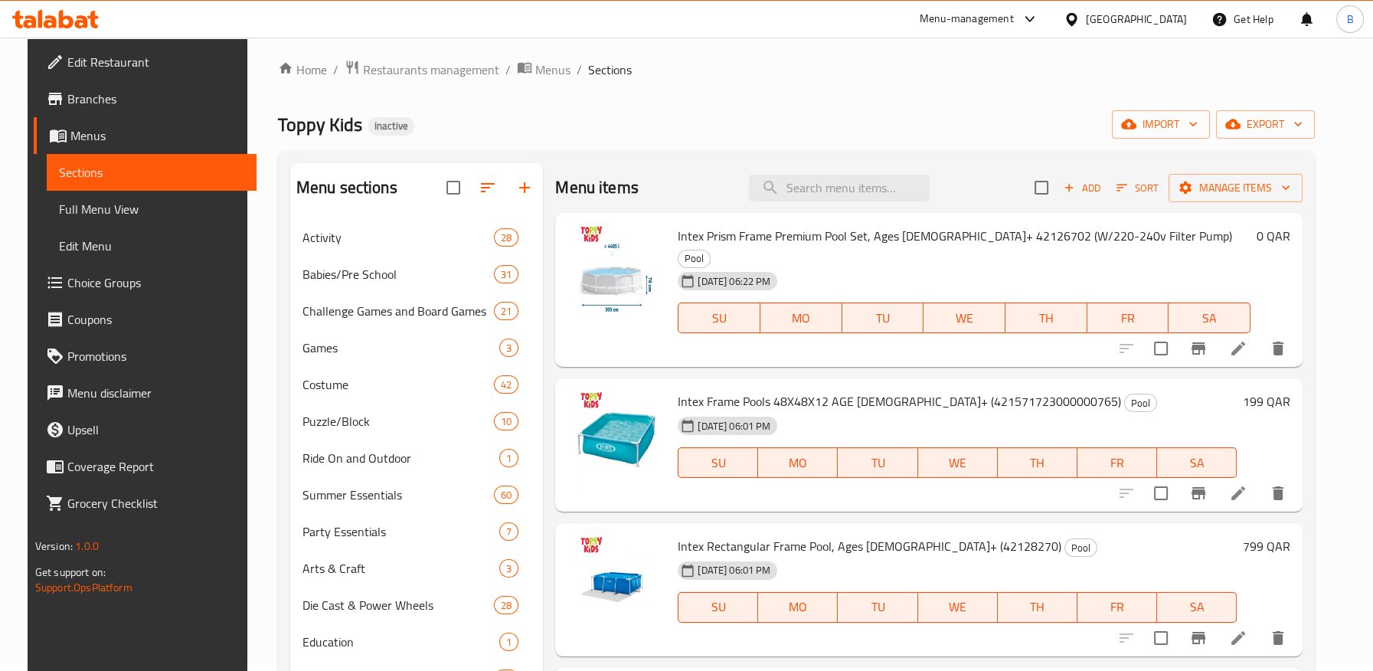
click at [1276, 128] on span "export" at bounding box center [1265, 124] width 74 height 19
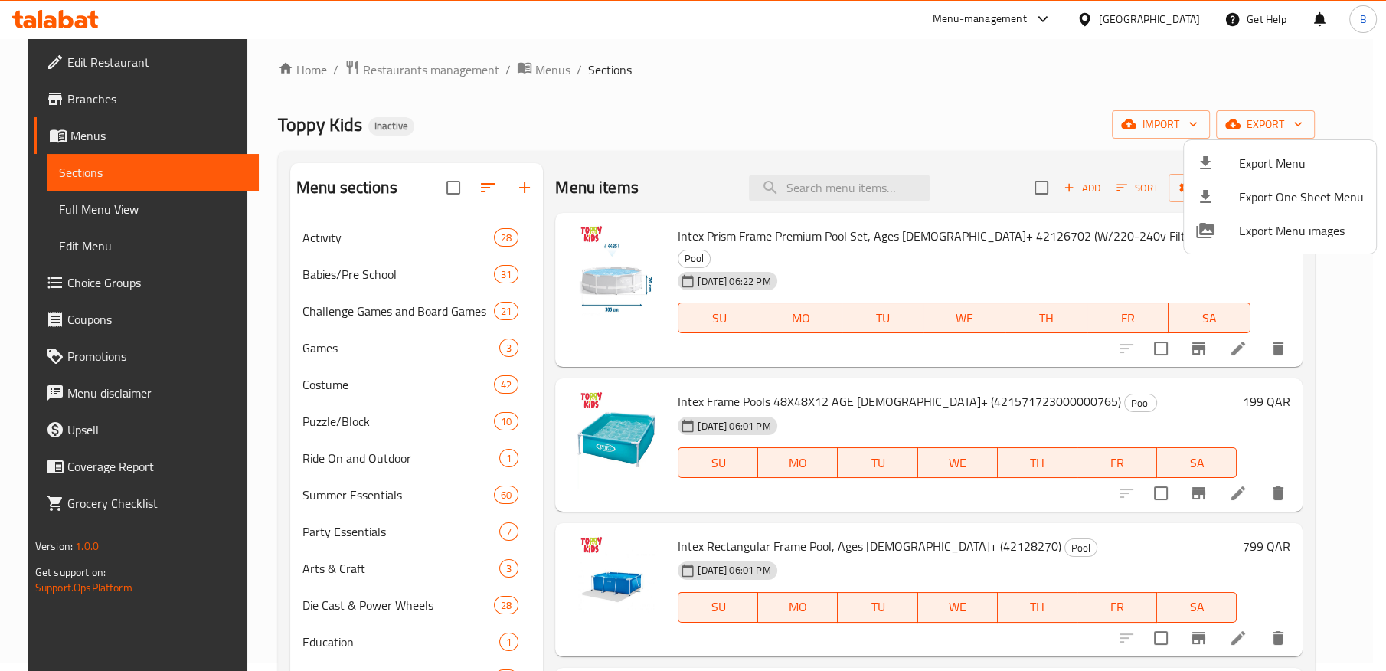
click at [1172, 139] on div at bounding box center [693, 335] width 1386 height 671
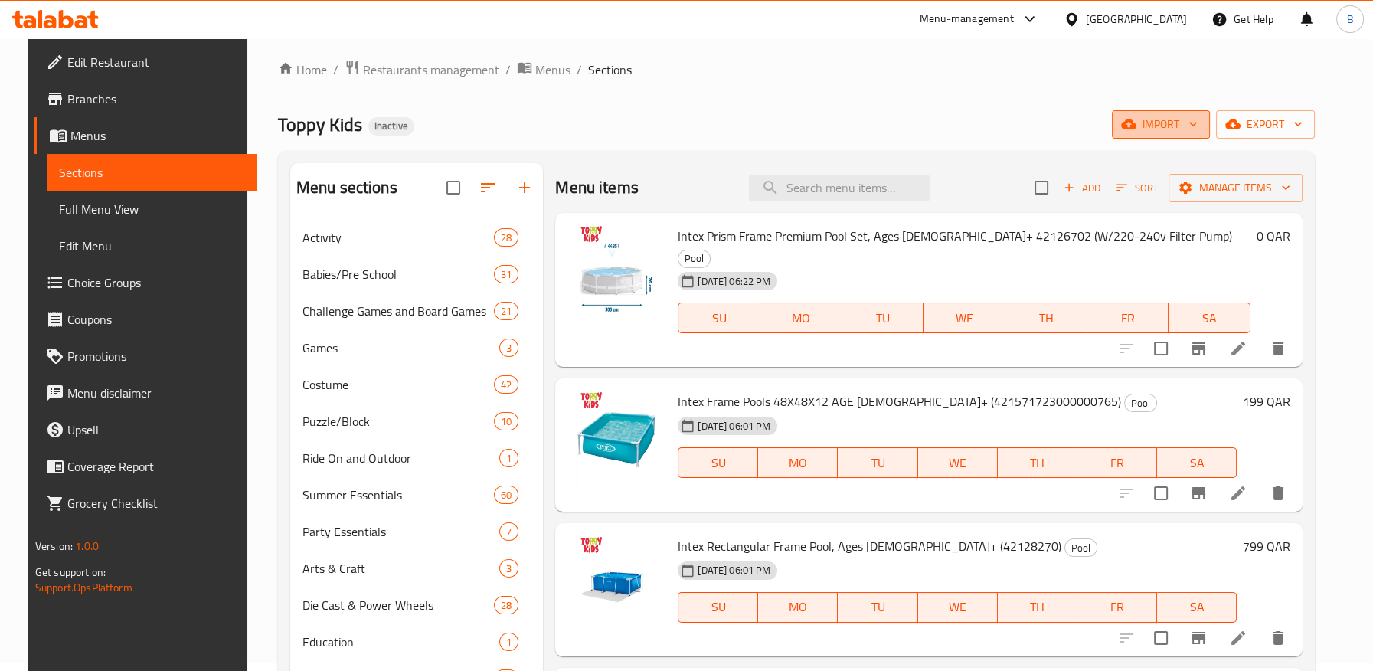
click at [1173, 122] on span "import" at bounding box center [1160, 124] width 73 height 19
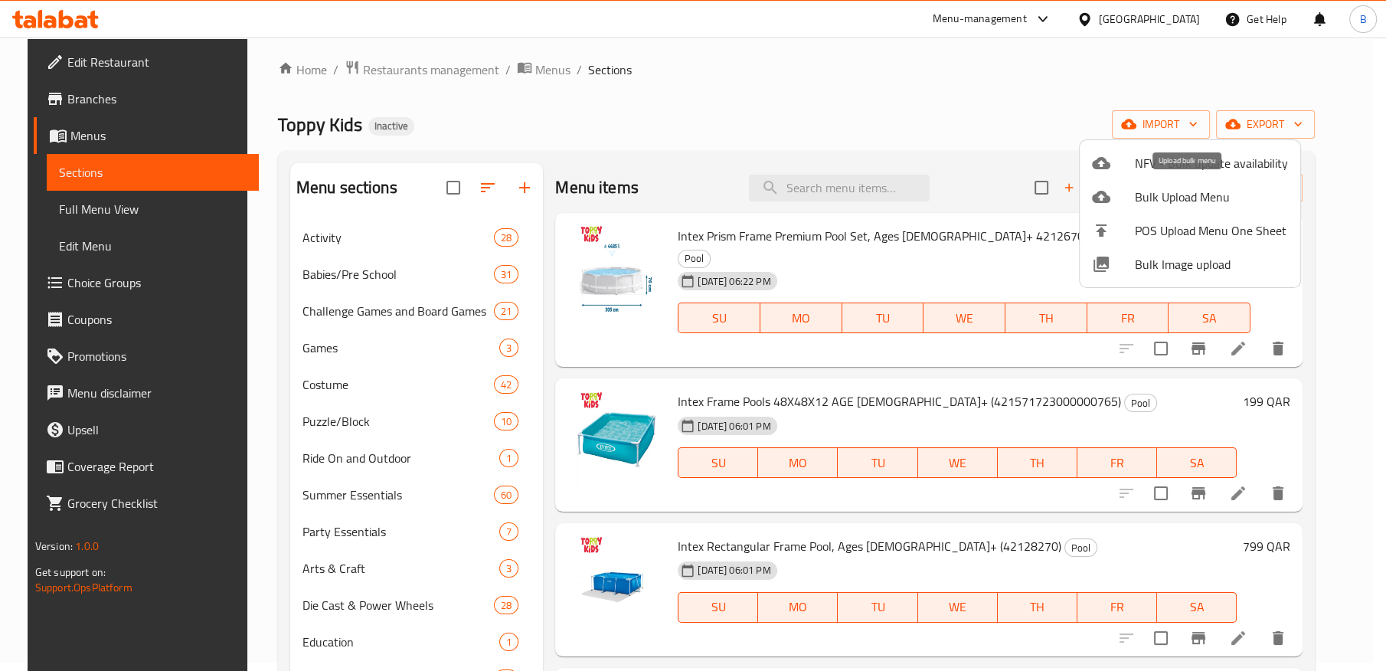
click at [1161, 201] on span "Bulk Upload Menu" at bounding box center [1211, 197] width 153 height 18
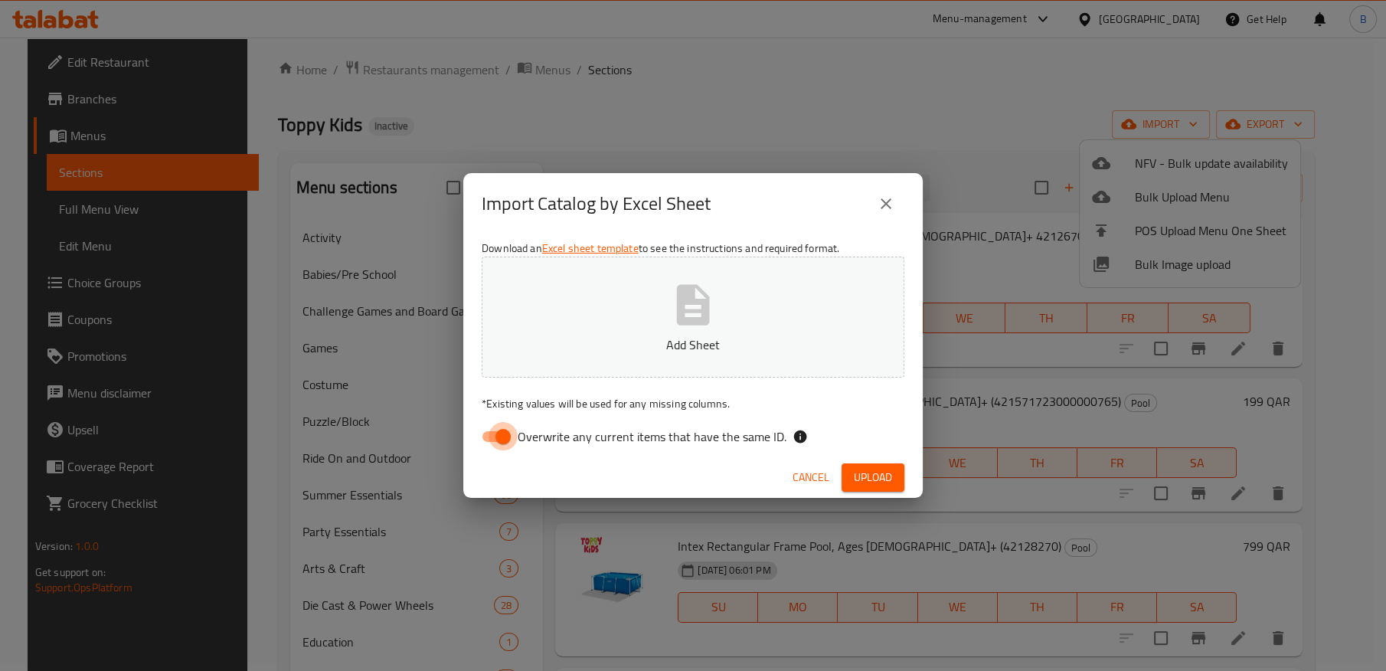
click at [498, 448] on input "Overwrite any current items that have the same ID." at bounding box center [502, 436] width 87 height 29
checkbox input "false"
click at [681, 309] on icon "button" at bounding box center [693, 304] width 33 height 41
click at [864, 481] on span "Upload" at bounding box center [873, 477] width 38 height 19
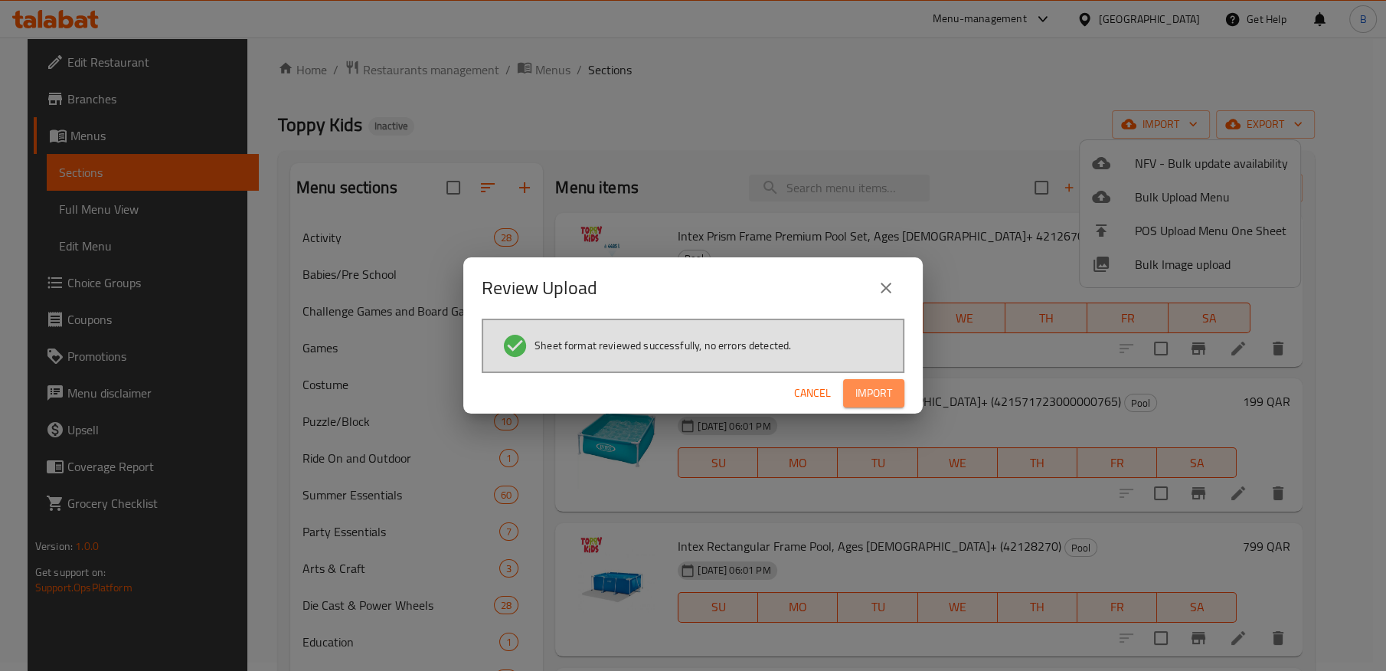
click at [870, 396] on span "Import" at bounding box center [873, 393] width 37 height 19
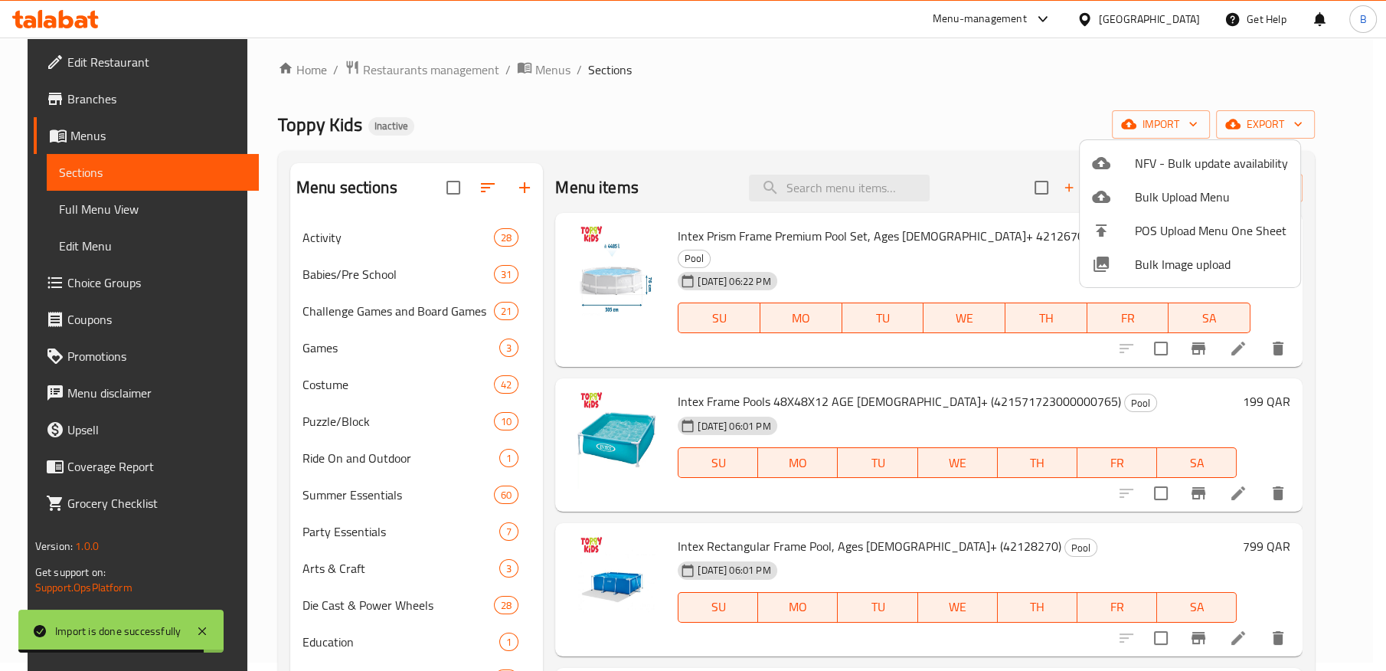
click at [871, 259] on div at bounding box center [693, 335] width 1386 height 671
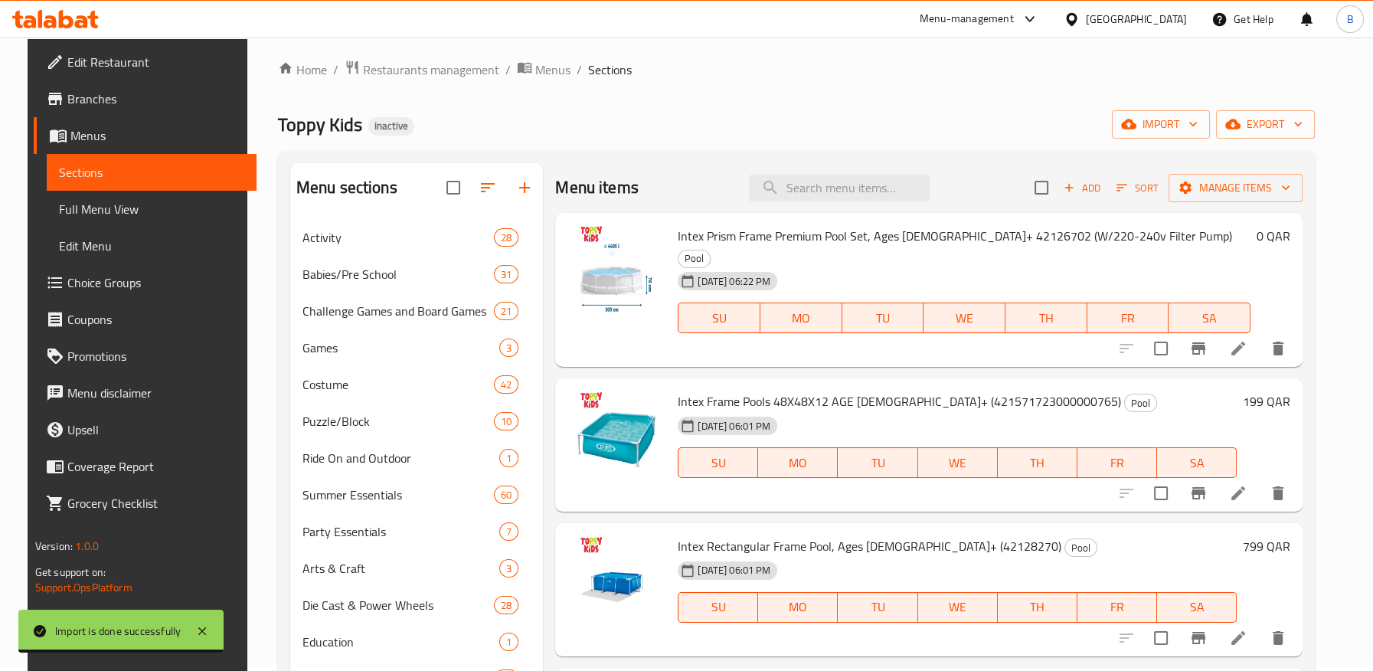
drag, startPoint x: 895, startPoint y: 253, endPoint x: 965, endPoint y: 240, distance: 71.6
click at [901, 266] on div "17-09-2025 06:22 PM SU MO TU WE TH FR SA" at bounding box center [963, 307] width 585 height 83
click at [940, 238] on span "Intex Prism Frame Premium Pool Set, Ages [DEMOGRAPHIC_DATA]+ 42126702 (W/220-24…" at bounding box center [954, 235] width 554 height 23
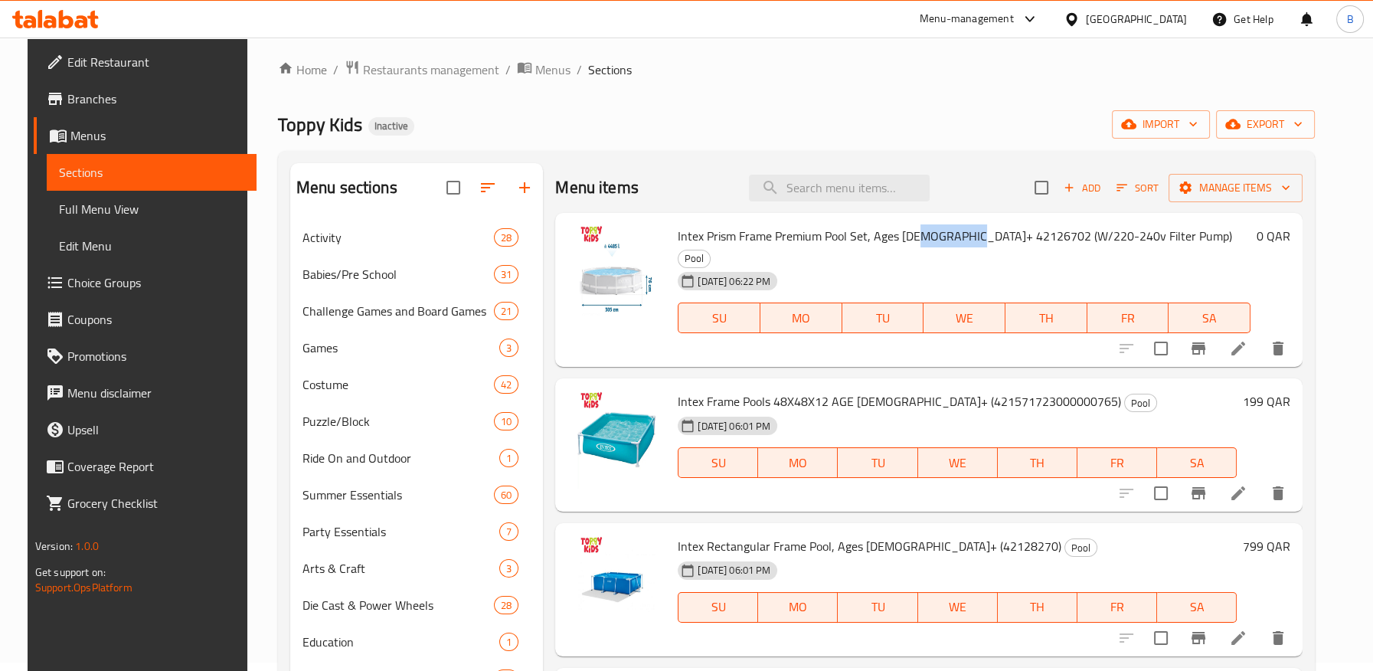
click at [940, 238] on span "Intex Prism Frame Premium Pool Set, Ages [DEMOGRAPHIC_DATA]+ 42126702 (W/220-24…" at bounding box center [954, 235] width 554 height 23
copy span "42126702"
click at [815, 189] on input "search" at bounding box center [839, 188] width 181 height 27
paste input "42126702"
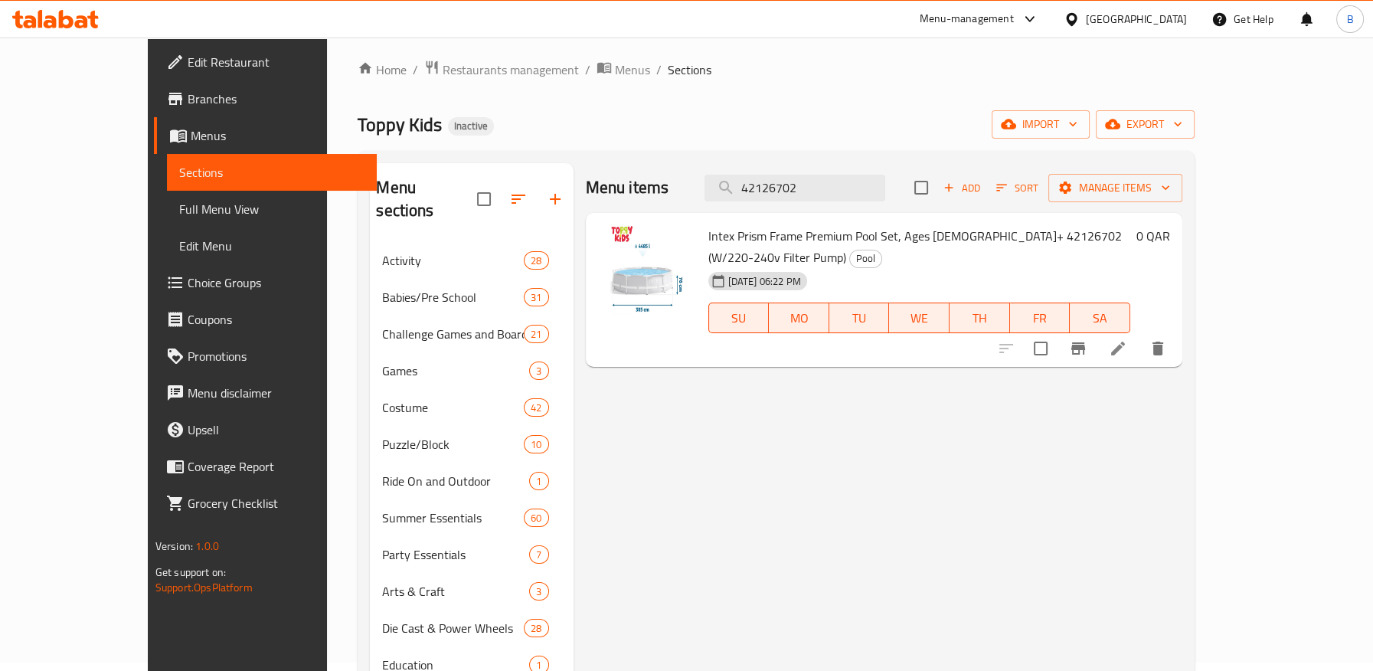
type input "42126702"
click at [1139, 335] on li at bounding box center [1117, 349] width 43 height 28
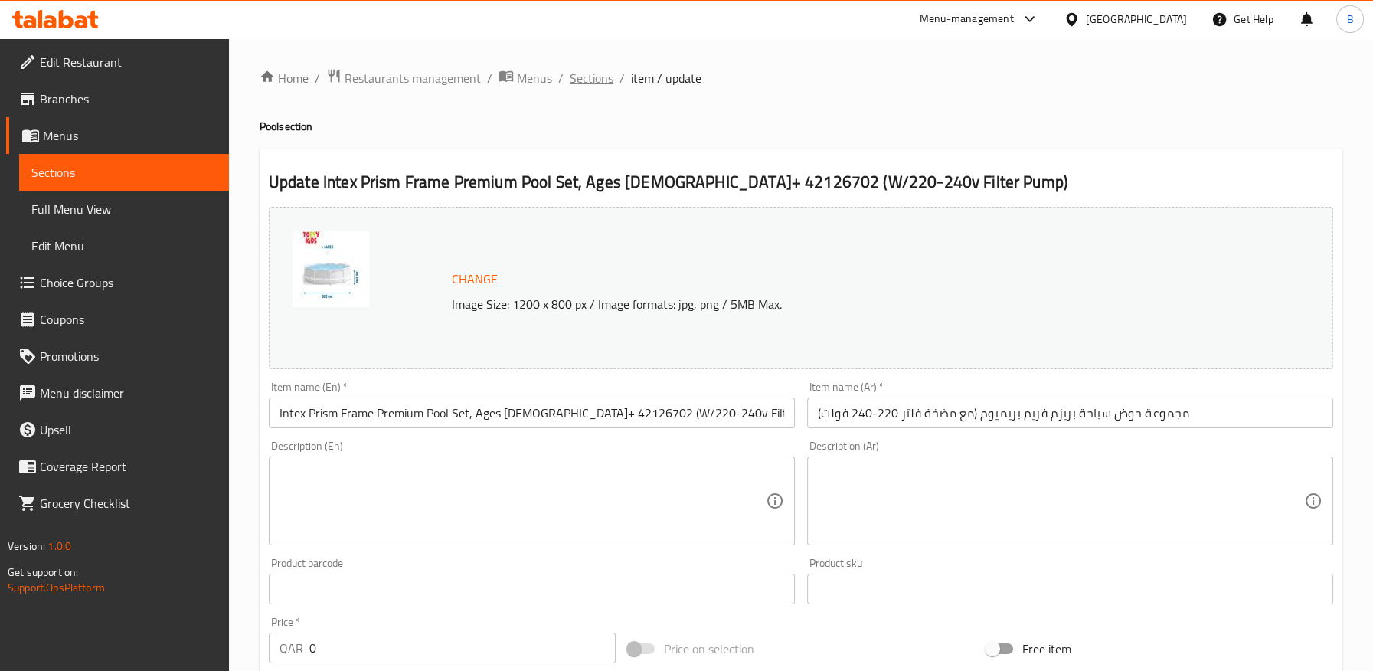
click at [595, 73] on span "Sections" at bounding box center [592, 78] width 44 height 18
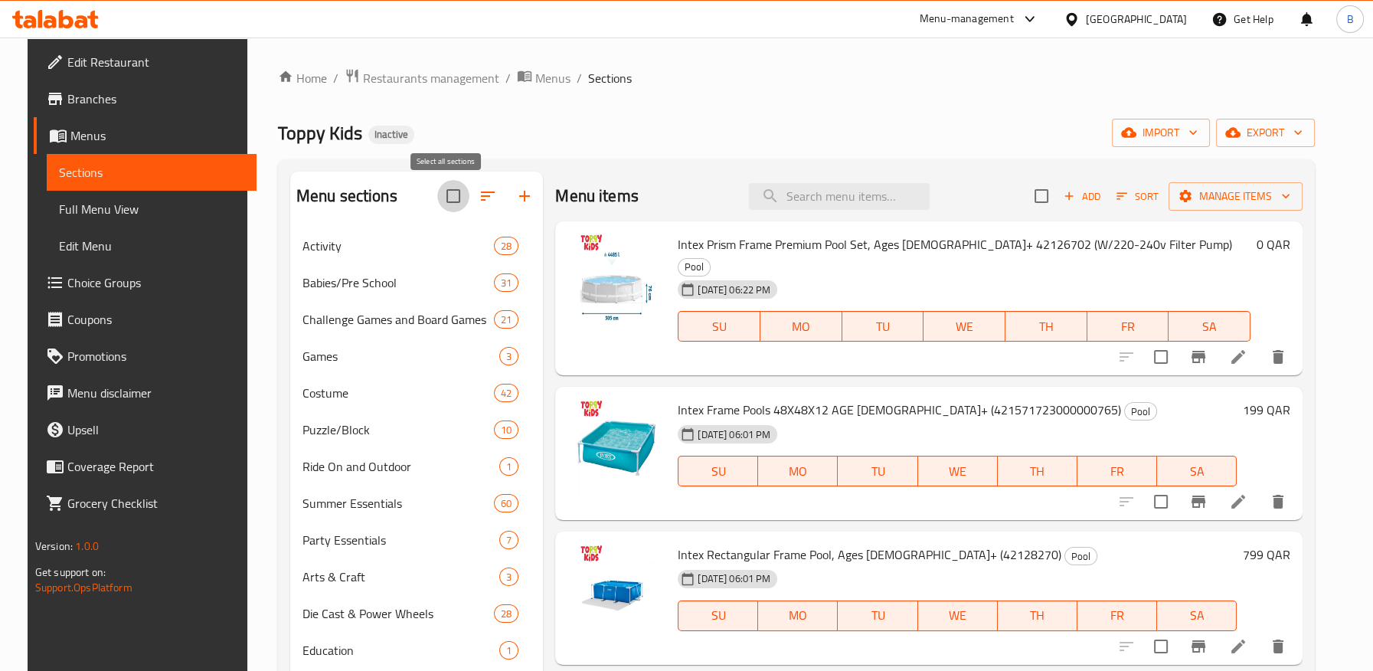
click at [449, 189] on input "checkbox" at bounding box center [453, 196] width 32 height 32
checkbox input "true"
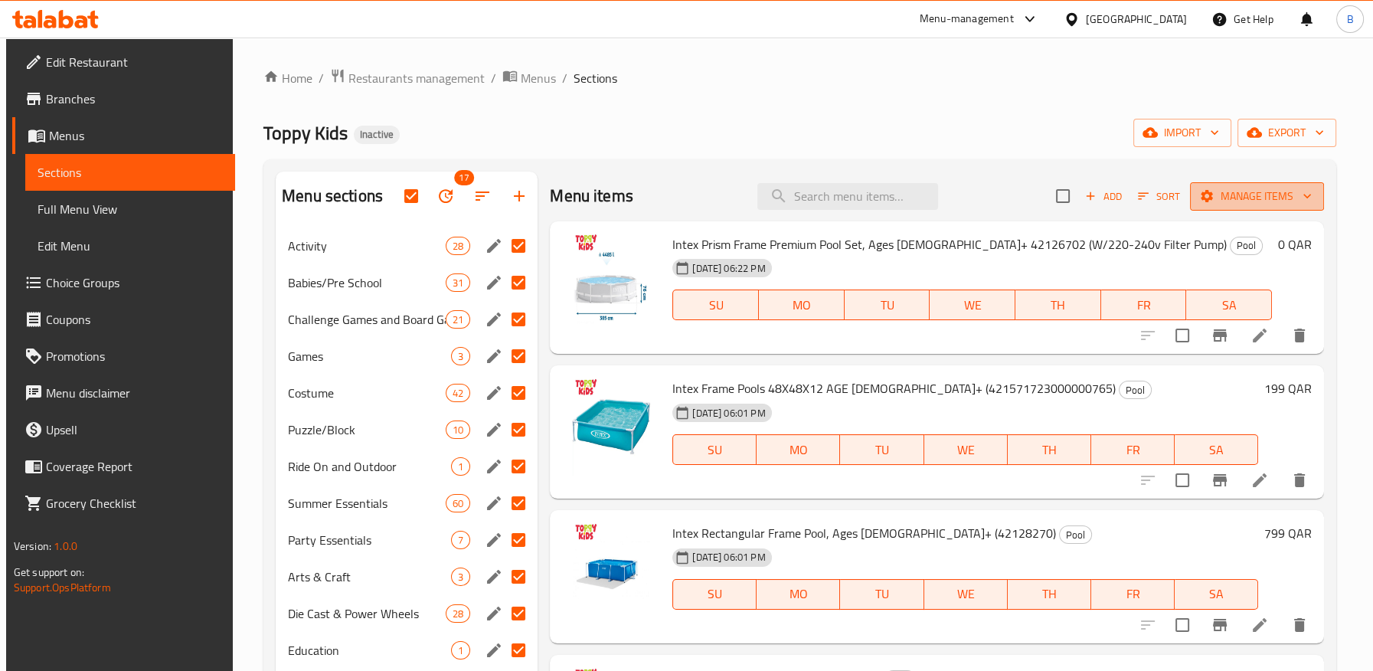
click at [1267, 187] on span "Manage items" at bounding box center [1256, 196] width 109 height 19
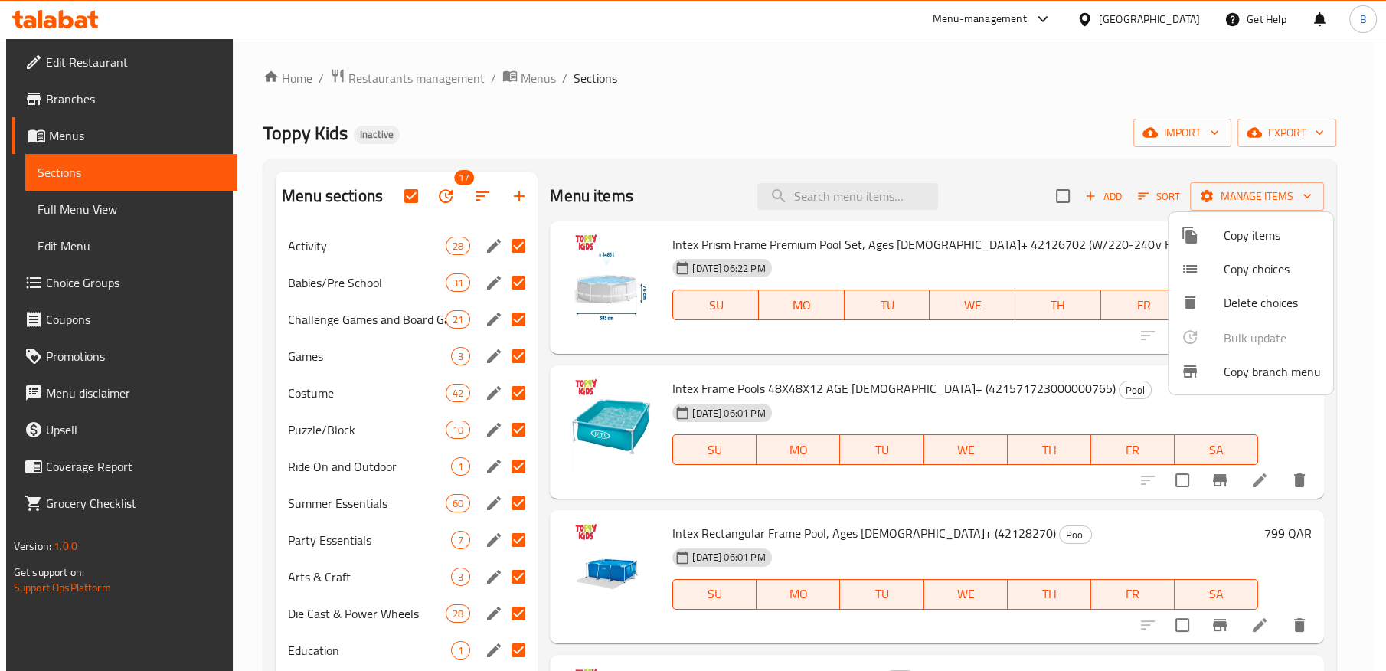
click at [444, 197] on div at bounding box center [693, 335] width 1386 height 671
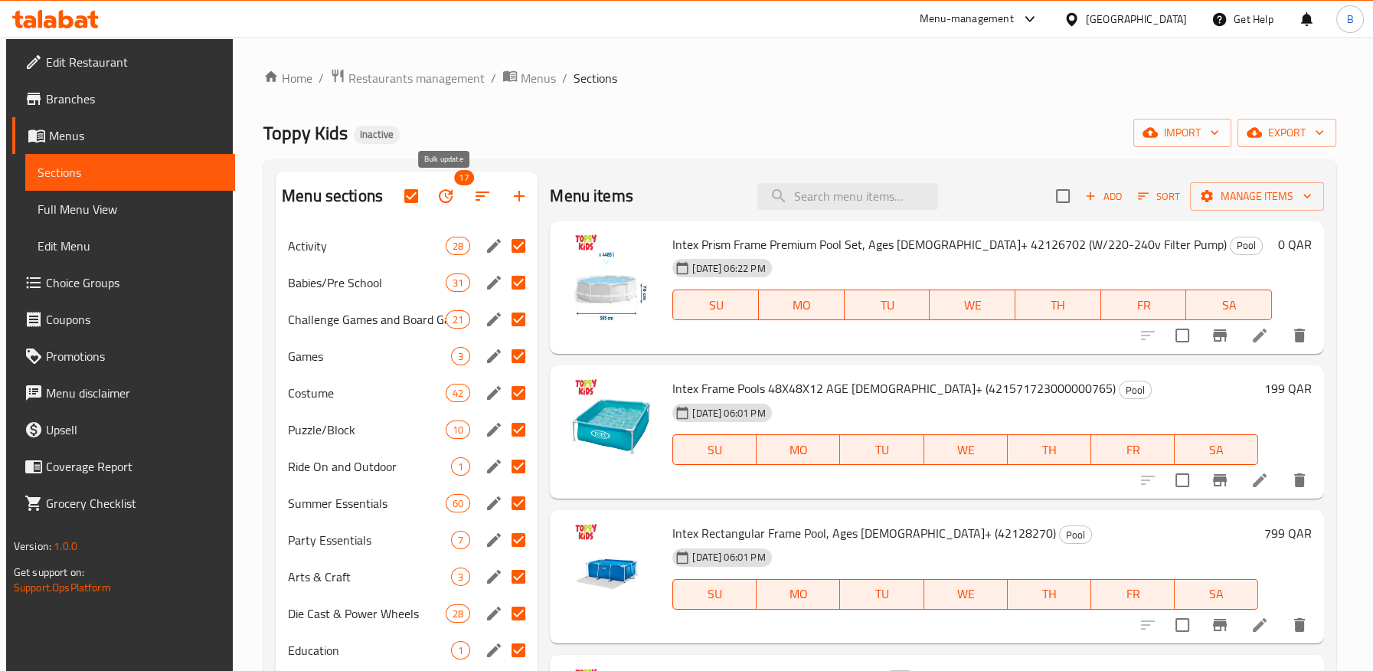
click at [444, 197] on icon "button" at bounding box center [445, 196] width 18 height 18
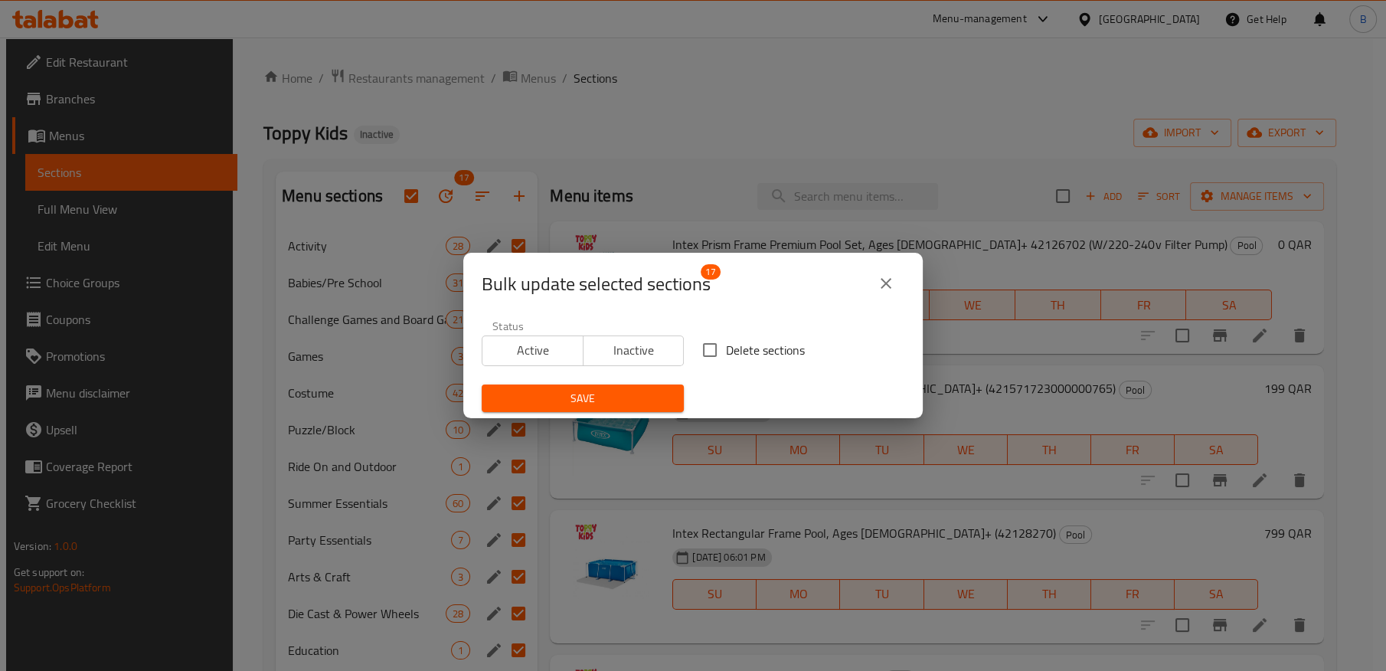
click at [694, 345] on input "Delete sections" at bounding box center [710, 350] width 32 height 32
checkbox input "true"
click at [624, 403] on span "Save" at bounding box center [583, 398] width 178 height 19
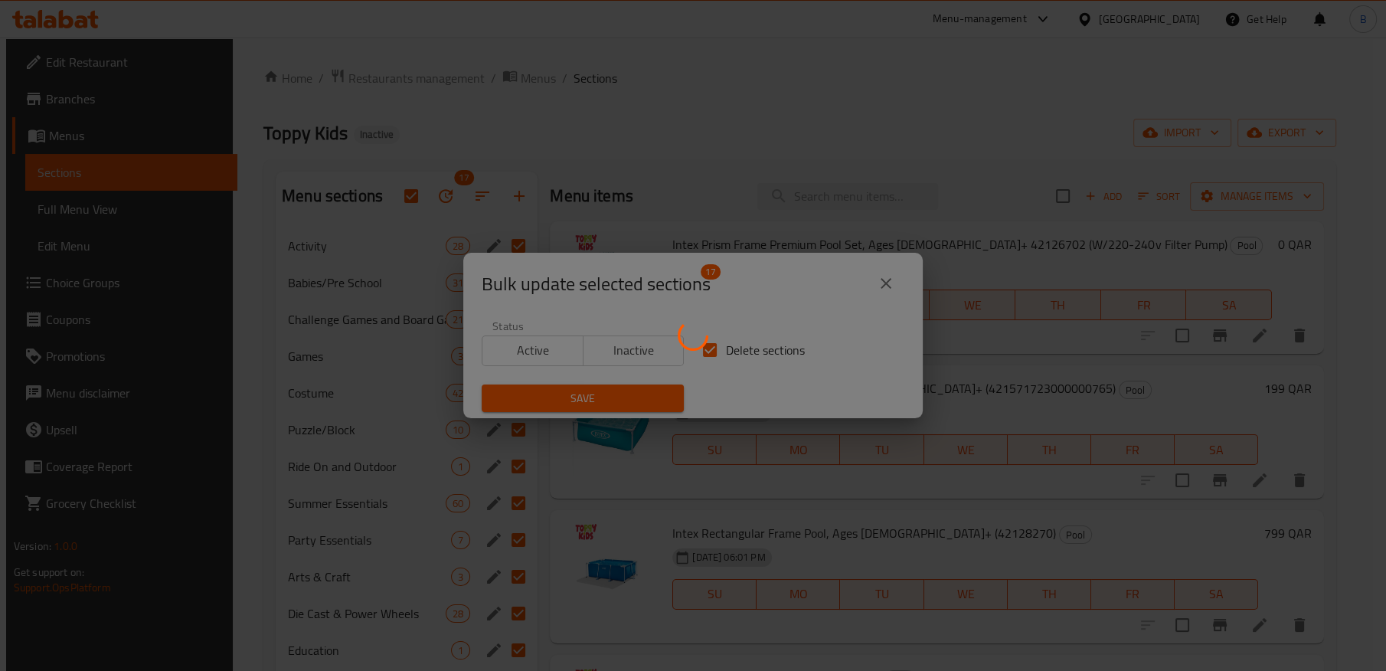
checkbox input "false"
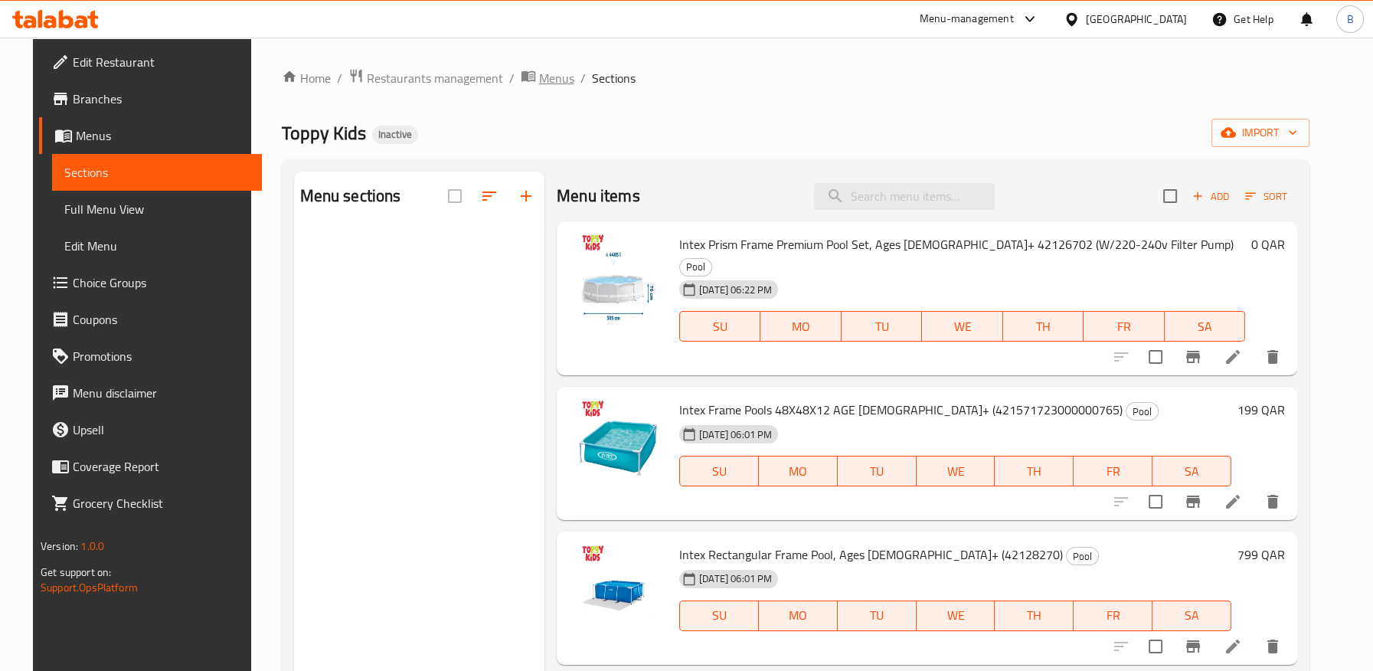
click at [539, 87] on span "Menus" at bounding box center [556, 78] width 35 height 18
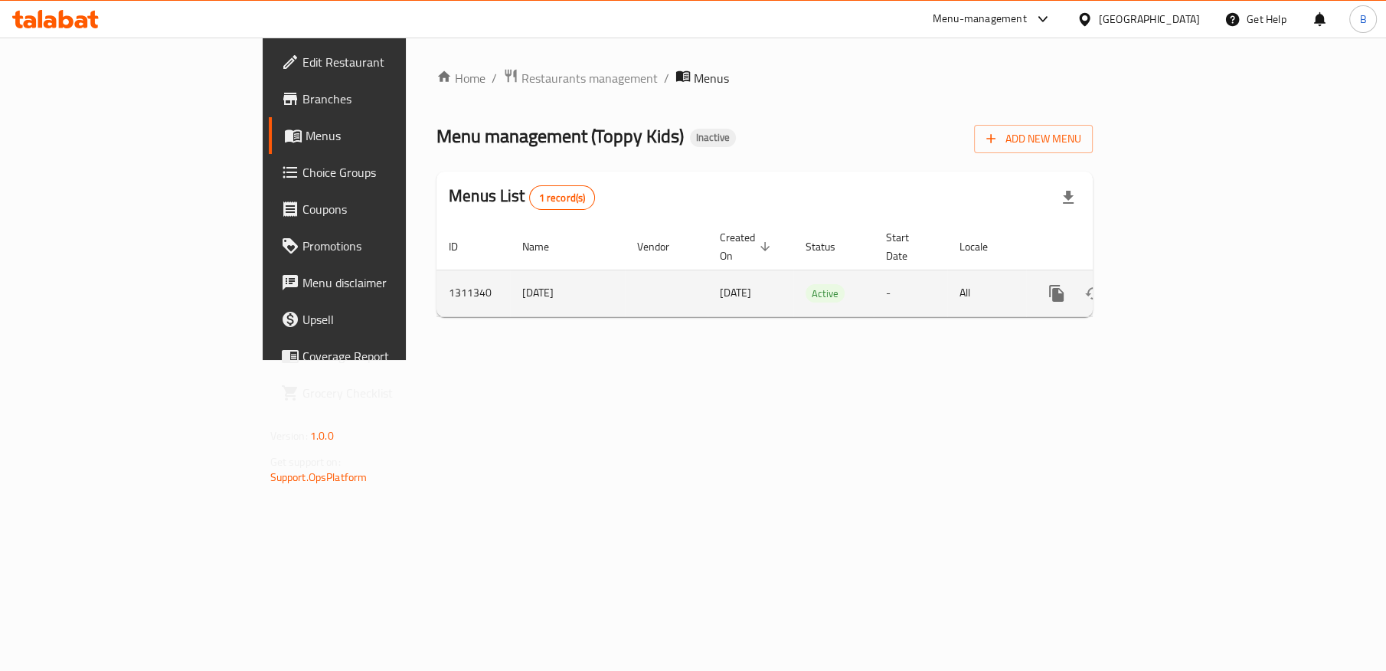
click at [1176, 284] on icon "enhanced table" at bounding box center [1166, 293] width 18 height 18
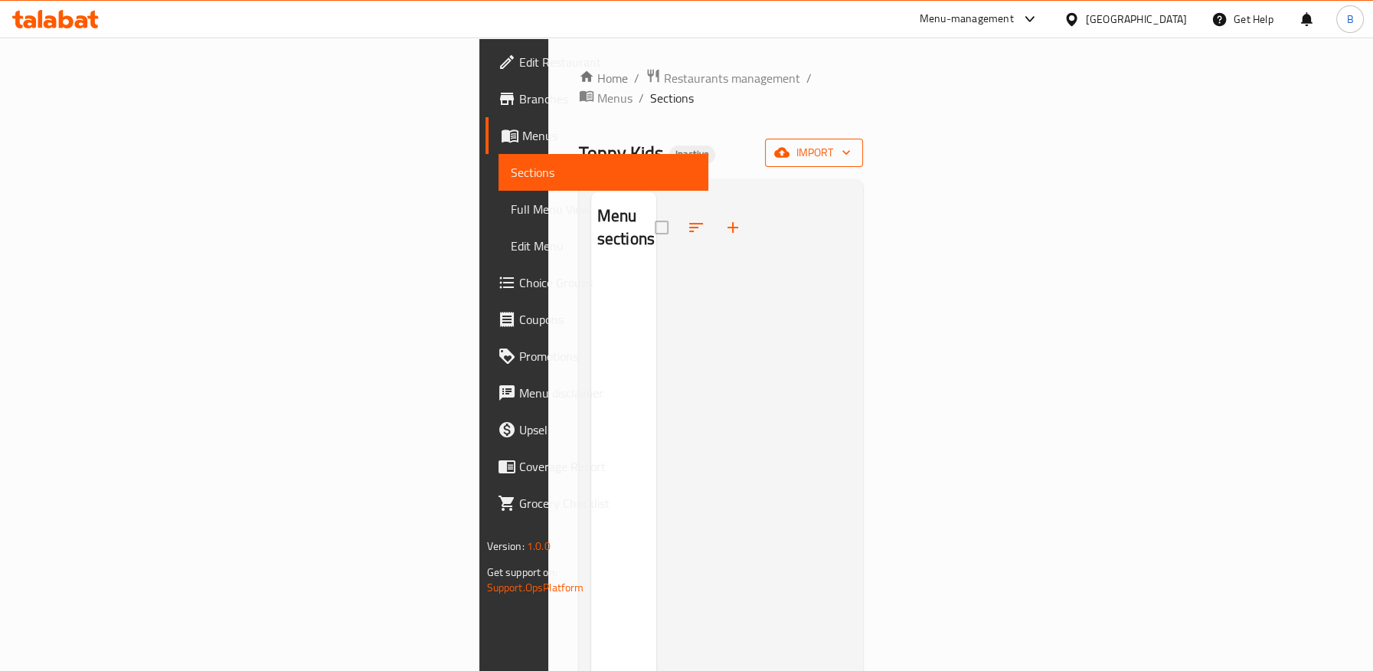
click at [863, 139] on button "import" at bounding box center [814, 153] width 98 height 28
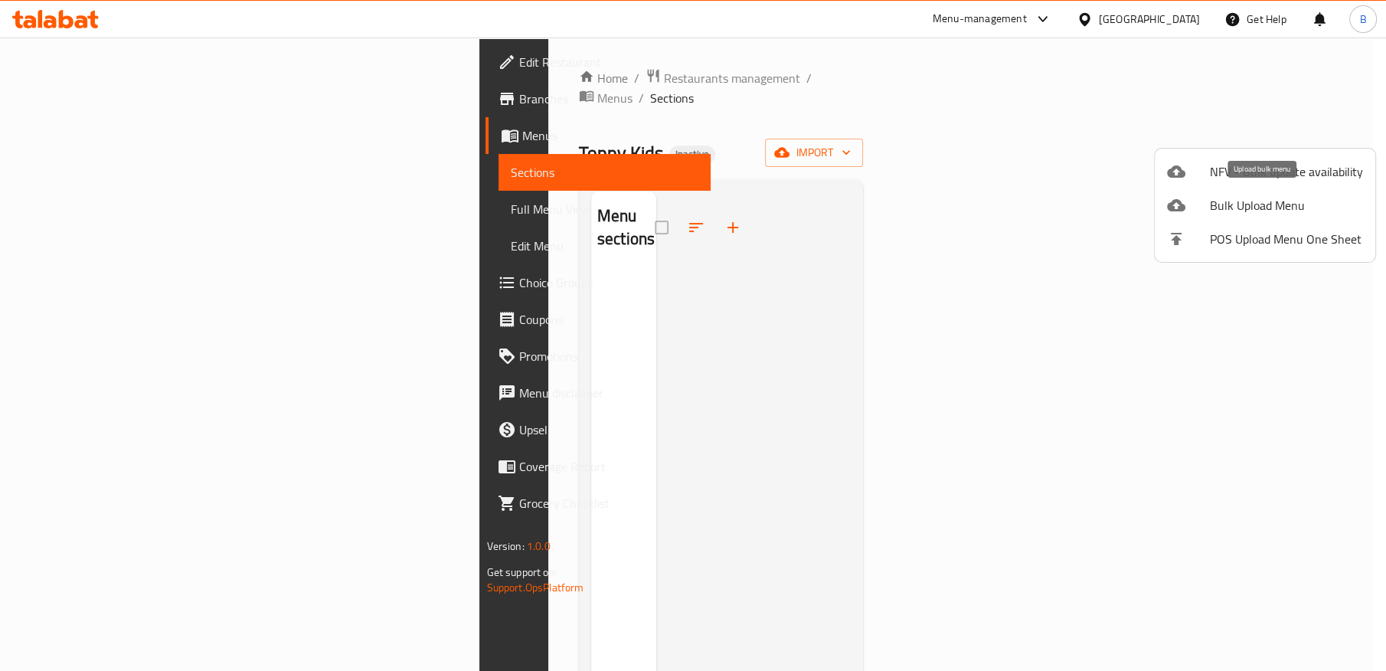
click at [1268, 201] on span "Bulk Upload Menu" at bounding box center [1286, 205] width 153 height 18
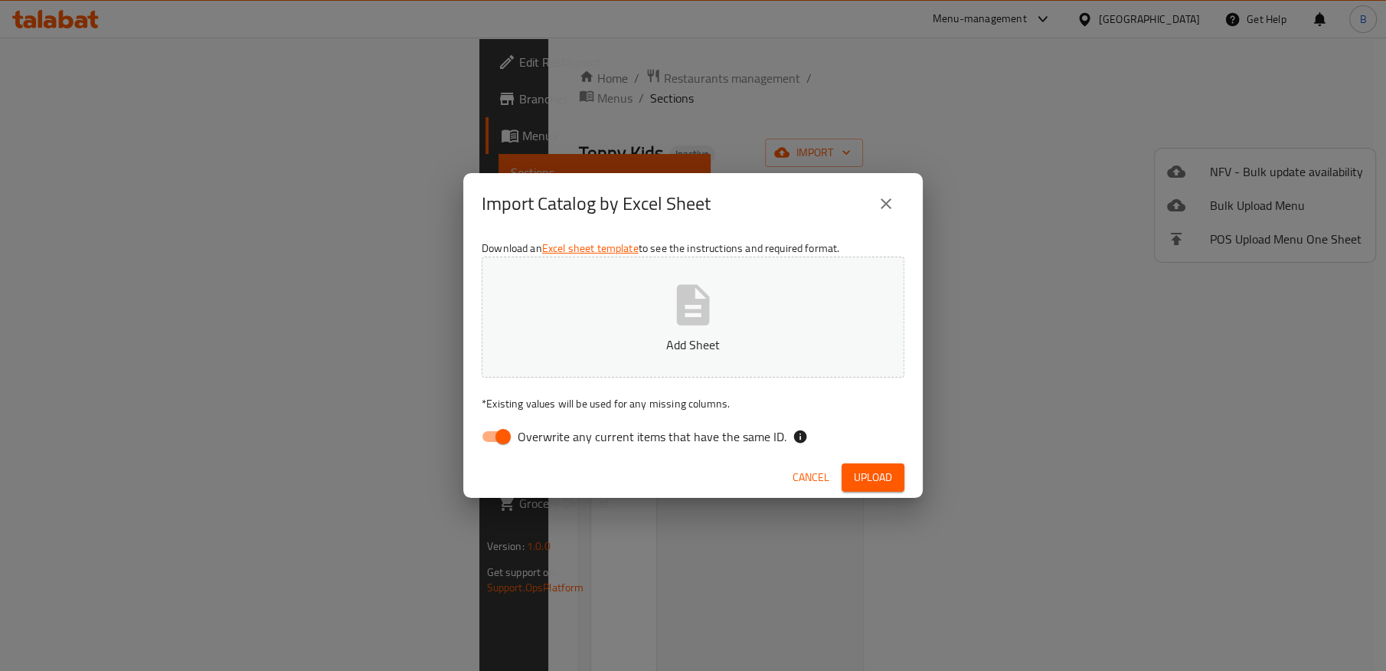
click at [497, 446] on input "Overwrite any current items that have the same ID." at bounding box center [502, 436] width 87 height 29
checkbox input "false"
click at [678, 328] on icon "button" at bounding box center [692, 304] width 49 height 49
click at [897, 467] on button "Upload" at bounding box center [872, 477] width 63 height 28
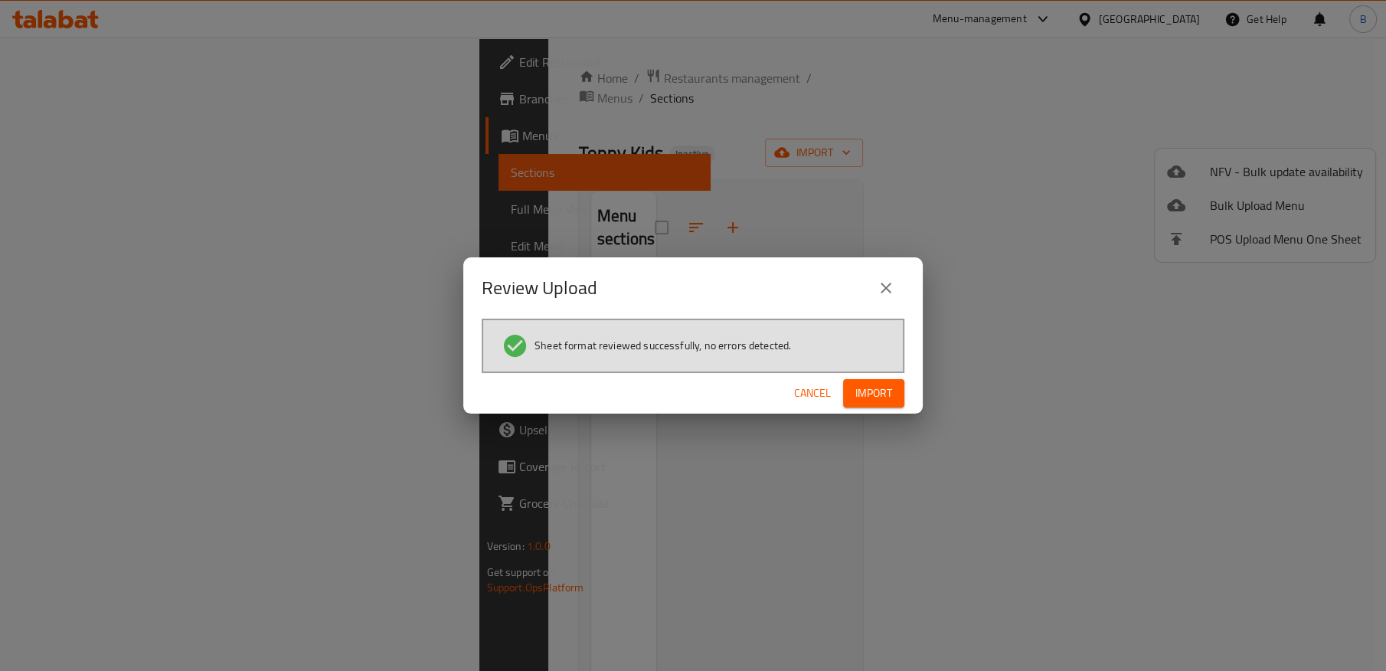
click at [890, 400] on span "Import" at bounding box center [873, 393] width 37 height 19
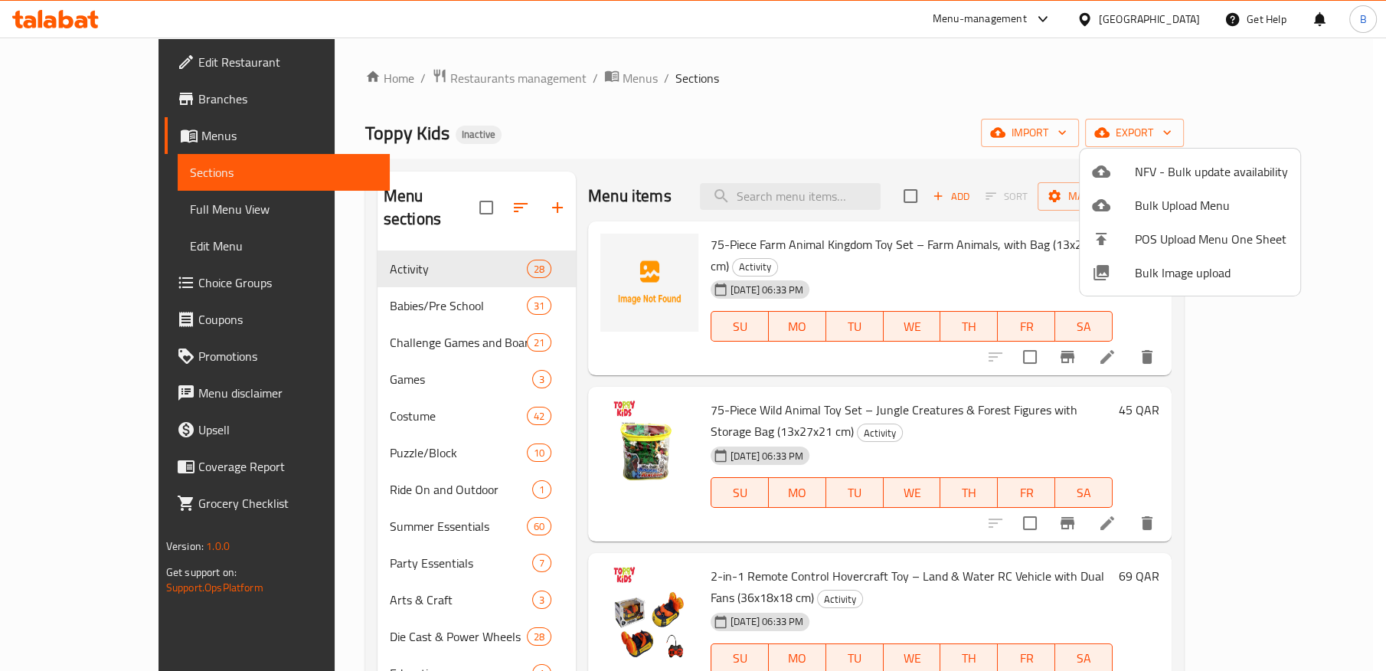
click at [697, 135] on div at bounding box center [693, 335] width 1386 height 671
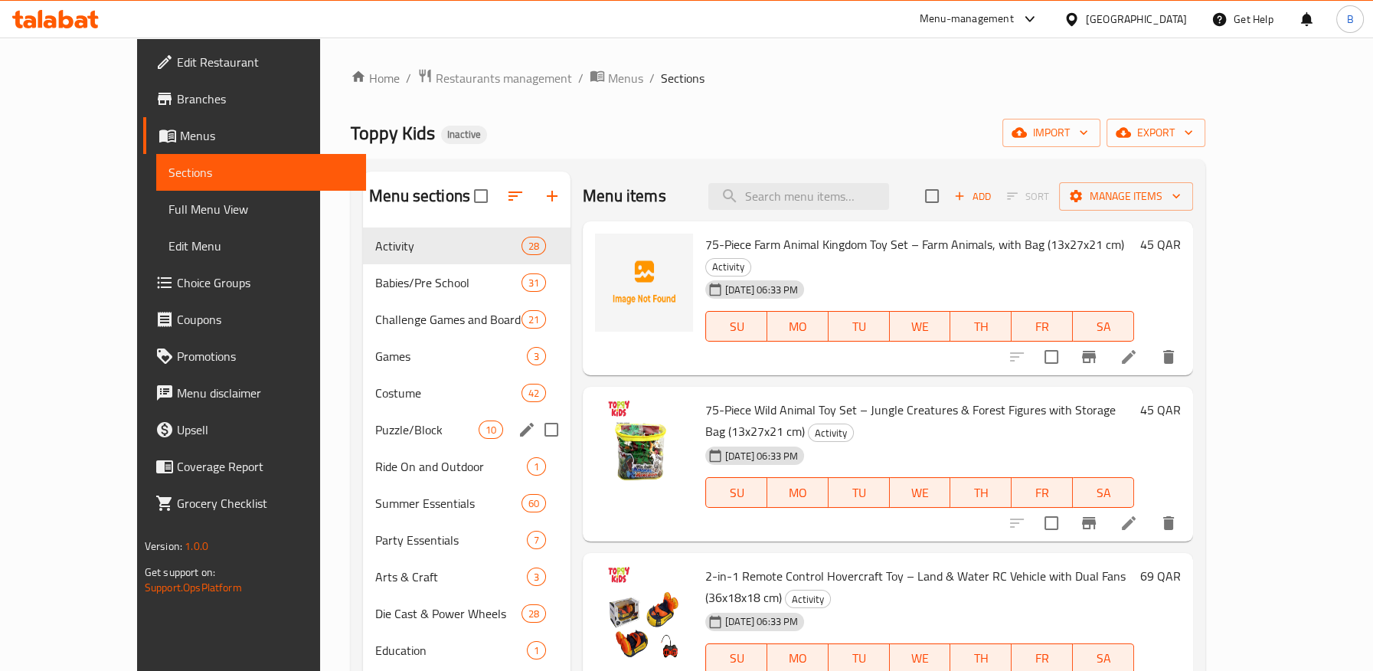
scroll to position [230, 0]
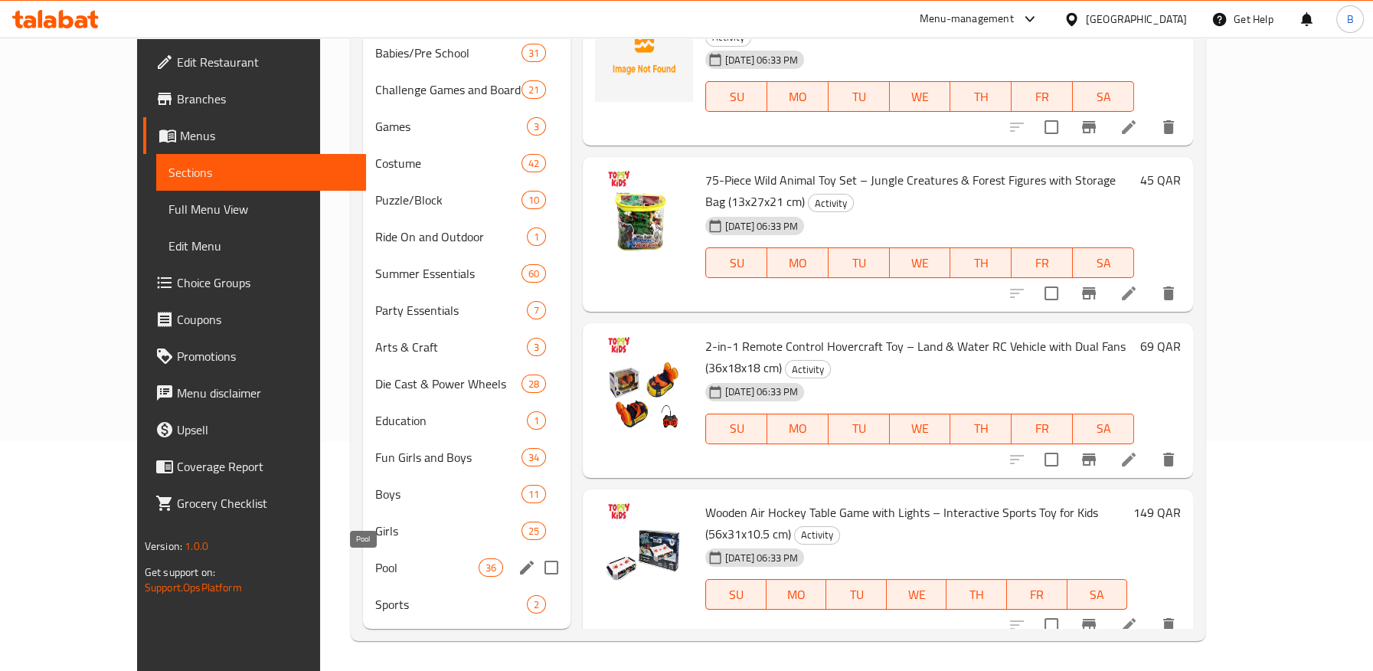
click at [375, 568] on span "Pool" at bounding box center [426, 567] width 103 height 18
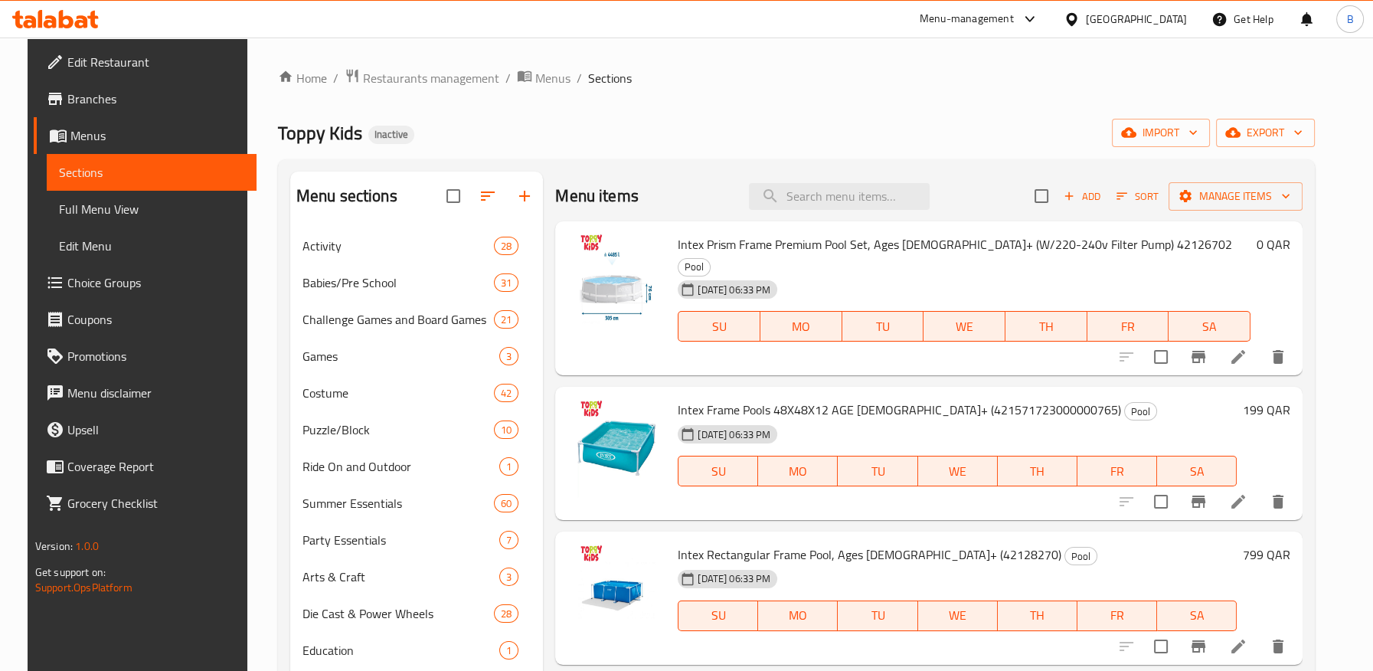
click at [1247, 348] on icon at bounding box center [1238, 357] width 18 height 18
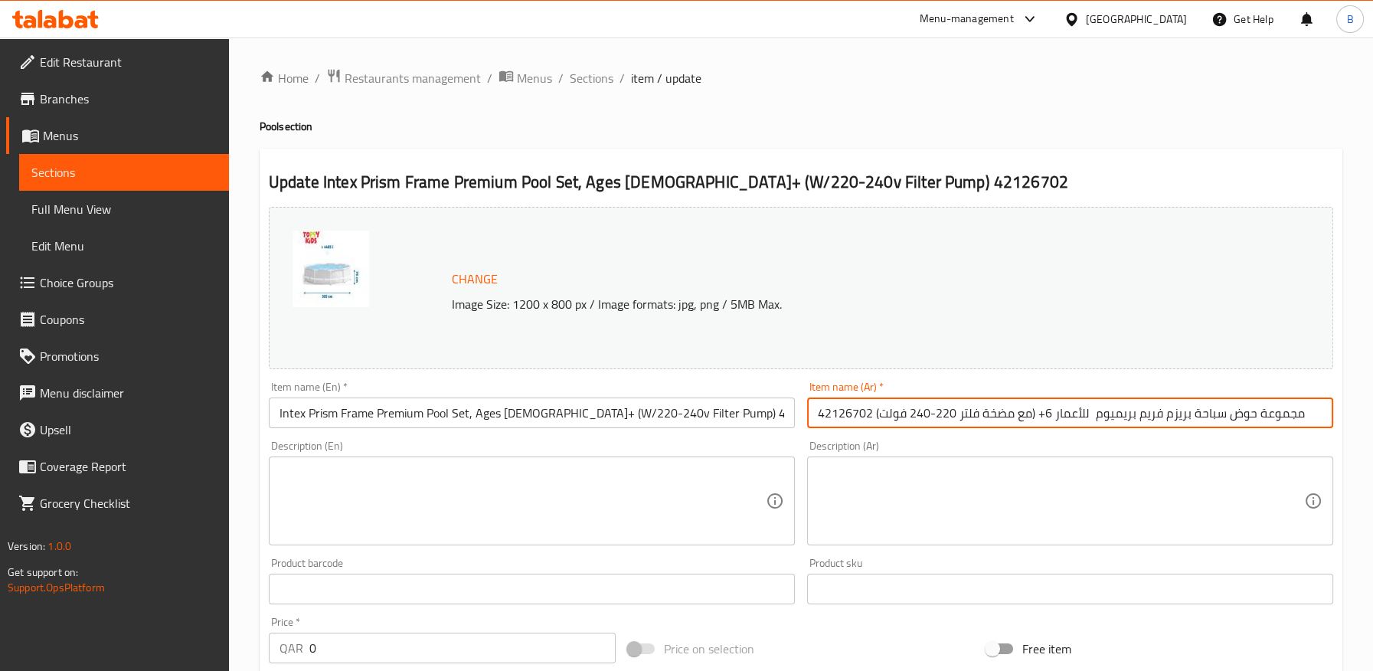
click at [1089, 416] on input "مجموعة حوض سباحة بريزم فريم بريميوم للأعمار 6+ (مع مضخة فلتر 220-240 فولت) 4212…" at bounding box center [1070, 412] width 526 height 31
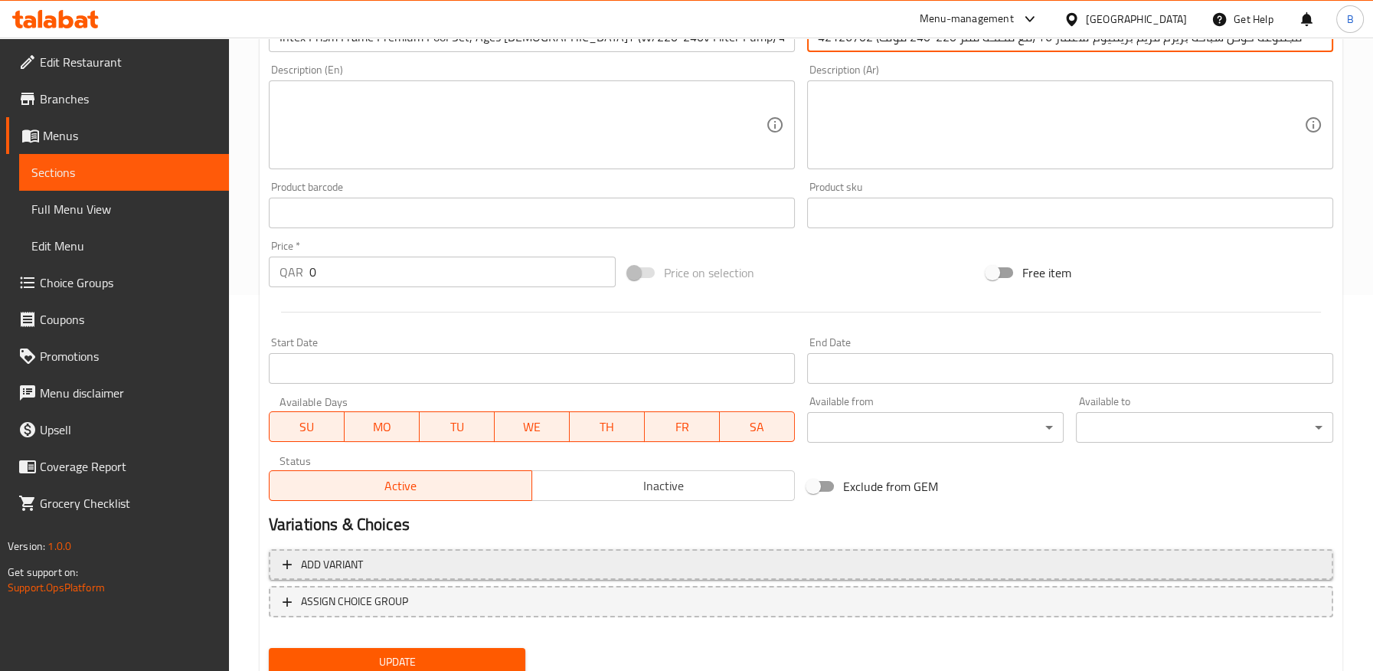
scroll to position [433, 0]
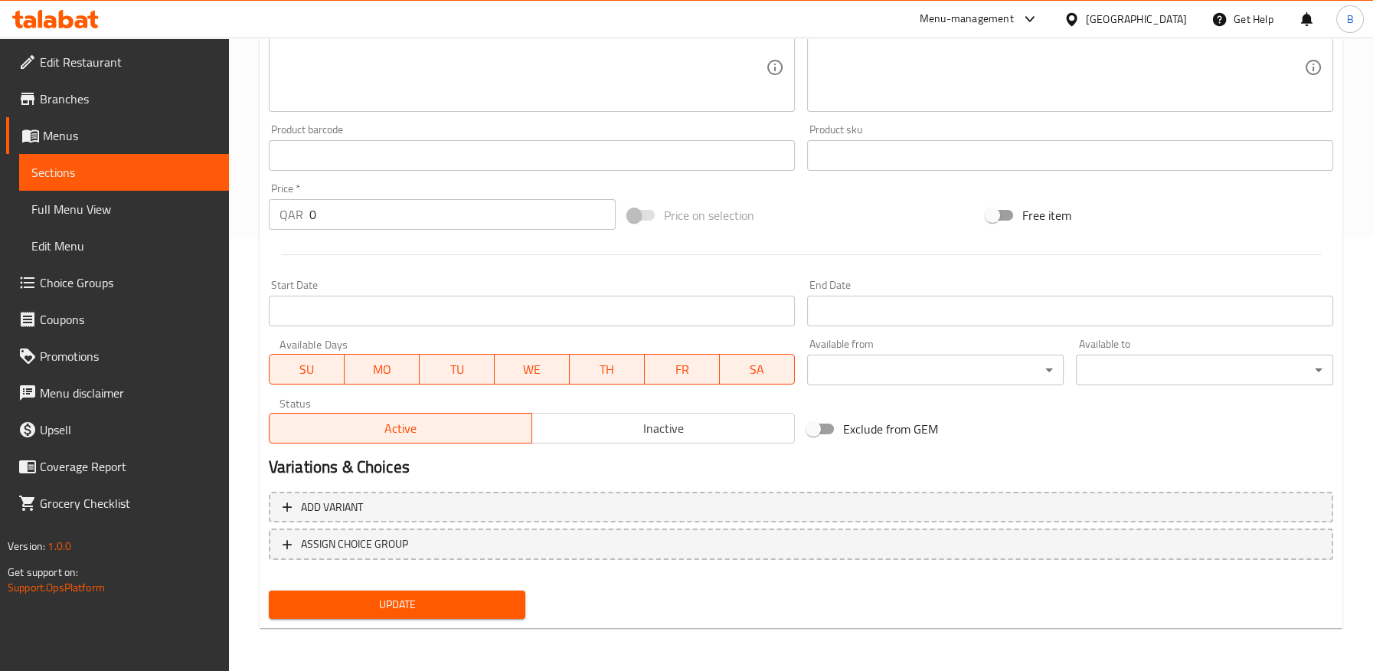
click at [459, 596] on span "Update" at bounding box center [397, 604] width 233 height 19
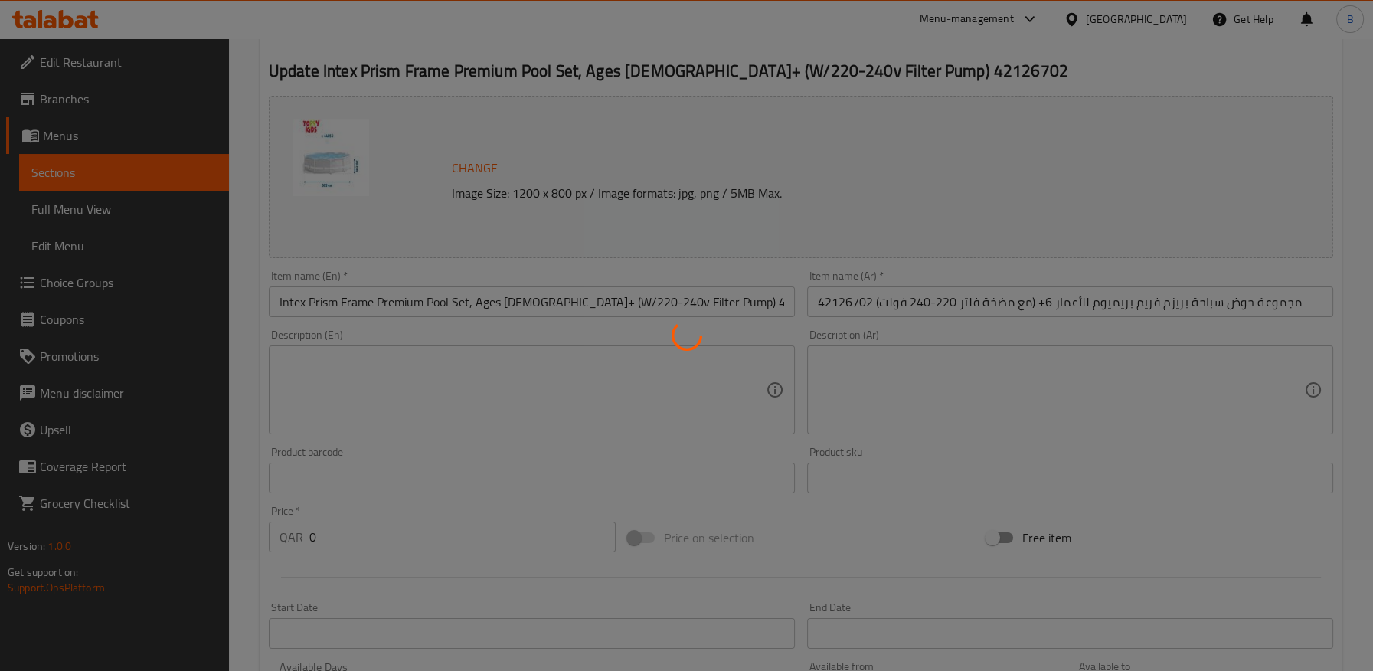
scroll to position [0, 0]
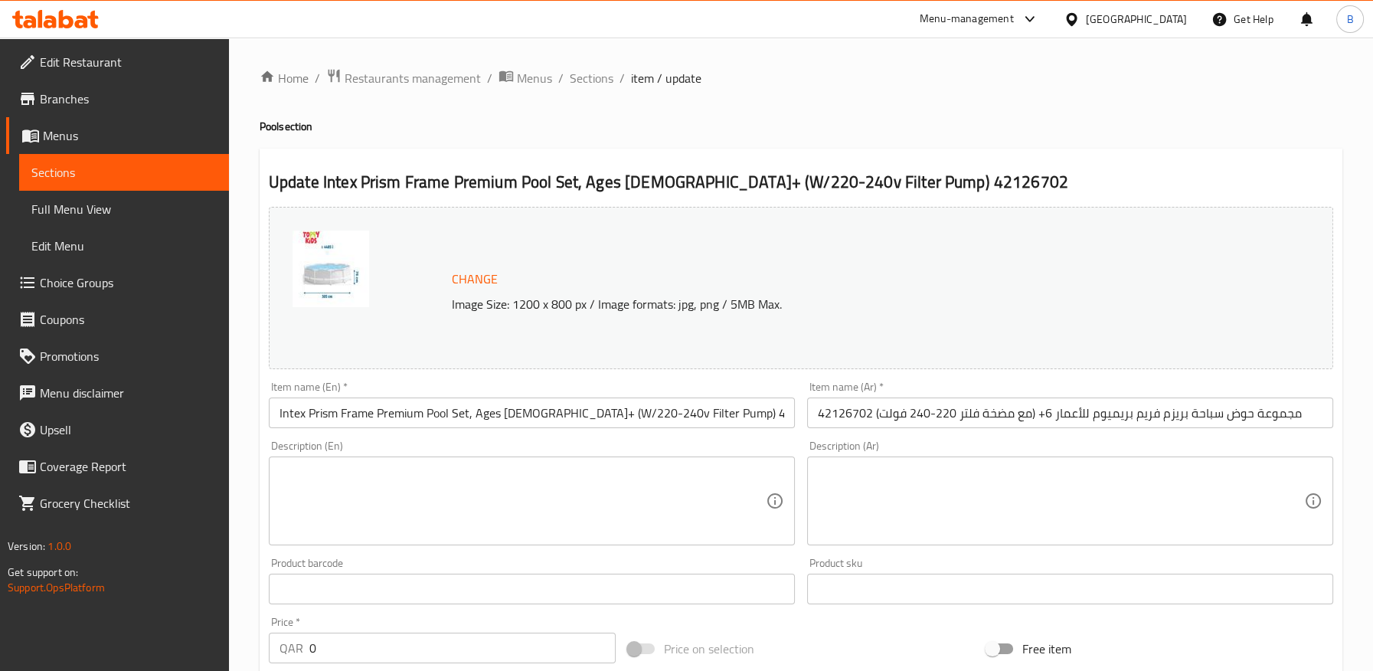
click at [1307, 415] on input "مجموعة حوض سباحة بريزم فريم بريميوم للأعمار 6+ (مع مضخة فلتر 220-240 فولت) 4212…" at bounding box center [1070, 412] width 526 height 31
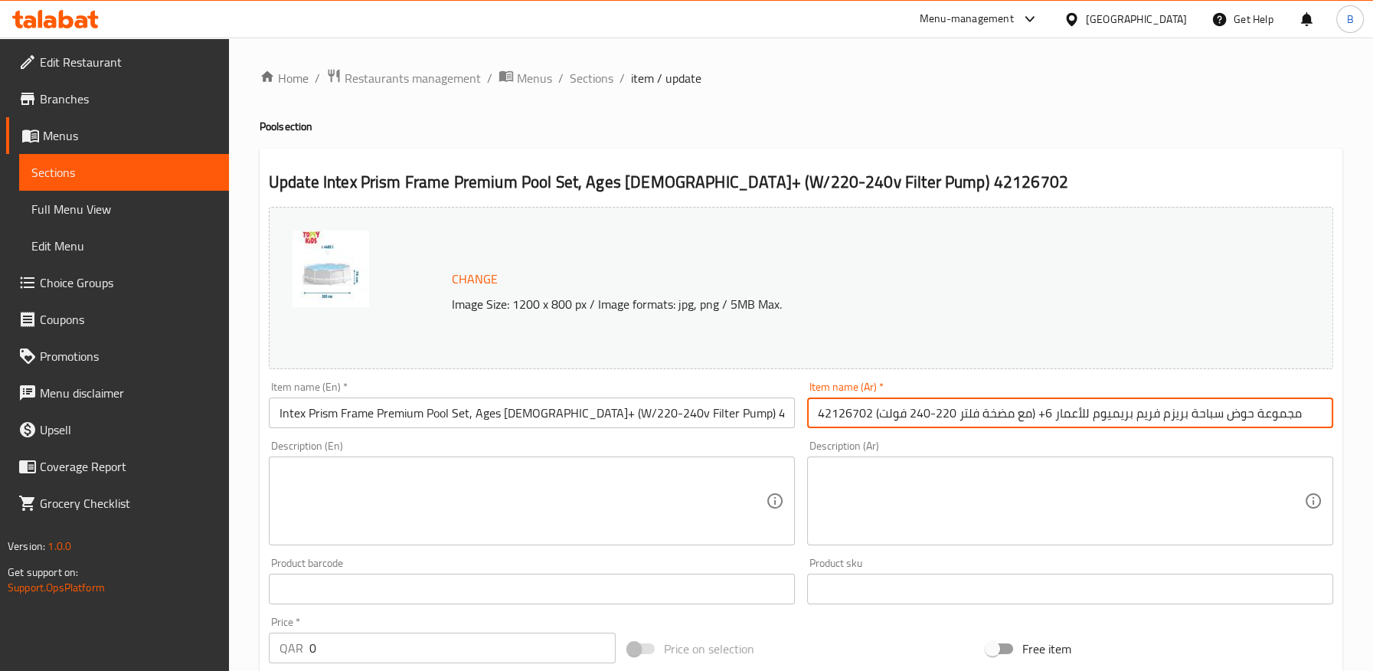
paste input "إنتكس"
click at [813, 413] on input "مجموعة حوض سباحة بريزم فريم بريميوم للأعمار 6+ (مع مضخة فلتر 220-240 فولت) 4212…" at bounding box center [1070, 412] width 526 height 31
paste input "إنتكس"
click at [1311, 405] on input "مجموعة حوض سباحة بريزم فريم بريميوم للأعمار 6+ (مع مضخة فلتر 220-240 فولت) 4212…" at bounding box center [1070, 412] width 526 height 31
click at [1313, 413] on input "مجموعة حوض سباحة بريزم فريم بريميوم للأعمار 6+ (مع مضخة فلتر 220-240 فولت) 4212…" at bounding box center [1070, 412] width 526 height 31
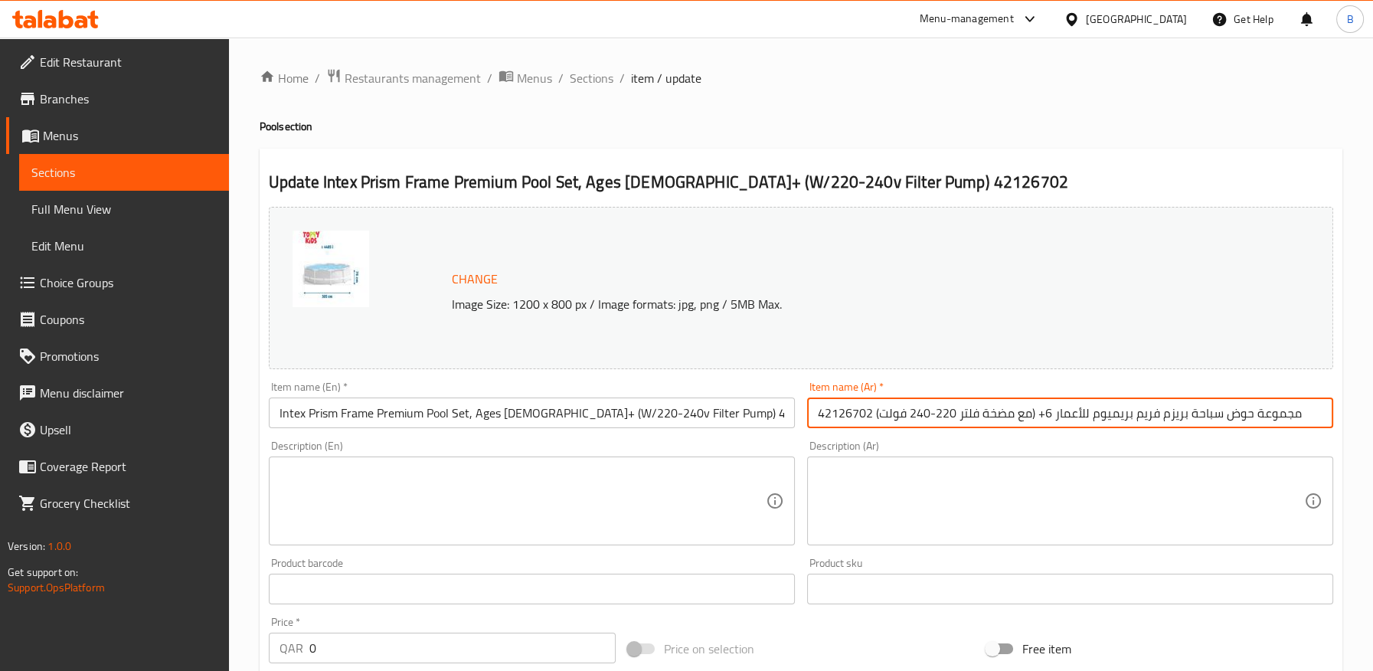
paste input "إنتكس"
click at [1185, 414] on input "مجموعة حوض سباحة بريزم فريم بريميوم للأعمار 6+ (مع مضخة فلتر 220-240 فولت) 4212…" at bounding box center [1070, 412] width 526 height 31
paste input "نتكس"
drag, startPoint x: 1275, startPoint y: 423, endPoint x: 1327, endPoint y: 410, distance: 54.4
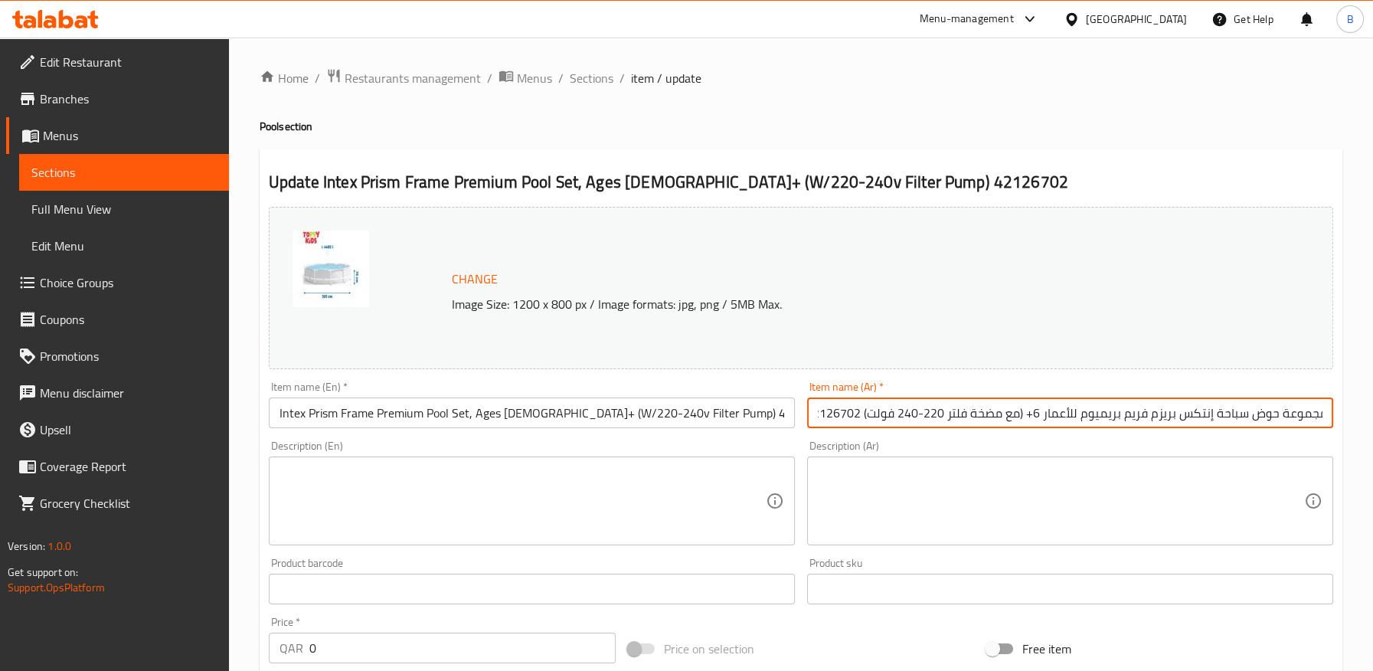
click at [1363, 410] on div "Home / Restaurants management / Menus / Sections / item / update Pool section U…" at bounding box center [801, 571] width 1144 height 1066
click at [1309, 411] on input "مجموعة حوض سباحة إنتكس بريزم فريم بريميوم للأعمار 6+ (مع مضخة فلتر 220-240 فولت…" at bounding box center [1070, 412] width 526 height 31
click at [1321, 415] on input "مجموعة حوض سباحة إنتكس بريزم فريم بريميوم للأعمار 6+ (مع مضخة فلتر 220-240 فولت…" at bounding box center [1070, 412] width 526 height 31
drag, startPoint x: 817, startPoint y: 416, endPoint x: 802, endPoint y: 416, distance: 14.6
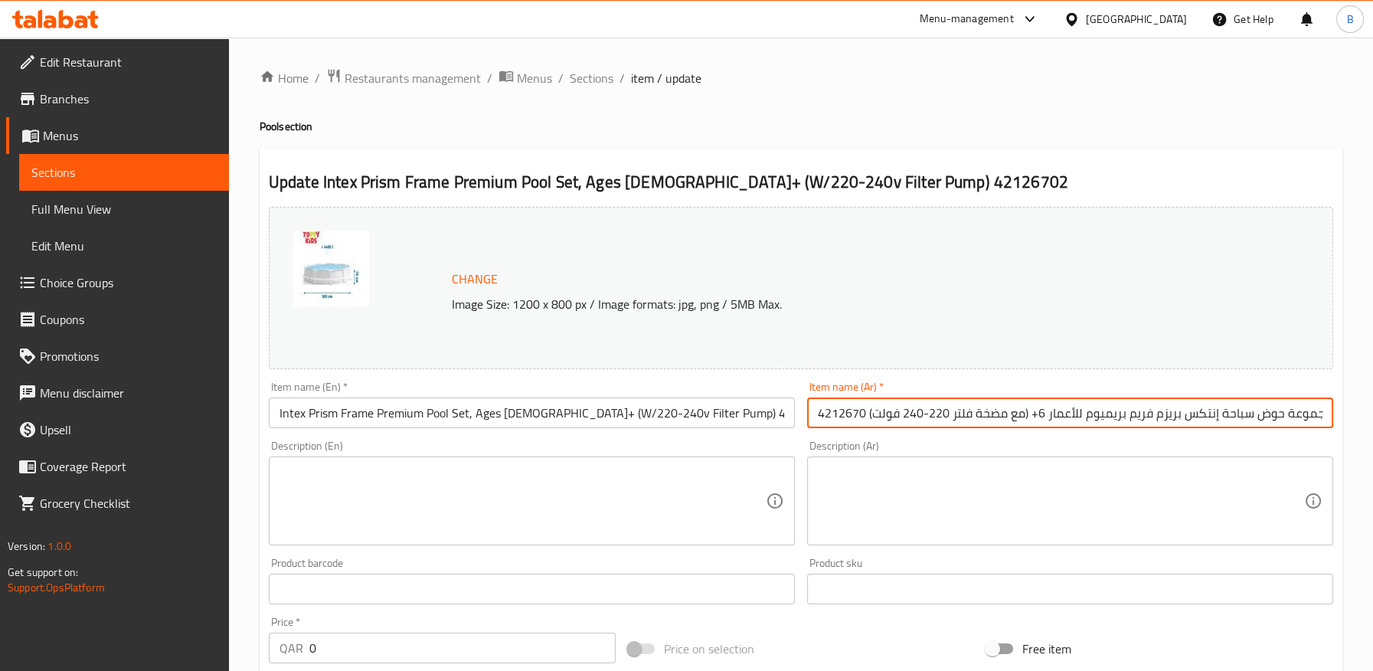
click at [802, 416] on div "Item name (Ar)   * مجموعة حوض سباحة إنتكس بريزم فريم بريميوم للأعمار 6+ (مع مضخ…" at bounding box center [1070, 404] width 538 height 59
click at [839, 419] on input "مجموعة حوض سباحة إنتكس بريزم فريم بريميوم للأعمار 6+ (مع مضخة فلتر 220-240 فولت…" at bounding box center [1070, 412] width 526 height 31
drag, startPoint x: 793, startPoint y: 414, endPoint x: 778, endPoint y: 414, distance: 15.3
click at [778, 414] on div "Change Image Size: 1200 x 800 px / Image formats: jpg, png / 5MB Max. Item name…" at bounding box center [801, 542] width 1076 height 682
click at [694, 415] on input "Intex Prism Frame Premium Pool Set, Ages 6+ (W/220-240v Filter Pump) 42126702" at bounding box center [532, 412] width 526 height 31
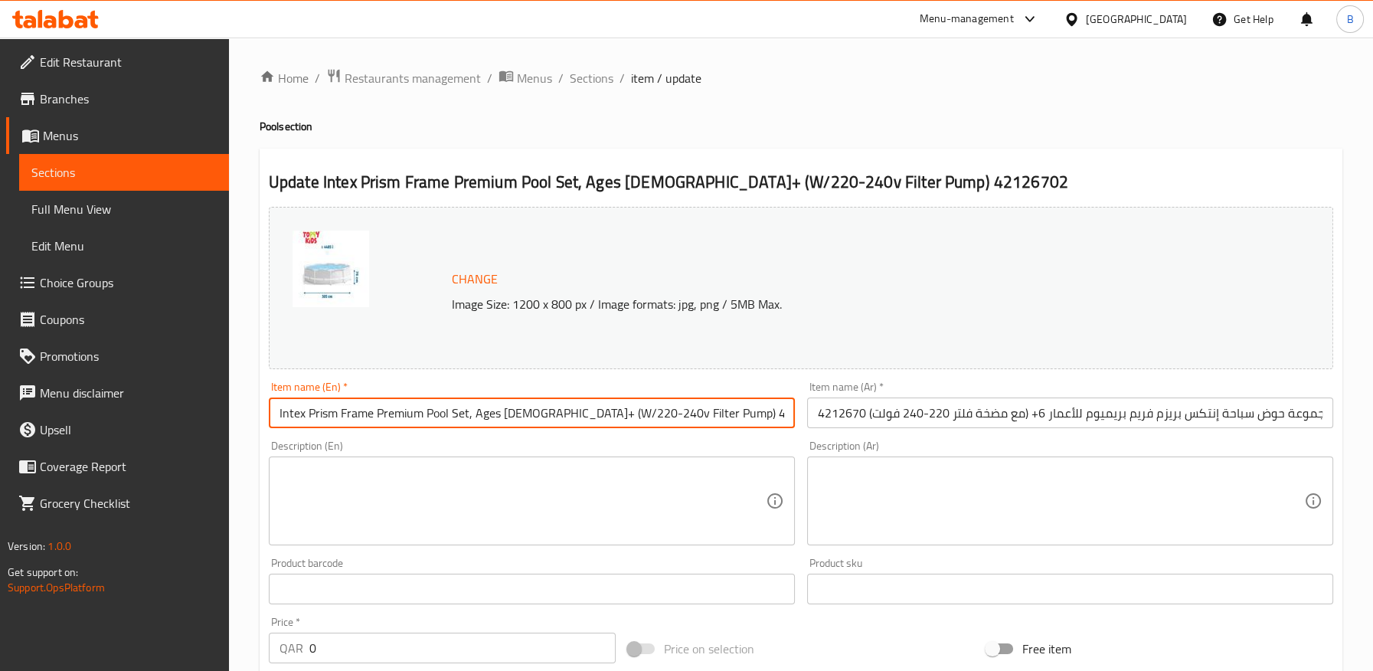
click at [694, 415] on input "Intex Prism Frame Premium Pool Set, Ages 6+ (W/220-240v Filter Pump) 42126702" at bounding box center [532, 412] width 526 height 31
click at [846, 410] on input "مجموعة حوض سباحة إنتكس بريزم فريم بريميوم للأعمار 6+ (مع مضخة فلتر 220-240 فولت…" at bounding box center [1070, 412] width 526 height 31
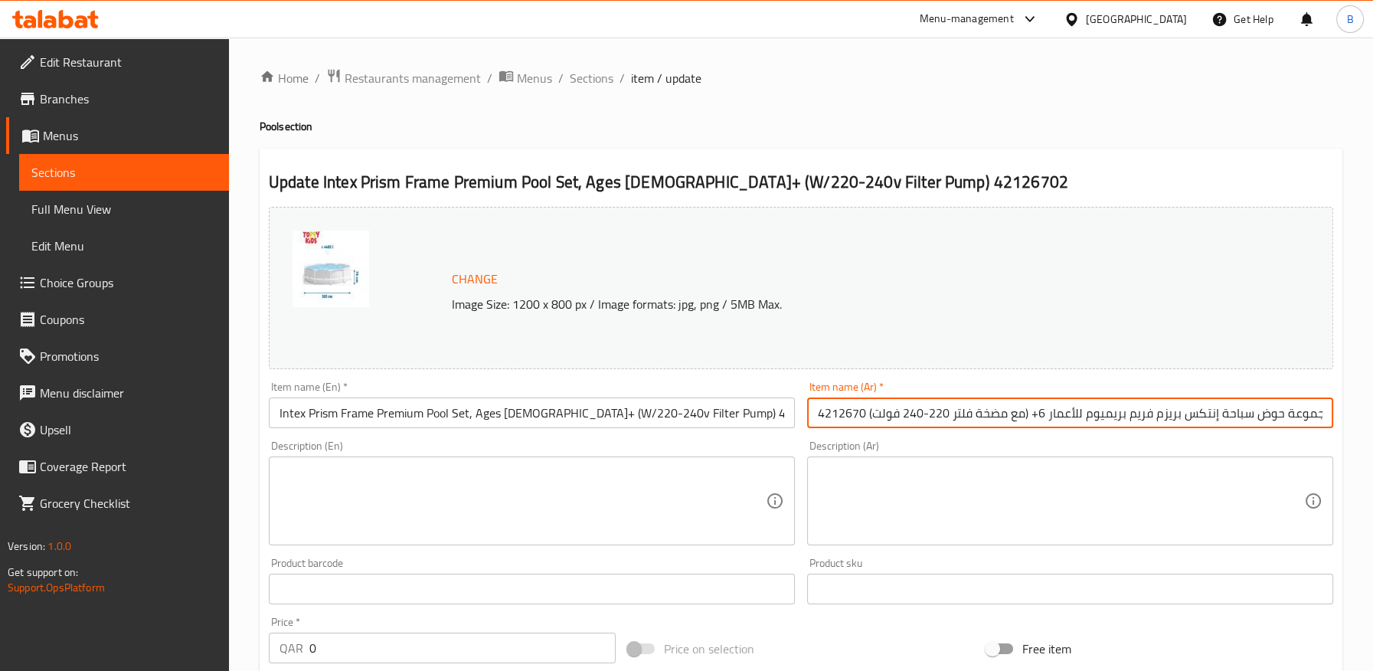
click at [846, 410] on input "مجموعة حوض سباحة إنتكس بريزم فريم بريميوم للأعمار 6+ (مع مضخة فلتر 220-240 فولت…" at bounding box center [1070, 412] width 526 height 31
paste input "2"
drag, startPoint x: 795, startPoint y: 412, endPoint x: 757, endPoint y: 410, distance: 38.3
click at [757, 410] on div "Change Image Size: 1200 x 800 px / Image formats: jpg, png / 5MB Max. Item name…" at bounding box center [801, 542] width 1076 height 682
drag, startPoint x: 843, startPoint y: 421, endPoint x: 851, endPoint y: 422, distance: 8.5
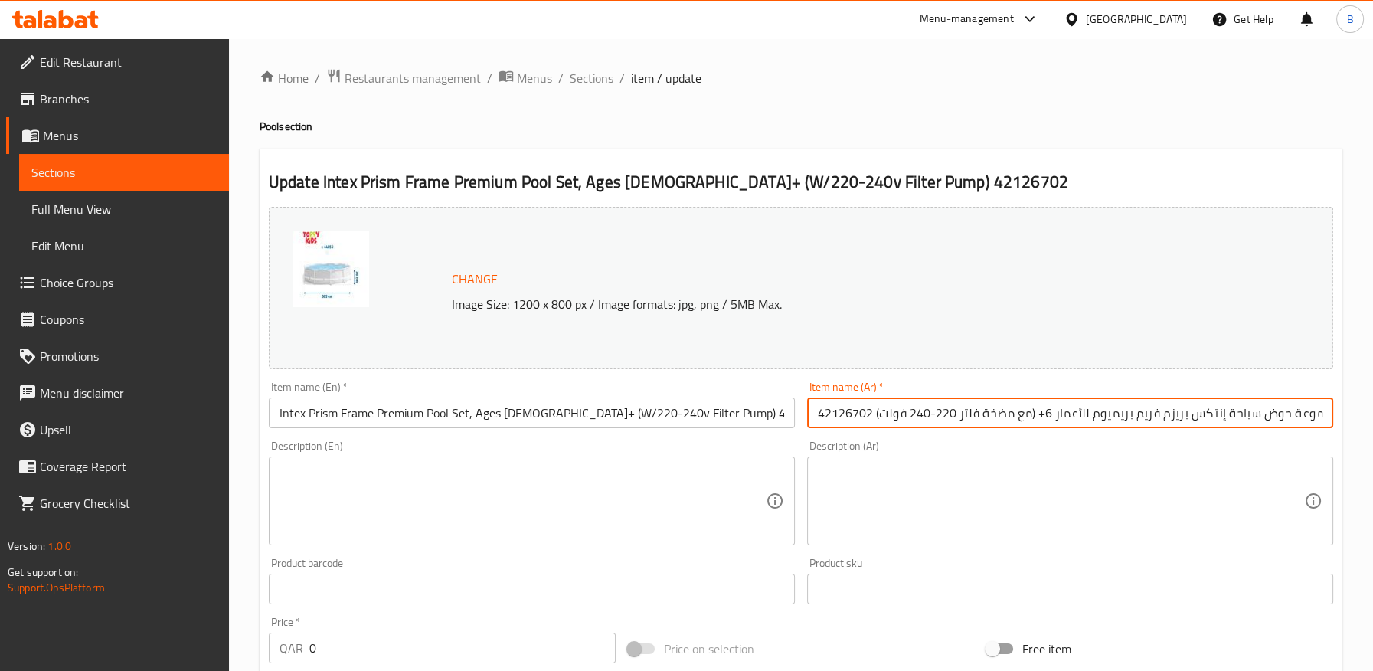
click at [843, 421] on input "مجموعة حوض سباحة إنتكس بريزم فريم بريميوم للأعمار 6+ (مع مضخة فلتر 220-240 فولت…" at bounding box center [1070, 412] width 526 height 31
drag, startPoint x: 1101, startPoint y: 421, endPoint x: 1383, endPoint y: 421, distance: 281.7
click at [1372, 421] on html "​ Menu-management Qatar Get Help B Edit Restaurant Branches Menus Sections Full…" at bounding box center [686, 335] width 1373 height 671
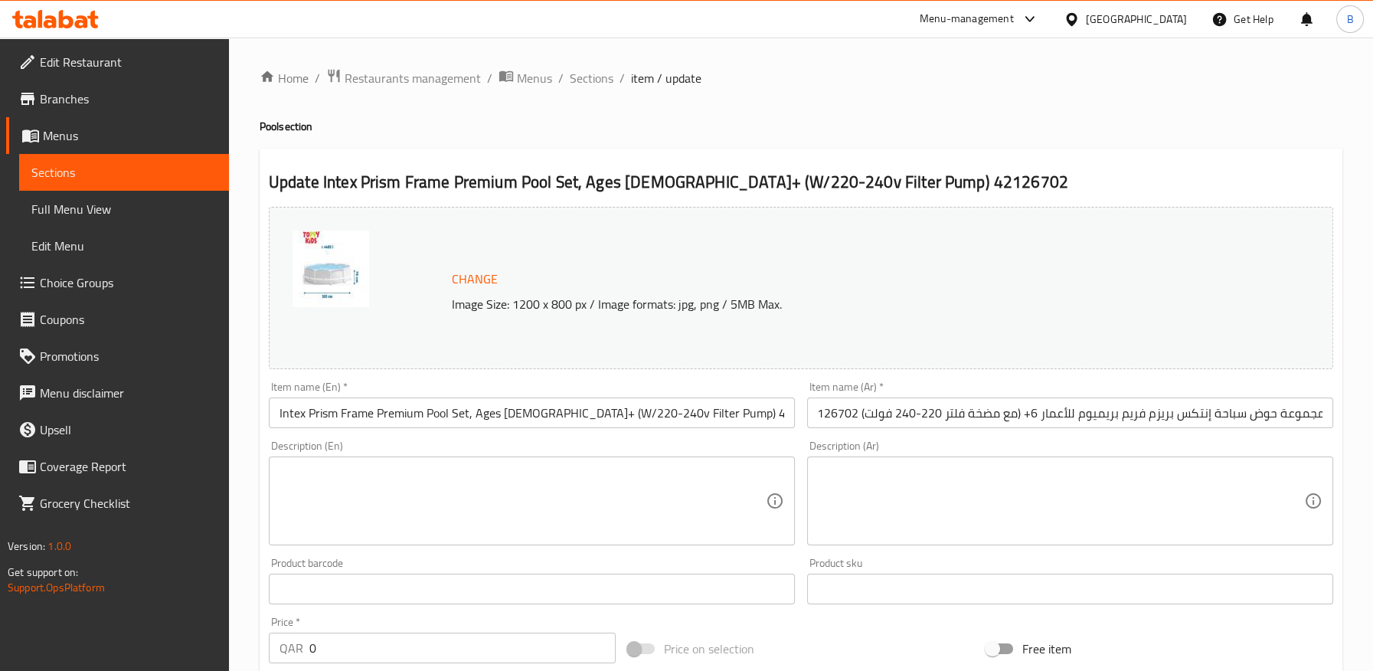
click at [1069, 446] on div "Description (Ar) Description (Ar)" at bounding box center [1070, 492] width 526 height 105
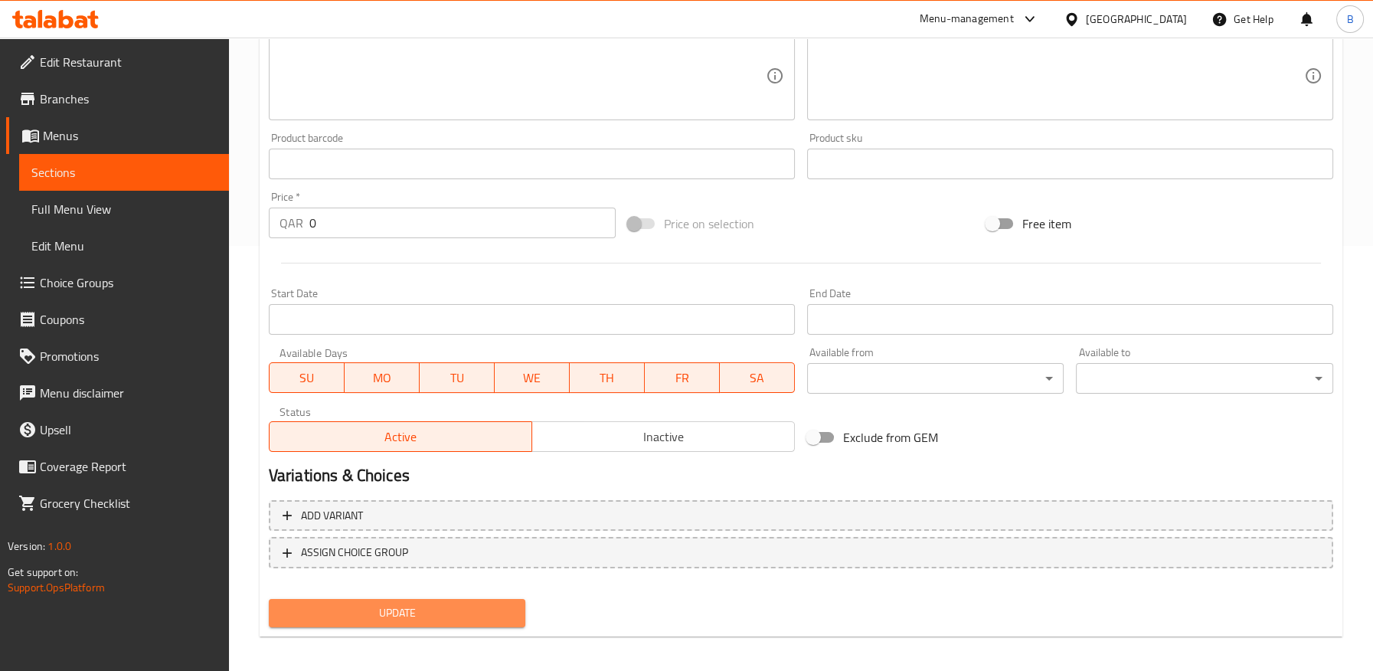
drag, startPoint x: 465, startPoint y: 614, endPoint x: 605, endPoint y: 562, distance: 148.7
click at [465, 614] on span "Update" at bounding box center [397, 612] width 233 height 19
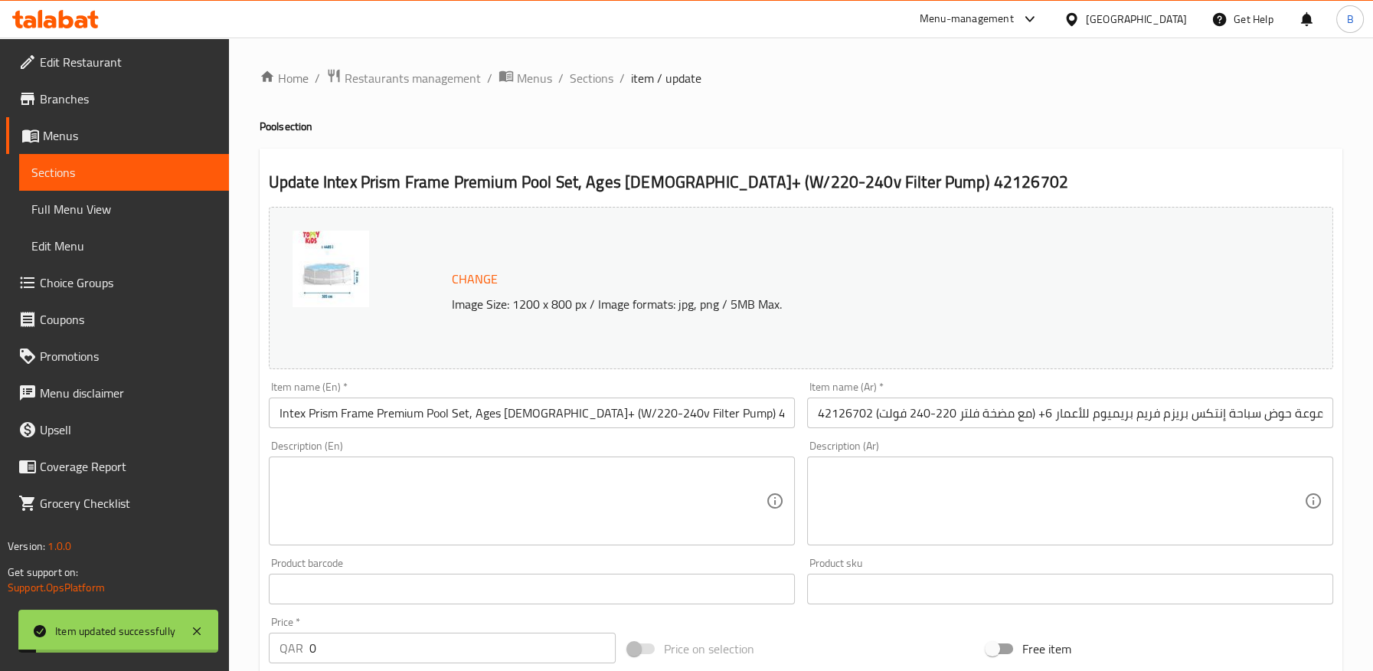
click at [1222, 415] on input "مجموعة حوض سباحة إنتكس بريزم فريم بريميوم للأعمار 6+ (مع مضخة فلتر 220-240 فولت…" at bounding box center [1070, 412] width 526 height 31
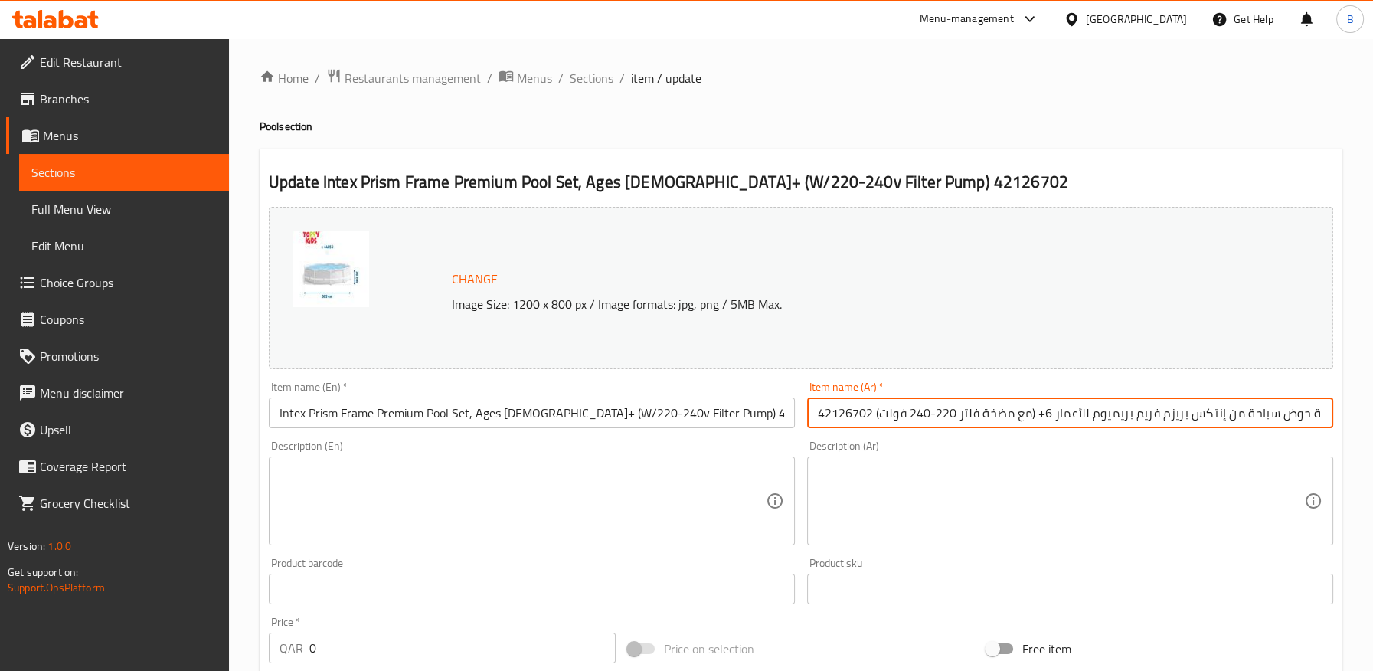
click at [847, 413] on input "مجموعة حوض سباحة من إنتكس بريزم فريم بريميوم للأعمار 6+ (مع مضخة فلتر 220-240 ف…" at bounding box center [1070, 412] width 526 height 31
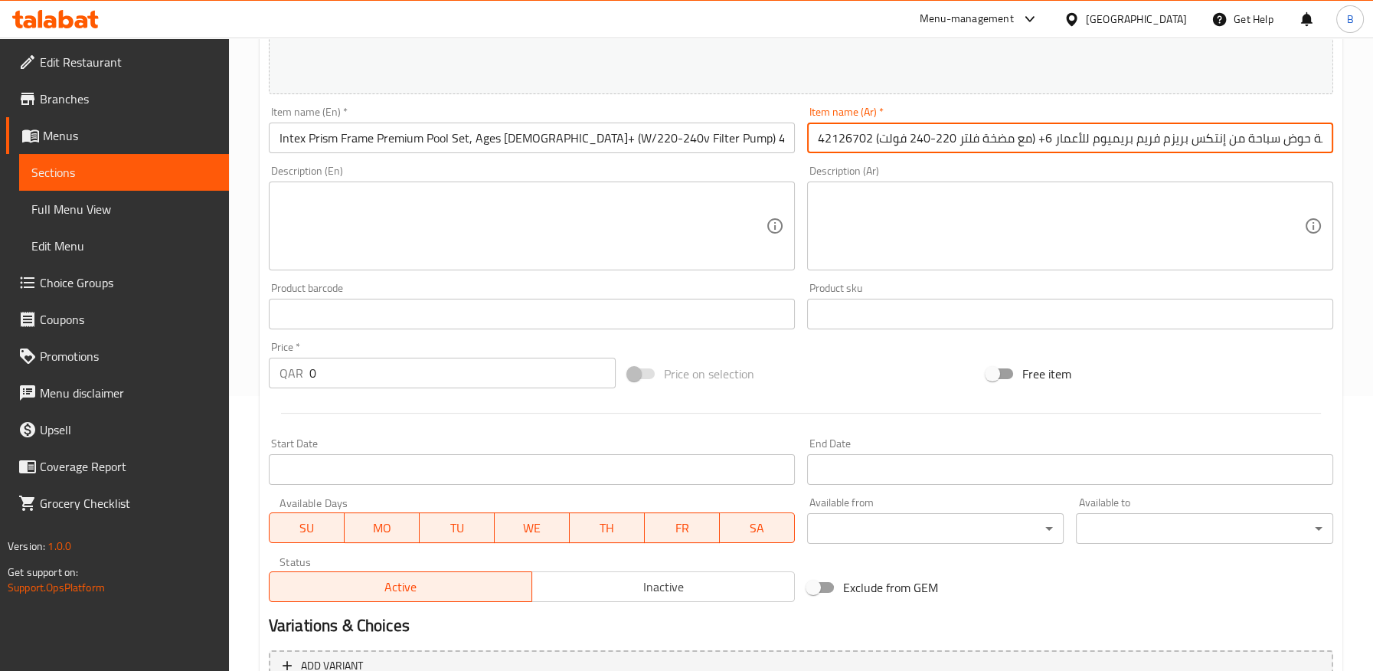
scroll to position [433, 0]
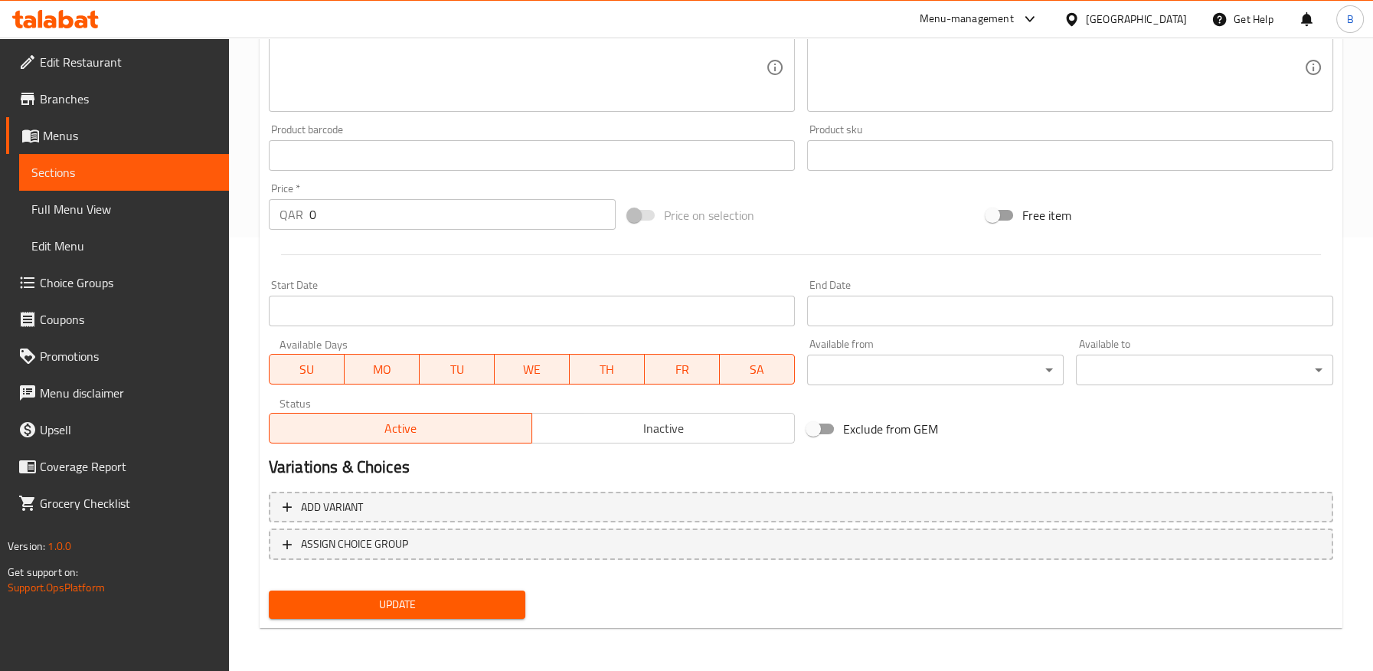
type input "مجموعة حوض سباحة من إنتكس بريزم فريم بريميوم للأعمار 6+ (مع مضخة فلتر 220-240 ف…"
drag, startPoint x: 431, startPoint y: 589, endPoint x: 749, endPoint y: 24, distance: 649.2
click at [432, 590] on button "Update" at bounding box center [397, 604] width 257 height 28
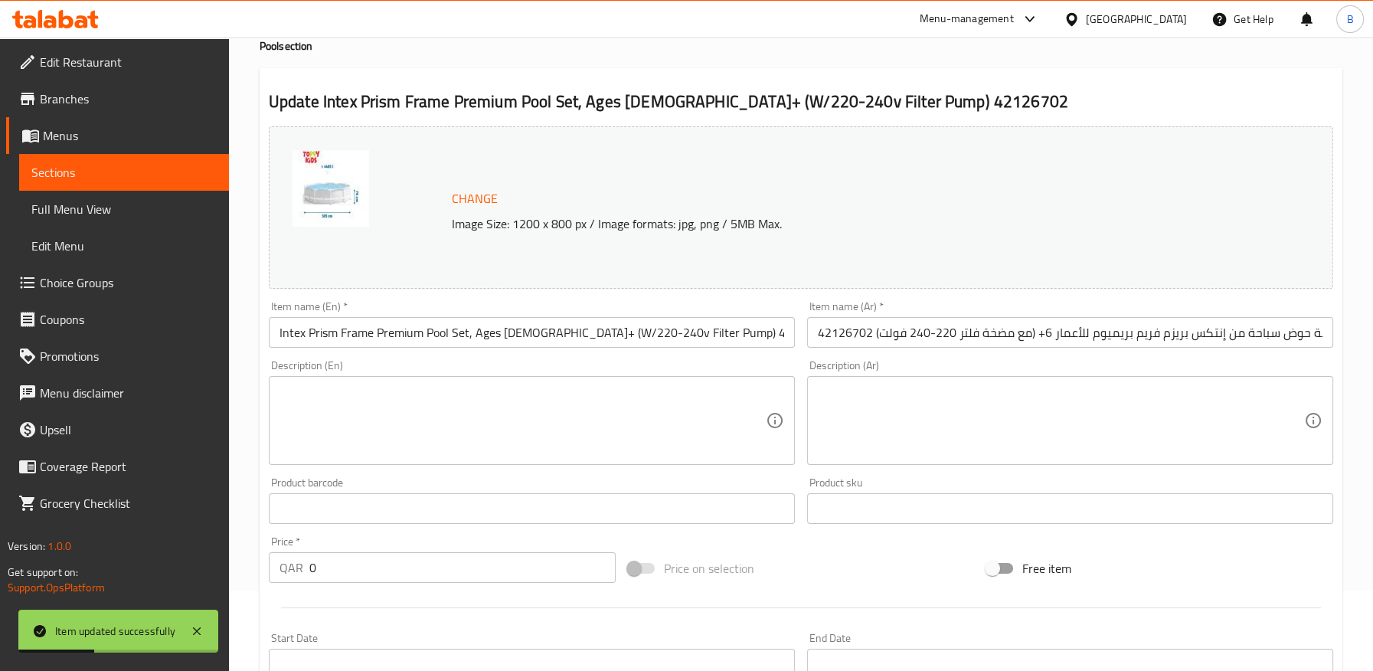
scroll to position [0, 0]
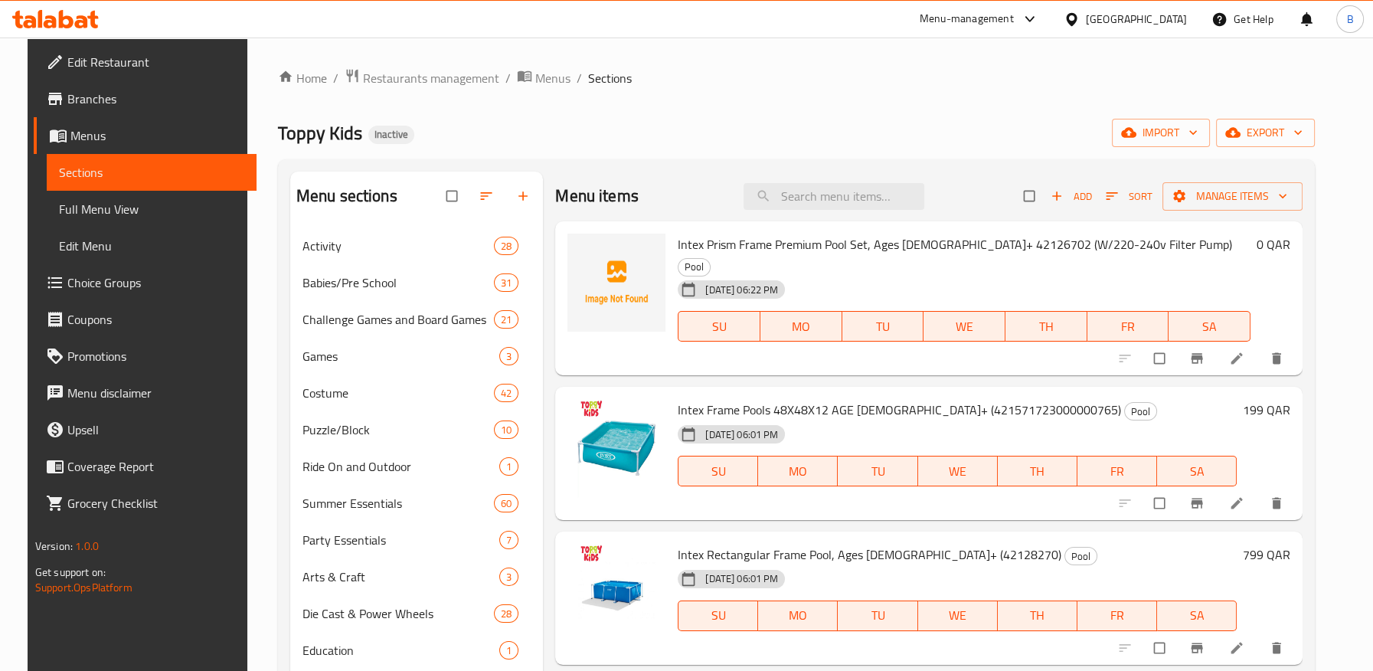
drag, startPoint x: 89, startPoint y: 214, endPoint x: 766, endPoint y: 99, distance: 687.2
click at [89, 214] on span "Full Menu View" at bounding box center [151, 209] width 185 height 18
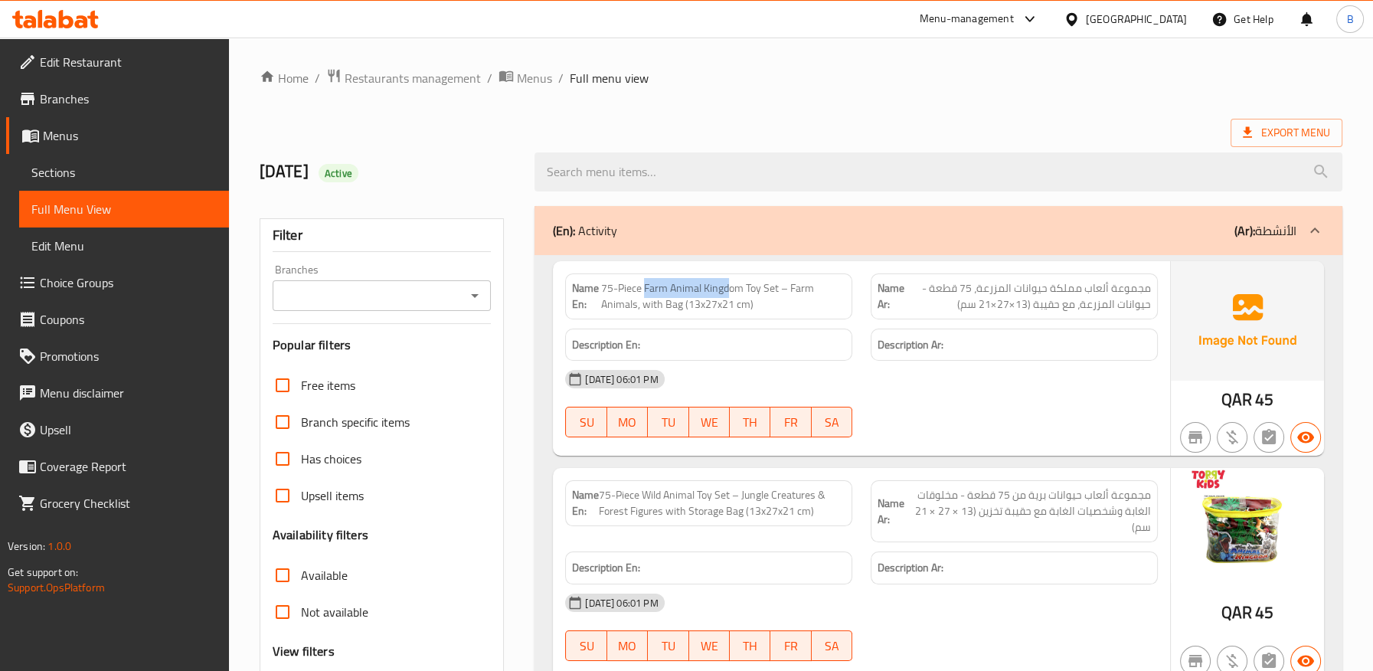
drag, startPoint x: 643, startPoint y: 289, endPoint x: 732, endPoint y: 283, distance: 89.0
click at [729, 289] on span "75-Piece Farm Animal Kingdom Toy Set – Farm Animals, with Bag (13x27x21 cm)" at bounding box center [723, 296] width 244 height 32
copy span "Farm Animal Kingd"
click at [815, 374] on div "[DATE] 06:01 PM" at bounding box center [861, 379] width 611 height 37
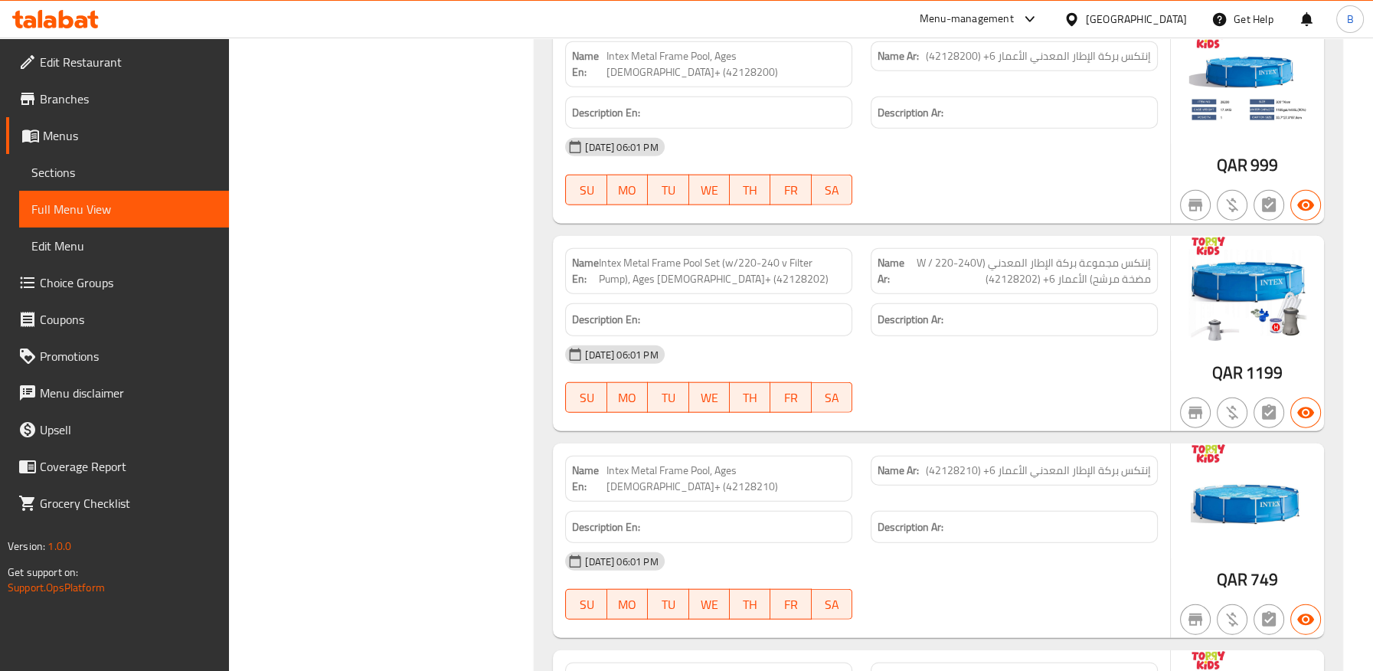
scroll to position [67307, 0]
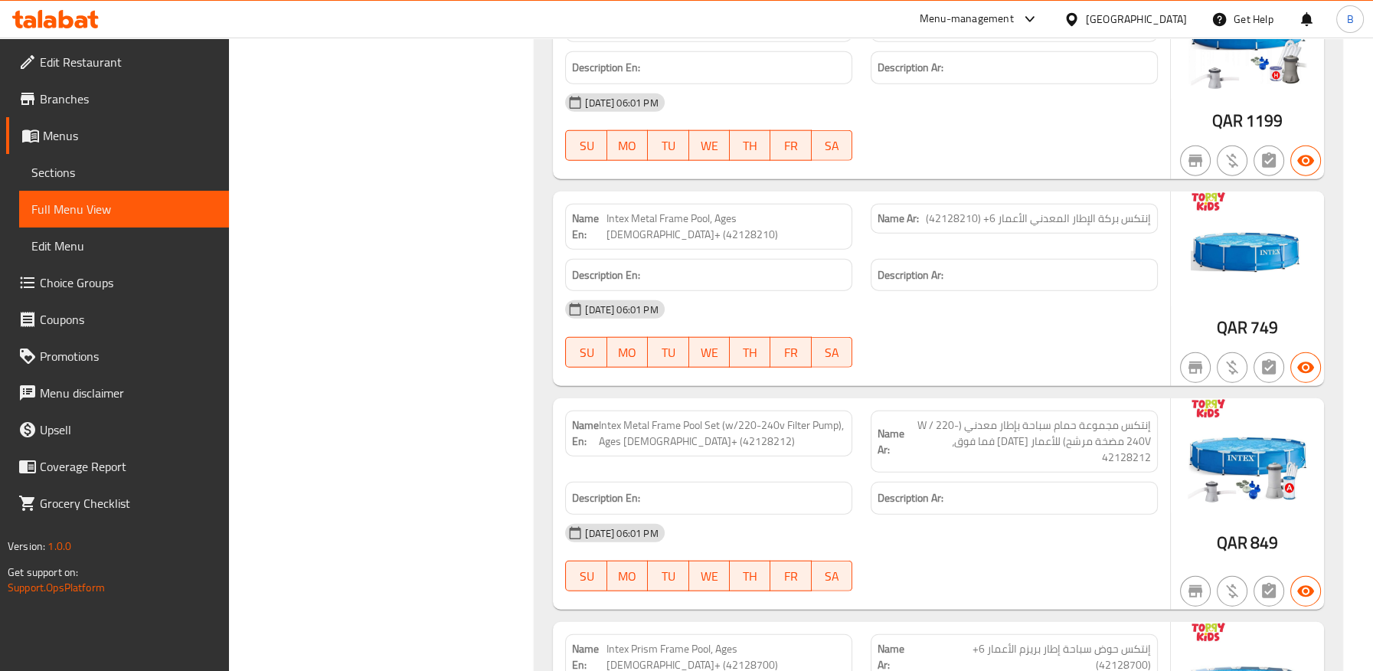
click at [597, 417] on strong "Name En:" at bounding box center [585, 433] width 27 height 32
click at [609, 417] on span "Intex Metal Frame Pool Set (w/220-240v Filter Pump), Ages 6+ (42128212)" at bounding box center [722, 433] width 247 height 32
copy span "Intex"
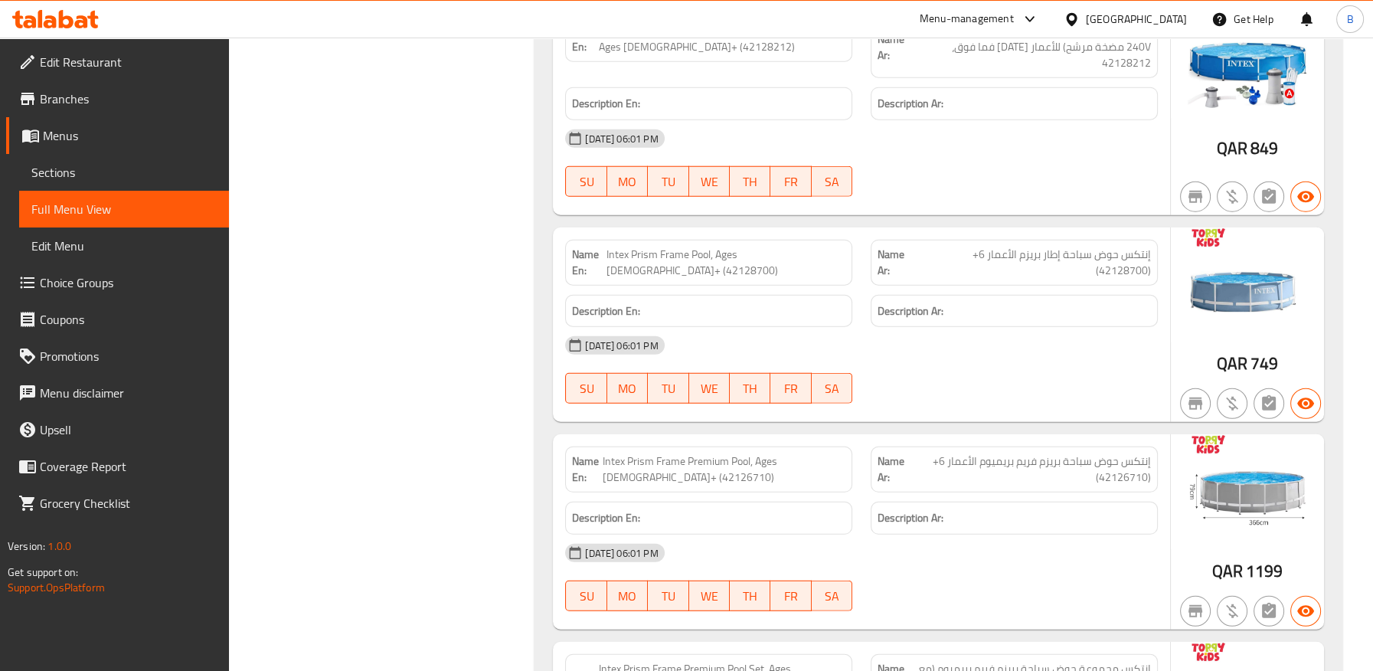
scroll to position [67733, 0]
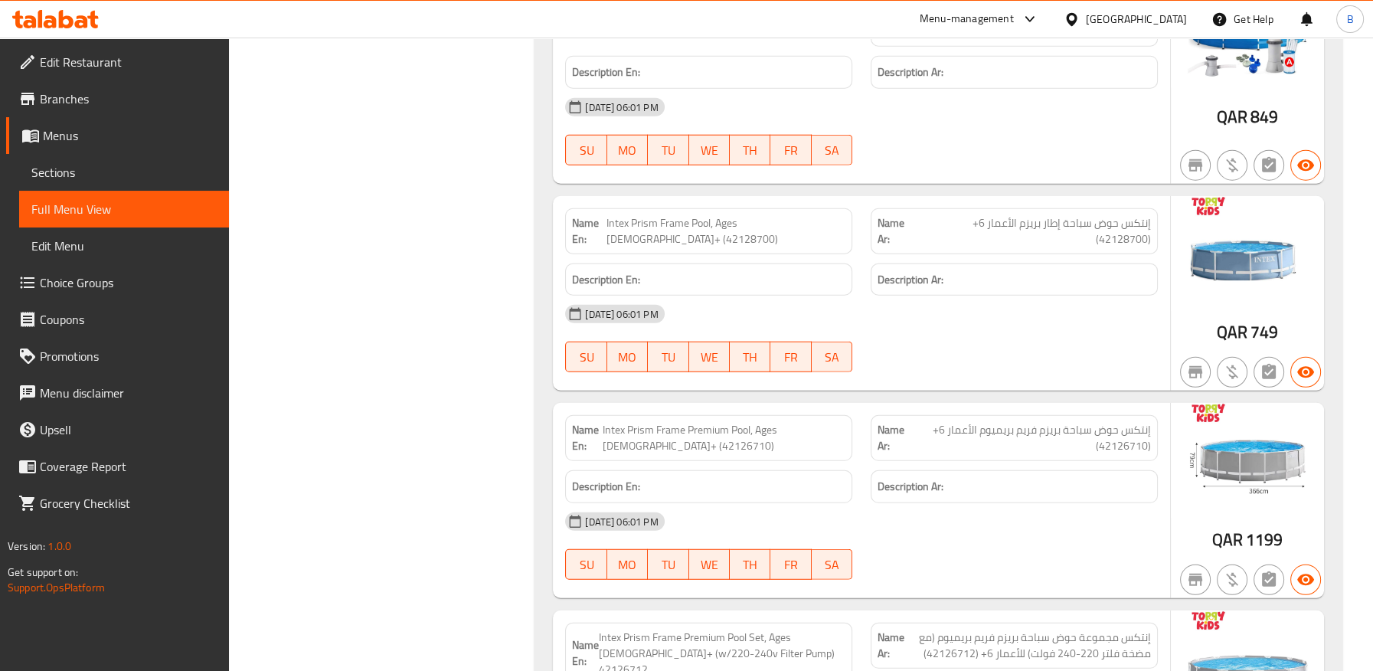
click at [1143, 629] on span "إنتكس مجموعة حوض سباحة بريزم فريم بريميوم (مع مضخة فلتر 220-240 فولت) للأعمار 6…" at bounding box center [1027, 645] width 247 height 32
copy span "إنتكس"
click at [621, 422] on span "Intex Prism Frame Premium Pool, Ages [DEMOGRAPHIC_DATA]+ (42126710)" at bounding box center [723, 438] width 243 height 32
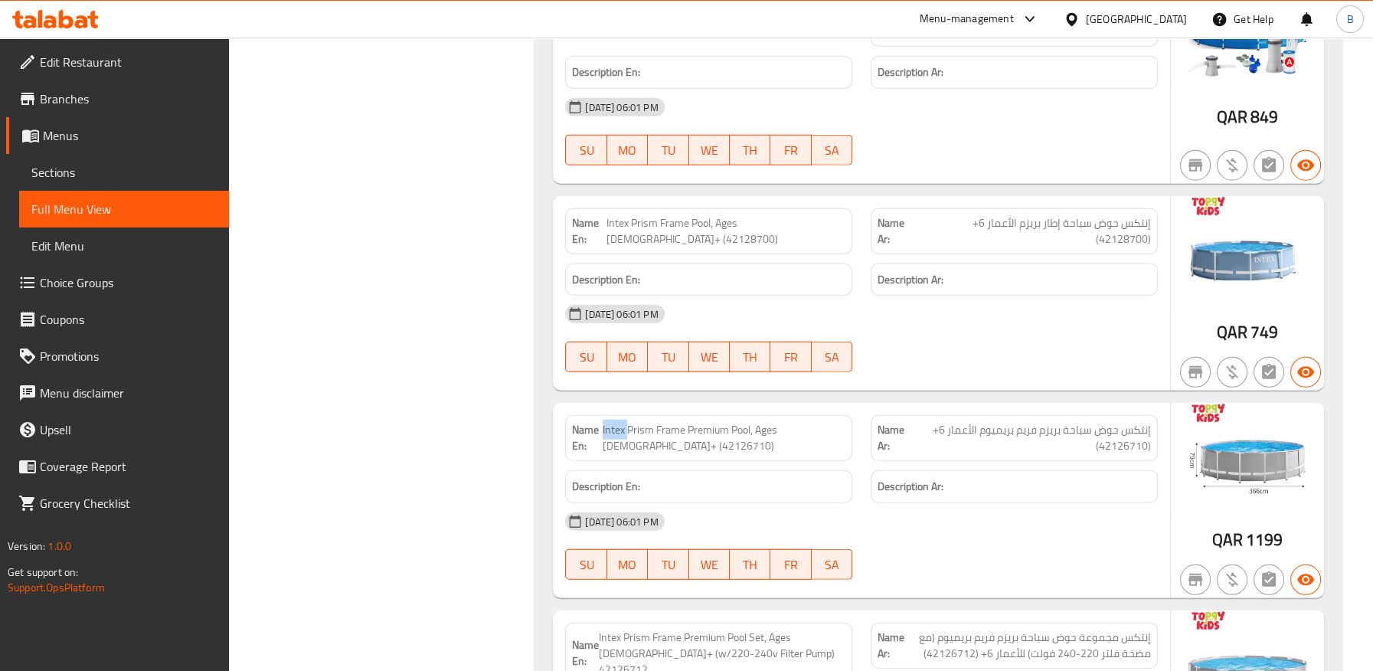
copy span "Intex"
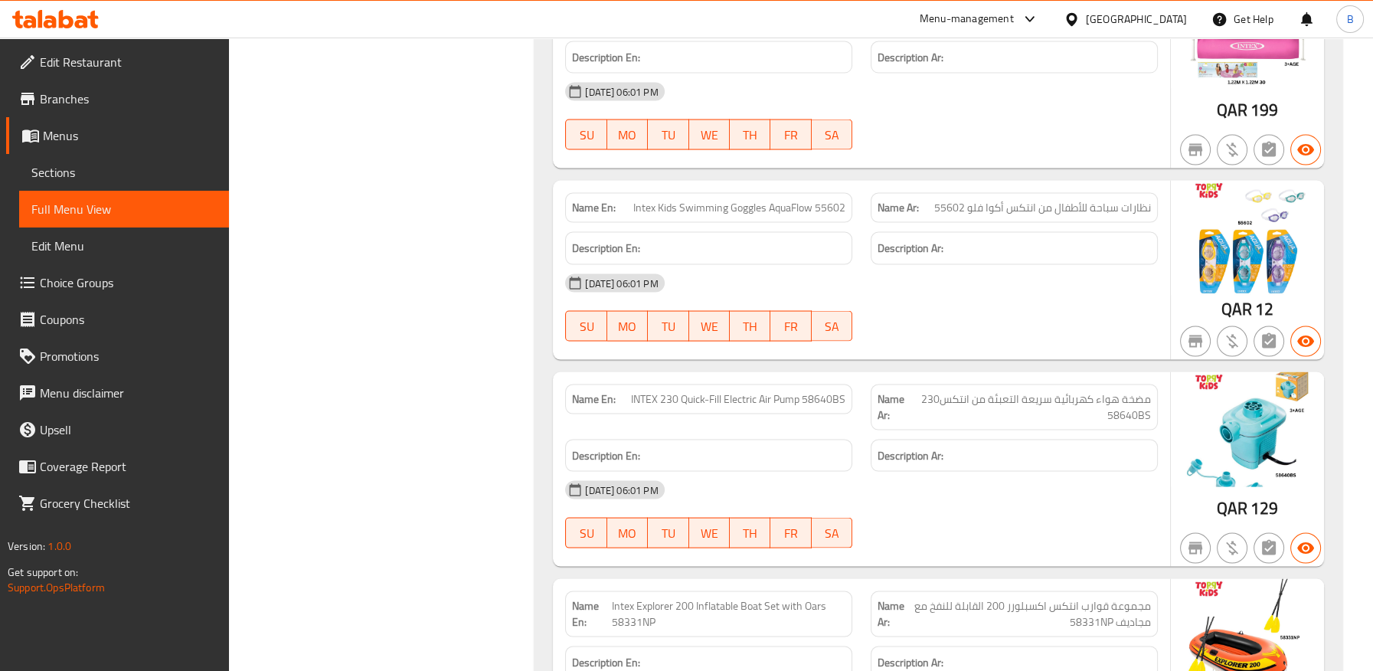
scroll to position [63118, 0]
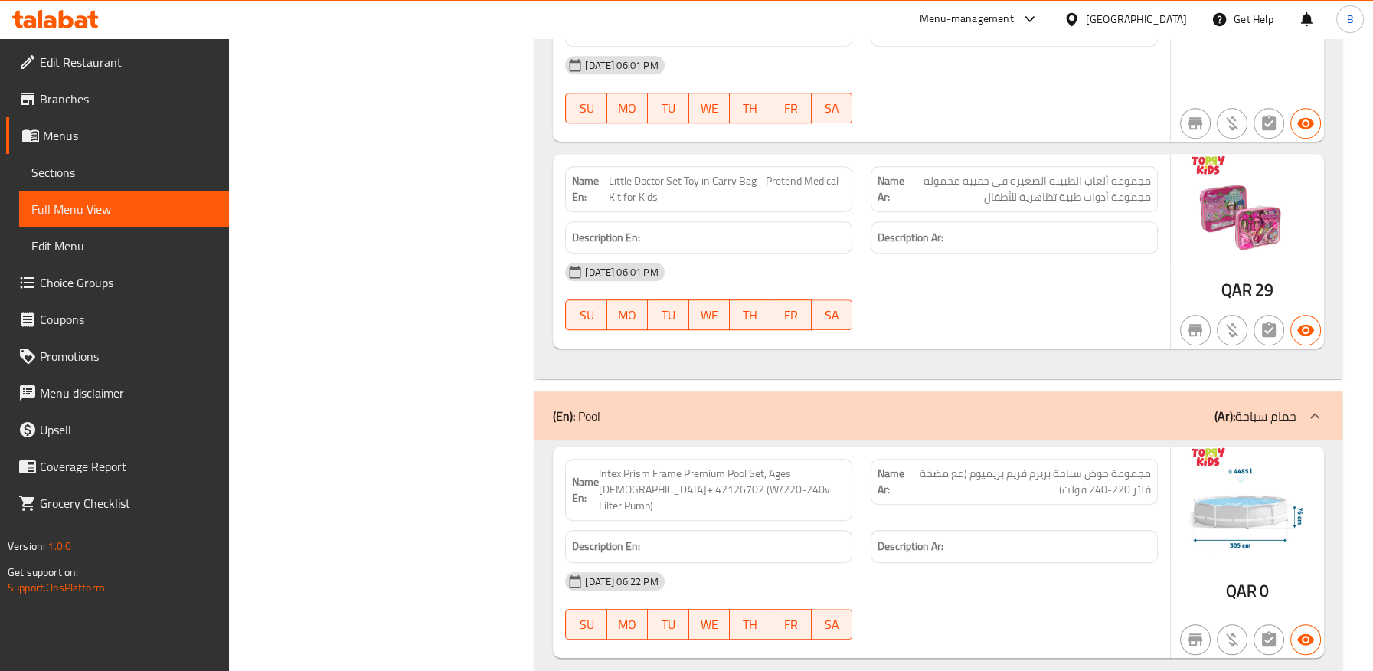
click at [681, 465] on span "Intex Prism Frame Premium Pool Set, Ages 6+ 42126702 (W/220-240v Filter Pump)" at bounding box center [722, 489] width 247 height 48
click at [634, 465] on span "Intex Prism Frame Premium Pool Set, Ages 6+ 42126702 (W/220-240v Filter Pump)" at bounding box center [722, 489] width 247 height 48
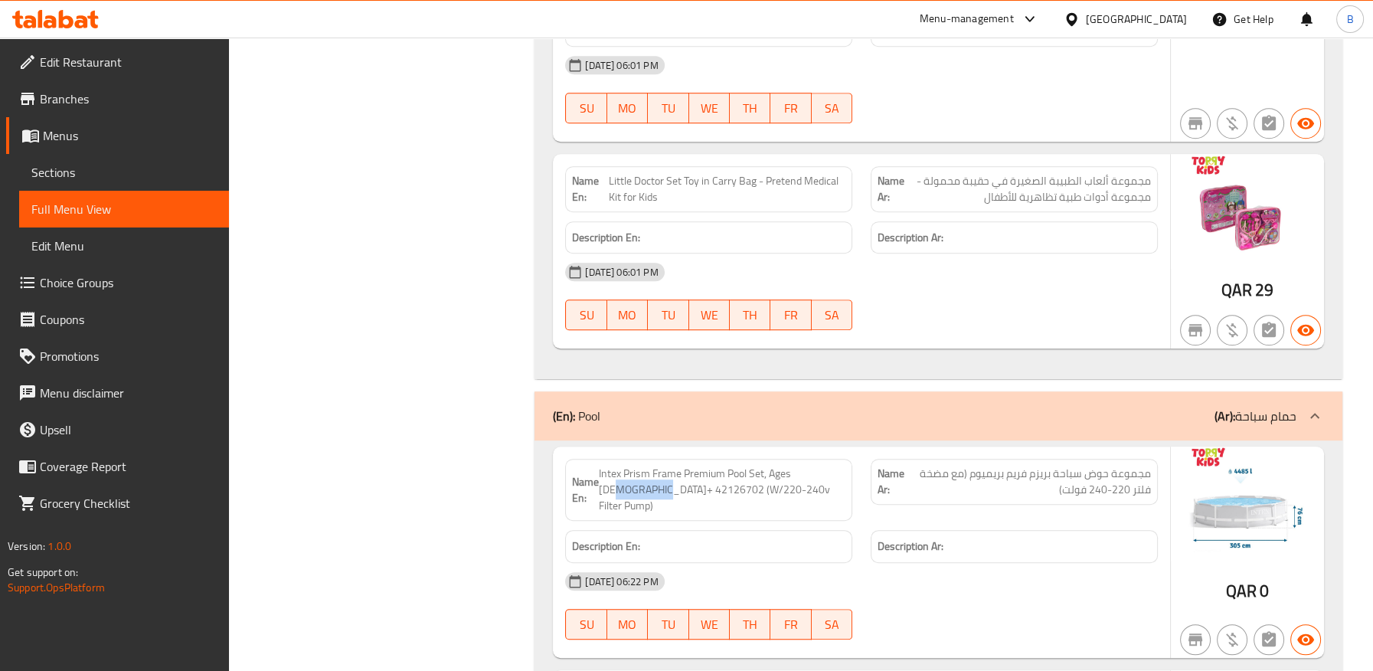
copy span "42126702"
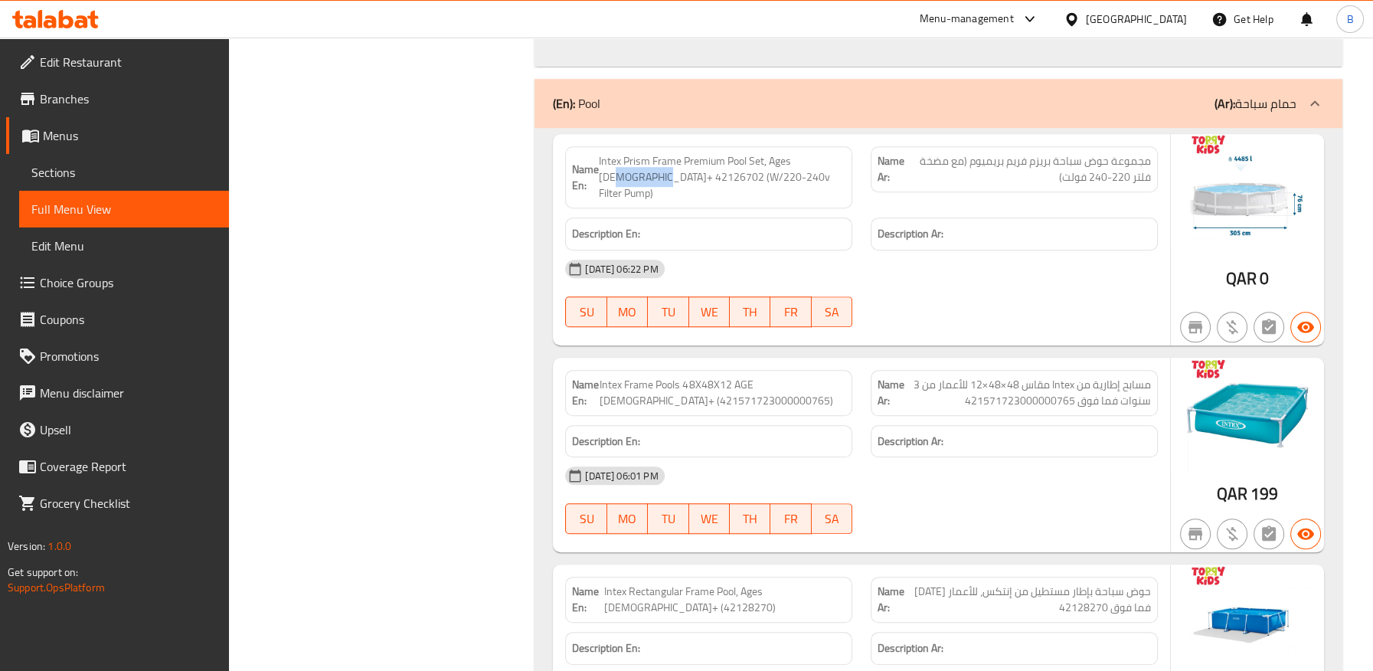
scroll to position [63542, 0]
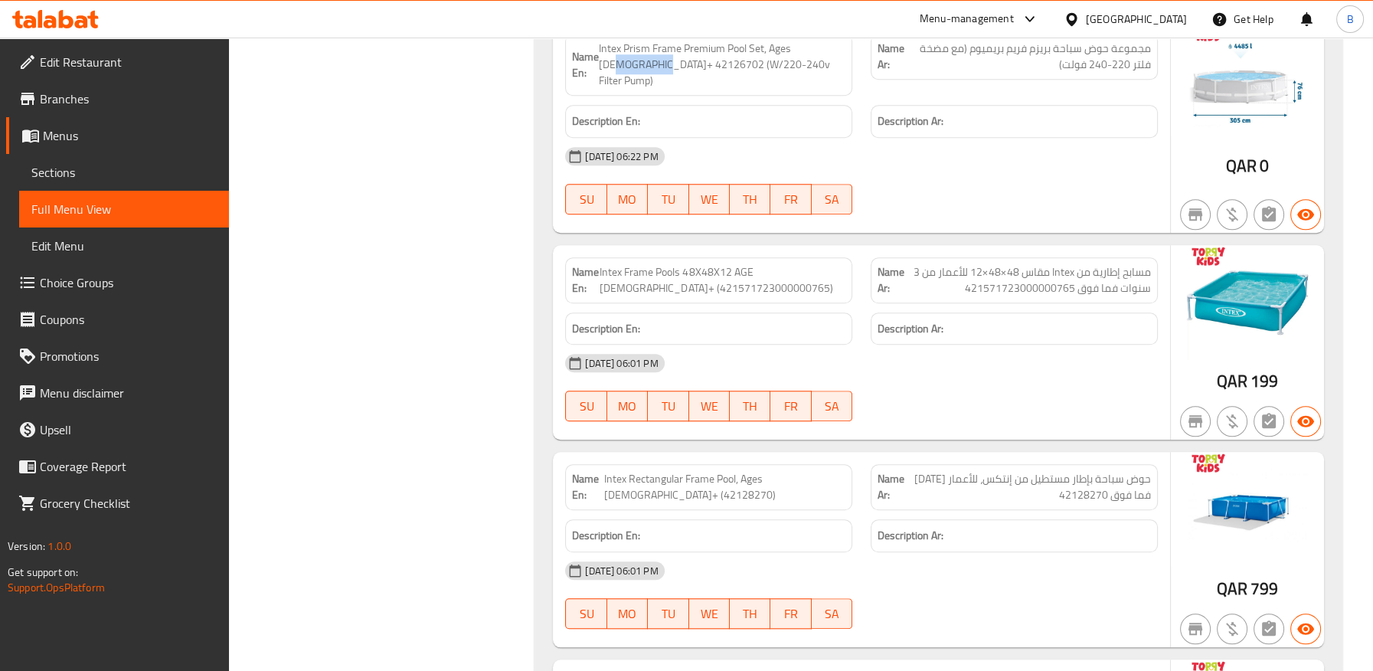
click at [994, 471] on span "حوض سباحة بإطار مستطيل من إنتكس، للأعمار [DATE] فما فوق 42128270" at bounding box center [1029, 487] width 243 height 32
copy span "إنتكس"
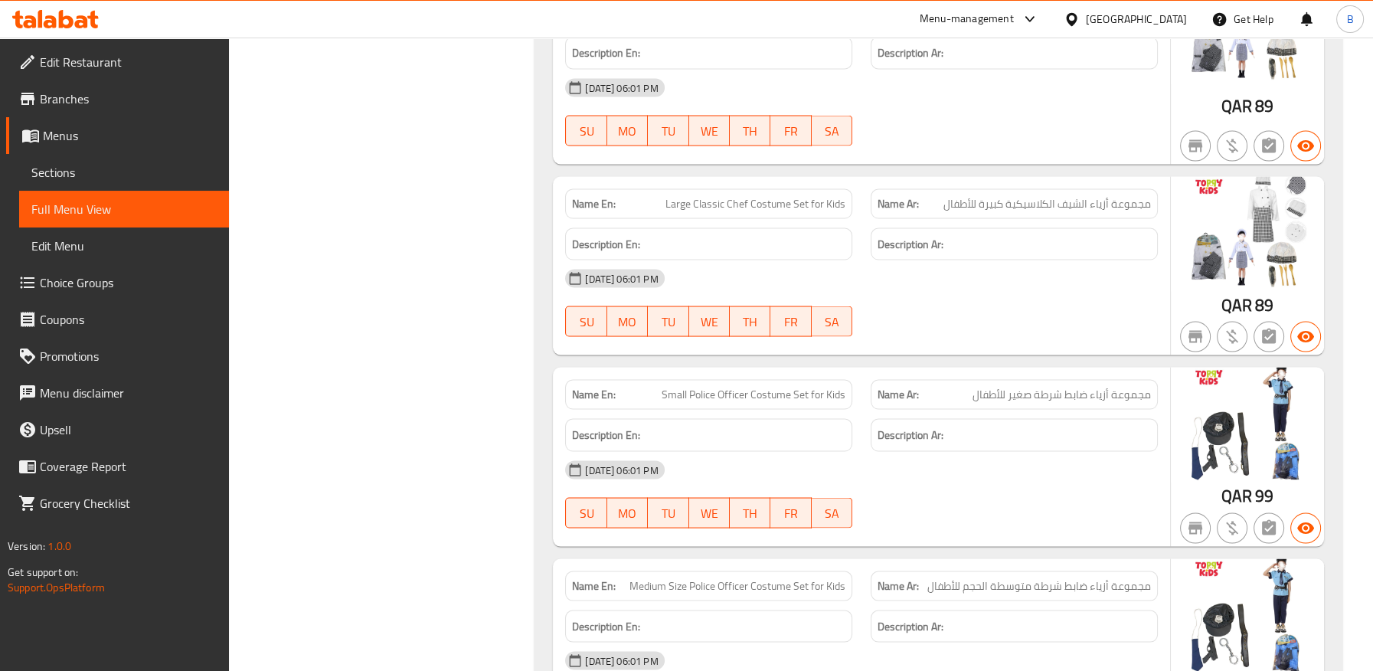
scroll to position [0, 0]
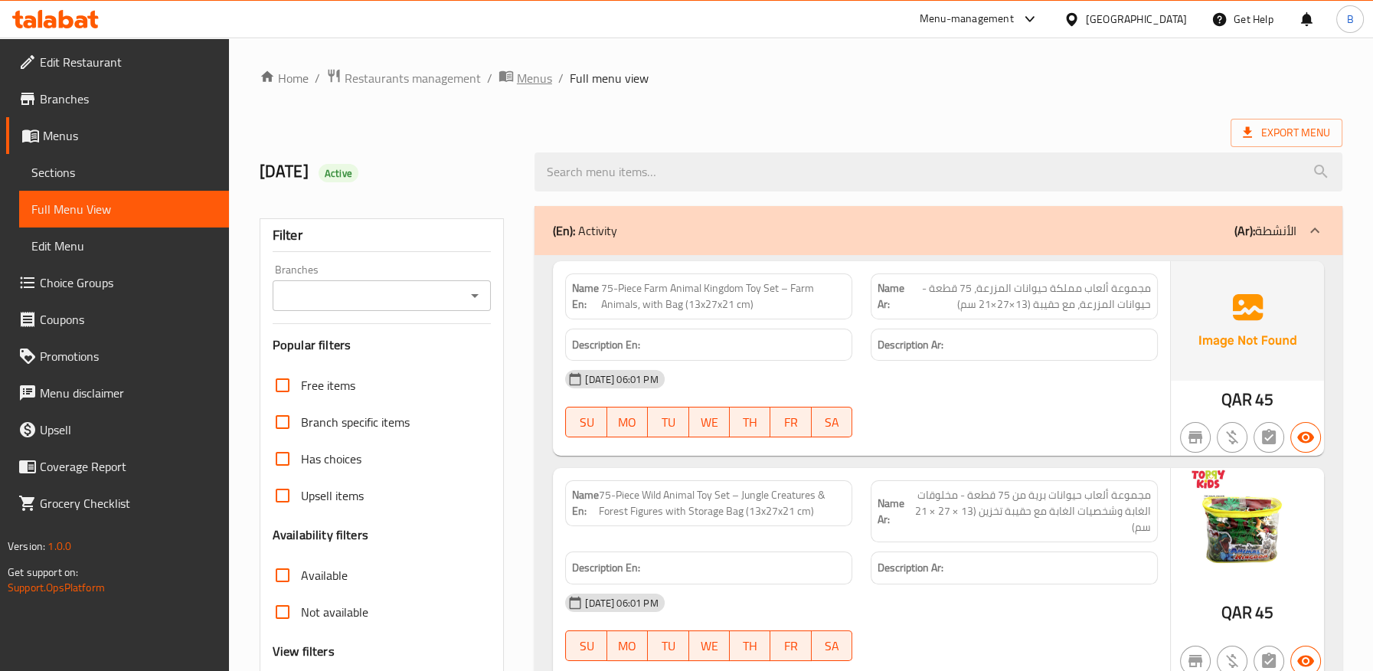
click at [530, 70] on span "Menus" at bounding box center [534, 78] width 35 height 18
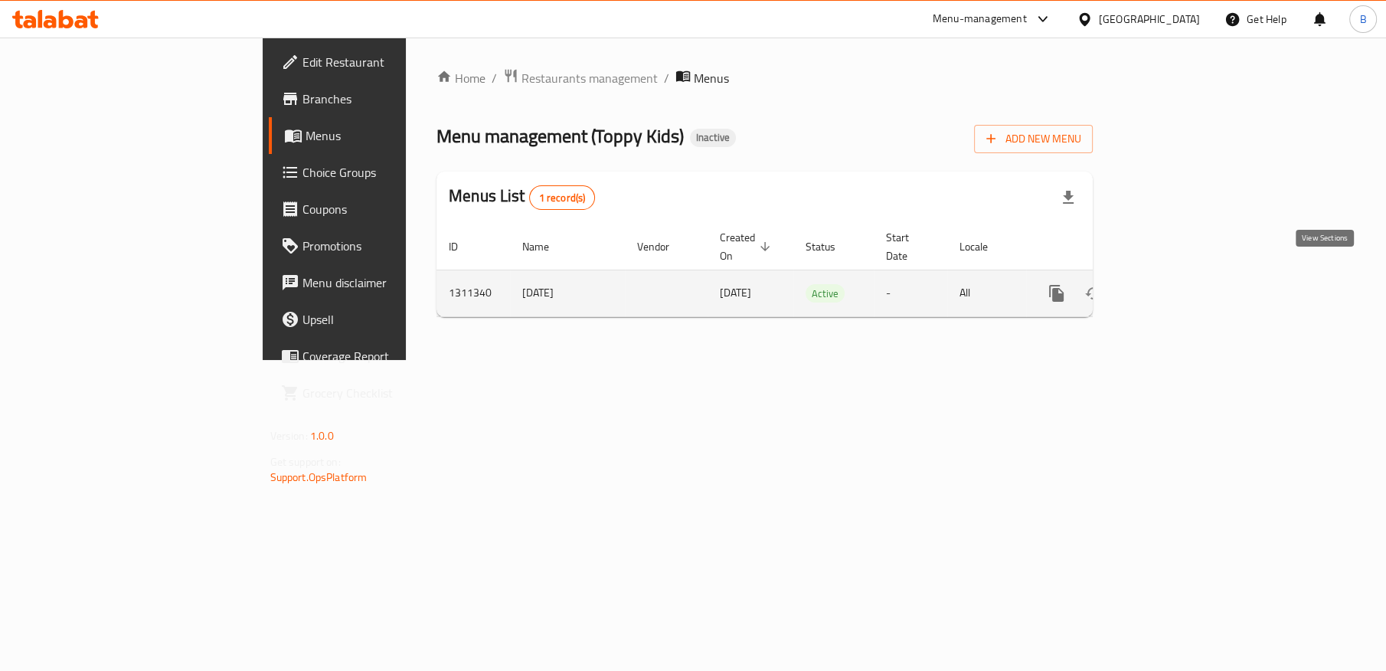
click at [1176, 284] on icon "enhanced table" at bounding box center [1166, 293] width 18 height 18
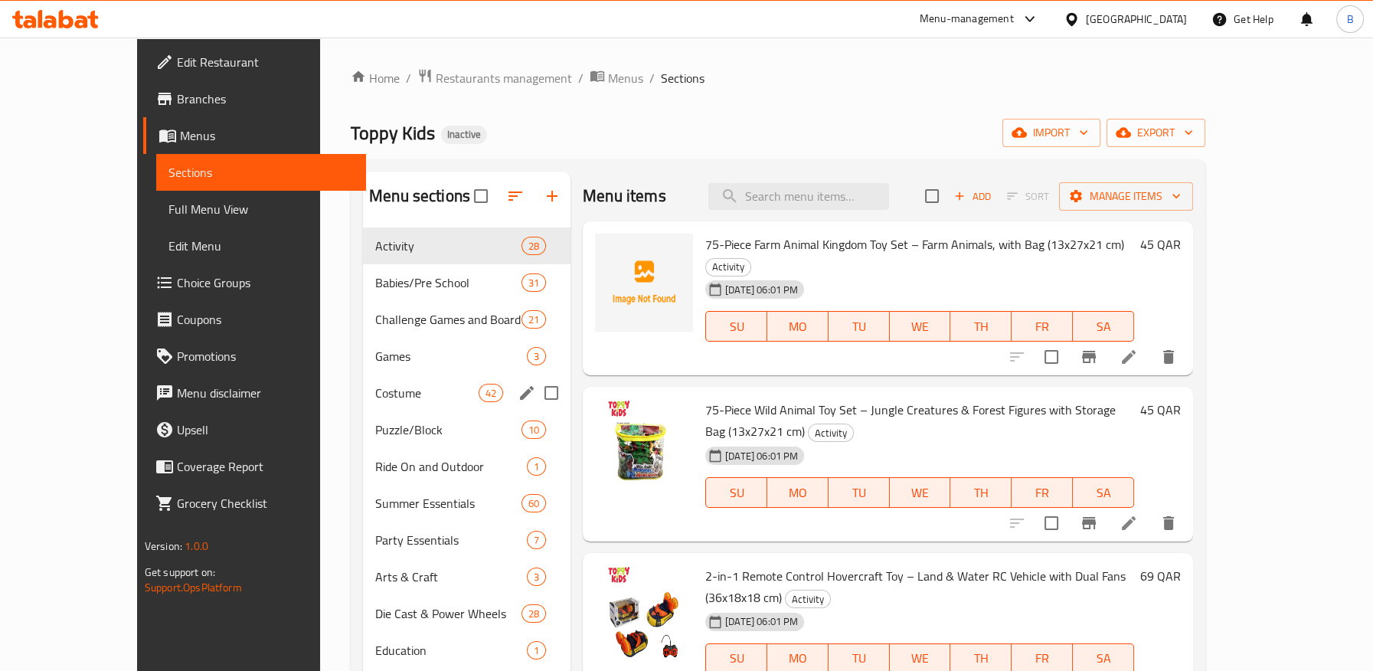
click at [374, 367] on div "Games 3" at bounding box center [466, 356] width 207 height 37
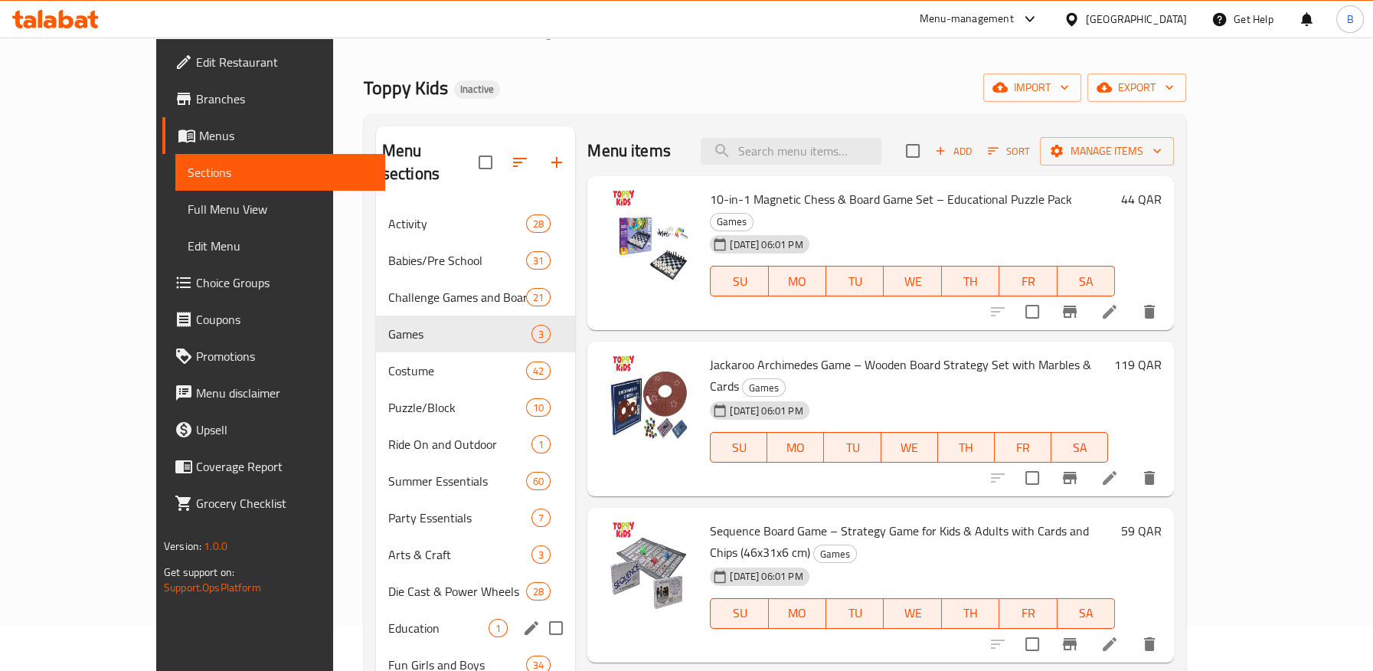
scroll to position [230, 0]
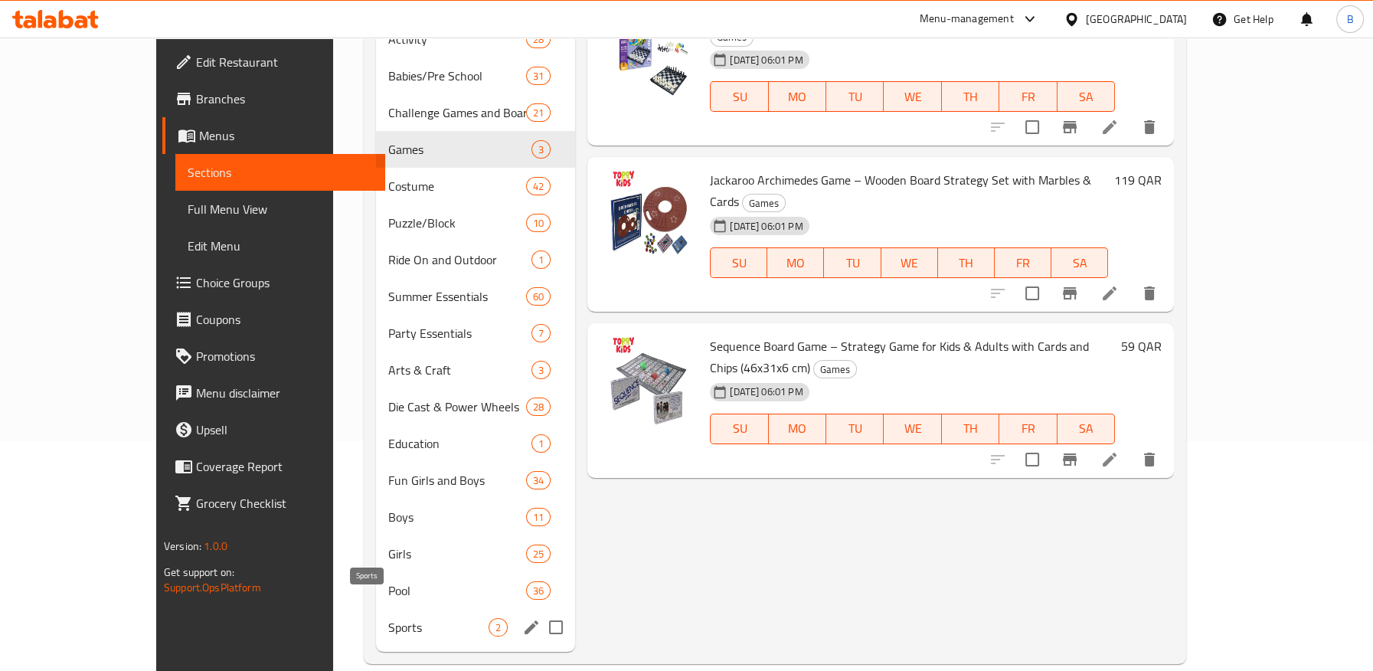
click at [388, 618] on span "Sports" at bounding box center [438, 627] width 100 height 18
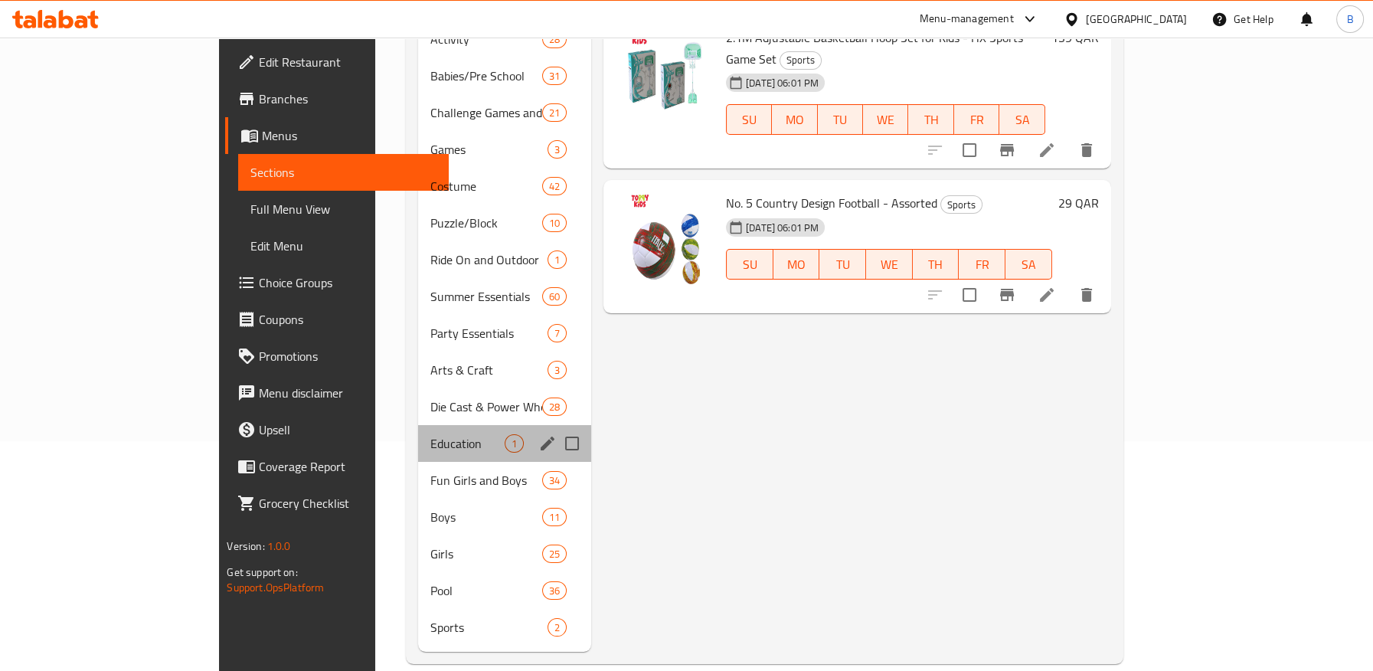
click at [418, 425] on div "Education 1" at bounding box center [504, 443] width 173 height 37
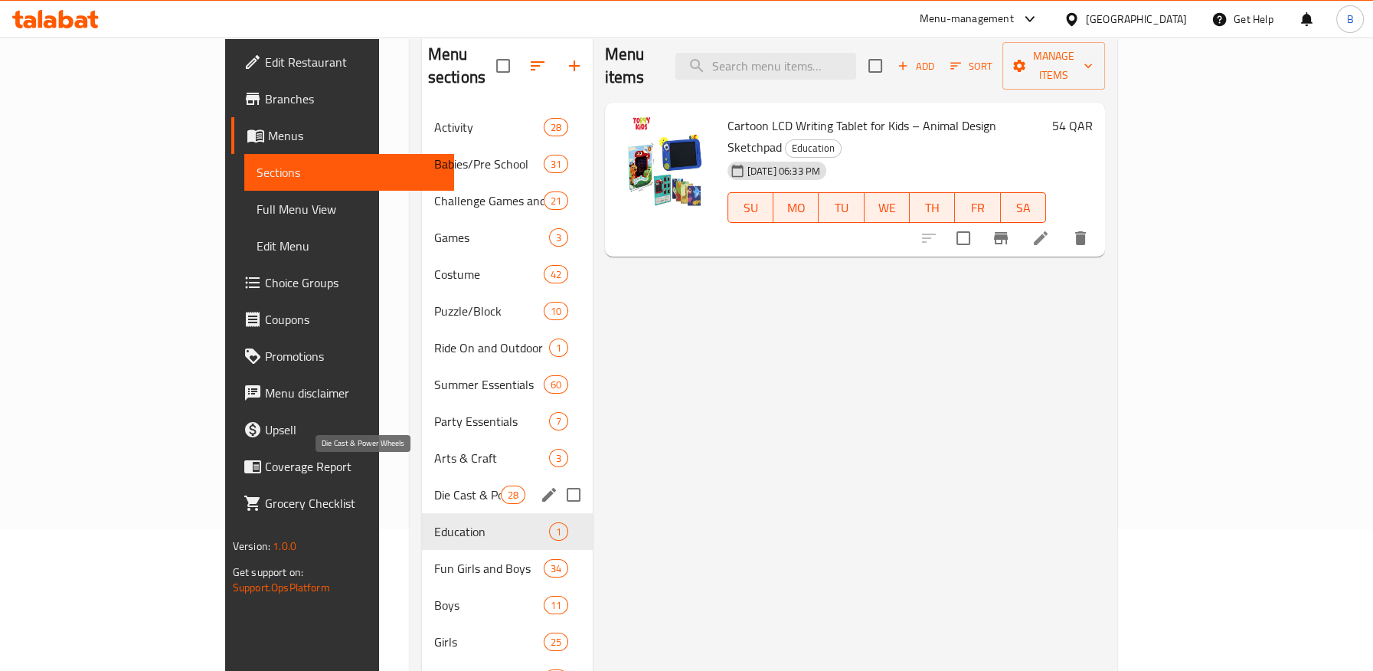
scroll to position [60, 0]
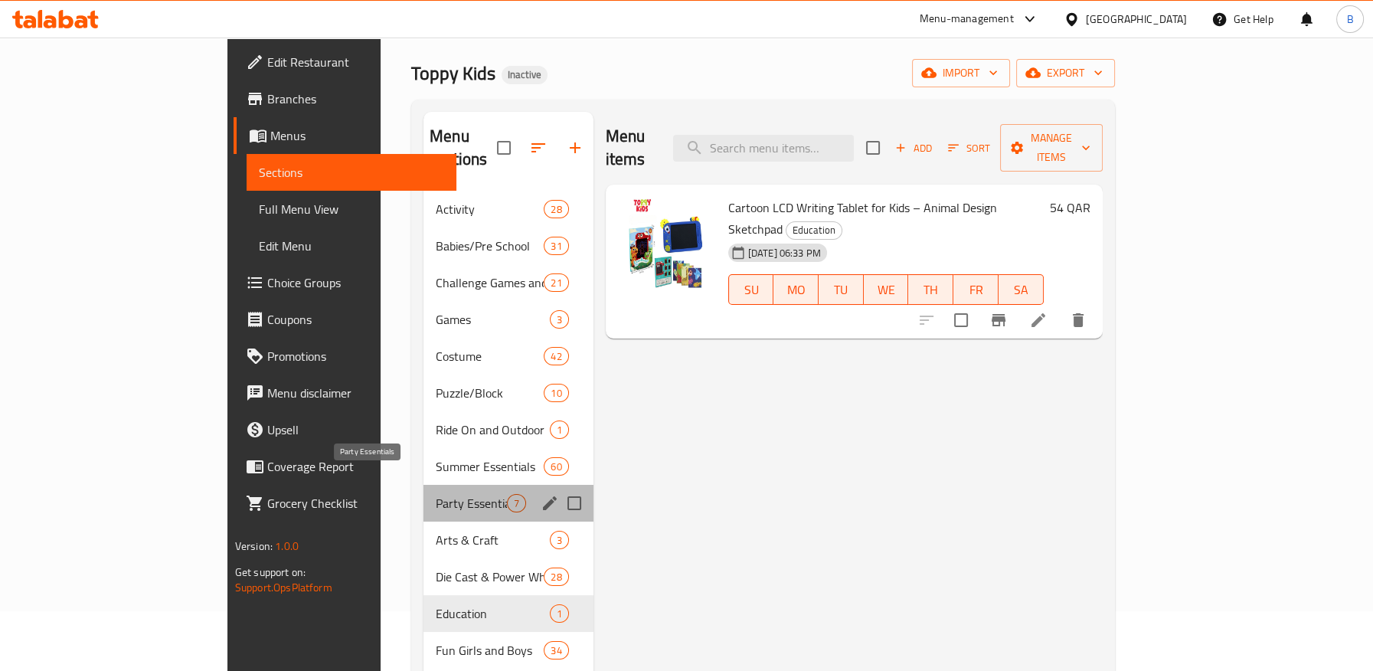
click at [436, 494] on span "Party Essentials" at bounding box center [471, 503] width 70 height 18
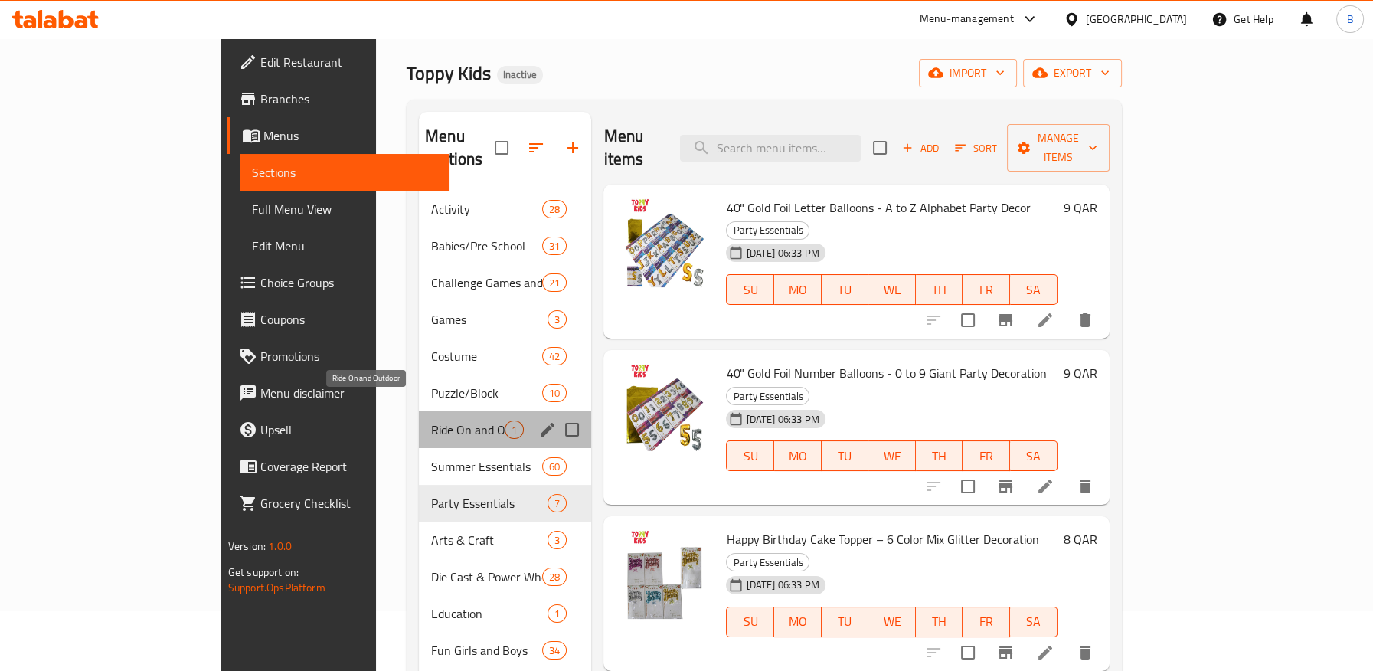
click at [431, 420] on span "Ride On and Outdoor" at bounding box center [467, 429] width 73 height 18
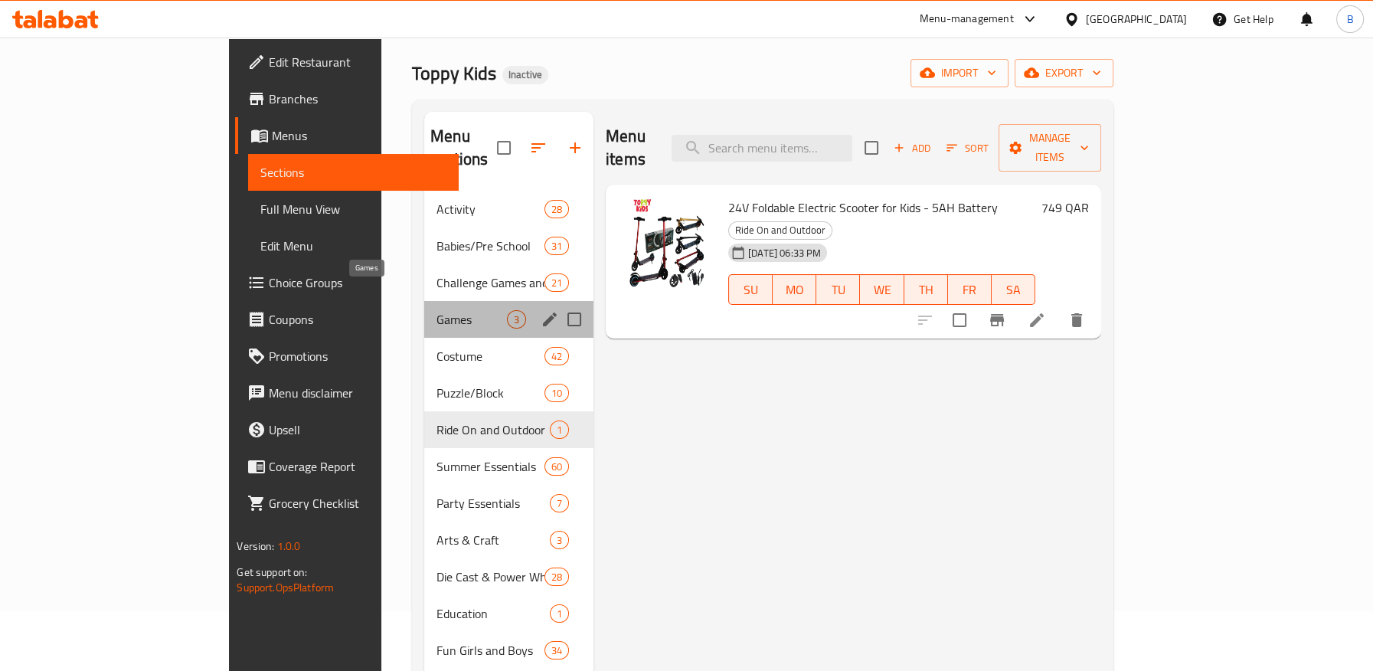
click at [436, 310] on span "Games" at bounding box center [471, 319] width 70 height 18
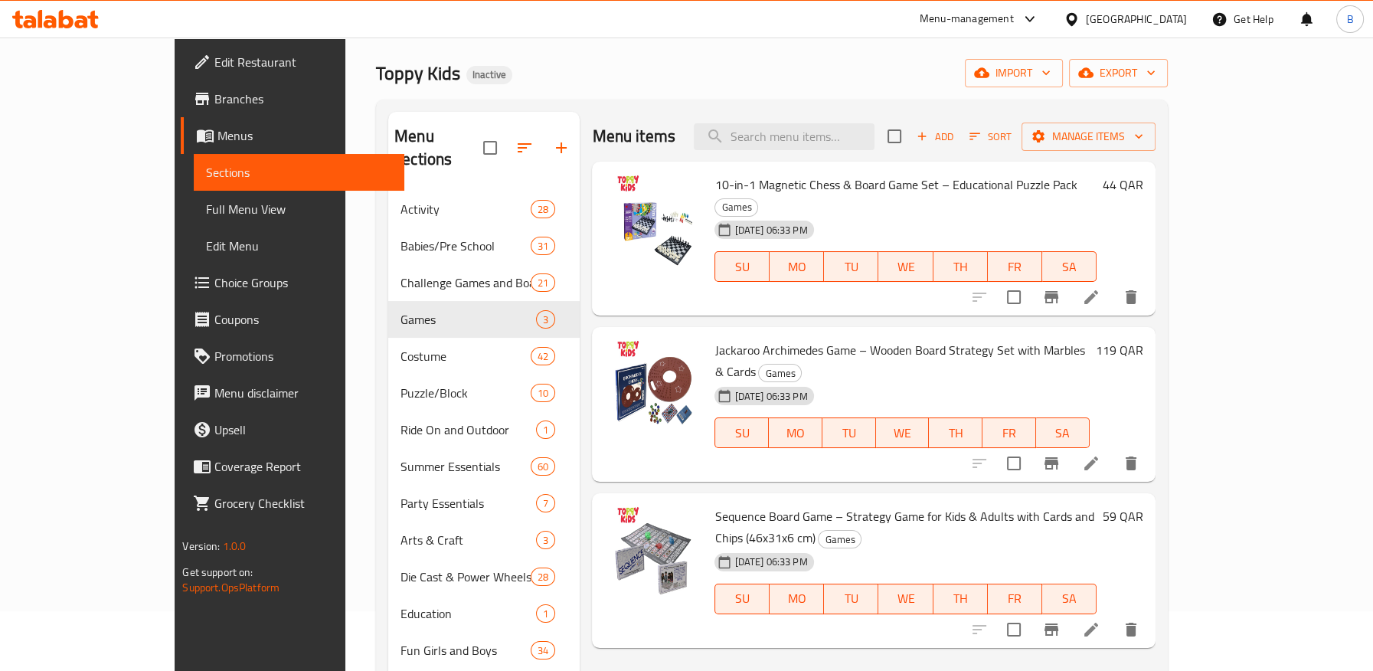
click at [214, 99] on span "Branches" at bounding box center [302, 99] width 177 height 18
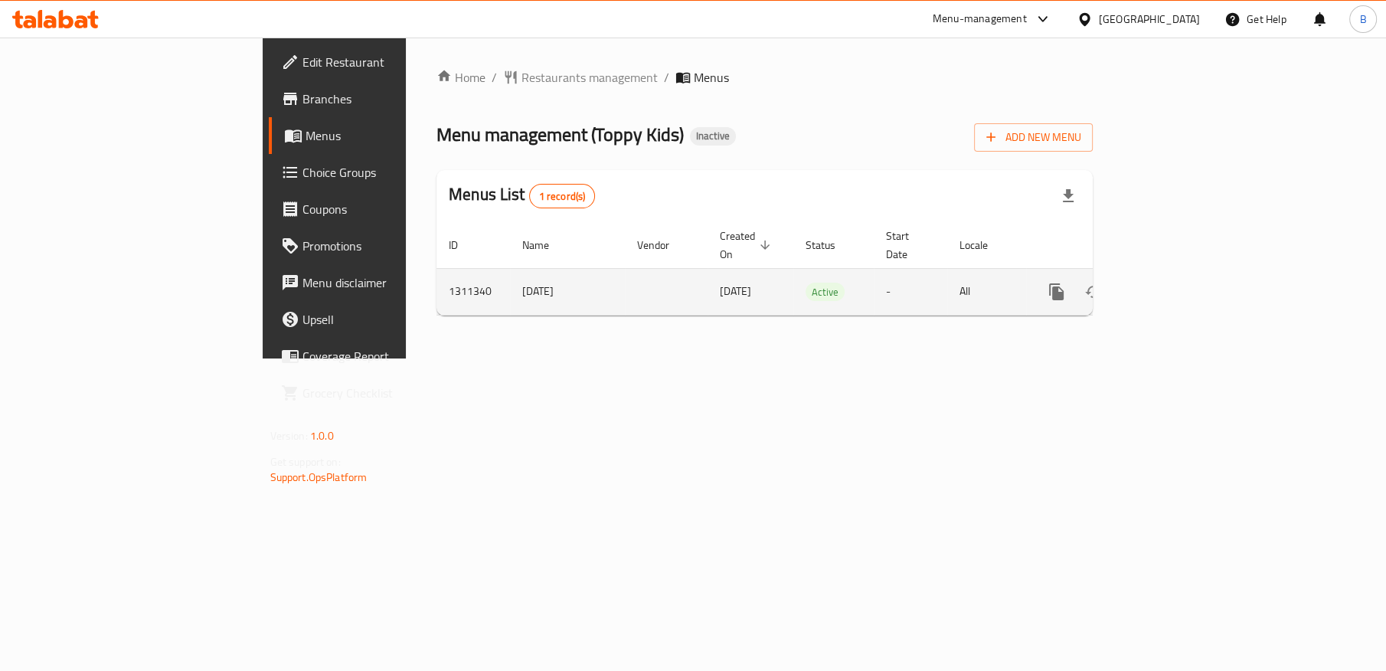
click at [1176, 282] on icon "enhanced table" at bounding box center [1166, 291] width 18 height 18
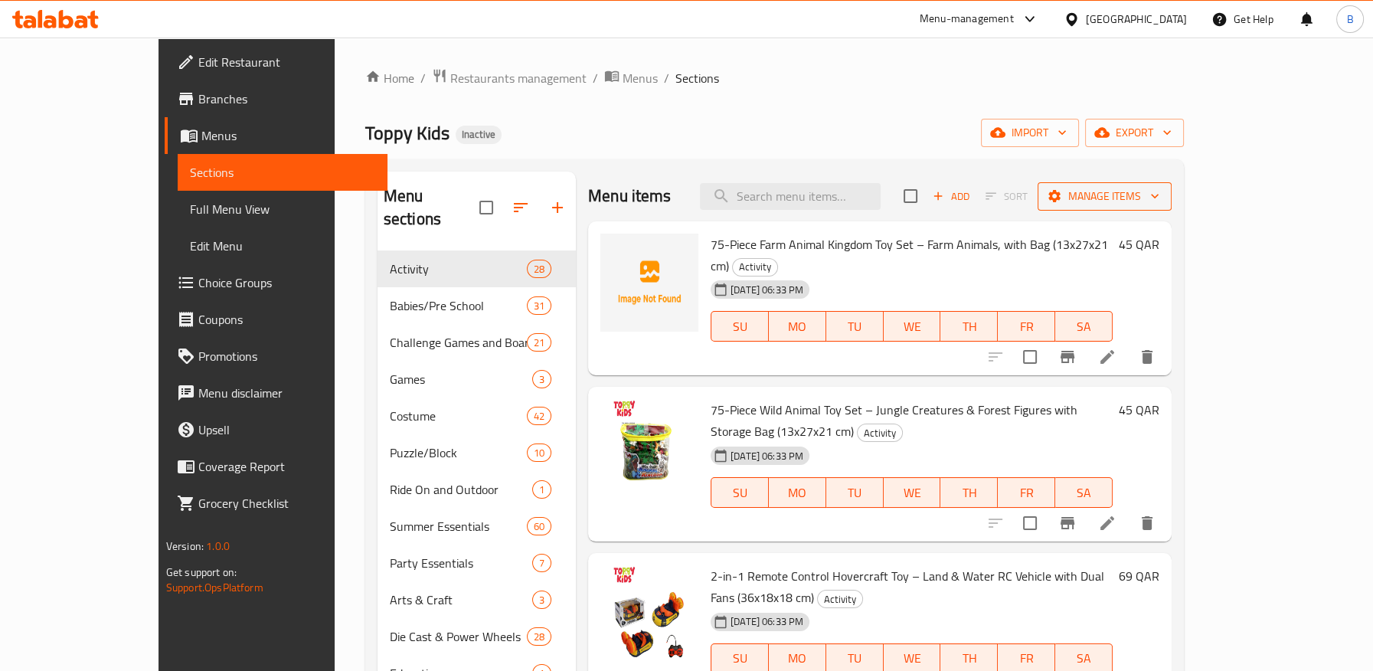
click at [1159, 196] on span "Manage items" at bounding box center [1104, 196] width 109 height 19
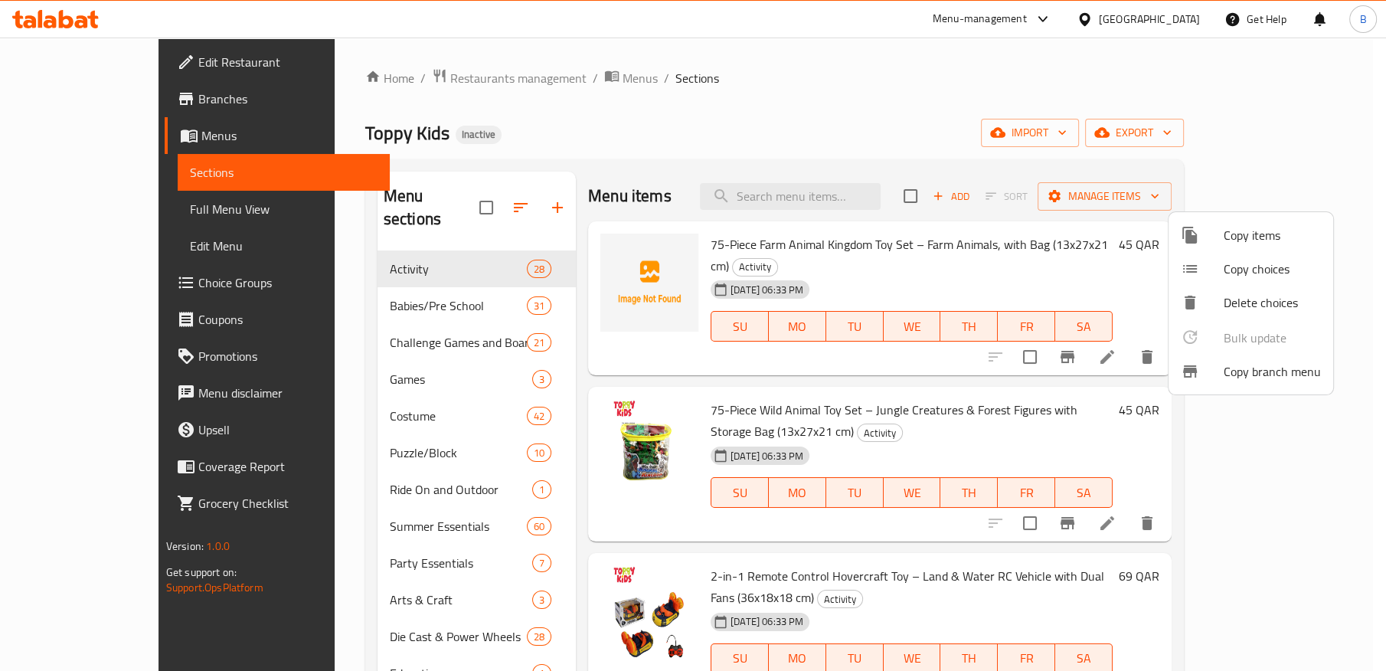
click at [1296, 141] on div at bounding box center [693, 335] width 1386 height 671
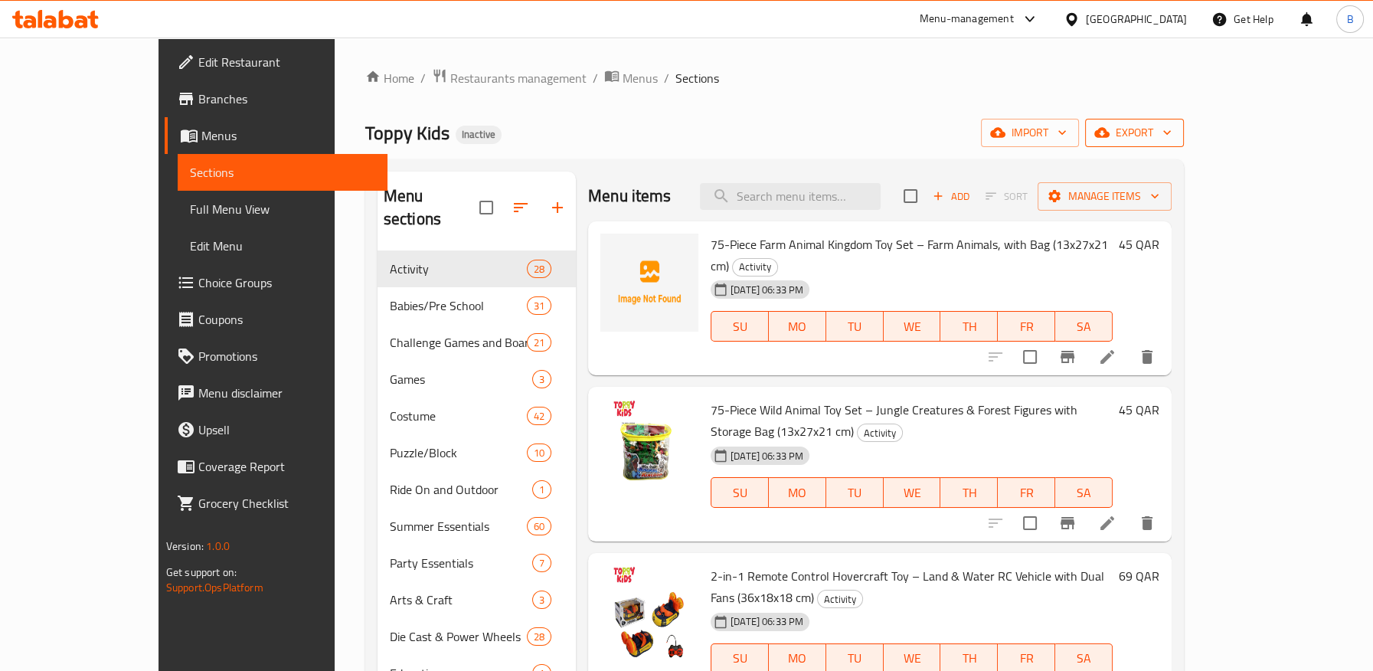
click at [1171, 132] on span "export" at bounding box center [1134, 132] width 74 height 19
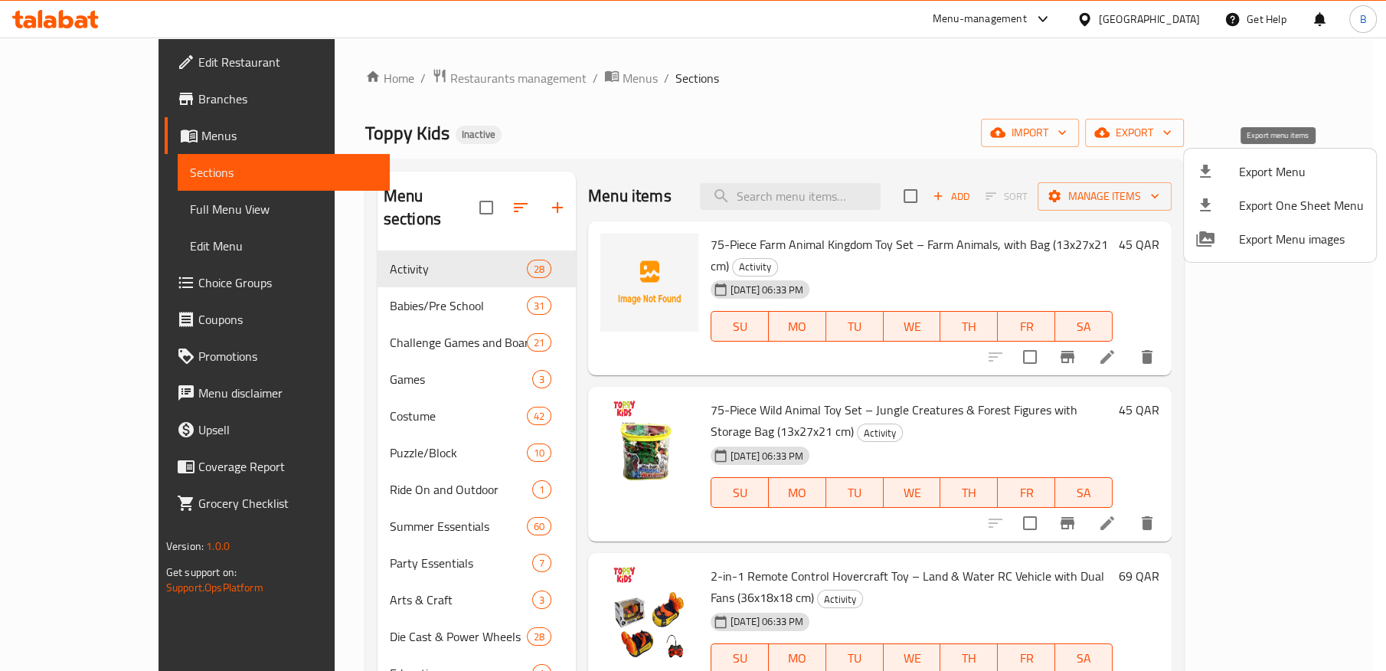
click at [1243, 168] on span "Export Menu" at bounding box center [1301, 171] width 125 height 18
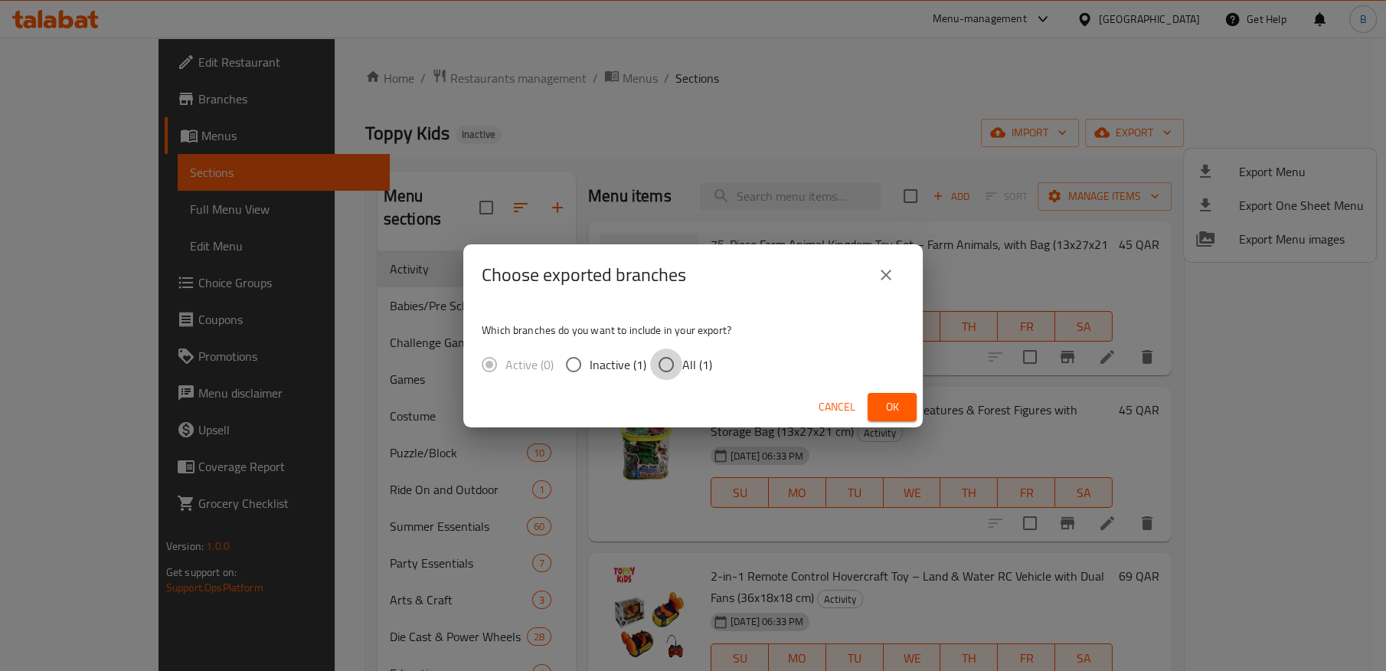
click at [668, 361] on input "All (1)" at bounding box center [666, 364] width 32 height 32
radio input "true"
click at [886, 403] on span "Ok" at bounding box center [892, 406] width 24 height 19
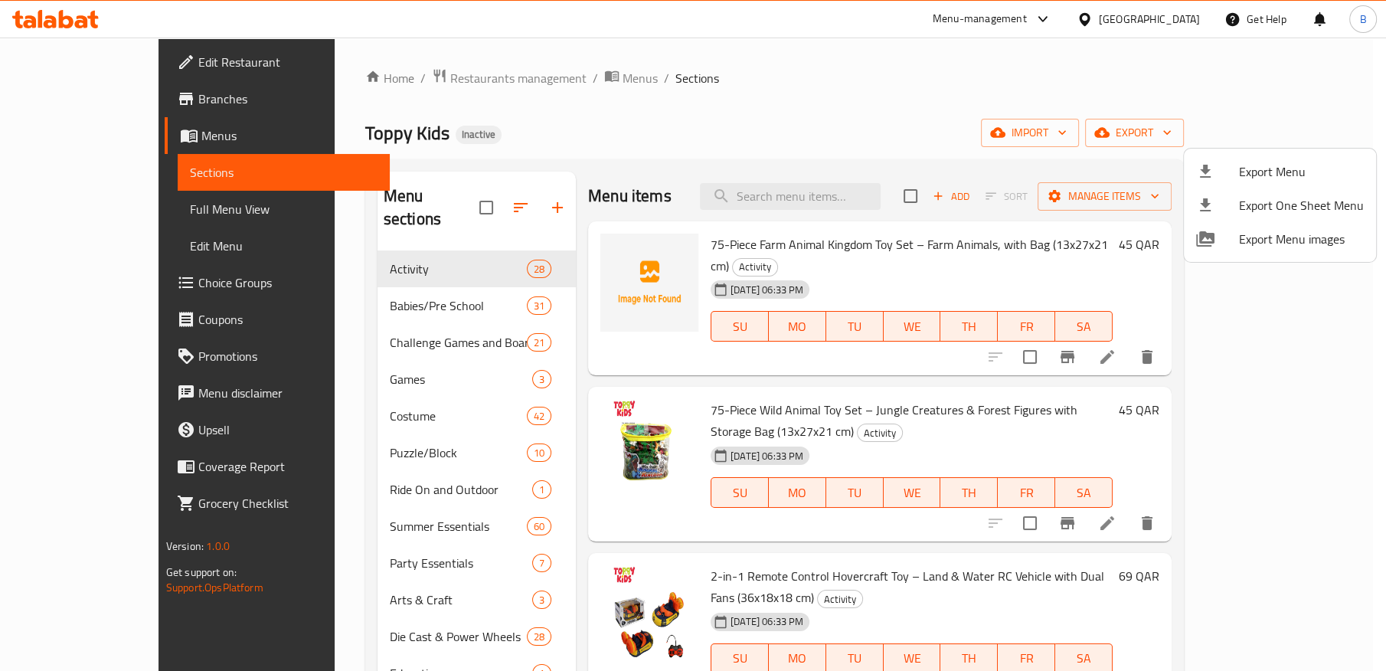
drag, startPoint x: 113, startPoint y: 54, endPoint x: 172, endPoint y: 51, distance: 59.8
click at [113, 55] on div at bounding box center [693, 335] width 1386 height 671
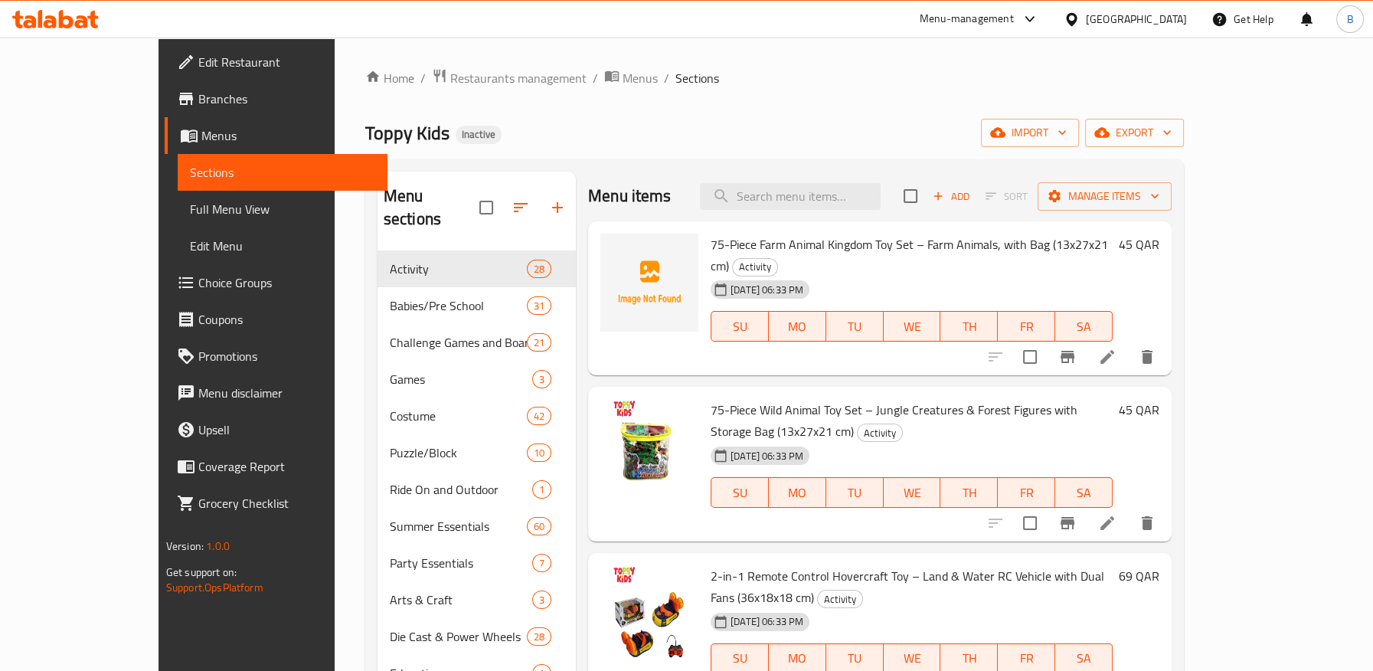
drag, startPoint x: 111, startPoint y: 65, endPoint x: 132, endPoint y: 54, distance: 23.3
click at [198, 65] on span "Edit Restaurant" at bounding box center [286, 62] width 177 height 18
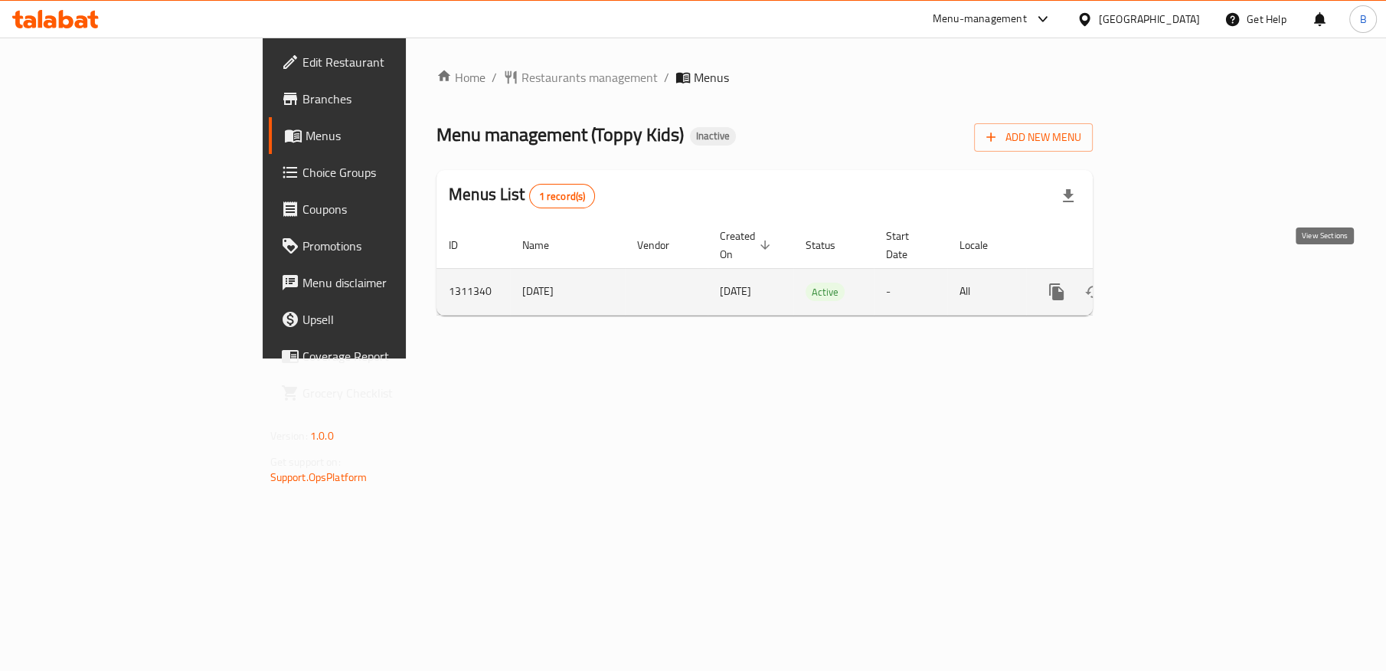
click at [1174, 285] on icon "enhanced table" at bounding box center [1167, 292] width 14 height 14
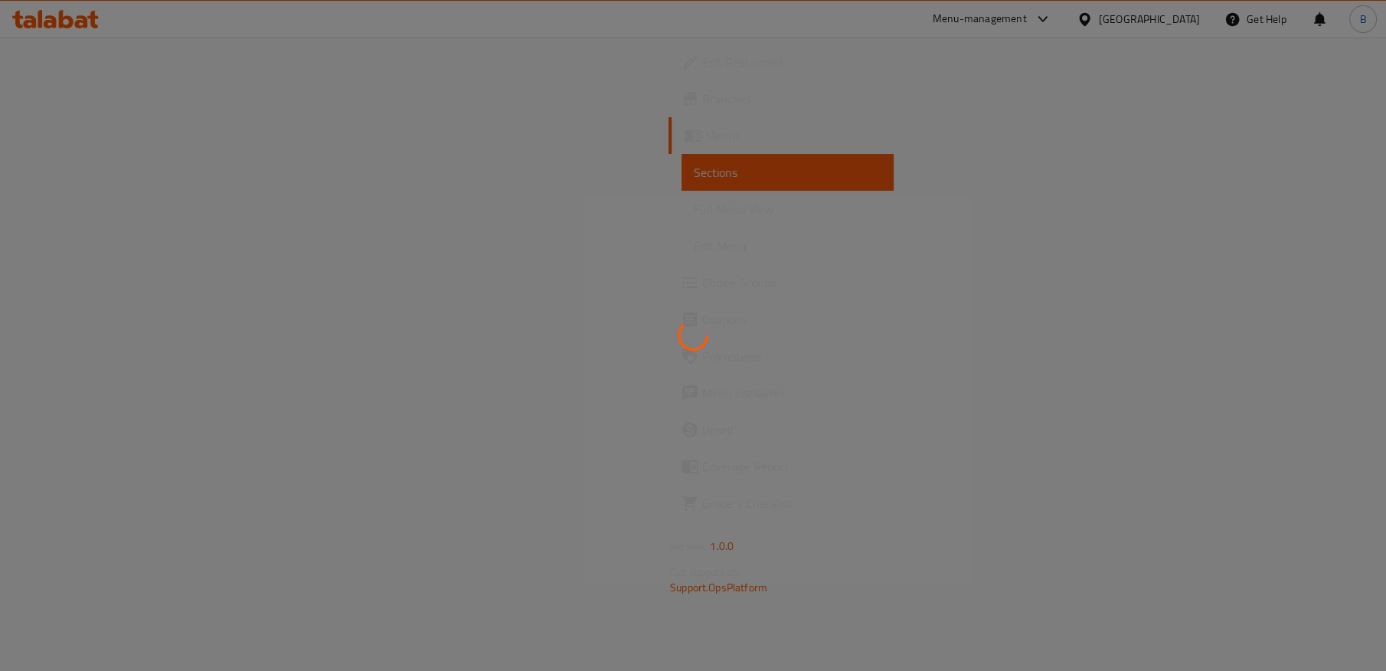
click at [491, 103] on div at bounding box center [693, 335] width 1386 height 671
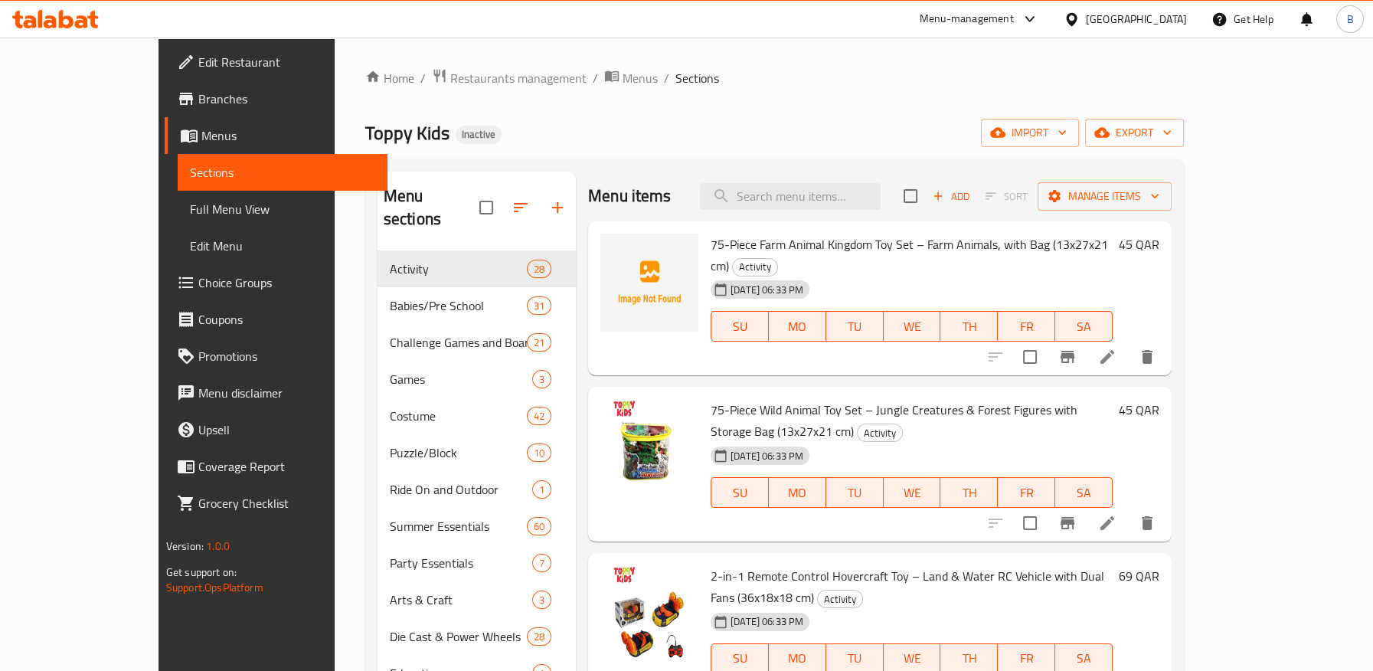
click at [190, 208] on span "Full Menu View" at bounding box center [282, 209] width 185 height 18
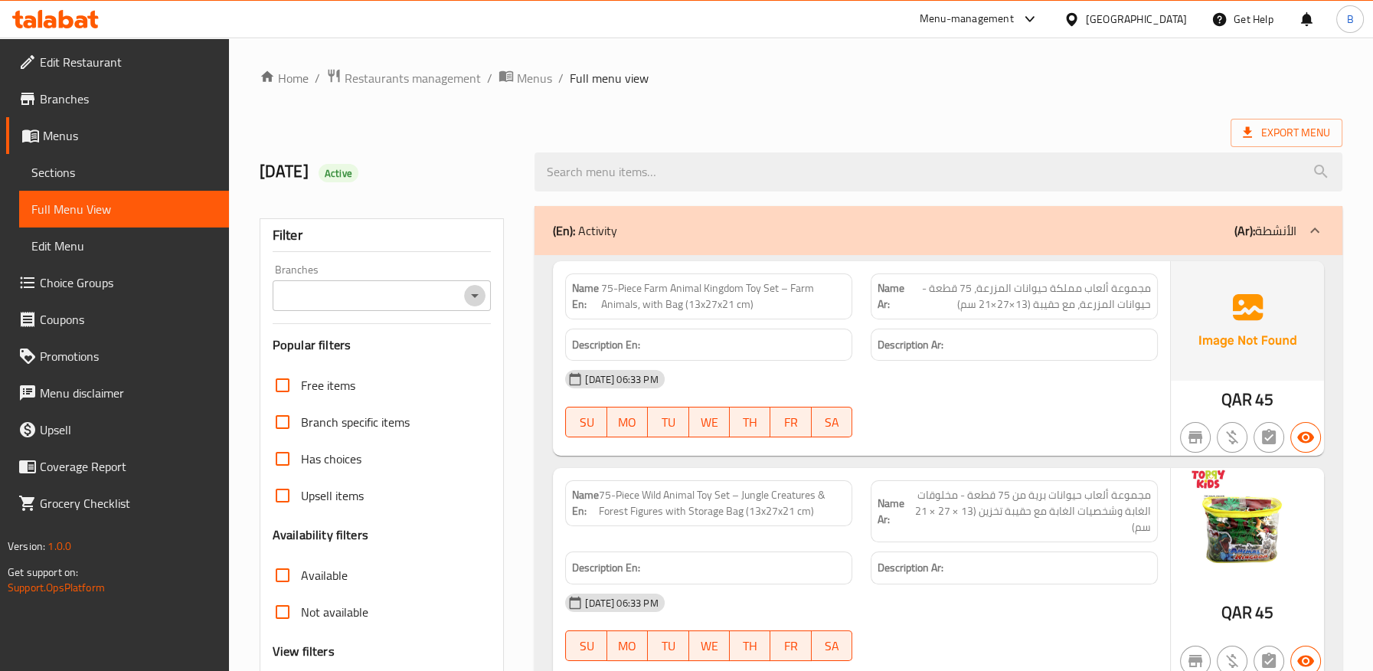
click at [479, 303] on icon "Open" at bounding box center [474, 295] width 18 height 18
click at [578, 124] on div "Export Menu" at bounding box center [801, 133] width 1082 height 28
